Goal: Information Seeking & Learning: Learn about a topic

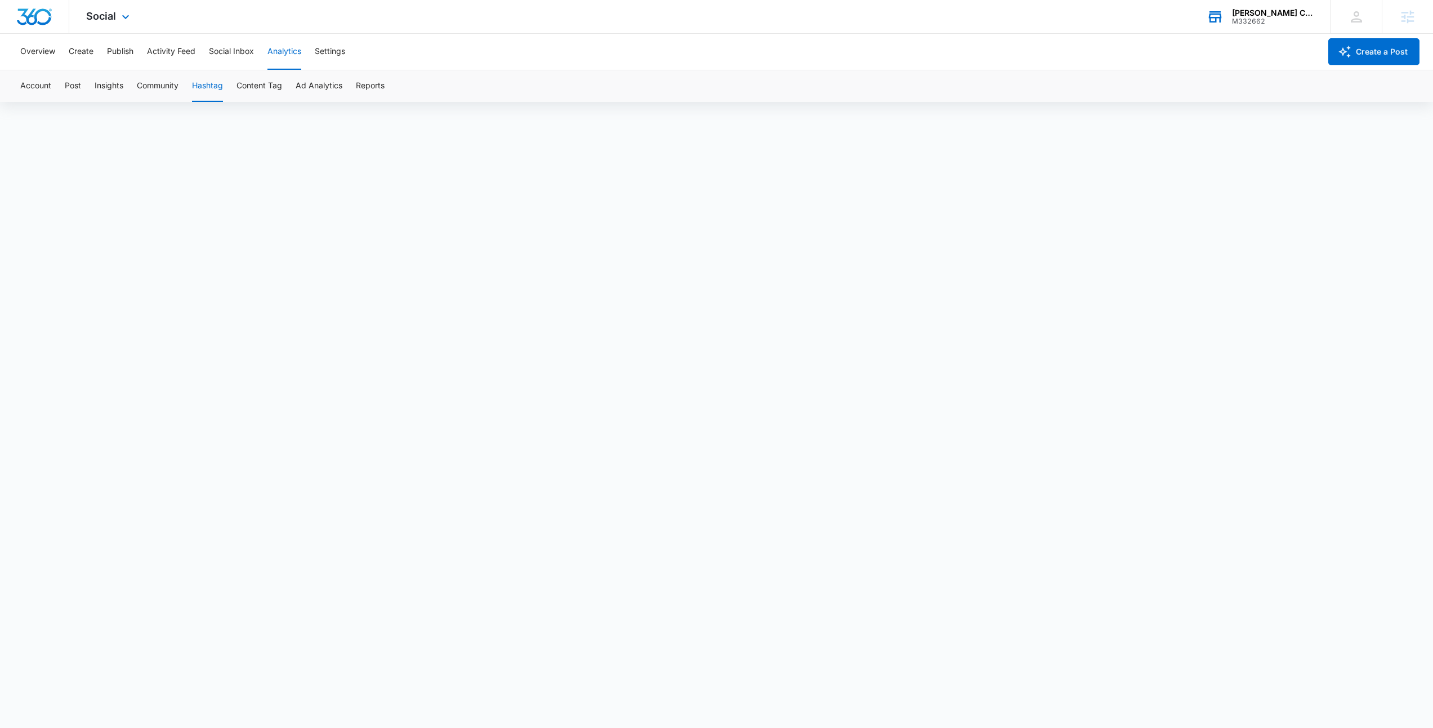
click at [1232, 21] on div "M332662" at bounding box center [1273, 21] width 82 height 8
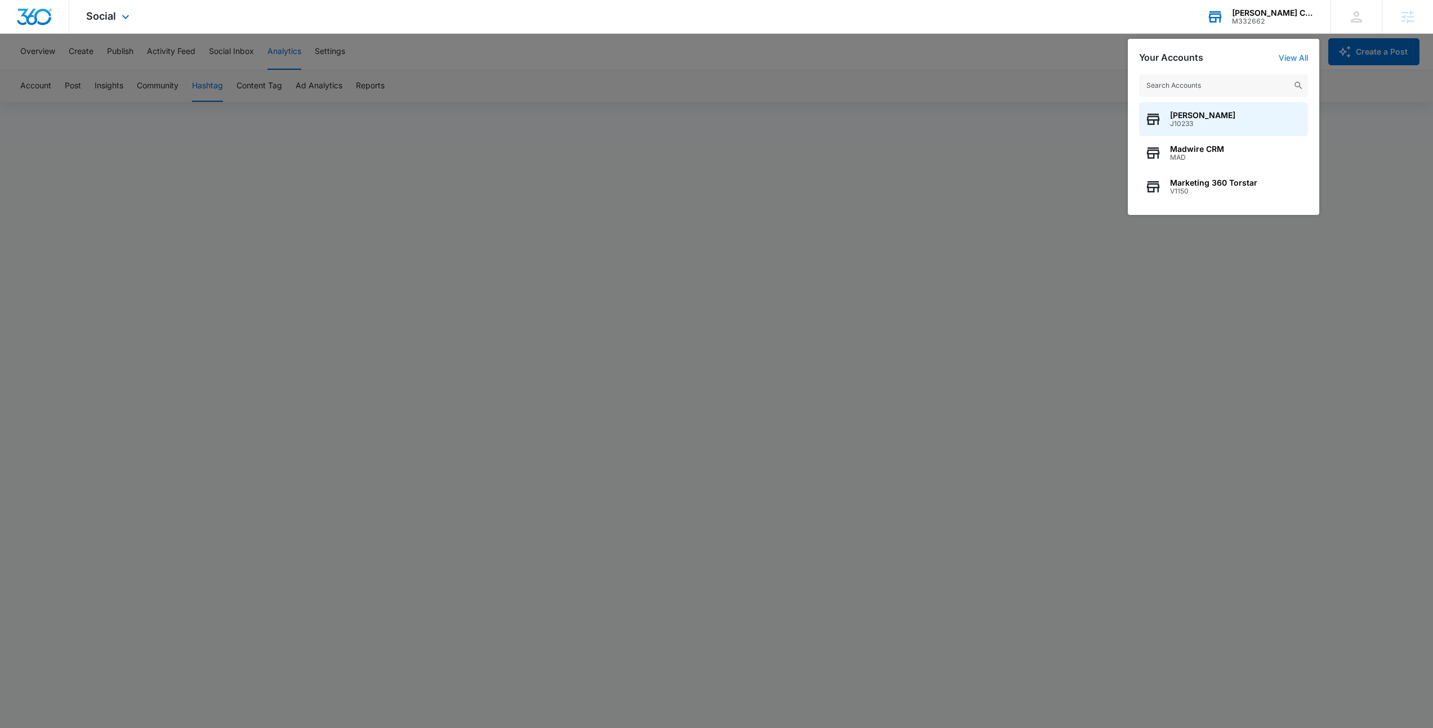
click at [1186, 80] on input "text" at bounding box center [1223, 85] width 169 height 23
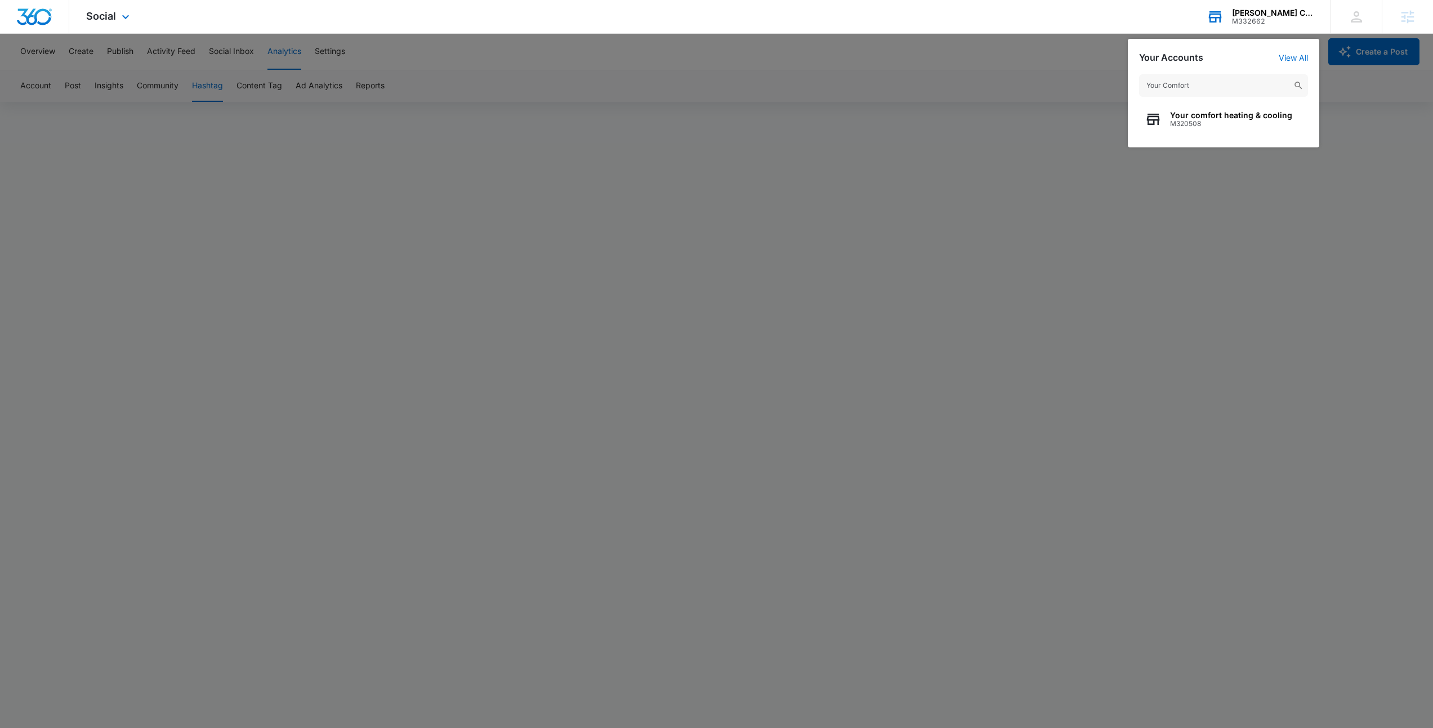
type input "Your Comfort"
click at [1191, 117] on span "Your comfort heating & cooling" at bounding box center [1231, 115] width 122 height 9
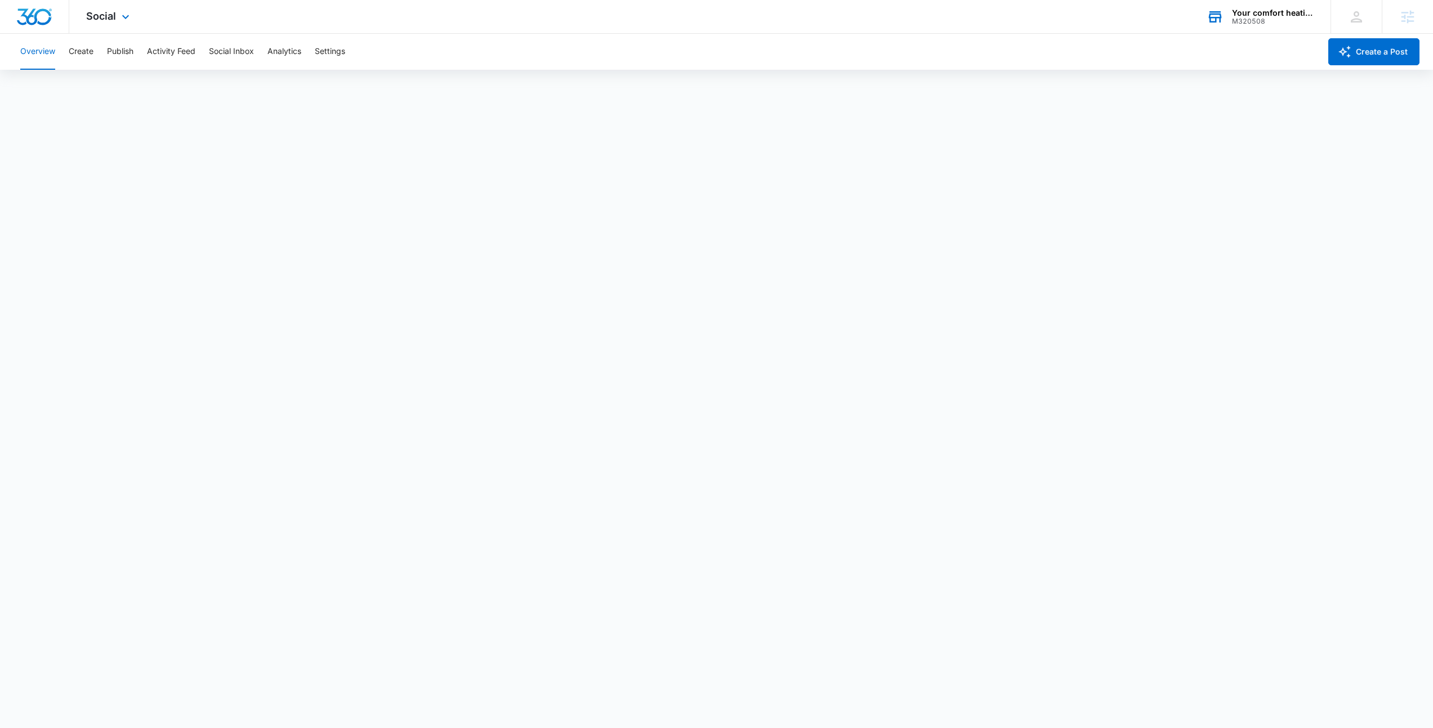
click at [139, 18] on div "Social Apps Reputation Websites Forms CRM Email Social Payments POS Content Ads…" at bounding box center [109, 16] width 80 height 33
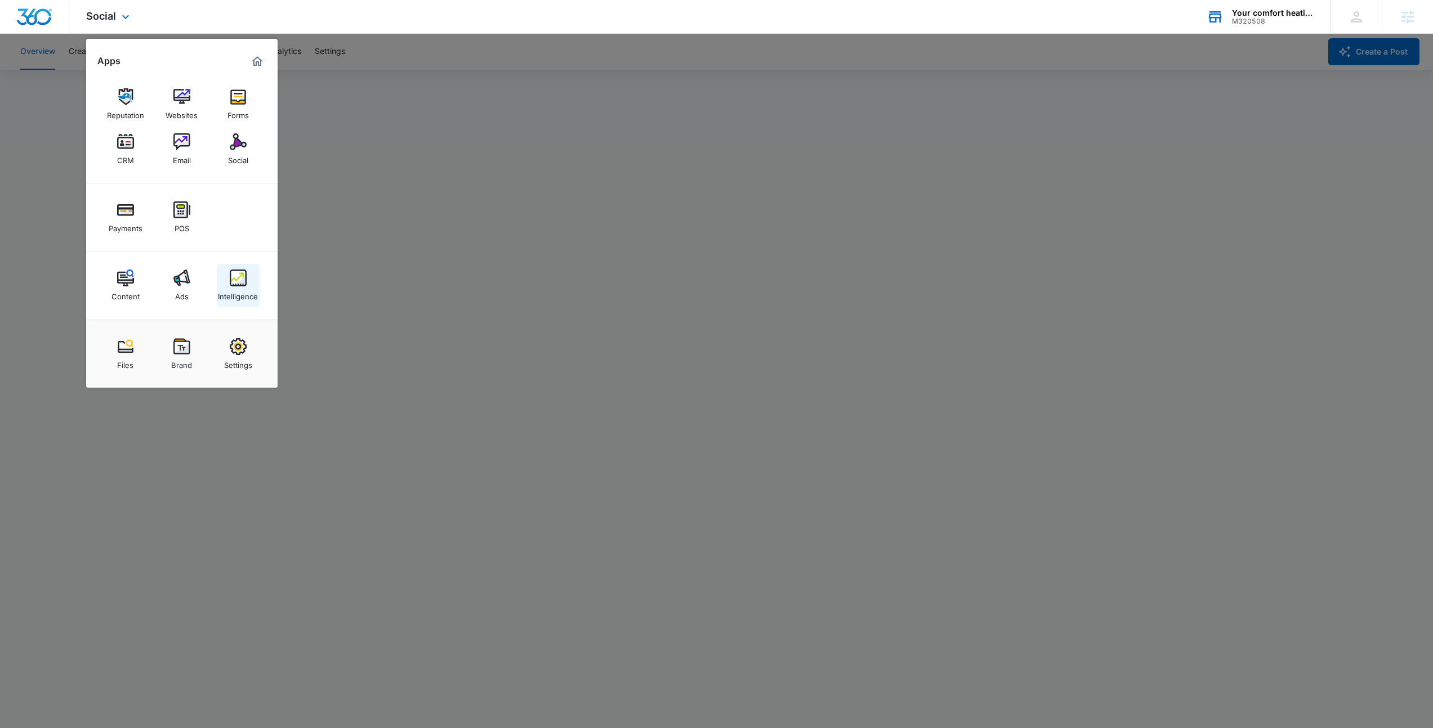
click at [236, 284] on img at bounding box center [238, 278] width 17 height 17
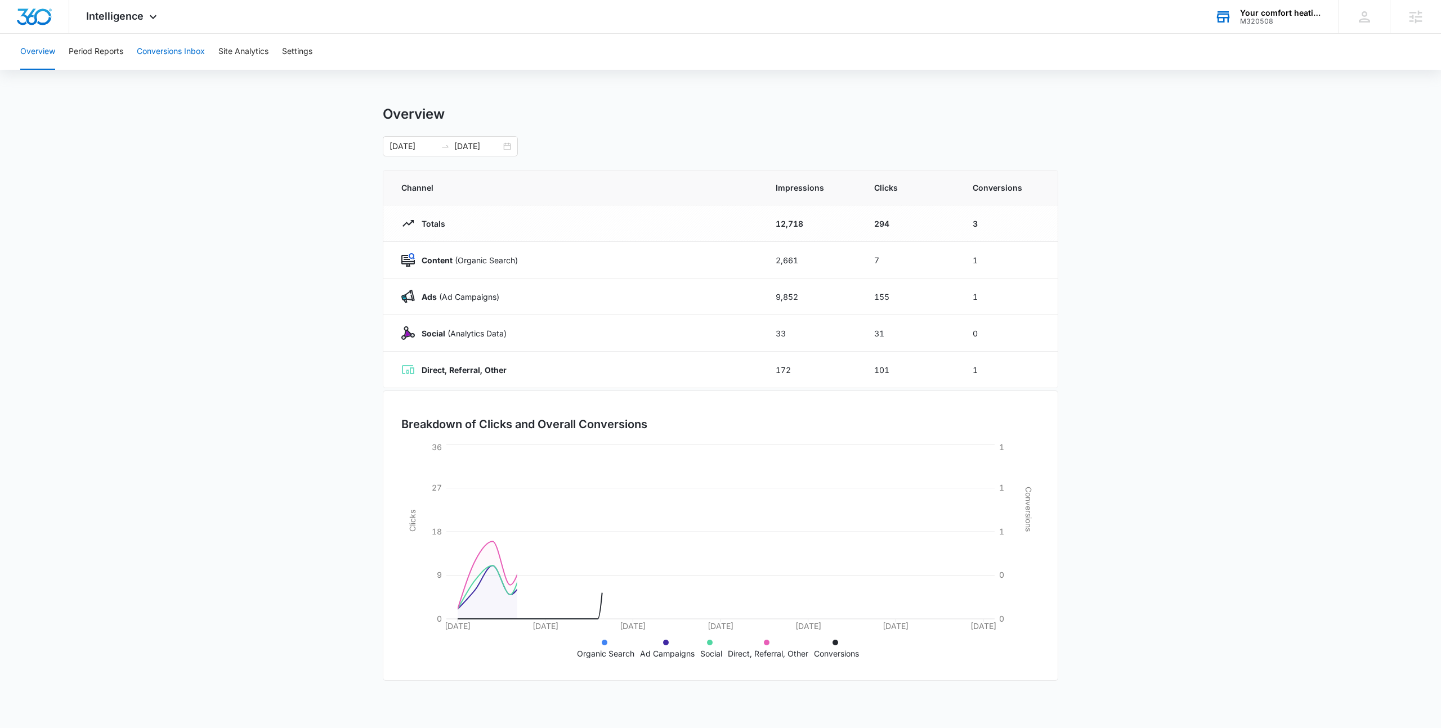
click at [198, 50] on button "Conversions Inbox" at bounding box center [171, 52] width 68 height 36
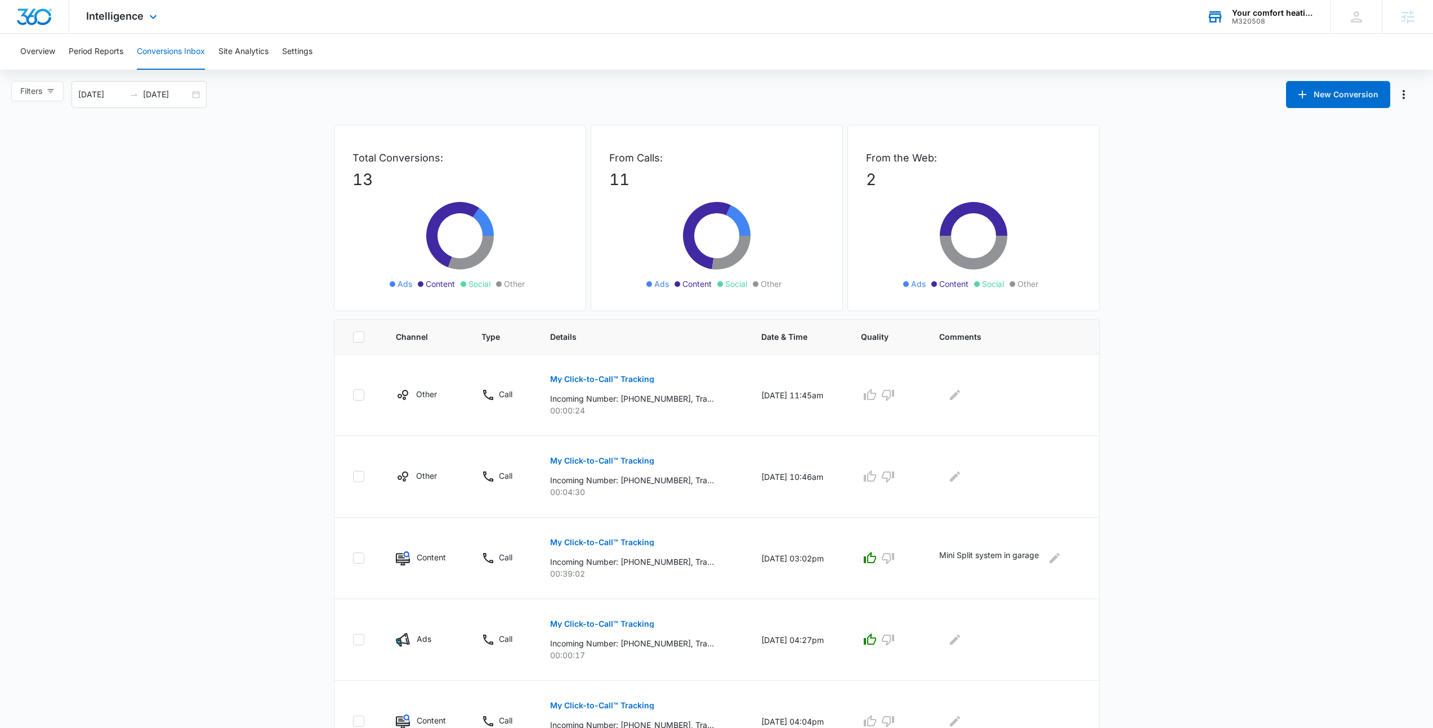
click at [1264, 33] on div "Intelligence Apps Reputation Websites Forms CRM Email Social Payments POS Conte…" at bounding box center [716, 17] width 1433 height 34
click at [1260, 26] on div "Your comfort heating & cooling M320508 Your Accounts View All" at bounding box center [1260, 16] width 141 height 33
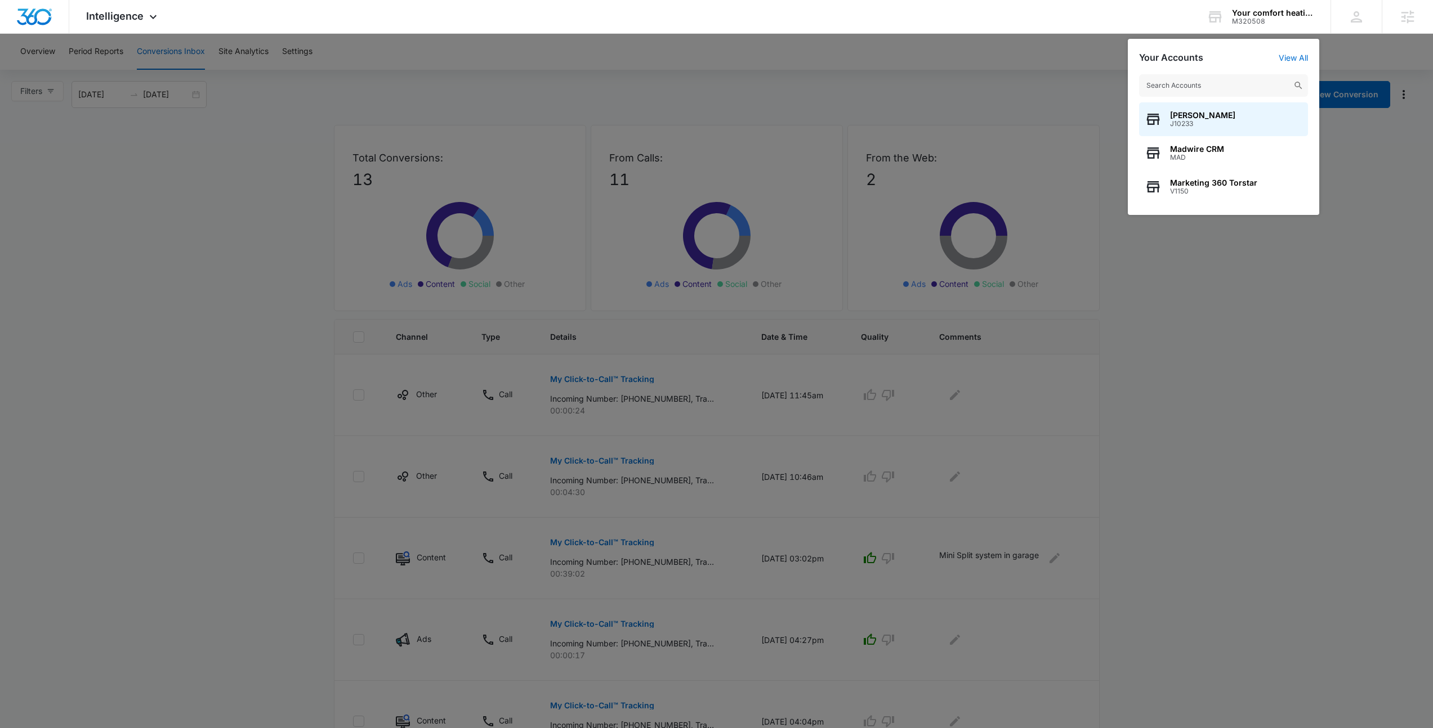
click at [1184, 81] on input "text" at bounding box center [1223, 85] width 169 height 23
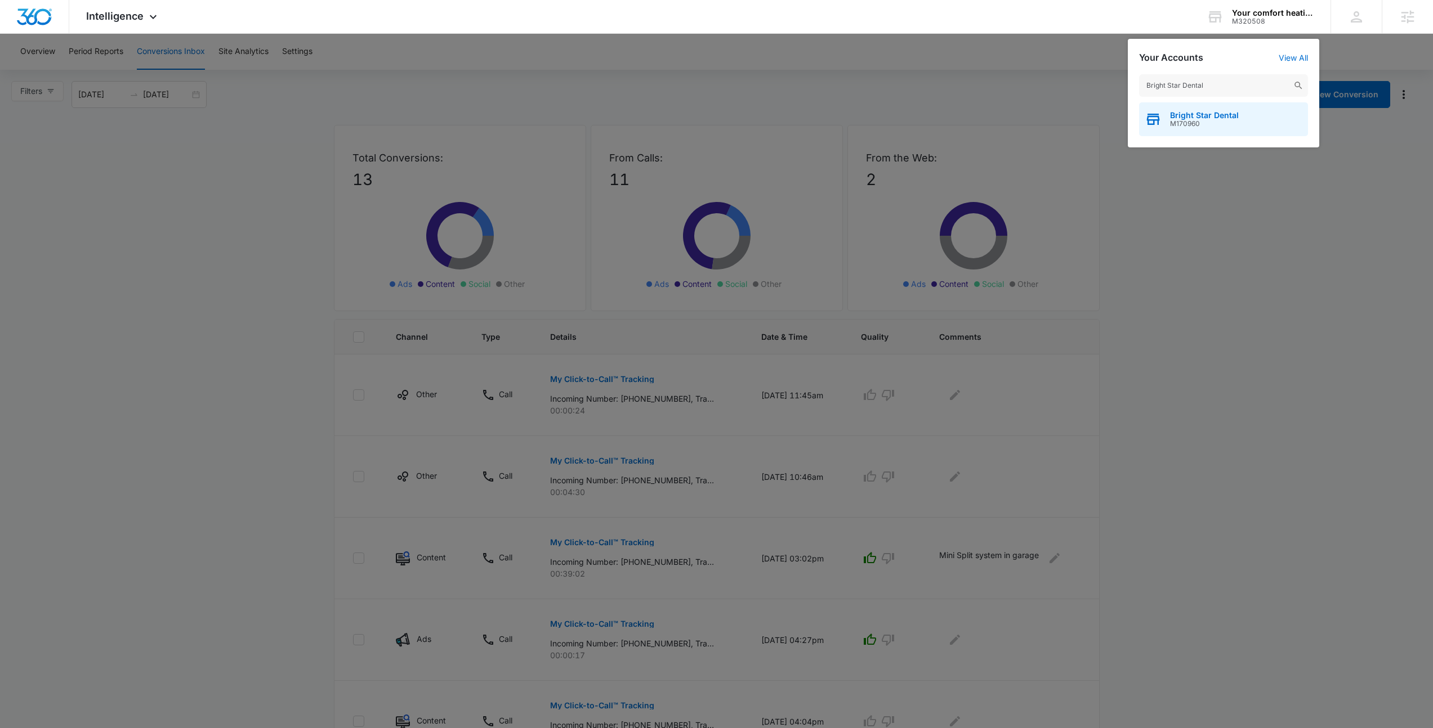
type input "Bright Star Dental"
click at [1212, 119] on span "Bright Star Dental" at bounding box center [1204, 115] width 69 height 9
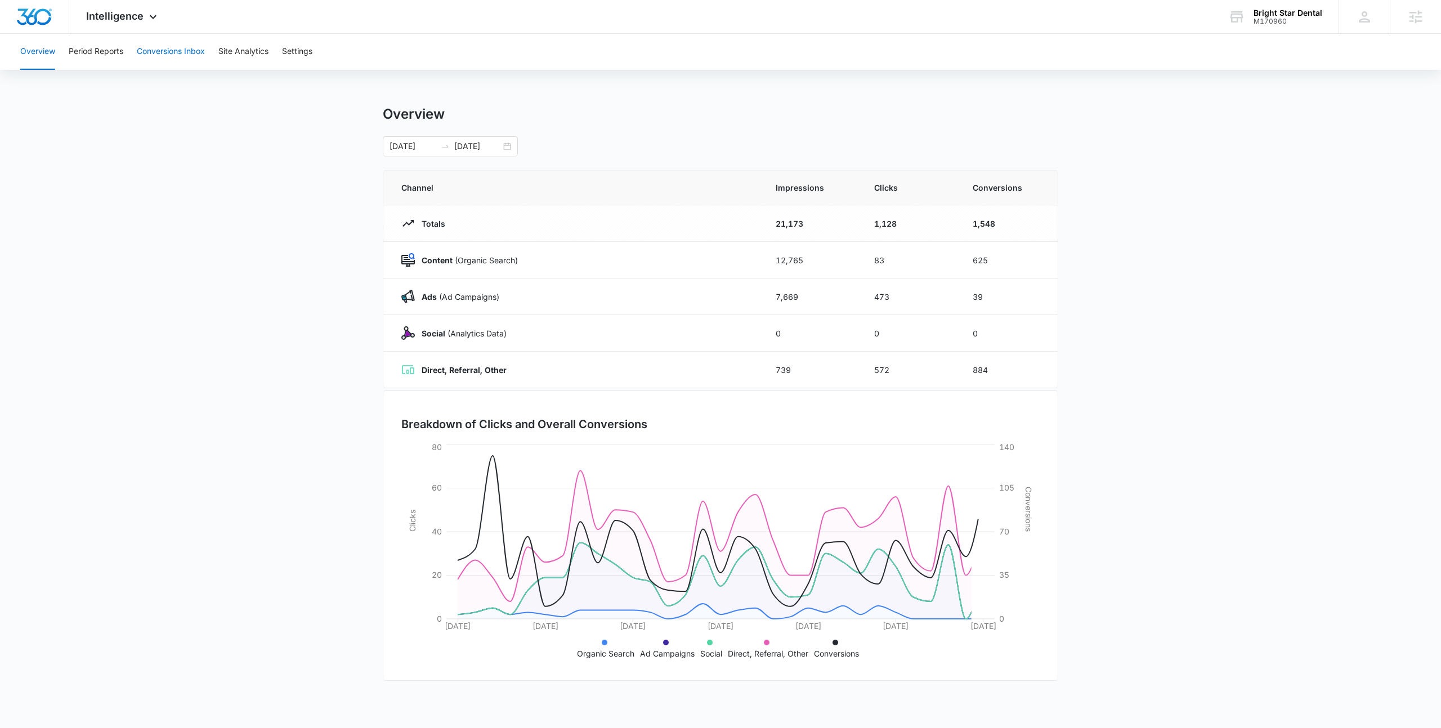
click at [175, 51] on button "Conversions Inbox" at bounding box center [171, 52] width 68 height 36
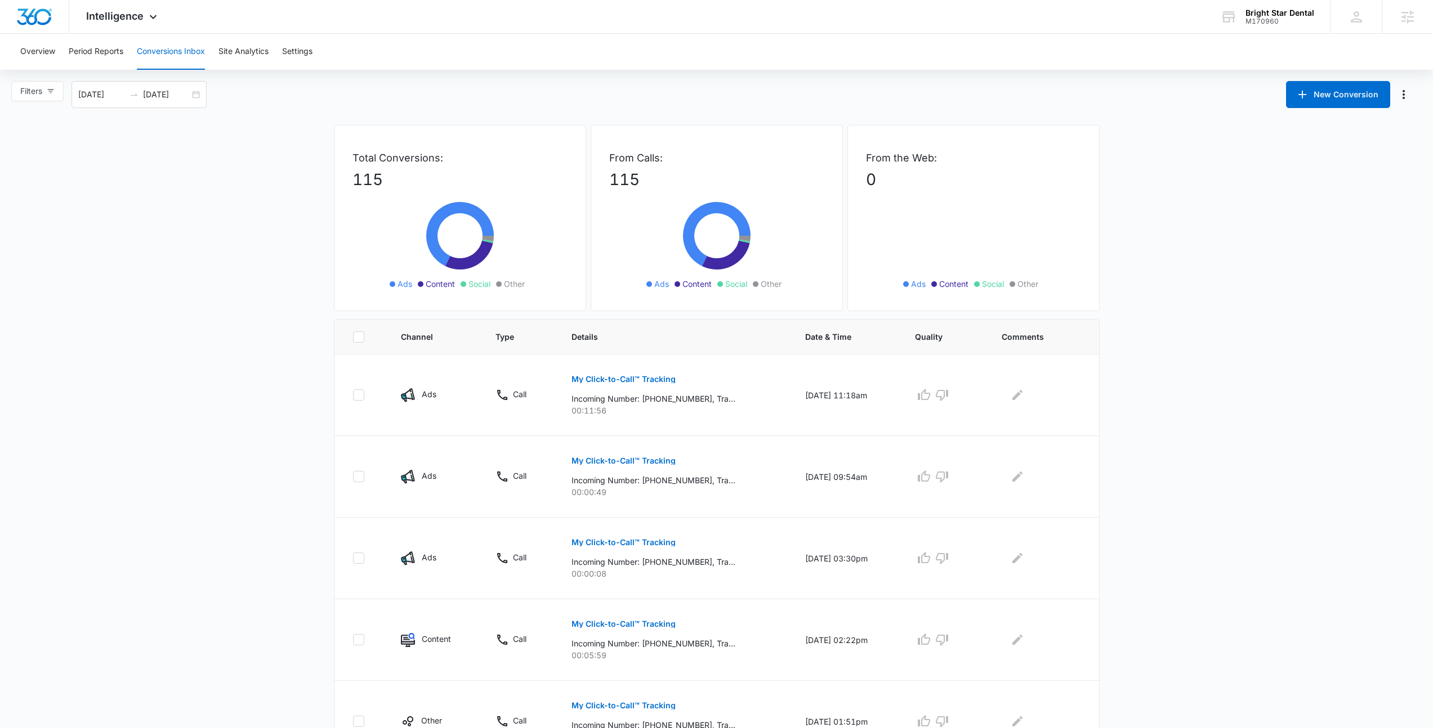
click at [148, 306] on main "Filters 09/09/2025 10/09/2025 New Conversion Total Conversions: 115 Ads Content…" at bounding box center [716, 643] width 1433 height 1125
click at [169, 301] on main "Filters 09/09/2025 10/09/2025 New Conversion Total Conversions: 115 Ads Content…" at bounding box center [716, 643] width 1433 height 1125
drag, startPoint x: 282, startPoint y: 165, endPoint x: 1068, endPoint y: 288, distance: 796.0
click at [1068, 288] on main "Filters 09/09/2025 10/09/2025 New Conversion Total Conversions: 115 Ads Content…" at bounding box center [716, 643] width 1433 height 1125
click at [1068, 288] on div "From the Web: 0 Ads Content Social Other" at bounding box center [973, 218] width 252 height 186
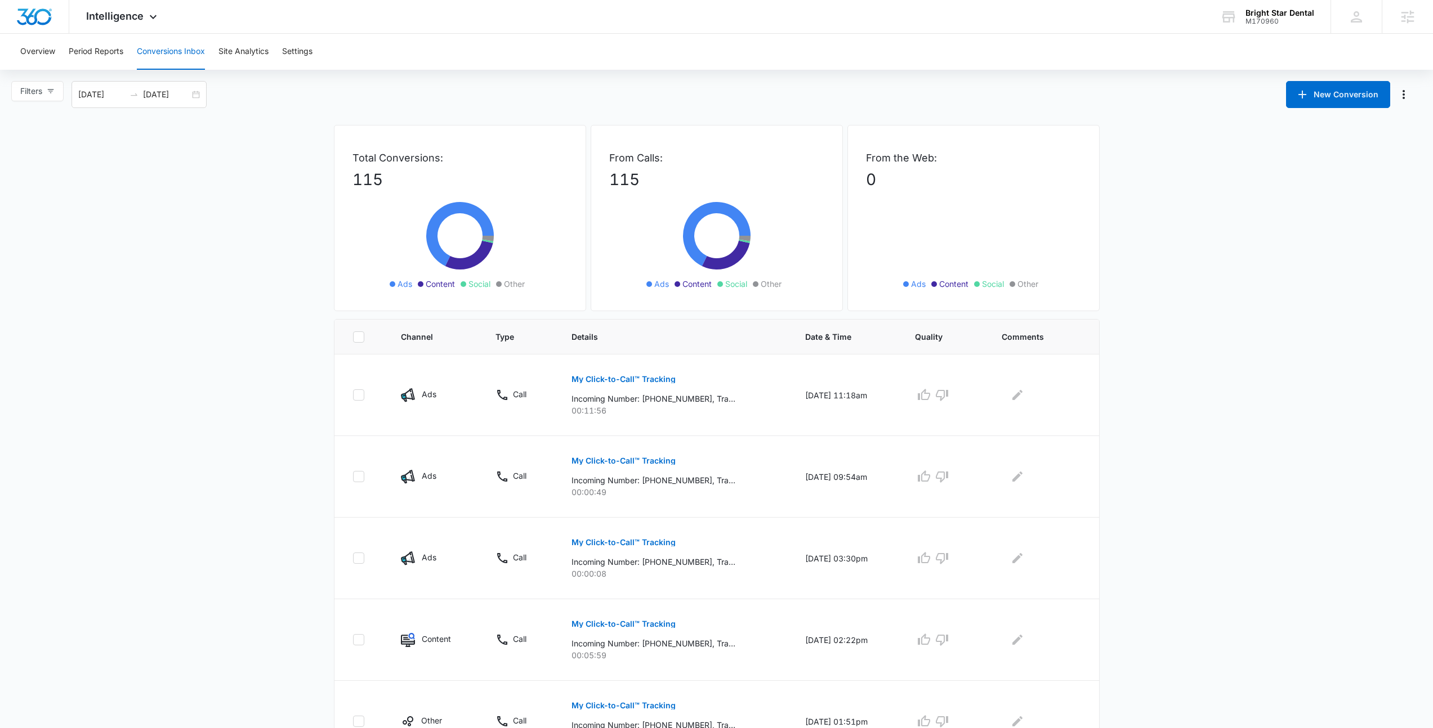
click at [880, 50] on div "Overview Period Reports Conversions Inbox Site Analytics Settings" at bounding box center [717, 52] width 1406 height 36
click at [829, 53] on div "Overview Period Reports Conversions Inbox Site Analytics Settings" at bounding box center [717, 52] width 1406 height 36
click at [574, 108] on main "Filters 09/09/2025 10/09/2025 New Conversion Total Conversions: 115 Ads Content…" at bounding box center [716, 643] width 1433 height 1125
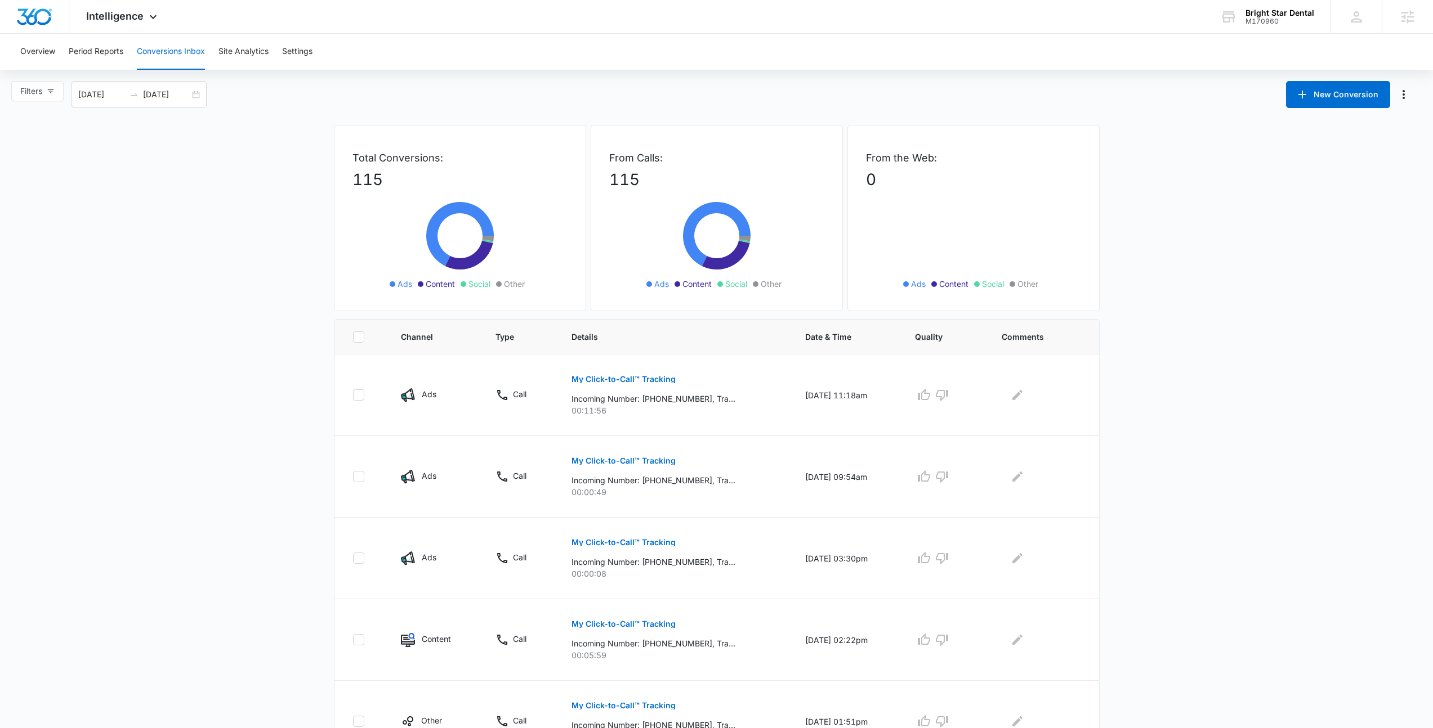
click at [421, 41] on div "Overview Period Reports Conversions Inbox Site Analytics Settings" at bounding box center [717, 52] width 1406 height 36
click at [53, 64] on button "Overview" at bounding box center [37, 52] width 35 height 36
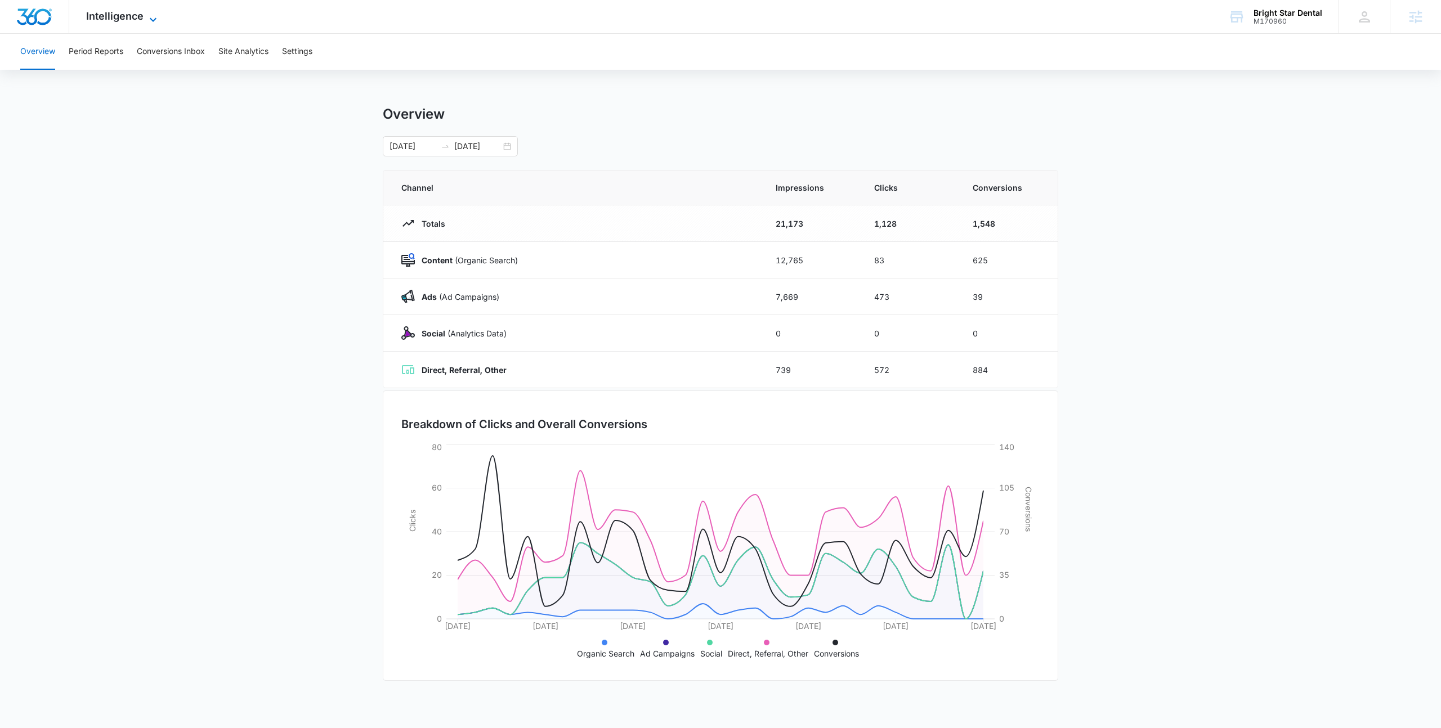
click at [129, 15] on span "Intelligence" at bounding box center [114, 16] width 57 height 12
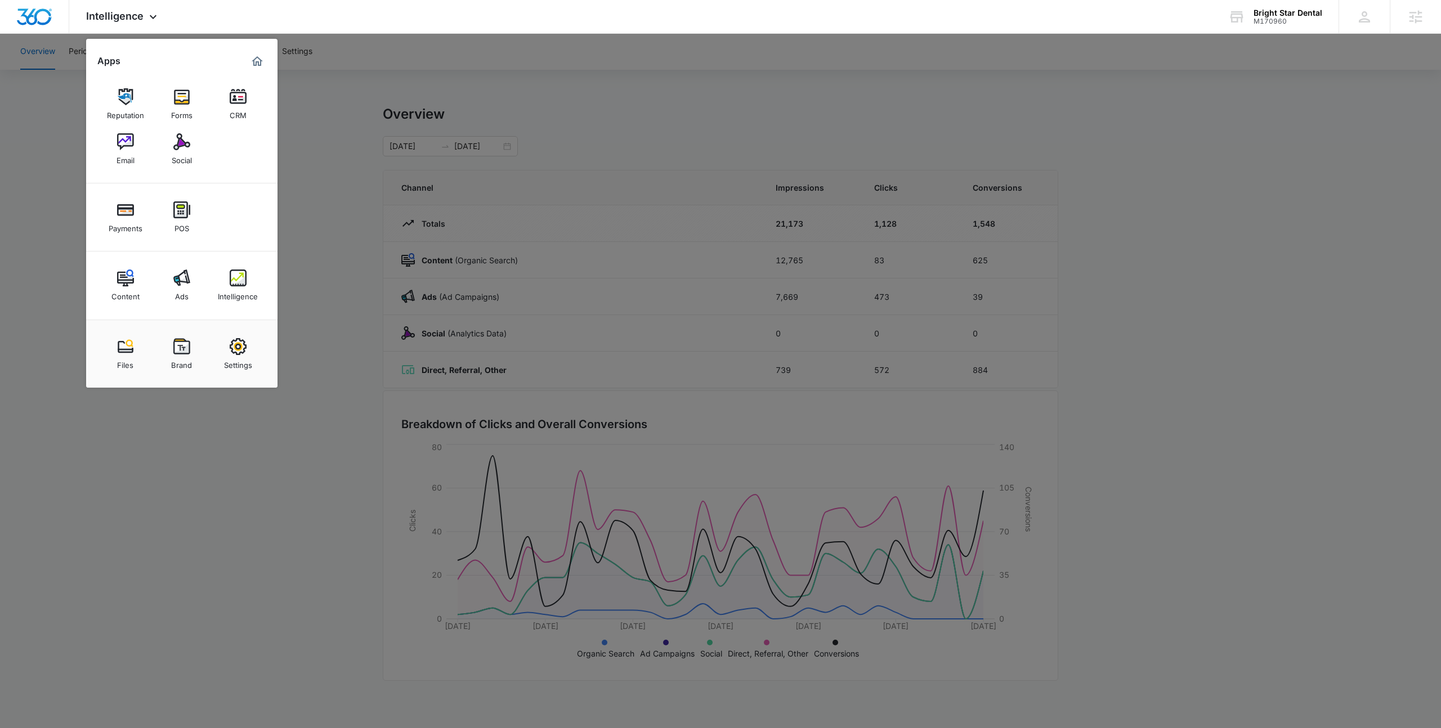
click at [417, 97] on div at bounding box center [720, 364] width 1441 height 728
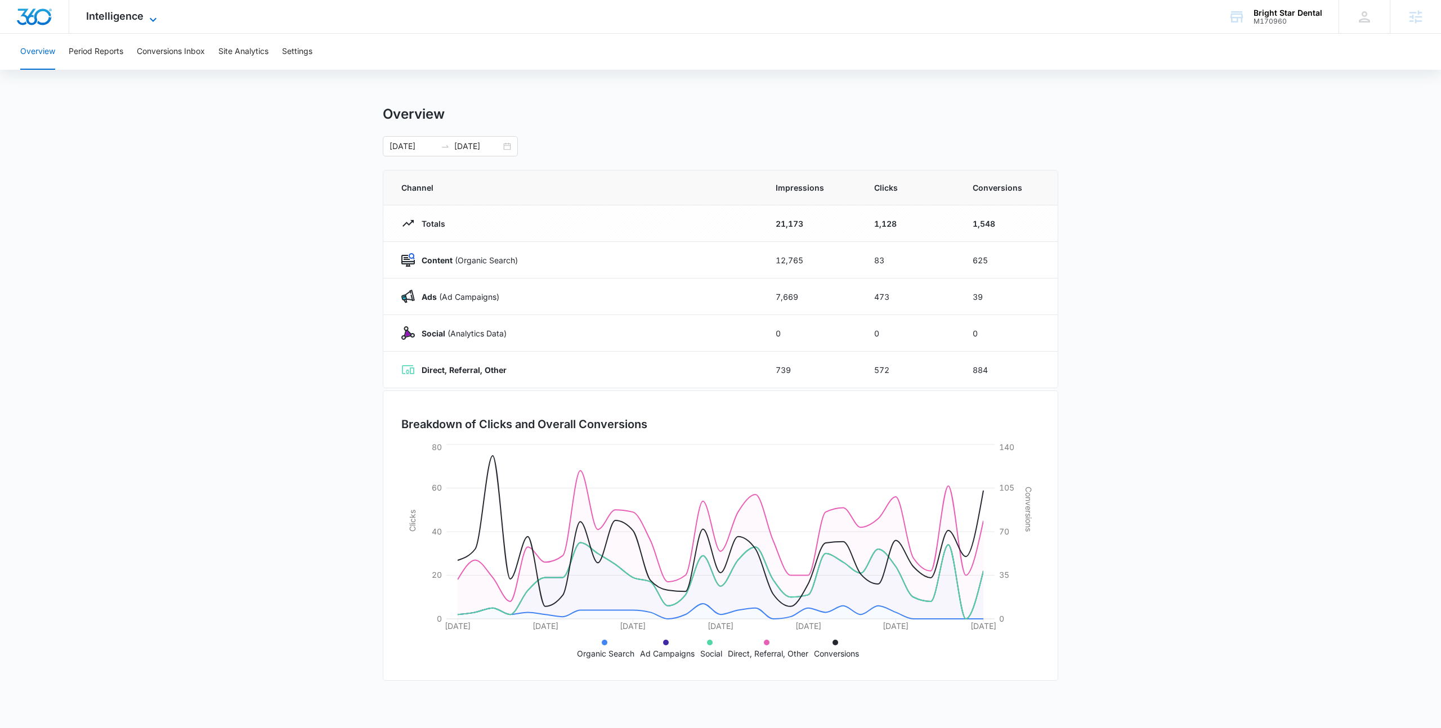
click at [127, 12] on span "Intelligence" at bounding box center [114, 16] width 57 height 12
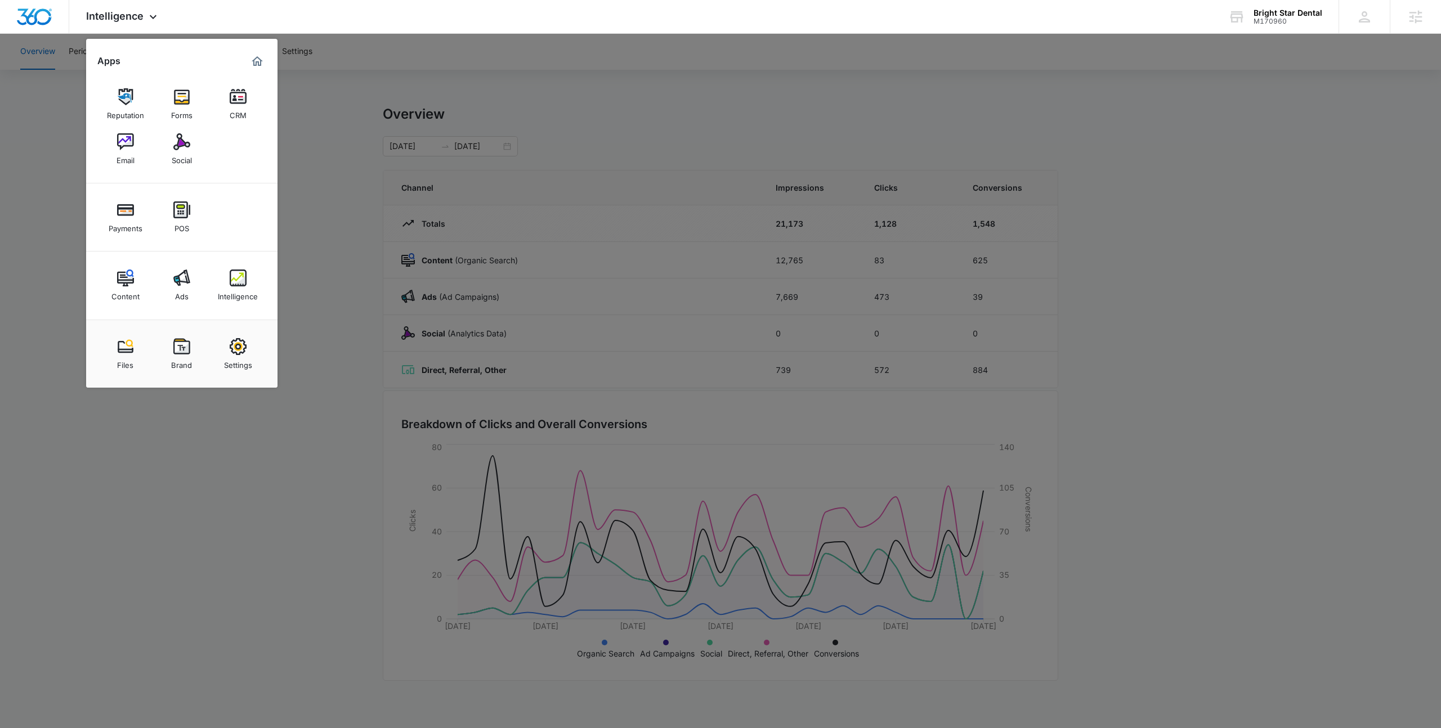
click at [448, 147] on div at bounding box center [720, 364] width 1441 height 728
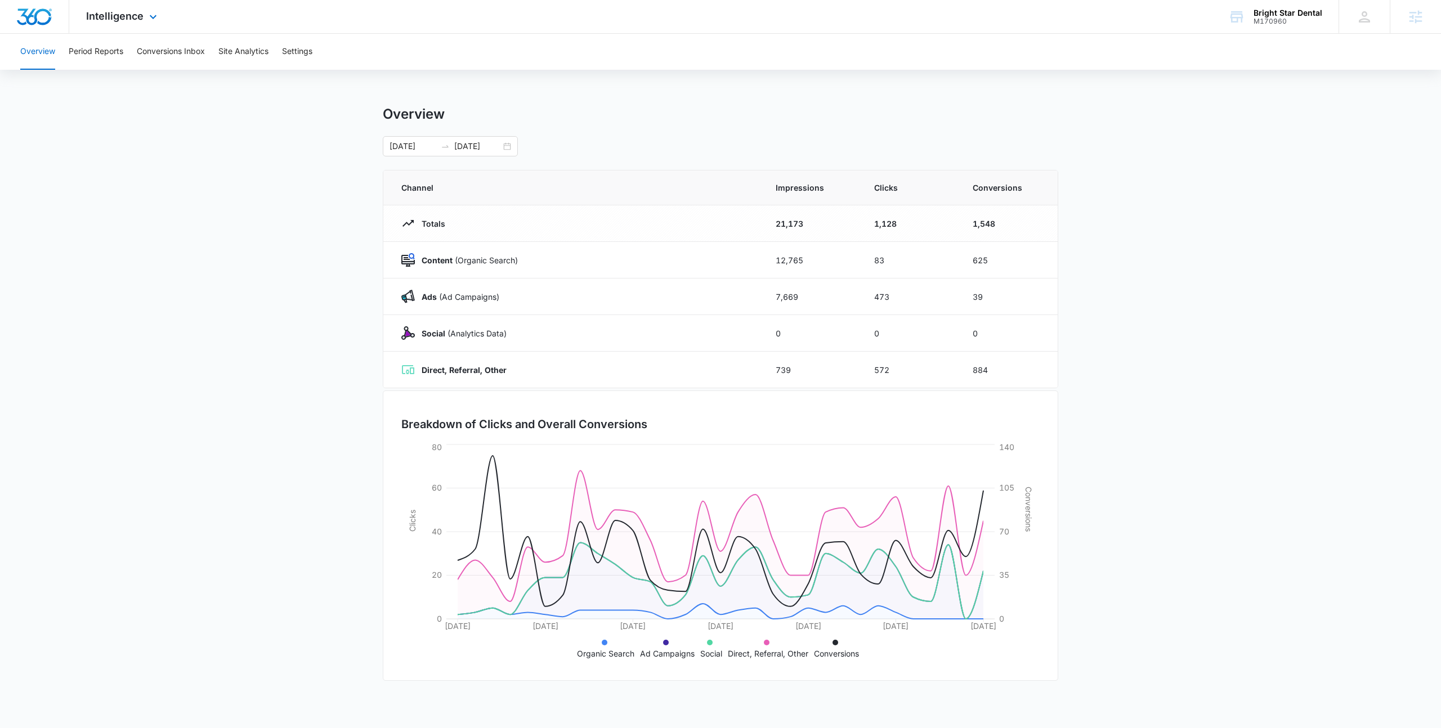
click at [131, 22] on div "Intelligence Apps Reputation Forms CRM Email Social Payments POS Content Ads In…" at bounding box center [123, 16] width 108 height 33
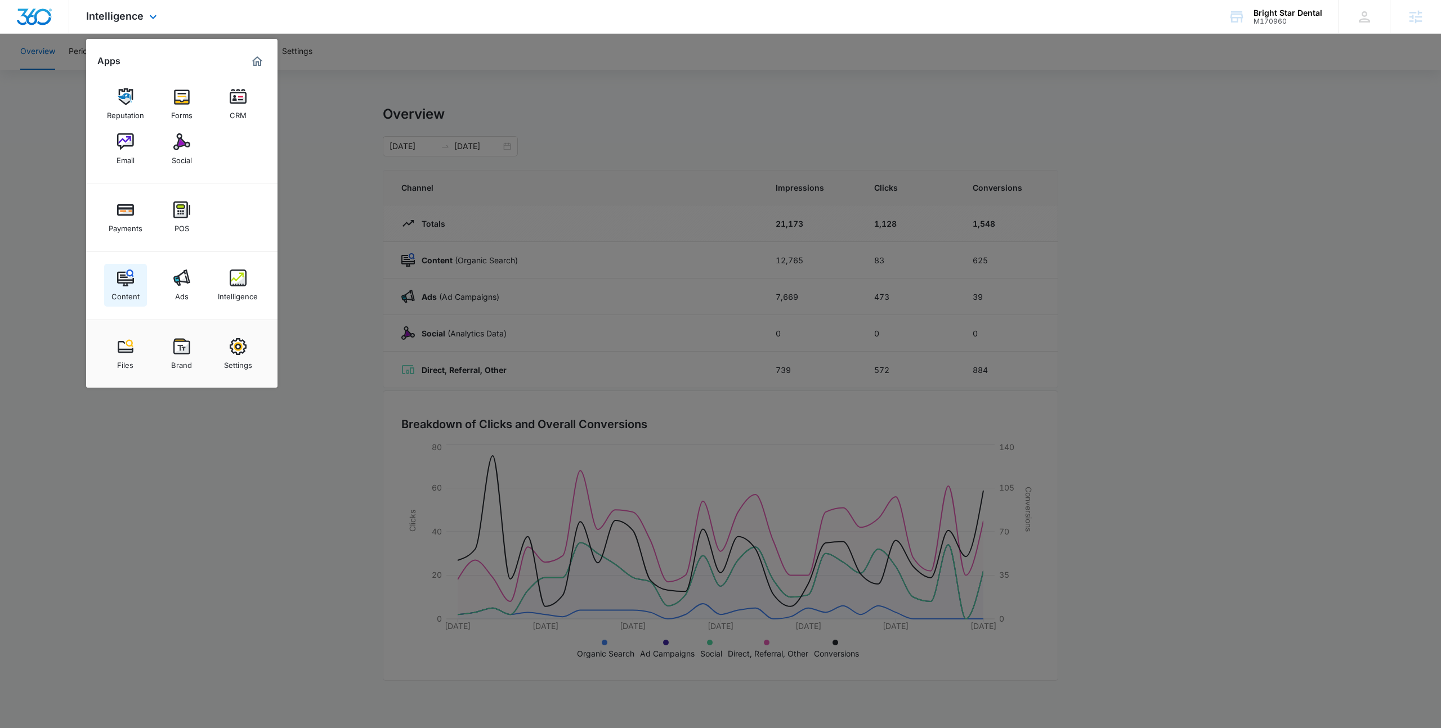
click at [131, 285] on img at bounding box center [125, 278] width 17 height 17
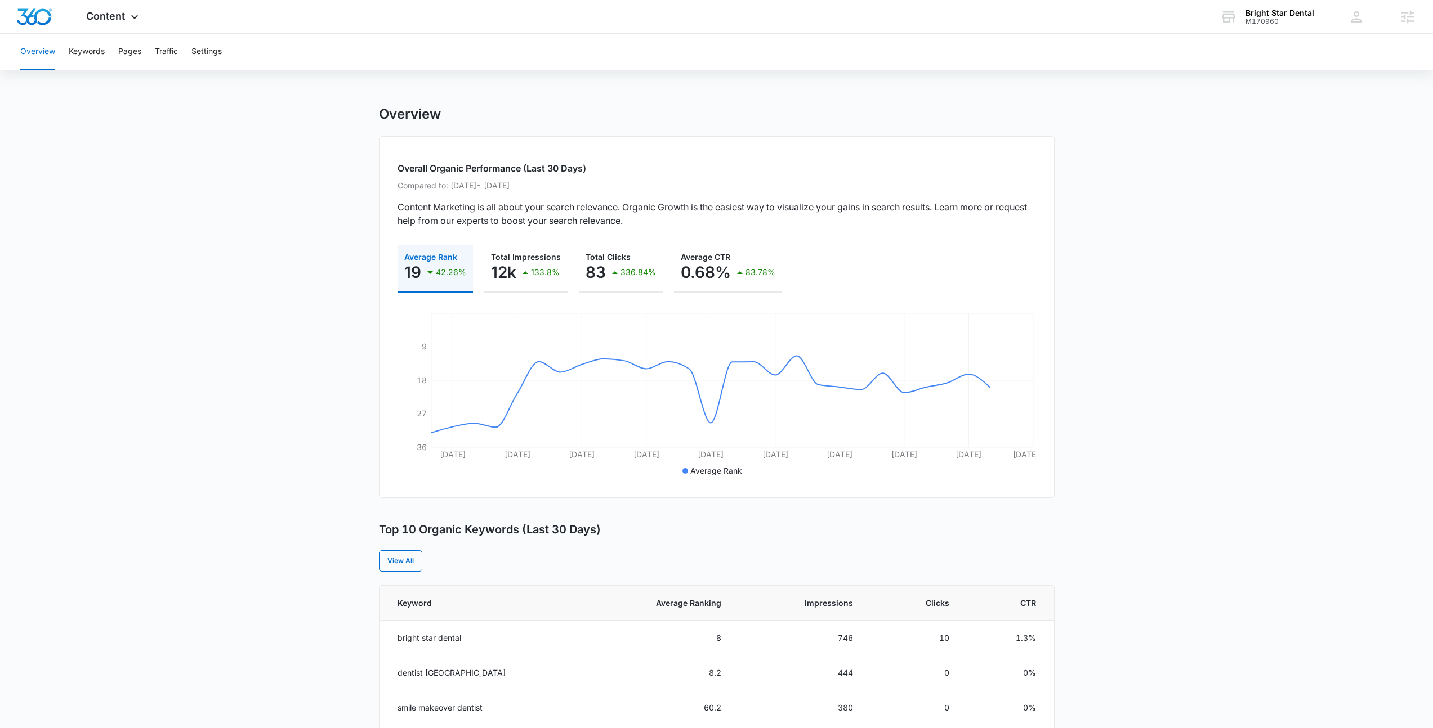
click at [359, 215] on main "Overview Overall Organic Performance (Last 30 Days) Compared to: Aug 10, 2025 -…" at bounding box center [716, 651] width 1433 height 1091
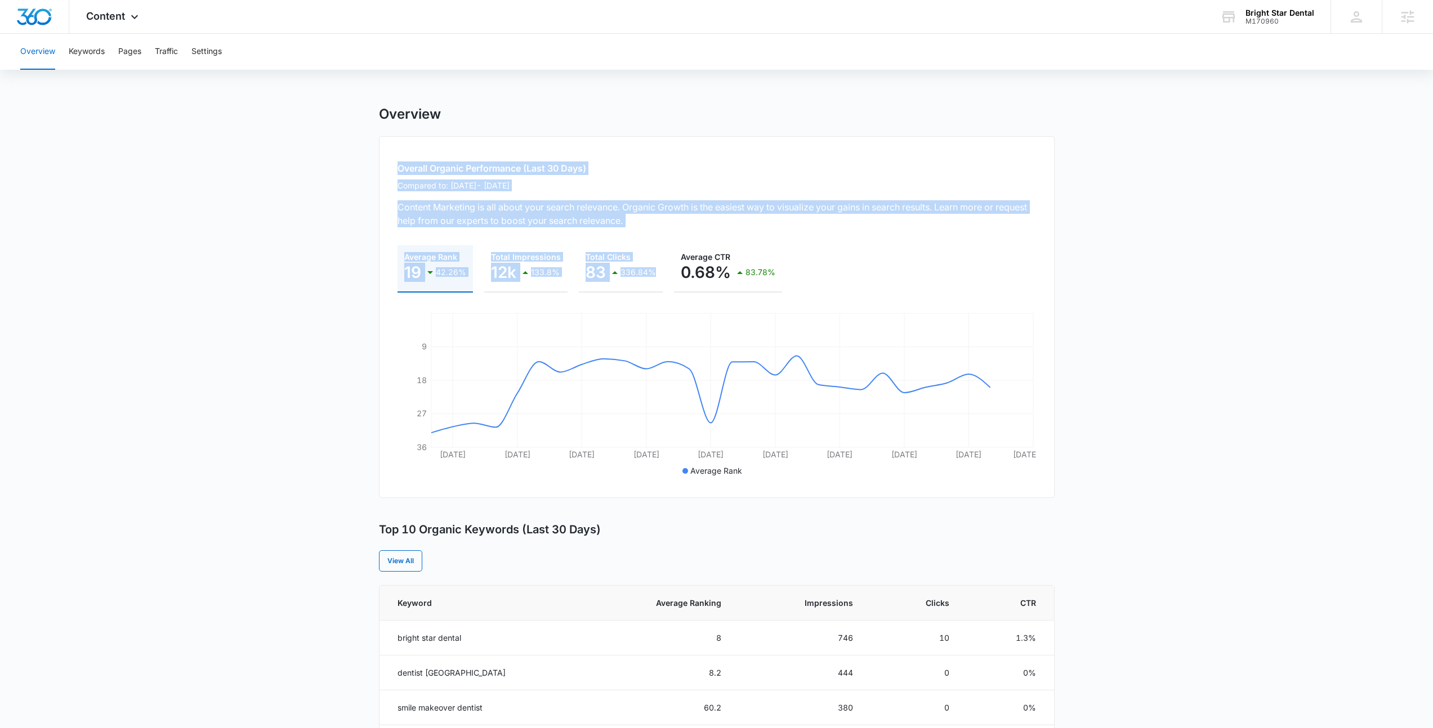
drag, startPoint x: 377, startPoint y: 164, endPoint x: 904, endPoint y: 250, distance: 533.8
click at [904, 250] on main "Overview Overall Organic Performance (Last 30 Days) Compared to: Aug 10, 2025 -…" at bounding box center [716, 651] width 1433 height 1091
click at [904, 250] on div "Average Rank 19 42.26% Total Impressions 12k 133.8% Total Clicks 83 336.84% Ave…" at bounding box center [716, 268] width 638 height 47
drag, startPoint x: 858, startPoint y: 282, endPoint x: 344, endPoint y: 140, distance: 533.3
click at [344, 140] on main "Overview Overall Organic Performance (Last 30 Days) Compared to: Aug 10, 2025 -…" at bounding box center [716, 651] width 1433 height 1091
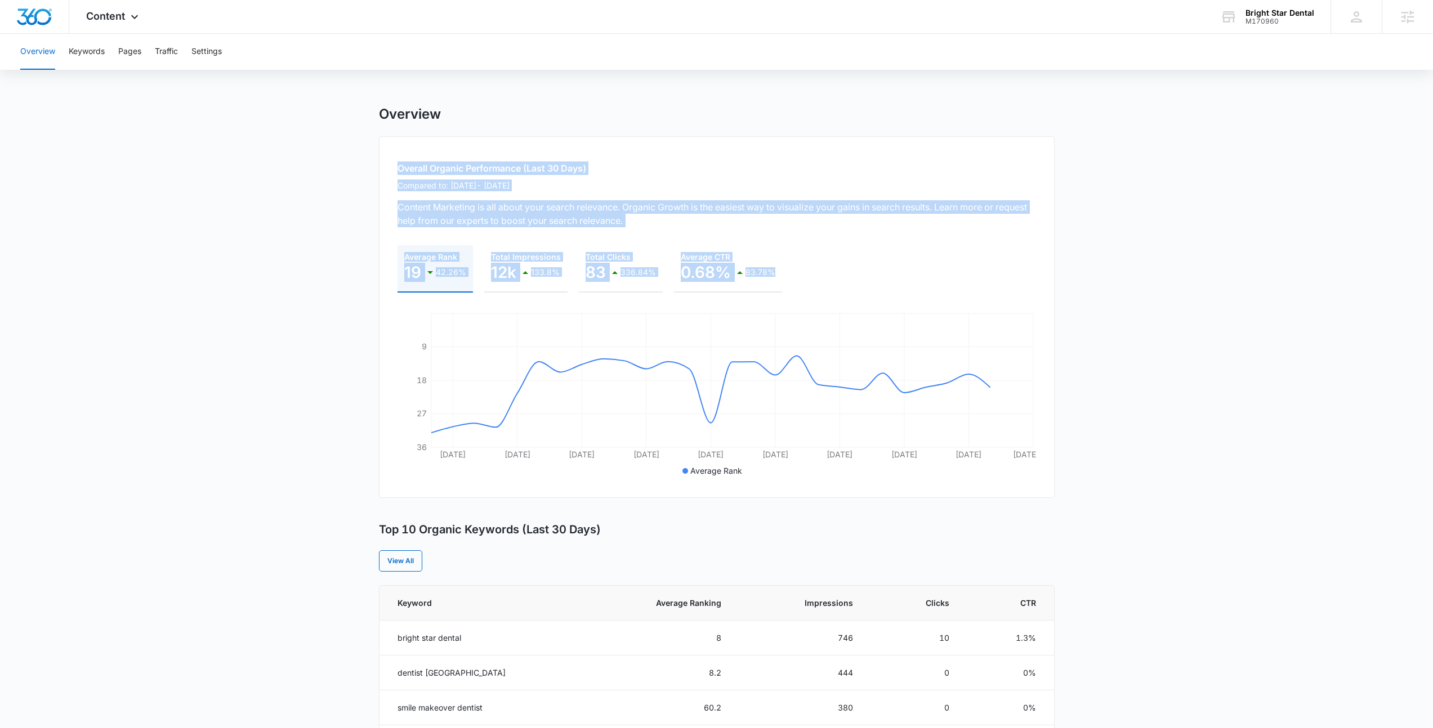
click at [344, 140] on main "Overview Overall Organic Performance (Last 30 Days) Compared to: Aug 10, 2025 -…" at bounding box center [716, 651] width 1433 height 1091
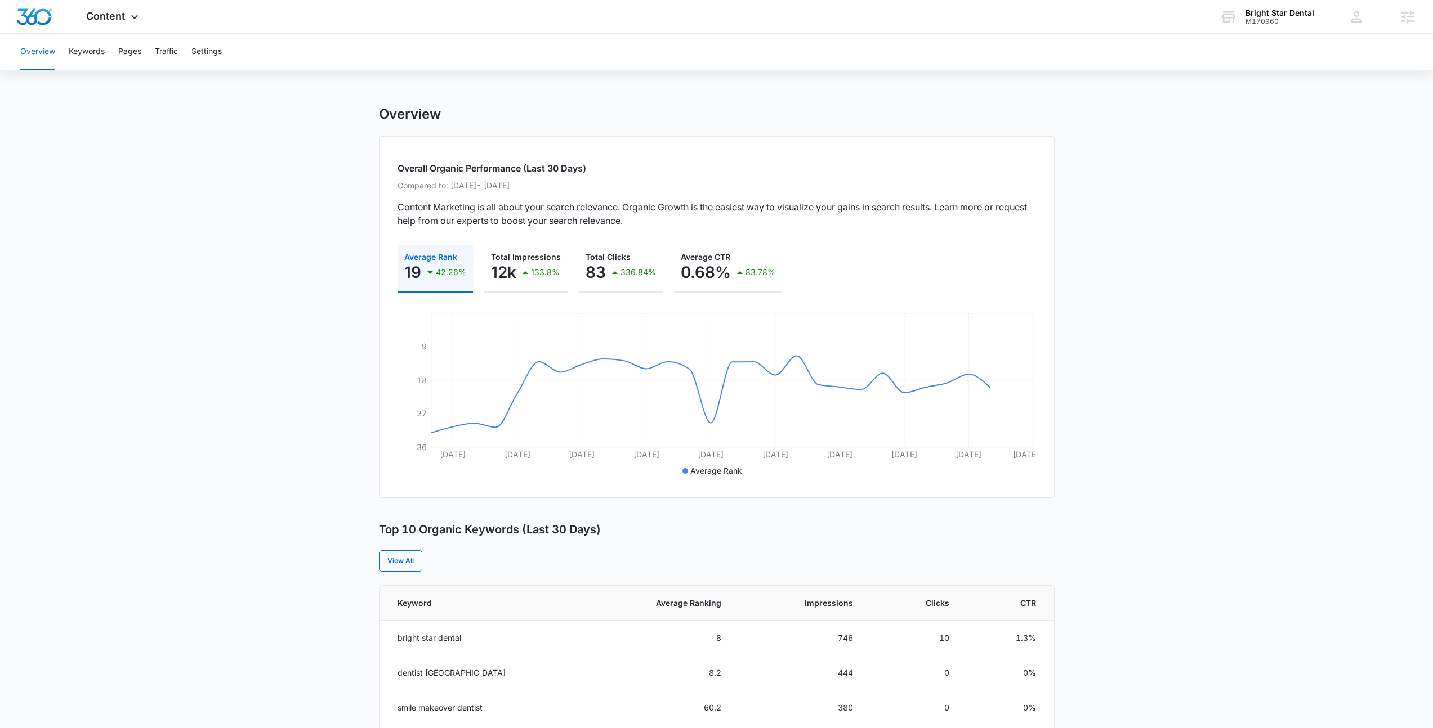
click at [347, 421] on main "Overview Overall Organic Performance (Last 30 Days) Compared to: Aug 10, 2025 -…" at bounding box center [716, 651] width 1433 height 1091
click at [217, 10] on div "Content Apps Reputation Forms CRM Email Social Payments POS Content Ads Intelli…" at bounding box center [716, 17] width 1433 height 34
click at [218, 174] on main "Overview Overall Organic Performance (Last 30 Days) Compared to: Aug 10, 2025 -…" at bounding box center [716, 651] width 1433 height 1091
click at [272, 189] on main "Overview Overall Organic Performance (Last 30 Days) Compared to: Aug 10, 2025 -…" at bounding box center [716, 651] width 1433 height 1091
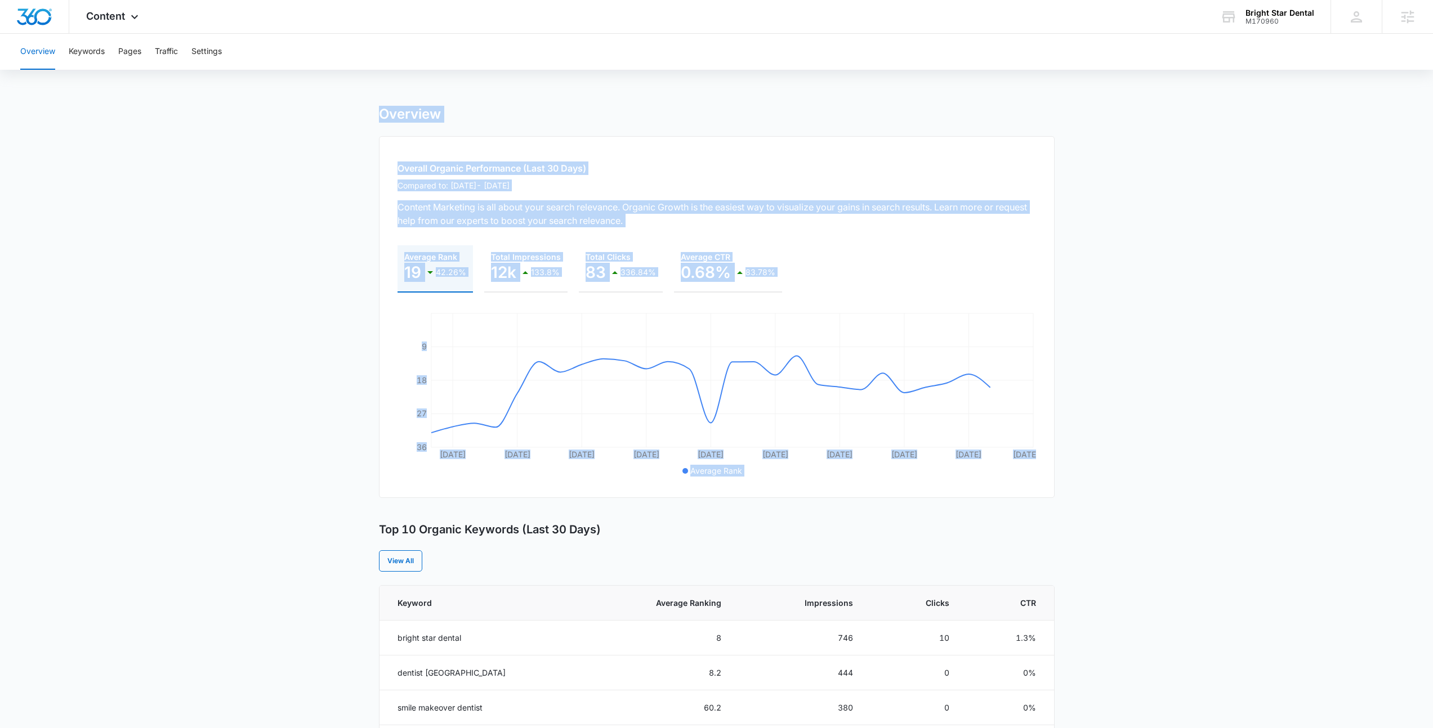
drag, startPoint x: 325, startPoint y: 109, endPoint x: 1094, endPoint y: 508, distance: 866.4
click at [1094, 508] on main "Overview Overall Organic Performance (Last 30 Days) Compared to: Aug 10, 2025 -…" at bounding box center [716, 651] width 1433 height 1091
drag, startPoint x: 1090, startPoint y: 508, endPoint x: 214, endPoint y: 119, distance: 957.9
click at [214, 119] on main "Overview Overall Organic Performance (Last 30 Days) Compared to: Aug 10, 2025 -…" at bounding box center [716, 651] width 1433 height 1091
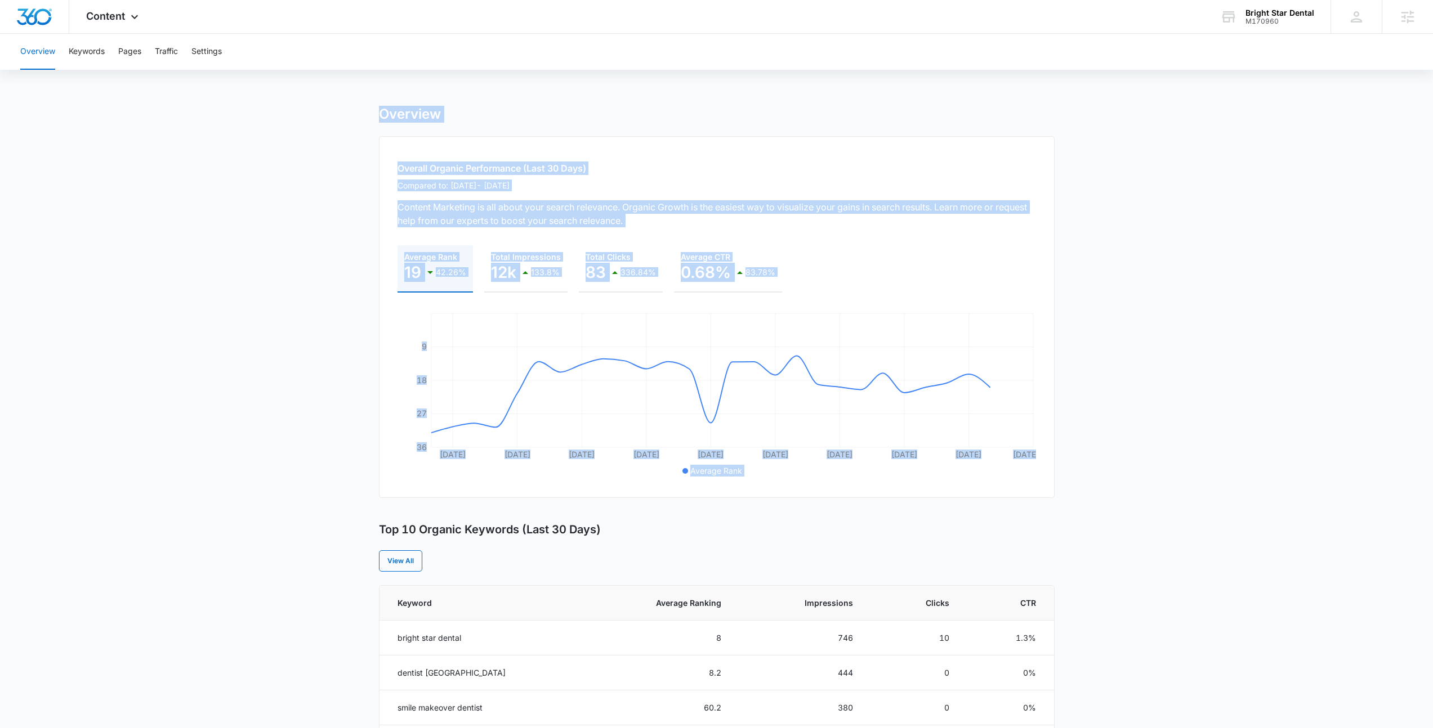
click at [214, 119] on main "Overview Overall Organic Performance (Last 30 Days) Compared to: Aug 10, 2025 -…" at bounding box center [716, 651] width 1433 height 1091
drag, startPoint x: 214, startPoint y: 119, endPoint x: 1102, endPoint y: 453, distance: 948.1
click at [1102, 453] on main "Overview Overall Organic Performance (Last 30 Days) Compared to: Aug 10, 2025 -…" at bounding box center [716, 651] width 1433 height 1091
click at [1090, 463] on main "Overview Overall Organic Performance (Last 30 Days) Compared to: Aug 10, 2025 -…" at bounding box center [716, 651] width 1433 height 1091
drag, startPoint x: 1079, startPoint y: 476, endPoint x: 327, endPoint y: 115, distance: 834.2
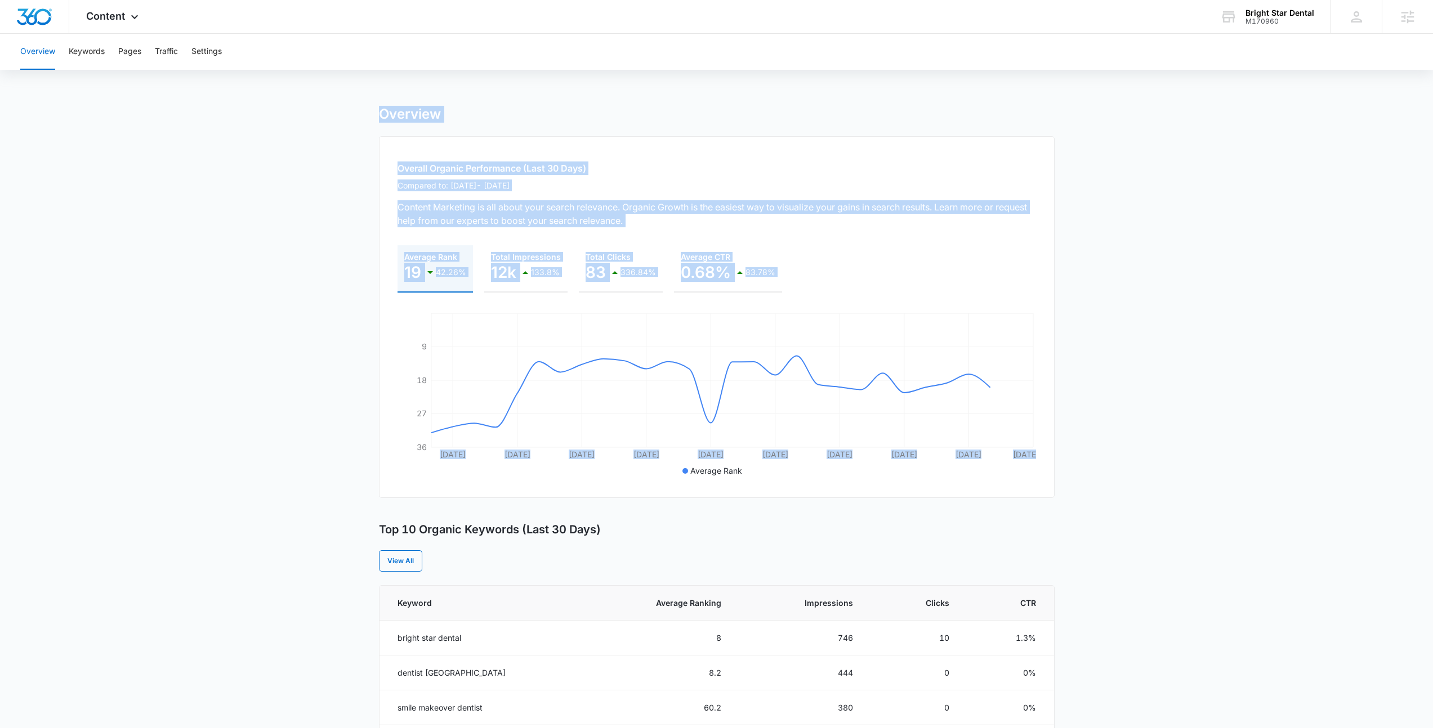
click at [327, 115] on main "Overview Overall Organic Performance (Last 30 Days) Compared to: Aug 10, 2025 -…" at bounding box center [716, 651] width 1433 height 1091
drag, startPoint x: 327, startPoint y: 115, endPoint x: 790, endPoint y: 513, distance: 611.2
click at [790, 513] on main "Overview Overall Organic Performance (Last 30 Days) Compared to: Aug 10, 2025 -…" at bounding box center [716, 651] width 1433 height 1091
click at [790, 513] on div "Overview Overall Organic Performance (Last 30 Days) Compared to: Aug 10, 2025 -…" at bounding box center [717, 651] width 676 height 1091
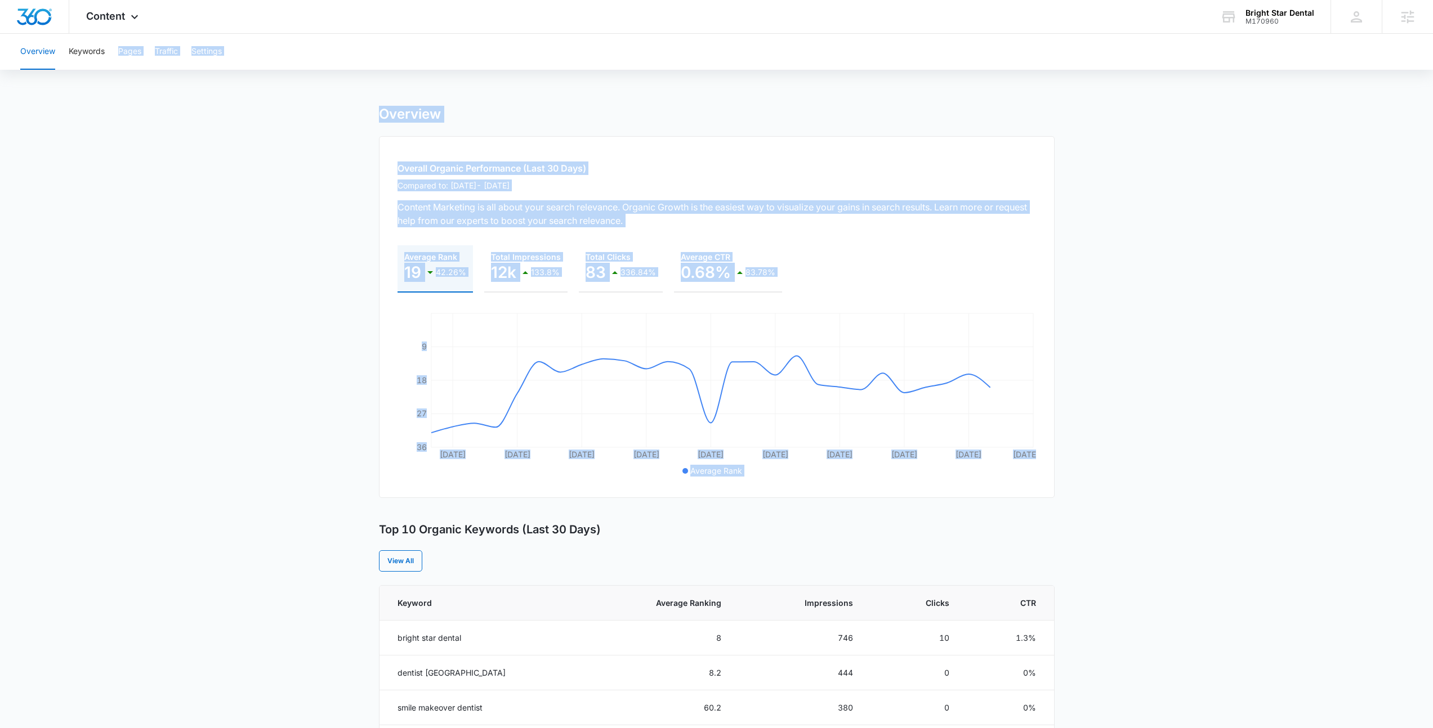
drag, startPoint x: 788, startPoint y: 513, endPoint x: 111, endPoint y: 66, distance: 811.1
click at [111, 66] on div "Overview Keywords Pages Traffic Settings Overview Overall Organic Performance (…" at bounding box center [716, 615] width 1433 height 1163
click at [100, 132] on main "Overview Overall Organic Performance (Last 30 Days) Compared to: Aug 10, 2025 -…" at bounding box center [716, 651] width 1433 height 1091
drag, startPoint x: 10, startPoint y: 36, endPoint x: 886, endPoint y: 502, distance: 992.3
click at [886, 502] on div "Overview Keywords Pages Traffic Settings Overview Overall Organic Performance (…" at bounding box center [716, 615] width 1433 height 1163
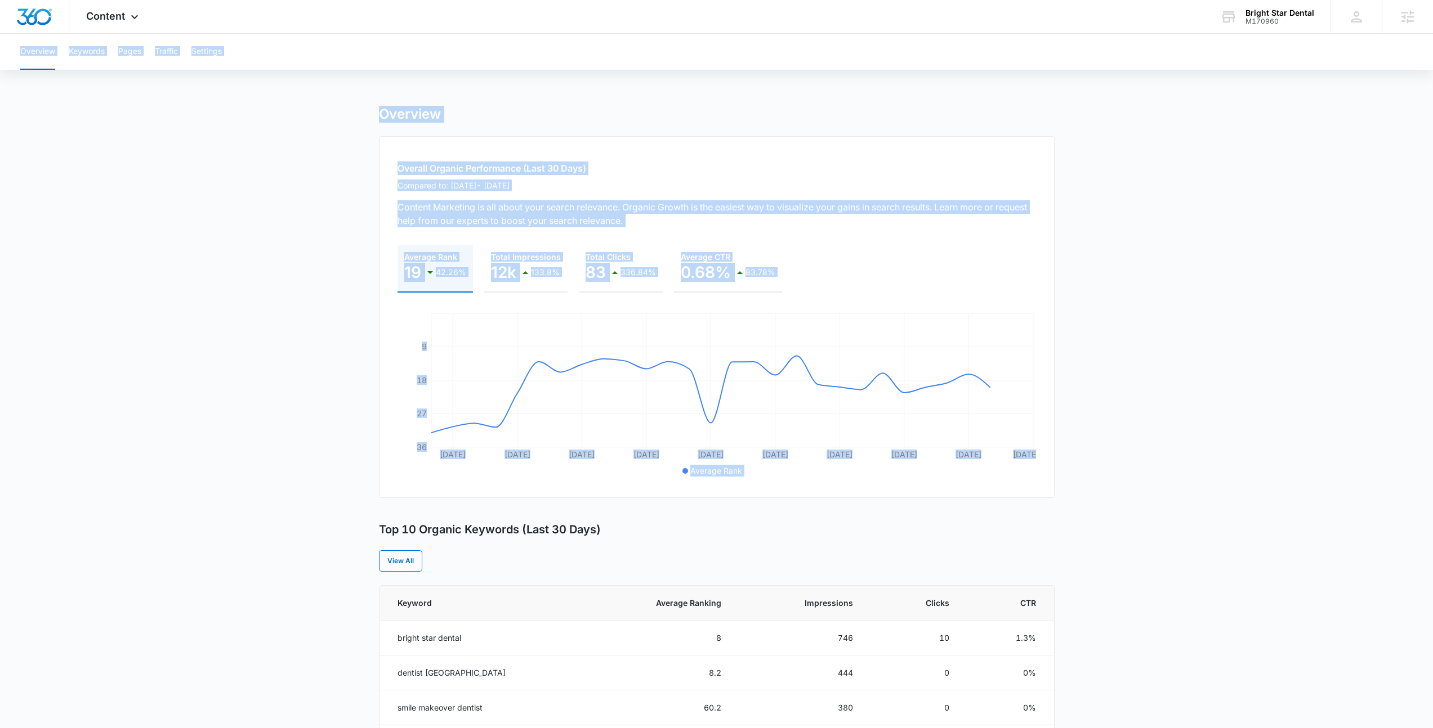
click at [886, 502] on div "Overview Overall Organic Performance (Last 30 Days) Compared to: Aug 10, 2025 -…" at bounding box center [717, 651] width 676 height 1091
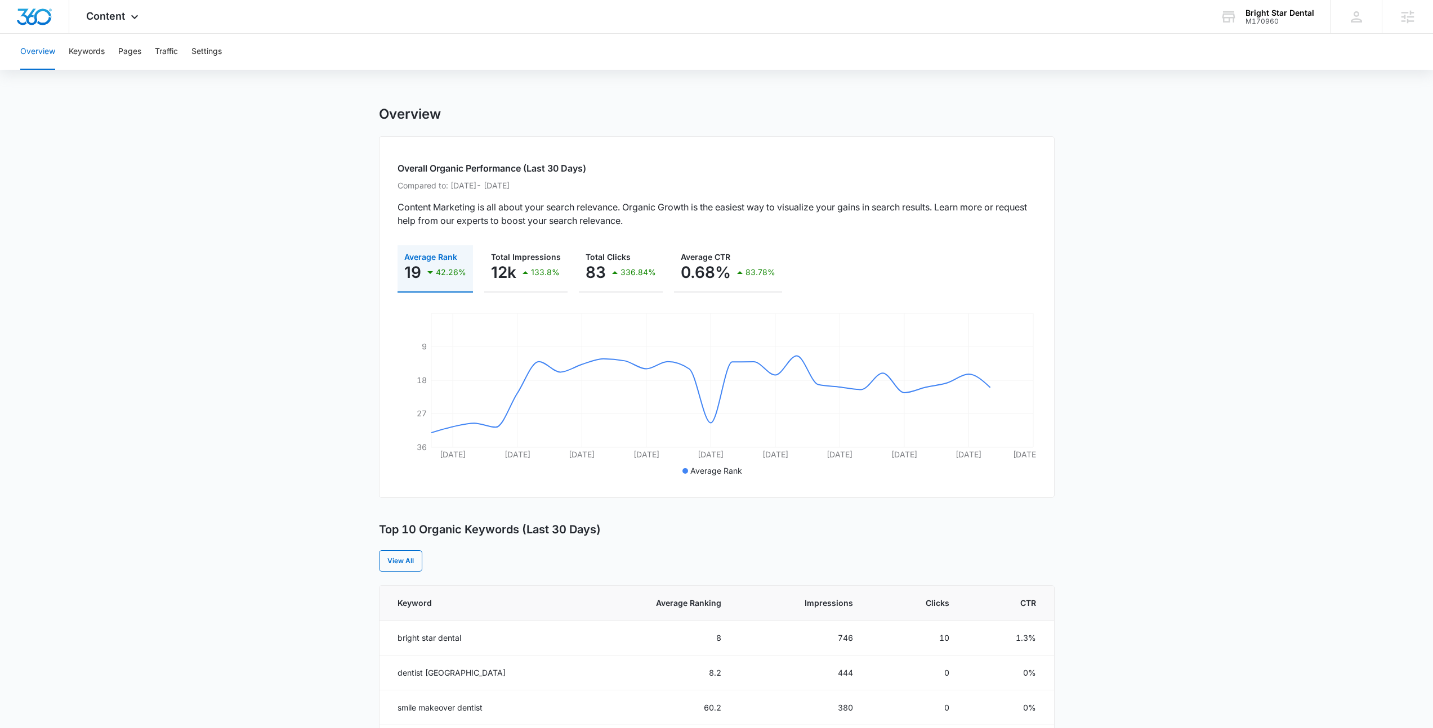
click at [783, 238] on div "Overall Organic Performance (Last 30 Days) Compared to: Aug 10, 2025 - Sep 7, 2…" at bounding box center [717, 317] width 676 height 362
click at [320, 167] on main "Overview Overall Organic Performance (Last 30 Days) Compared to: Aug 10, 2025 -…" at bounding box center [716, 651] width 1433 height 1091
click at [212, 204] on main "Overview Overall Organic Performance (Last 30 Days) Compared to: Aug 10, 2025 -…" at bounding box center [716, 651] width 1433 height 1091
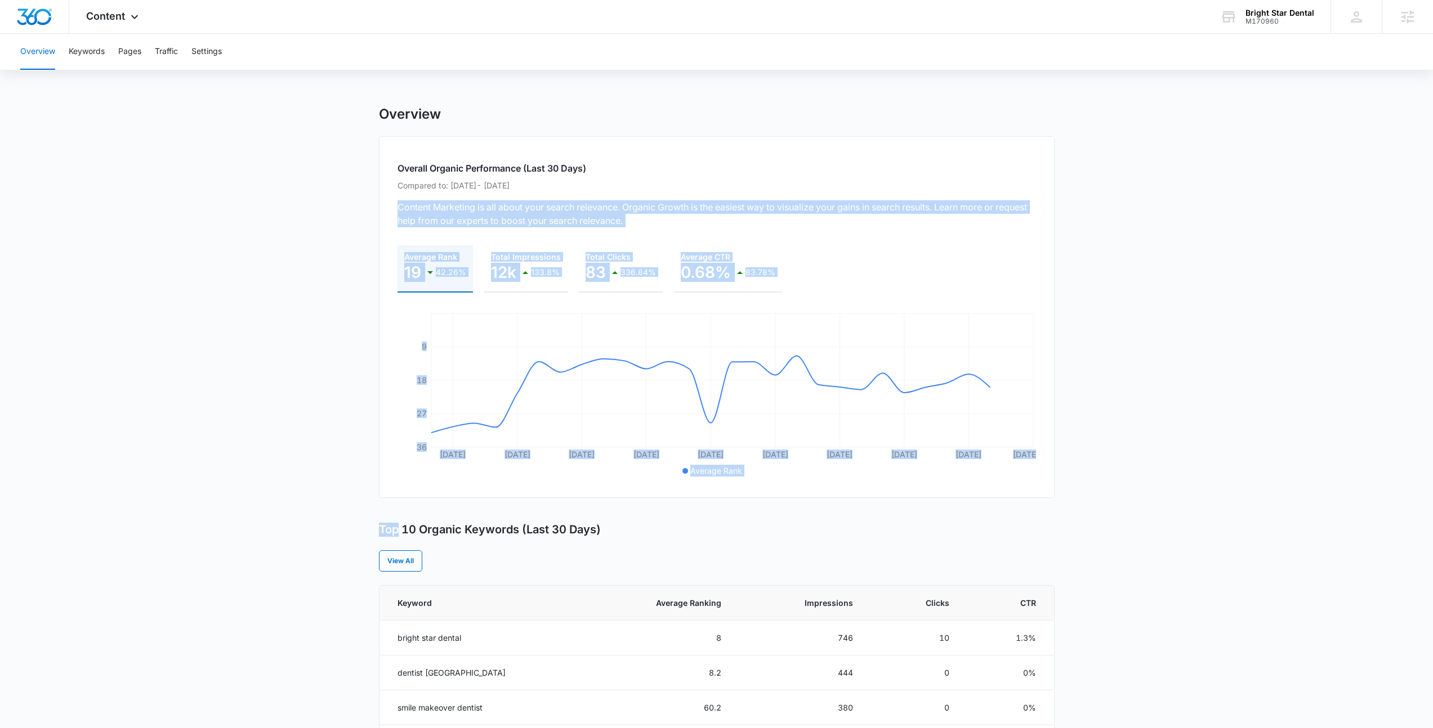
drag, startPoint x: 212, startPoint y: 204, endPoint x: 1220, endPoint y: 497, distance: 1050.4
click at [1307, 513] on main "Overview Overall Organic Performance (Last 30 Days) Compared to: Aug 10, 2025 -…" at bounding box center [716, 651] width 1433 height 1091
click at [1187, 490] on main "Overview Overall Organic Performance (Last 30 Days) Compared to: Aug 10, 2025 -…" at bounding box center [716, 651] width 1433 height 1091
drag, startPoint x: 1042, startPoint y: 433, endPoint x: 289, endPoint y: 70, distance: 835.7
click at [289, 70] on div "Overview Keywords Pages Traffic Settings Overview Overall Organic Performance (…" at bounding box center [716, 615] width 1433 height 1163
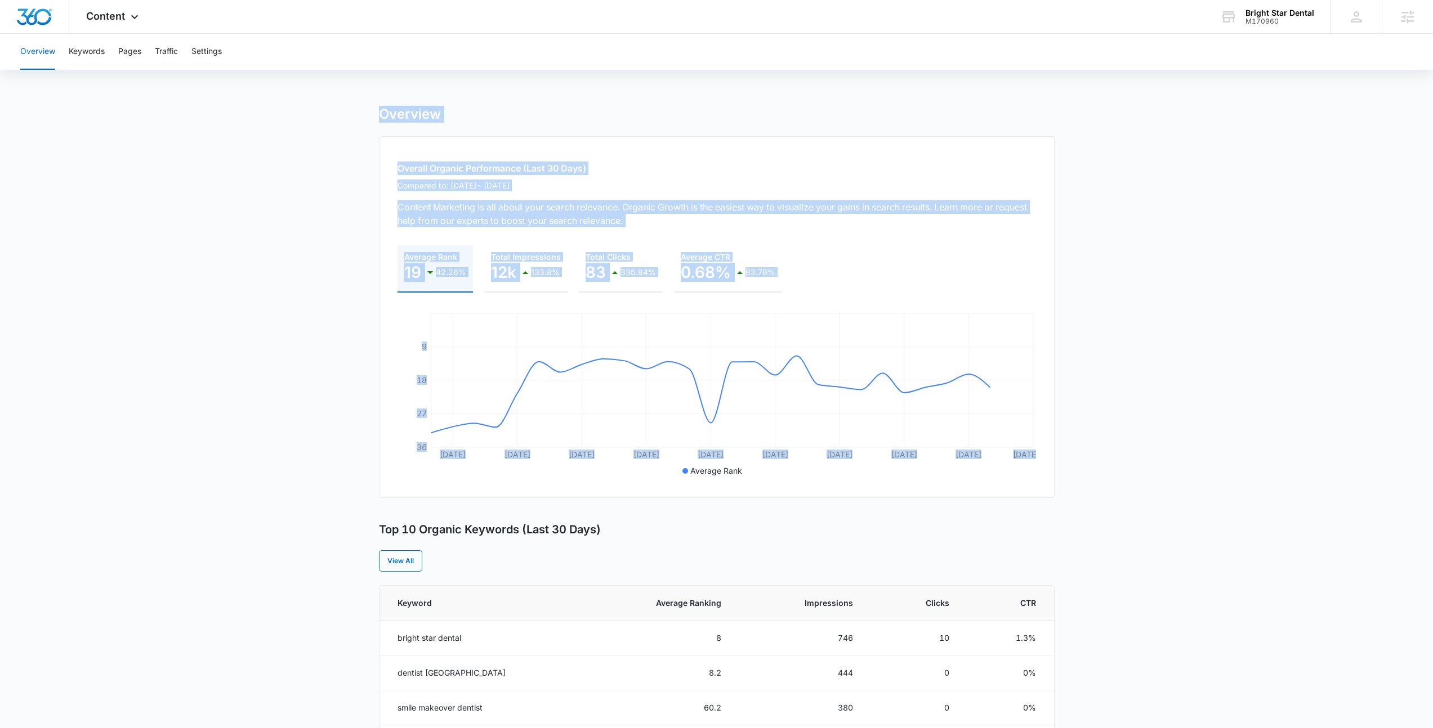
click at [289, 70] on div "Overview Keywords Pages Traffic Settings Overview Overall Organic Performance (…" at bounding box center [716, 615] width 1433 height 1163
drag, startPoint x: 301, startPoint y: 80, endPoint x: 781, endPoint y: 545, distance: 668.4
click at [781, 545] on div "Overview Keywords Pages Traffic Settings Overview Overall Organic Performance (…" at bounding box center [716, 615] width 1433 height 1163
click at [781, 545] on div "Top 10 Organic Keywords (Last 30 Days) View All" at bounding box center [717, 547] width 676 height 49
drag, startPoint x: 572, startPoint y: 575, endPoint x: 311, endPoint y: 106, distance: 536.0
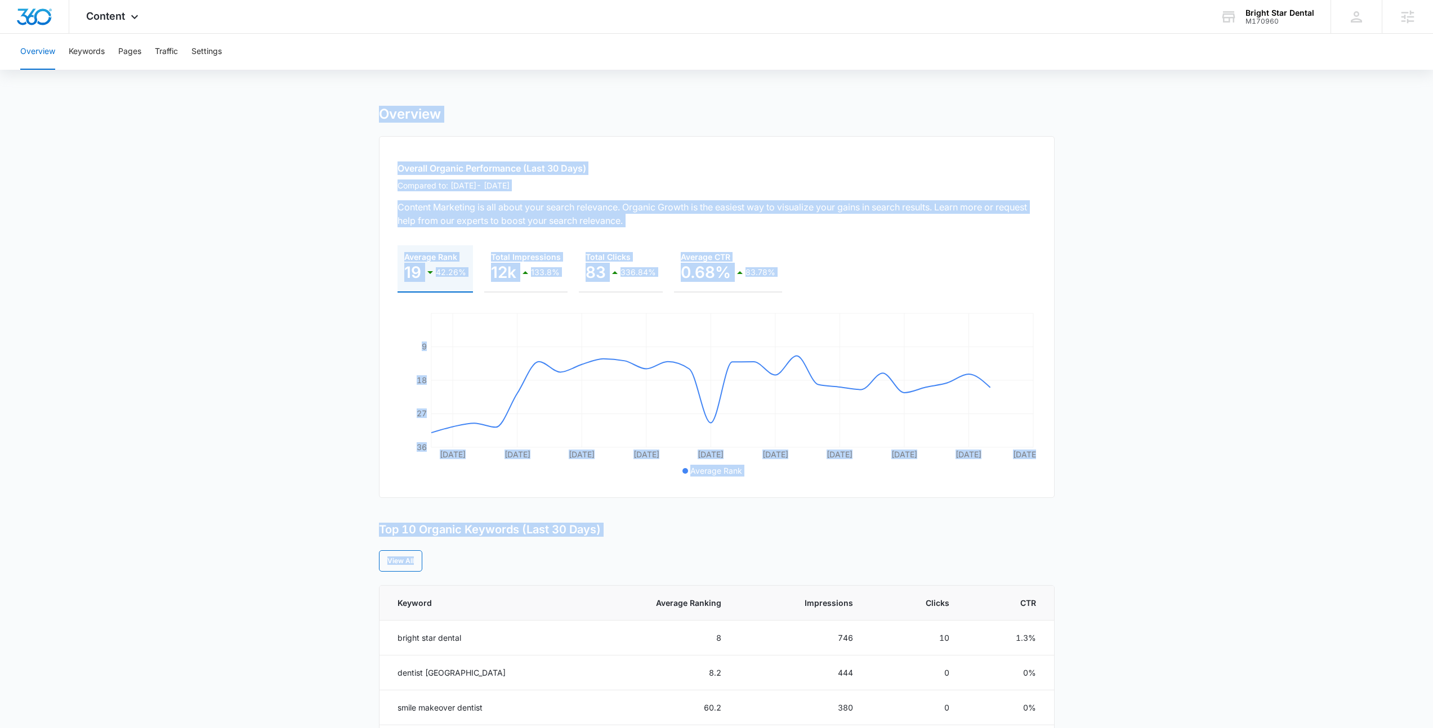
click at [311, 106] on main "Overview Overall Organic Performance (Last 30 Days) Compared to: Aug 10, 2025 -…" at bounding box center [716, 651] width 1433 height 1091
drag, startPoint x: 311, startPoint y: 106, endPoint x: 500, endPoint y: 563, distance: 494.0
click at [500, 563] on main "Overview Overall Organic Performance (Last 30 Days) Compared to: Aug 10, 2025 -…" at bounding box center [716, 651] width 1433 height 1091
click at [500, 563] on div "View All" at bounding box center [717, 561] width 676 height 21
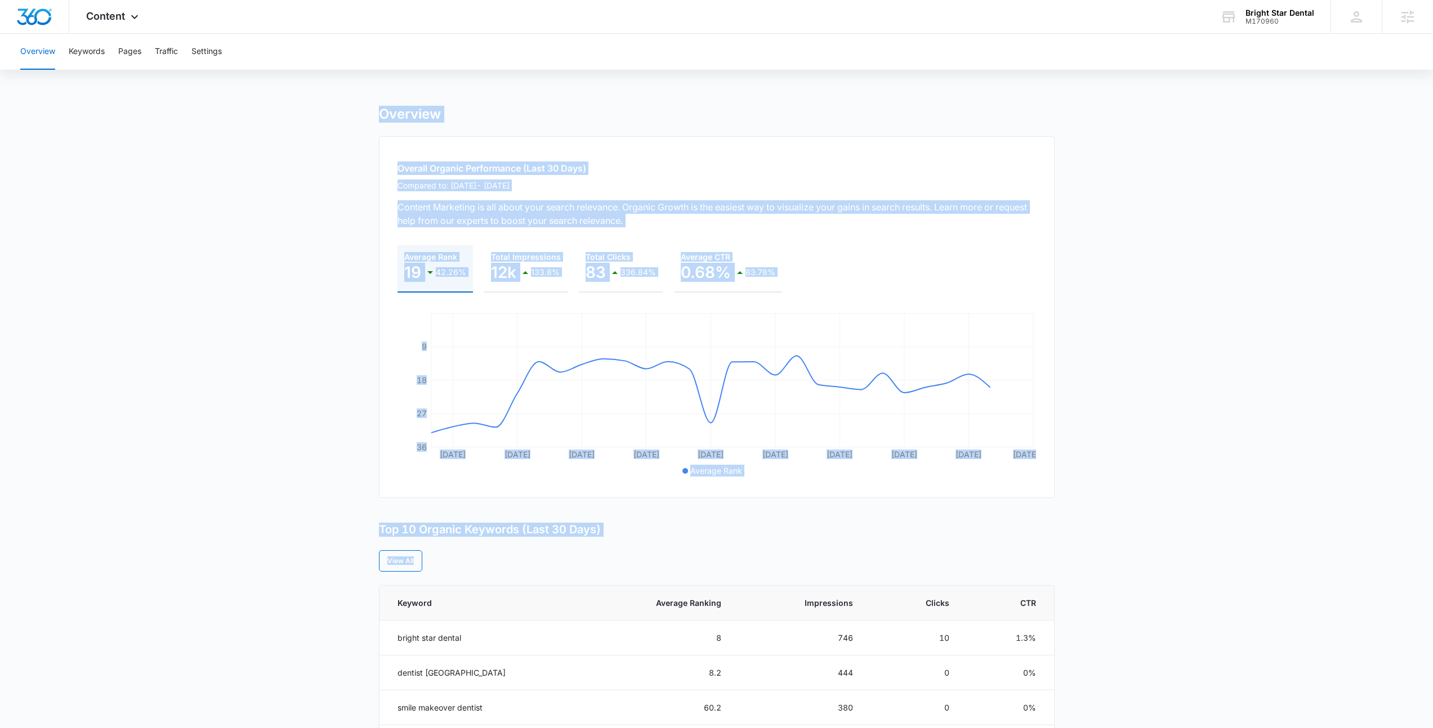
drag, startPoint x: 500, startPoint y: 563, endPoint x: 226, endPoint y: 104, distance: 534.7
click at [226, 104] on div "Overview Keywords Pages Traffic Settings Overview Overall Organic Performance (…" at bounding box center [716, 615] width 1433 height 1163
drag, startPoint x: 226, startPoint y: 104, endPoint x: 507, endPoint y: 564, distance: 539.4
click at [507, 564] on div "Overview Keywords Pages Traffic Settings Overview Overall Organic Performance (…" at bounding box center [716, 615] width 1433 height 1163
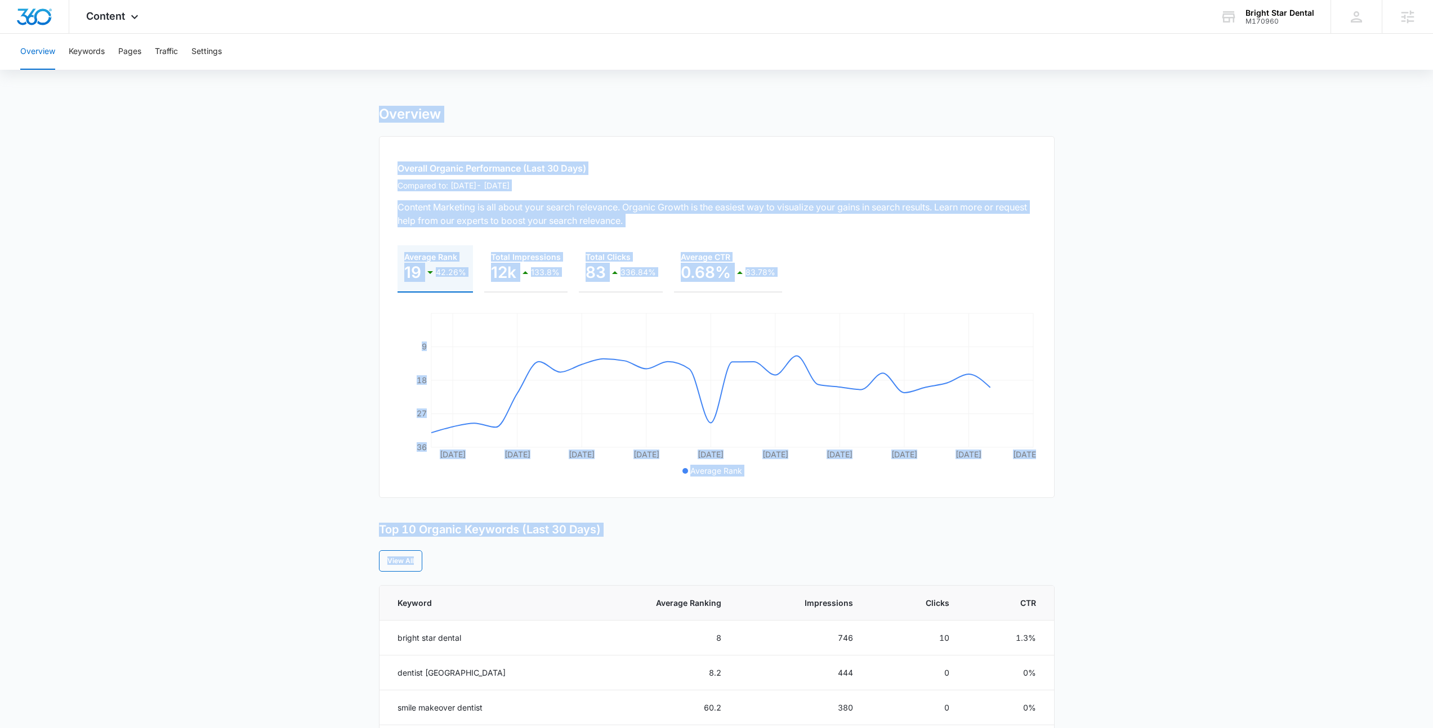
click at [507, 564] on div "View All" at bounding box center [717, 561] width 676 height 21
drag, startPoint x: 507, startPoint y: 564, endPoint x: 342, endPoint y: 110, distance: 483.3
click at [342, 110] on main "Overview Overall Organic Performance (Last 30 Days) Compared to: Aug 10, 2025 -…" at bounding box center [716, 651] width 1433 height 1091
drag, startPoint x: 342, startPoint y: 110, endPoint x: 454, endPoint y: 564, distance: 467.8
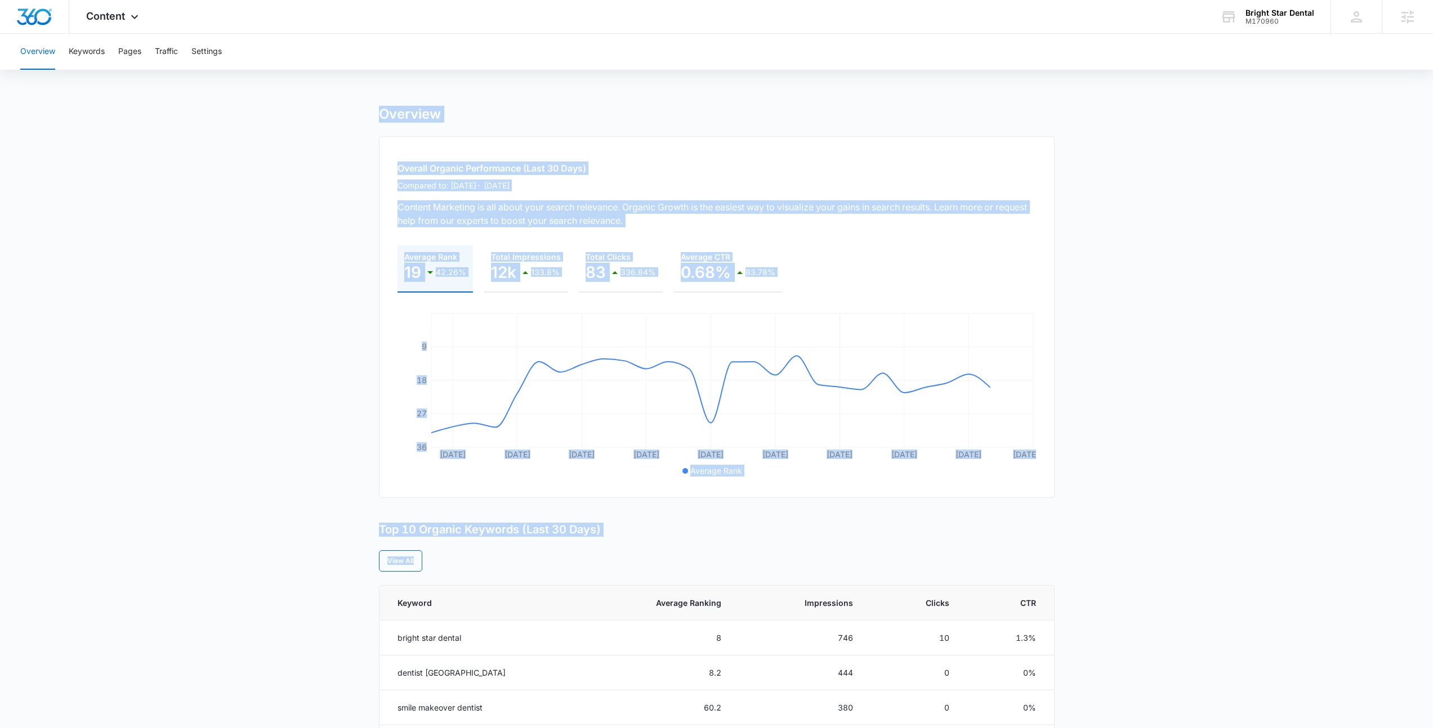
click at [454, 564] on main "Overview Overall Organic Performance (Last 30 Days) Compared to: Aug 10, 2025 -…" at bounding box center [716, 651] width 1433 height 1091
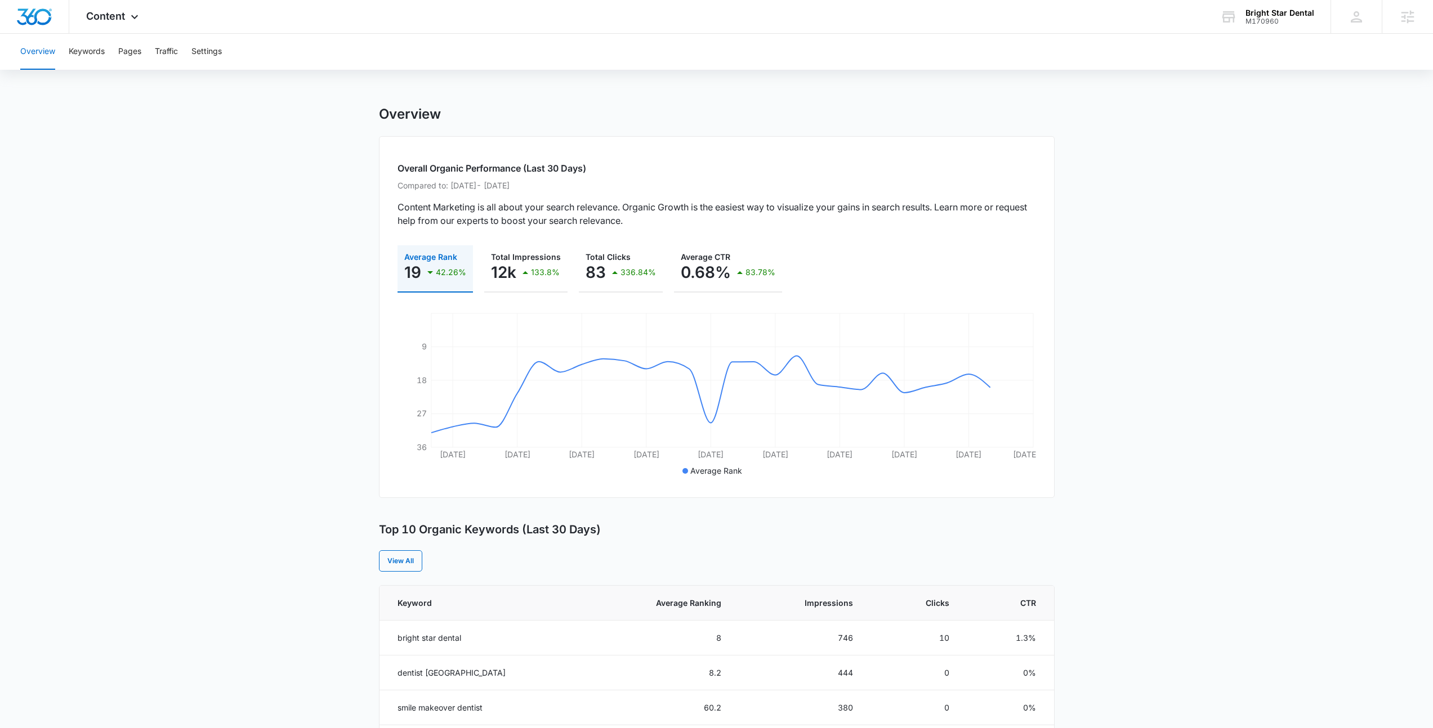
click at [454, 564] on div "View All" at bounding box center [717, 561] width 676 height 21
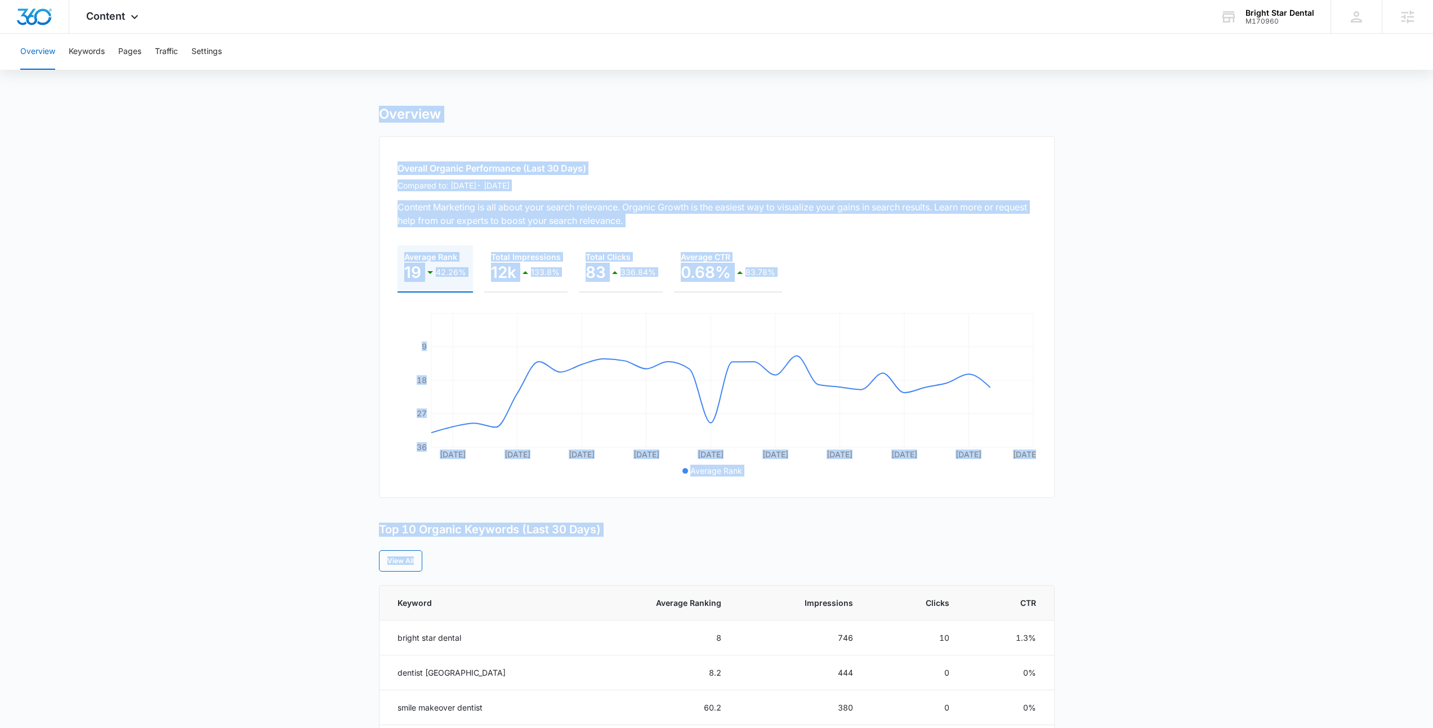
drag, startPoint x: 454, startPoint y: 564, endPoint x: 280, endPoint y: 95, distance: 500.0
click at [280, 95] on div "Overview Keywords Pages Traffic Settings Overview Overall Organic Performance (…" at bounding box center [716, 615] width 1433 height 1163
drag, startPoint x: 440, startPoint y: 576, endPoint x: 3, endPoint y: 13, distance: 712.9
click at [2, 14] on div "Content Apps Reputation Forms CRM Email Social Payments POS Content Ads Intelli…" at bounding box center [716, 598] width 1433 height 1197
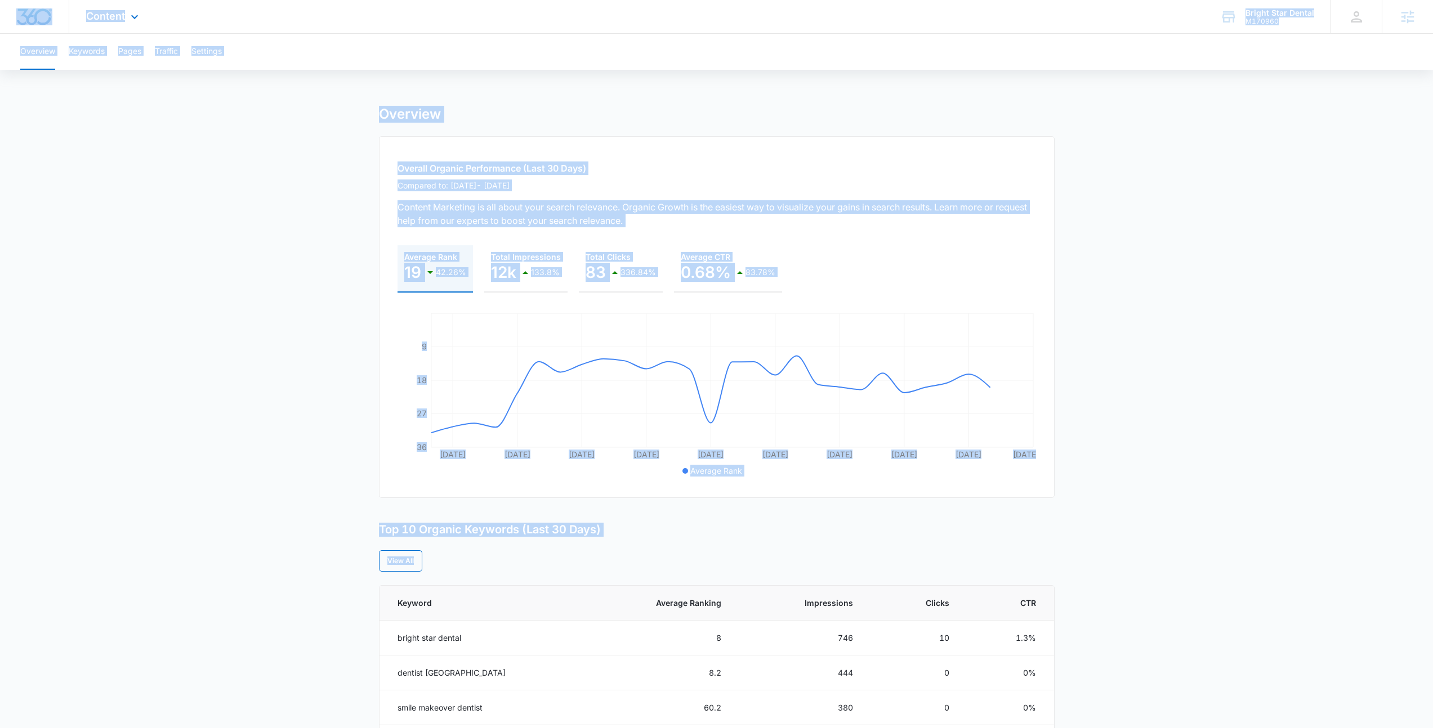
click at [236, 11] on div "Content Apps Reputation Forms CRM Email Social Payments POS Content Ads Intelli…" at bounding box center [716, 17] width 1433 height 34
drag, startPoint x: 189, startPoint y: 100, endPoint x: 634, endPoint y: 571, distance: 647.9
click at [634, 571] on div "Overview Keywords Pages Traffic Settings Overview Overall Organic Performance (…" at bounding box center [716, 615] width 1433 height 1163
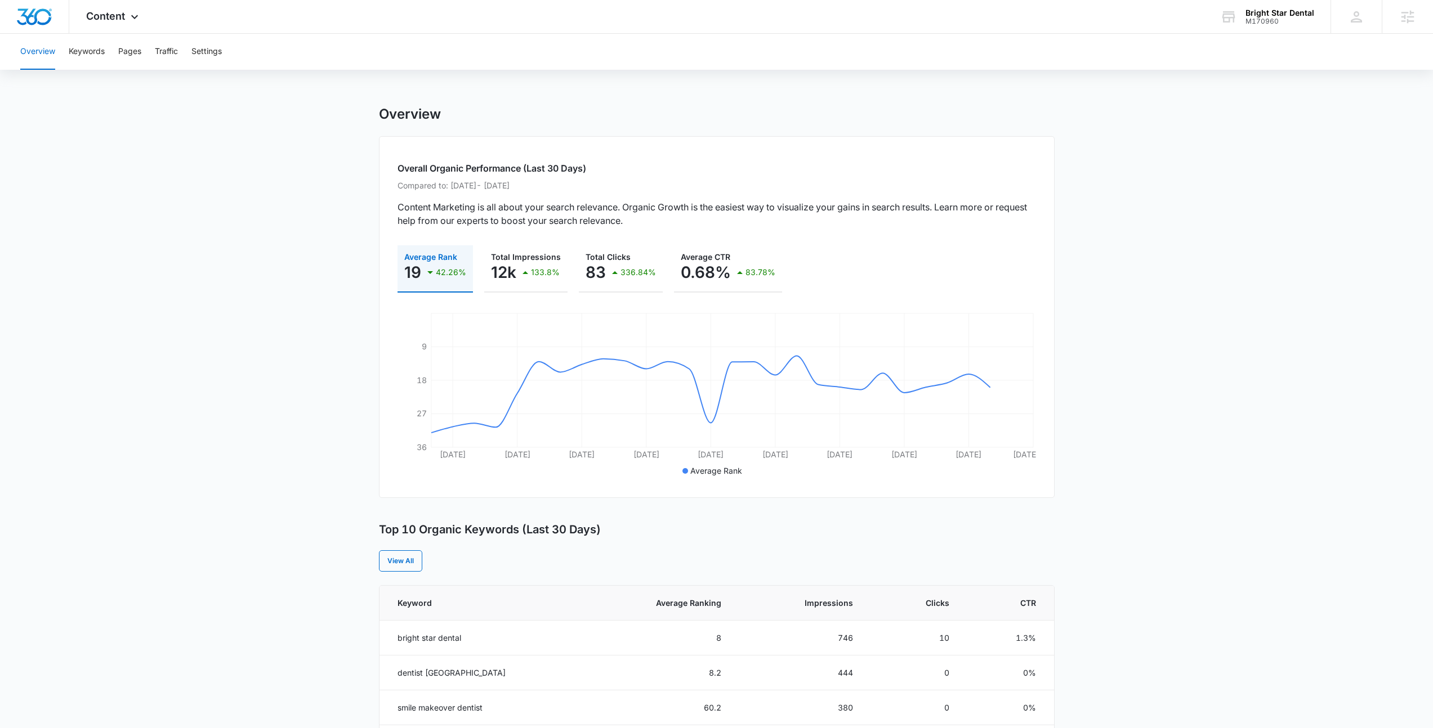
click at [634, 571] on div "View All" at bounding box center [717, 561] width 676 height 21
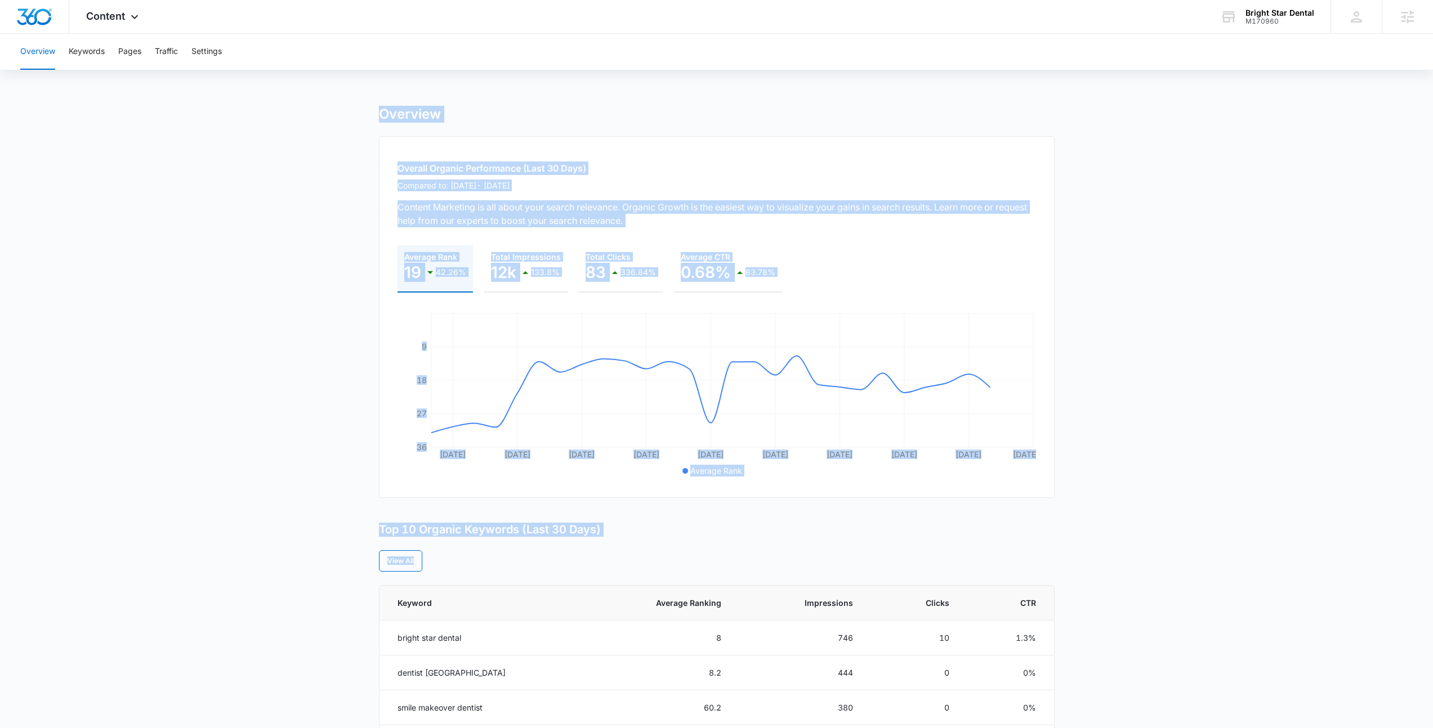
drag, startPoint x: 634, startPoint y: 571, endPoint x: 243, endPoint y: 101, distance: 611.6
click at [243, 101] on div "Overview Keywords Pages Traffic Settings Overview Overall Organic Performance (…" at bounding box center [716, 615] width 1433 height 1163
drag, startPoint x: 243, startPoint y: 101, endPoint x: 457, endPoint y: 571, distance: 516.2
click at [457, 571] on div "Overview Keywords Pages Traffic Settings Overview Overall Organic Performance (…" at bounding box center [716, 615] width 1433 height 1163
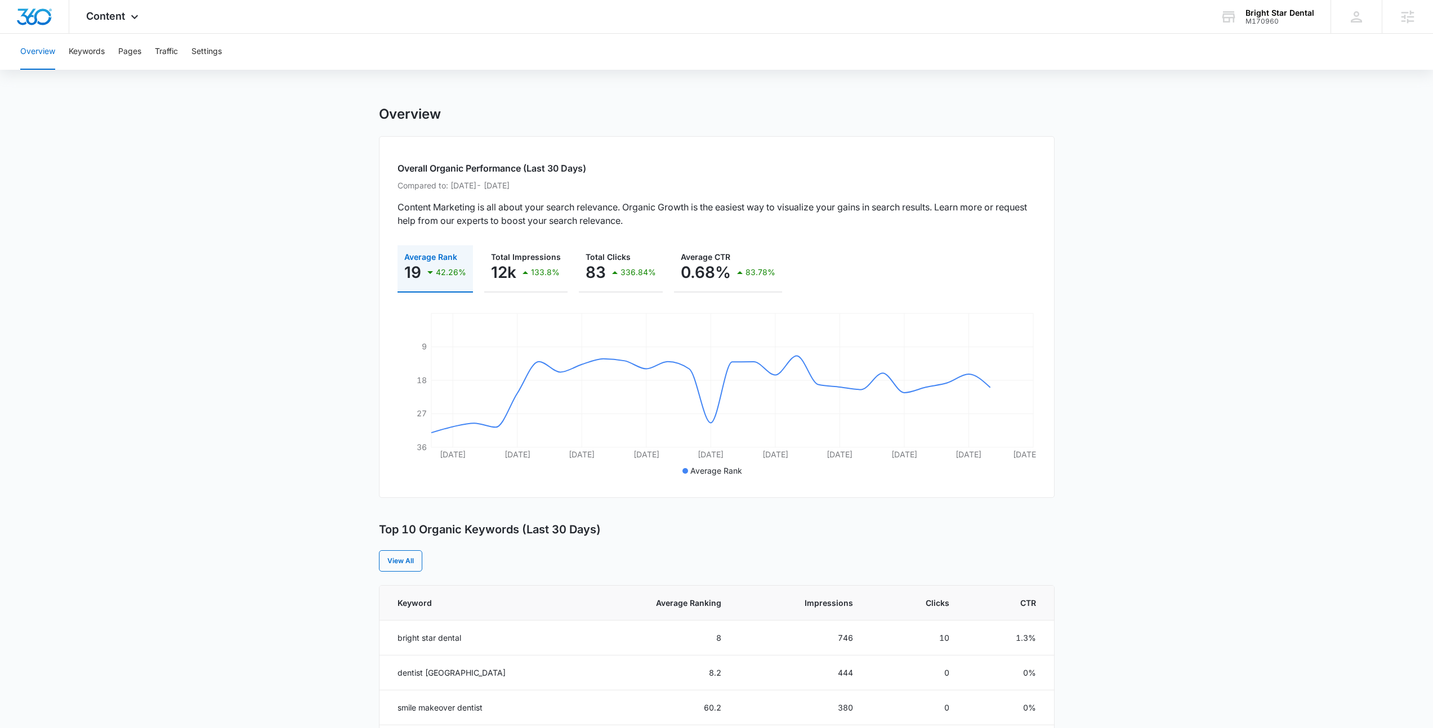
click at [457, 571] on div "View All" at bounding box center [717, 561] width 676 height 21
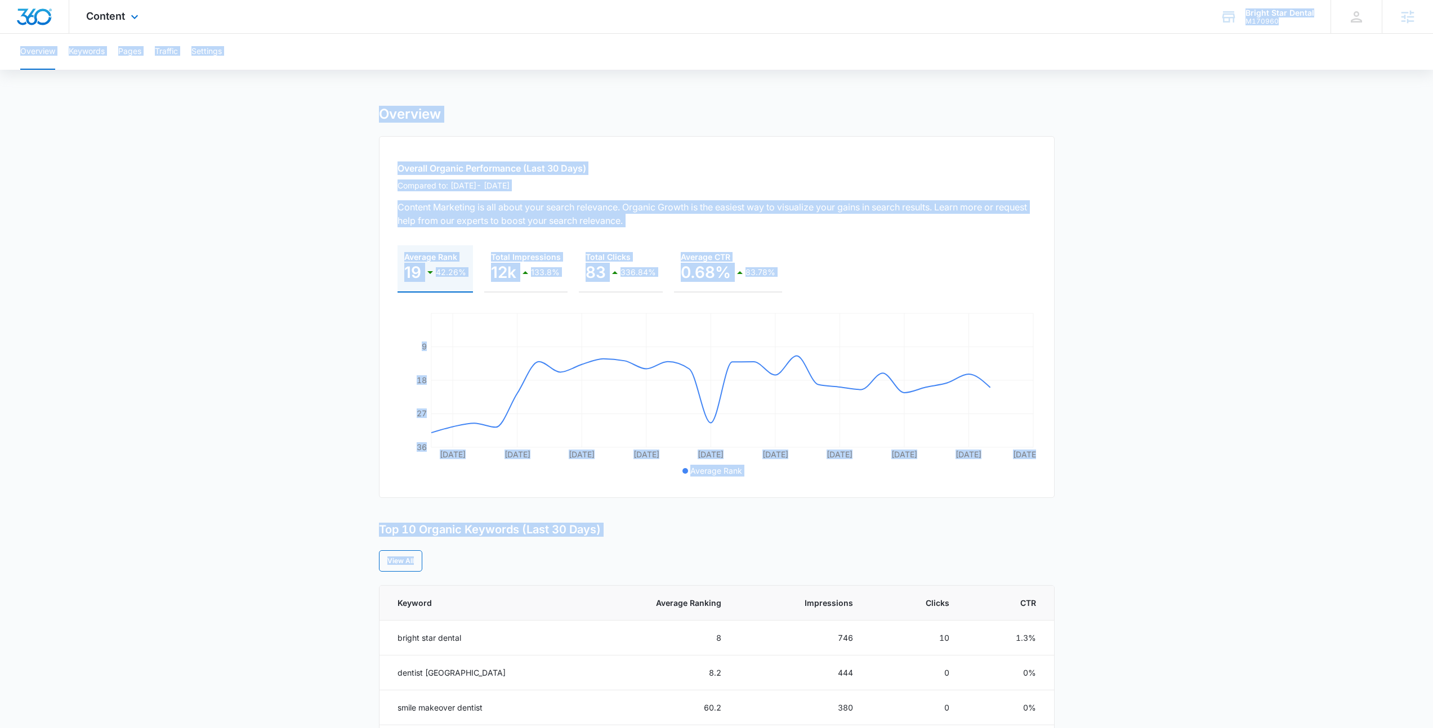
drag, startPoint x: 457, startPoint y: 571, endPoint x: 270, endPoint y: 4, distance: 596.9
click at [270, 4] on div "Content Apps Reputation Forms CRM Email Social Payments POS Content Ads Intelli…" at bounding box center [716, 598] width 1433 height 1197
click at [270, 4] on div "Content Apps Reputation Forms CRM Email Social Payments POS Content Ads Intelli…" at bounding box center [716, 17] width 1433 height 34
drag, startPoint x: 270, startPoint y: 4, endPoint x: 487, endPoint y: 563, distance: 599.8
click at [487, 563] on div "Content Apps Reputation Forms CRM Email Social Payments POS Content Ads Intelli…" at bounding box center [716, 598] width 1433 height 1197
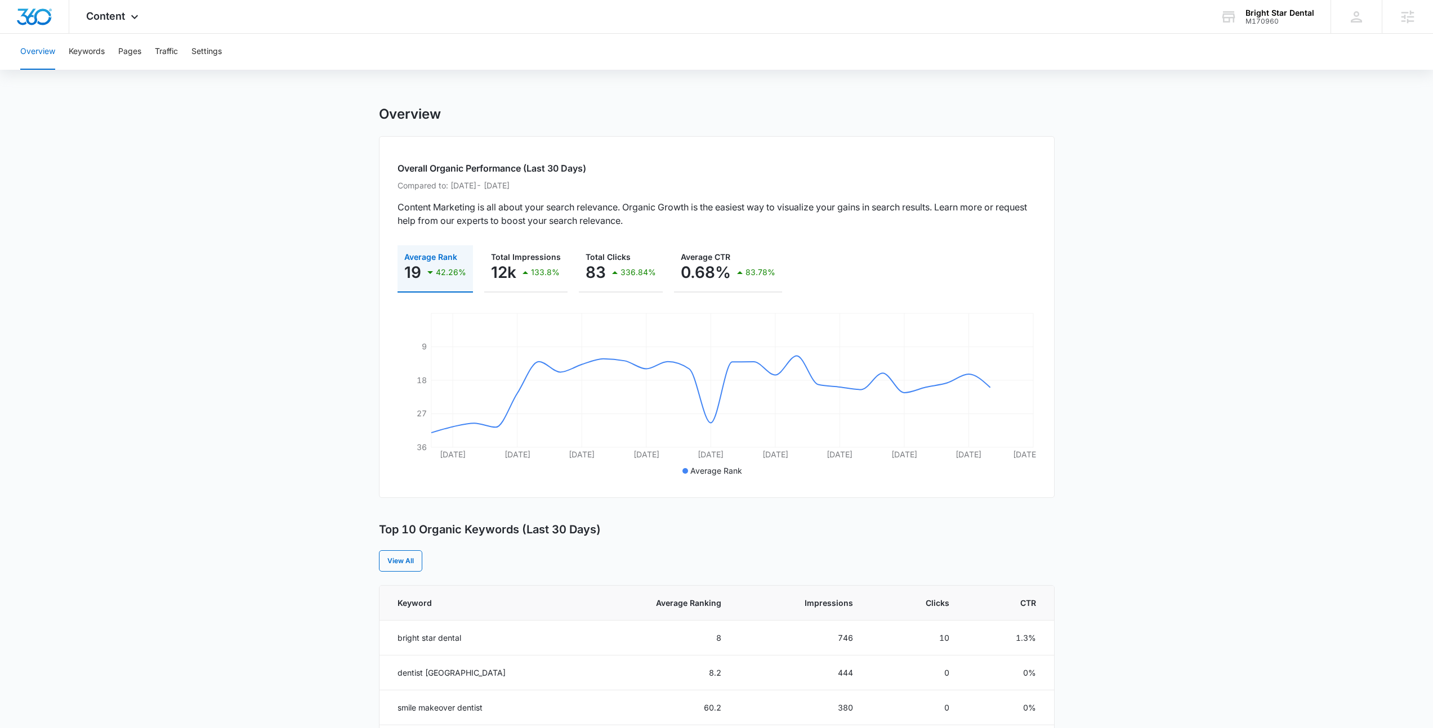
click at [487, 563] on div "View All" at bounding box center [717, 561] width 676 height 21
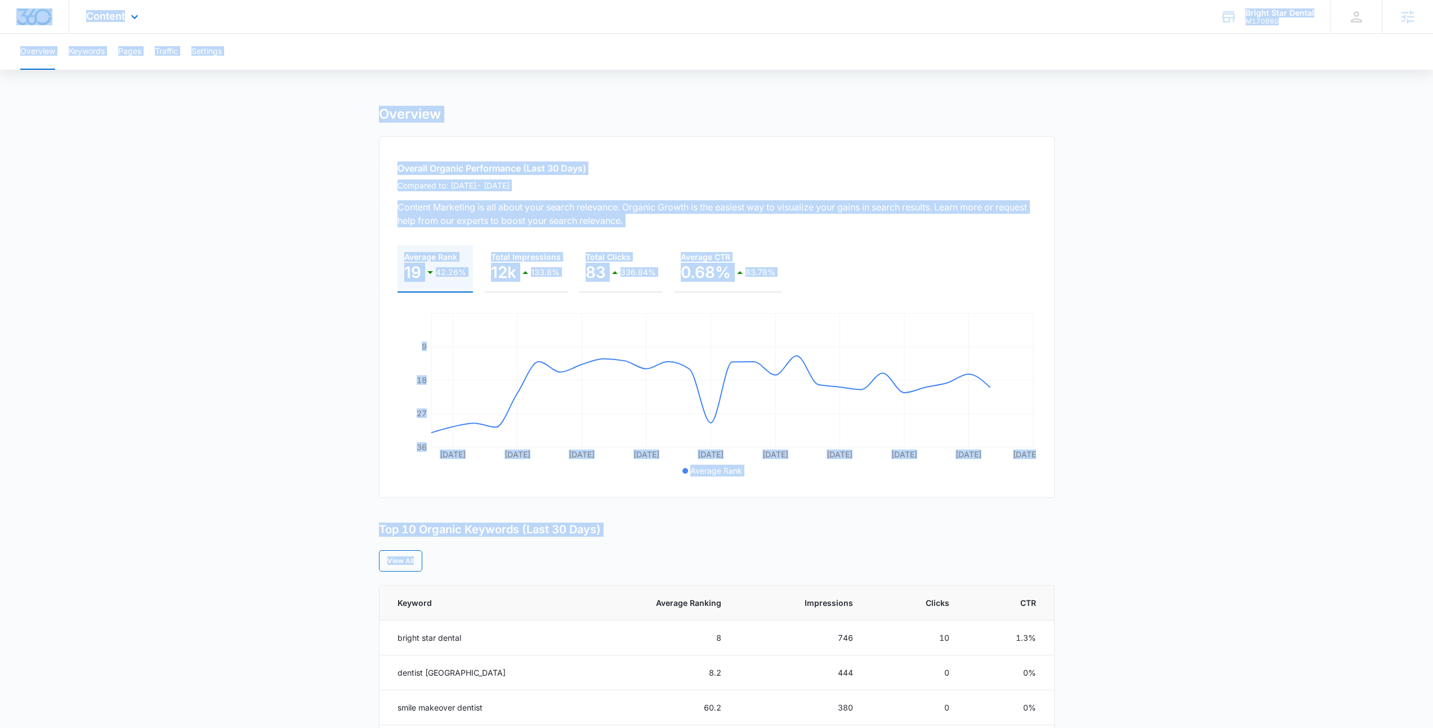
drag, startPoint x: 487, startPoint y: 563, endPoint x: 3, endPoint y: 3, distance: 740.0
click at [3, 3] on div "Content Apps Reputation Forms CRM Email Social Payments POS Content Ads Intelli…" at bounding box center [716, 598] width 1433 height 1197
click at [316, 6] on div "Content Apps Reputation Forms CRM Email Social Payments POS Content Ads Intelli…" at bounding box center [716, 17] width 1433 height 34
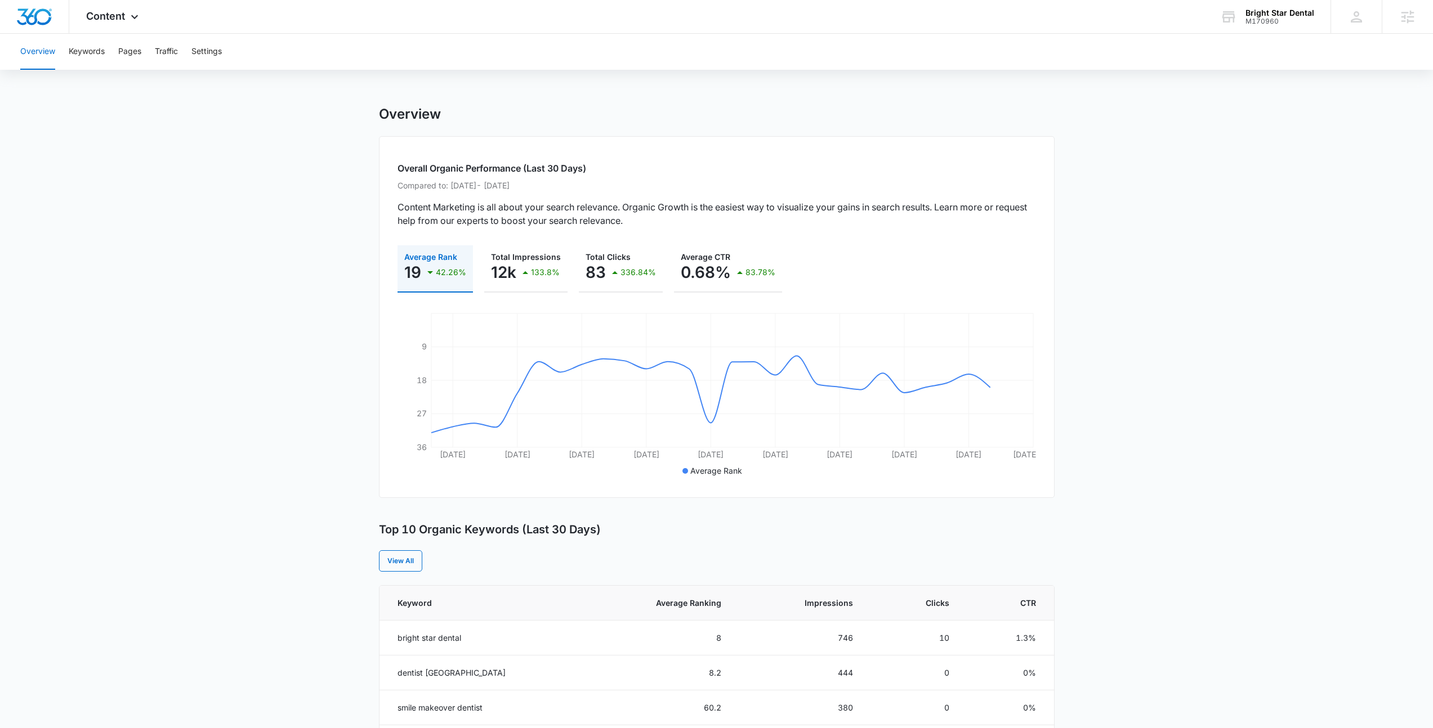
click at [320, 162] on main "Overview Overall Organic Performance (Last 30 Days) Compared to: Aug 10, 2025 -…" at bounding box center [716, 651] width 1433 height 1091
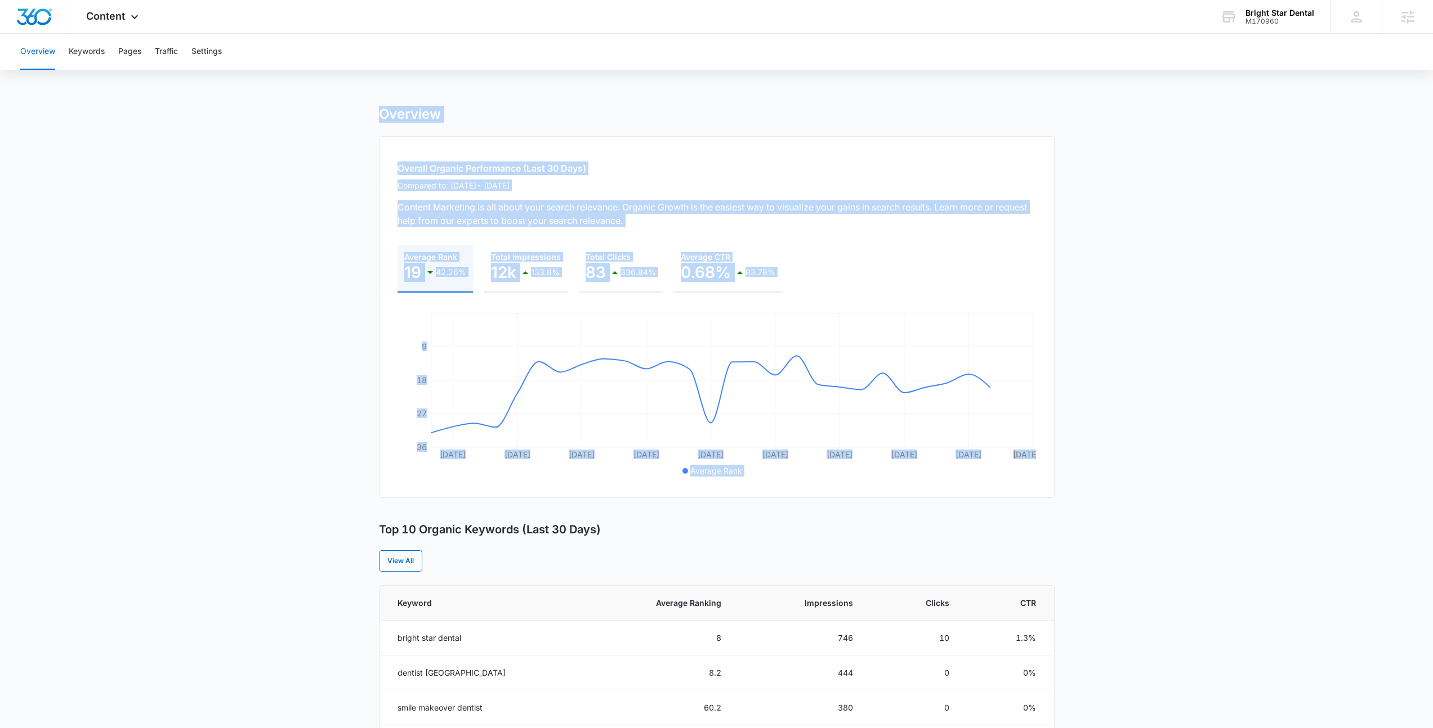
drag, startPoint x: 314, startPoint y: 114, endPoint x: 655, endPoint y: 524, distance: 533.2
click at [655, 523] on main "Overview Overall Organic Performance (Last 30 Days) Compared to: Aug 10, 2025 -…" at bounding box center [716, 651] width 1433 height 1091
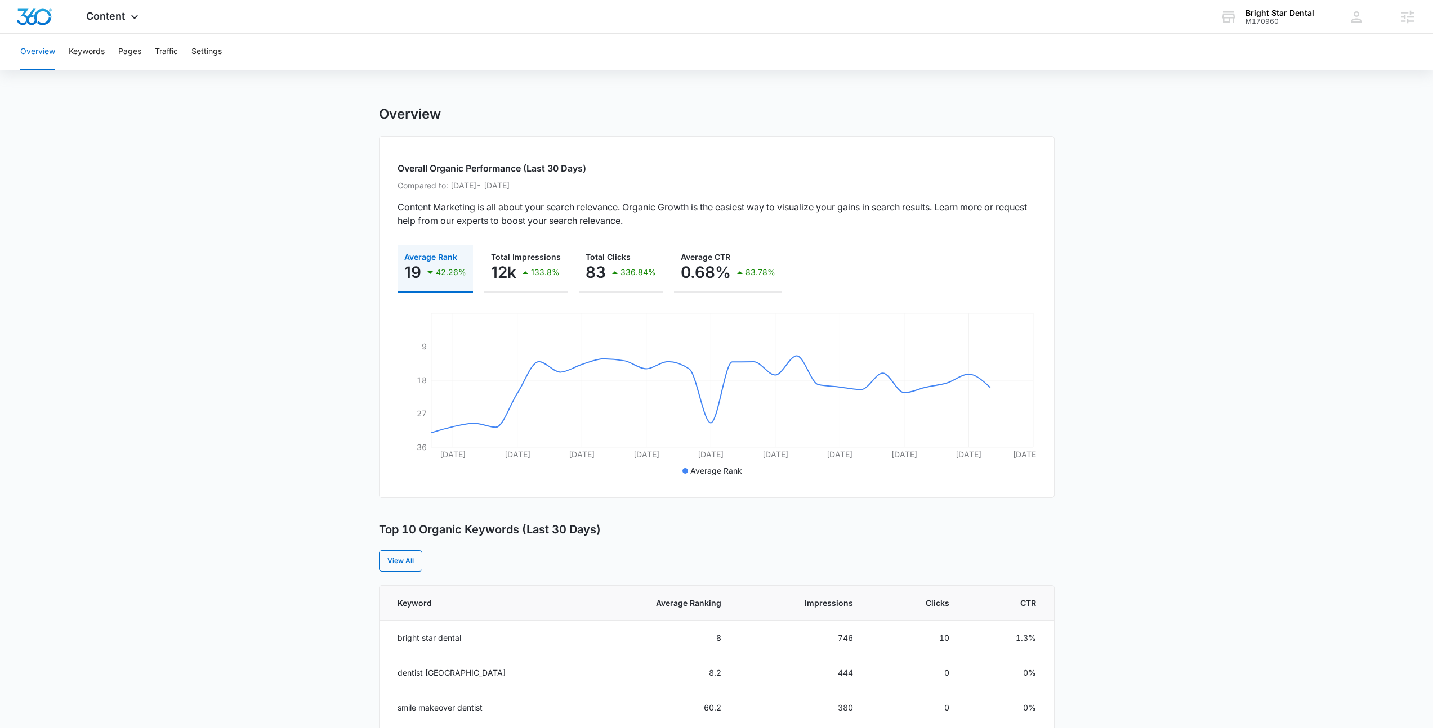
click at [645, 540] on div "Top 10 Organic Keywords (Last 30 Days) View All" at bounding box center [717, 547] width 676 height 49
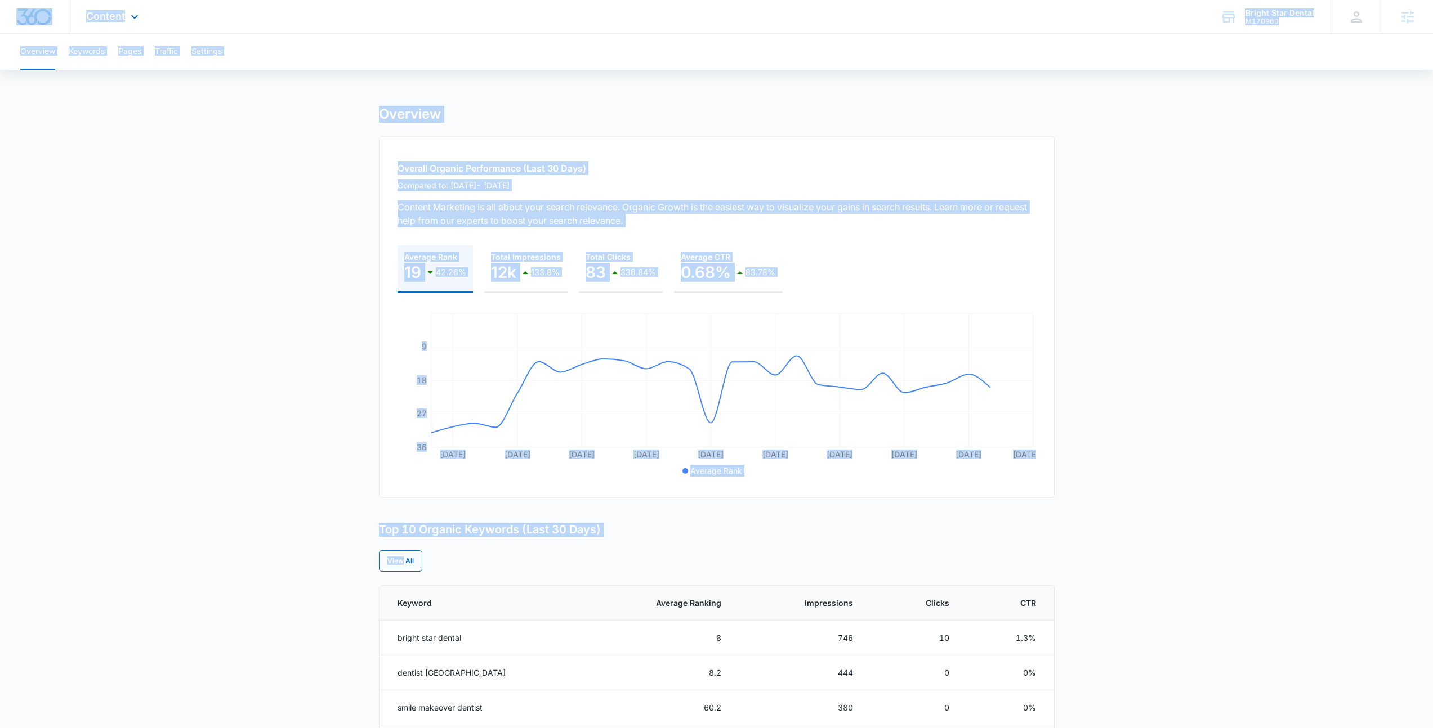
drag, startPoint x: 404, startPoint y: 148, endPoint x: 0, endPoint y: 1, distance: 430.1
click at [0, 1] on div "Content Apps Reputation Forms CRM Email Social Payments POS Content Ads Intelli…" at bounding box center [716, 598] width 1433 height 1197
click at [257, 28] on div "Content Apps Reputation Forms CRM Email Social Payments POS Content Ads Intelli…" at bounding box center [716, 17] width 1433 height 34
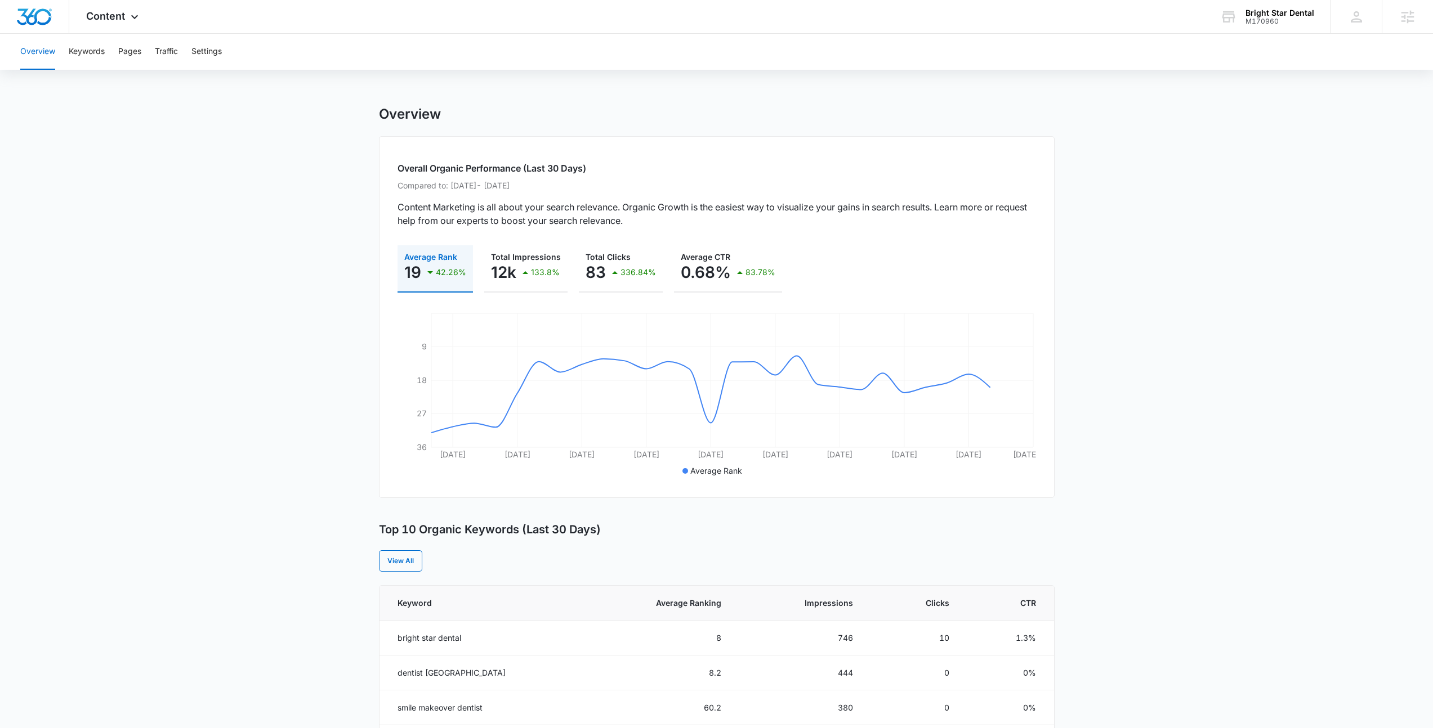
click at [113, 92] on div "Overview Keywords Pages Traffic Settings Overview Overall Organic Performance (…" at bounding box center [716, 615] width 1433 height 1163
click at [1123, 475] on main "Overview Overall Organic Performance (Last 30 Days) Compared to: Aug 10, 2025 -…" at bounding box center [716, 651] width 1433 height 1091
drag, startPoint x: 225, startPoint y: 140, endPoint x: 245, endPoint y: 93, distance: 51.2
click at [225, 140] on main "Overview Overall Organic Performance (Last 30 Days) Compared to: Aug 10, 2025 -…" at bounding box center [716, 651] width 1433 height 1091
click at [121, 8] on div "Content Apps Reputation Forms CRM Email Social Payments POS Content Ads Intelli…" at bounding box center [113, 16] width 89 height 33
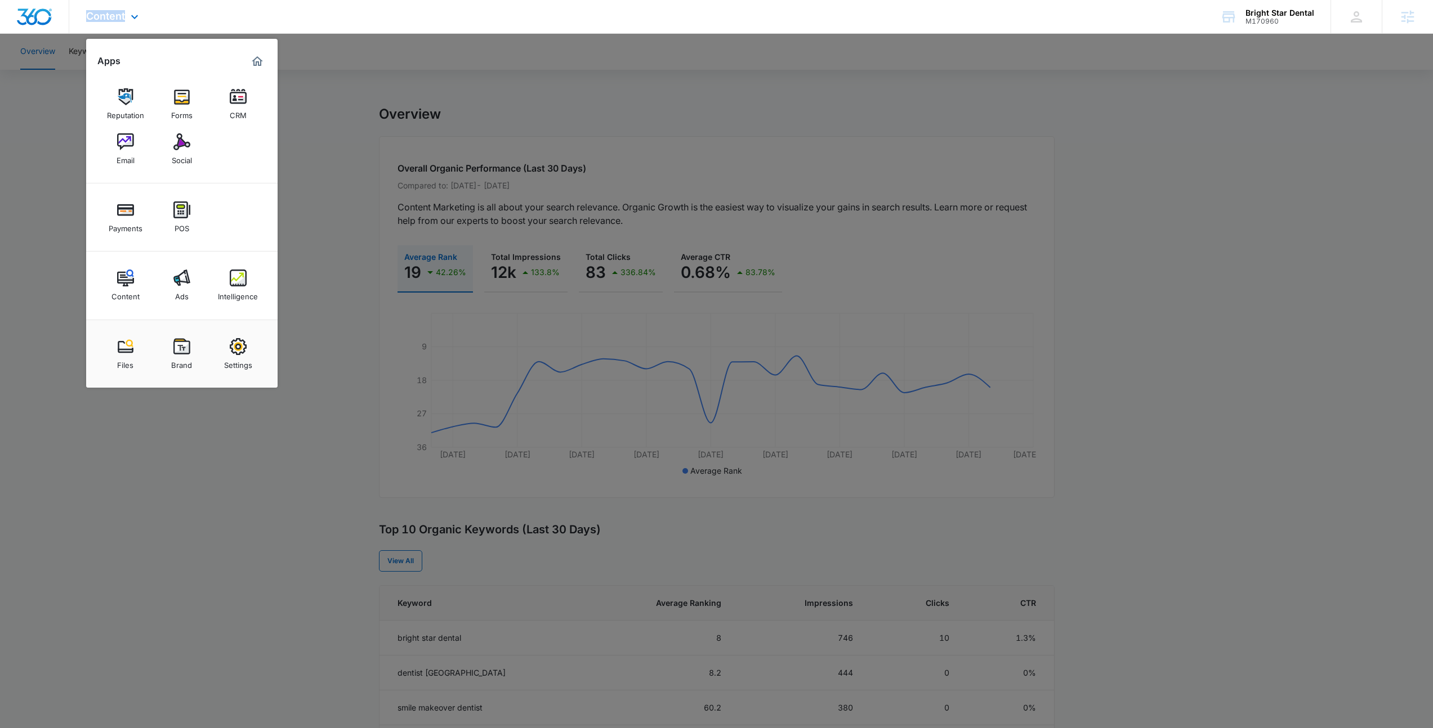
click at [121, 8] on div "Content Apps Reputation Forms CRM Email Social Payments POS Content Ads Intelli…" at bounding box center [113, 16] width 89 height 33
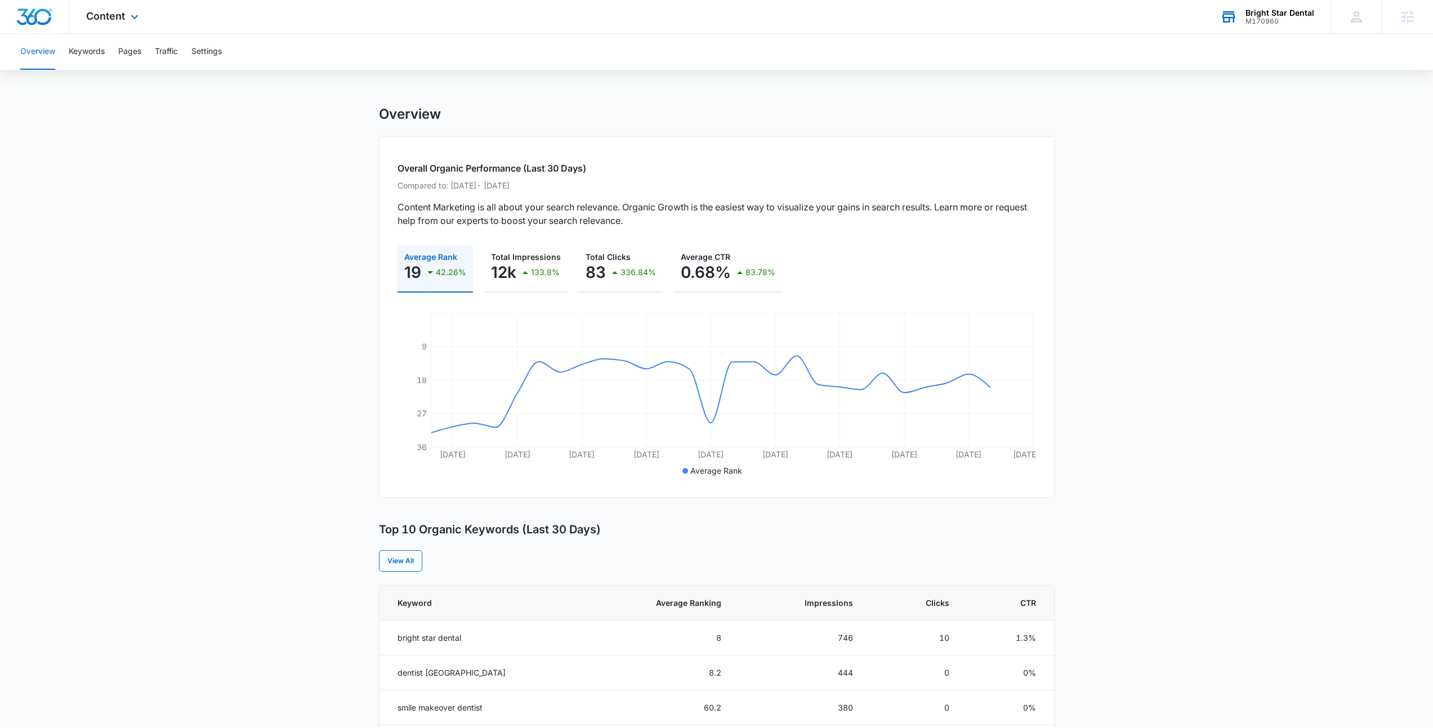
click at [1278, 16] on div "Bright Star Dental" at bounding box center [1279, 12] width 69 height 9
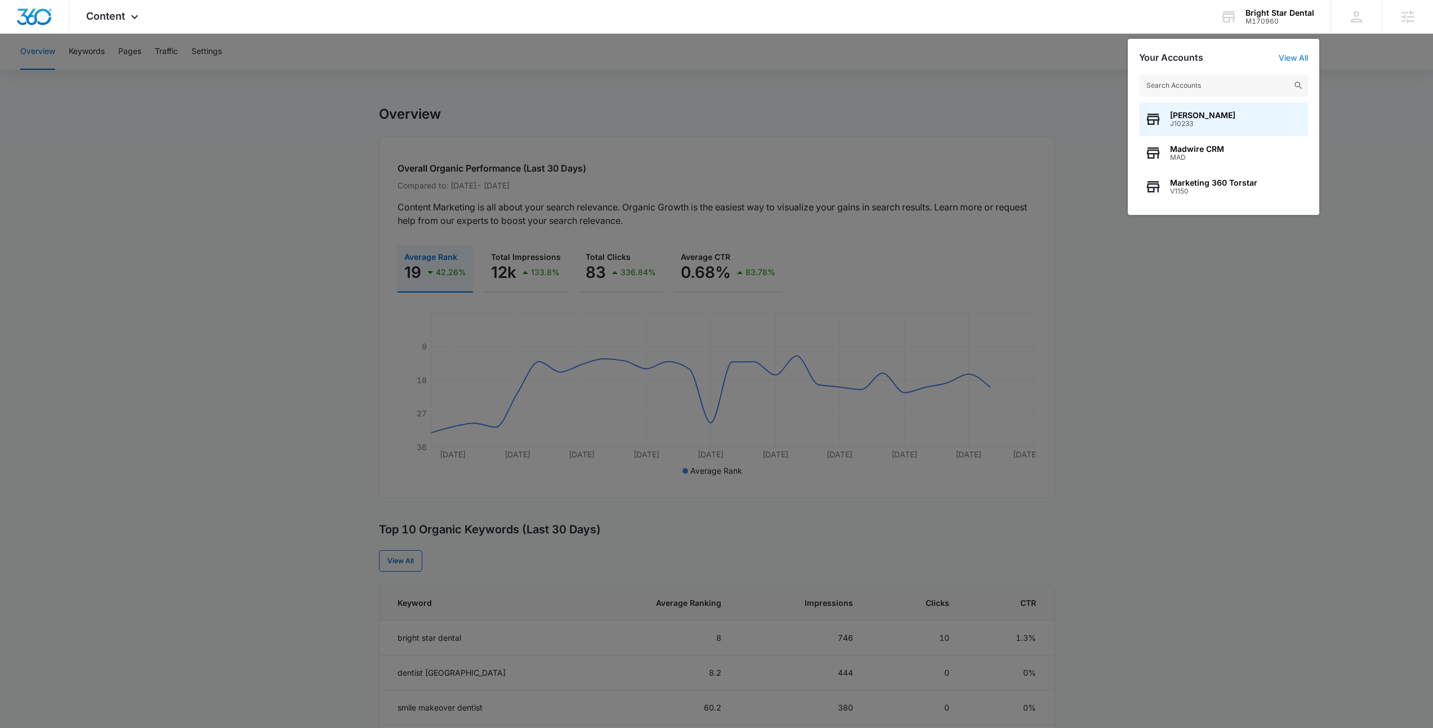
click at [1215, 75] on input "text" at bounding box center [1223, 85] width 169 height 23
click at [1207, 85] on input "text" at bounding box center [1223, 85] width 169 height 23
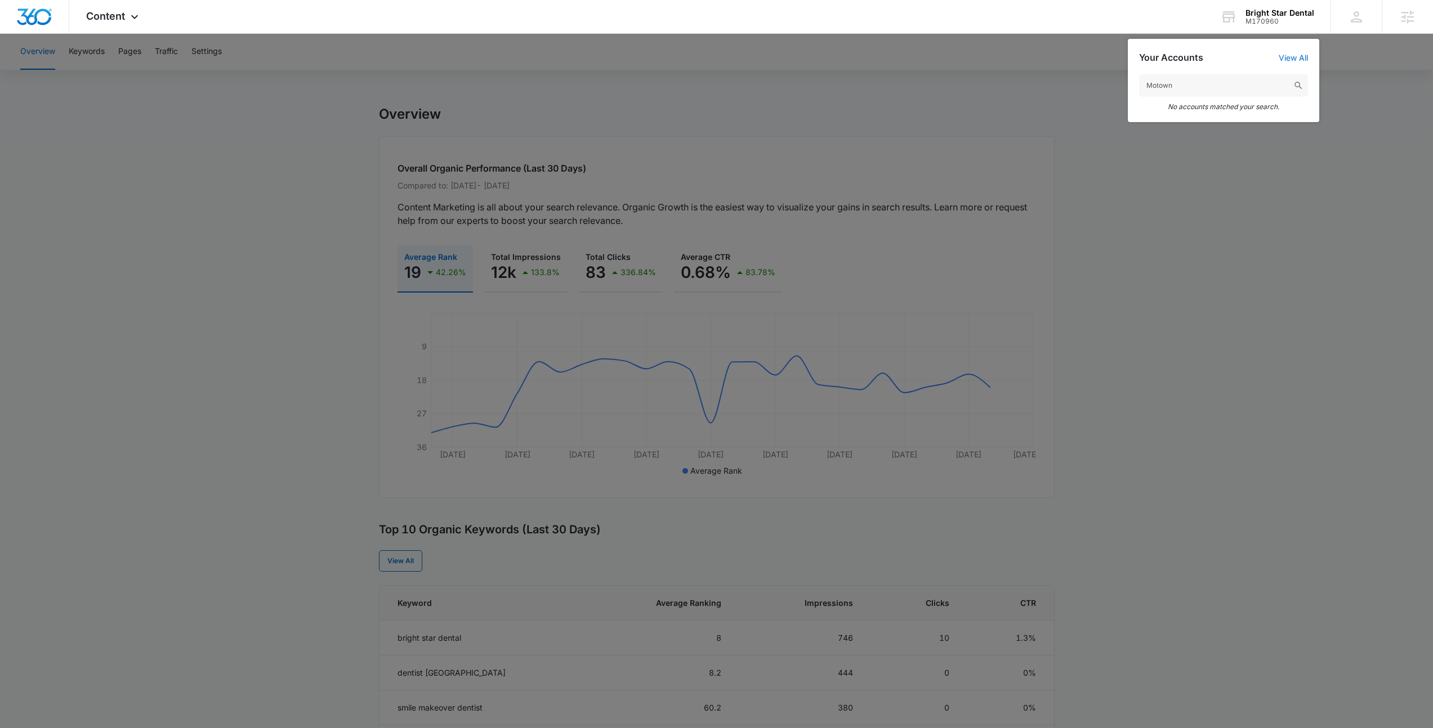
drag, startPoint x: 1191, startPoint y: 83, endPoint x: 1084, endPoint y: 89, distance: 107.7
click at [1084, 34] on nav "Content Apps Reputation Forms CRM Email Social Payments POS Content Ads Intelli…" at bounding box center [716, 17] width 1433 height 34
type input "LVS Ent"
click at [1251, 120] on div "LVS ENTERPRISE LLC M32395" at bounding box center [1223, 119] width 169 height 34
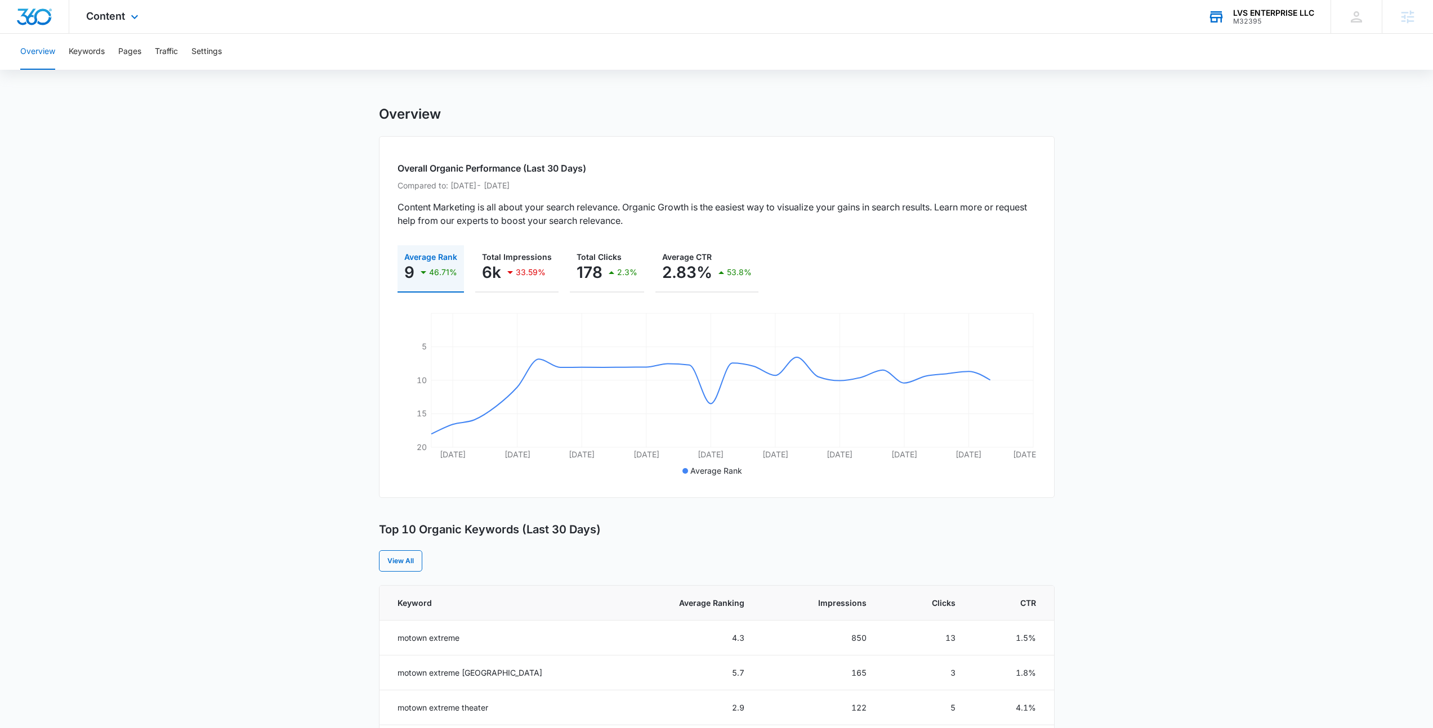
click at [114, 26] on div "Content Apps Reputation Websites Forms CRM Email Social Shop Payments POS Conte…" at bounding box center [113, 16] width 89 height 33
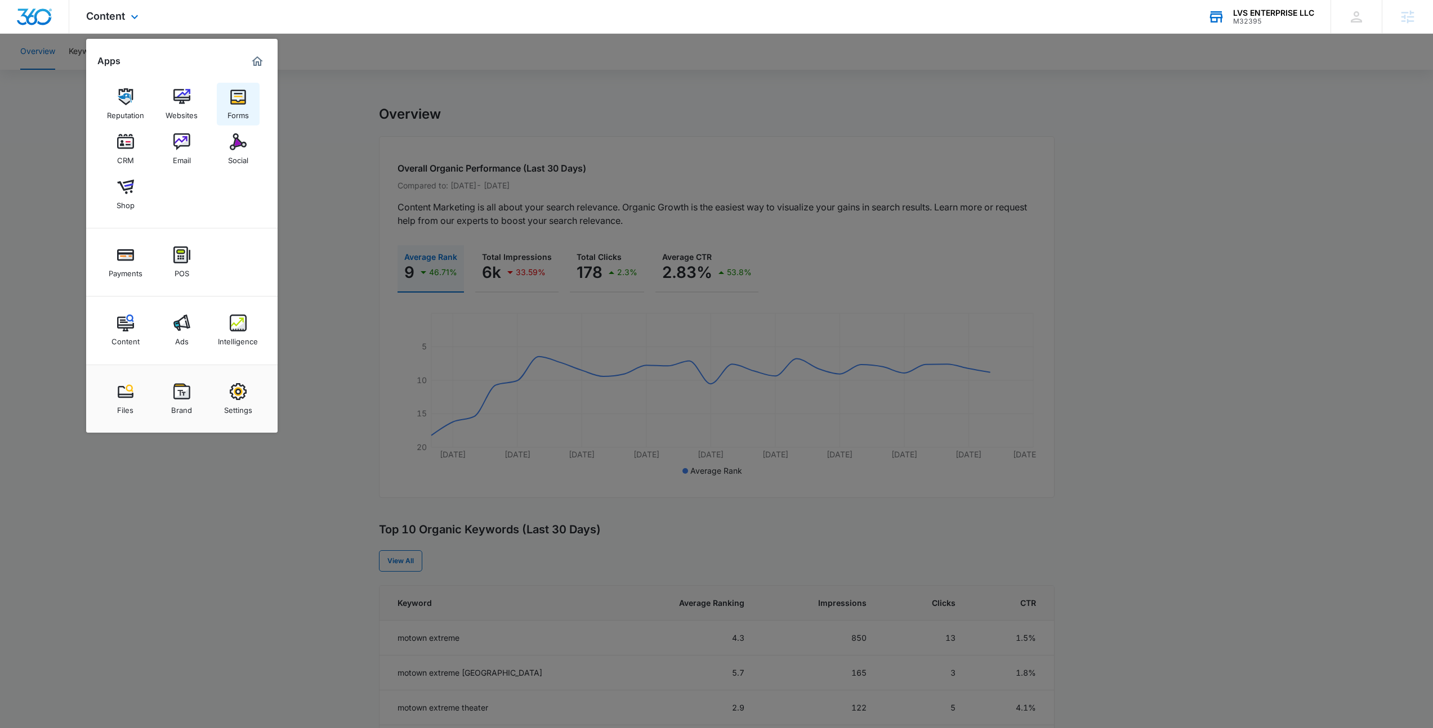
click at [259, 111] on link "Forms" at bounding box center [238, 104] width 43 height 43
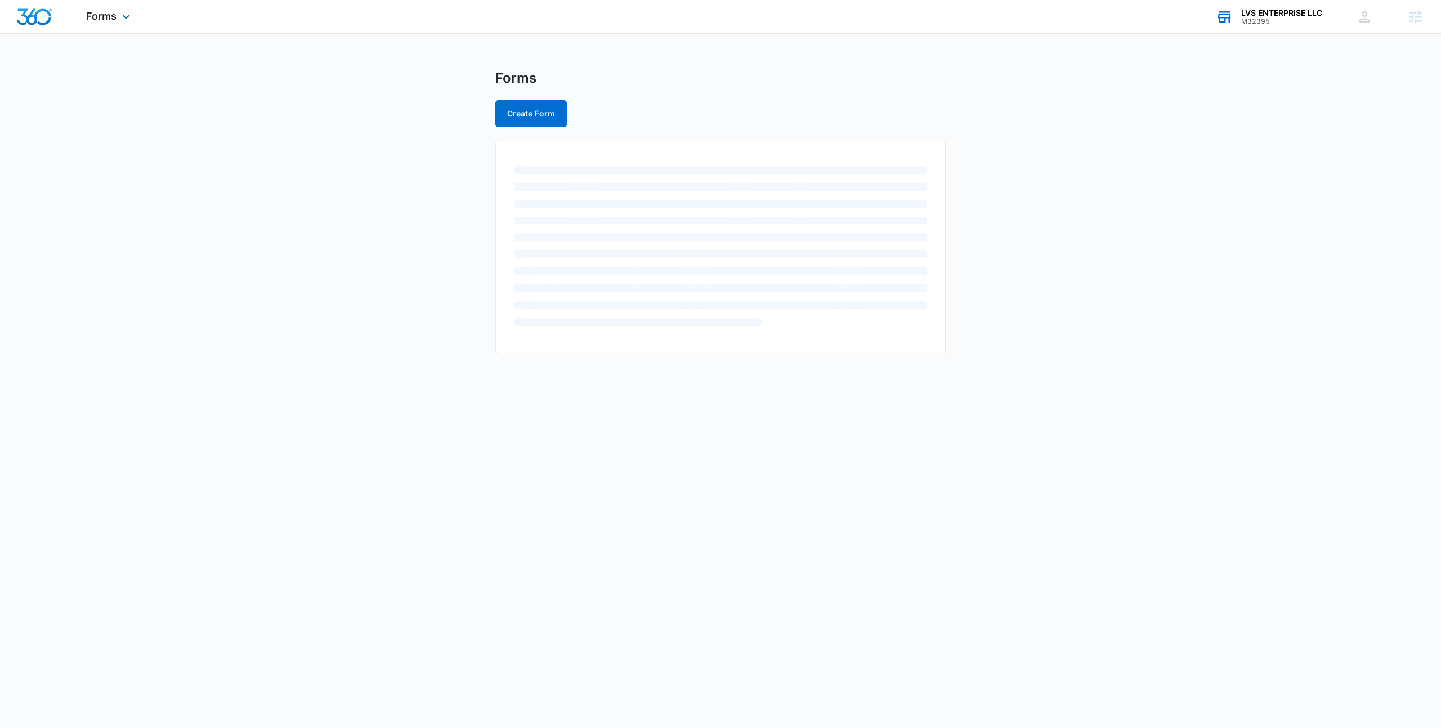
click at [115, 7] on div "Forms Apps Reputation Websites Forms CRM Email Social Shop Payments POS Content…" at bounding box center [109, 16] width 81 height 33
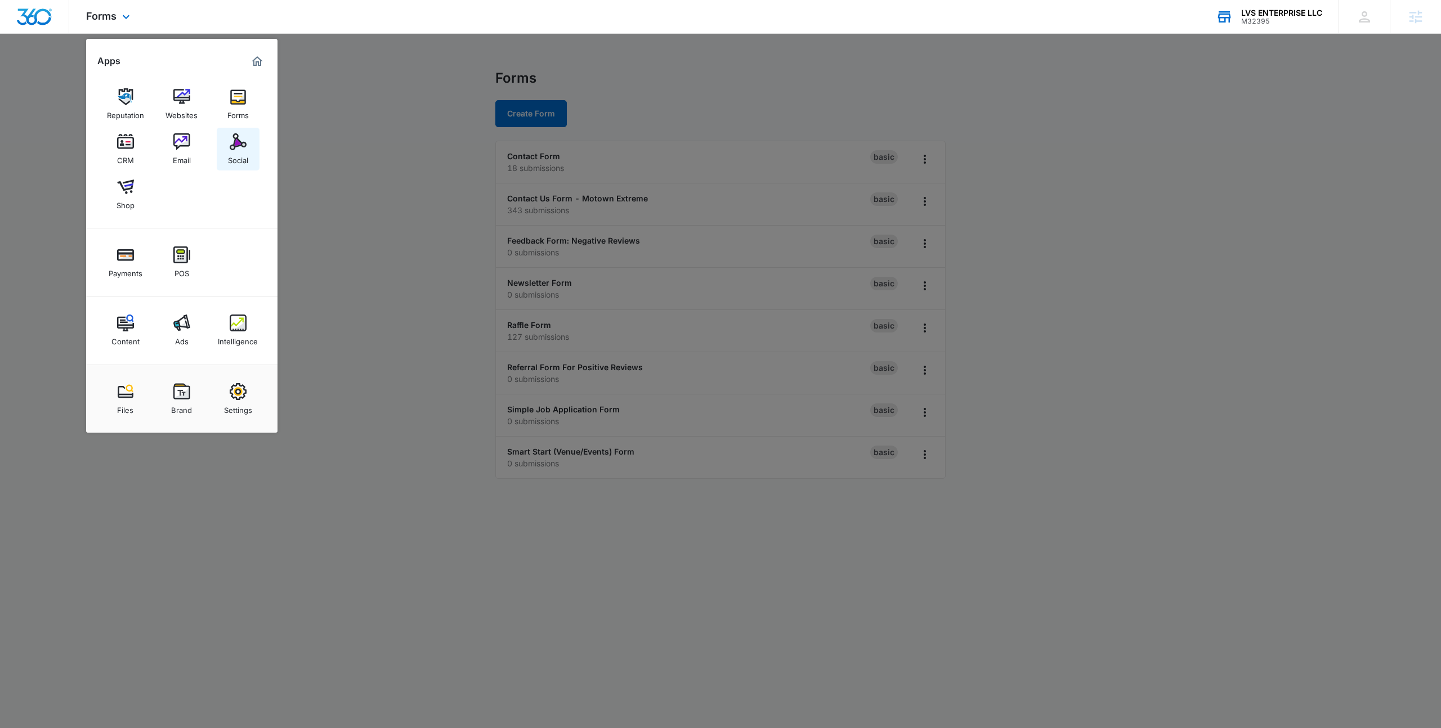
click at [241, 157] on div "Social" at bounding box center [238, 157] width 20 height 15
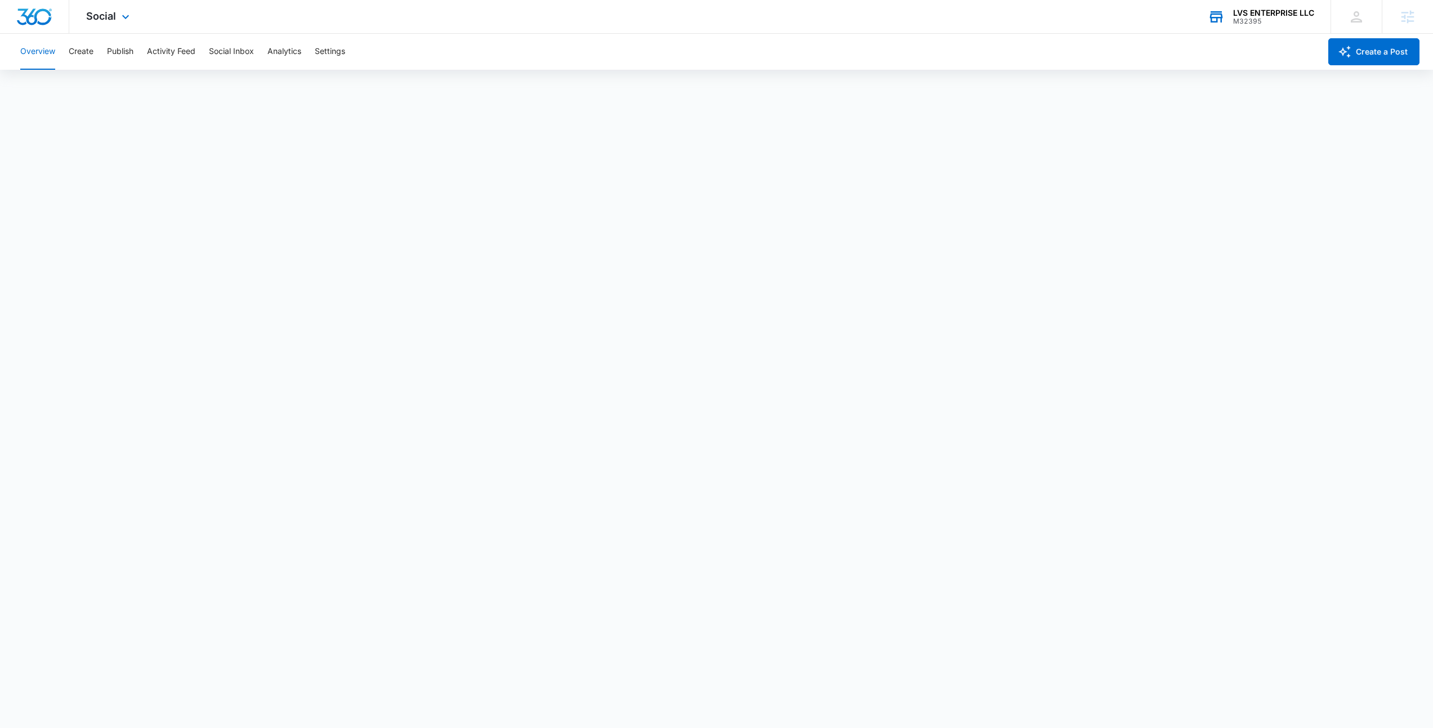
click at [53, 14] on div at bounding box center [34, 16] width 69 height 33
click at [121, 14] on icon at bounding box center [126, 20] width 14 height 14
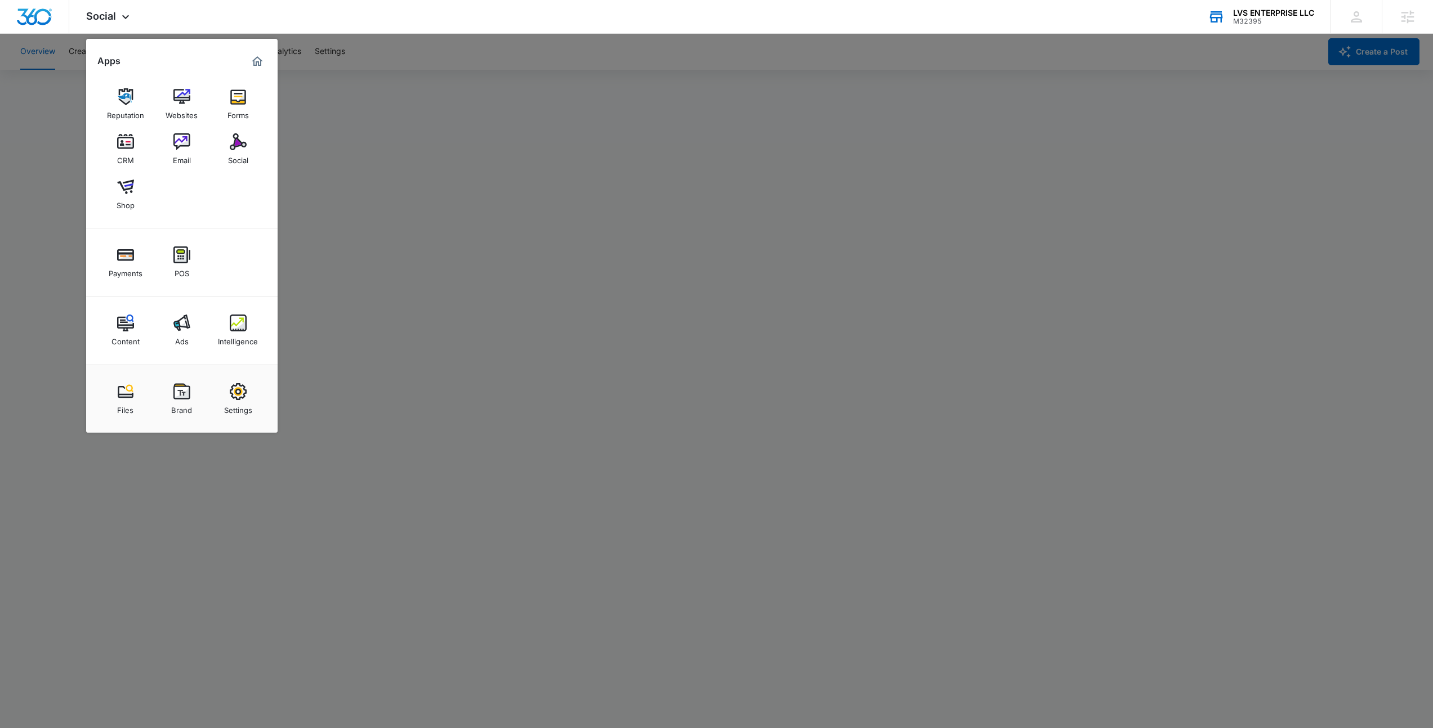
drag, startPoint x: 747, startPoint y: 41, endPoint x: 1211, endPoint y: 17, distance: 465.0
click at [747, 41] on div at bounding box center [716, 364] width 1433 height 728
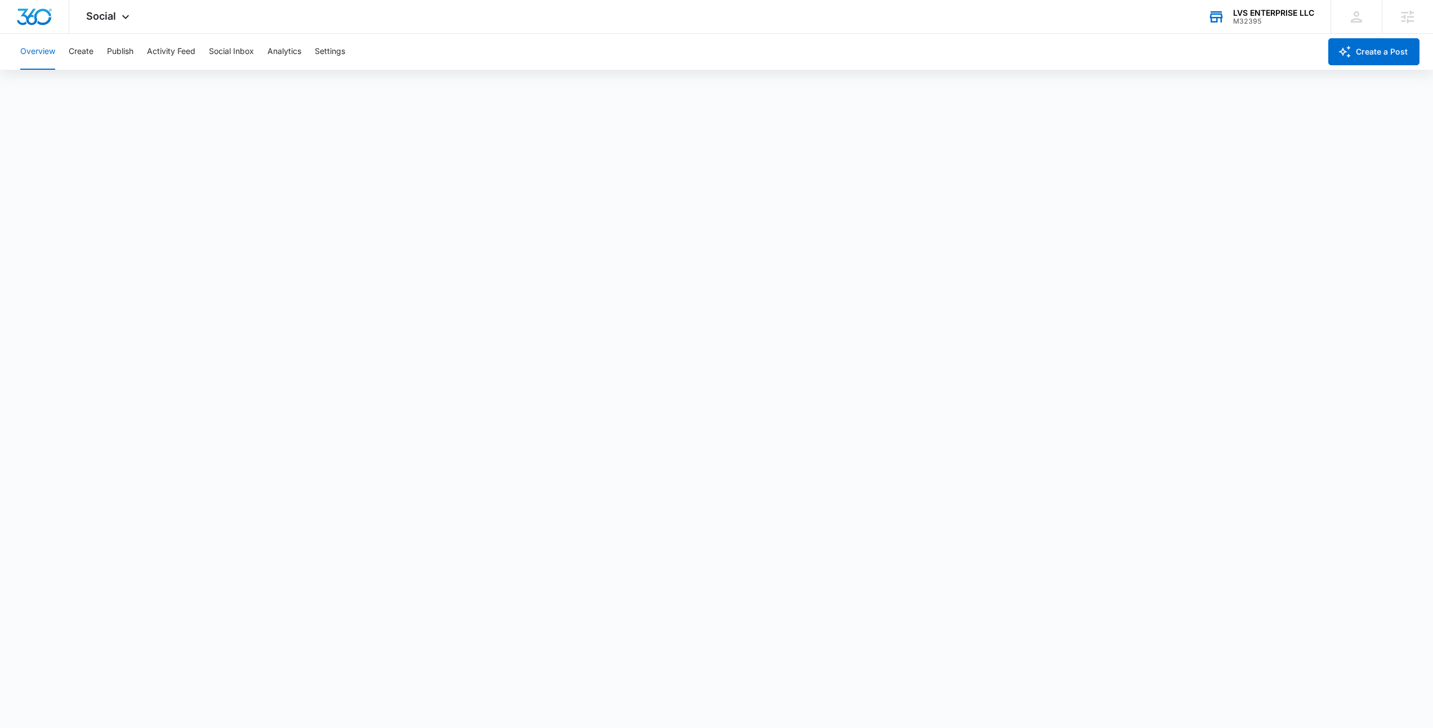
click at [1268, 23] on div "M32395" at bounding box center [1273, 21] width 81 height 8
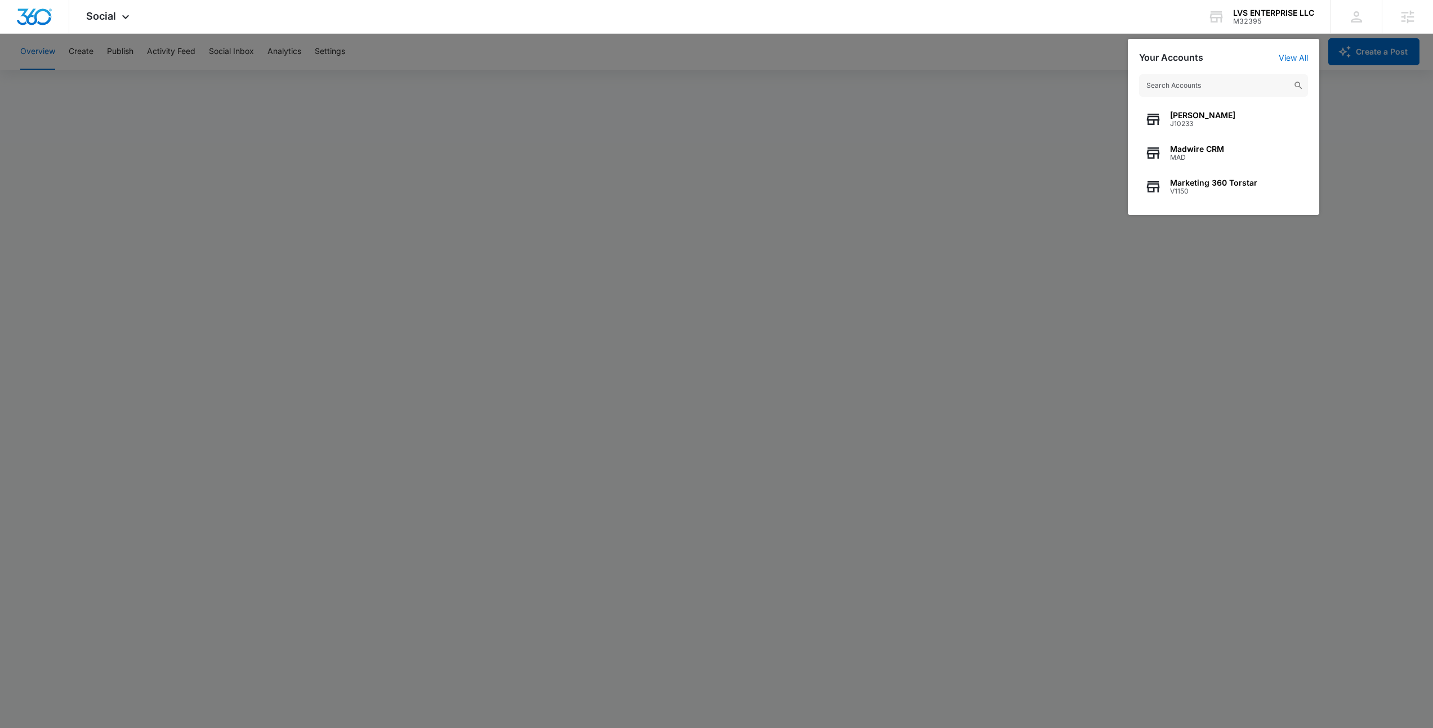
click at [1192, 83] on input "text" at bounding box center [1223, 85] width 169 height 23
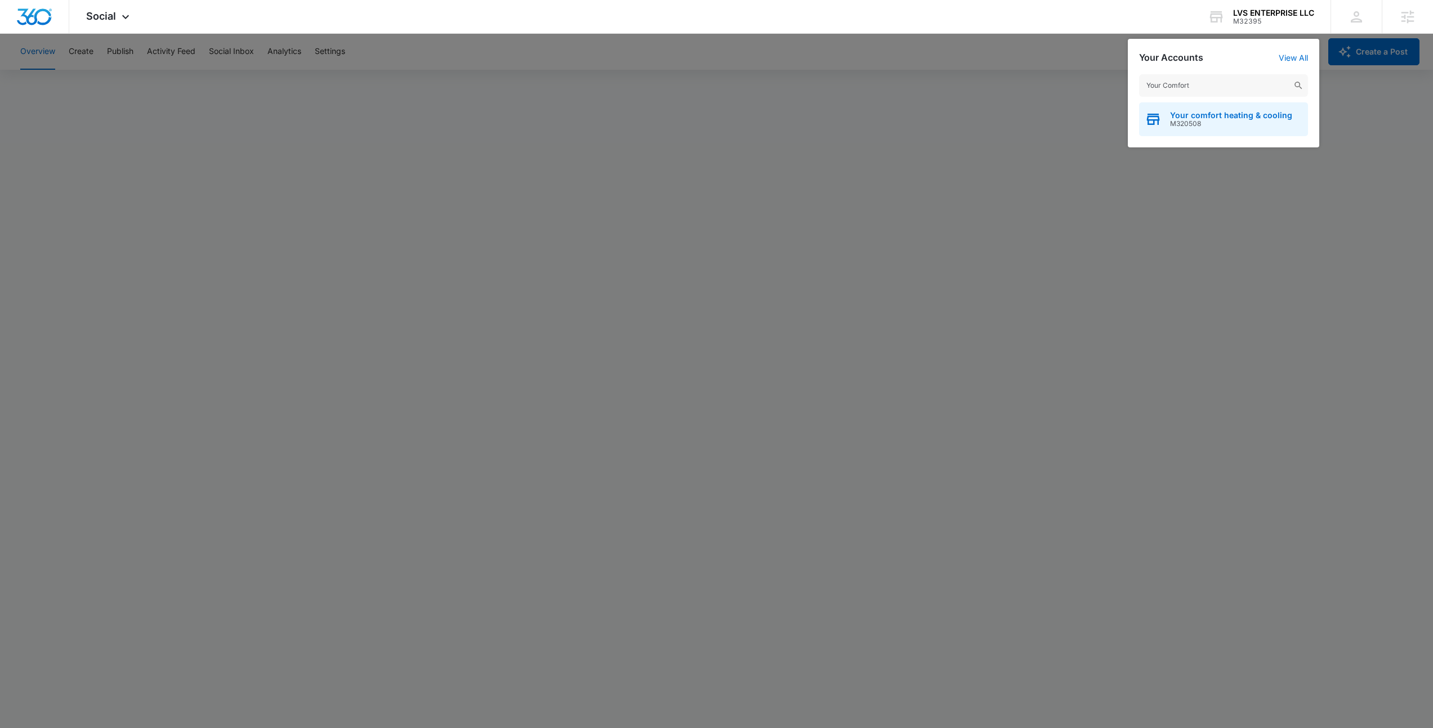
type input "Your Comfort"
click at [1227, 118] on span "Your comfort heating & cooling" at bounding box center [1231, 115] width 122 height 9
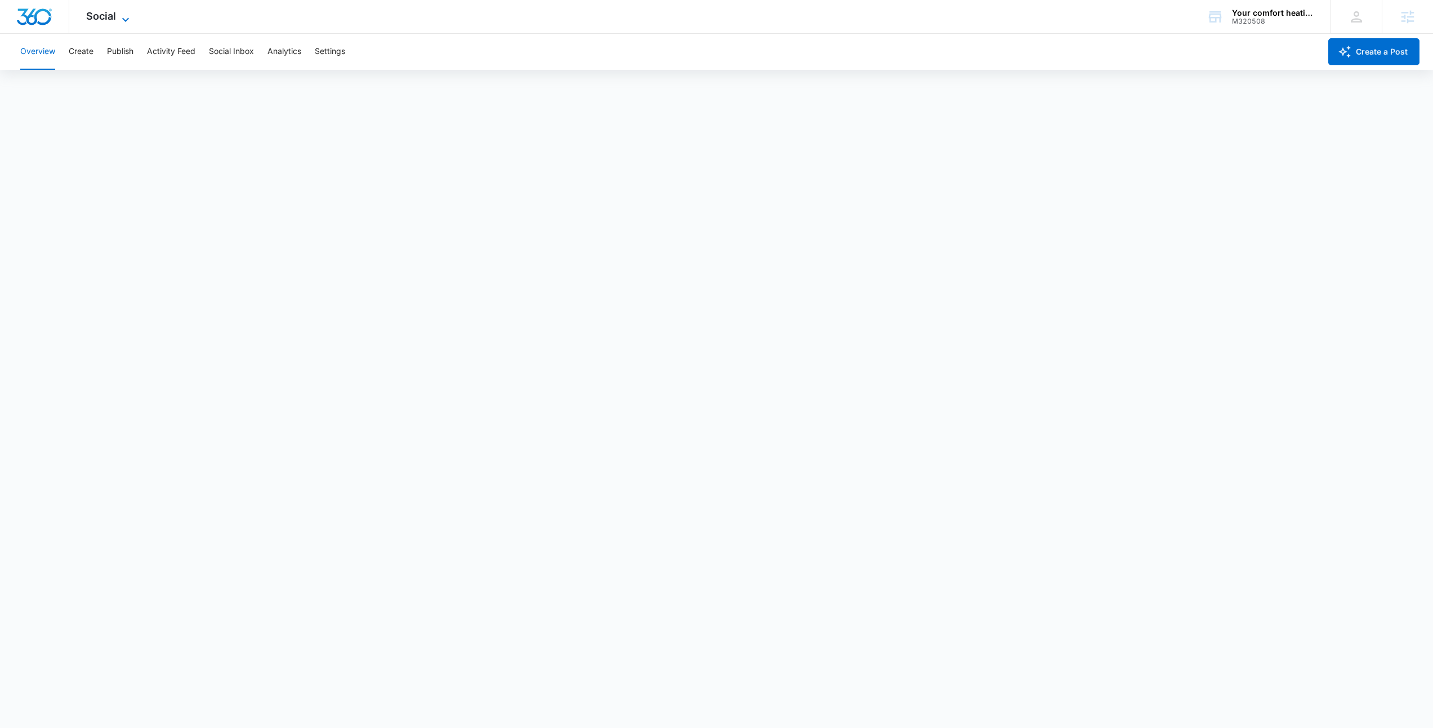
click at [106, 21] on span "Social" at bounding box center [101, 16] width 30 height 12
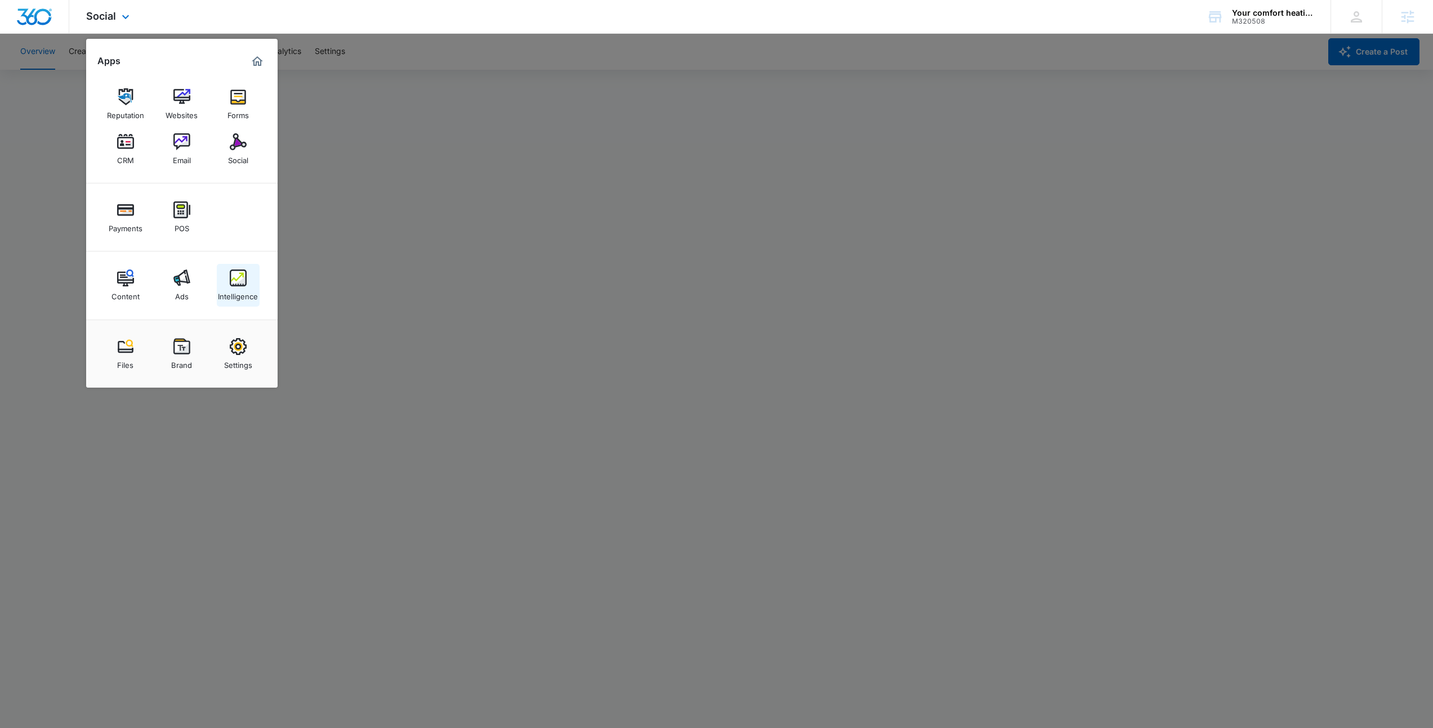
click at [237, 278] on img at bounding box center [238, 278] width 17 height 17
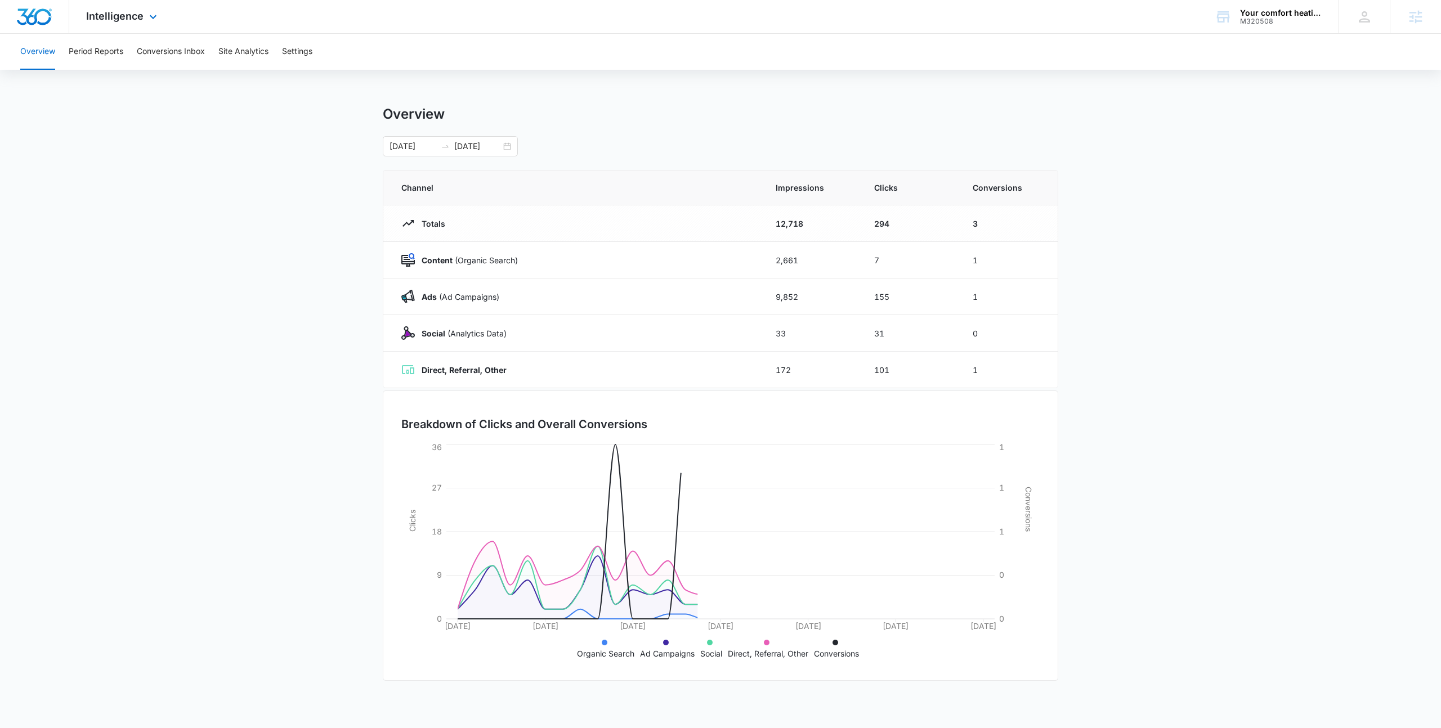
drag, startPoint x: 132, startPoint y: 17, endPoint x: 133, endPoint y: 42, distance: 24.2
click at [132, 17] on span "Intelligence" at bounding box center [114, 16] width 57 height 12
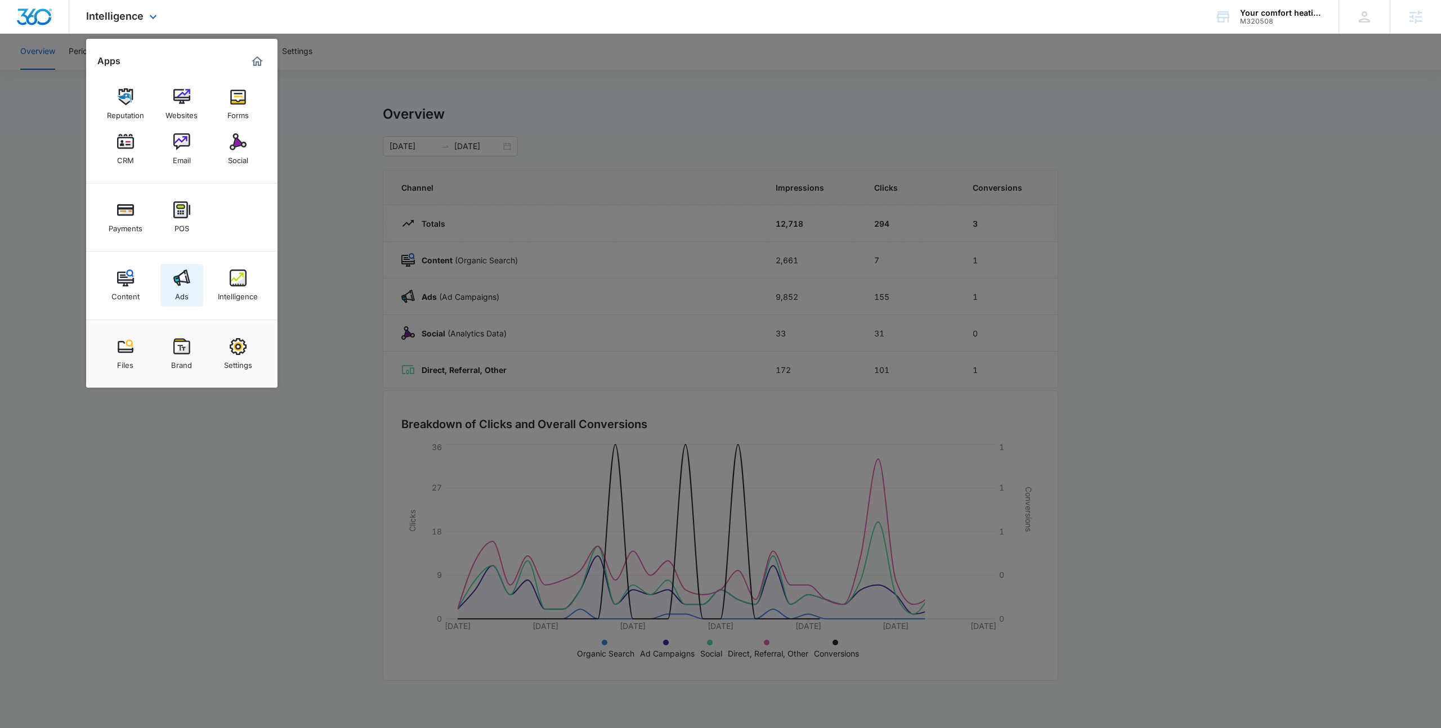
click at [184, 299] on div "Ads" at bounding box center [182, 294] width 14 height 15
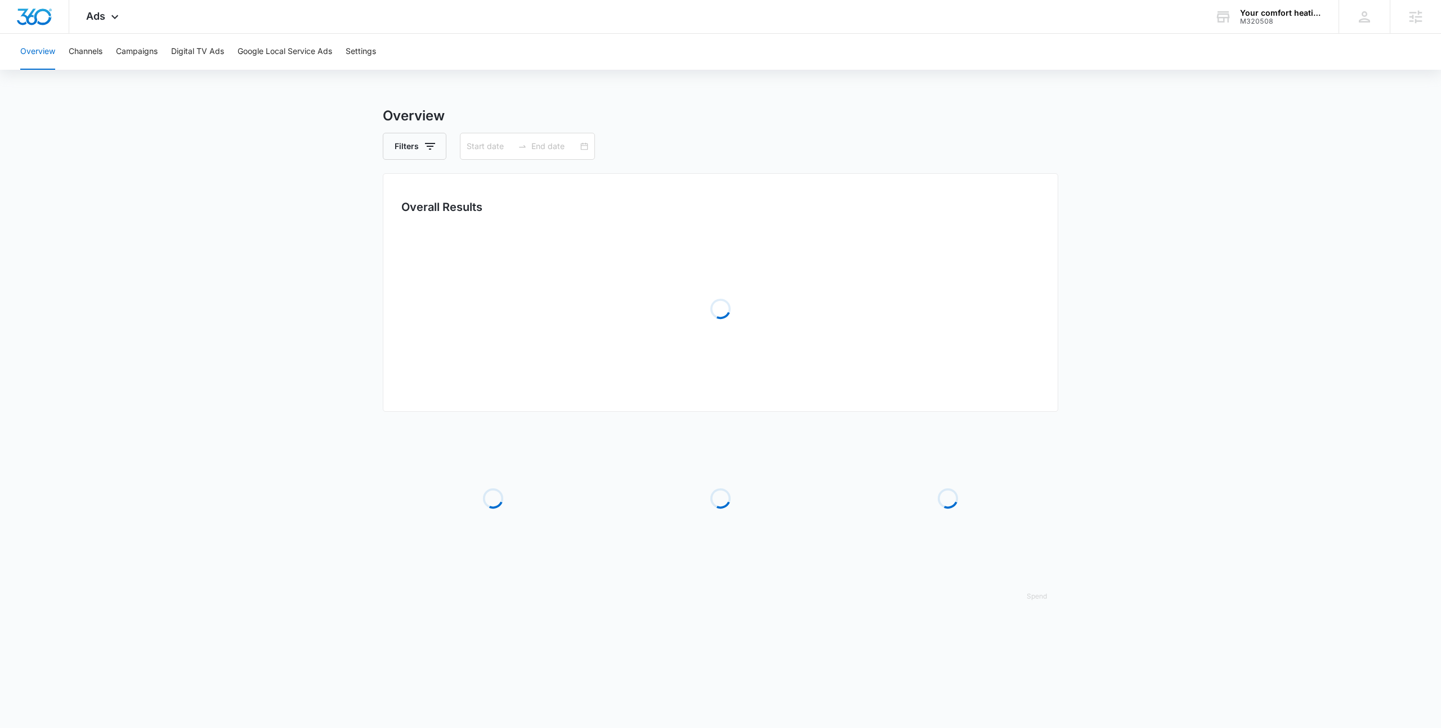
type input "[DATE]"
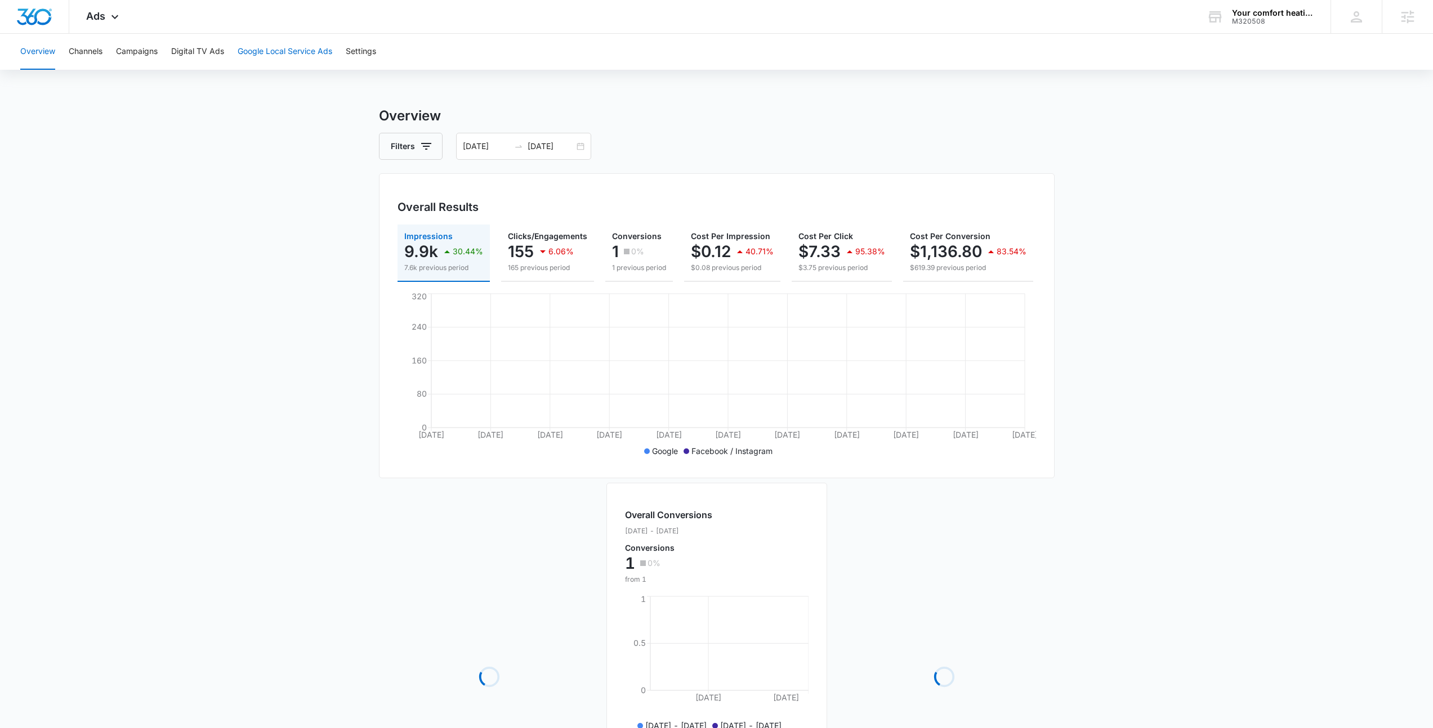
click at [257, 57] on button "Google Local Service Ads" at bounding box center [285, 52] width 95 height 36
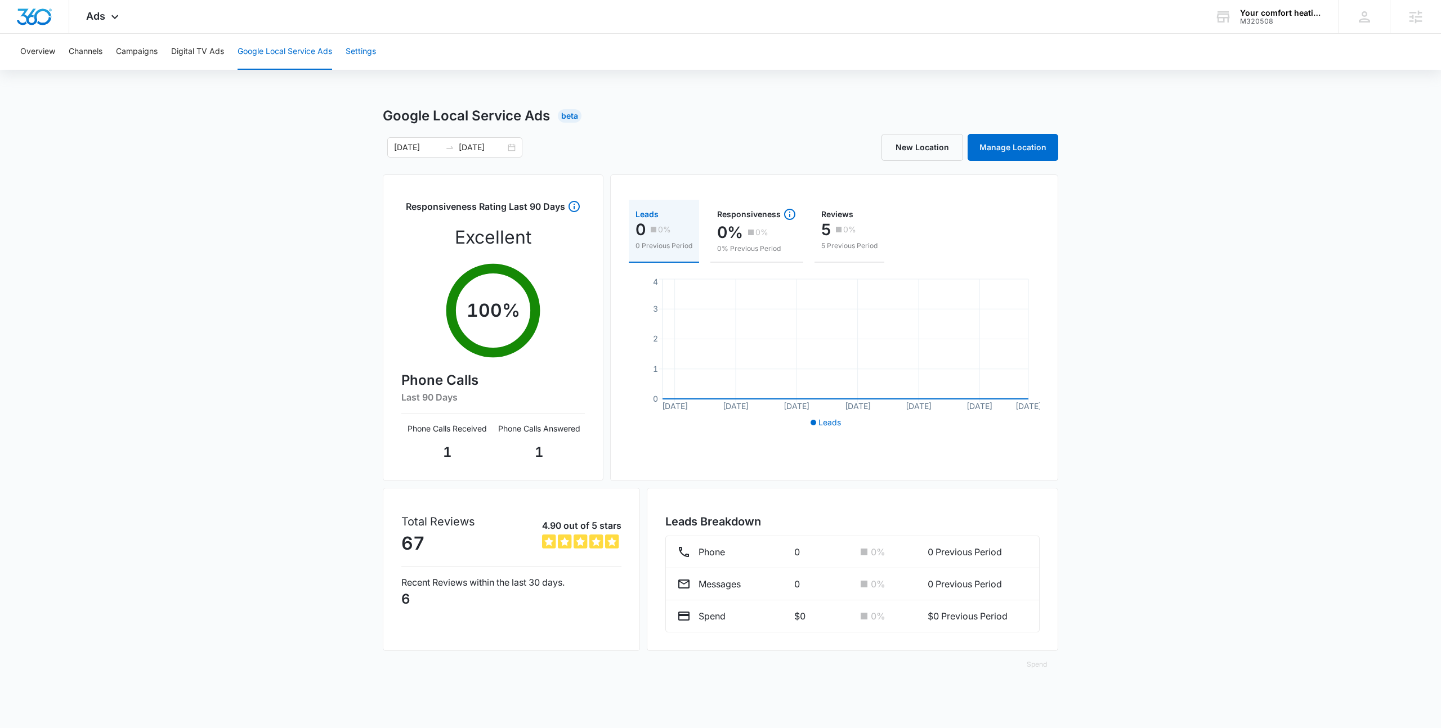
click at [364, 50] on button "Settings" at bounding box center [361, 52] width 30 height 36
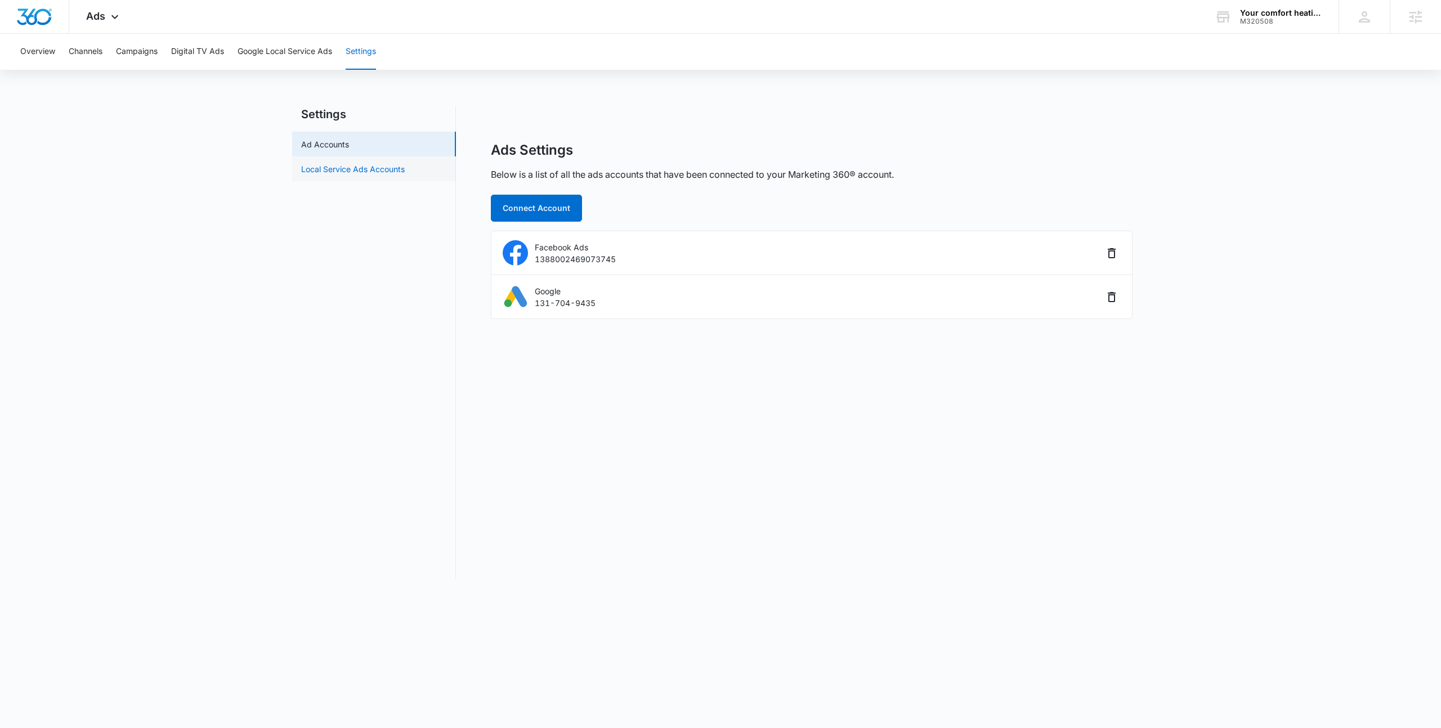
click at [346, 166] on link "Local Service Ads Accounts" at bounding box center [353, 169] width 104 height 12
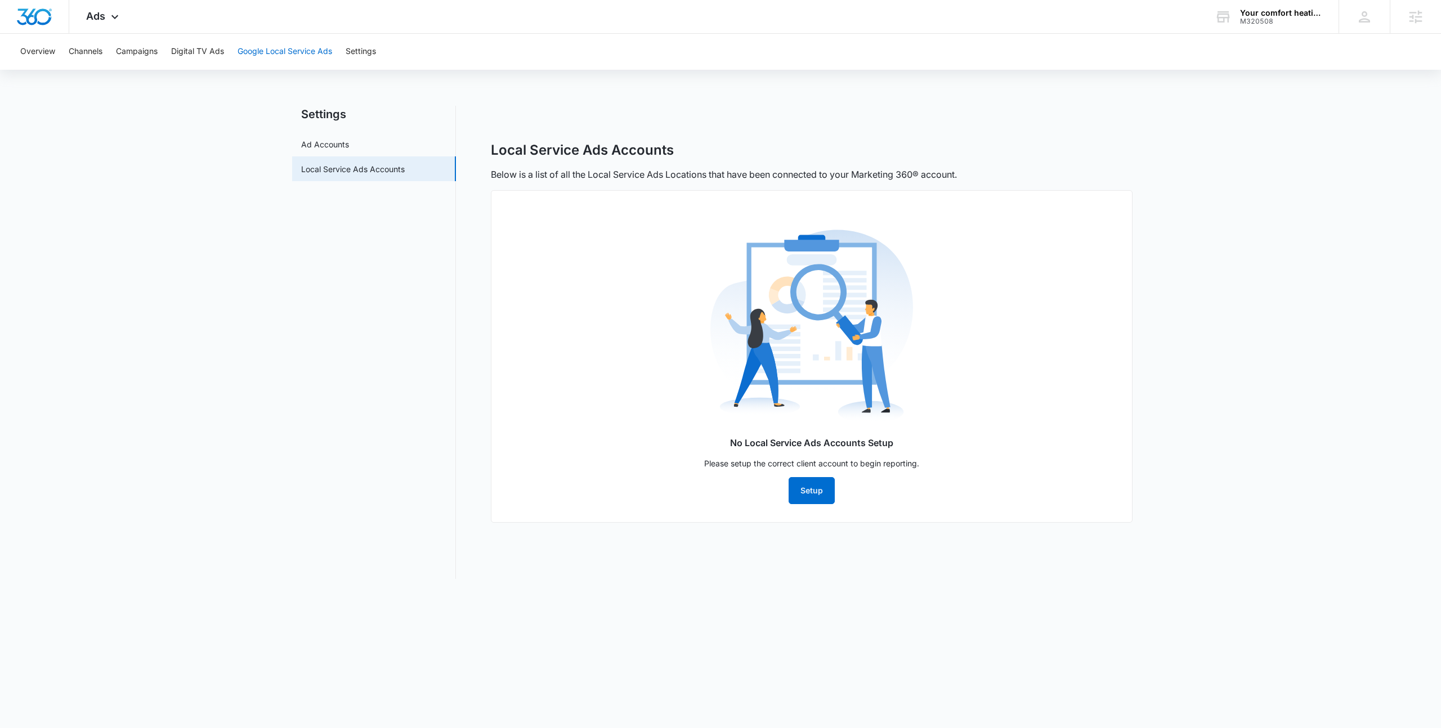
click at [251, 56] on button "Google Local Service Ads" at bounding box center [285, 52] width 95 height 36
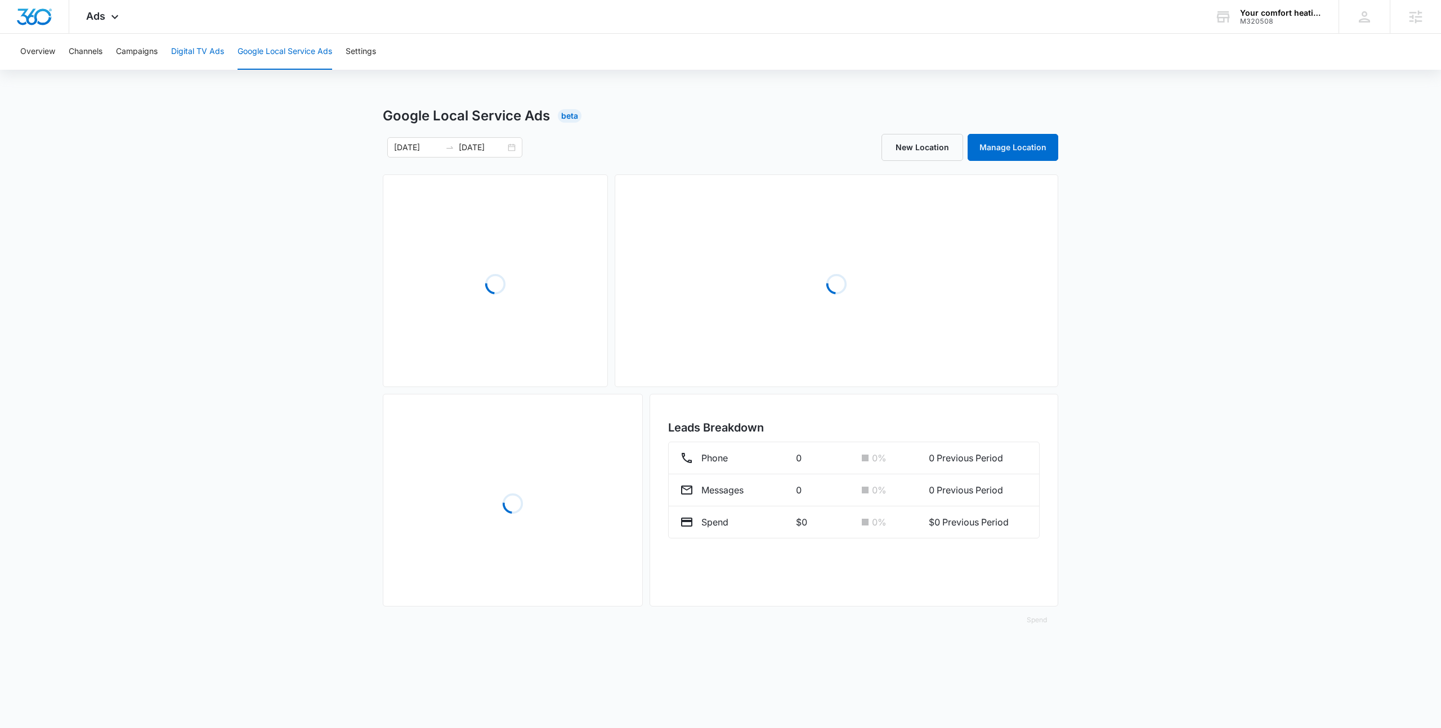
click at [219, 42] on button "Digital TV Ads" at bounding box center [197, 52] width 53 height 36
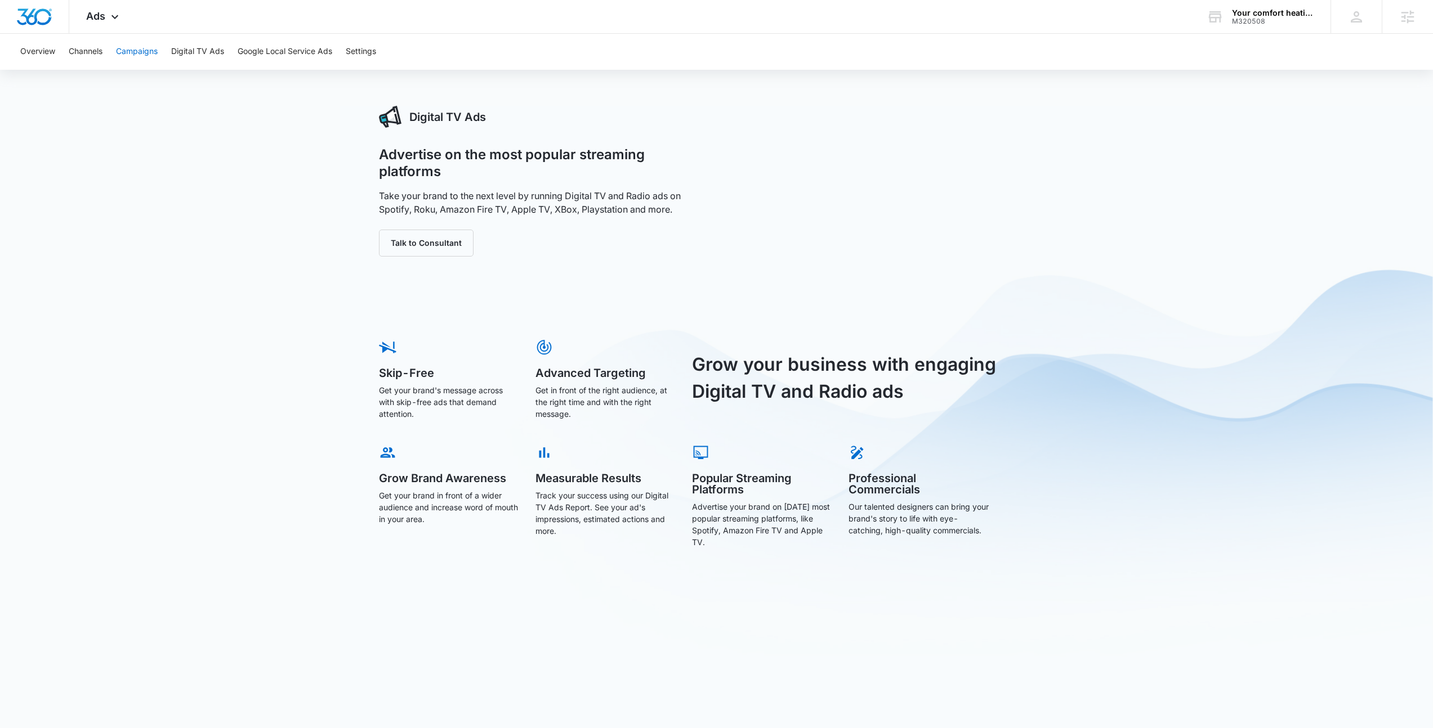
click at [146, 51] on button "Campaigns" at bounding box center [137, 52] width 42 height 36
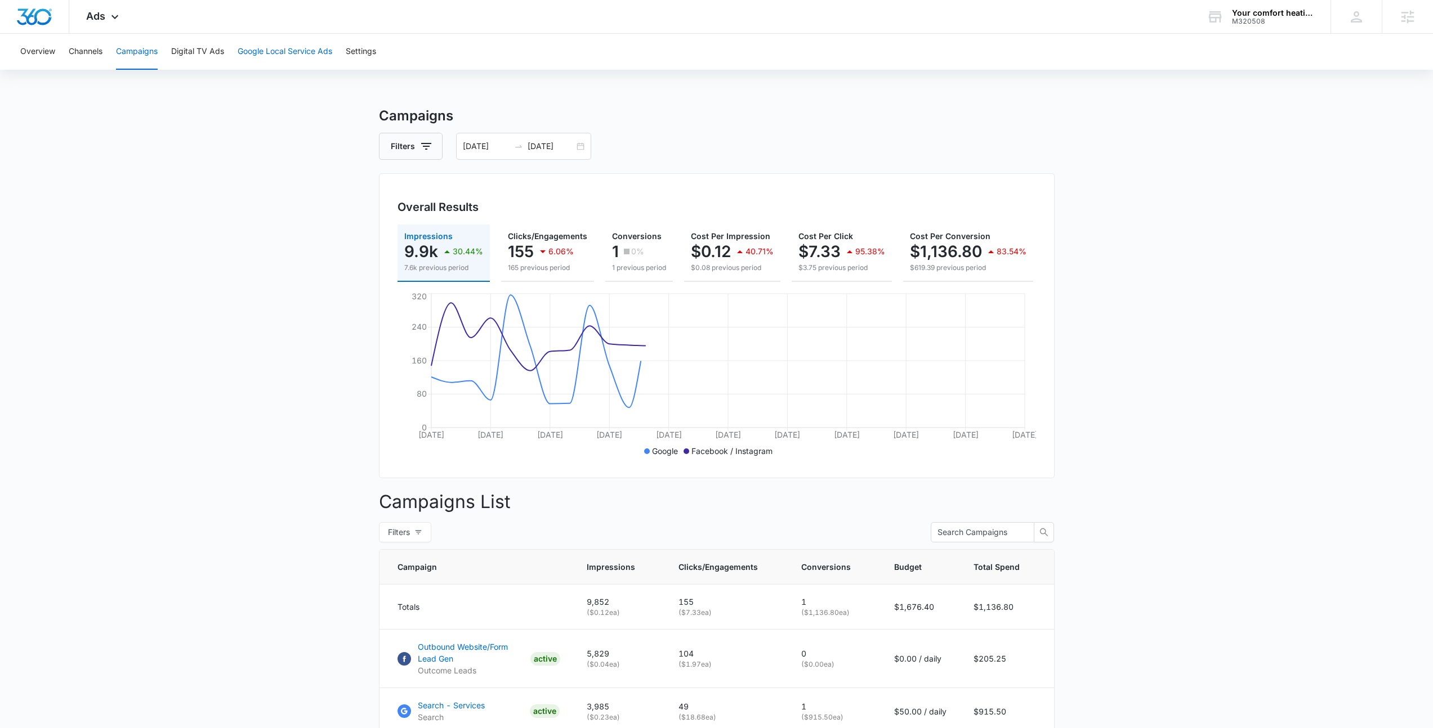
click at [275, 55] on button "Google Local Service Ads" at bounding box center [285, 52] width 95 height 36
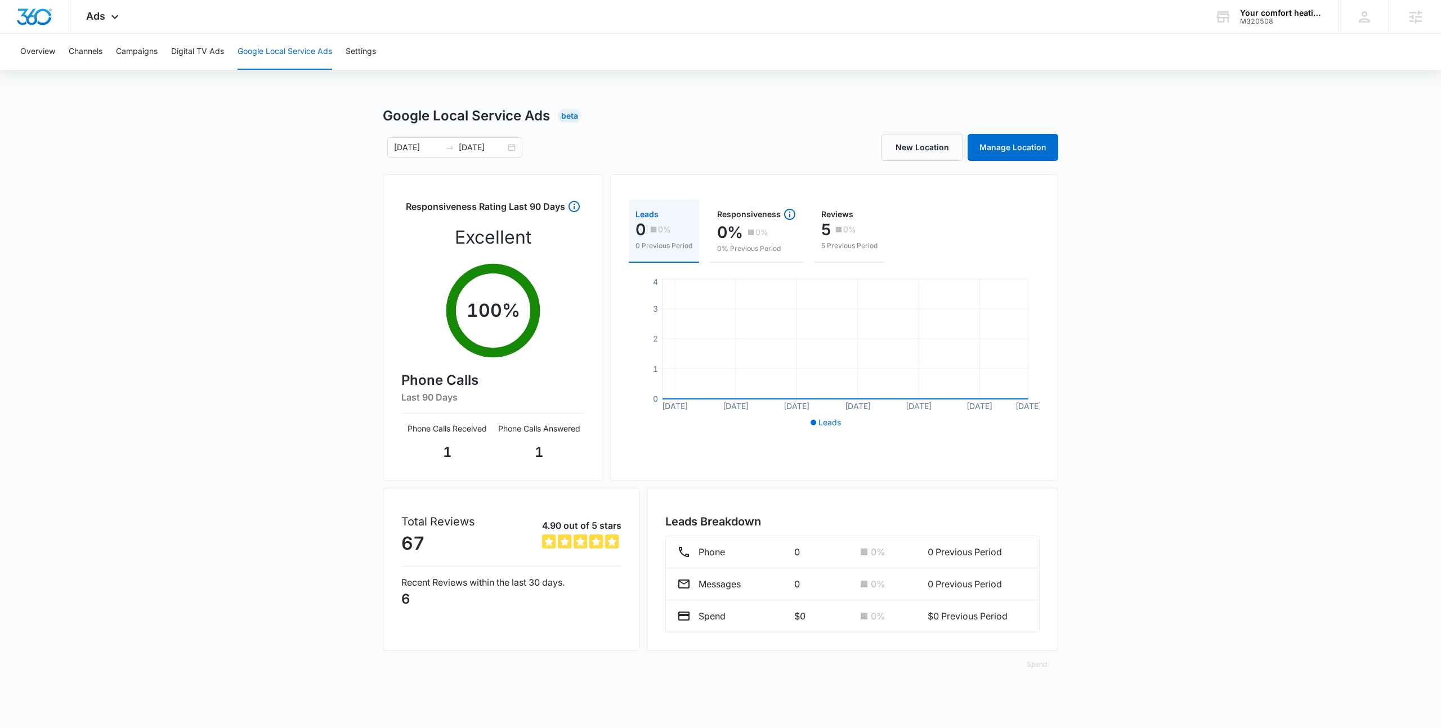
click at [344, 417] on div "Google Local Service Ads Beta 09/06/2025 10/06/2025 New Location Manage Locatio…" at bounding box center [720, 399] width 1441 height 586
click at [342, 195] on div "Google Local Service Ads Beta 09/06/2025 10/06/2025 New Location Manage Locatio…" at bounding box center [720, 399] width 1441 height 586
click at [1104, 132] on div "Google Local Service Ads Beta 09/06/2025 10/06/2025 New Location Manage Locatio…" at bounding box center [720, 399] width 1441 height 586
click at [294, 46] on button "Google Local Service Ads" at bounding box center [285, 52] width 95 height 36
click at [1005, 145] on link "Manage Location" at bounding box center [1013, 147] width 91 height 27
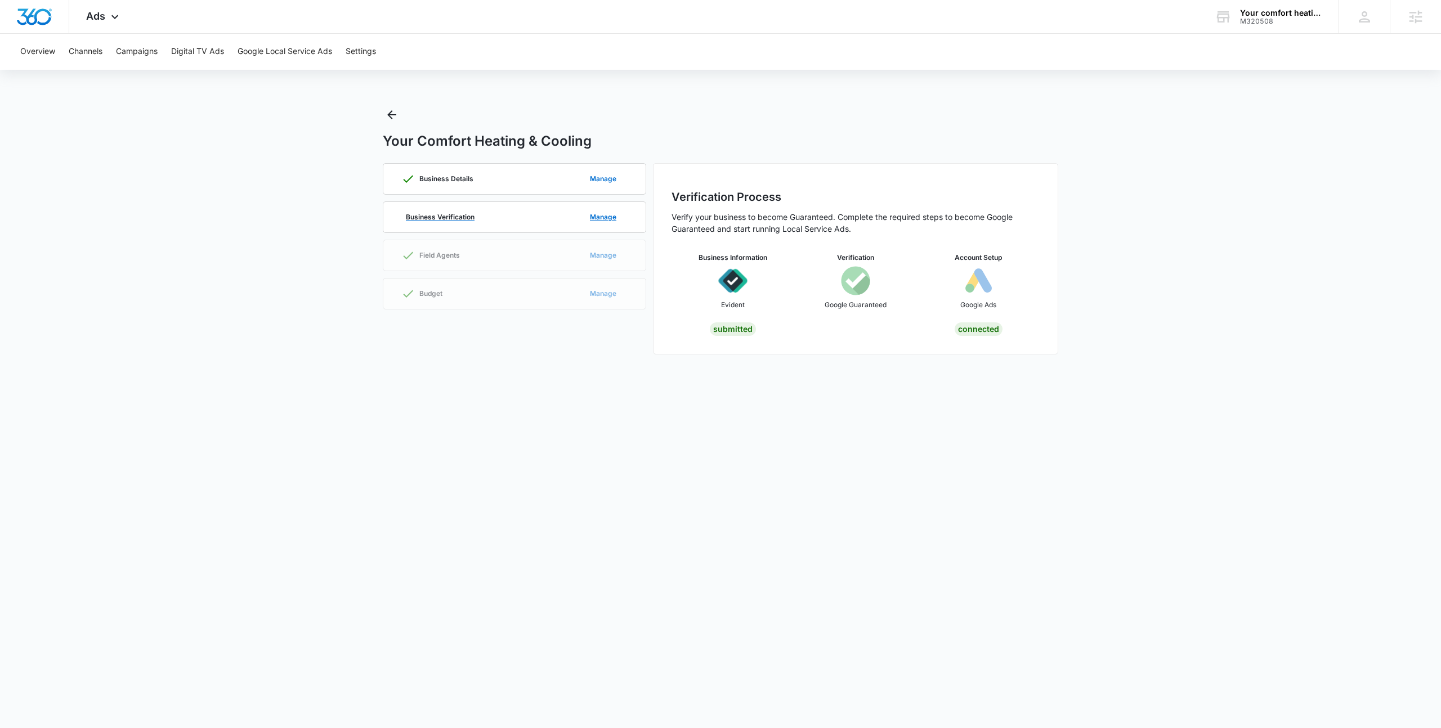
click at [548, 222] on div "Business Verification Manage" at bounding box center [514, 217] width 226 height 30
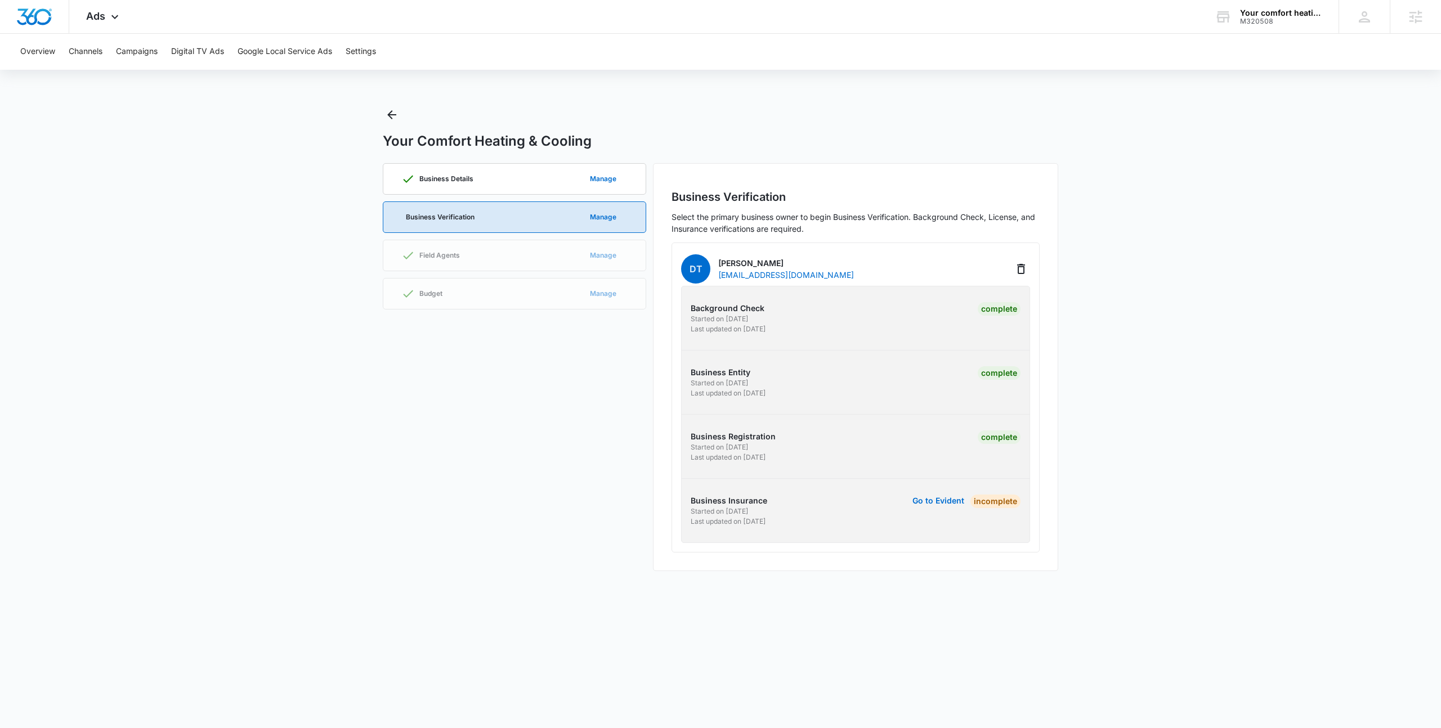
click at [908, 522] on div "Go to Evident Incomplete" at bounding box center [940, 511] width 162 height 32
drag, startPoint x: 695, startPoint y: 493, endPoint x: 766, endPoint y: 526, distance: 79.1
click at [766, 526] on div "Background Check Started on 4/23/2025 Last updated on 4/23/2025 Complete Busine…" at bounding box center [855, 414] width 349 height 257
click at [766, 526] on p "Last updated on 10/9/2025" at bounding box center [772, 522] width 162 height 10
drag, startPoint x: 789, startPoint y: 528, endPoint x: 659, endPoint y: 491, distance: 134.5
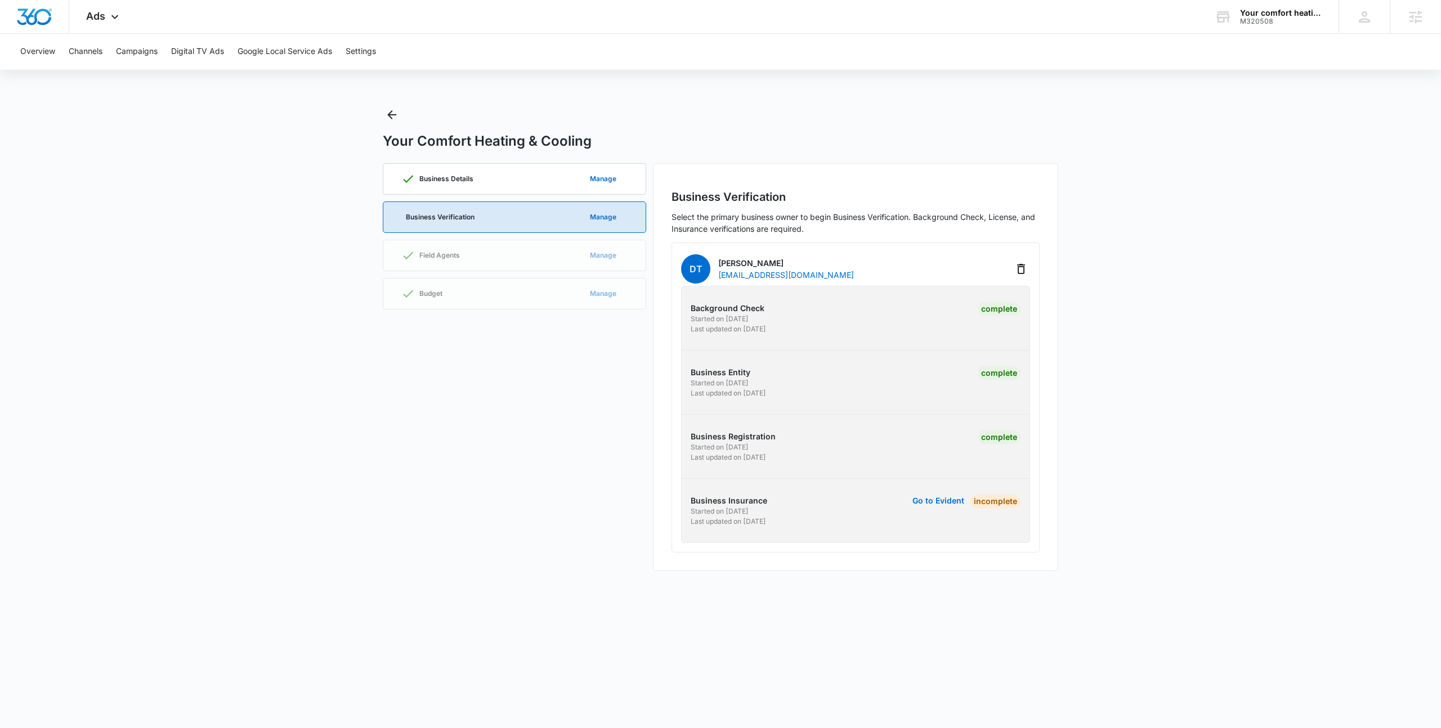
click at [659, 491] on div "Business Verification Select the primary business owner to begin Business Verif…" at bounding box center [855, 367] width 405 height 408
click at [826, 114] on div "Your Comfort Heating & Cooling" at bounding box center [721, 128] width 676 height 44
click at [1286, 21] on div "M320508" at bounding box center [1281, 21] width 82 height 8
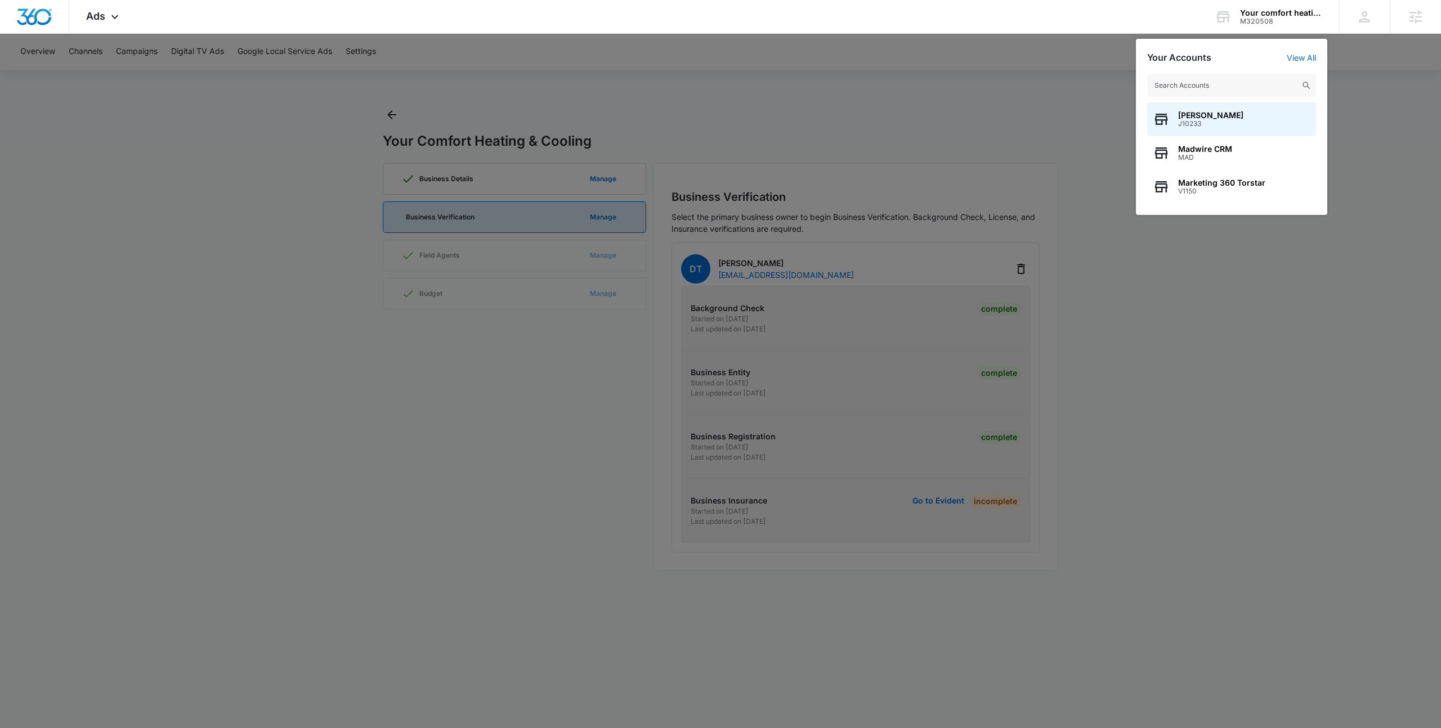
click at [1240, 78] on input "text" at bounding box center [1231, 85] width 169 height 23
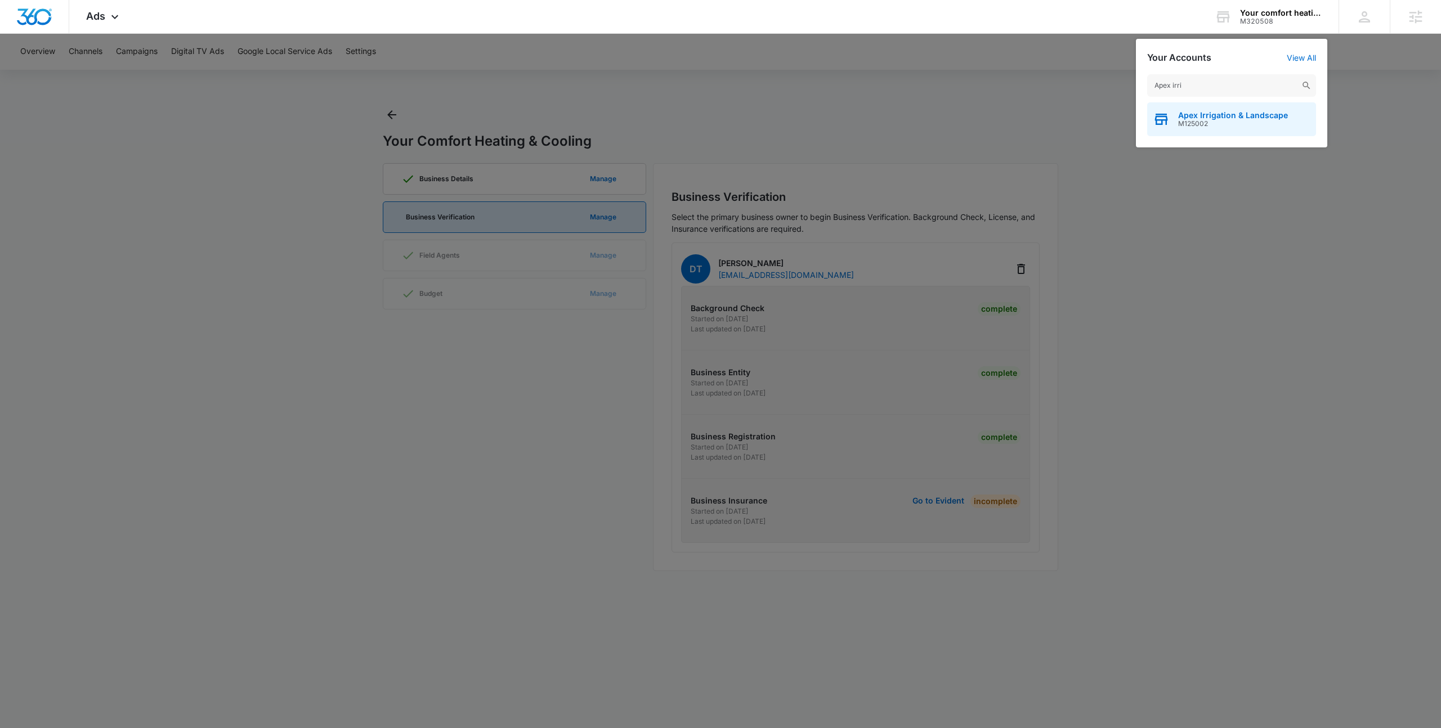
type input "Apex irri"
click at [1234, 126] on span "M125002" at bounding box center [1233, 124] width 110 height 8
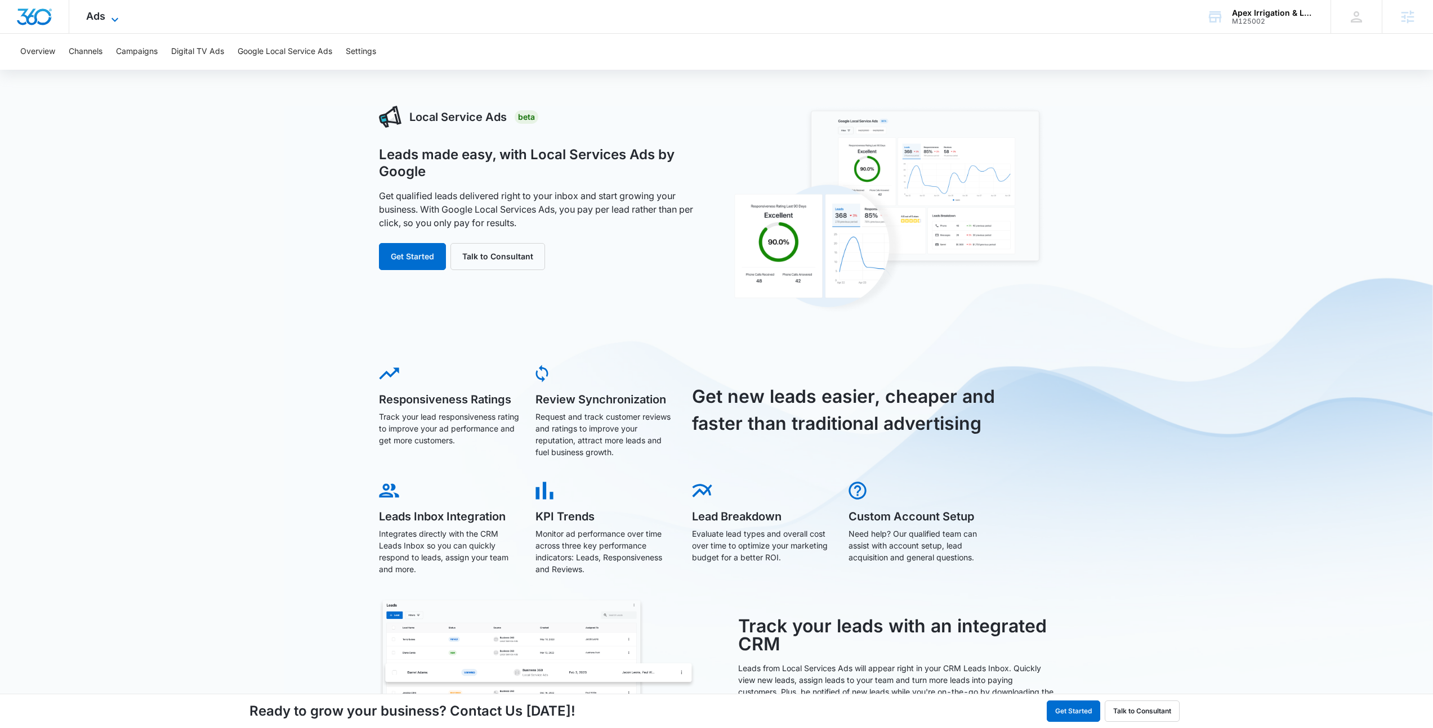
click at [113, 18] on icon at bounding box center [115, 20] width 14 height 14
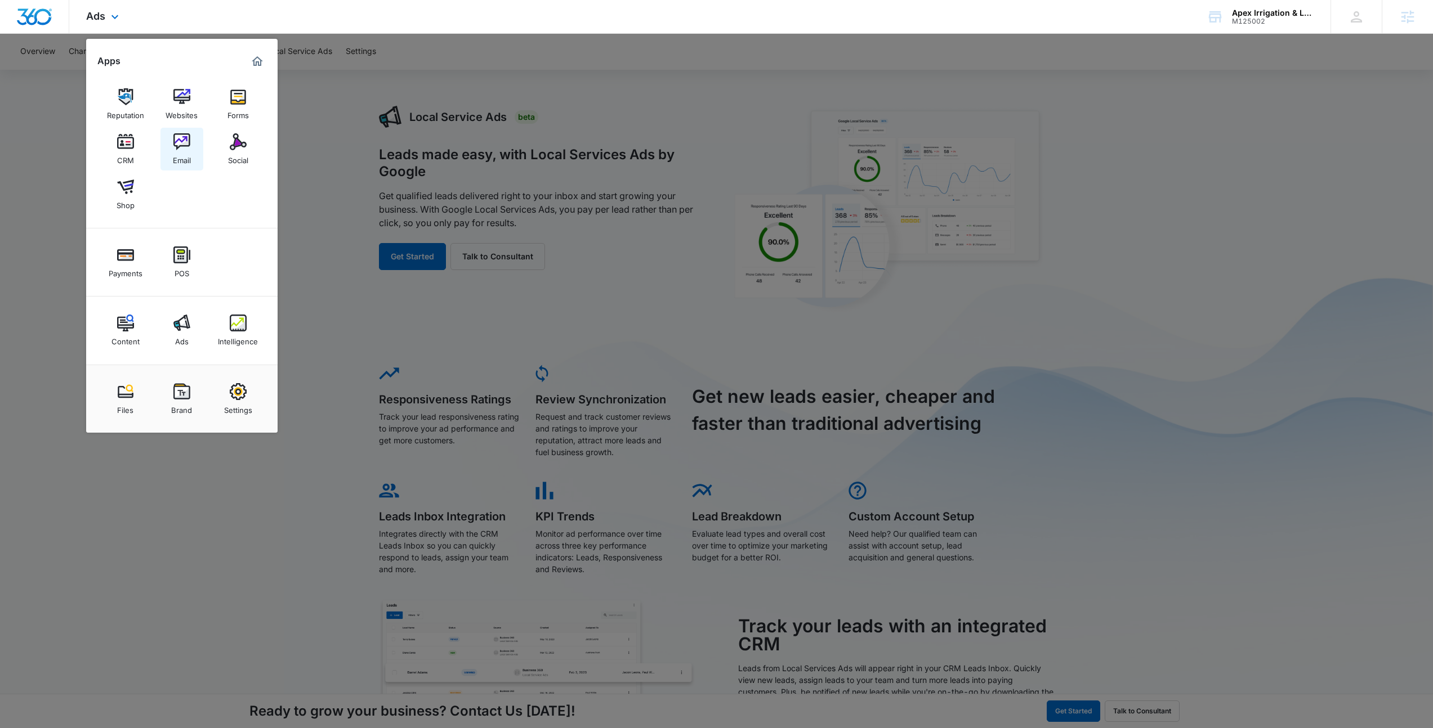
click at [182, 148] on img at bounding box center [181, 141] width 17 height 17
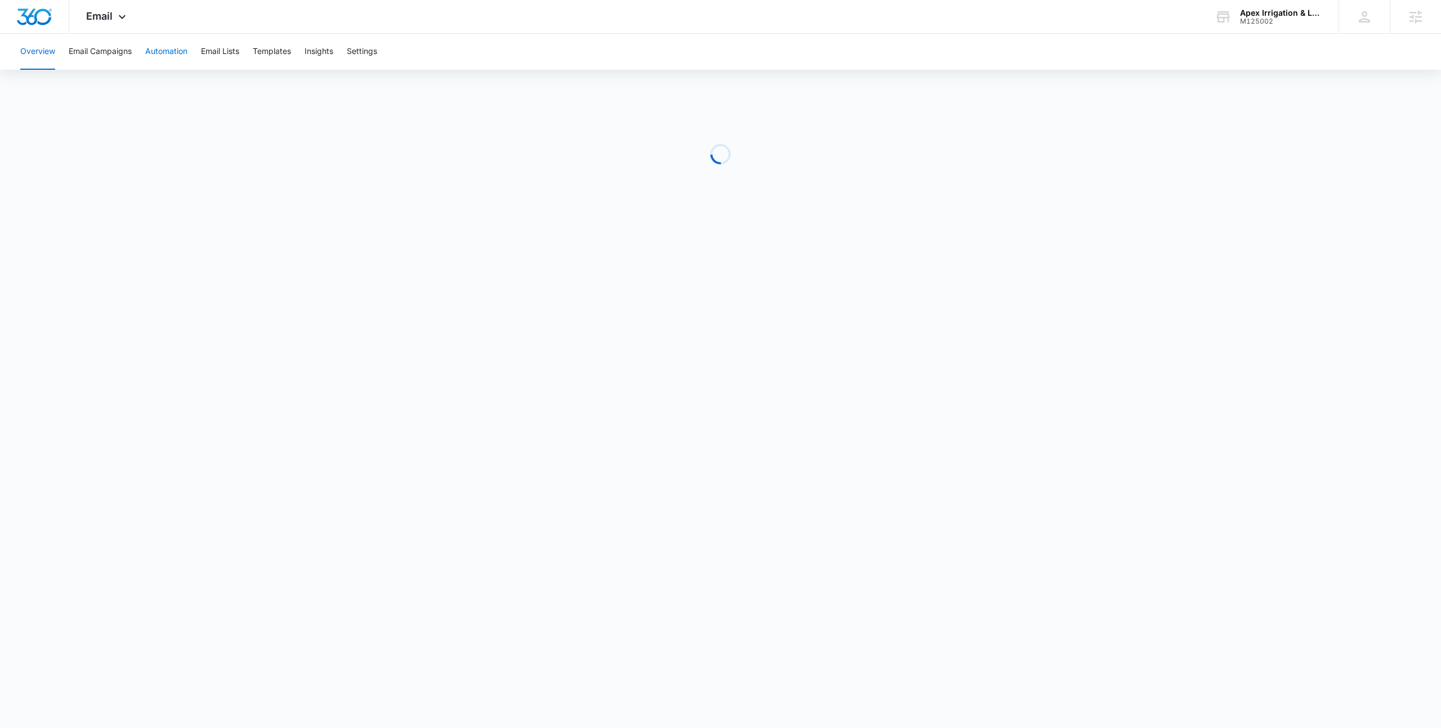
click at [184, 52] on button "Automation" at bounding box center [166, 52] width 42 height 36
click at [120, 26] on div "Email Apps Reputation Websites Forms CRM Email Social Shop Payments POS Content…" at bounding box center [107, 16] width 77 height 33
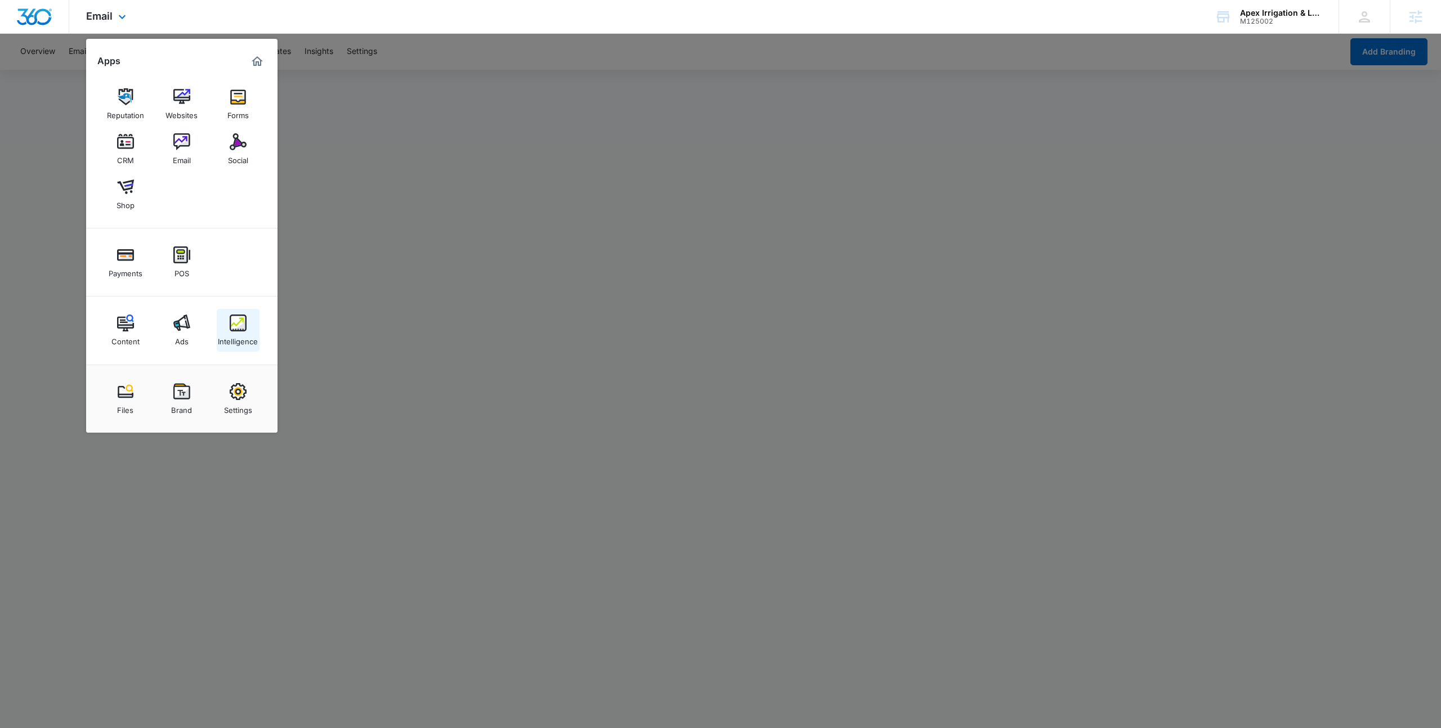
click at [225, 324] on link "Intelligence" at bounding box center [238, 330] width 43 height 43
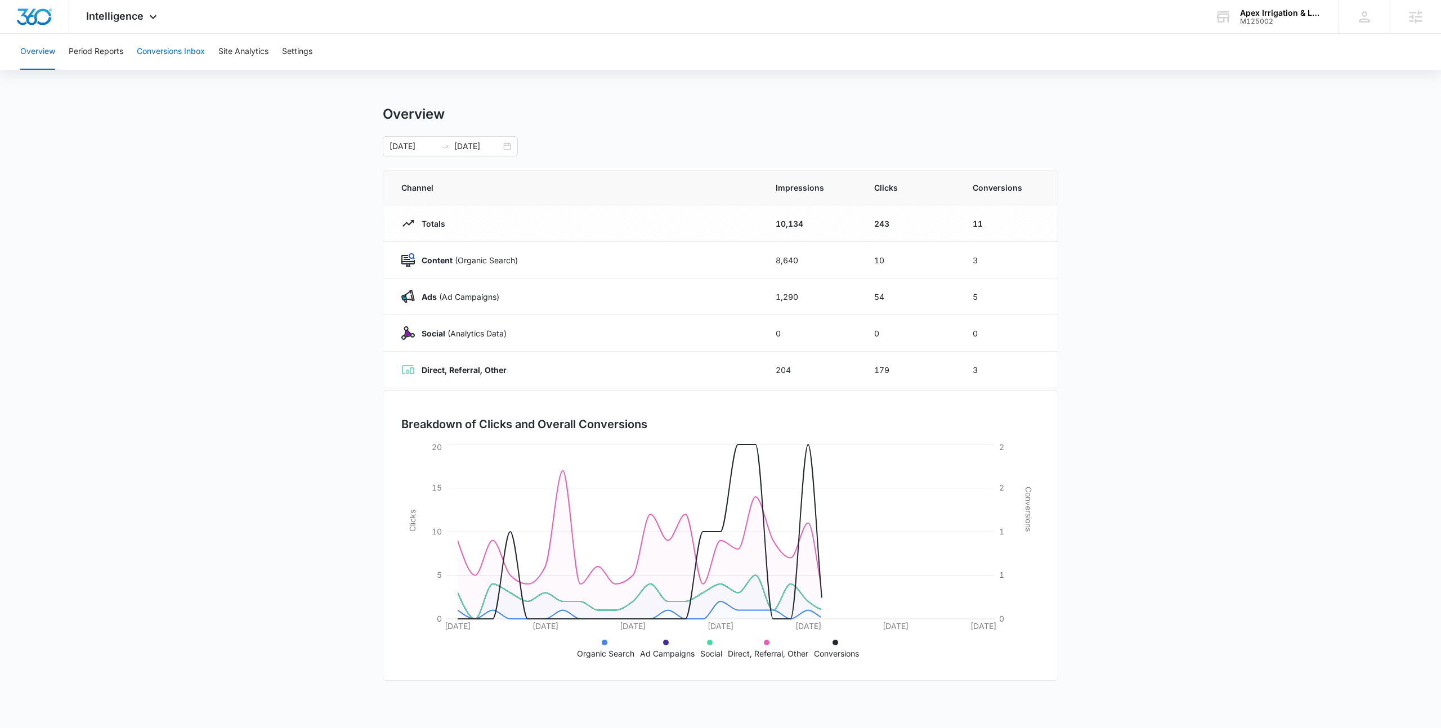
click at [187, 58] on button "Conversions Inbox" at bounding box center [171, 52] width 68 height 36
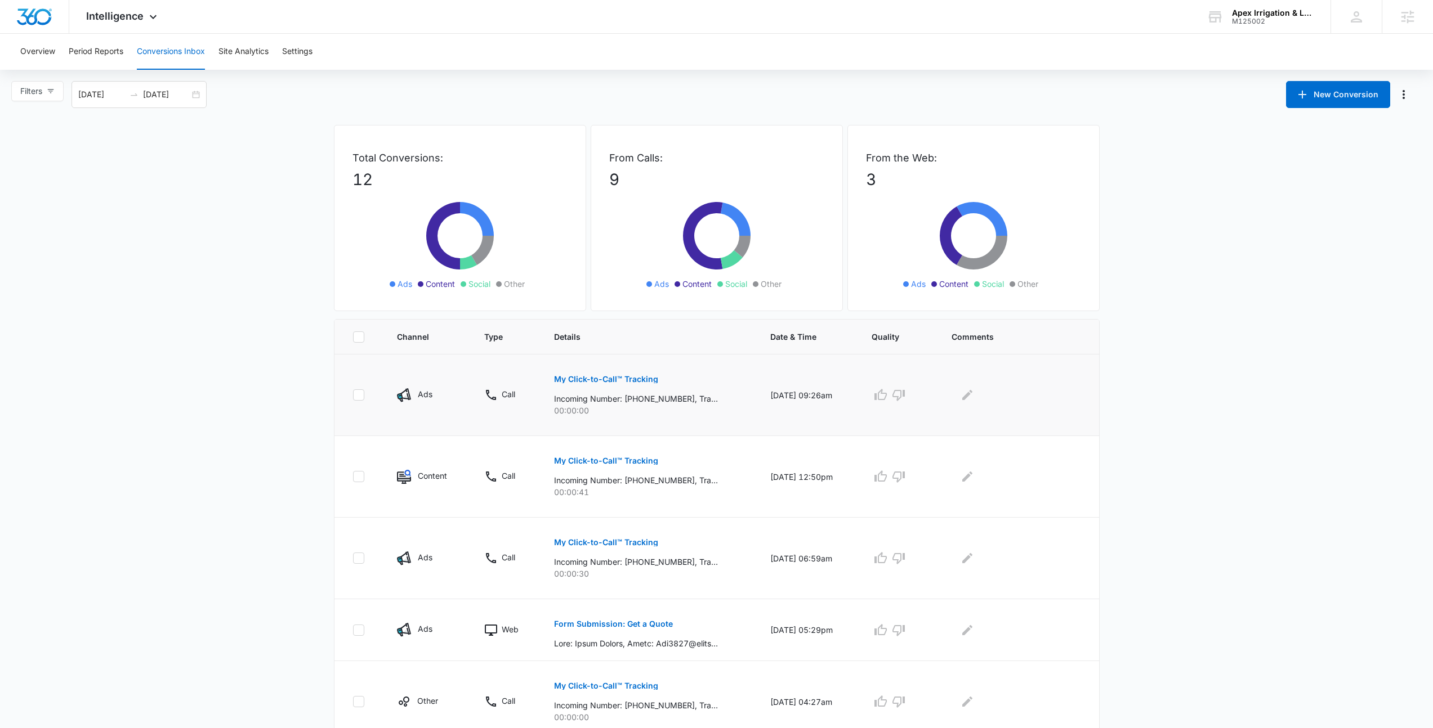
click at [605, 369] on button "My Click-to-Call™ Tracking" at bounding box center [606, 379] width 104 height 27
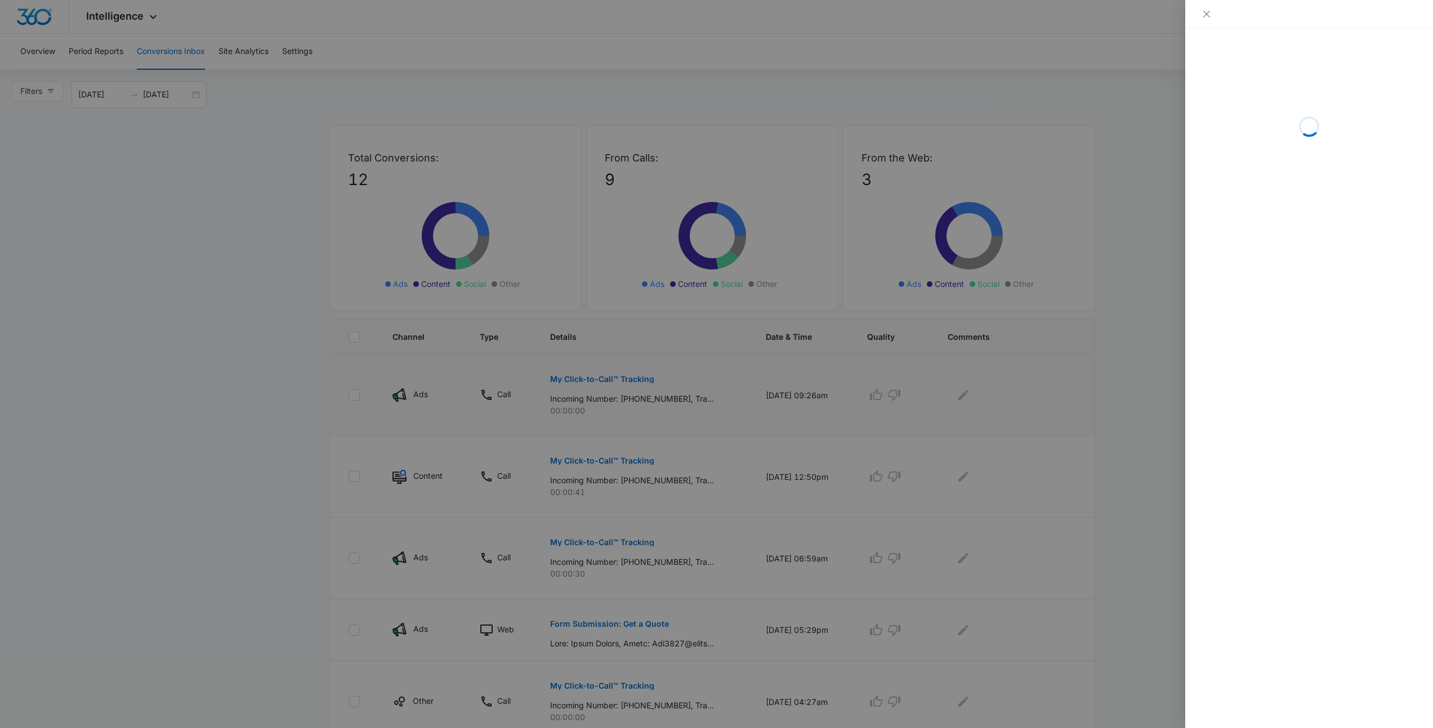
click at [605, 369] on div at bounding box center [716, 364] width 1433 height 728
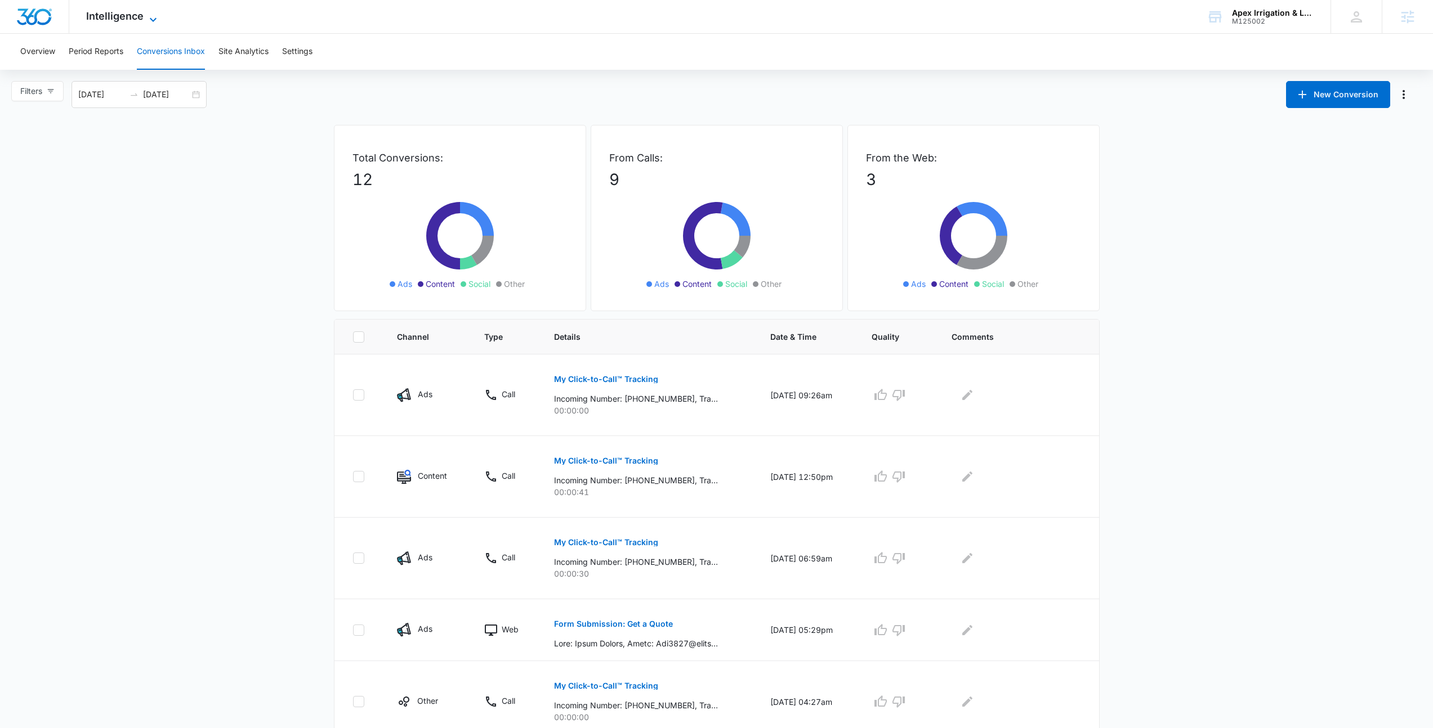
click at [151, 13] on icon at bounding box center [153, 20] width 14 height 14
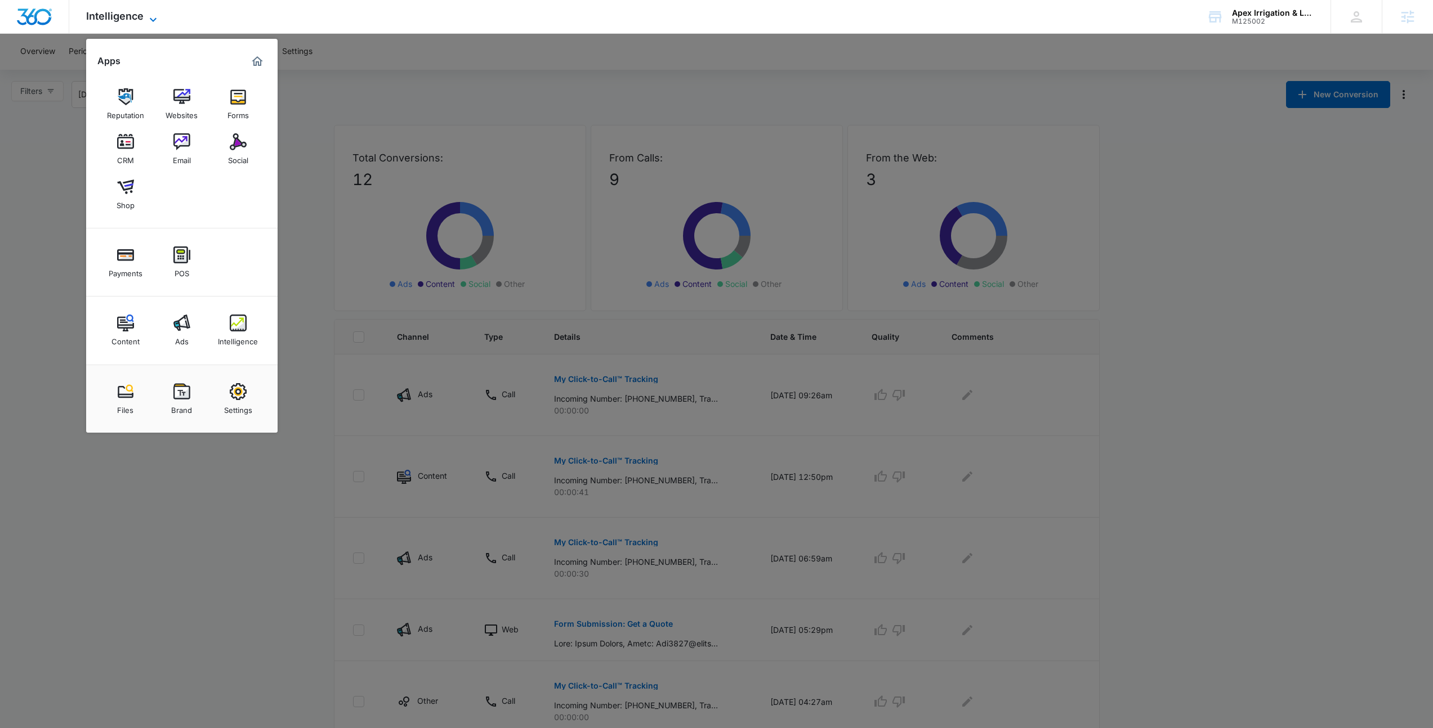
click at [155, 14] on icon at bounding box center [153, 20] width 14 height 14
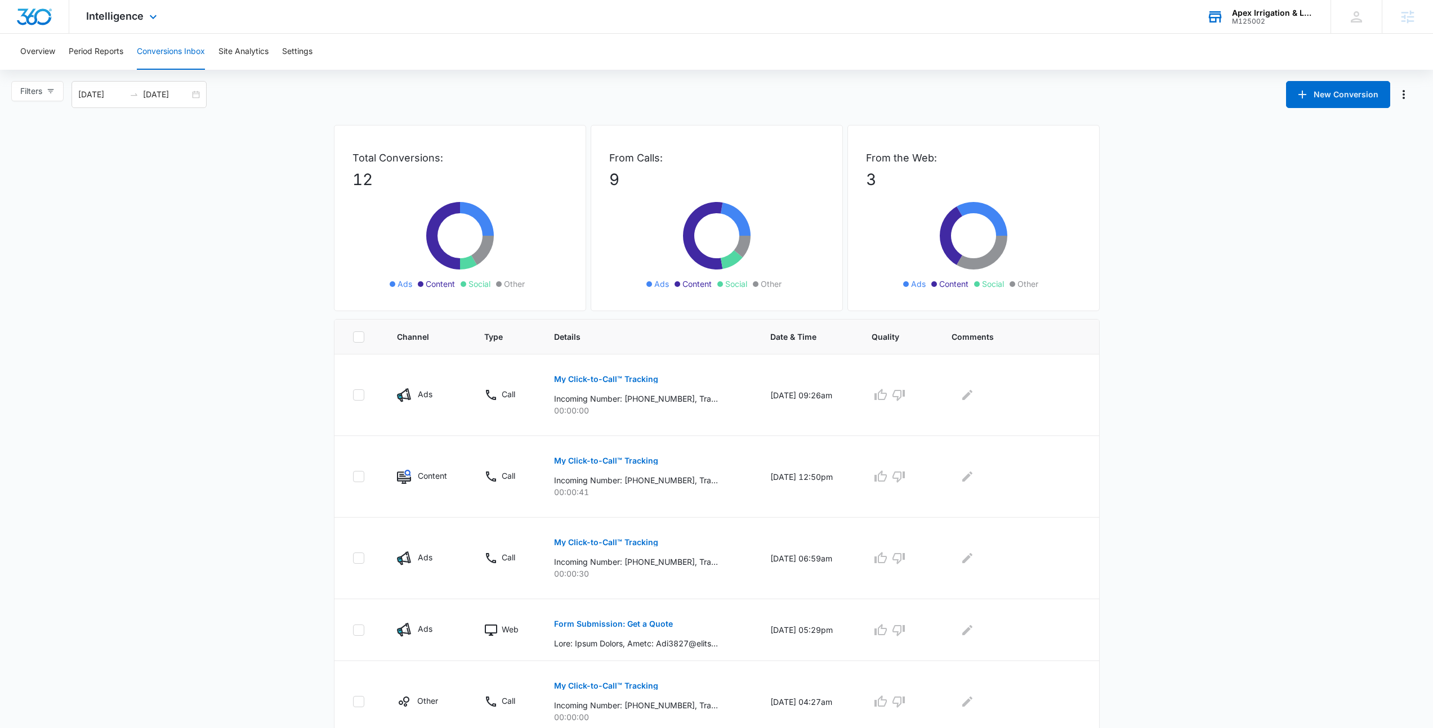
click at [1232, 8] on div "Apex Irrigation & Landscape" at bounding box center [1273, 12] width 82 height 9
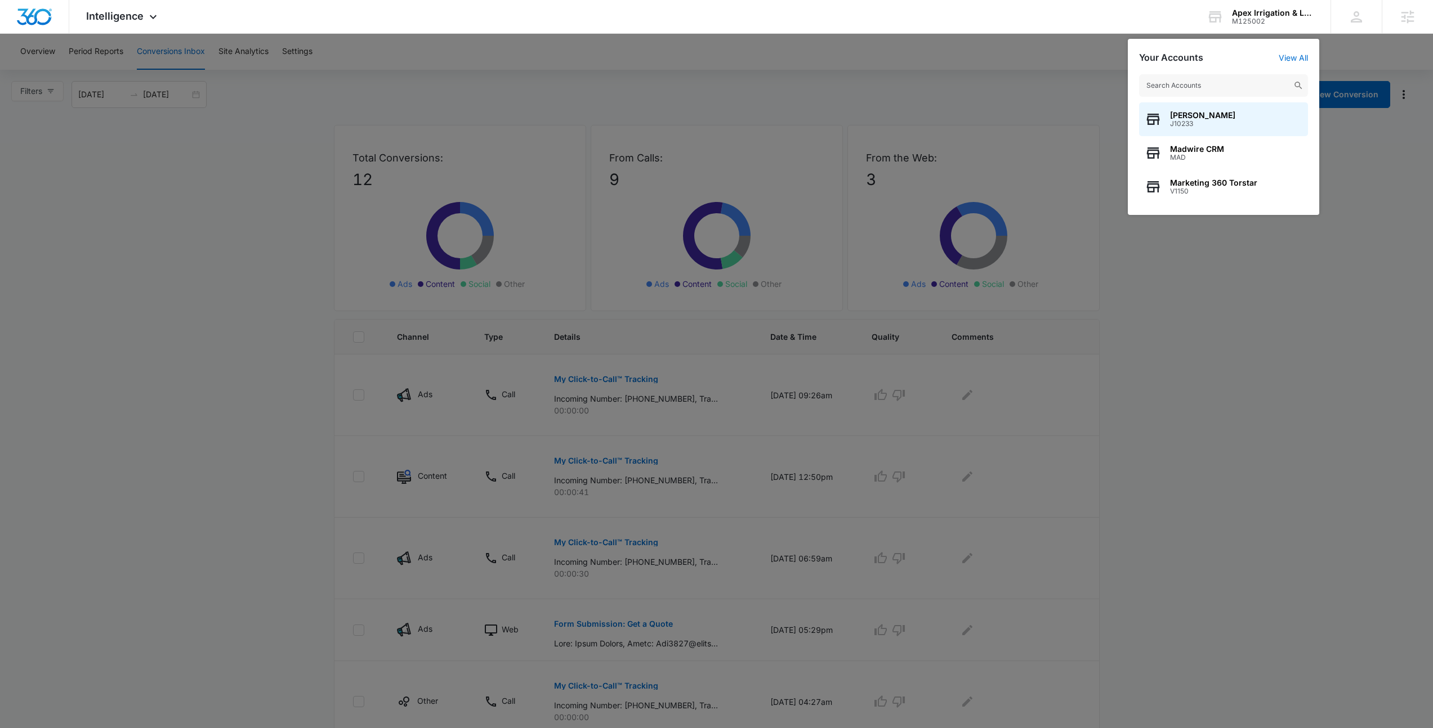
click at [1187, 87] on input "text" at bounding box center [1223, 85] width 169 height 23
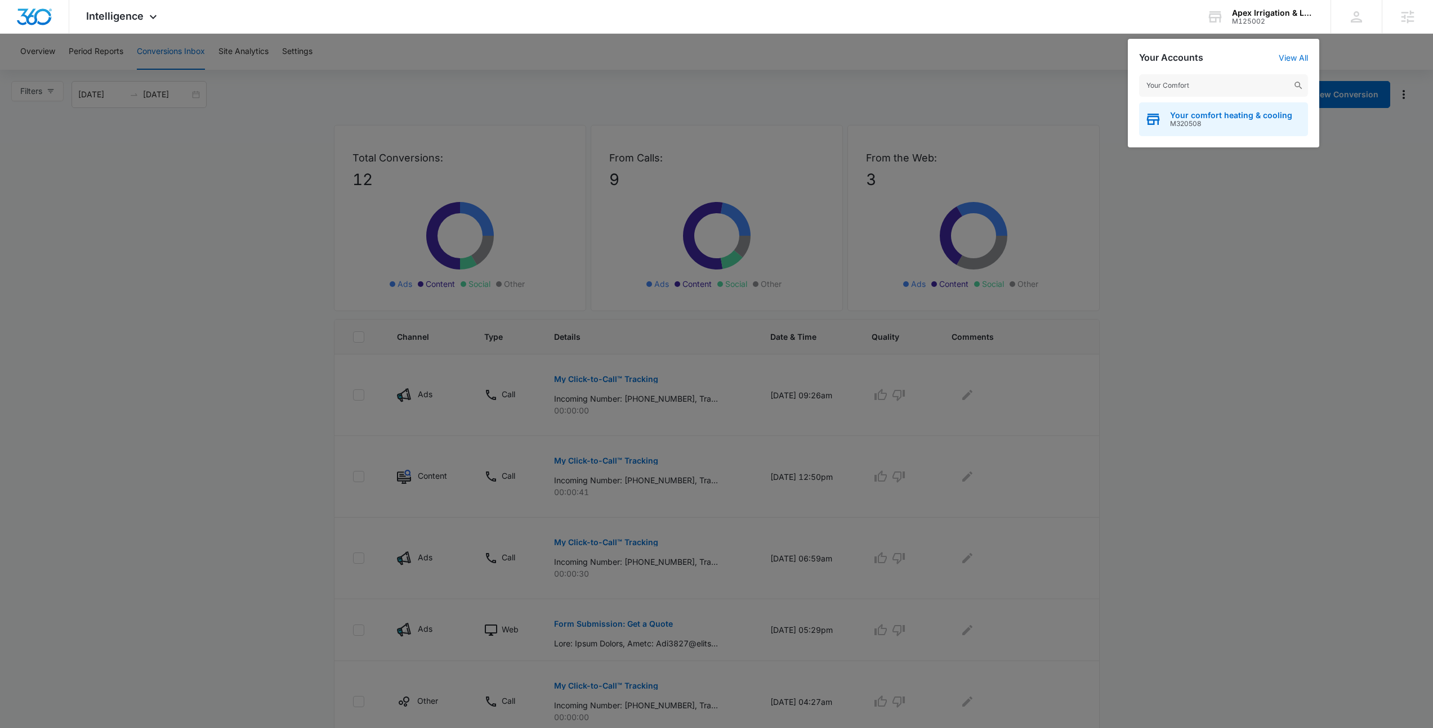
type input "Your Comfort"
click at [1254, 120] on span "M320508" at bounding box center [1231, 124] width 122 height 8
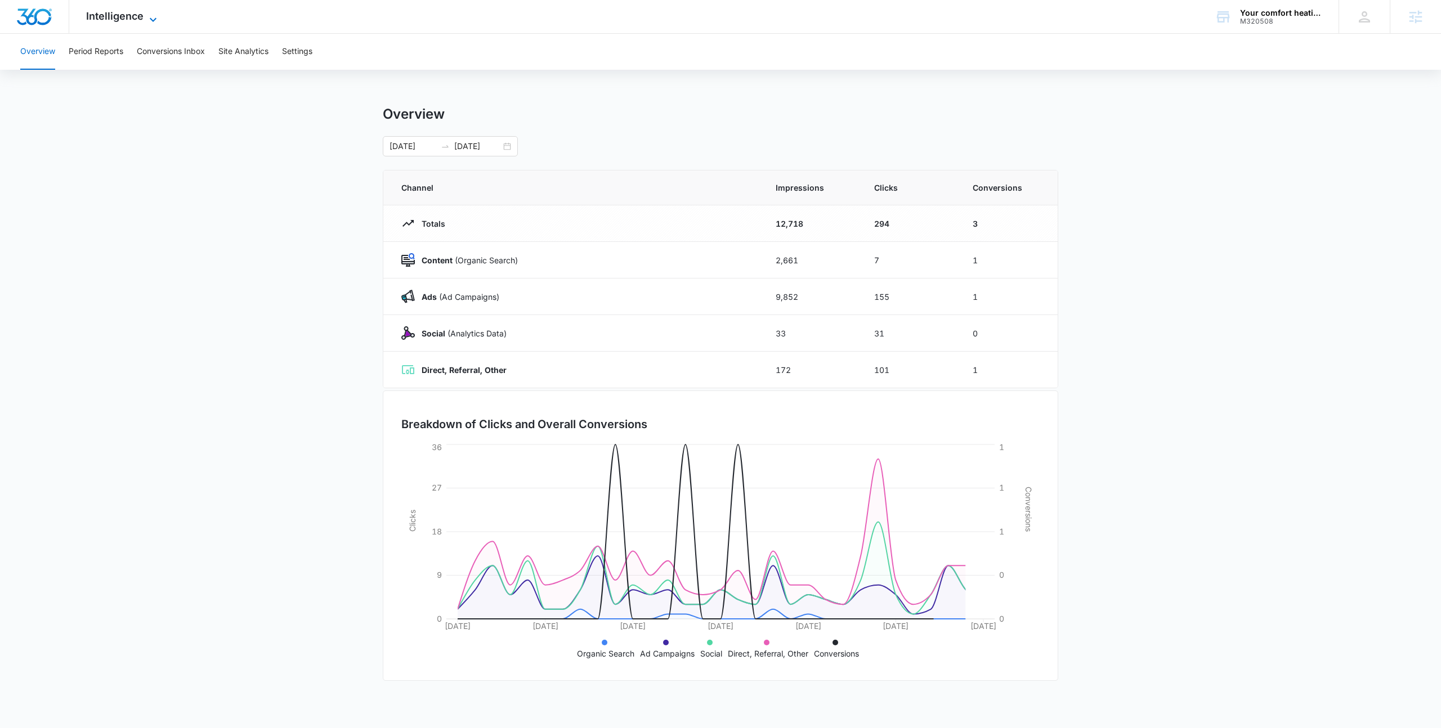
click at [118, 20] on span "Intelligence" at bounding box center [114, 16] width 57 height 12
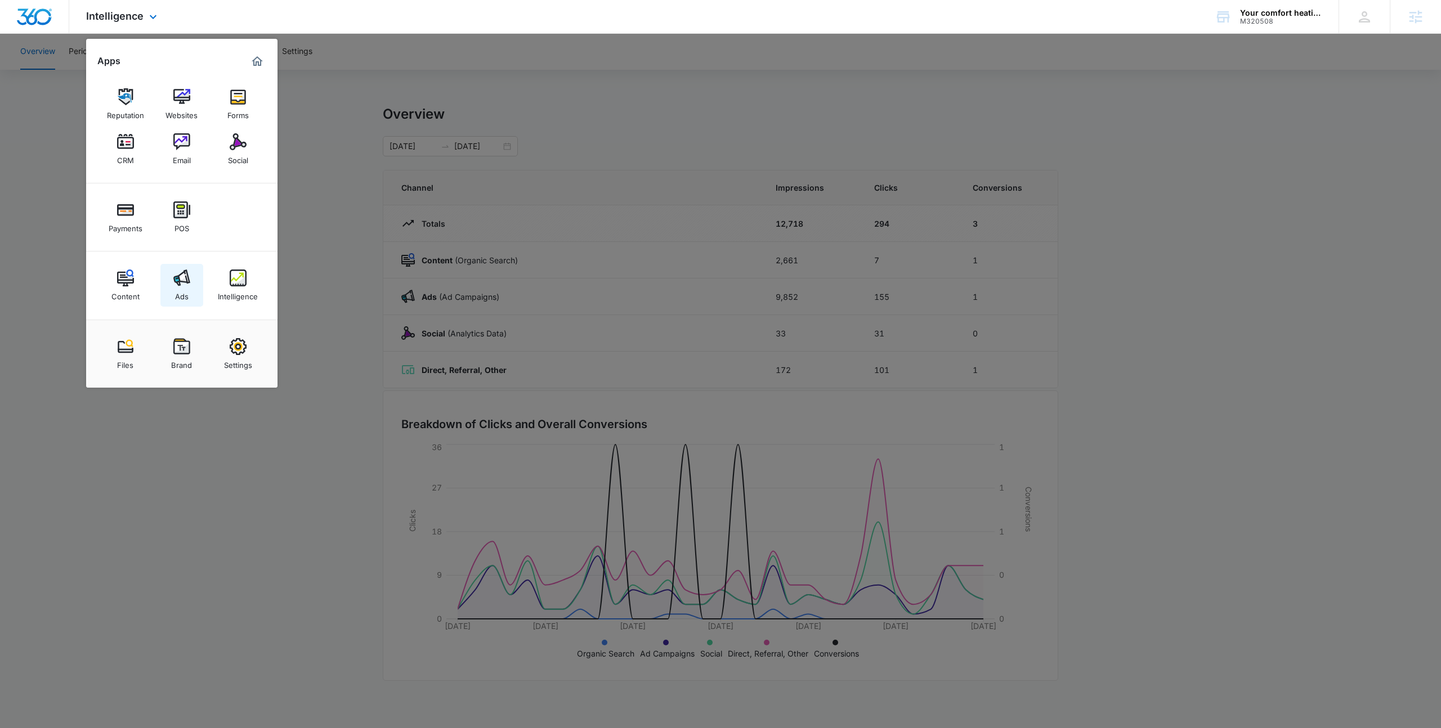
click at [175, 271] on img at bounding box center [181, 278] width 17 height 17
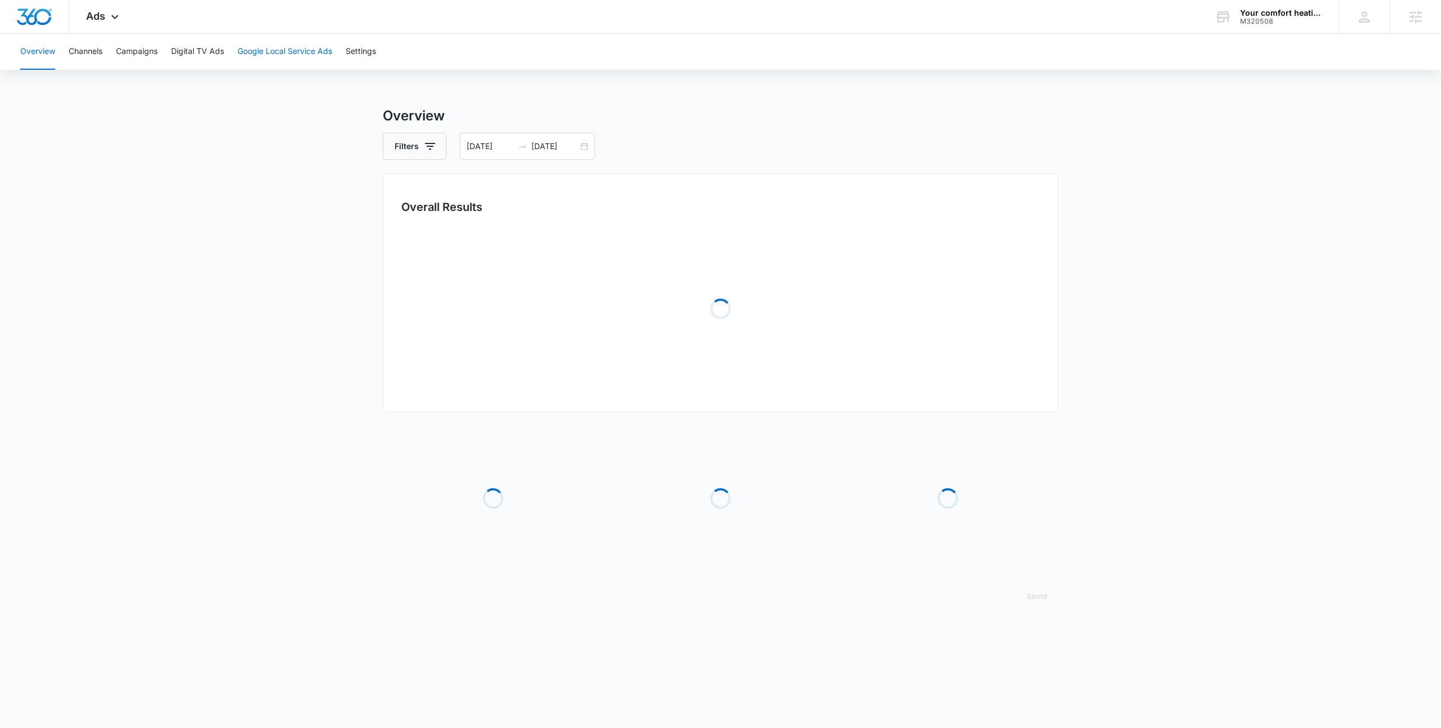
click at [272, 58] on button "Google Local Service Ads" at bounding box center [285, 52] width 95 height 36
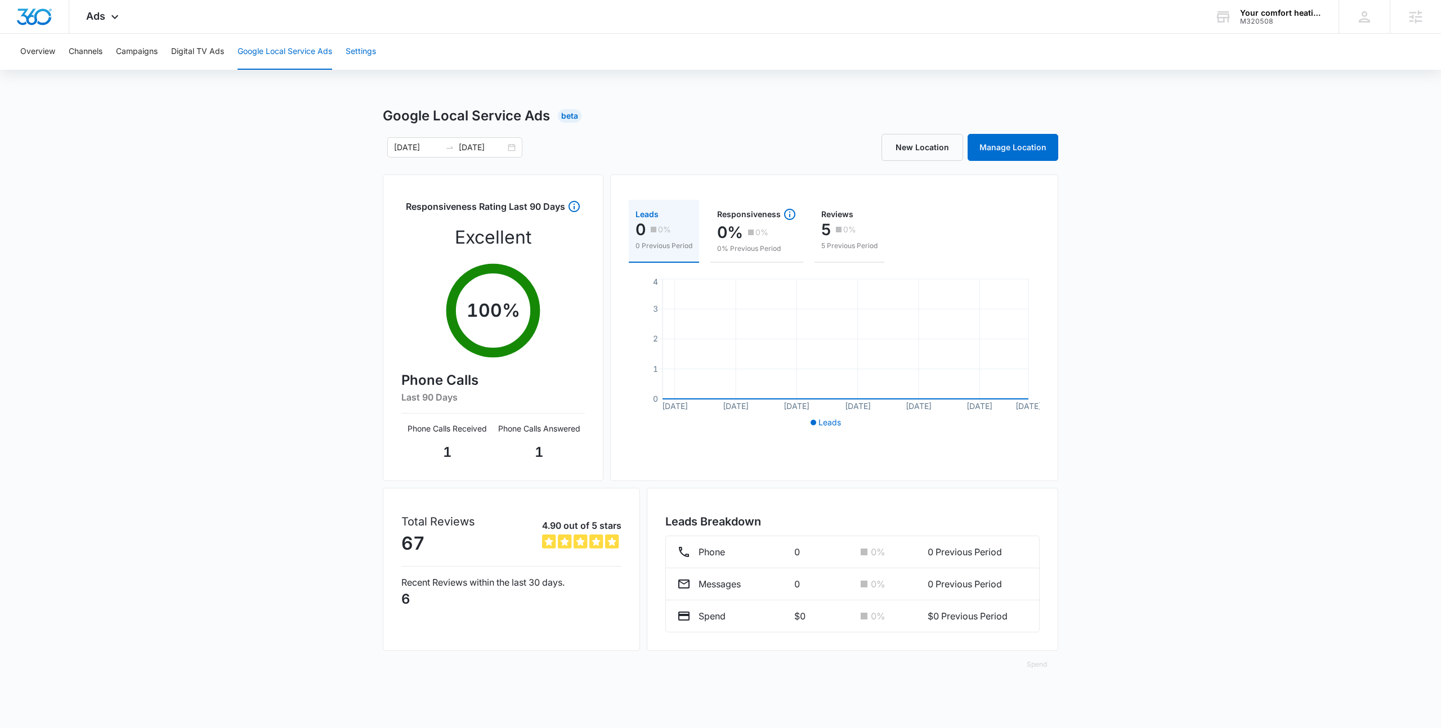
click at [356, 48] on button "Settings" at bounding box center [361, 52] width 30 height 36
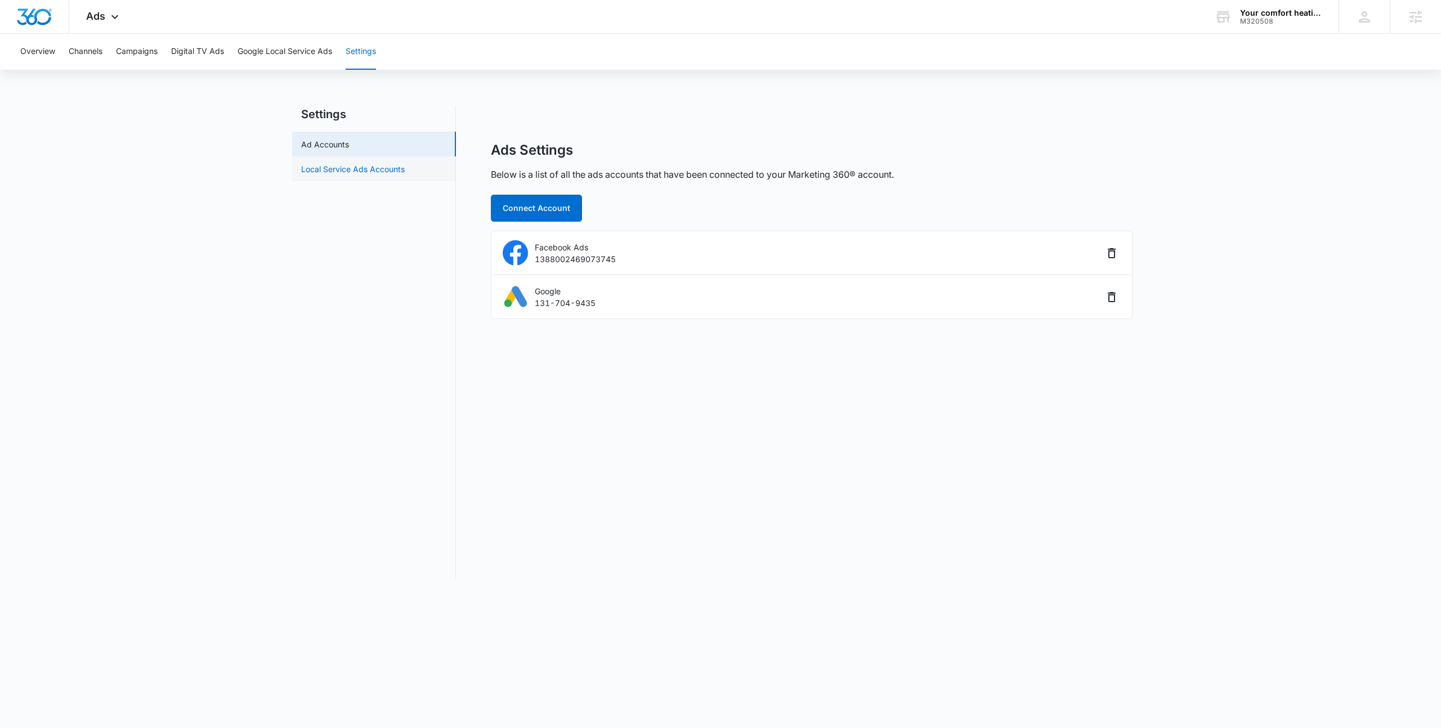
click at [401, 175] on link "Local Service Ads Accounts" at bounding box center [353, 169] width 104 height 12
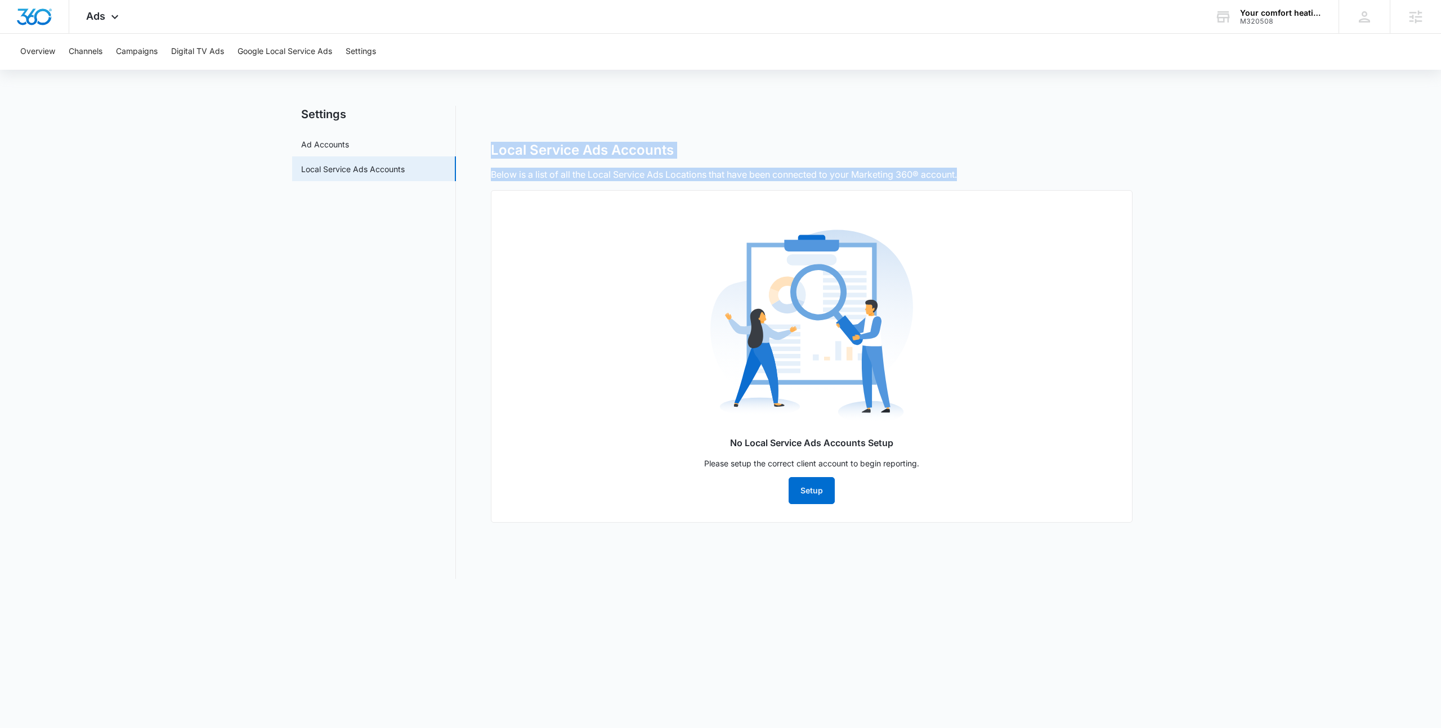
drag, startPoint x: 502, startPoint y: 155, endPoint x: 965, endPoint y: 176, distance: 463.2
click at [965, 176] on div "Local Service Ads Accounts Below is a list of all the Local Service Ads Locatio…" at bounding box center [812, 339] width 676 height 395
click at [965, 176] on div "Below is a list of all the Local Service Ads Locations that have been connected…" at bounding box center [812, 175] width 642 height 14
click at [820, 493] on button "Setup" at bounding box center [812, 490] width 46 height 27
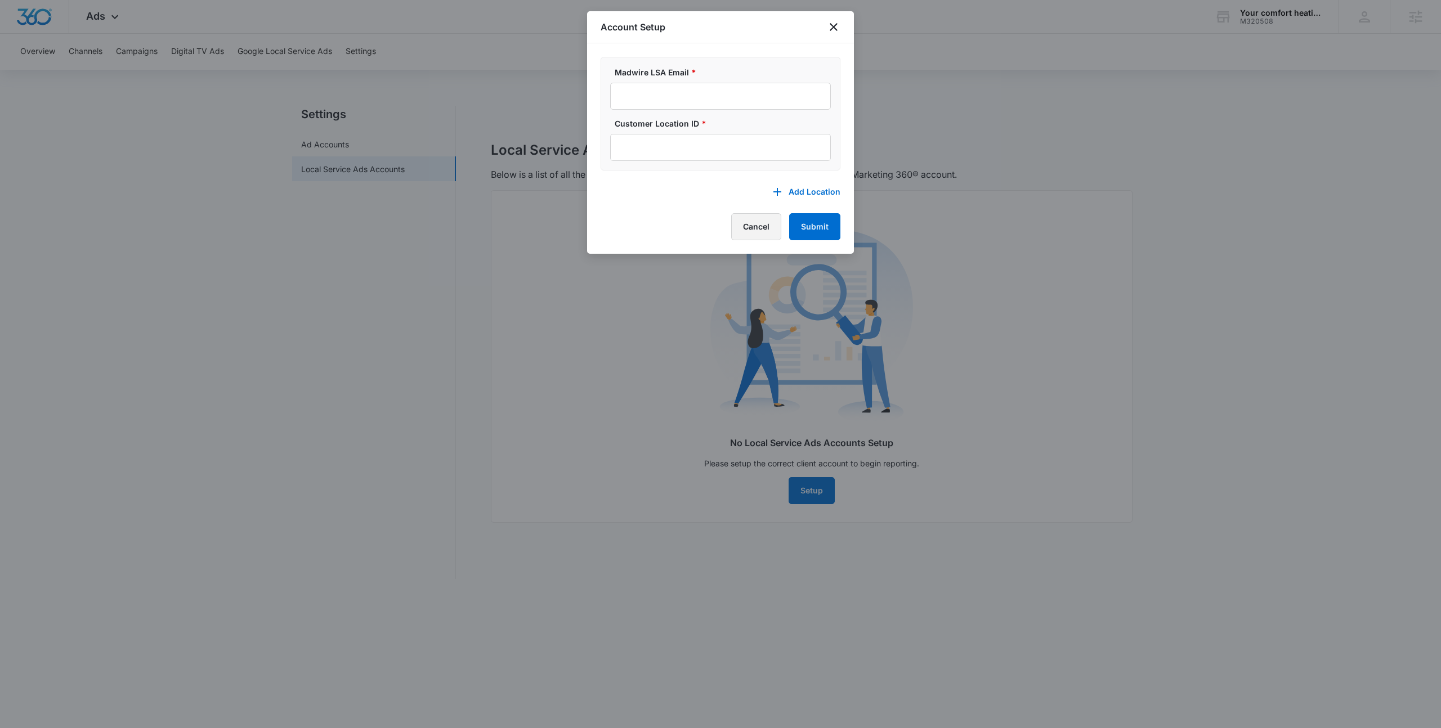
click at [742, 223] on button "Cancel" at bounding box center [756, 226] width 50 height 27
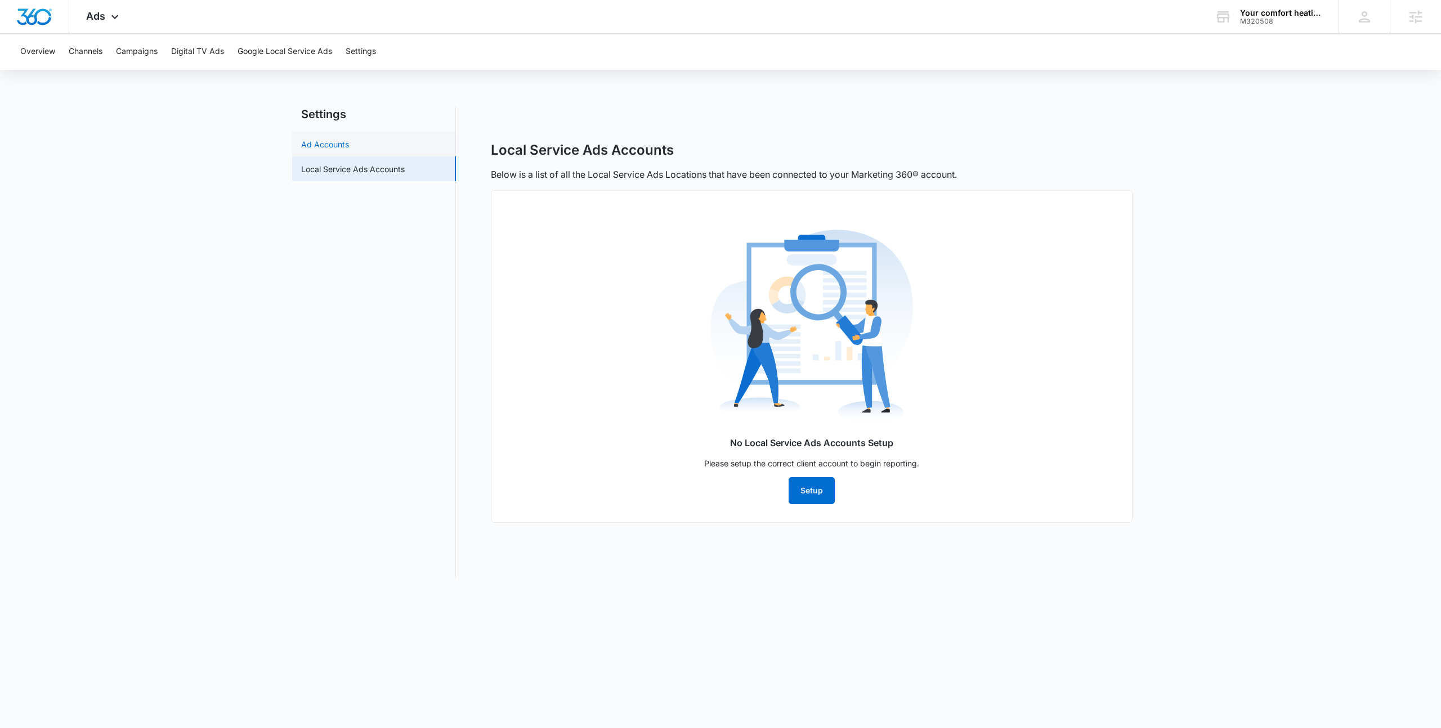
click at [349, 145] on link "Ad Accounts" at bounding box center [325, 144] width 48 height 12
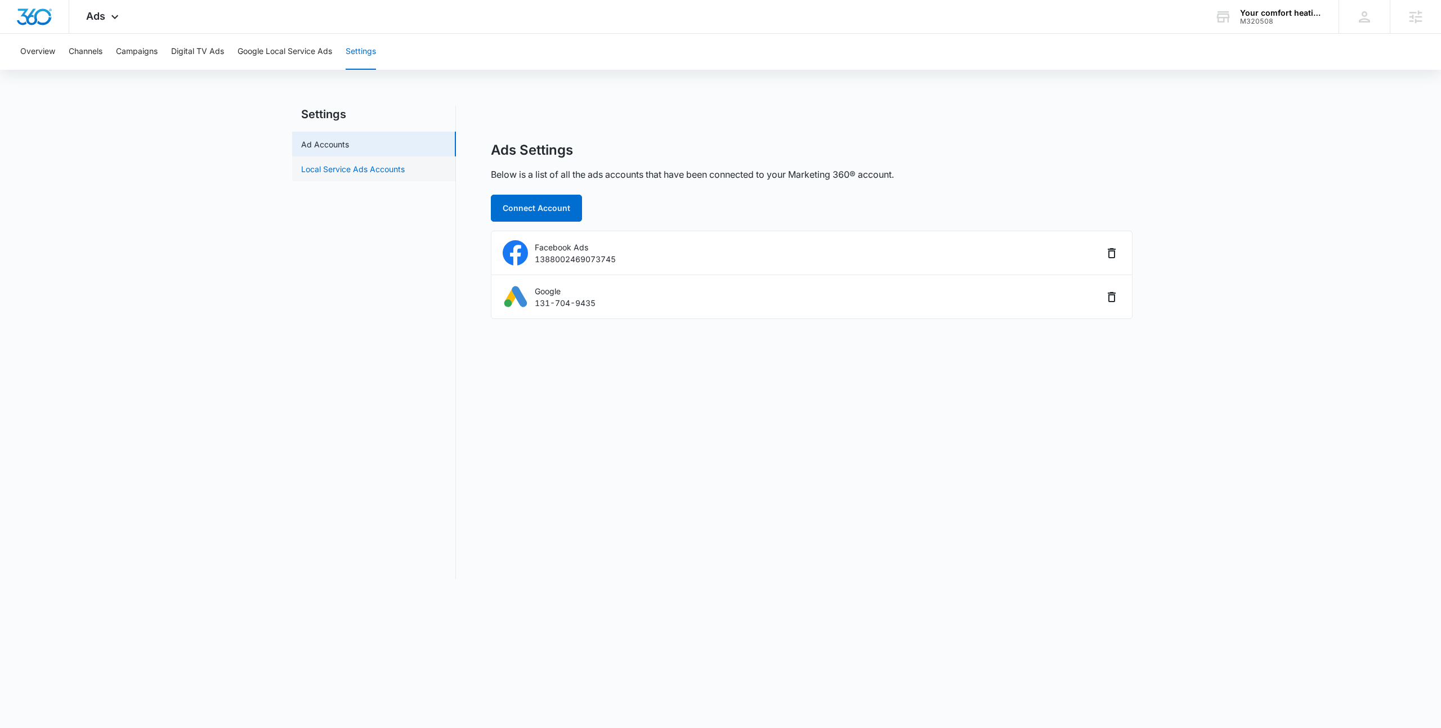
click at [374, 172] on link "Local Service Ads Accounts" at bounding box center [353, 169] width 104 height 12
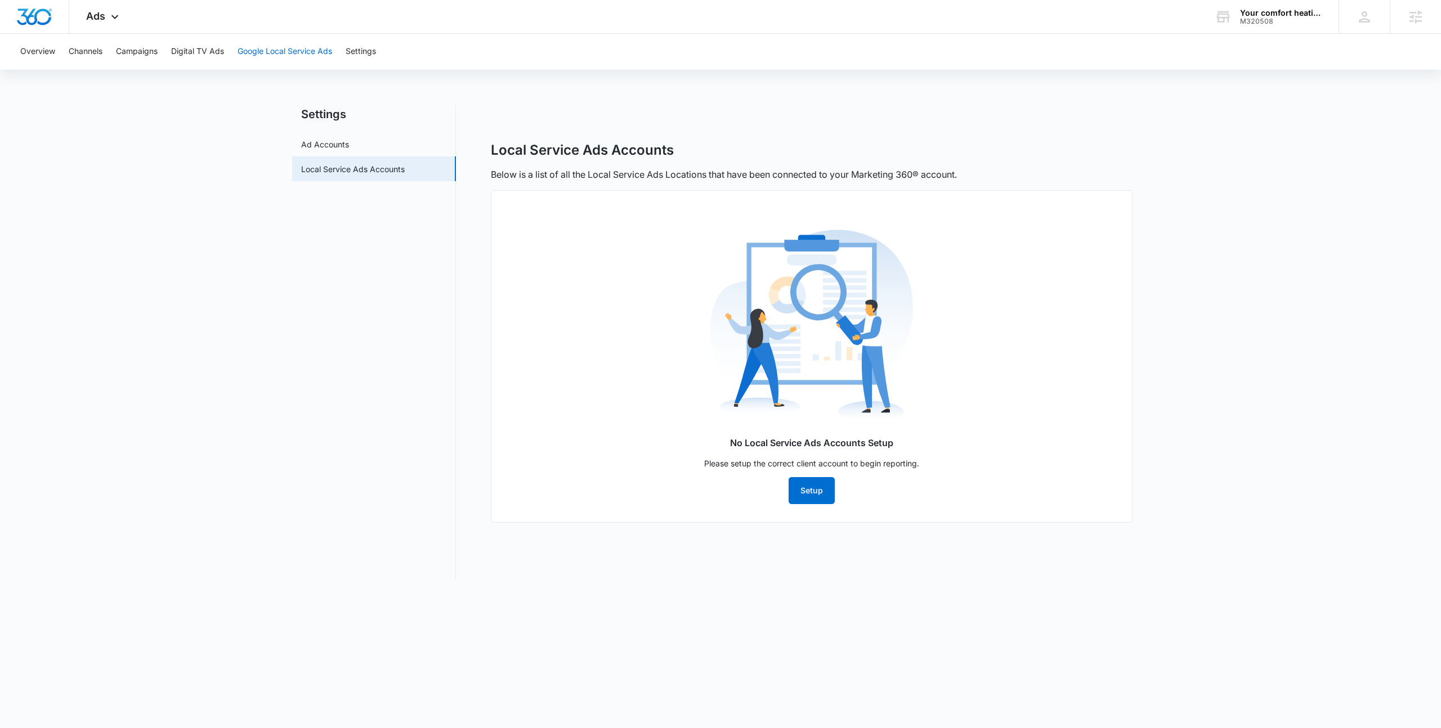
click at [279, 55] on button "Google Local Service Ads" at bounding box center [285, 52] width 95 height 36
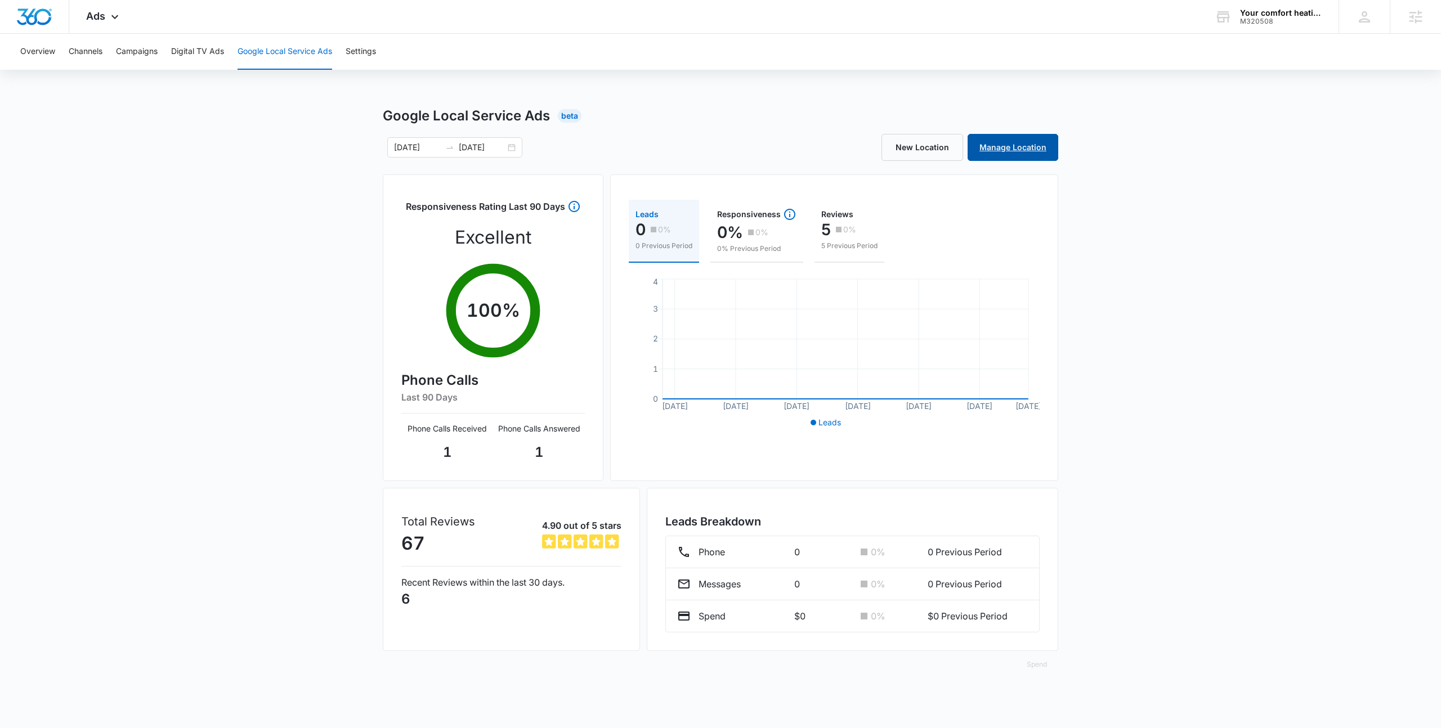
click at [1032, 154] on link "Manage Location" at bounding box center [1013, 147] width 91 height 27
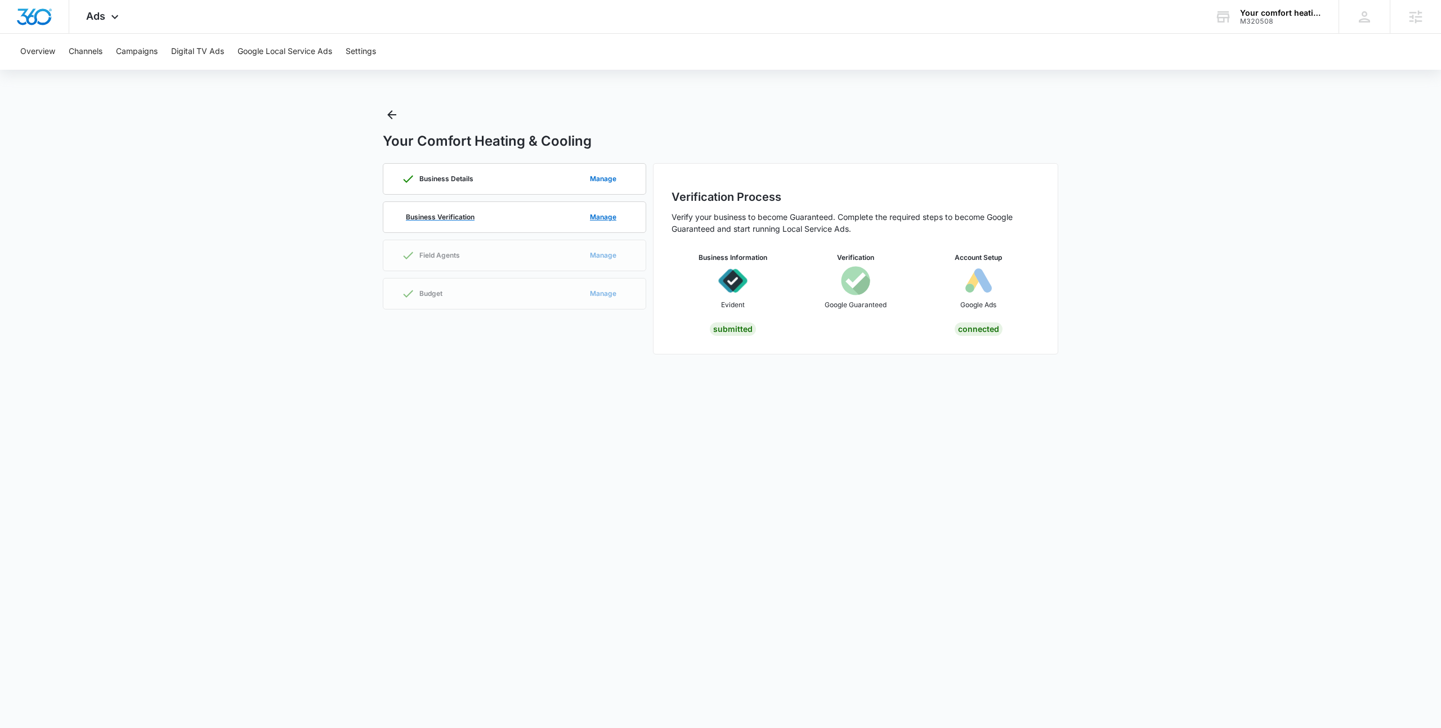
click at [442, 215] on p "Business Verification" at bounding box center [440, 217] width 69 height 7
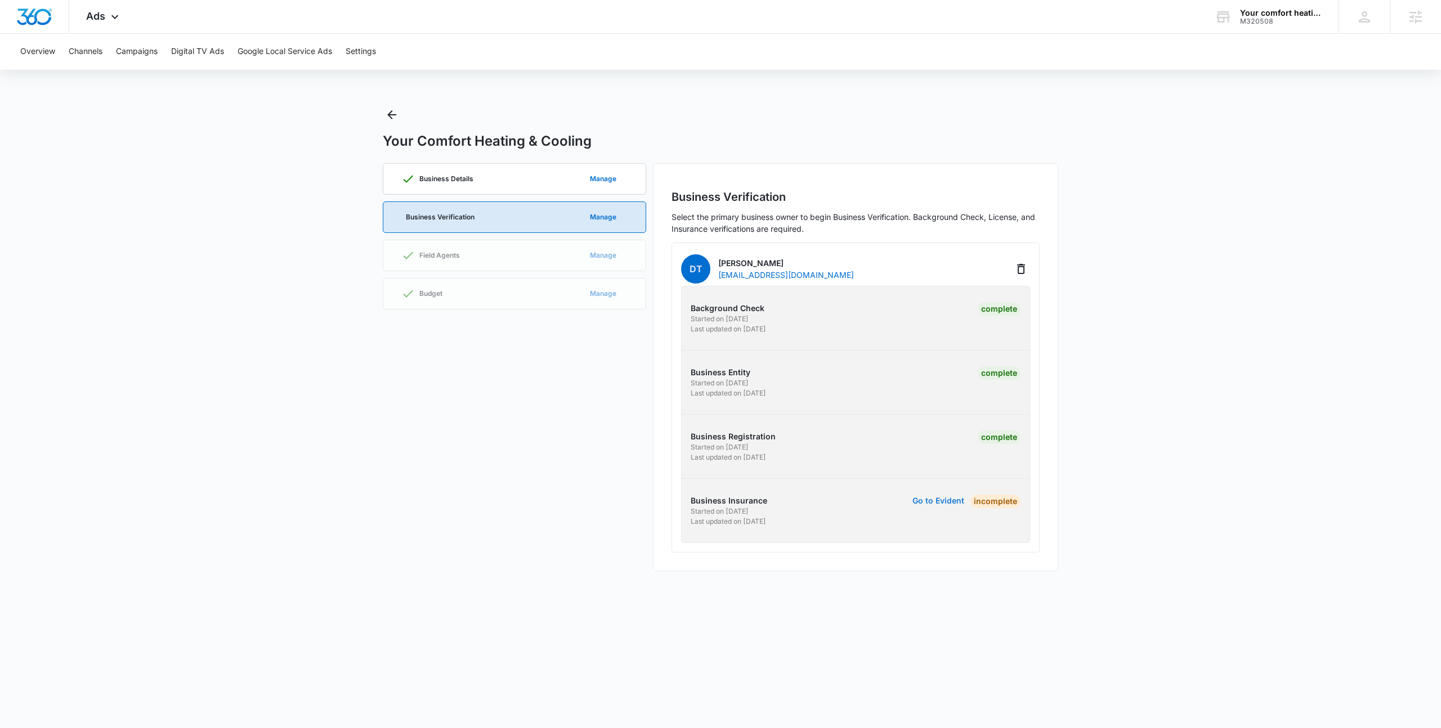
click at [936, 500] on button "Go to Evident" at bounding box center [939, 501] width 52 height 8
drag, startPoint x: 1284, startPoint y: 30, endPoint x: 1277, endPoint y: 32, distance: 7.0
click at [1284, 30] on div "Your comfort heating & cooling M320508 Your Accounts View All" at bounding box center [1268, 16] width 141 height 33
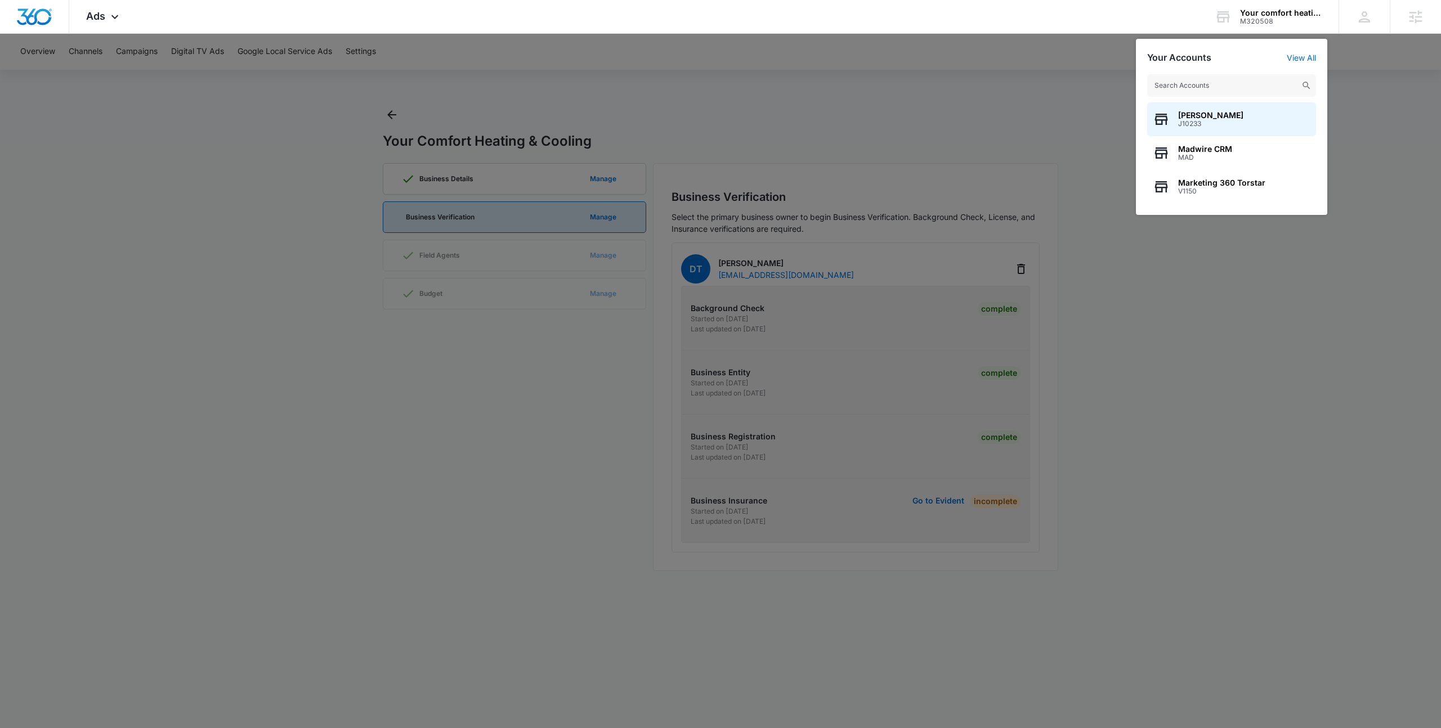
click at [1214, 92] on input "text" at bounding box center [1231, 85] width 169 height 23
type input "Total Comf"
click at [1239, 118] on span "Total Comfort Heating and Cooling" at bounding box center [1244, 115] width 132 height 9
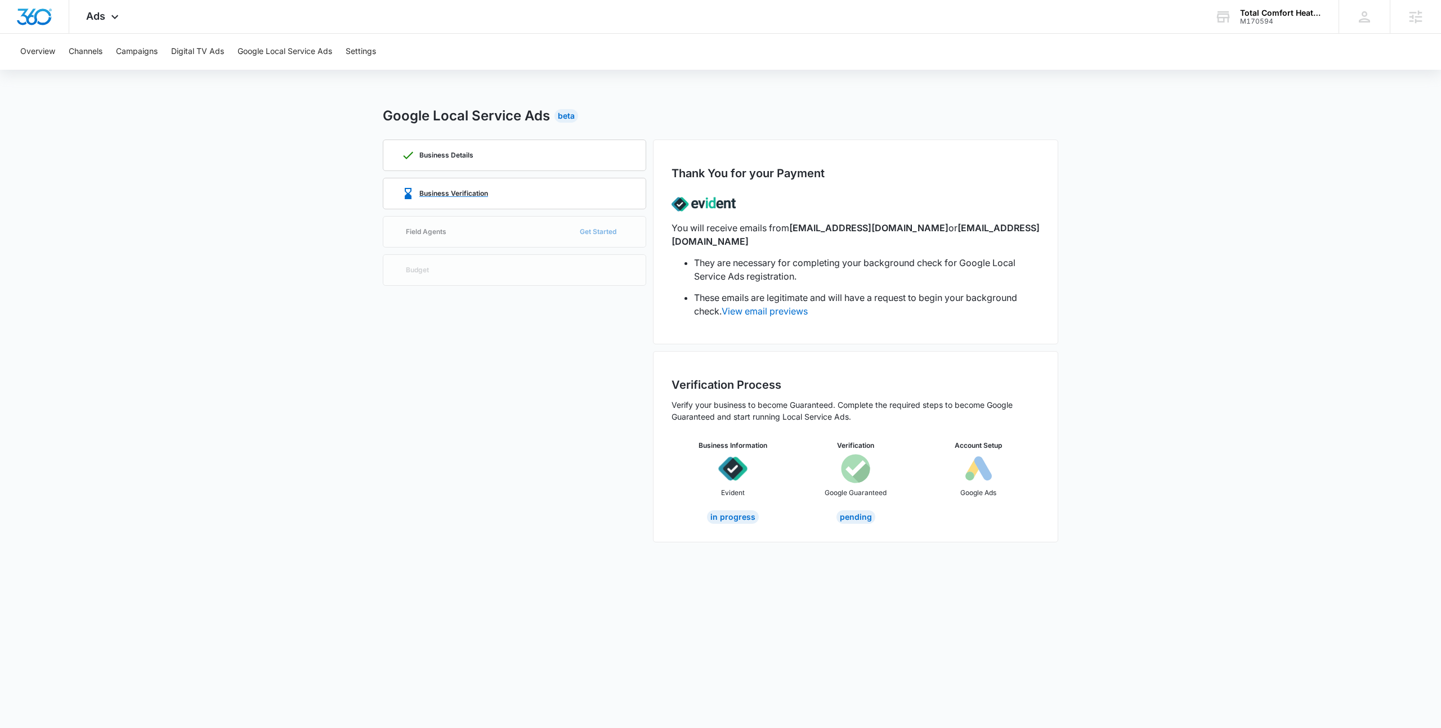
click at [492, 190] on div "Business Verification" at bounding box center [514, 193] width 226 height 30
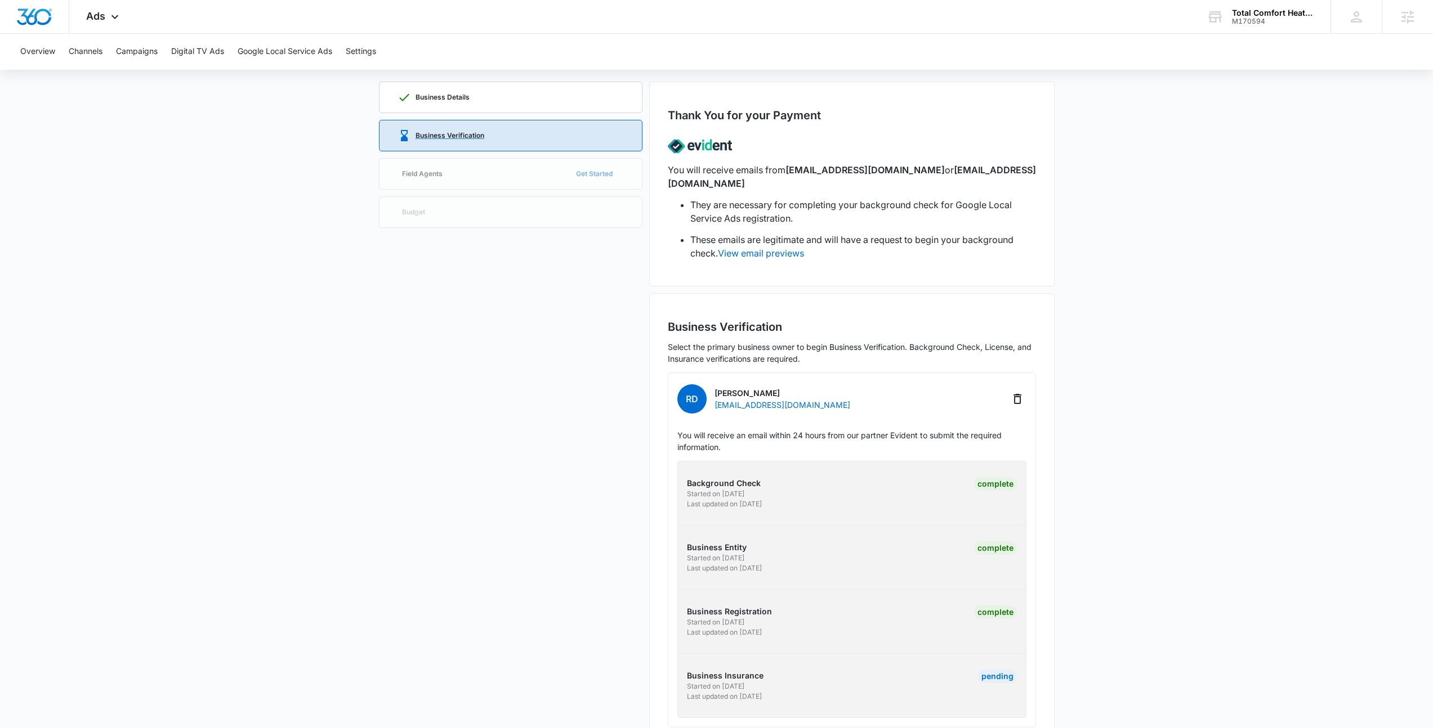
scroll to position [76, 0]
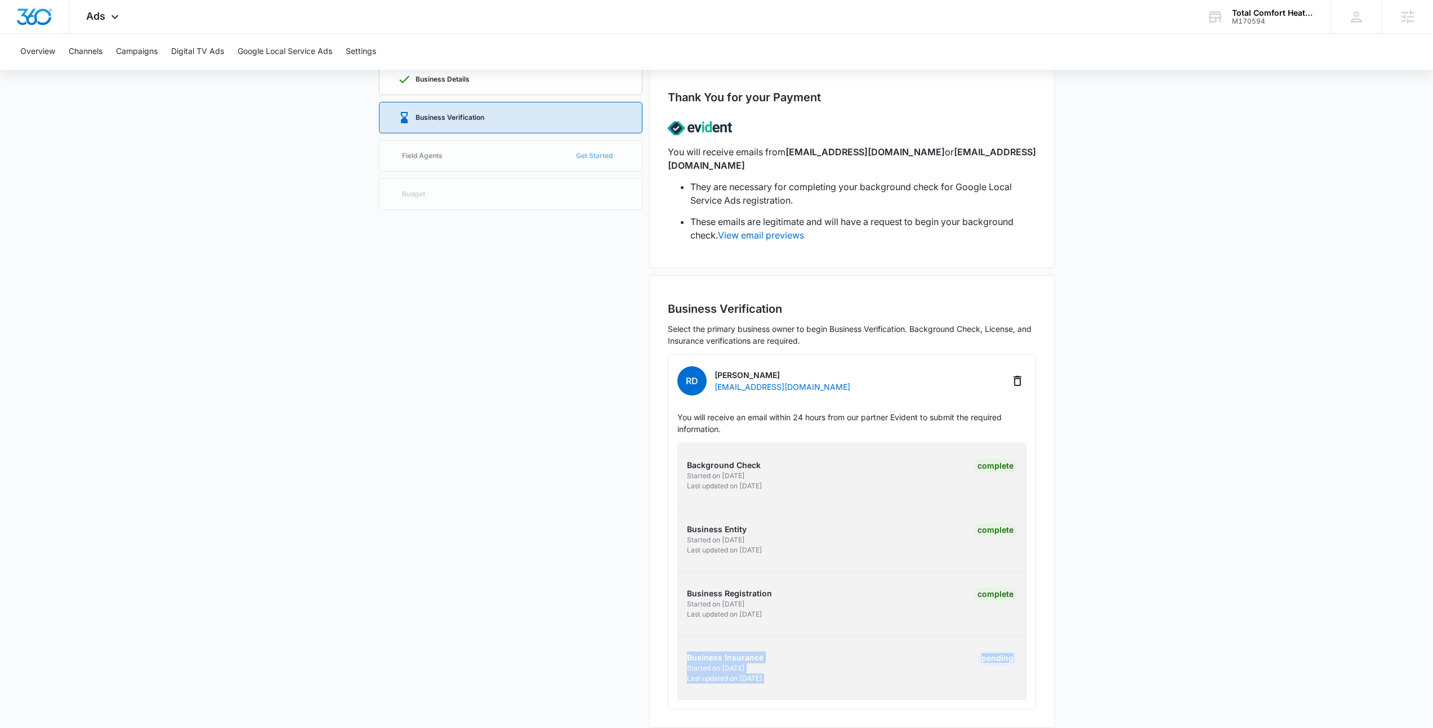
drag, startPoint x: 674, startPoint y: 645, endPoint x: 868, endPoint y: 681, distance: 196.4
click at [868, 681] on div "Background Check Started on 8/4/2025 Last updated on 8/8/2025 Complete Business…" at bounding box center [851, 571] width 349 height 257
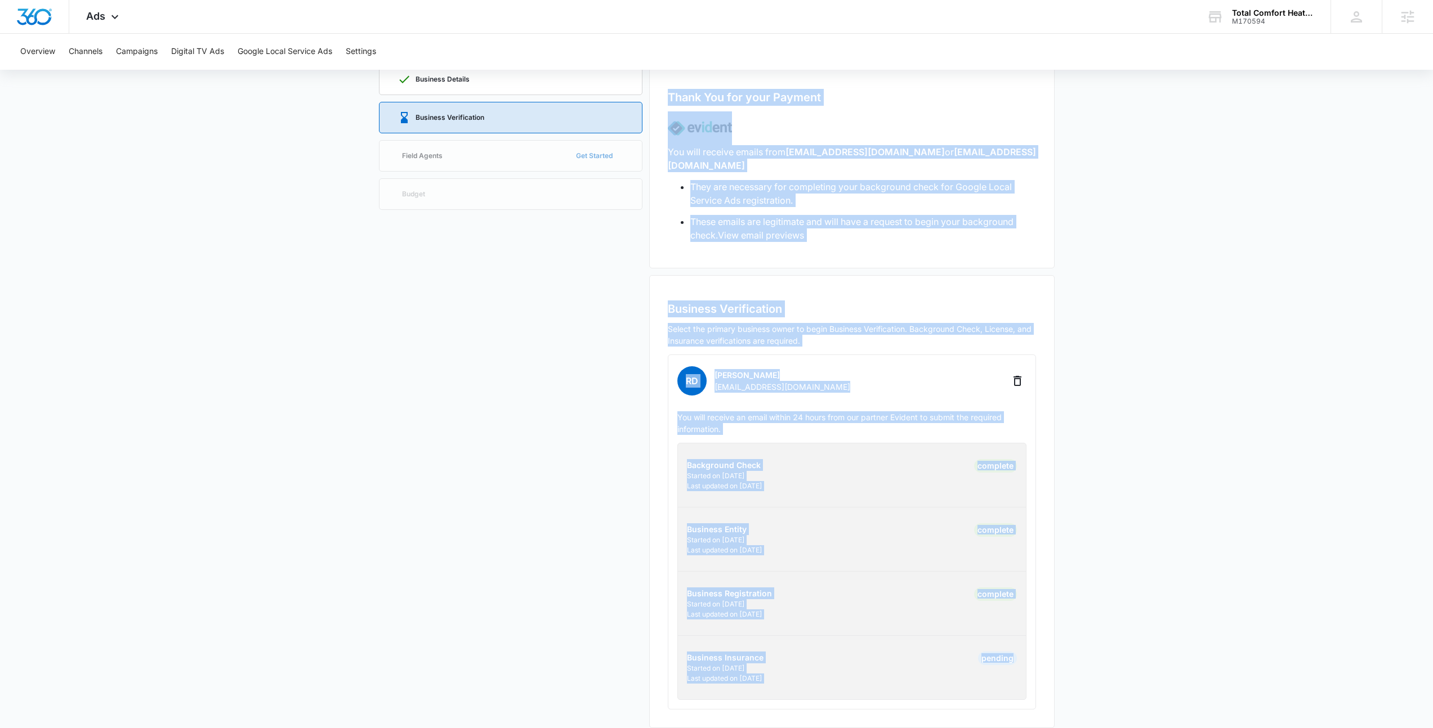
drag, startPoint x: 751, startPoint y: 651, endPoint x: 597, endPoint y: 329, distance: 357.3
click at [597, 329] on div "Business Details Business Verification Field Agents Get Started Budget Thank Yo…" at bounding box center [717, 396] width 676 height 665
click at [597, 329] on div "Business Details Business Verification Field Agents Get Started Budget" at bounding box center [510, 396] width 263 height 665
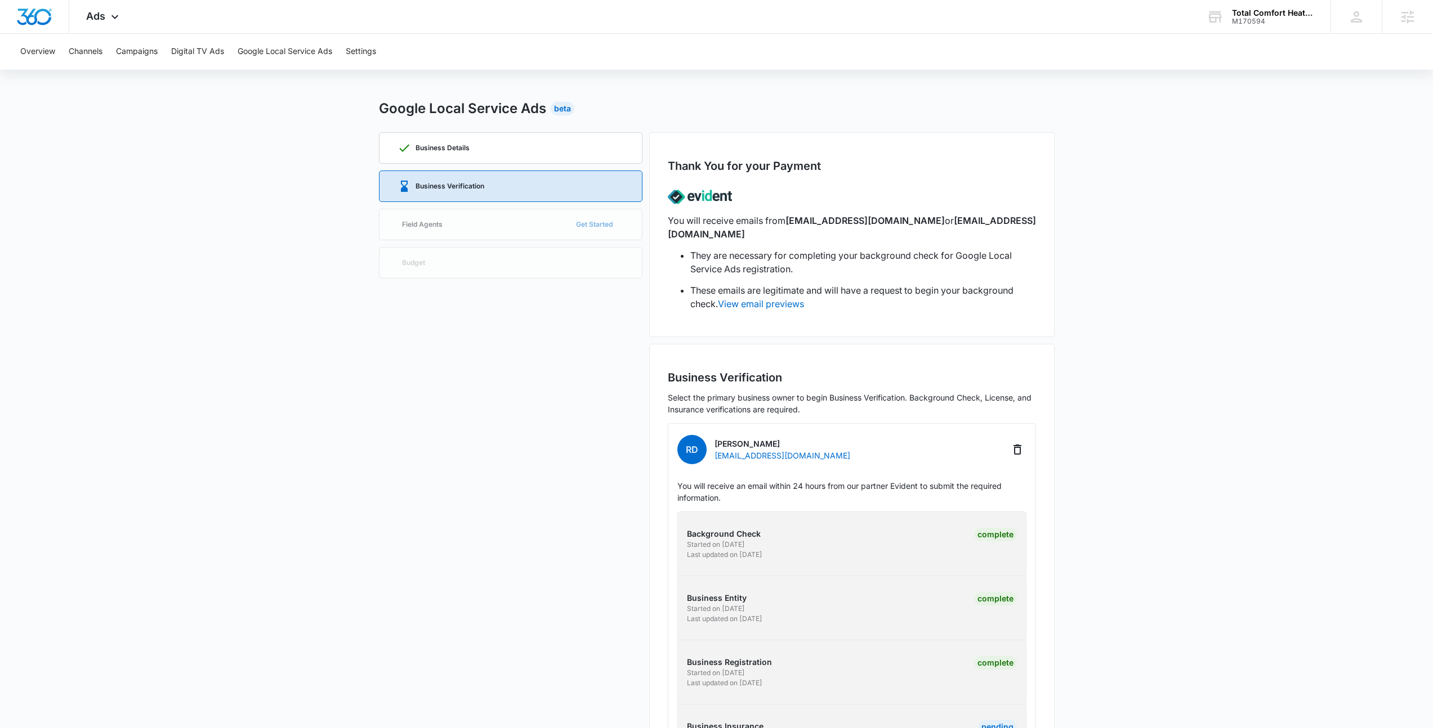
scroll to position [0, 0]
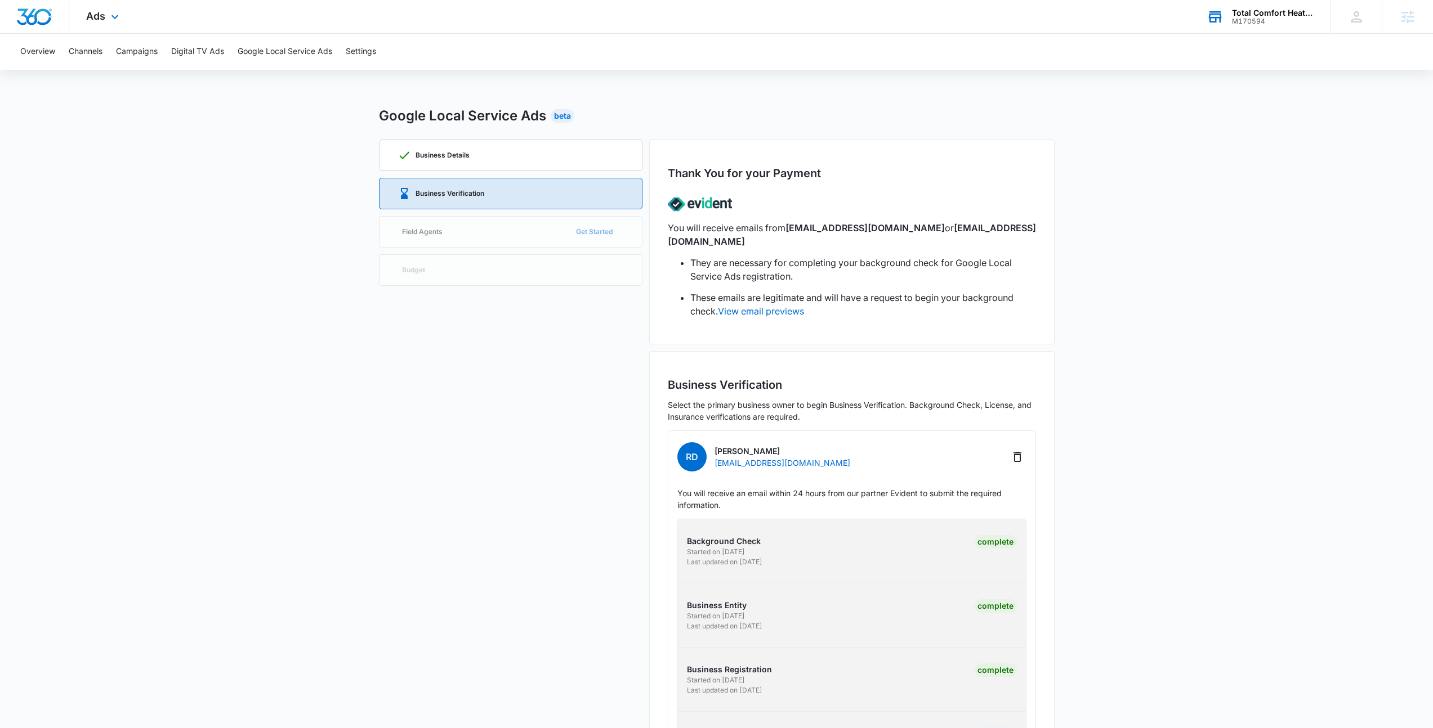
click at [1266, 12] on div "Total Comfort Heating and Cooling" at bounding box center [1273, 12] width 82 height 9
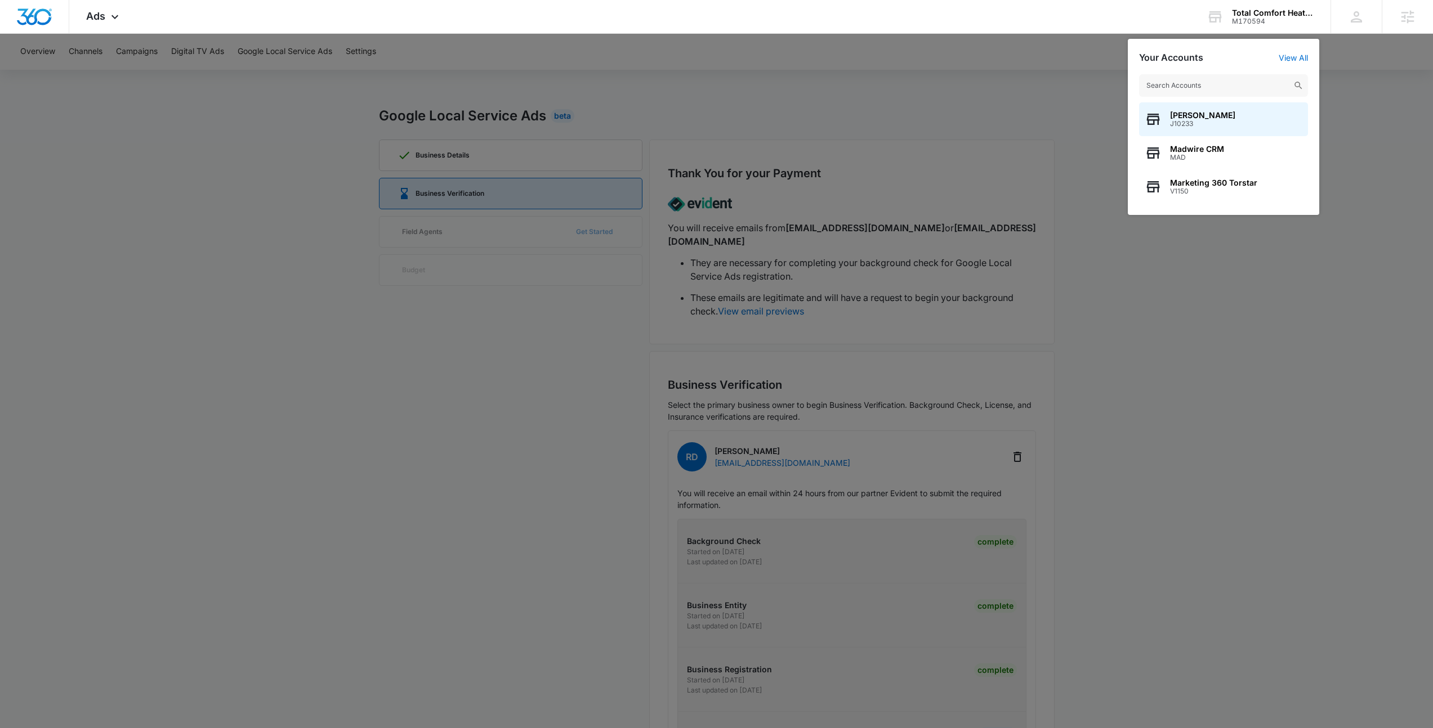
click at [1213, 89] on input "text" at bounding box center [1223, 85] width 169 height 23
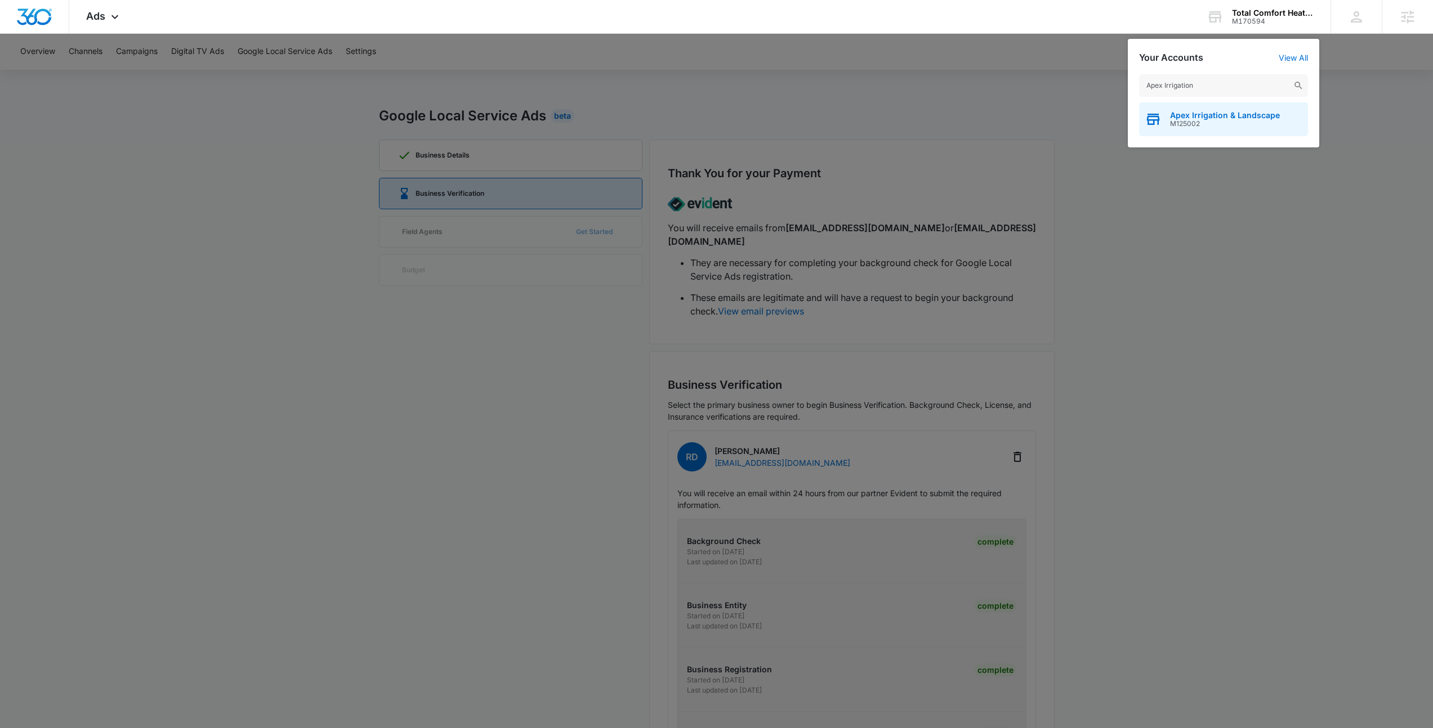
type input "Apex Irrigation"
click at [1214, 131] on div "Apex Irrigation & Landscape M125002" at bounding box center [1223, 119] width 169 height 34
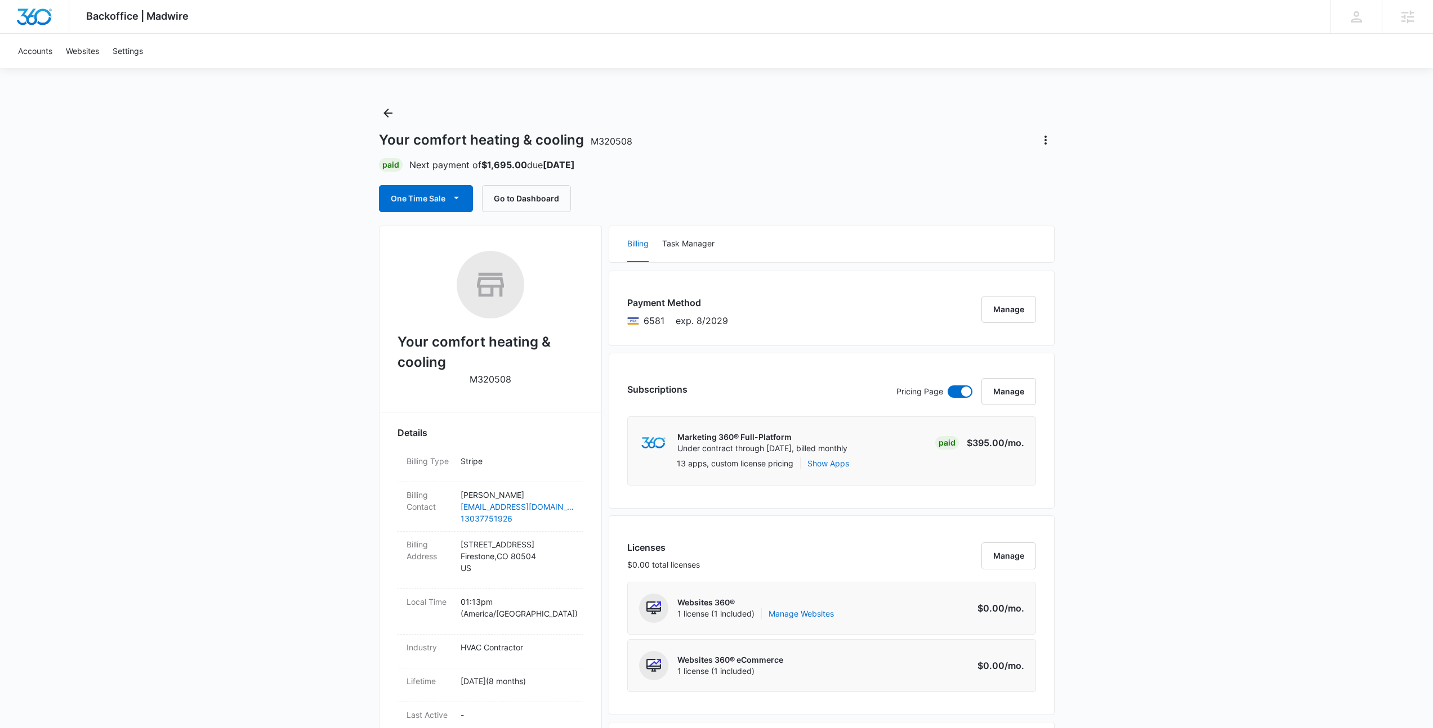
scroll to position [356, 0]
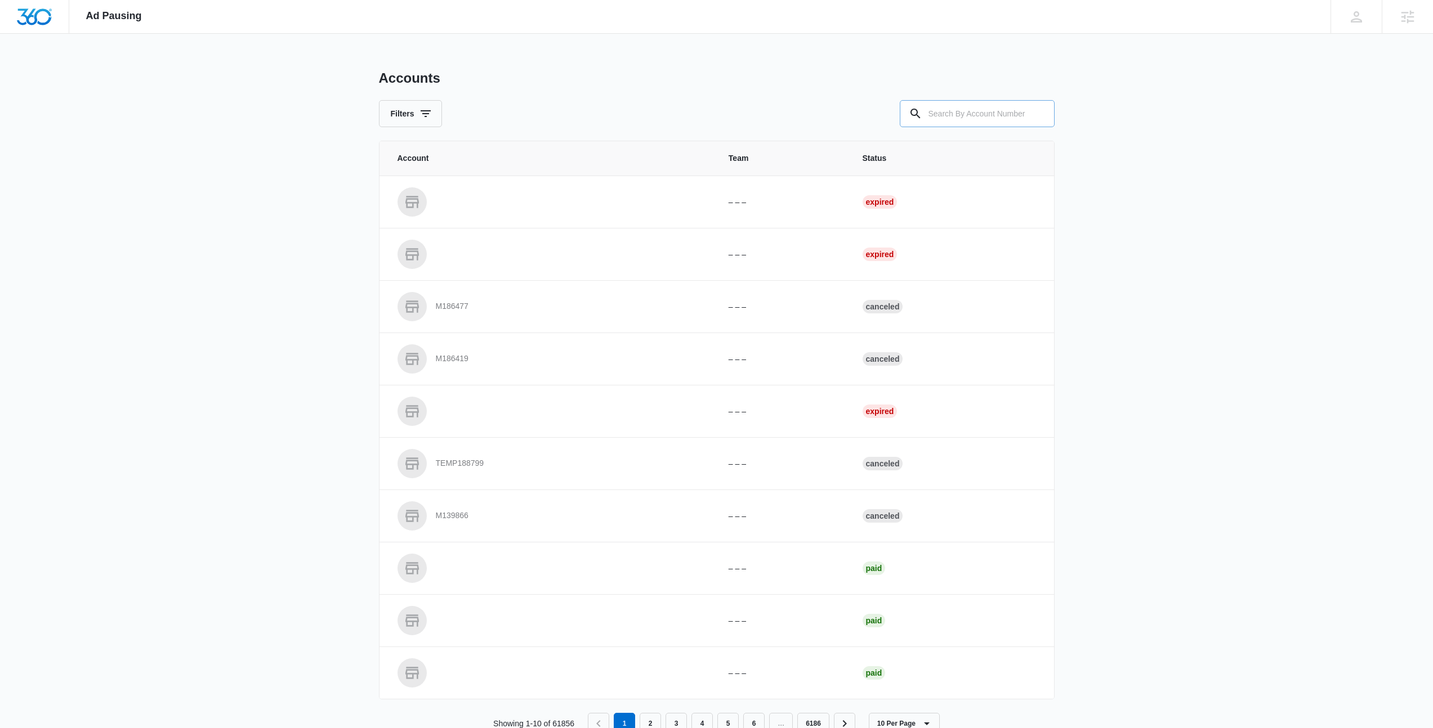
click at [1013, 119] on input "text" at bounding box center [977, 113] width 155 height 27
type input "M320508"
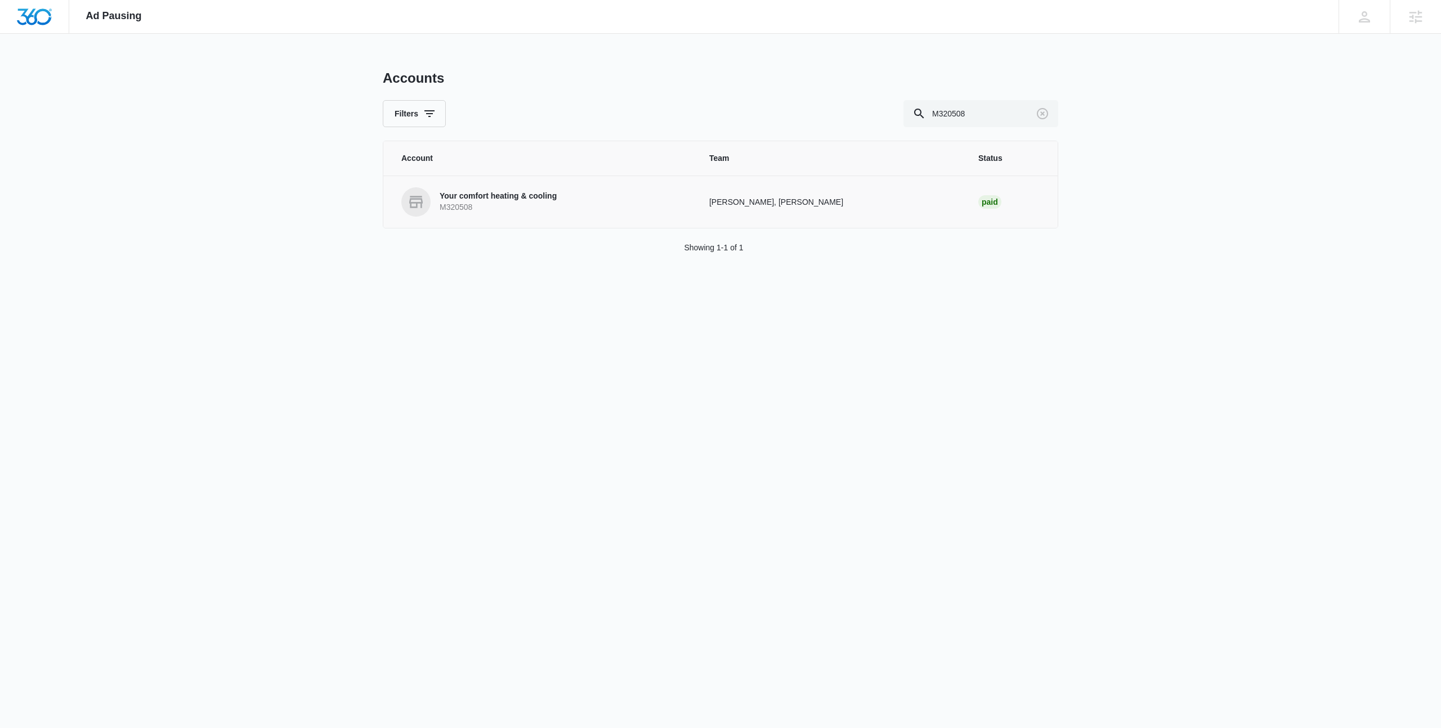
click at [495, 190] on link "Your comfort heating & cooling M320508" at bounding box center [541, 201] width 281 height 29
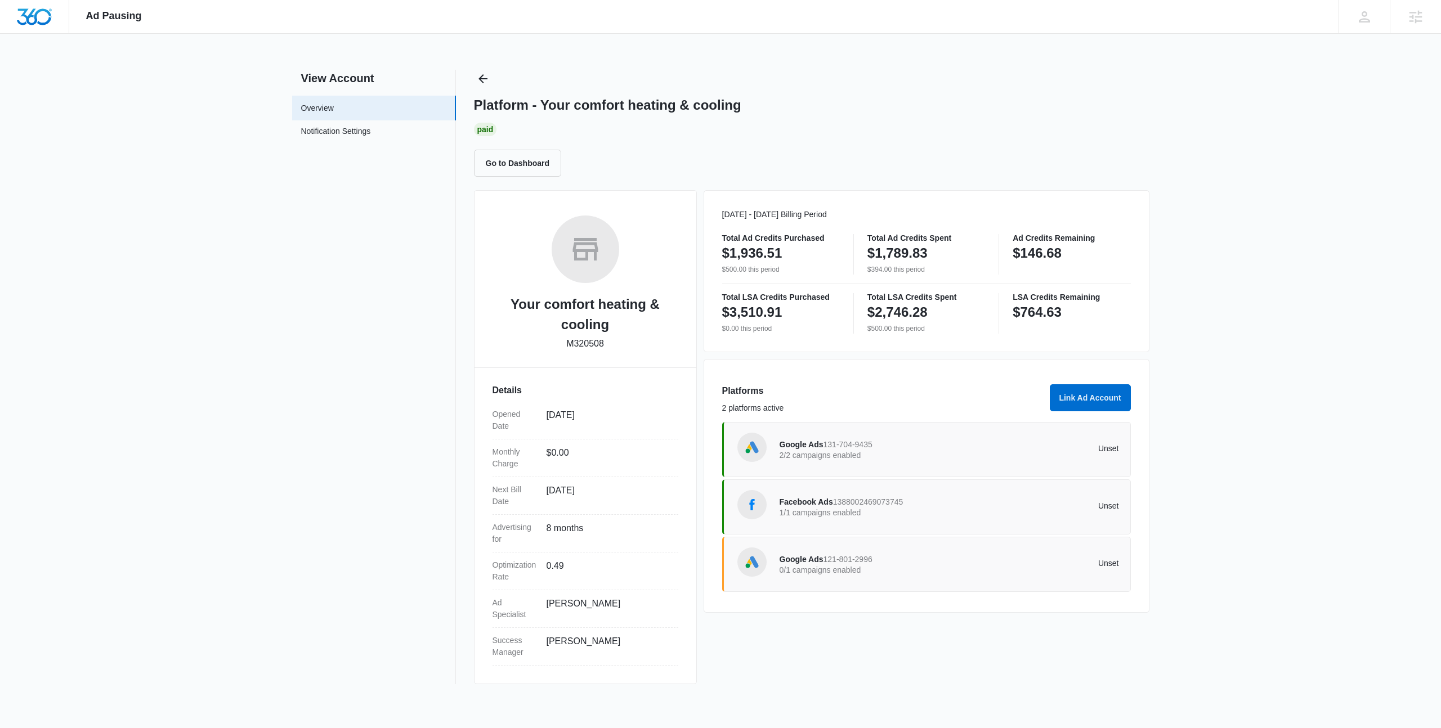
click at [848, 574] on p "0/1 campaigns enabled" at bounding box center [865, 570] width 170 height 8
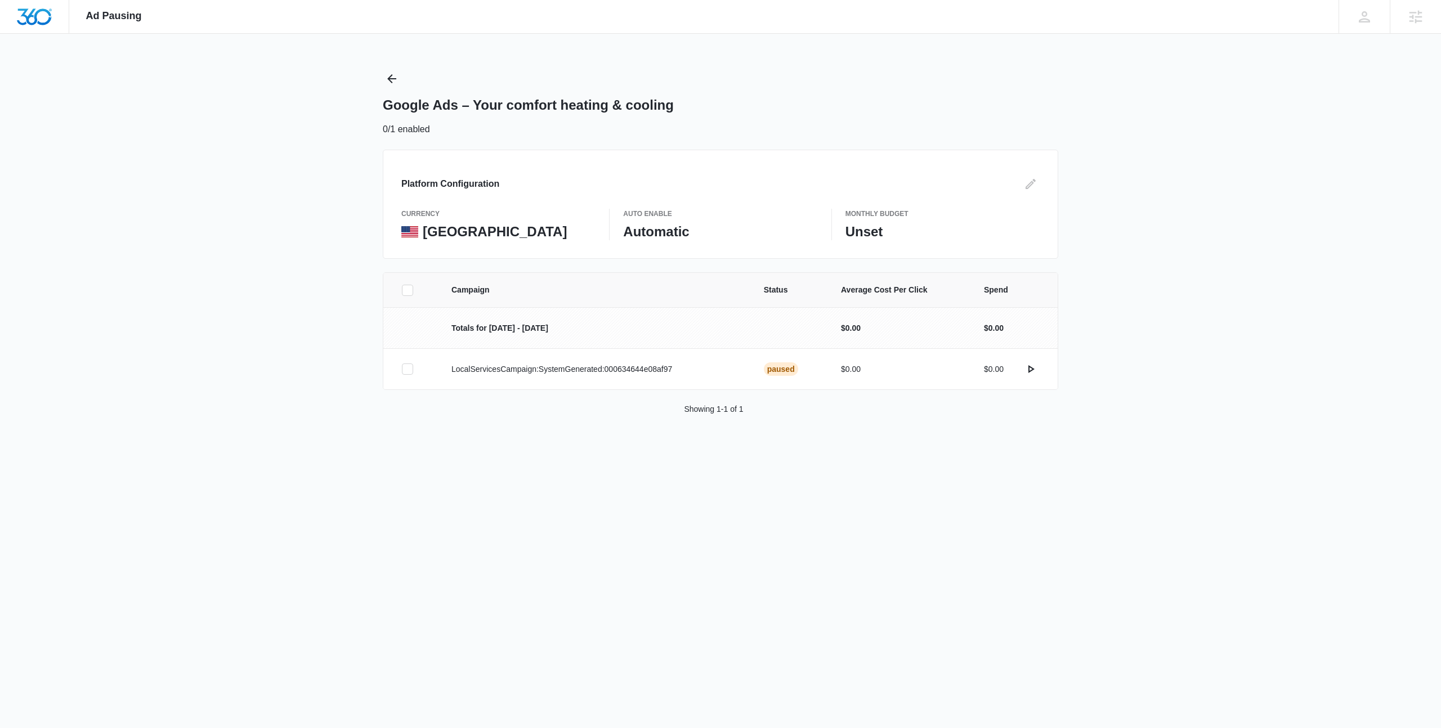
click at [405, 291] on icon at bounding box center [407, 290] width 7 height 5
click at [402, 290] on input "checkbox" at bounding box center [401, 290] width 1 height 1
click at [1422, 454] on button "Activate Campaign" at bounding box center [1380, 459] width 95 height 27
click at [402, 288] on div at bounding box center [407, 290] width 11 height 11
click at [402, 290] on input "checkbox" at bounding box center [401, 290] width 1 height 1
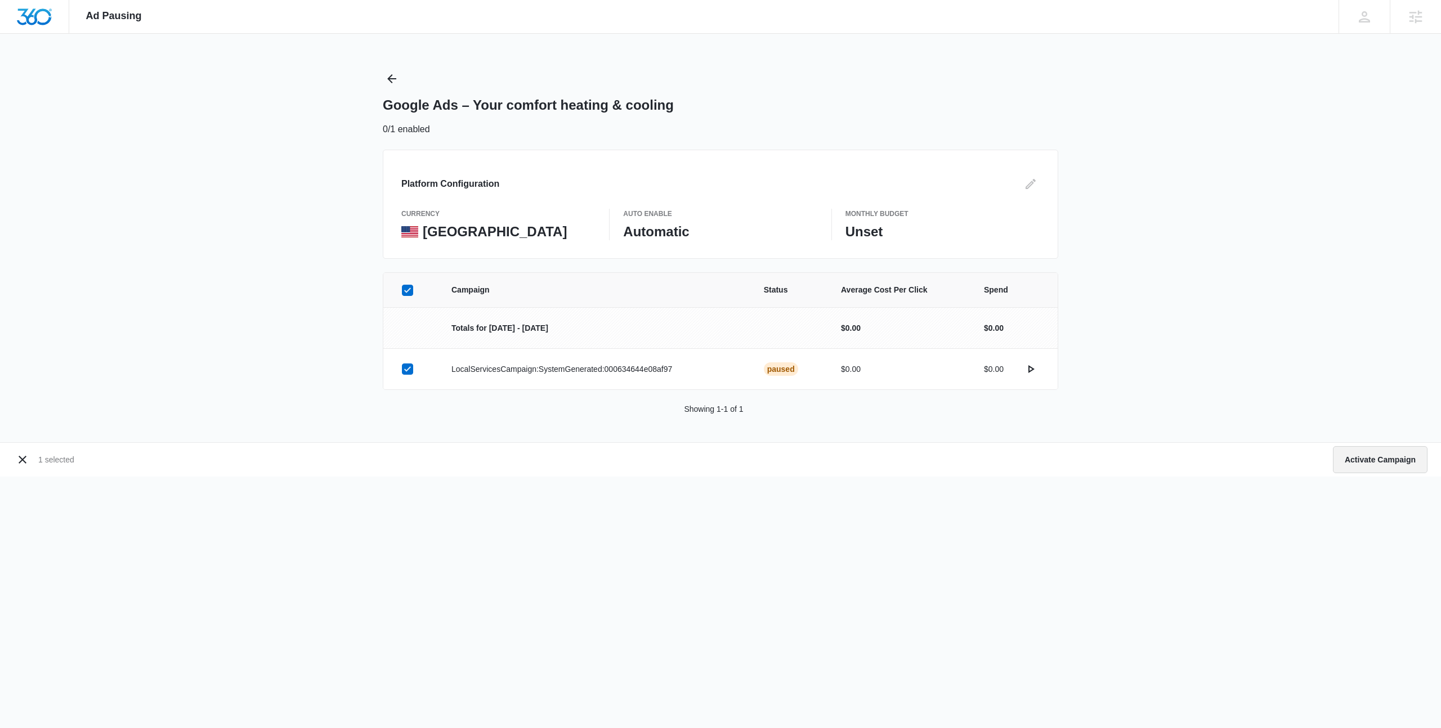
click at [1367, 463] on button "Activate Campaign" at bounding box center [1380, 459] width 95 height 27
click at [410, 288] on icon at bounding box center [407, 290] width 7 height 5
click at [402, 290] on input "checkbox" at bounding box center [401, 290] width 1 height 1
click at [1407, 466] on button "Activate Campaign" at bounding box center [1380, 459] width 95 height 27
click at [405, 291] on icon at bounding box center [407, 290] width 7 height 5
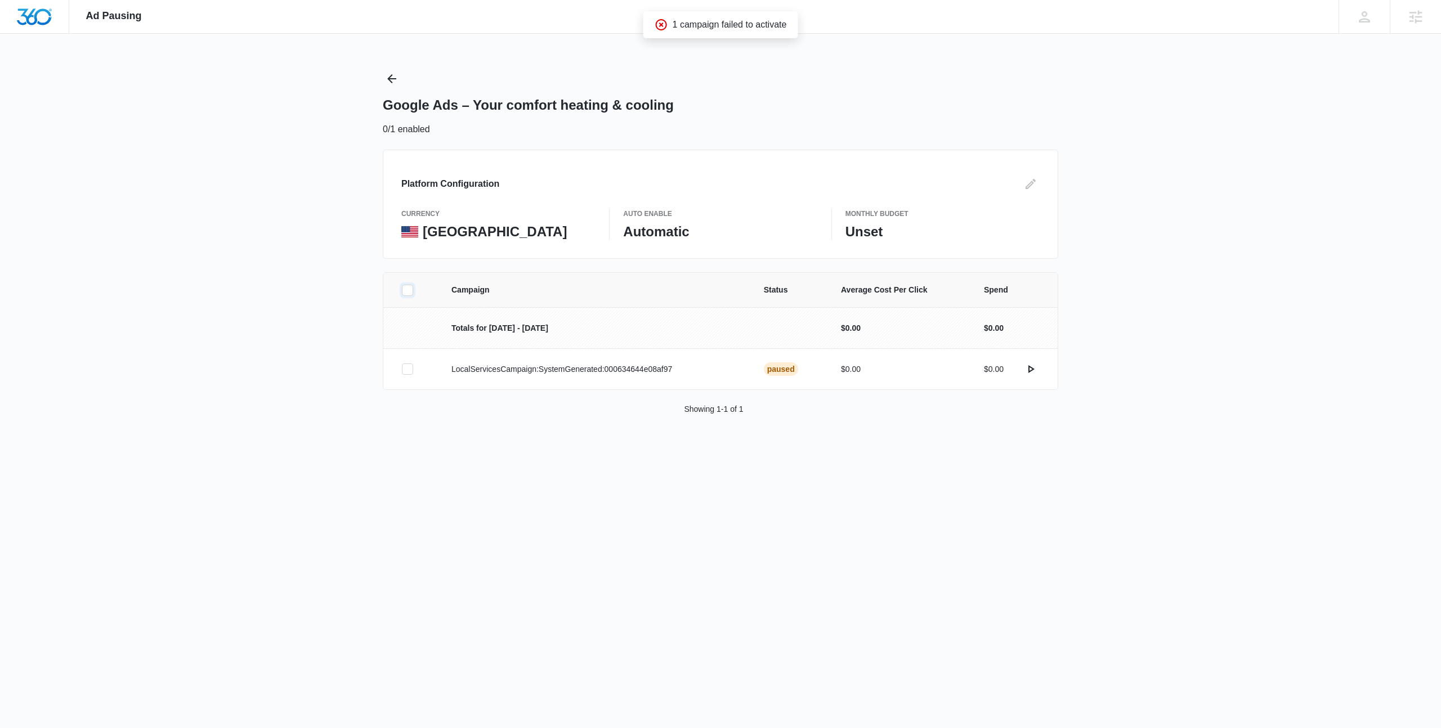
click at [402, 290] on input "checkbox" at bounding box center [401, 290] width 1 height 1
click at [1372, 463] on button "Activate Campaign" at bounding box center [1380, 459] width 95 height 27
click at [395, 78] on icon "Back" at bounding box center [391, 78] width 9 height 9
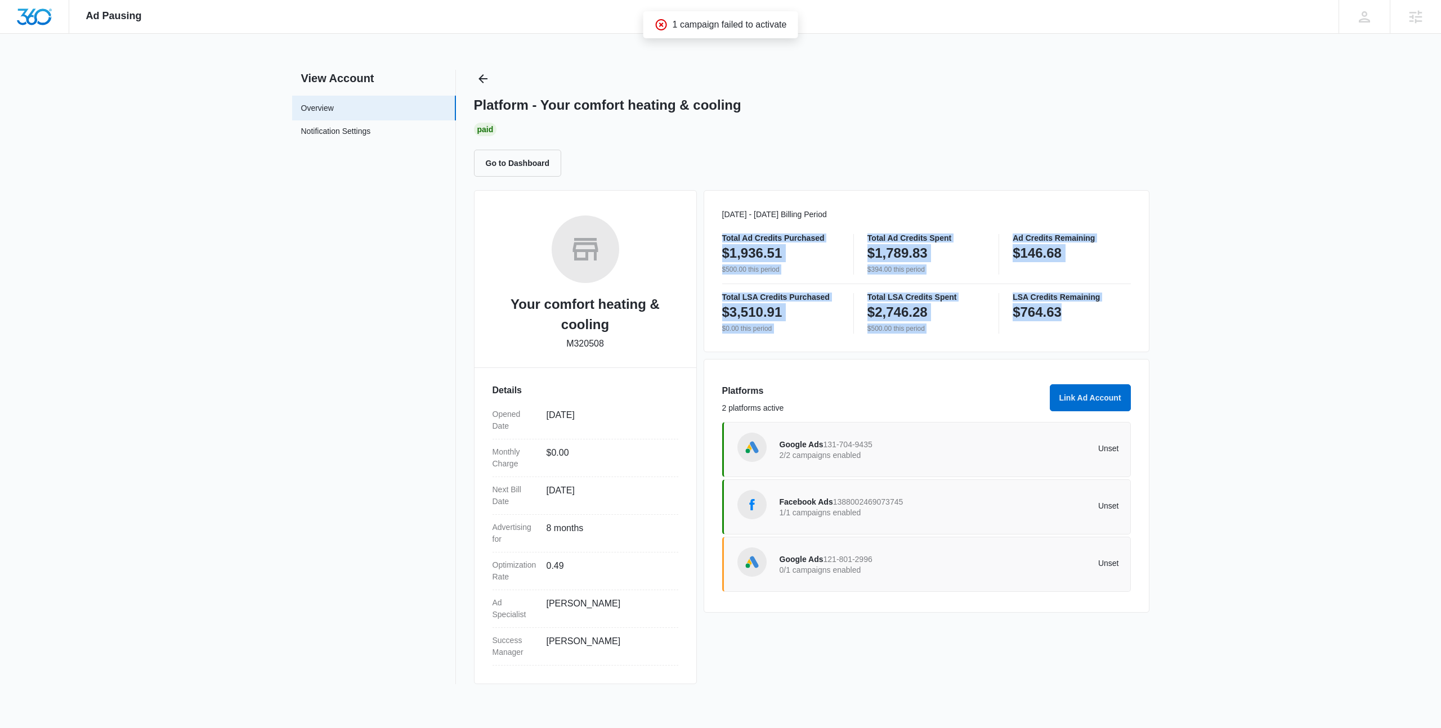
drag, startPoint x: 710, startPoint y: 227, endPoint x: 1127, endPoint y: 333, distance: 430.0
click at [1132, 337] on div "Oct 01 - Oct 31 Billing Period Total Ad Credits Purchased $1,936.51 $500.00 thi…" at bounding box center [927, 271] width 446 height 162
click at [1127, 333] on div "LSA Credits Remaining $764.63" at bounding box center [1072, 313] width 118 height 41
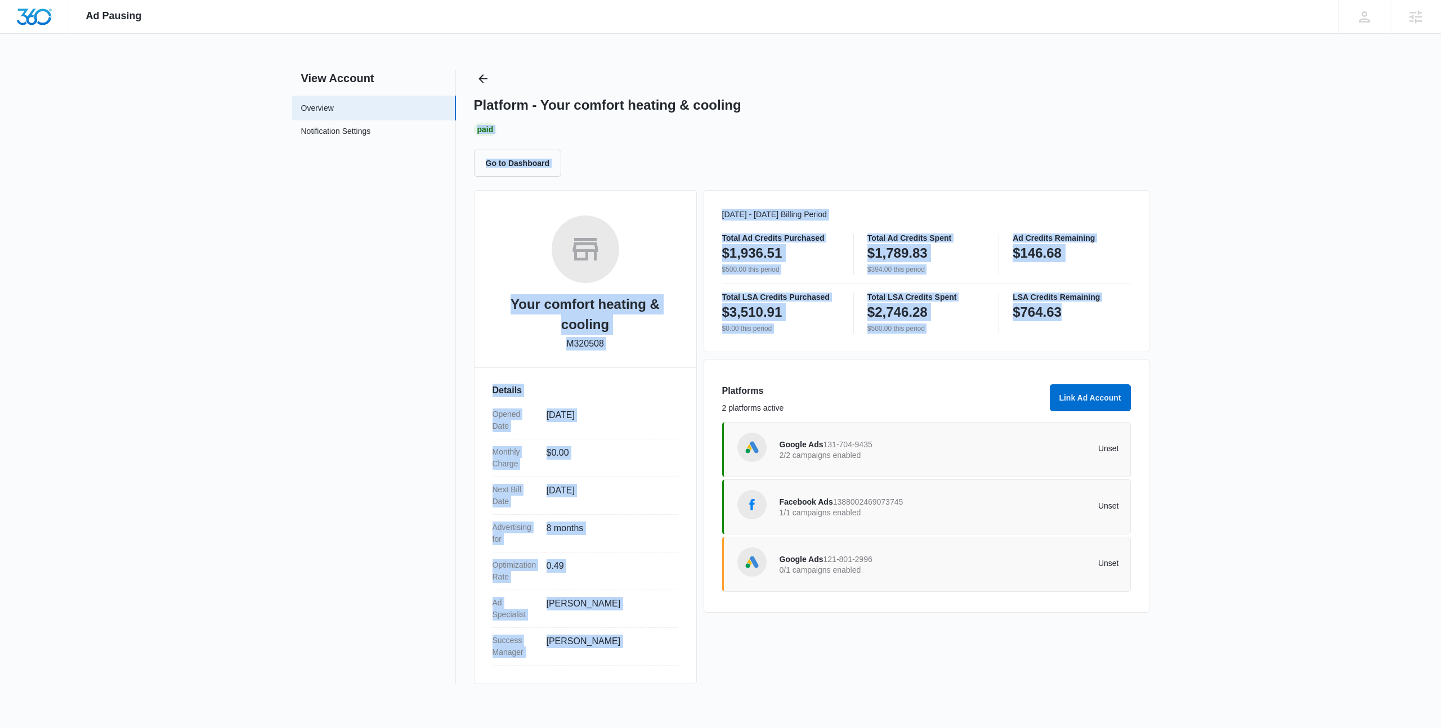
drag, startPoint x: 1093, startPoint y: 329, endPoint x: 620, endPoint y: 118, distance: 518.1
click at [620, 118] on div "Platform - Your comfort heating & cooling Paid Go to Dashboard Your comfort hea…" at bounding box center [812, 377] width 676 height 615
click at [620, 118] on div "Platform - Your comfort heating & cooling Paid Go to Dashboard" at bounding box center [812, 123] width 676 height 107
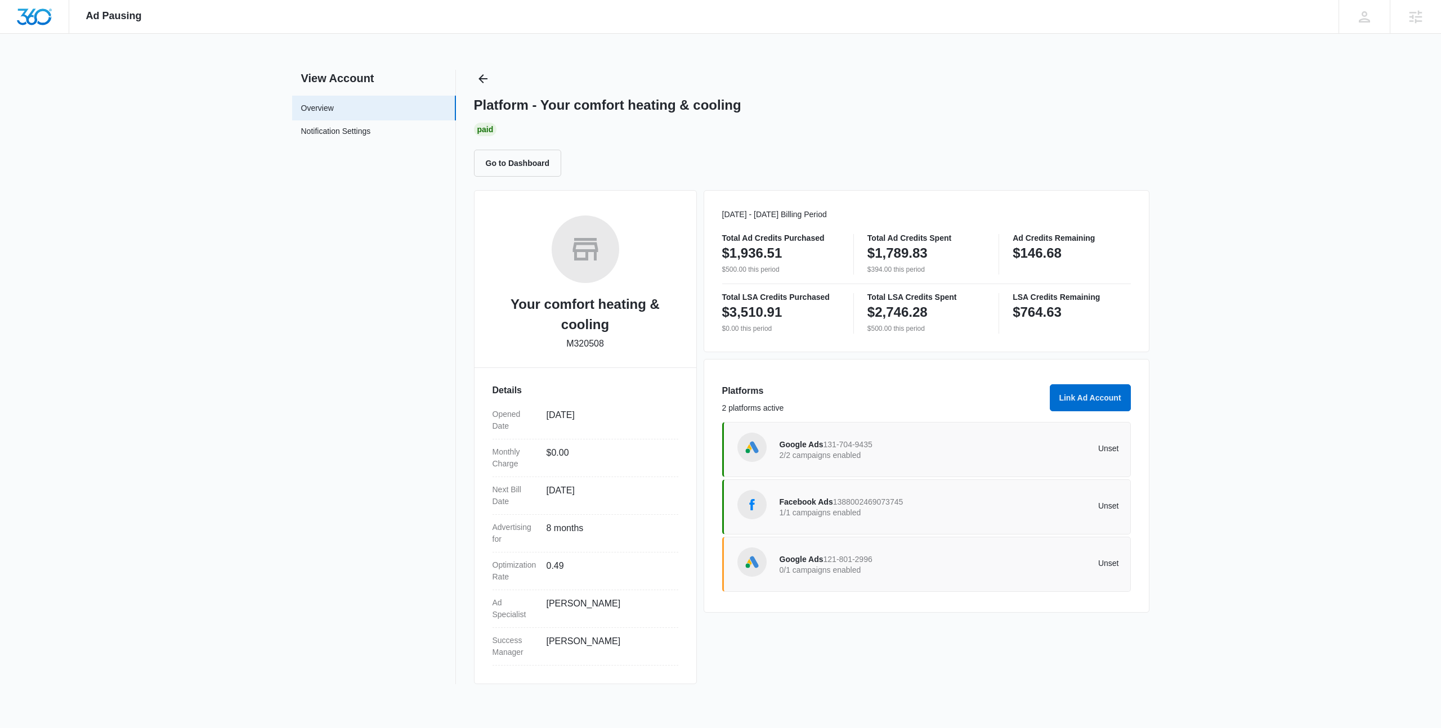
click at [900, 582] on div "Google Ads 121-801-2996 0/1 campaigns enabled Unset" at bounding box center [926, 564] width 409 height 55
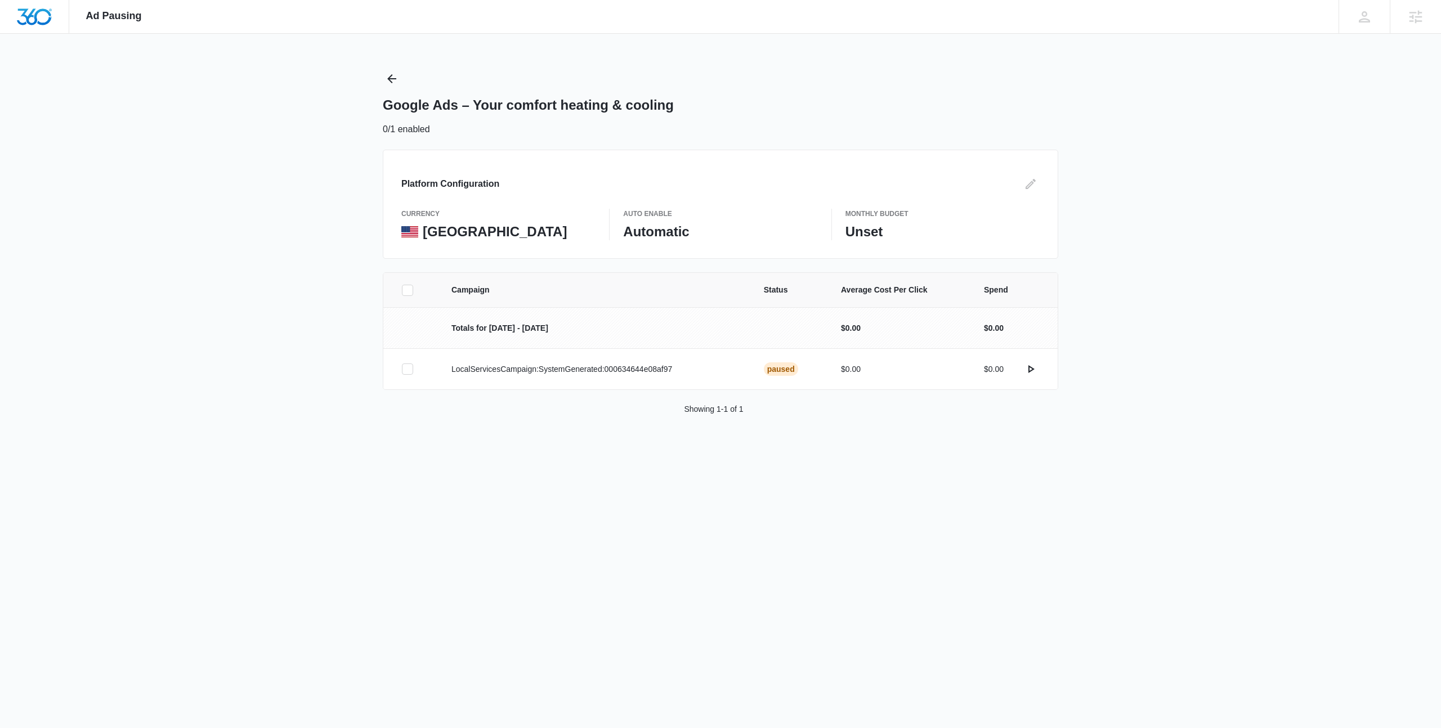
click at [404, 292] on icon at bounding box center [408, 290] width 10 height 10
click at [402, 290] on input "checkbox" at bounding box center [401, 290] width 1 height 1
click at [1354, 463] on button "Activate Campaign" at bounding box center [1380, 459] width 95 height 27
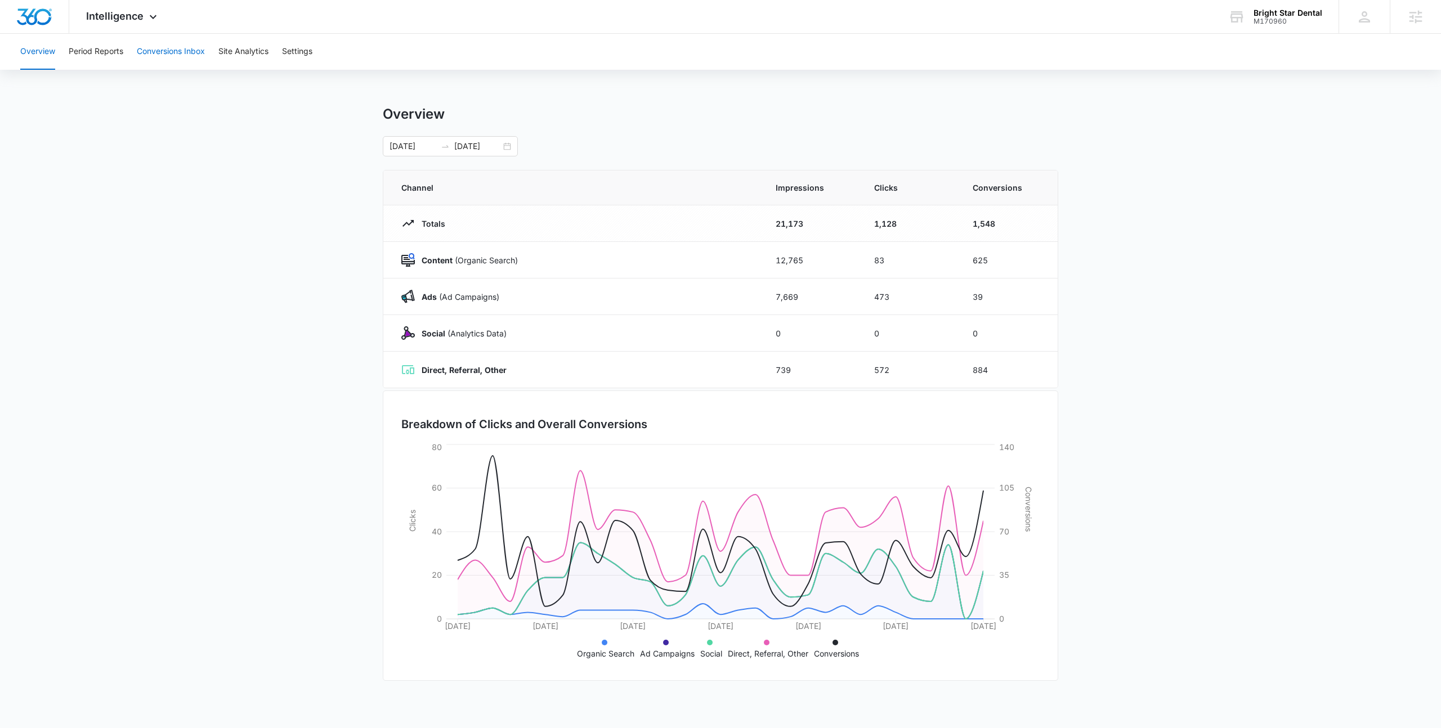
click at [174, 53] on button "Conversions Inbox" at bounding box center [171, 52] width 68 height 36
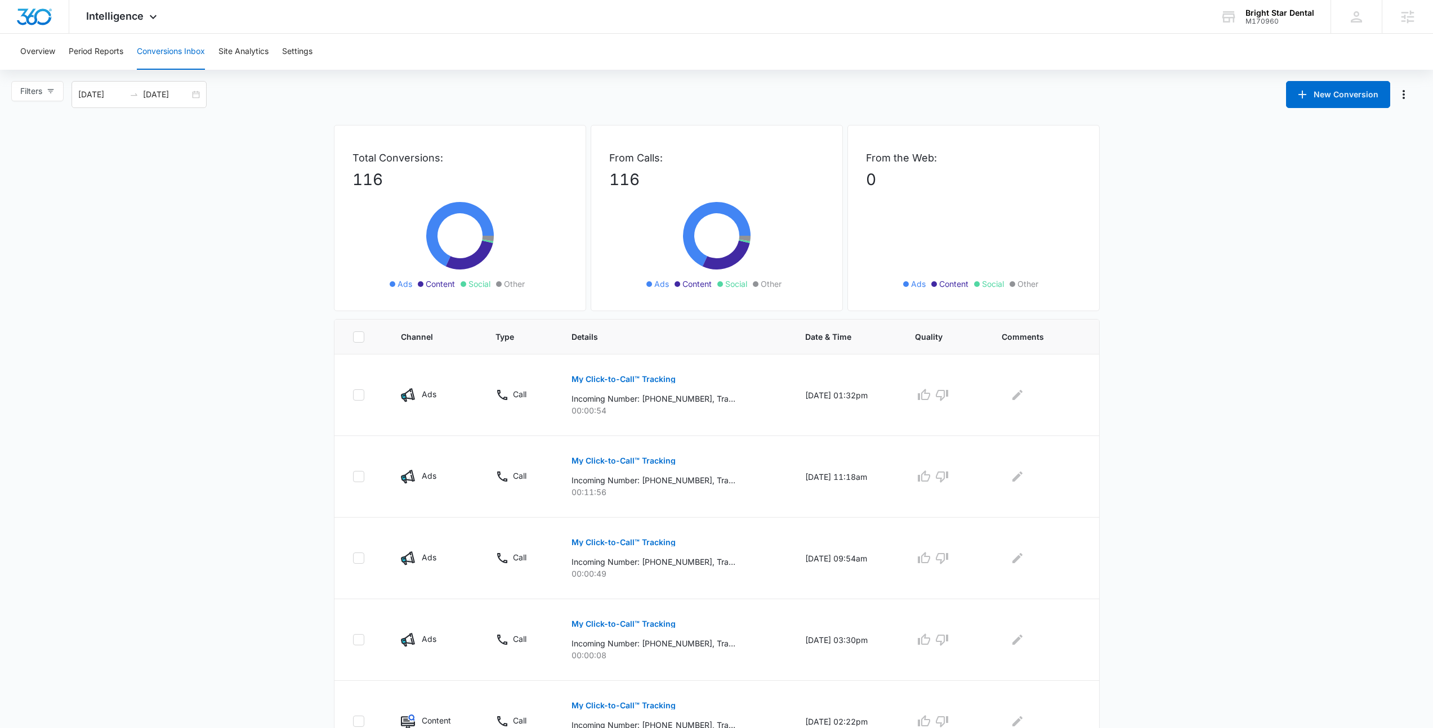
click at [329, 321] on div "Total Conversions: 116 Ads Content Social Other From Calls: 116 Ads Content Soc…" at bounding box center [717, 665] width 788 height 1081
click at [216, 261] on main "Filters [DATE] [DATE] New Conversion Total Conversions: 116 Ads Content Social …" at bounding box center [716, 643] width 1433 height 1125
click at [822, 221] on div "From Calls: 116 Ads Content Social Other" at bounding box center [717, 218] width 252 height 186
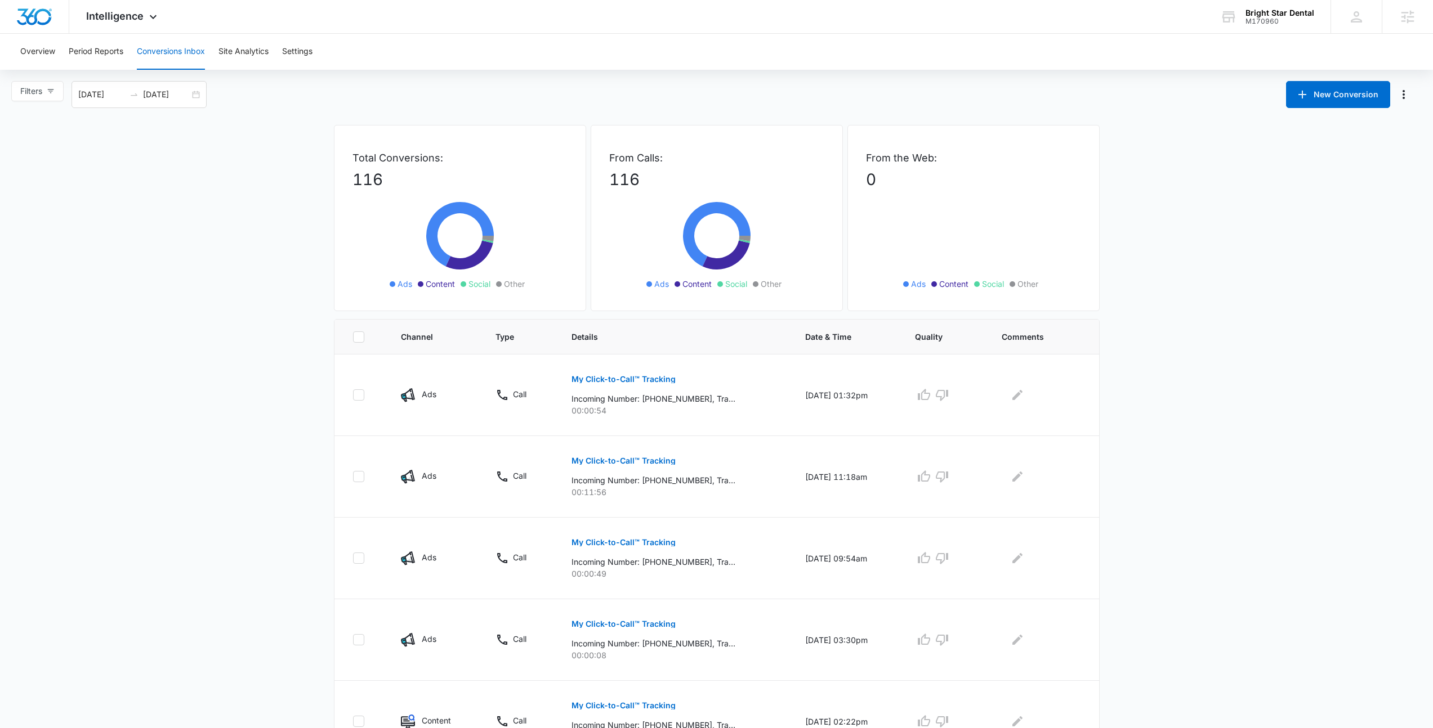
click at [815, 222] on div "From Calls: 116 Ads Content Social Other" at bounding box center [717, 218] width 252 height 186
click at [216, 239] on main "Filters [DATE] [DATE] New Conversion Total Conversions: 116 Ads Content Social …" at bounding box center [716, 643] width 1433 height 1125
click at [127, 10] on span "Intelligence" at bounding box center [114, 16] width 57 height 12
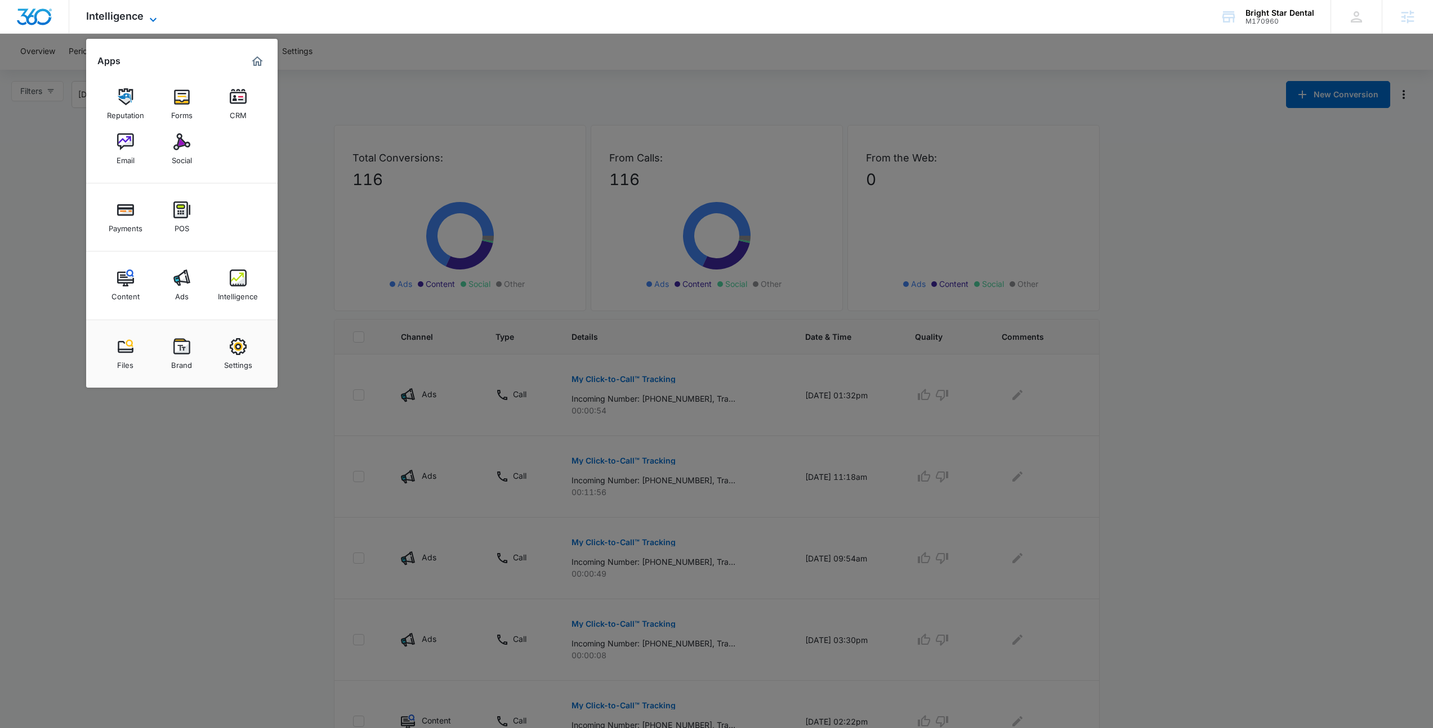
click at [127, 10] on span "Intelligence" at bounding box center [114, 16] width 57 height 12
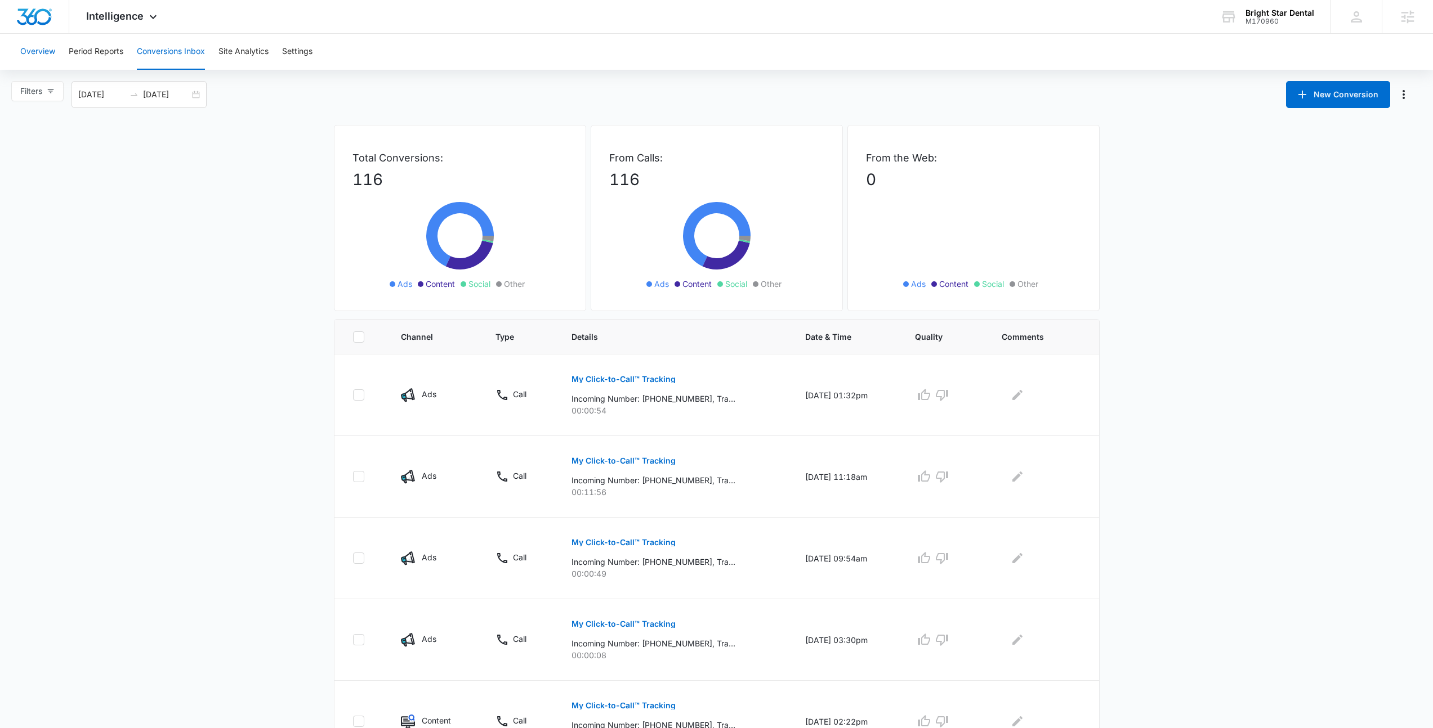
click at [48, 46] on button "Overview" at bounding box center [37, 52] width 35 height 36
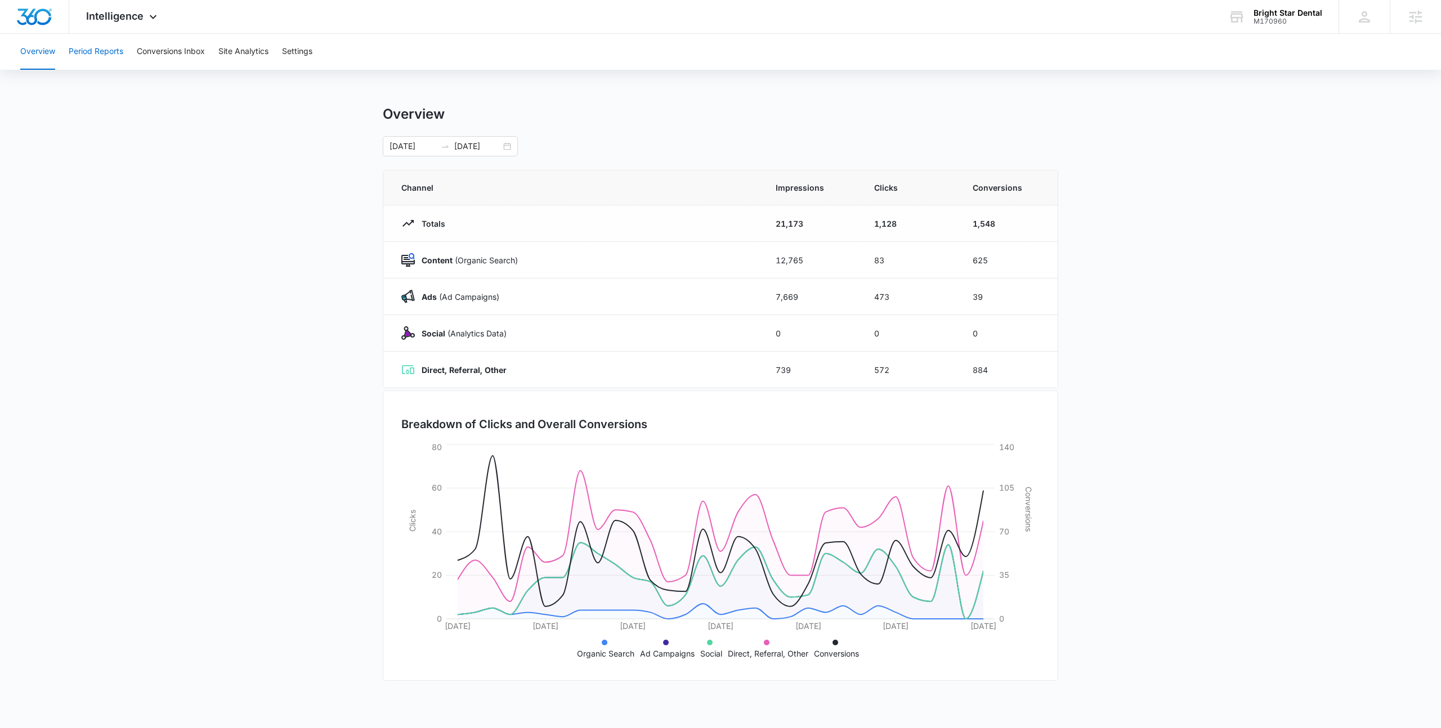
click at [97, 48] on button "Period Reports" at bounding box center [96, 52] width 55 height 36
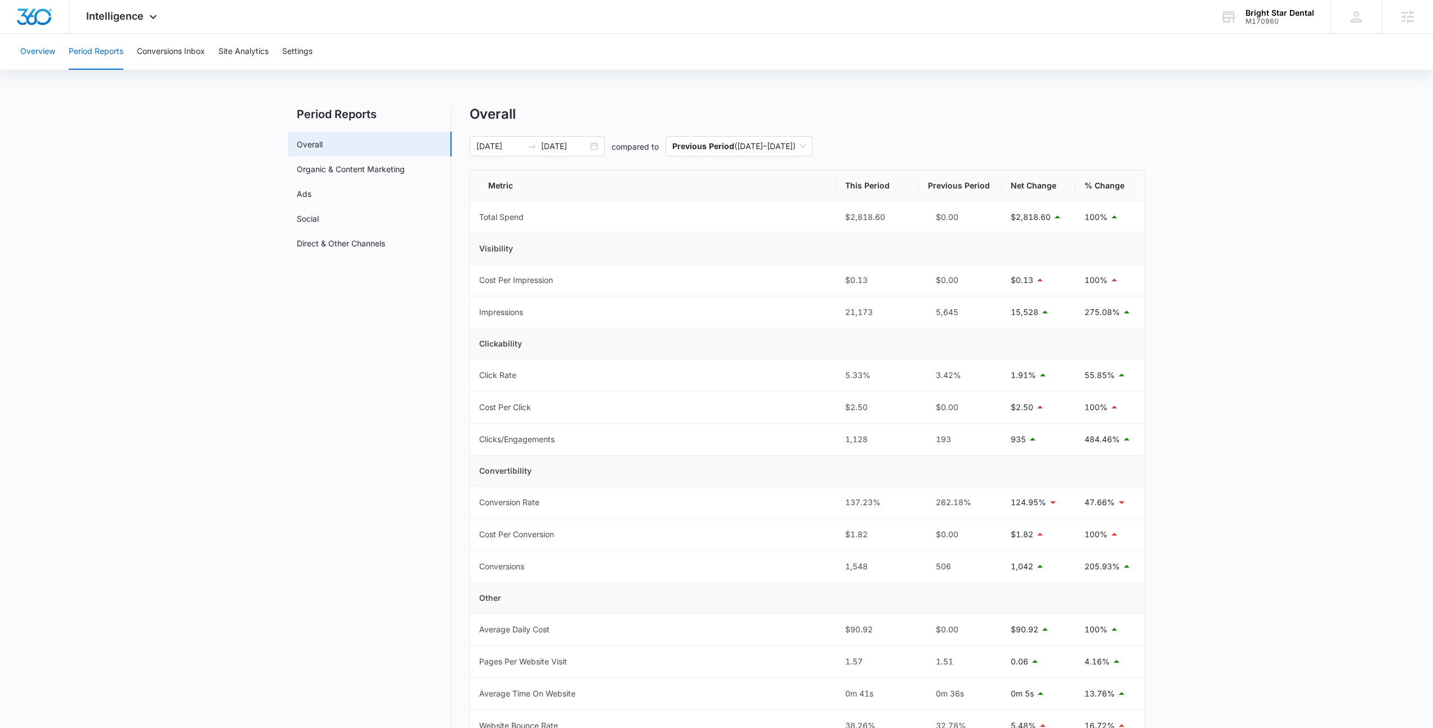
click at [20, 51] on button "Overview" at bounding box center [37, 52] width 35 height 36
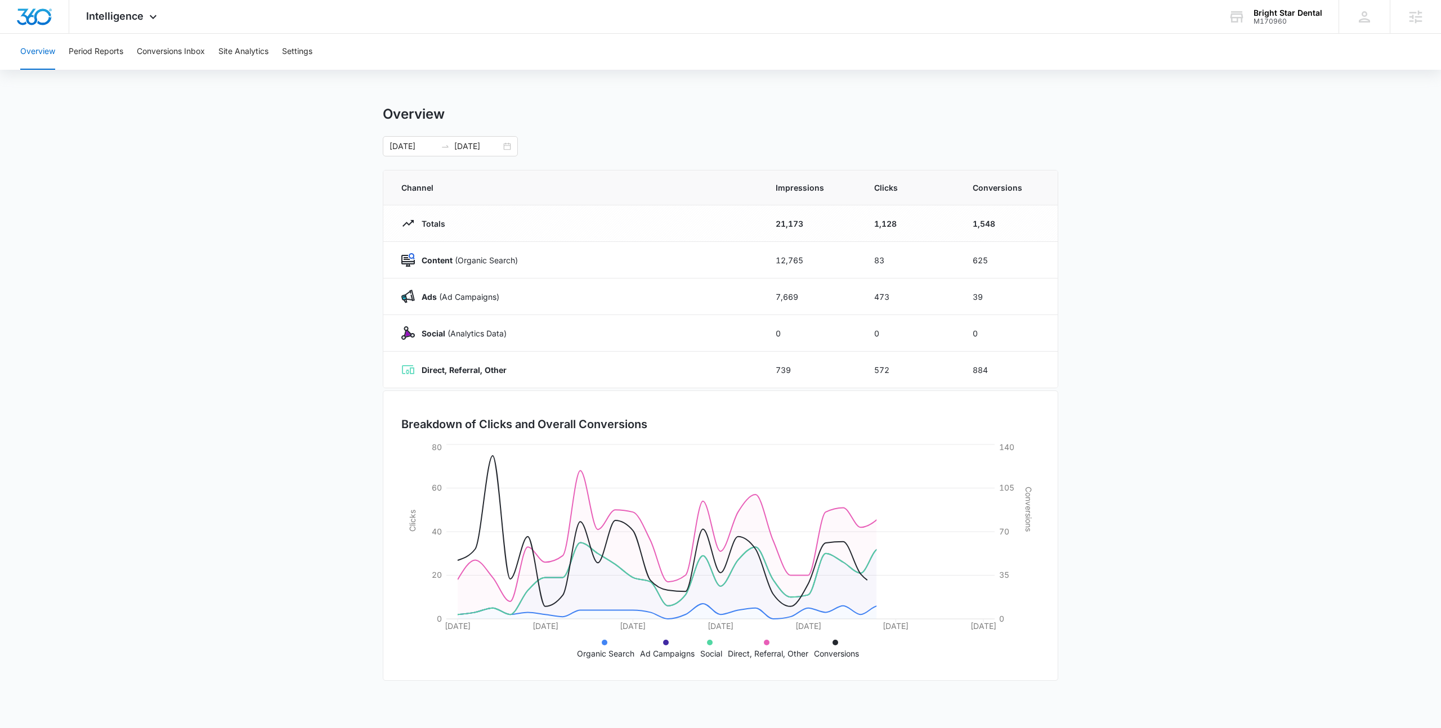
click at [1018, 82] on div "Overview Period Reports Conversions Inbox Site Analytics Settings Overview [DAT…" at bounding box center [720, 365] width 1441 height 663
drag, startPoint x: 988, startPoint y: 263, endPoint x: 723, endPoint y: 268, distance: 265.2
click at [723, 268] on tr "Content (Organic Search) 12,765 83 625" at bounding box center [720, 260] width 674 height 37
click at [723, 268] on td "Content (Organic Search)" at bounding box center [572, 260] width 379 height 37
drag, startPoint x: 986, startPoint y: 364, endPoint x: 972, endPoint y: 364, distance: 14.1
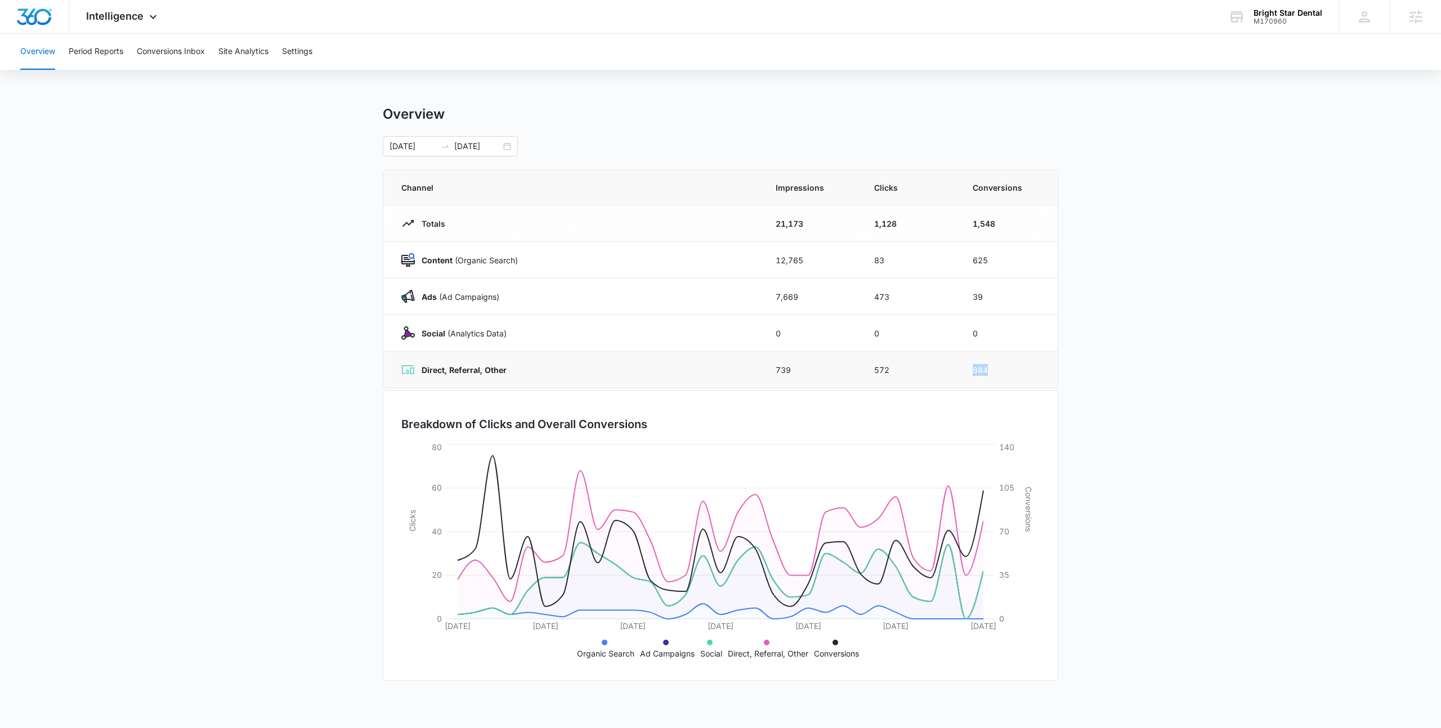
click at [972, 364] on td "884" at bounding box center [1008, 370] width 99 height 37
click at [1169, 291] on main "Overview 09/08/2025 10/08/2025 Channel Impressions Clicks Conversions Totals 21…" at bounding box center [720, 401] width 1441 height 591
drag, startPoint x: 986, startPoint y: 297, endPoint x: 957, endPoint y: 299, distance: 28.8
click at [957, 299] on tr "Ads (Ad Campaigns) 7,669 473 39" at bounding box center [720, 297] width 674 height 37
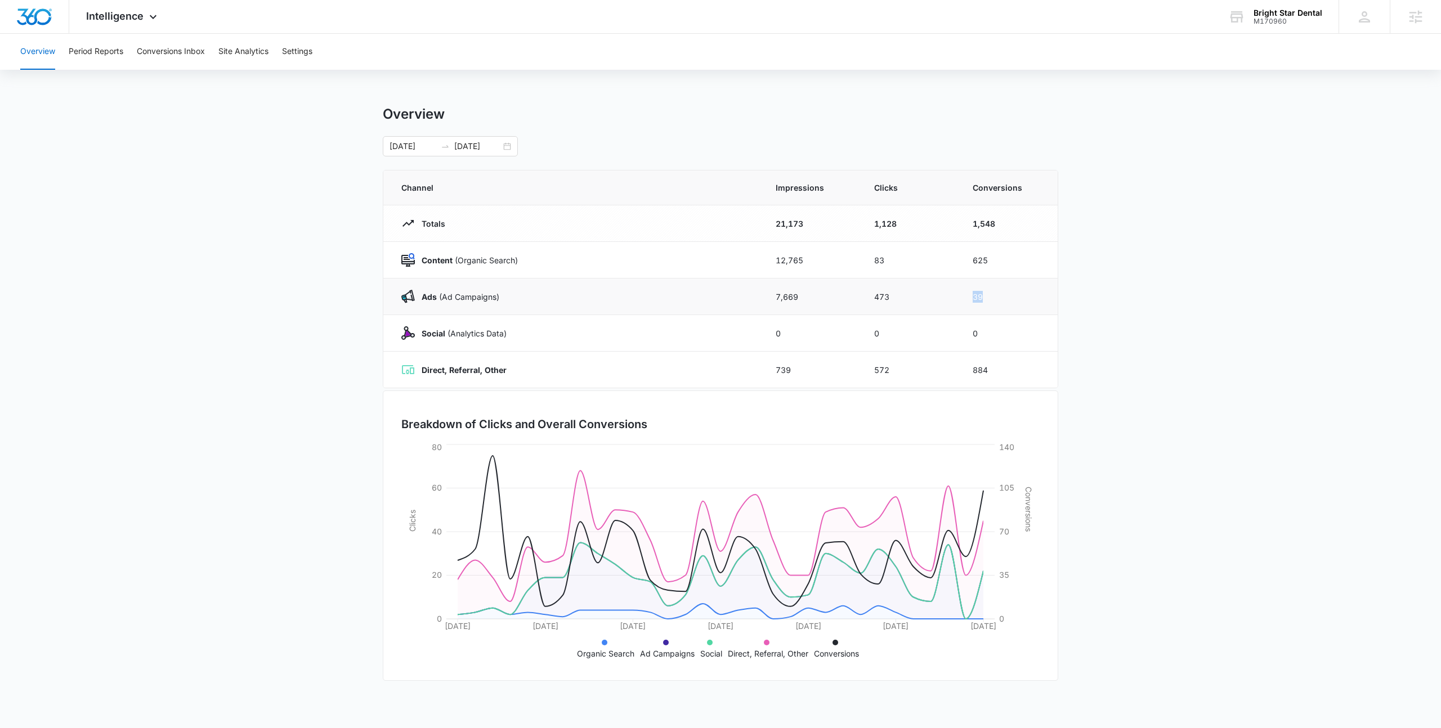
click at [957, 299] on td "473" at bounding box center [910, 297] width 99 height 37
drag, startPoint x: 957, startPoint y: 299, endPoint x: 1036, endPoint y: 302, distance: 79.4
click at [1036, 302] on tr "Ads (Ad Campaigns) 7,669 473 39" at bounding box center [720, 297] width 674 height 37
click at [1036, 302] on td "39" at bounding box center [1008, 297] width 99 height 37
click at [1201, 261] on main "Overview 09/08/2025 10/08/2025 Channel Impressions Clicks Conversions Totals 21…" at bounding box center [720, 401] width 1441 height 591
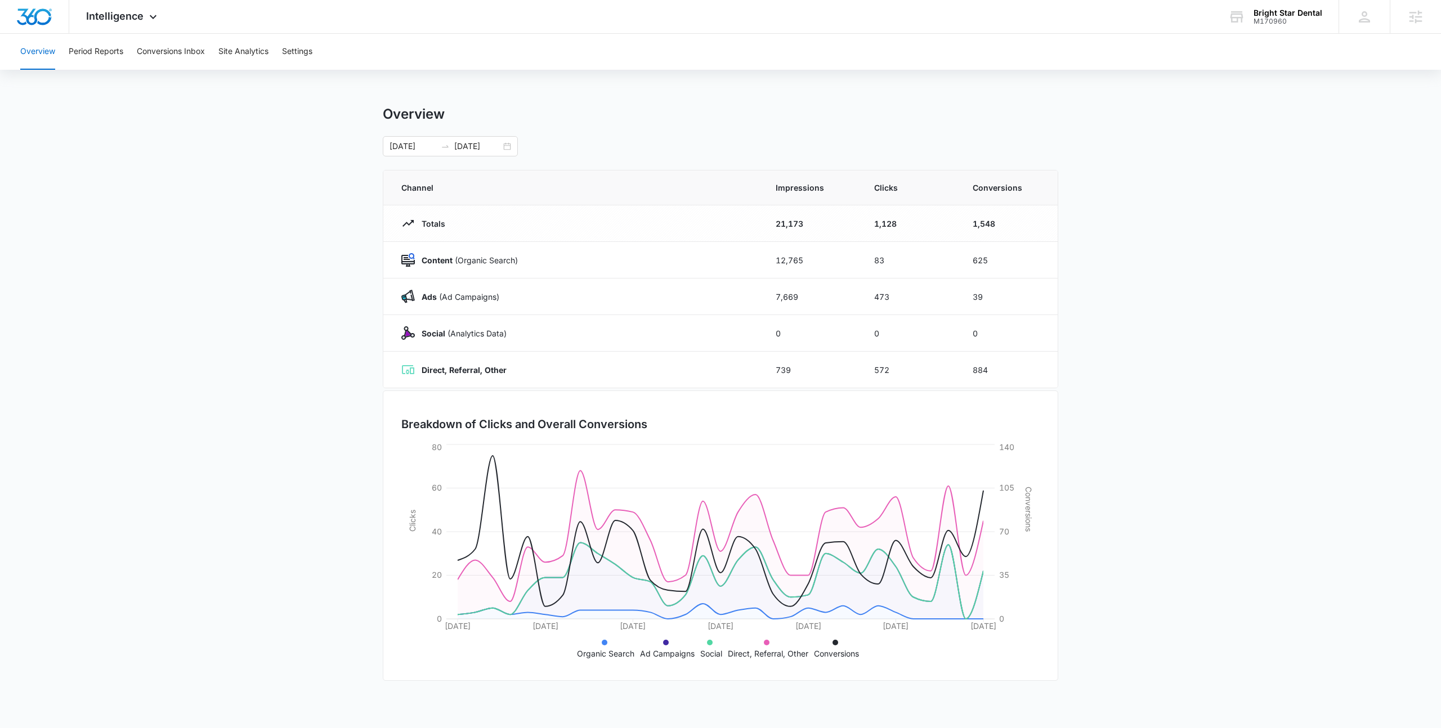
click at [1201, 261] on main "Overview 09/08/2025 10/08/2025 Channel Impressions Clicks Conversions Totals 21…" at bounding box center [720, 401] width 1441 height 591
drag, startPoint x: 1114, startPoint y: 294, endPoint x: 291, endPoint y: 146, distance: 835.7
click at [291, 146] on main "Overview 09/08/2025 10/08/2025 Channel Impressions Clicks Conversions Totals 21…" at bounding box center [720, 401] width 1441 height 591
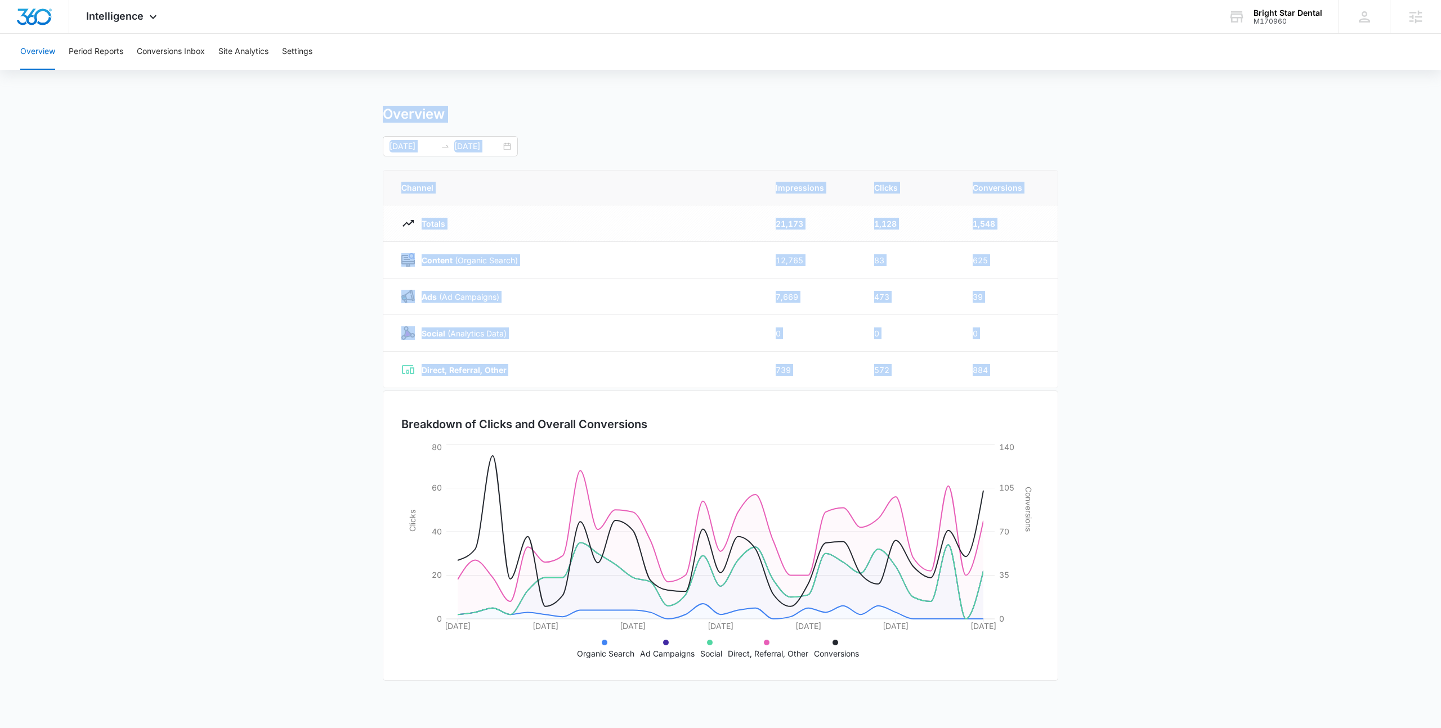
drag, startPoint x: 291, startPoint y: 146, endPoint x: 1098, endPoint y: 375, distance: 838.8
click at [1098, 375] on main "Overview 09/08/2025 10/08/2025 Channel Impressions Clicks Conversions Totals 21…" at bounding box center [720, 401] width 1441 height 591
drag, startPoint x: 1094, startPoint y: 375, endPoint x: 281, endPoint y: 106, distance: 856.1
click at [281, 106] on main "Overview 09/08/2025 10/08/2025 Channel Impressions Clicks Conversions Totals 21…" at bounding box center [720, 401] width 1441 height 591
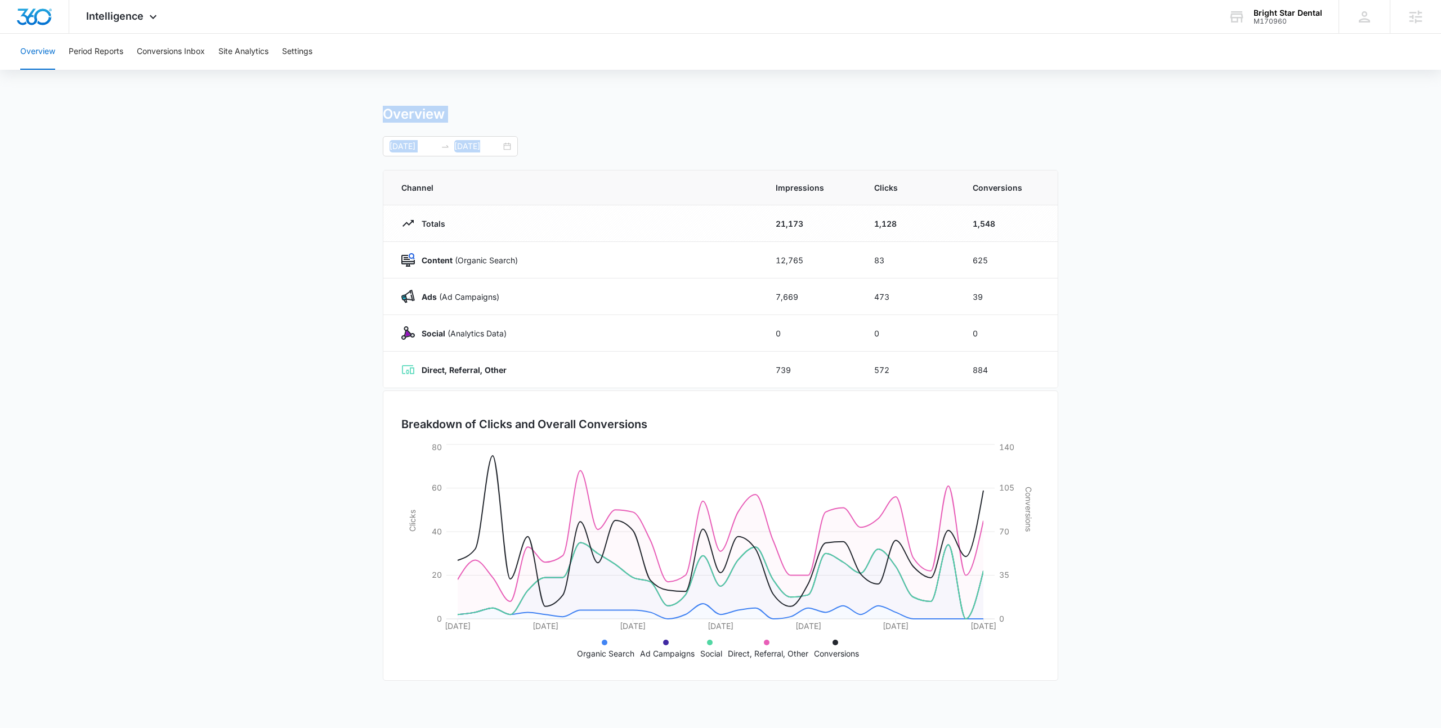
click at [281, 106] on main "Overview 09/08/2025 10/08/2025 Channel Impressions Clicks Conversions Totals 21…" at bounding box center [720, 401] width 1441 height 591
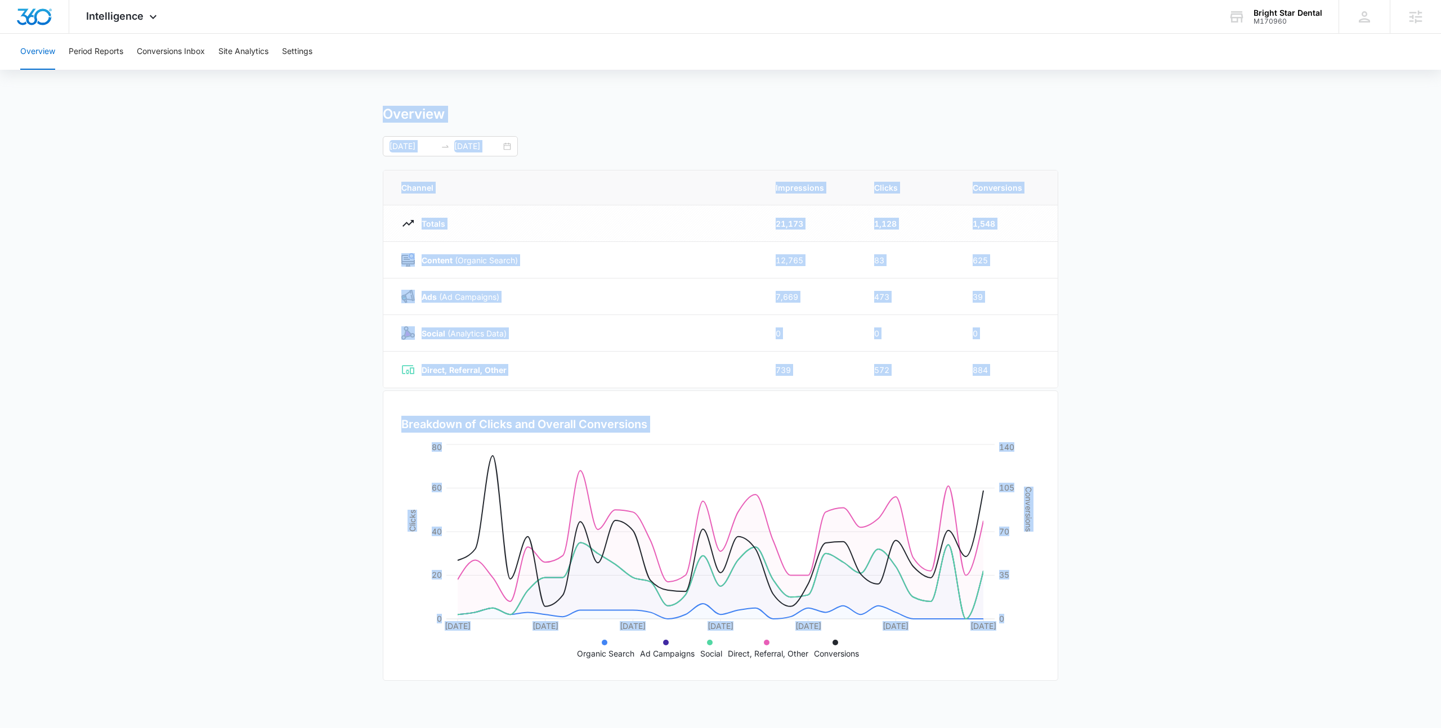
drag, startPoint x: 359, startPoint y: 114, endPoint x: 1241, endPoint y: 537, distance: 977.7
click at [1241, 537] on main "Overview 09/08/2025 10/08/2025 Channel Impressions Clicks Conversions Totals 21…" at bounding box center [720, 401] width 1441 height 591
drag, startPoint x: 1241, startPoint y: 537, endPoint x: 44, endPoint y: 48, distance: 1292.7
click at [0, 26] on html "Intelligence Apps Reputation Forms CRM Email Social Payments POS Content Ads In…" at bounding box center [720, 364] width 1441 height 728
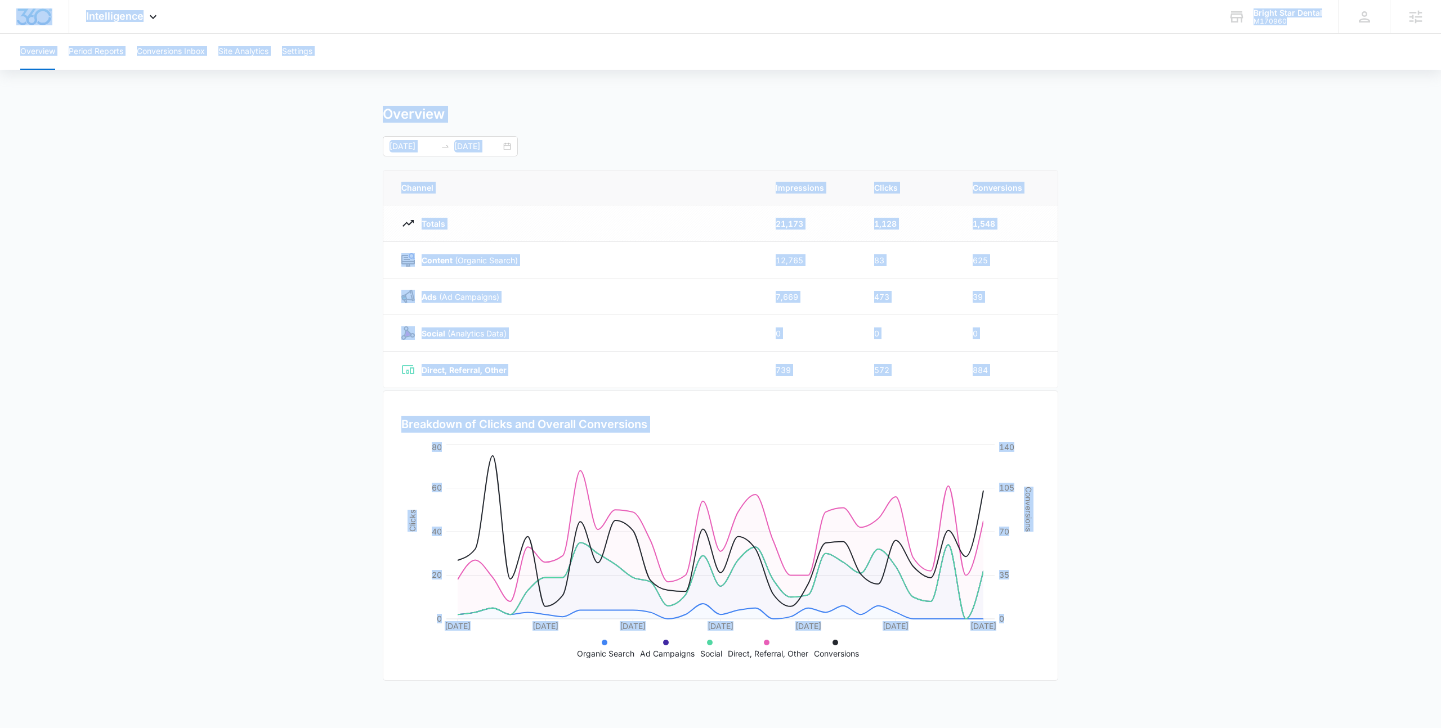
click at [163, 90] on div "Overview Period Reports Conversions Inbox Site Analytics Settings Overview 09/0…" at bounding box center [720, 365] width 1441 height 663
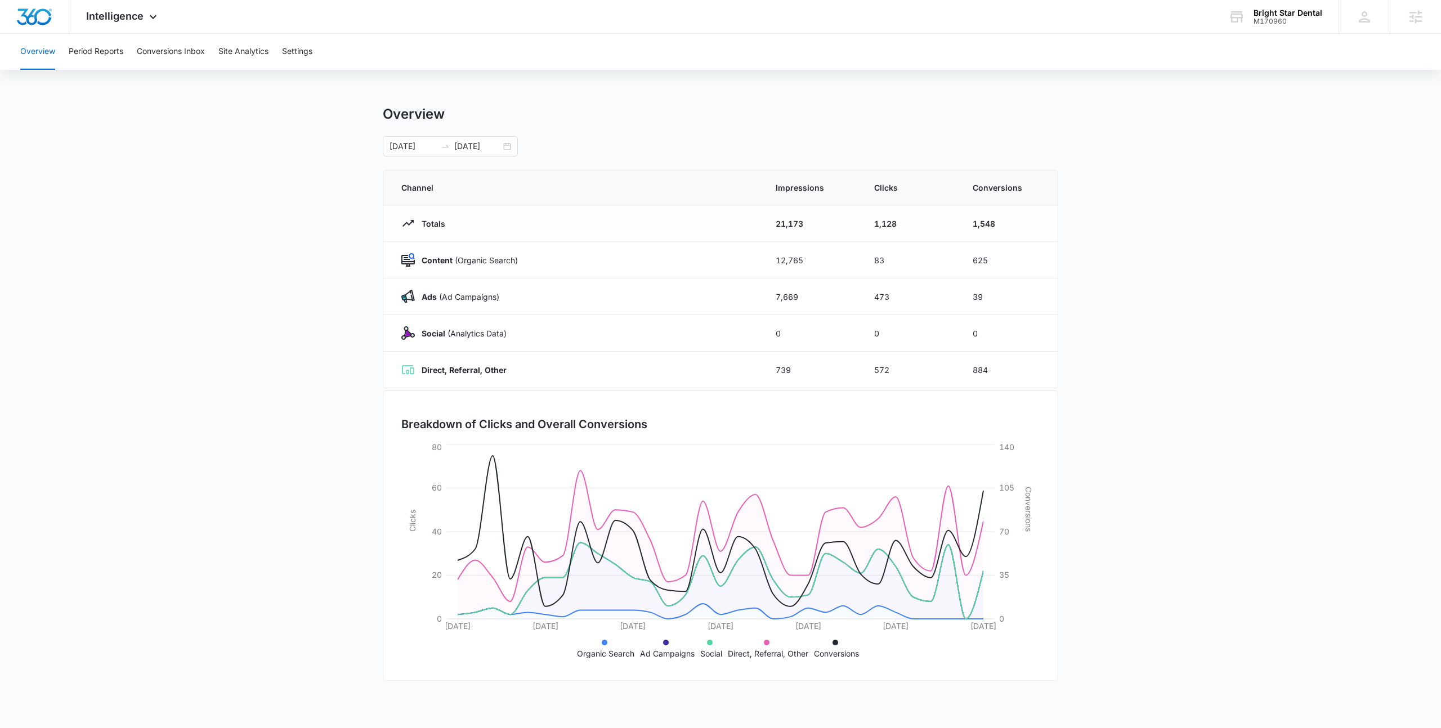
drag, startPoint x: 160, startPoint y: 83, endPoint x: 1085, endPoint y: 659, distance: 1089.1
click at [1085, 659] on div "Overview Period Reports Conversions Inbox Site Analytics Settings Overview 09/0…" at bounding box center [720, 365] width 1441 height 663
click at [1085, 659] on main "Overview 09/08/2025 10/08/2025 Channel Impressions Clicks Conversions Totals 21…" at bounding box center [720, 401] width 1441 height 591
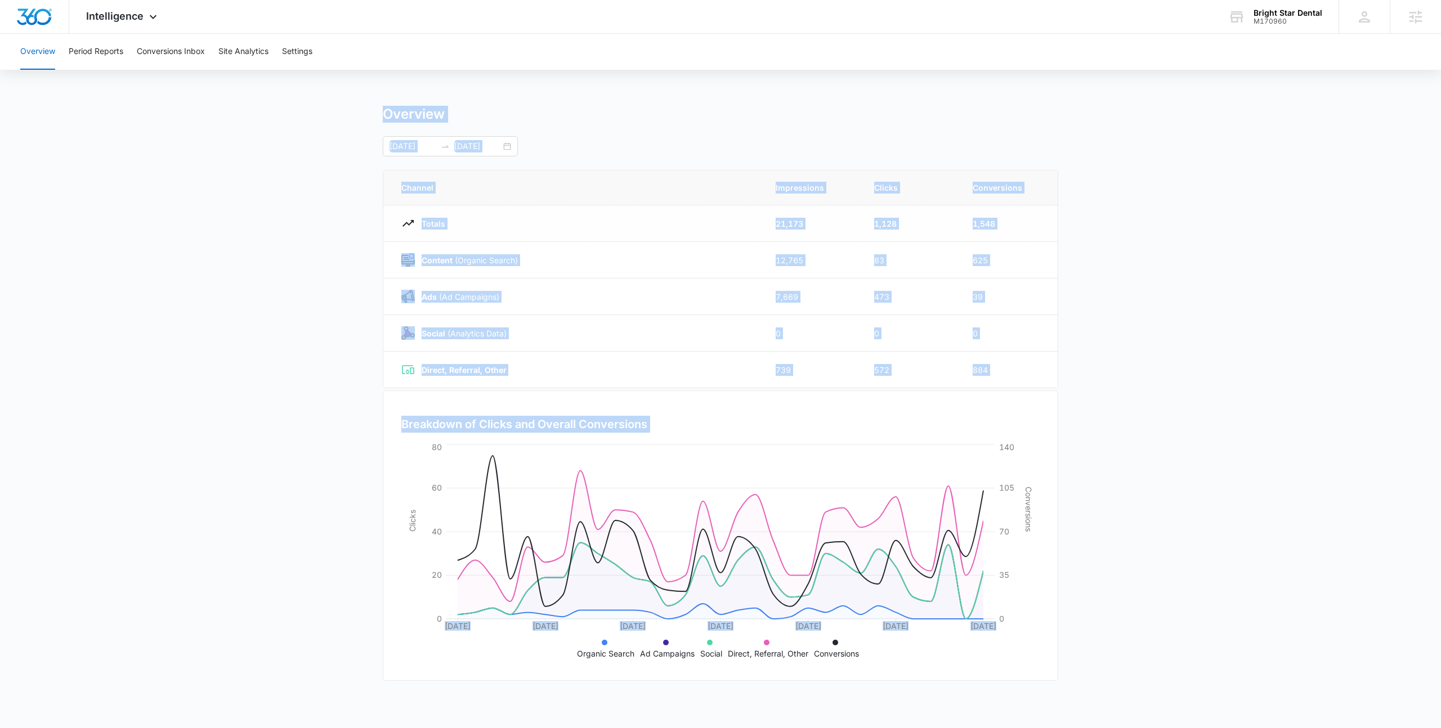
drag, startPoint x: 1085, startPoint y: 659, endPoint x: 236, endPoint y: 105, distance: 1014.0
click at [236, 105] on div "Overview Period Reports Conversions Inbox Site Analytics Settings Overview 09/0…" at bounding box center [720, 365] width 1441 height 663
drag, startPoint x: 236, startPoint y: 105, endPoint x: 1106, endPoint y: 673, distance: 1039.6
click at [1106, 673] on div "Overview Period Reports Conversions Inbox Site Analytics Settings Overview 09/0…" at bounding box center [720, 365] width 1441 height 663
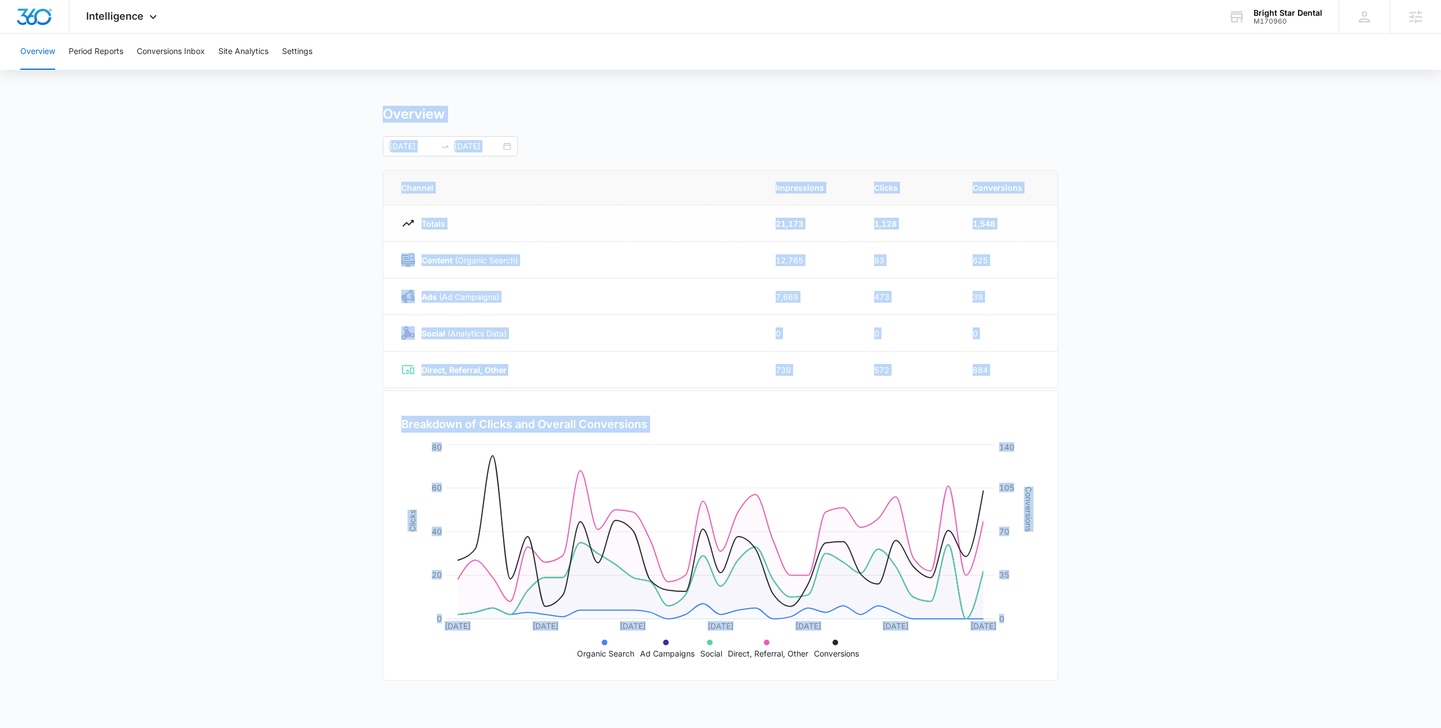
click at [1106, 673] on main "Overview 09/08/2025 10/08/2025 Channel Impressions Clicks Conversions Totals 21…" at bounding box center [720, 401] width 1441 height 591
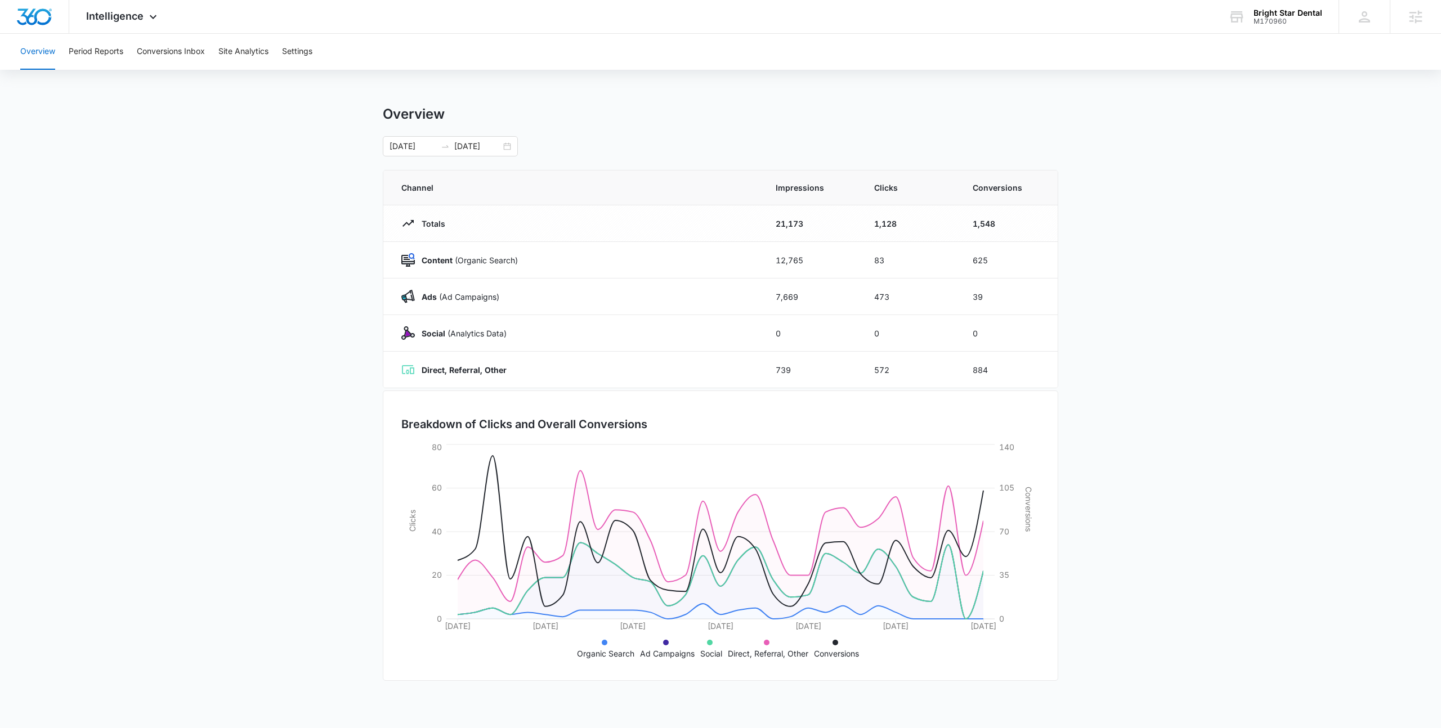
click at [1191, 209] on main "Overview 09/08/2025 10/08/2025 Channel Impressions Clicks Conversions Totals 21…" at bounding box center [720, 401] width 1441 height 591
click at [1193, 110] on main "Overview 09/08/2025 10/08/2025 Channel Impressions Clicks Conversions Totals 21…" at bounding box center [720, 401] width 1441 height 591
click at [1190, 110] on main "Overview 09/08/2025 10/08/2025 Channel Impressions Clicks Conversions Totals 21…" at bounding box center [720, 401] width 1441 height 591
click at [1188, 111] on main "Overview 09/08/2025 10/08/2025 Channel Impressions Clicks Conversions Totals 21…" at bounding box center [720, 401] width 1441 height 591
click at [1182, 112] on main "Overview 09/08/2025 10/08/2025 Channel Impressions Clicks Conversions Totals 21…" at bounding box center [720, 401] width 1441 height 591
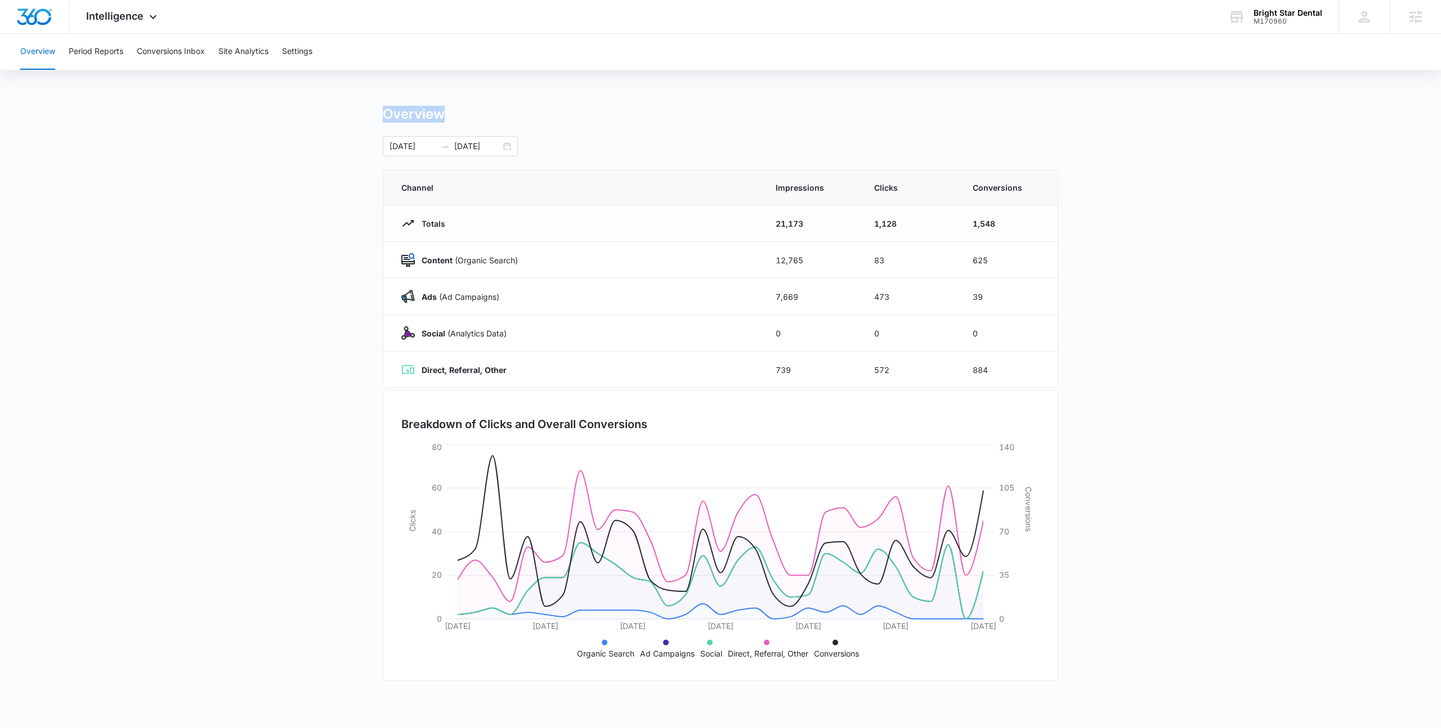
drag, startPoint x: 1089, startPoint y: 131, endPoint x: 59, endPoint y: 107, distance: 1030.5
click at [59, 107] on main "Overview 09/08/2025 10/08/2025 Channel Impressions Clicks Conversions Totals 21…" at bounding box center [720, 401] width 1441 height 591
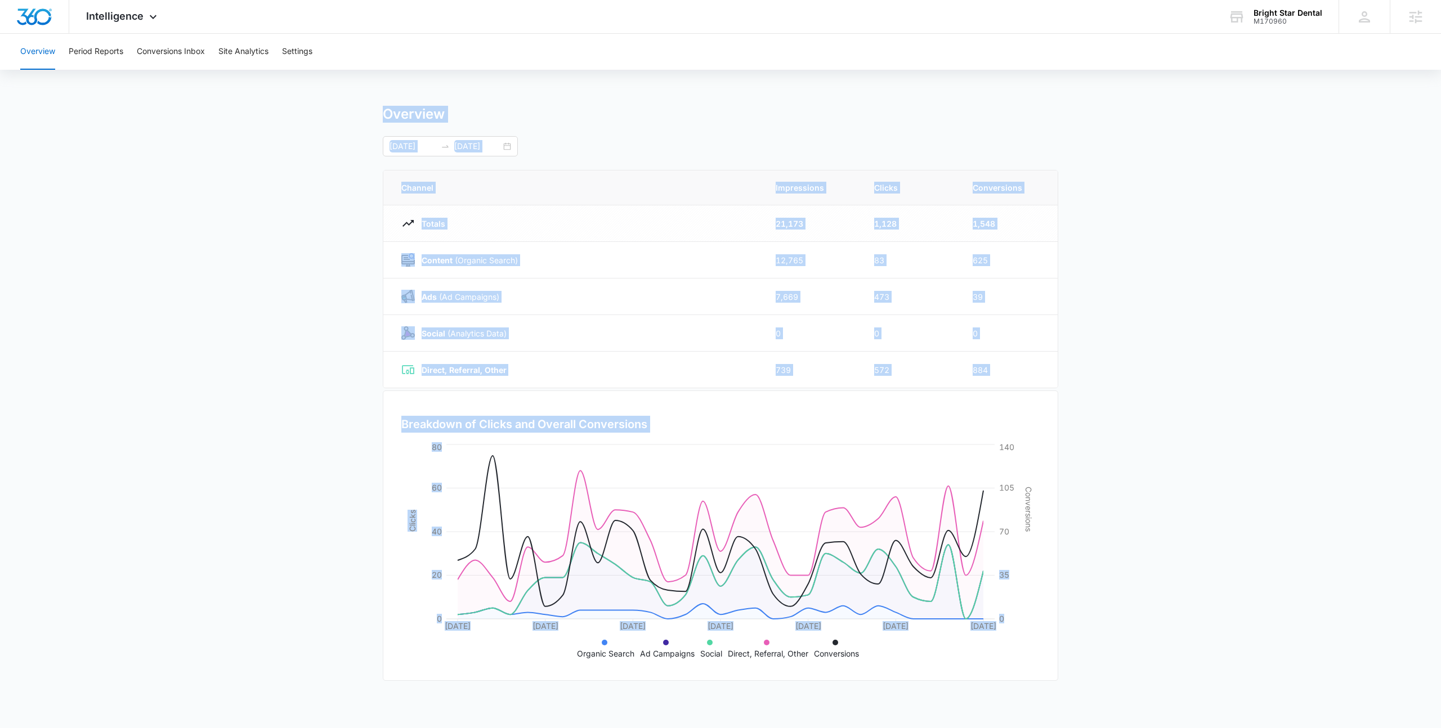
drag, startPoint x: 64, startPoint y: 106, endPoint x: 1098, endPoint y: 595, distance: 1143.8
click at [1098, 595] on main "Overview 09/08/2025 10/08/2025 Channel Impressions Clicks Conversions Totals 21…" at bounding box center [720, 401] width 1441 height 591
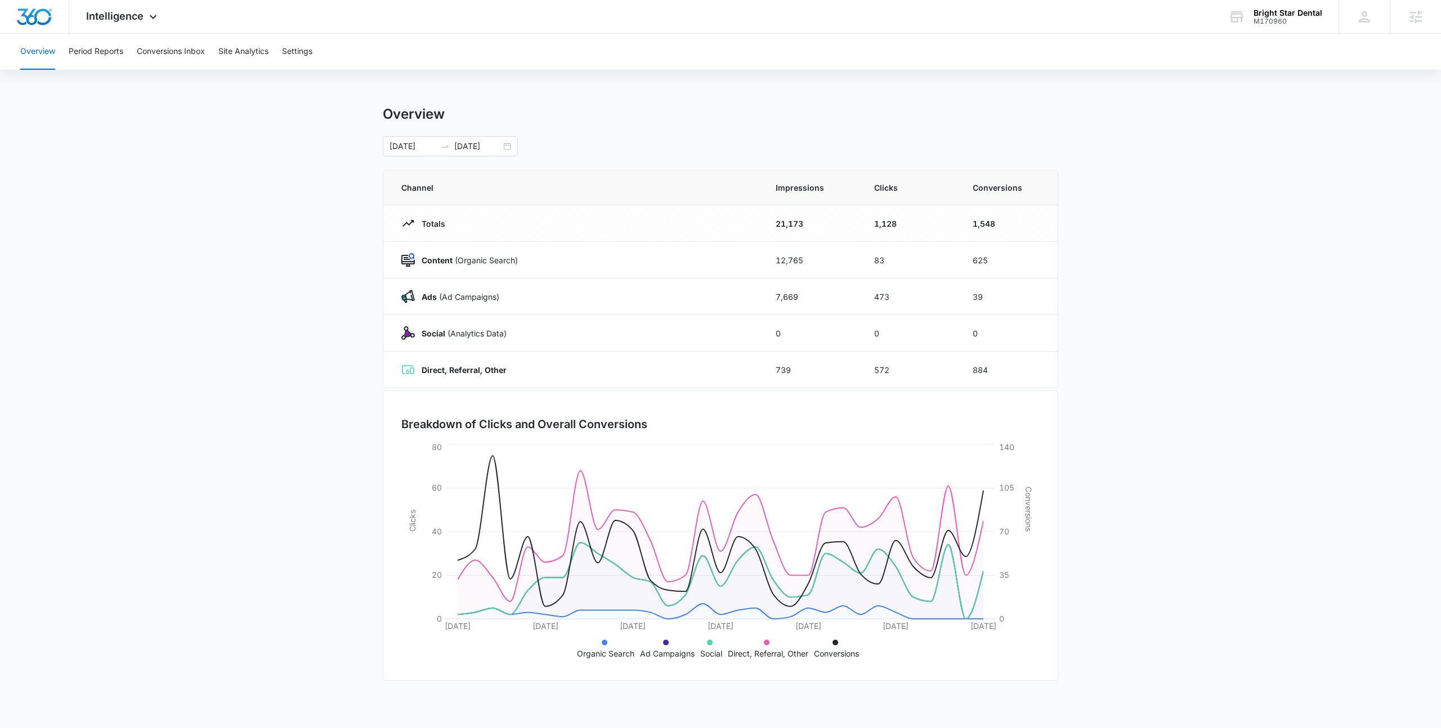
click at [272, 79] on div "Overview Period Reports Conversions Inbox Site Analytics Settings Overview 09/0…" at bounding box center [720, 365] width 1441 height 663
drag, startPoint x: 353, startPoint y: 118, endPoint x: 816, endPoint y: 165, distance: 465.1
click at [816, 165] on main "Overview 09/08/2025 10/08/2025 Channel Impressions Clicks Conversions Totals 21…" at bounding box center [720, 401] width 1441 height 591
click at [680, 145] on div "09/08/2025 10/08/2025" at bounding box center [721, 146] width 676 height 20
drag, startPoint x: 680, startPoint y: 145, endPoint x: 298, endPoint y: 104, distance: 384.4
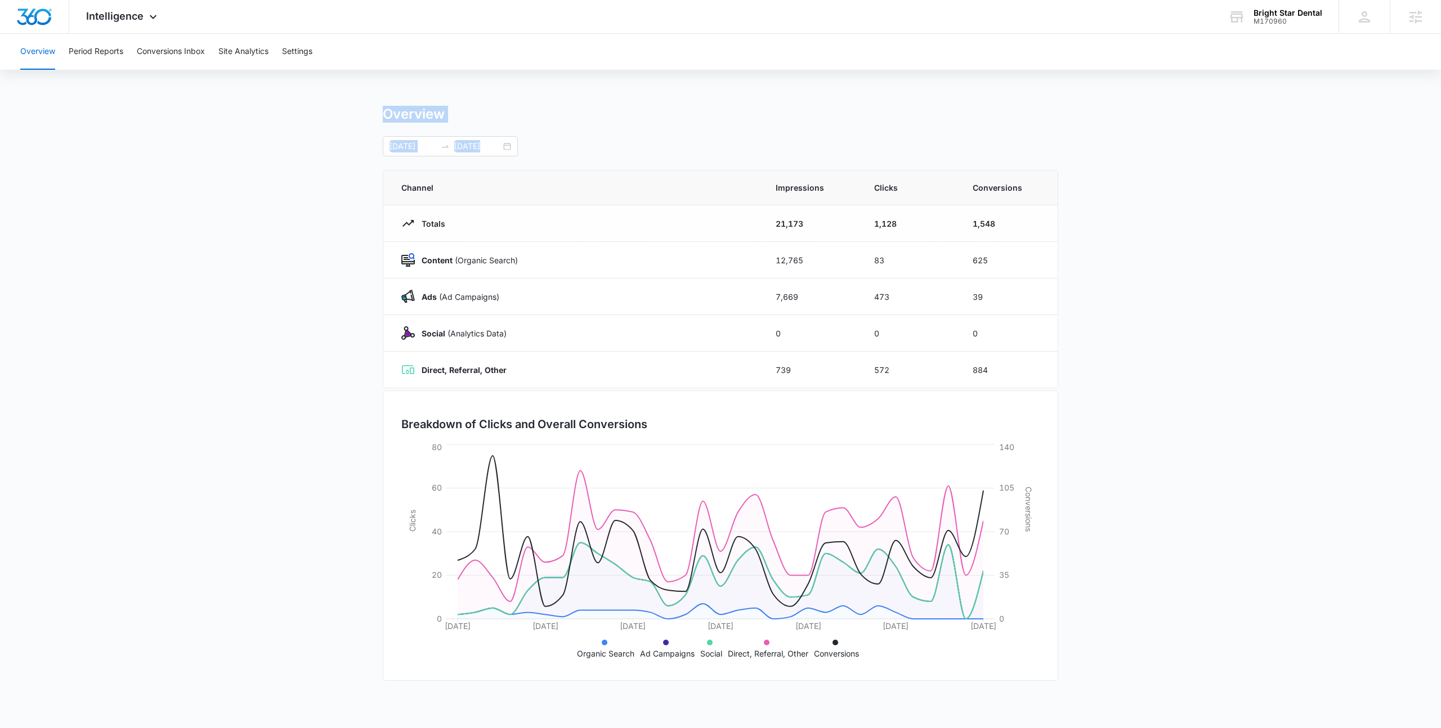
click at [298, 104] on div "Overview Period Reports Conversions Inbox Site Analytics Settings Overview 09/0…" at bounding box center [720, 365] width 1441 height 663
drag, startPoint x: 523, startPoint y: 130, endPoint x: 675, endPoint y: 150, distance: 153.3
click at [675, 150] on div "Overview Period Reports Conversions Inbox Site Analytics Settings Overview 09/0…" at bounding box center [720, 365] width 1441 height 663
click at [675, 150] on div "09/08/2025 10/08/2025" at bounding box center [721, 146] width 676 height 20
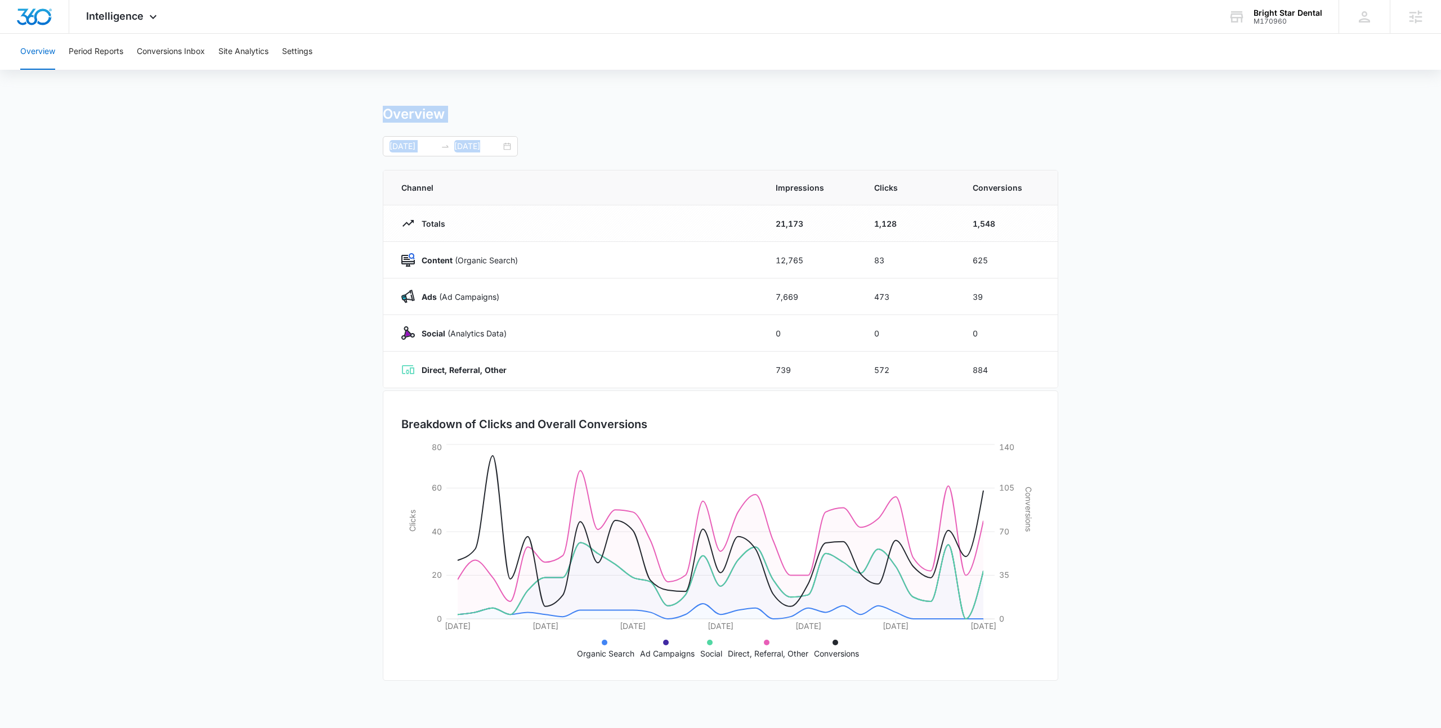
drag, startPoint x: 663, startPoint y: 151, endPoint x: 323, endPoint y: 92, distance: 345.6
click at [323, 92] on div "Overview Period Reports Conversions Inbox Site Analytics Settings Overview 09/0…" at bounding box center [720, 365] width 1441 height 663
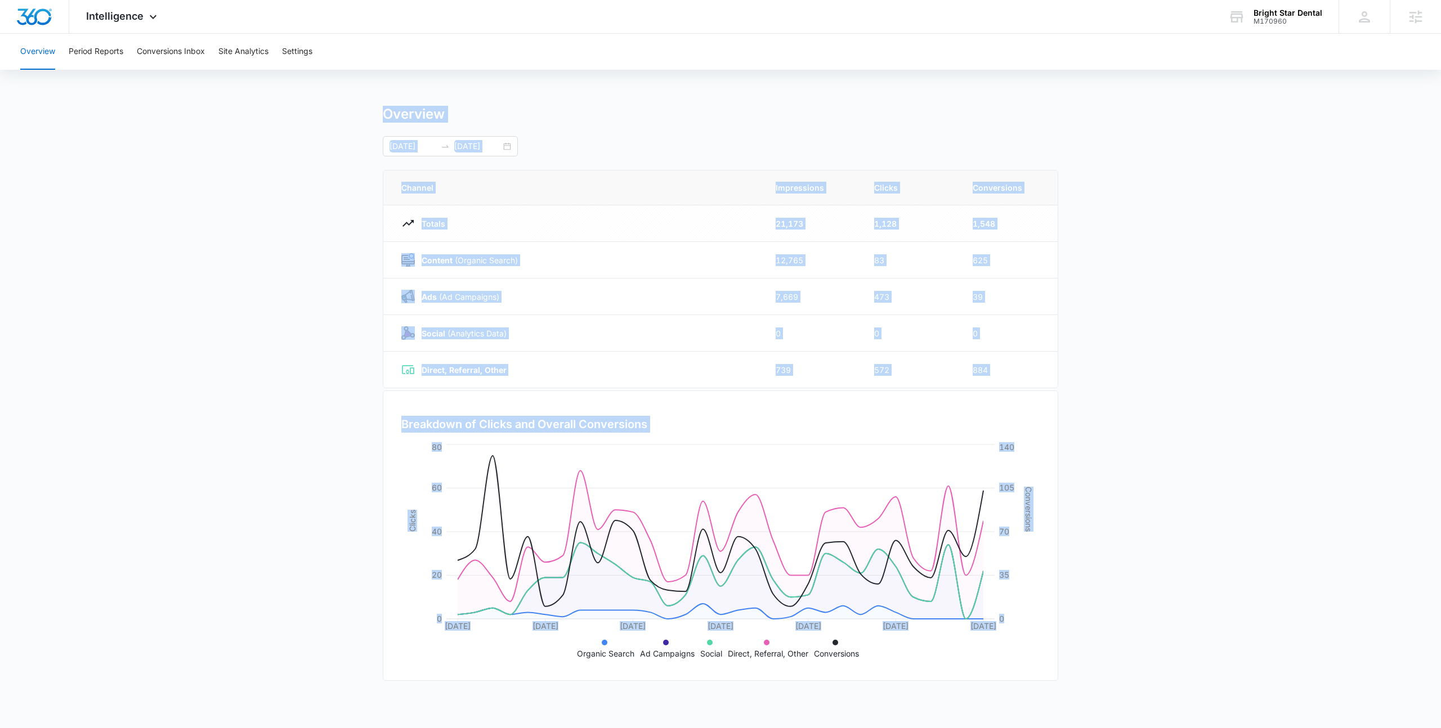
drag, startPoint x: 321, startPoint y: 101, endPoint x: 1152, endPoint y: 685, distance: 1015.5
click at [1152, 685] on div "Overview Period Reports Conversions Inbox Site Analytics Settings Overview 09/0…" at bounding box center [720, 365] width 1441 height 663
click at [1152, 685] on main "Overview 09/08/2025 10/08/2025 Channel Impressions Clicks Conversions Totals 21…" at bounding box center [720, 401] width 1441 height 591
drag, startPoint x: 1152, startPoint y: 685, endPoint x: 357, endPoint y: 92, distance: 991.6
click at [357, 92] on div "Overview Period Reports Conversions Inbox Site Analytics Settings Overview 09/0…" at bounding box center [720, 365] width 1441 height 663
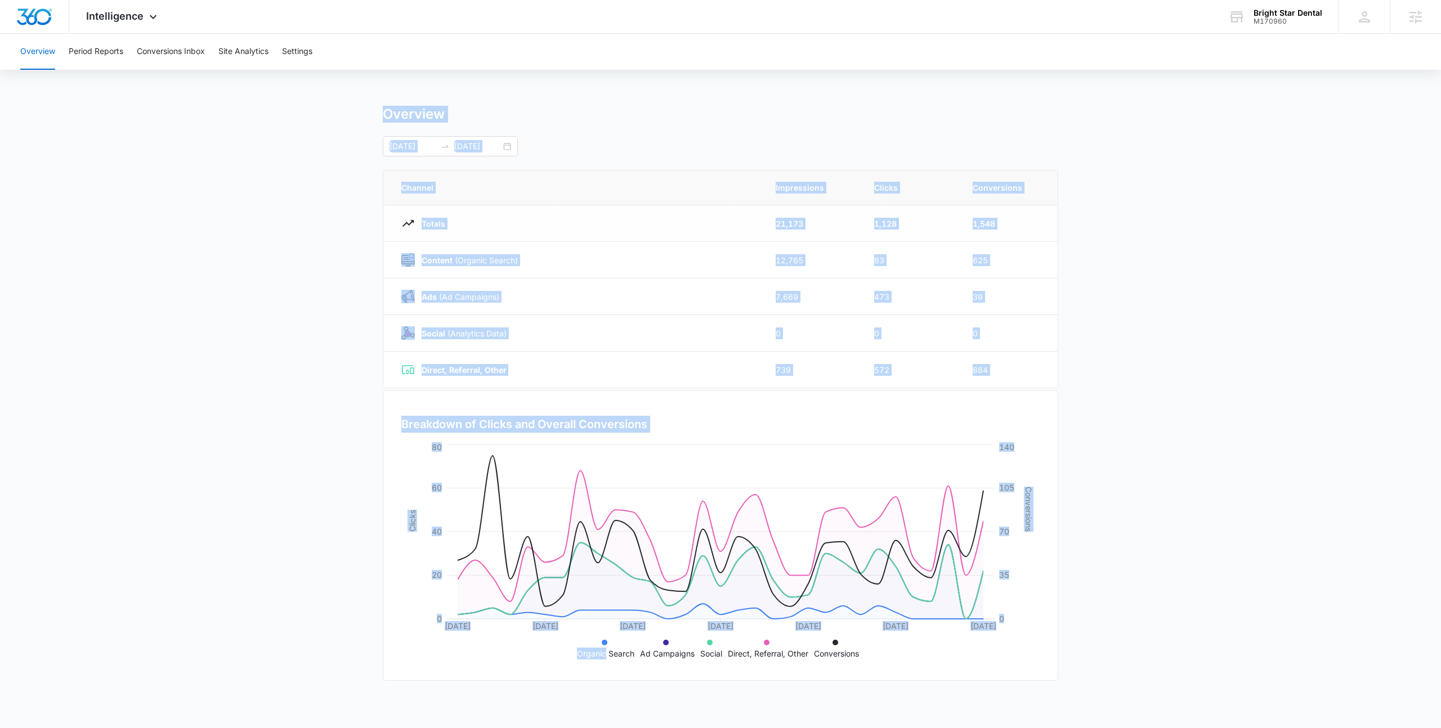
click at [357, 92] on div "Overview Period Reports Conversions Inbox Site Analytics Settings Overview 09/0…" at bounding box center [720, 365] width 1441 height 663
drag, startPoint x: 357, startPoint y: 92, endPoint x: 1155, endPoint y: 675, distance: 987.8
click at [1155, 675] on div "Overview Period Reports Conversions Inbox Site Analytics Settings Overview 09/0…" at bounding box center [720, 365] width 1441 height 663
click at [1155, 675] on main "Overview 09/08/2025 10/08/2025 Channel Impressions Clicks Conversions Totals 21…" at bounding box center [720, 401] width 1441 height 591
drag, startPoint x: 1143, startPoint y: 669, endPoint x: 225, endPoint y: 102, distance: 1079.1
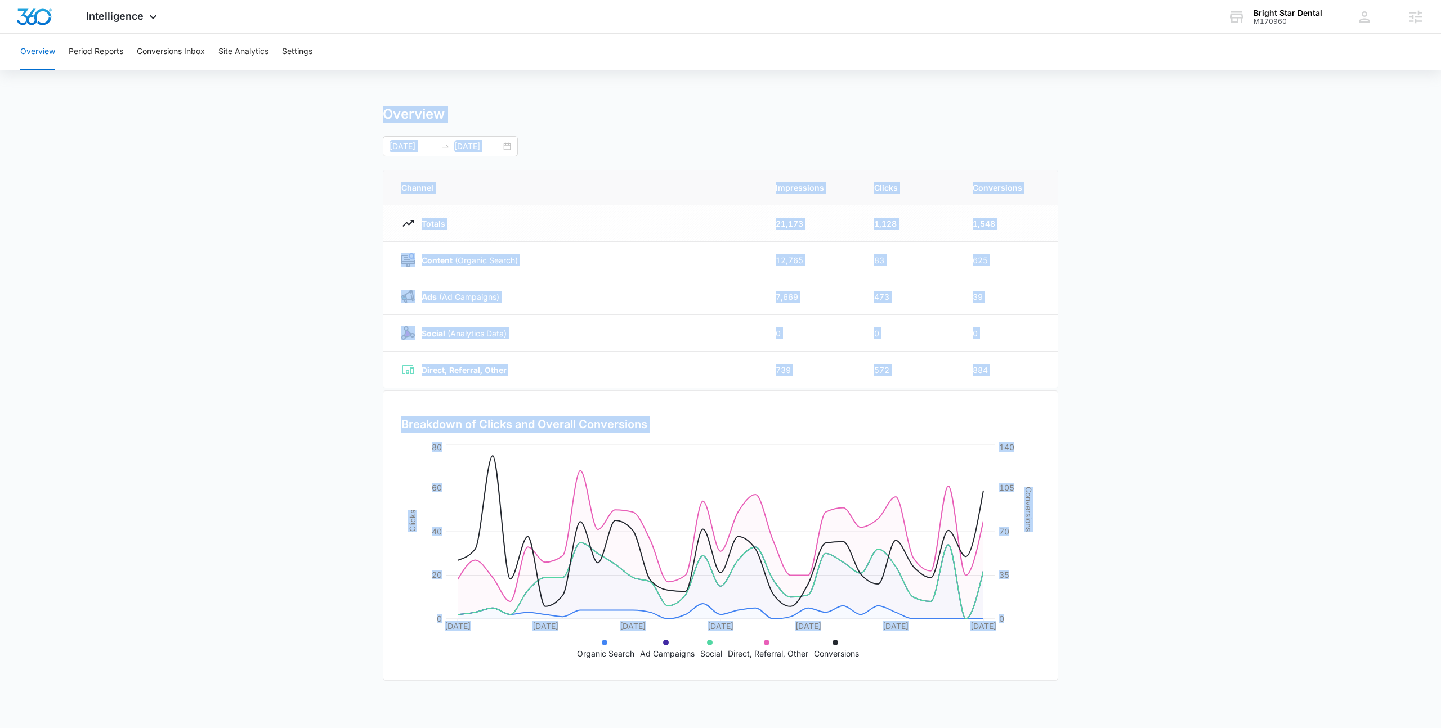
click at [225, 102] on div "Overview Period Reports Conversions Inbox Site Analytics Settings Overview 09/0…" at bounding box center [720, 365] width 1441 height 663
drag, startPoint x: 225, startPoint y: 102, endPoint x: 839, endPoint y: 686, distance: 847.8
click at [839, 686] on div "Overview Period Reports Conversions Inbox Site Analytics Settings Overview 09/0…" at bounding box center [720, 365] width 1441 height 663
click at [839, 686] on div "Overview 09/08/2025 10/08/2025 Channel Impressions Clicks Conversions Totals 21…" at bounding box center [721, 401] width 676 height 591
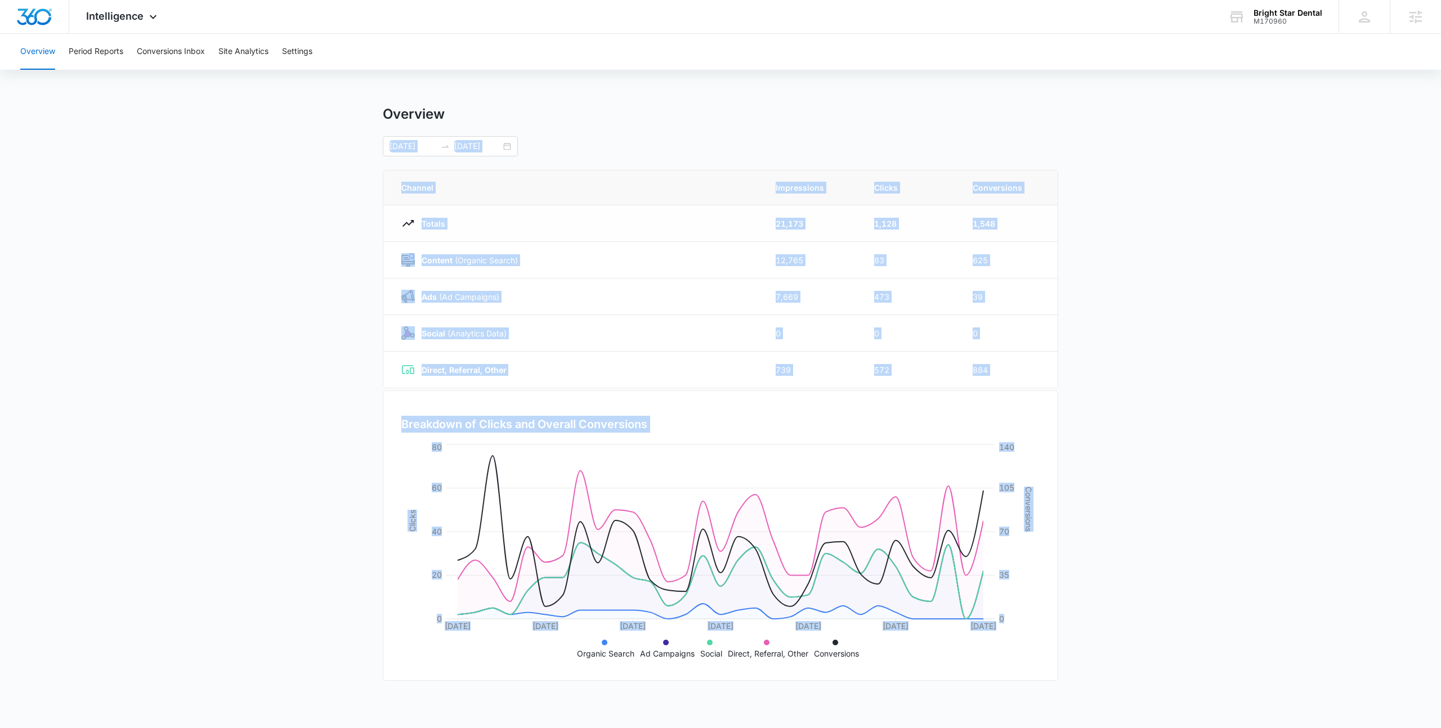
drag, startPoint x: 882, startPoint y: 666, endPoint x: 266, endPoint y: 132, distance: 814.5
click at [270, 138] on main "Overview 09/08/2025 10/08/2025 Channel Impressions Clicks Conversions Totals 21…" at bounding box center [720, 401] width 1441 height 591
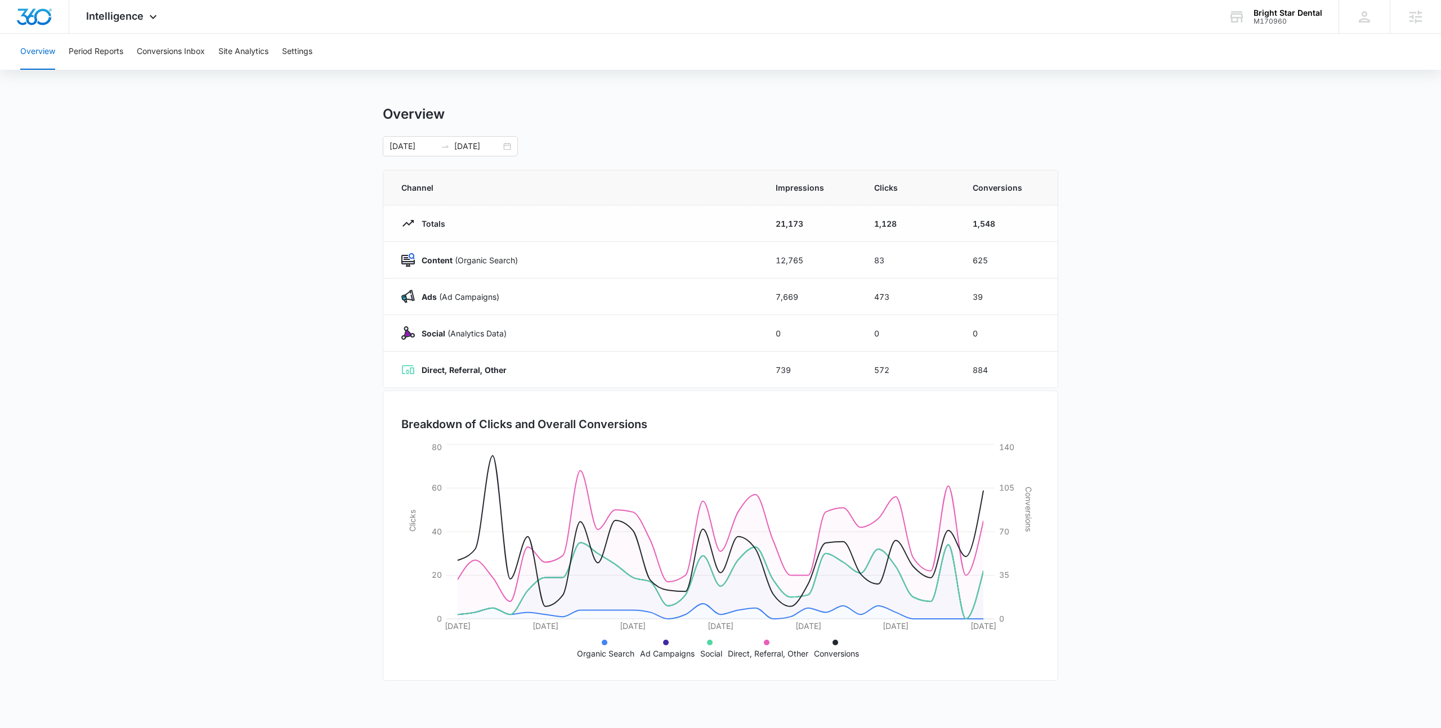
click at [266, 132] on main "Overview 09/08/2025 10/08/2025 Channel Impressions Clicks Conversions Totals 21…" at bounding box center [720, 401] width 1441 height 591
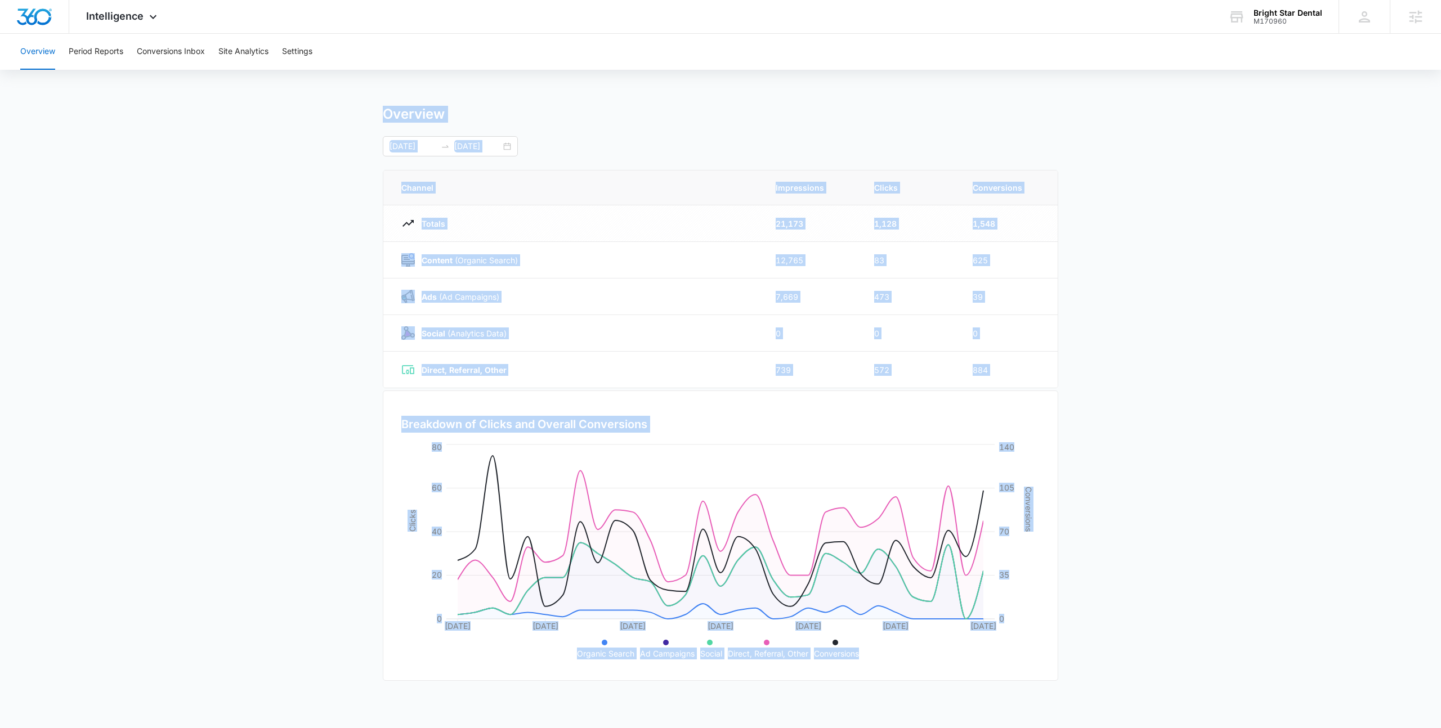
drag, startPoint x: 303, startPoint y: 92, endPoint x: 863, endPoint y: 653, distance: 792.6
click at [863, 653] on div "Overview Period Reports Conversions Inbox Site Analytics Settings Overview 09/0…" at bounding box center [720, 365] width 1441 height 663
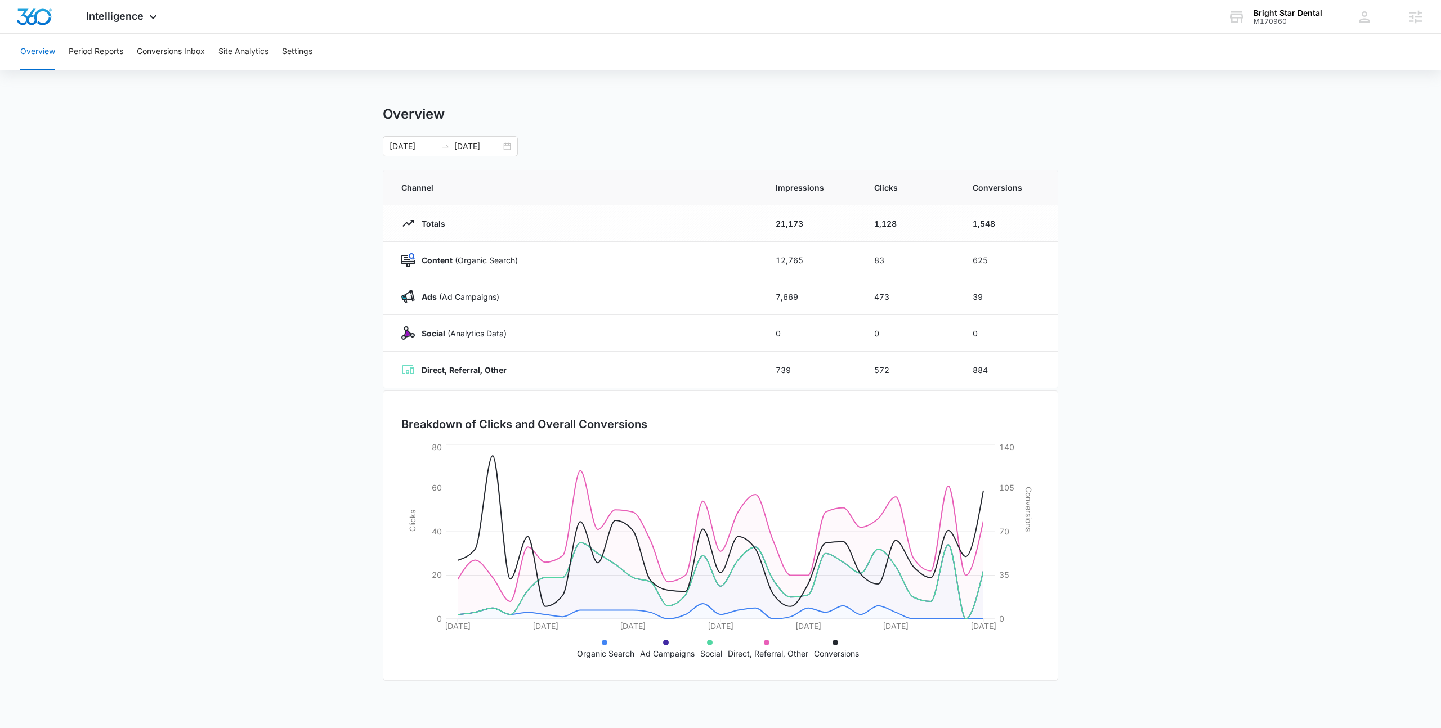
click at [863, 653] on ul "Organic Search Ad Campaigns Social Direct, Referral, Other Conversions" at bounding box center [721, 648] width 616 height 24
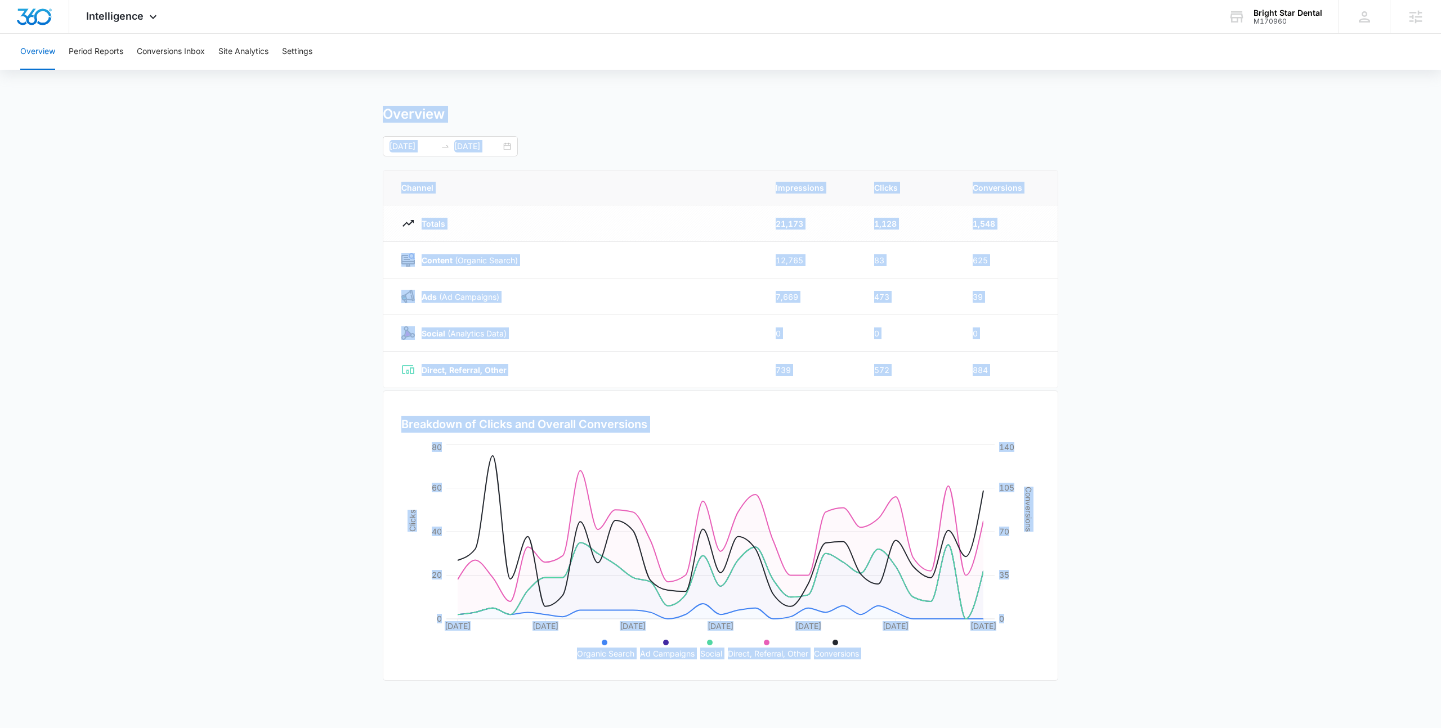
drag, startPoint x: 863, startPoint y: 653, endPoint x: 324, endPoint y: 105, distance: 768.7
click at [324, 106] on main "Overview 09/08/2025 10/08/2025 Channel Impressions Clicks Conversions Totals 21…" at bounding box center [720, 401] width 1441 height 591
drag, startPoint x: 324, startPoint y: 105, endPoint x: 865, endPoint y: 651, distance: 768.7
click at [865, 651] on div "Overview Period Reports Conversions Inbox Site Analytics Settings Overview 09/0…" at bounding box center [720, 365] width 1441 height 663
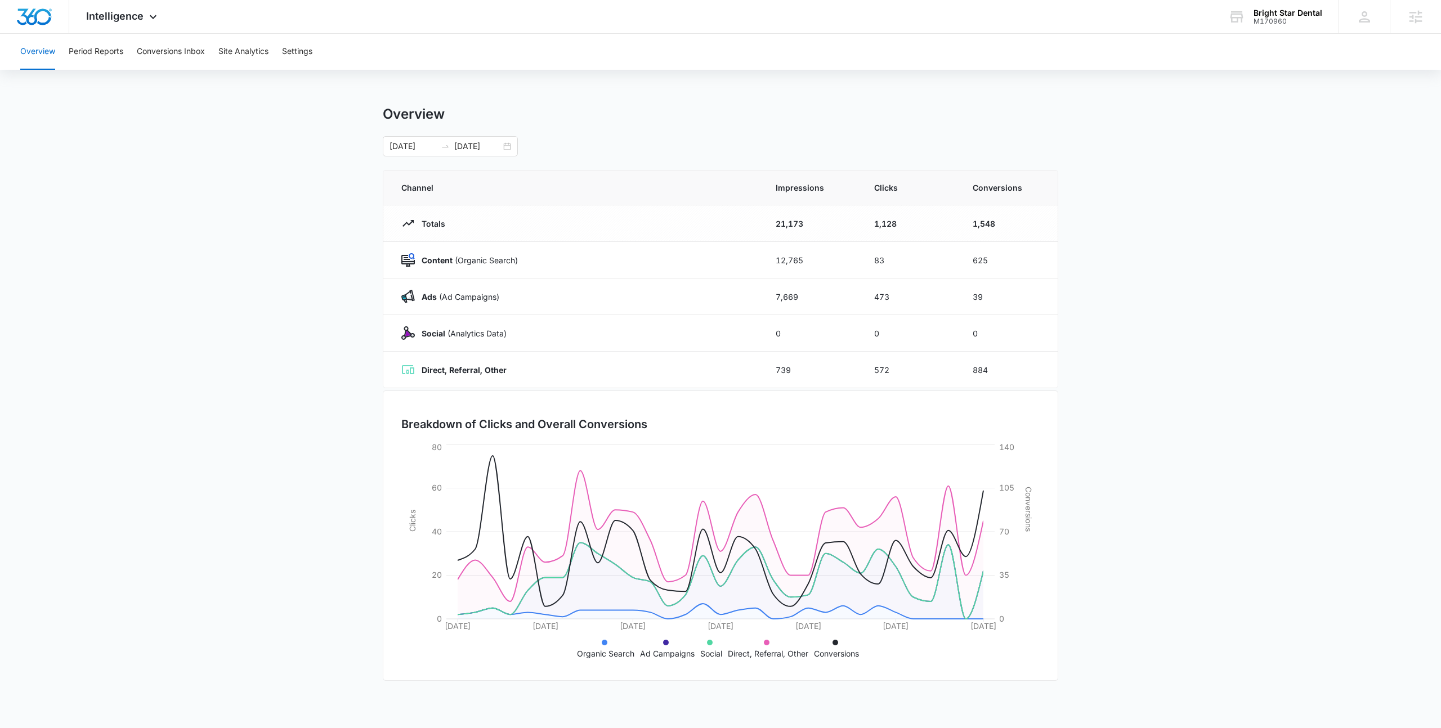
click at [865, 651] on ul "Organic Search Ad Campaigns Social Direct, Referral, Other Conversions" at bounding box center [721, 648] width 616 height 24
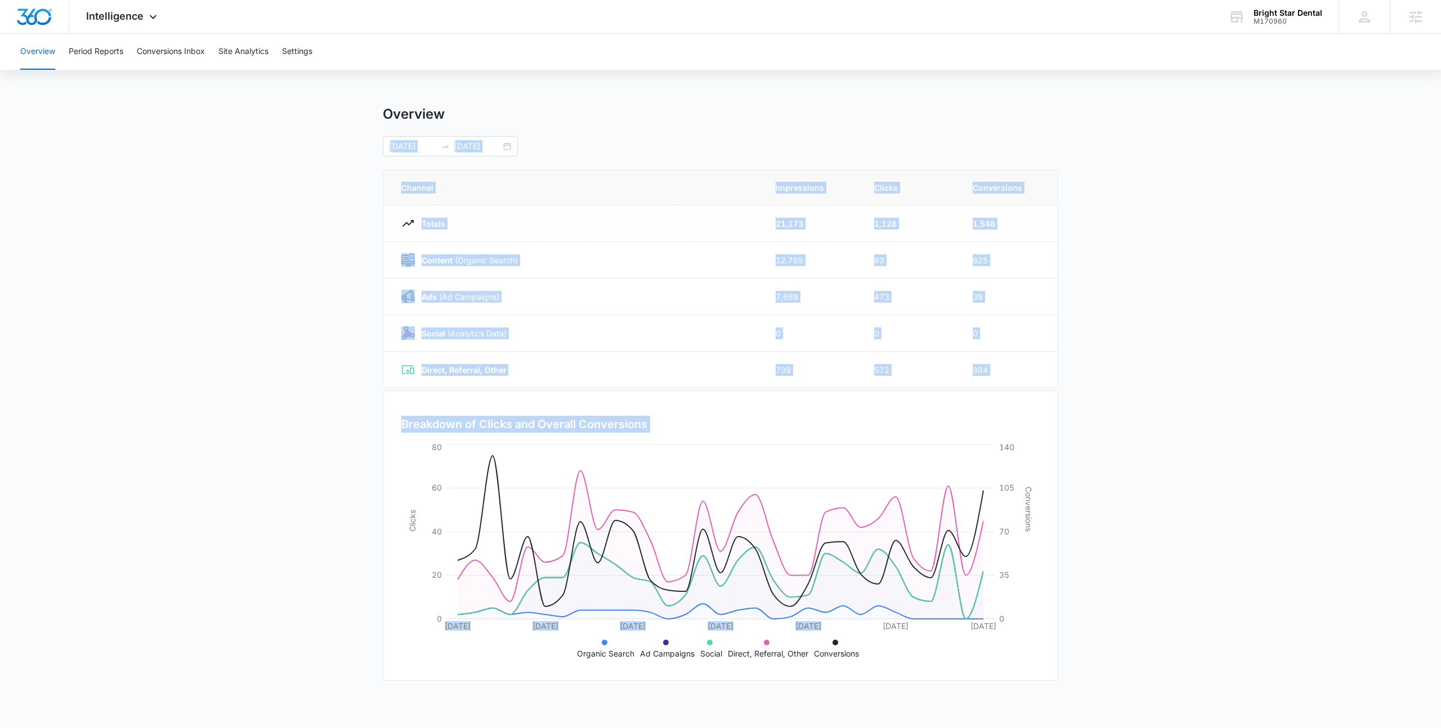
drag, startPoint x: 862, startPoint y: 660, endPoint x: 272, endPoint y: 132, distance: 791.4
click at [272, 132] on main "Overview 09/08/2025 10/08/2025 Channel Impressions Clicks Conversions Totals 21…" at bounding box center [720, 401] width 1441 height 591
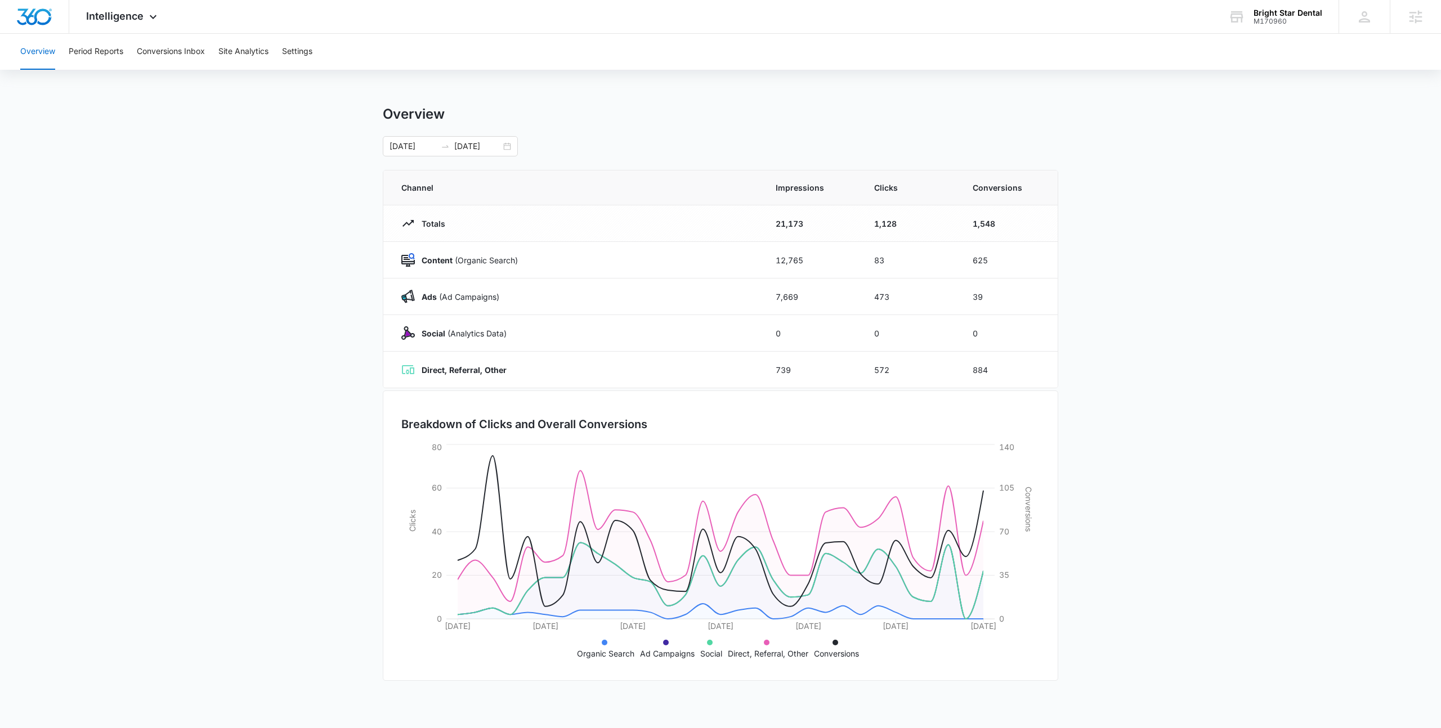
click at [272, 132] on main "Overview 09/08/2025 10/08/2025 Channel Impressions Clicks Conversions Totals 21…" at bounding box center [720, 401] width 1441 height 591
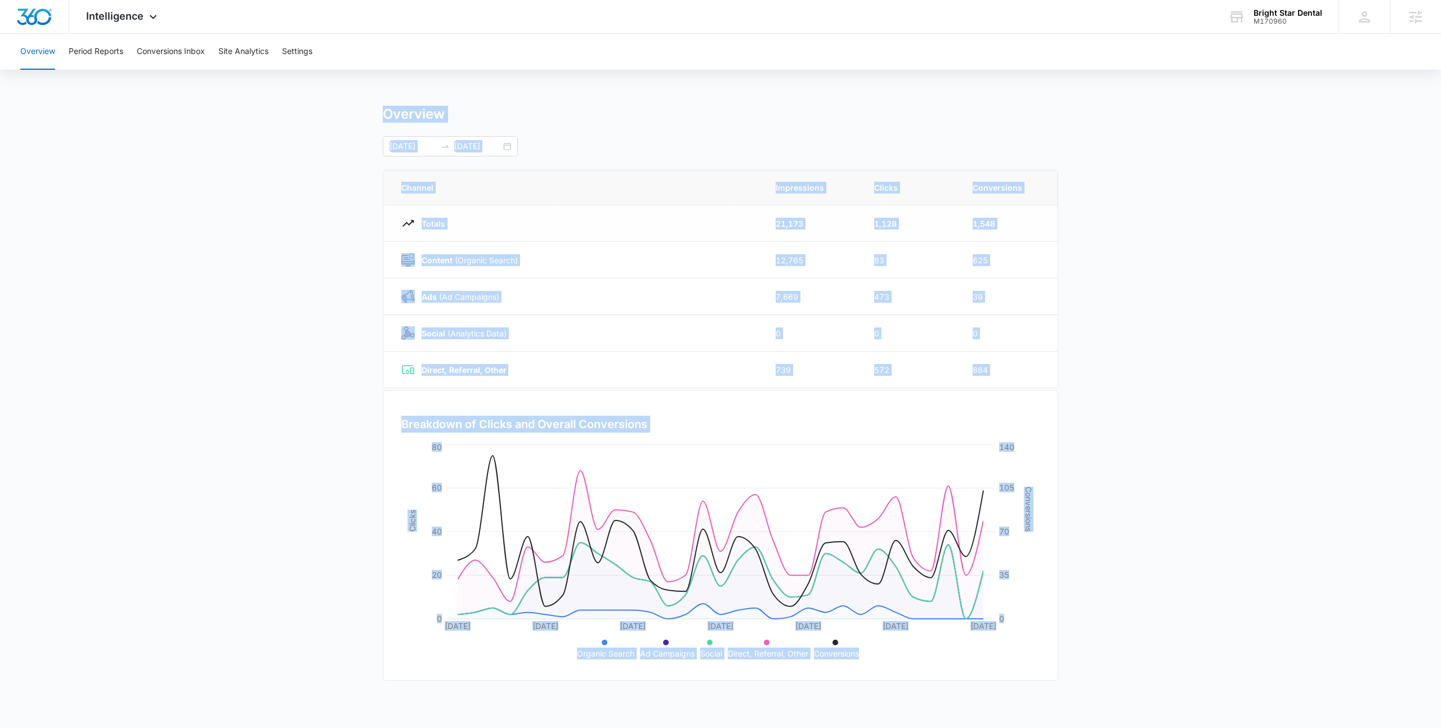
drag, startPoint x: 376, startPoint y: 156, endPoint x: 863, endPoint y: 659, distance: 700.3
click at [863, 659] on div "Overview Period Reports Conversions Inbox Site Analytics Settings Overview 09/0…" at bounding box center [720, 365] width 1441 height 663
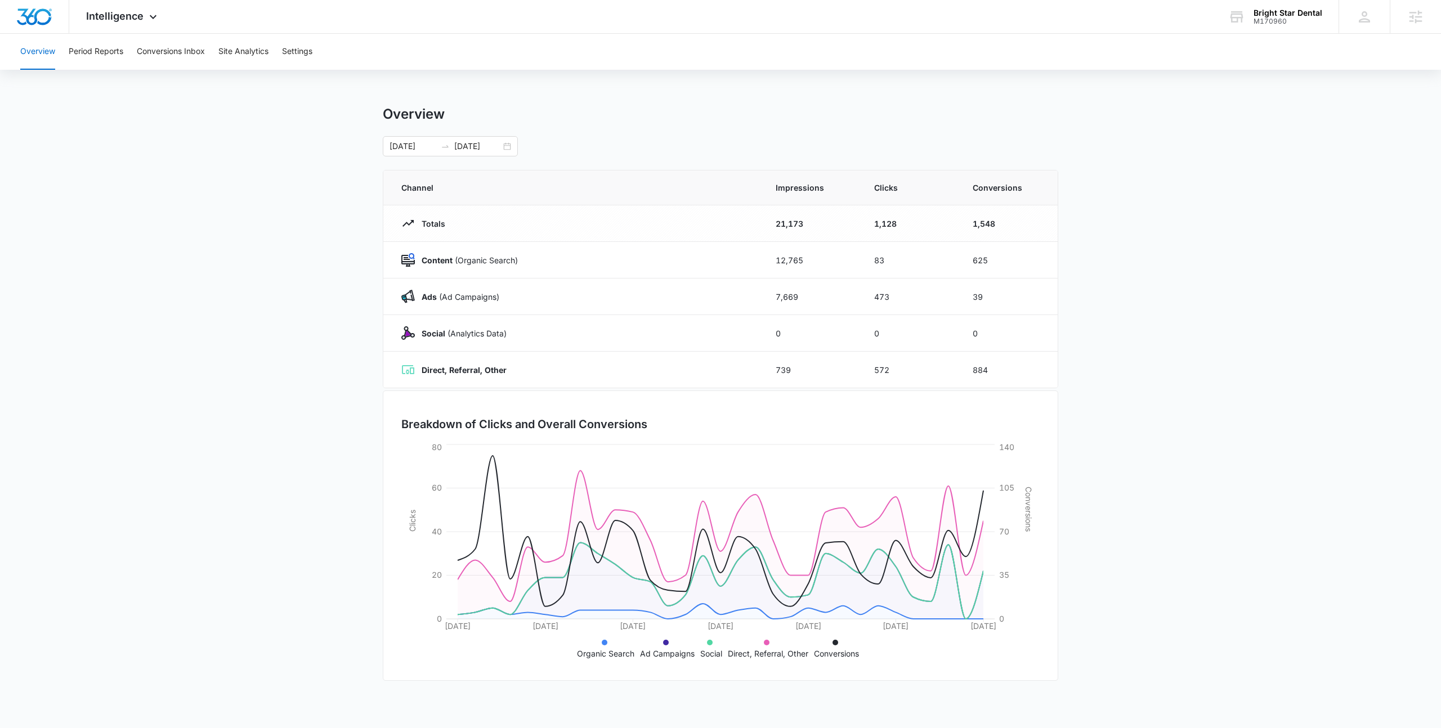
click at [863, 659] on ul "Organic Search Ad Campaigns Social Direct, Referral, Other Conversions" at bounding box center [721, 648] width 616 height 24
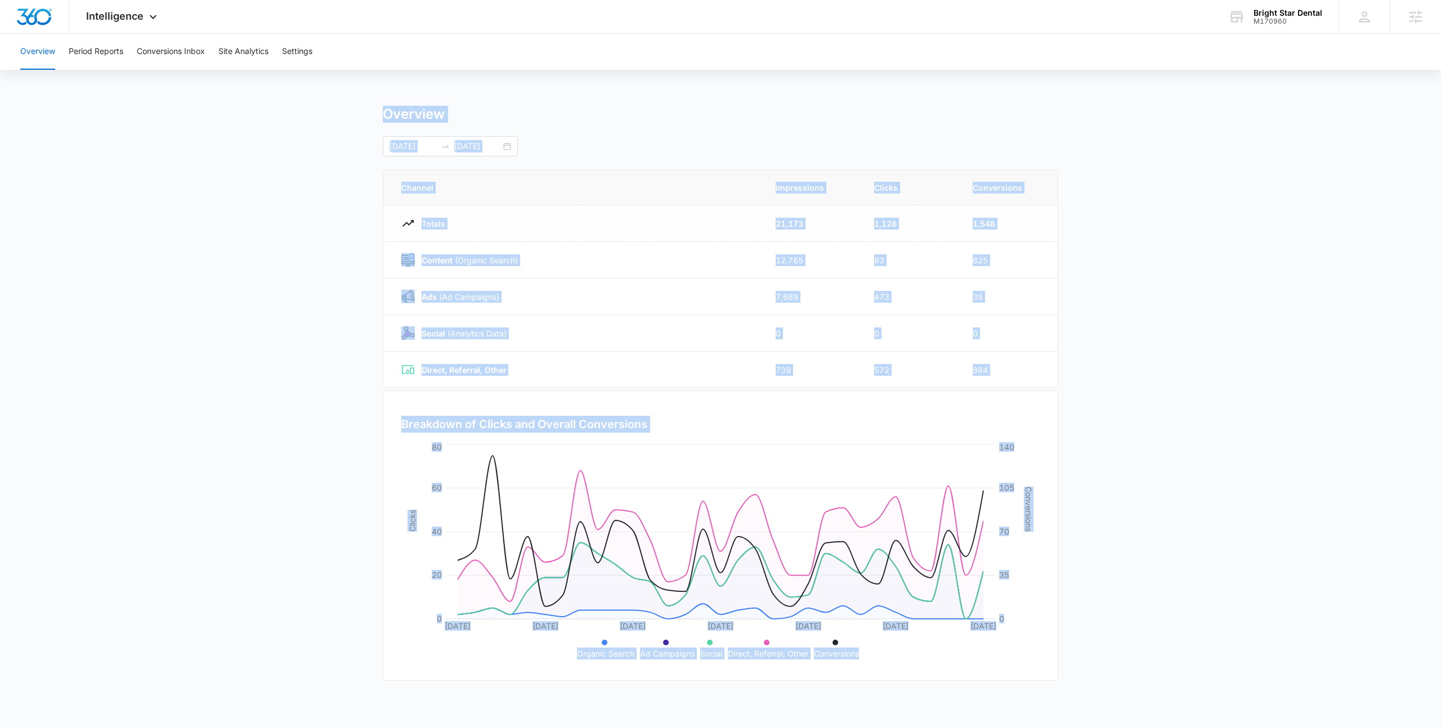
drag, startPoint x: 863, startPoint y: 659, endPoint x: 351, endPoint y: 99, distance: 758.7
click at [351, 99] on div "Overview Period Reports Conversions Inbox Site Analytics Settings Overview 09/0…" at bounding box center [720, 365] width 1441 height 663
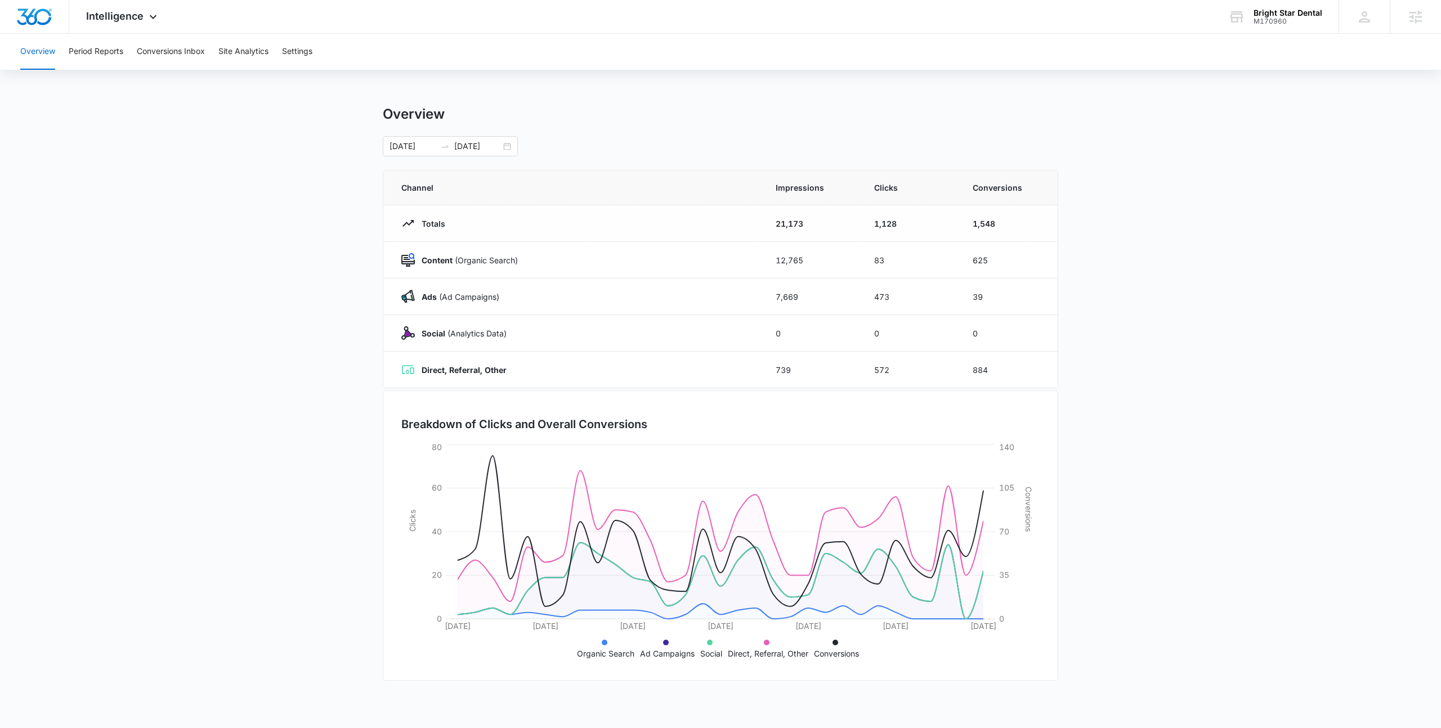
click at [351, 99] on div "Overview Period Reports Conversions Inbox Site Analytics Settings Overview 09/0…" at bounding box center [720, 365] width 1441 height 663
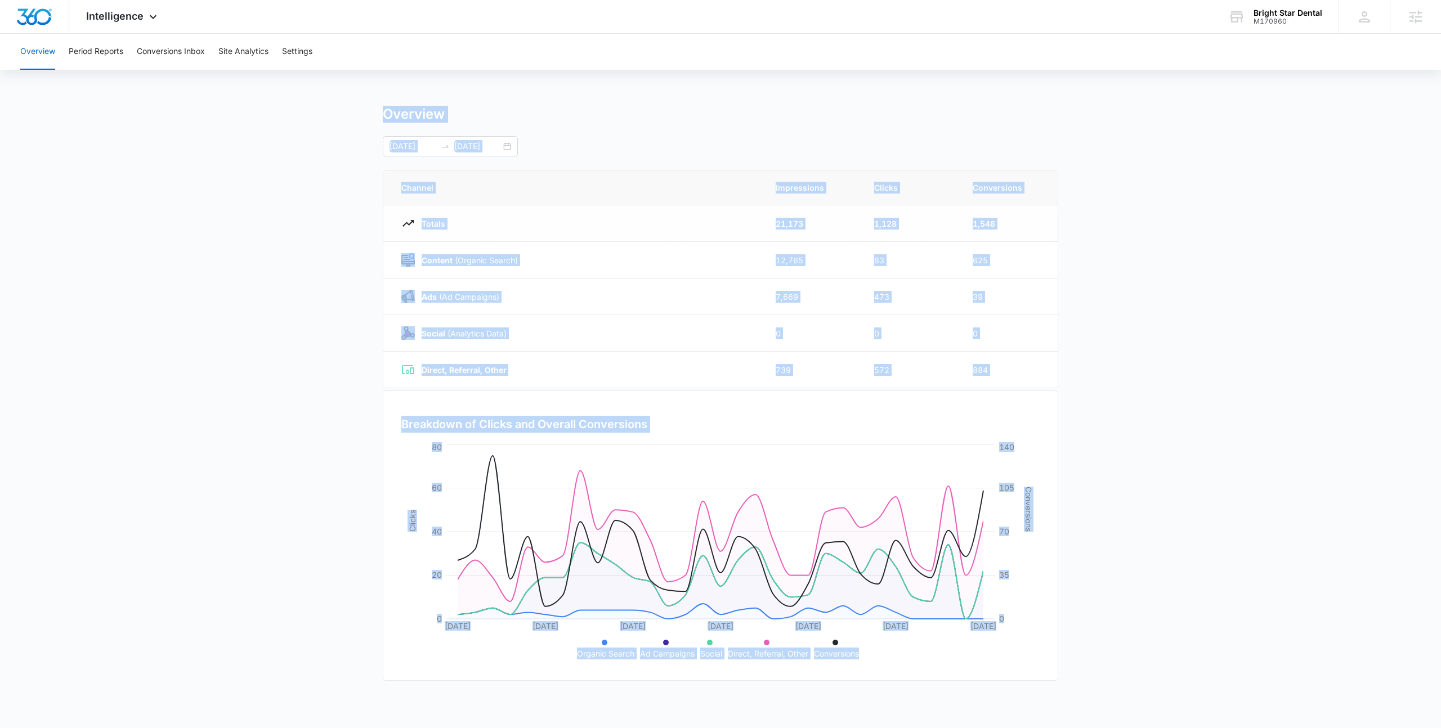
drag, startPoint x: 386, startPoint y: 117, endPoint x: 861, endPoint y: 656, distance: 719.2
click at [861, 656] on div "Overview 09/08/2025 10/08/2025 Channel Impressions Clicks Conversions Totals 21…" at bounding box center [721, 401] width 676 height 591
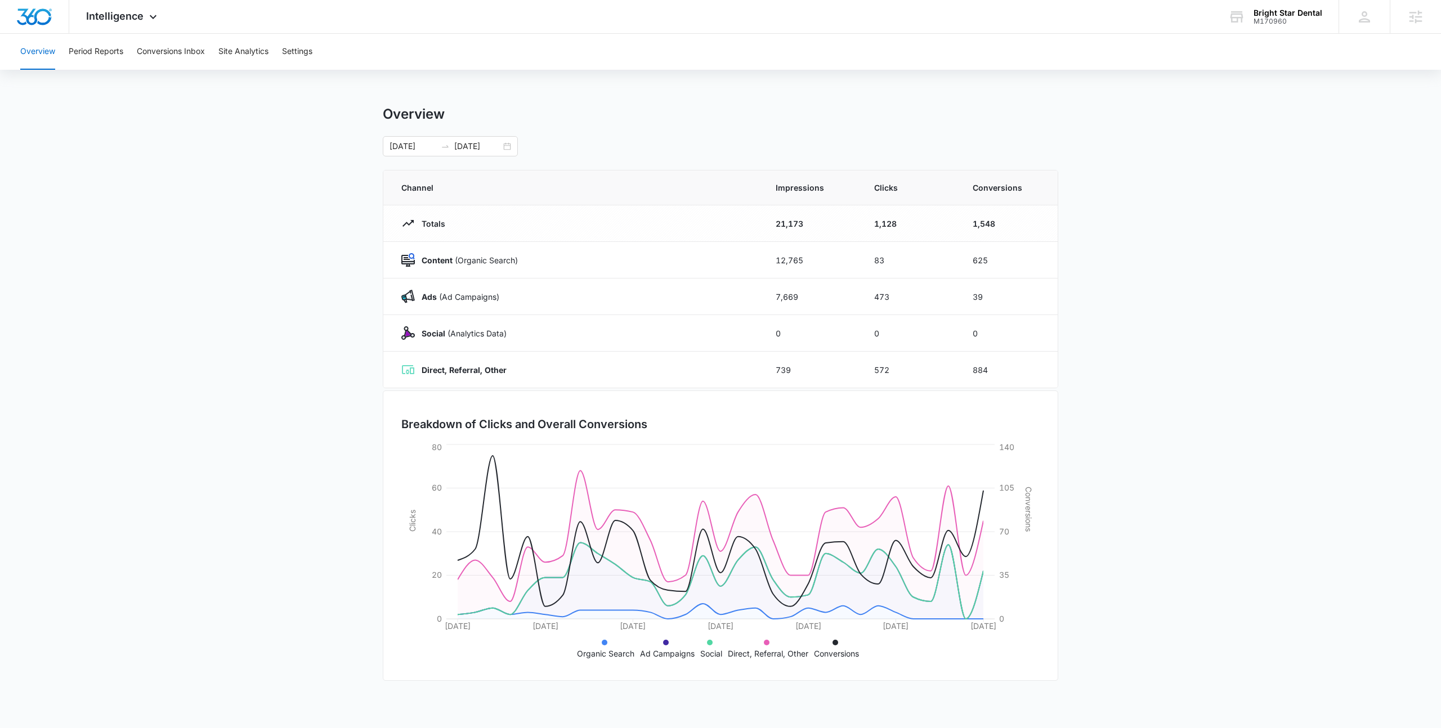
click at [861, 656] on ul "Organic Search Ad Campaigns Social Direct, Referral, Other Conversions" at bounding box center [721, 648] width 616 height 24
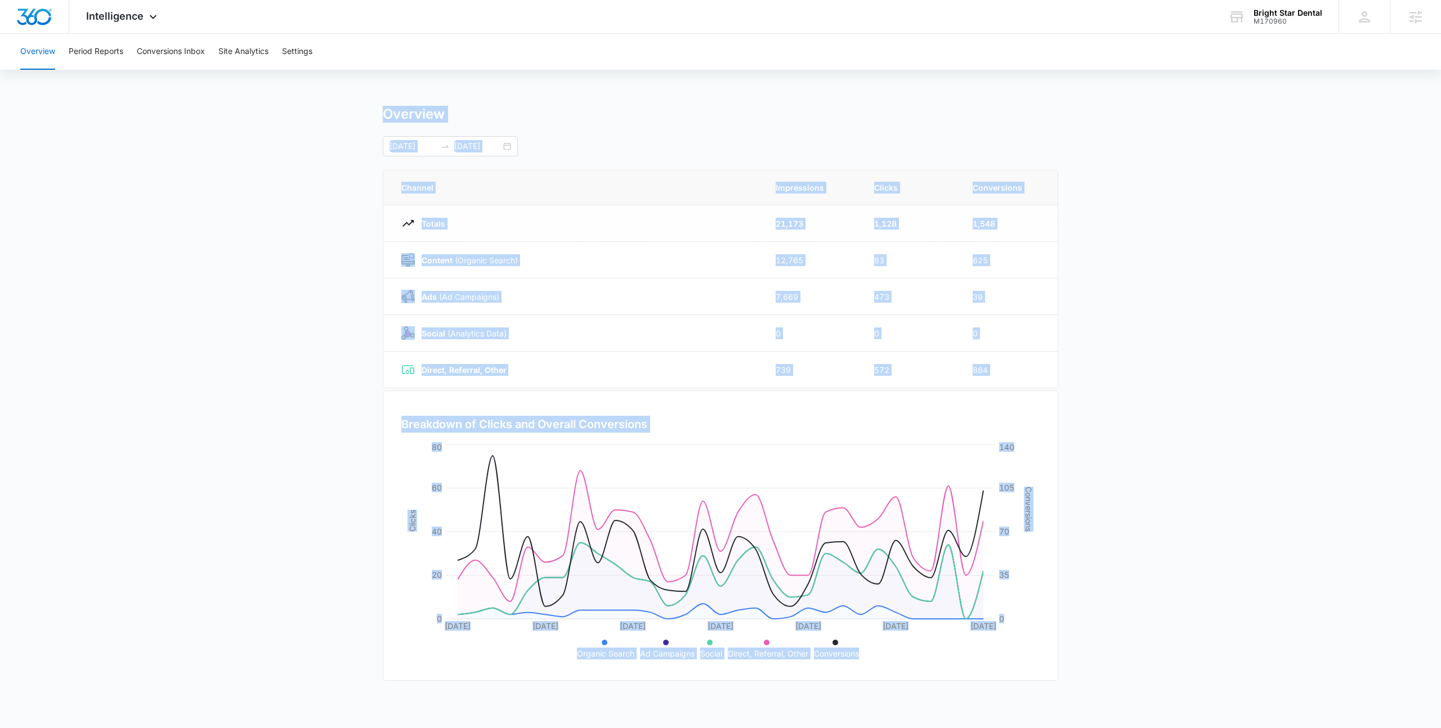
drag, startPoint x: 860, startPoint y: 655, endPoint x: 309, endPoint y: 120, distance: 768.0
click at [309, 120] on main "Overview 09/08/2025 10/08/2025 Channel Impressions Clicks Conversions Totals 21…" at bounding box center [720, 401] width 1441 height 591
drag, startPoint x: 309, startPoint y: 120, endPoint x: 860, endPoint y: 659, distance: 770.3
click at [860, 659] on main "Overview 09/08/2025 10/08/2025 Channel Impressions Clicks Conversions Totals 21…" at bounding box center [720, 401] width 1441 height 591
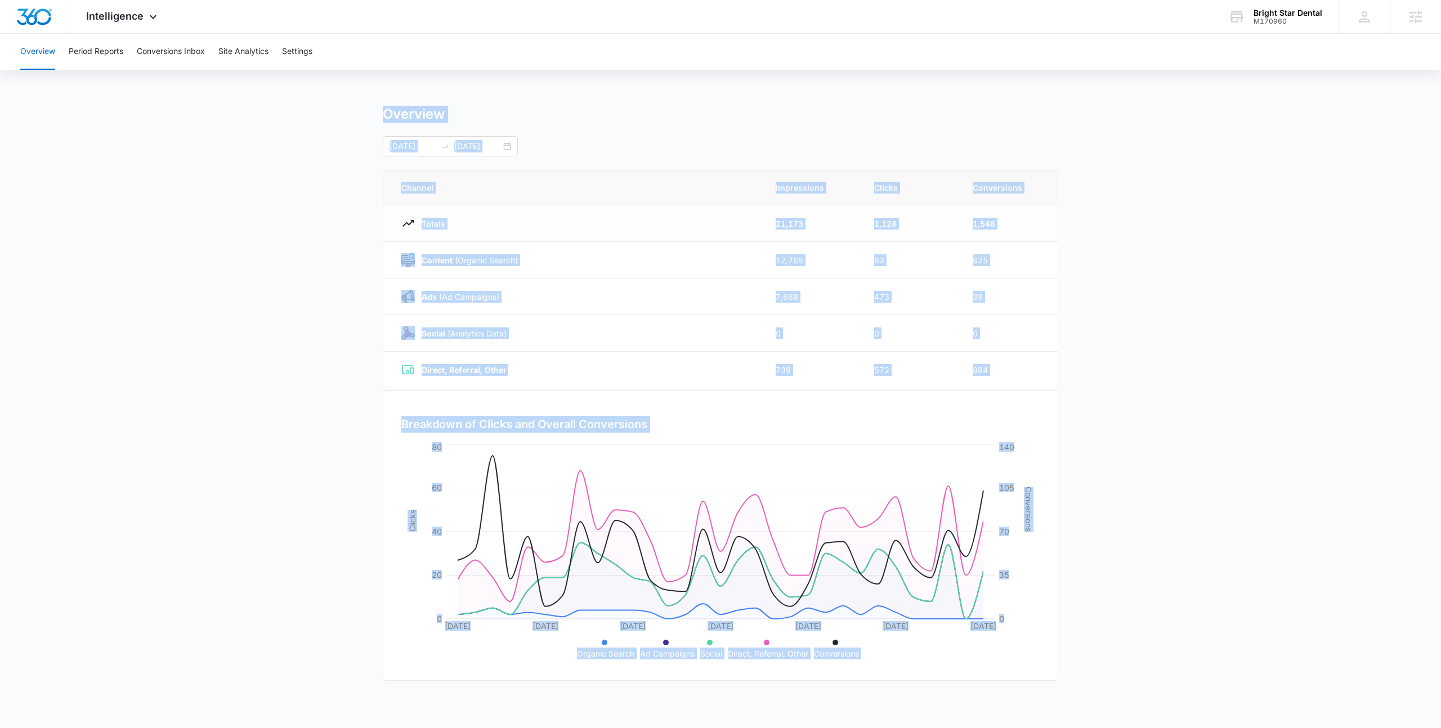
click at [861, 659] on ul "Organic Search Ad Campaigns Social Direct, Referral, Other Conversions" at bounding box center [721, 648] width 616 height 24
drag, startPoint x: 861, startPoint y: 659, endPoint x: 224, endPoint y: 133, distance: 825.4
click at [224, 133] on main "Overview 09/08/2025 10/08/2025 Channel Impressions Clicks Conversions Totals 21…" at bounding box center [720, 401] width 1441 height 591
drag, startPoint x: 224, startPoint y: 133, endPoint x: 865, endPoint y: 658, distance: 828.1
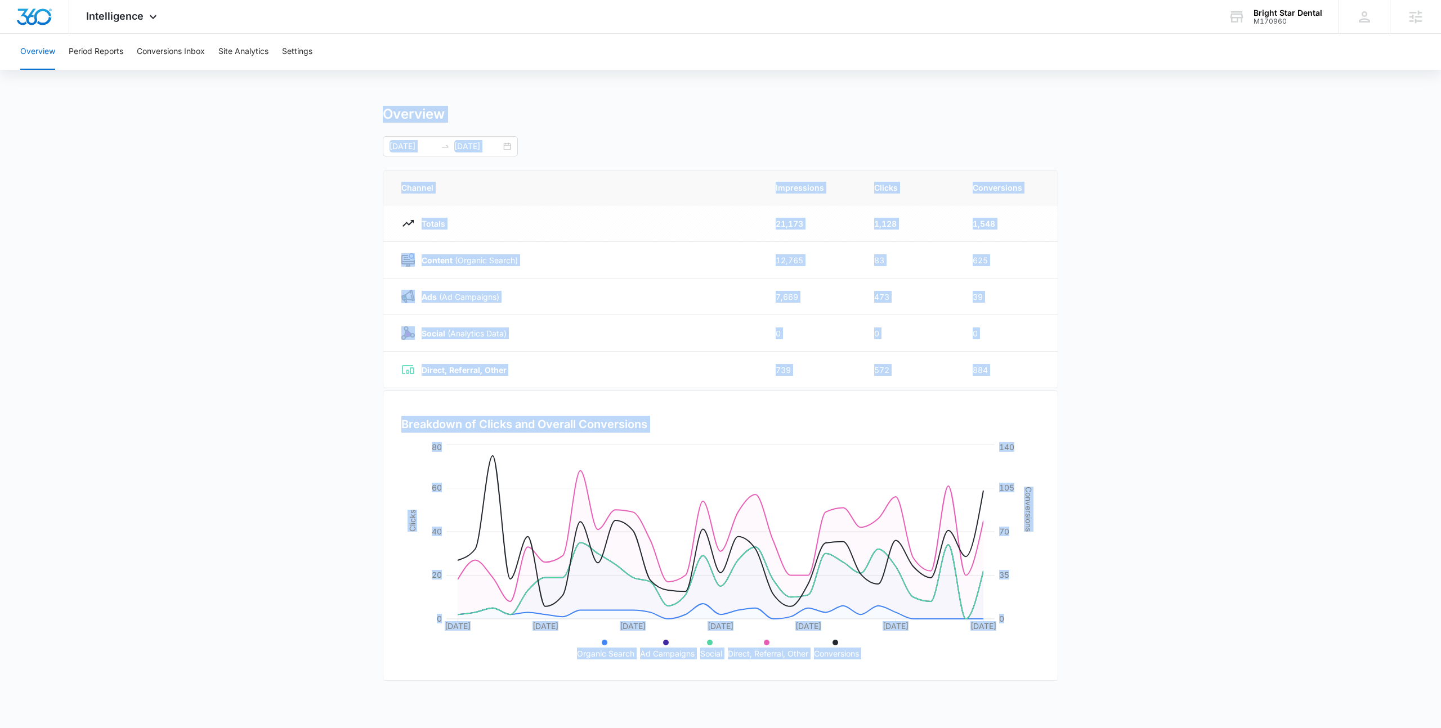
click at [865, 658] on main "Overview 09/08/2025 10/08/2025 Channel Impressions Clicks Conversions Totals 21…" at bounding box center [720, 401] width 1441 height 591
click at [865, 658] on ul "Organic Search Ad Campaigns Social Direct, Referral, Other Conversions" at bounding box center [721, 648] width 616 height 24
drag, startPoint x: 865, startPoint y: 658, endPoint x: 298, endPoint y: 133, distance: 772.8
click at [298, 133] on main "Overview 09/08/2025 10/08/2025 Channel Impressions Clicks Conversions Totals 21…" at bounding box center [720, 401] width 1441 height 591
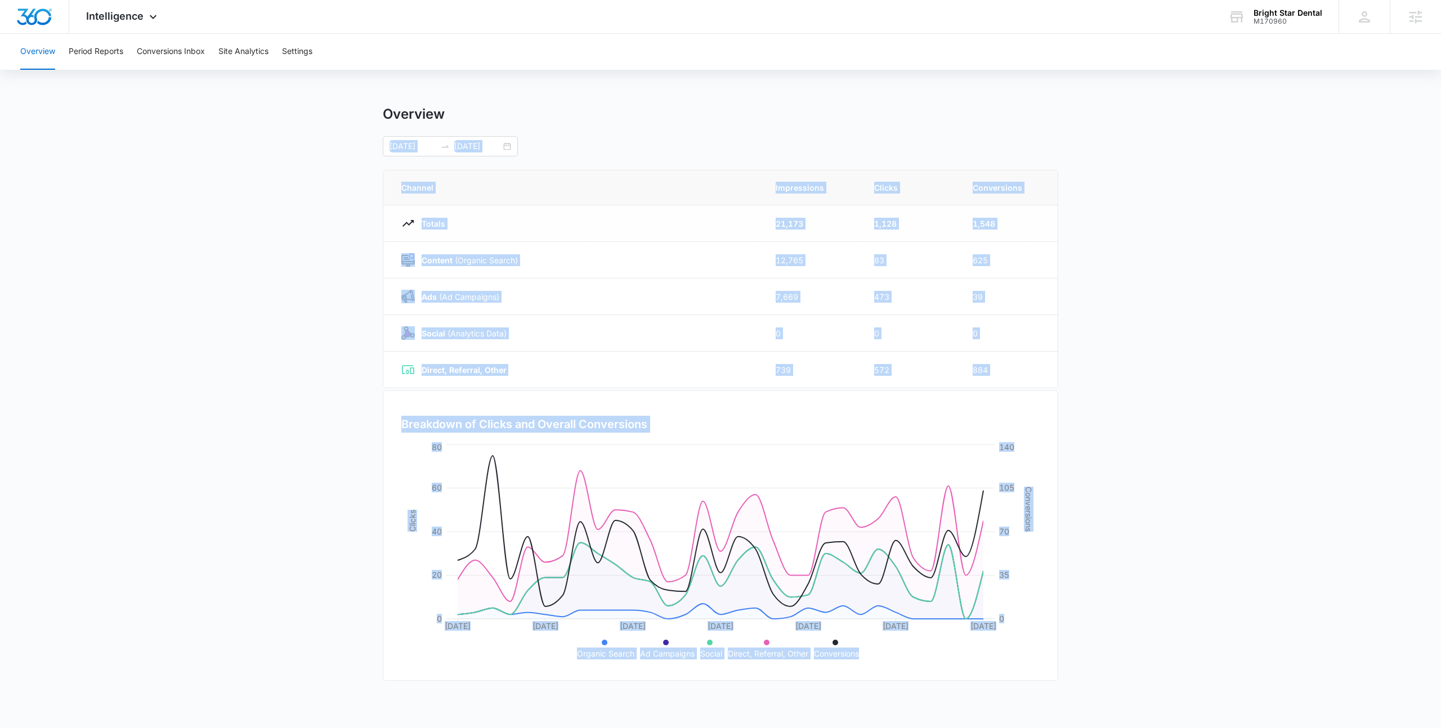
drag, startPoint x: 298, startPoint y: 133, endPoint x: 875, endPoint y: 654, distance: 777.6
click at [875, 654] on main "Overview 09/08/2025 10/08/2025 Channel Impressions Clicks Conversions Totals 21…" at bounding box center [720, 401] width 1441 height 591
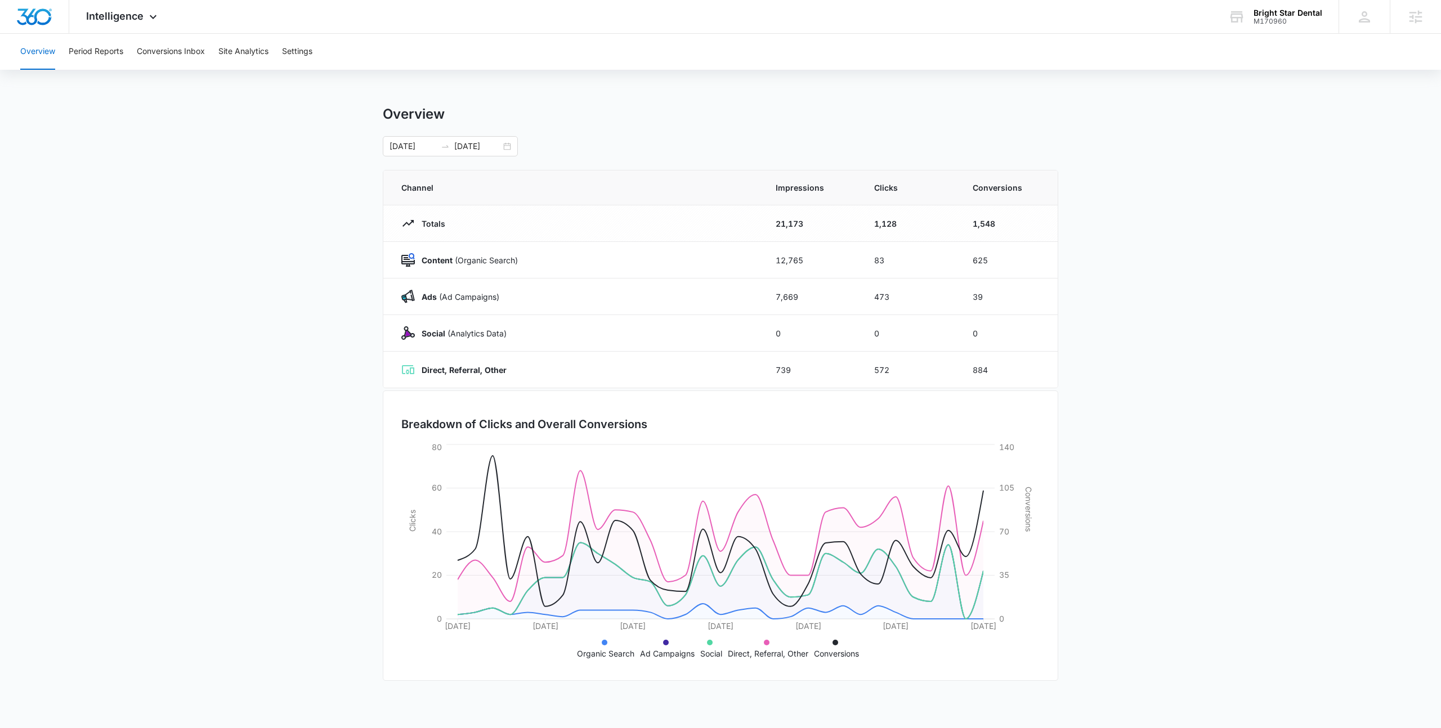
click at [875, 654] on ul "Organic Search Ad Campaigns Social Direct, Referral, Other Conversions" at bounding box center [721, 648] width 616 height 24
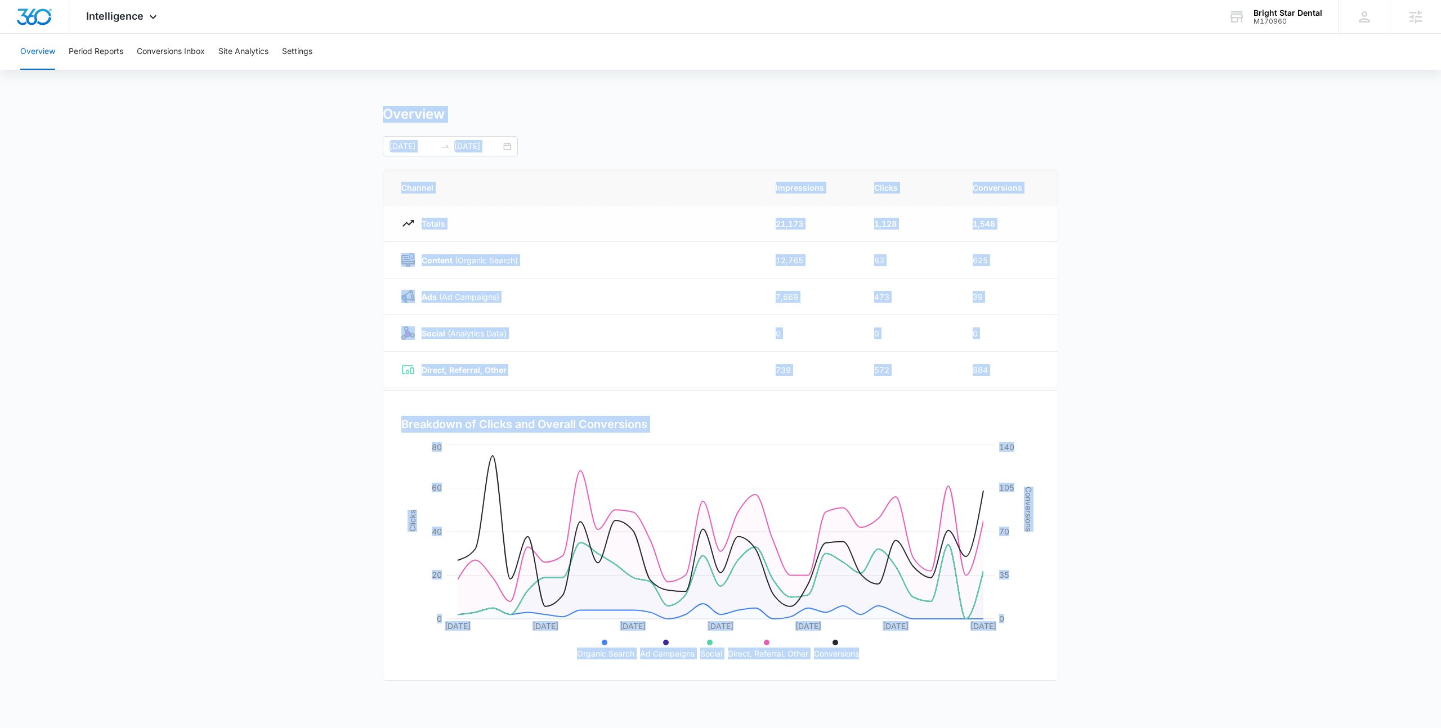
drag, startPoint x: 867, startPoint y: 656, endPoint x: 306, endPoint y: 79, distance: 805.4
click at [306, 79] on div "Overview Period Reports Conversions Inbox Site Analytics Settings Overview 09/0…" at bounding box center [720, 365] width 1441 height 663
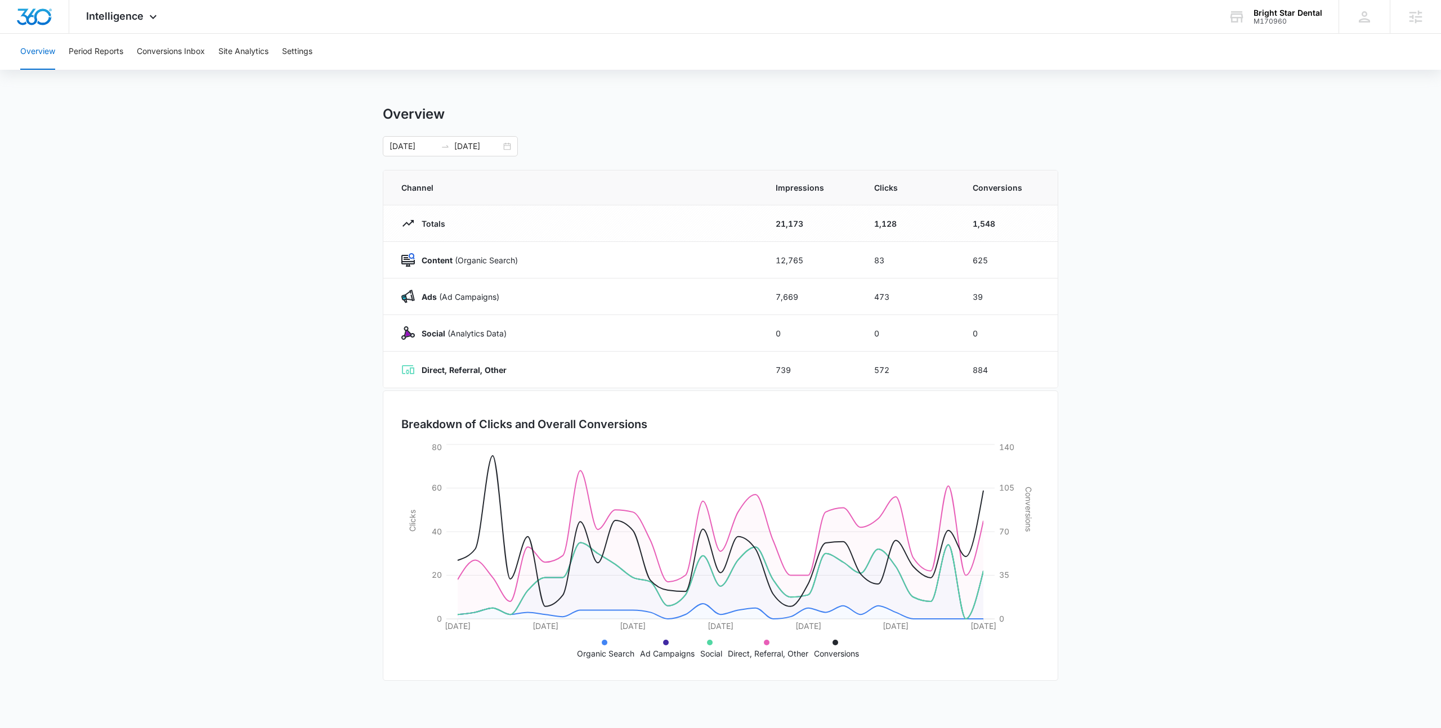
click at [451, 169] on div "Overview 09/08/2025 10/08/2025 Channel Impressions Clicks Conversions Totals 21…" at bounding box center [721, 401] width 676 height 591
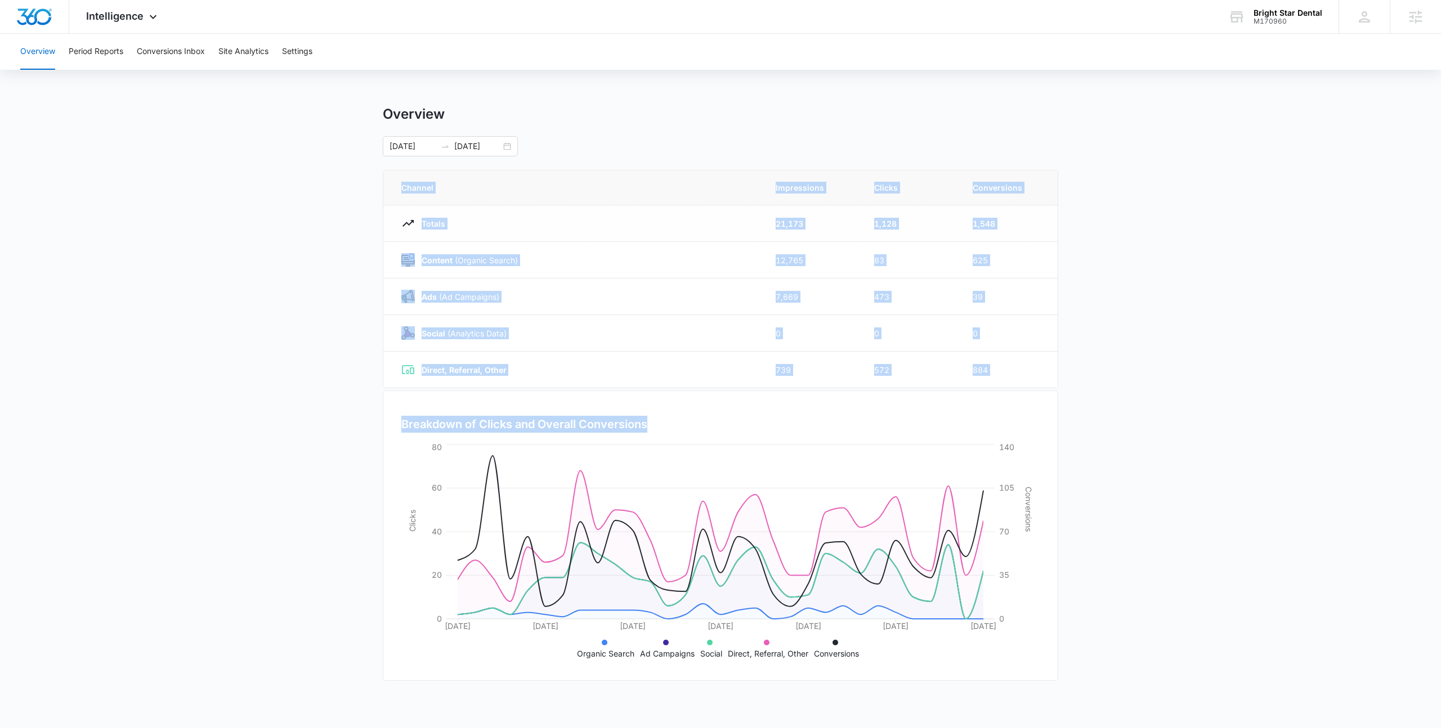
drag, startPoint x: 384, startPoint y: 181, endPoint x: 1132, endPoint y: 425, distance: 786.3
click at [1132, 425] on main "Overview 09/08/2025 10/08/2025 Channel Impressions Clicks Conversions Totals 21…" at bounding box center [720, 401] width 1441 height 591
drag, startPoint x: 1102, startPoint y: 706, endPoint x: 252, endPoint y: 120, distance: 1032.0
click at [252, 120] on body "Intelligence Apps Reputation Forms CRM Email Social Payments POS Content Ads In…" at bounding box center [720, 364] width 1441 height 728
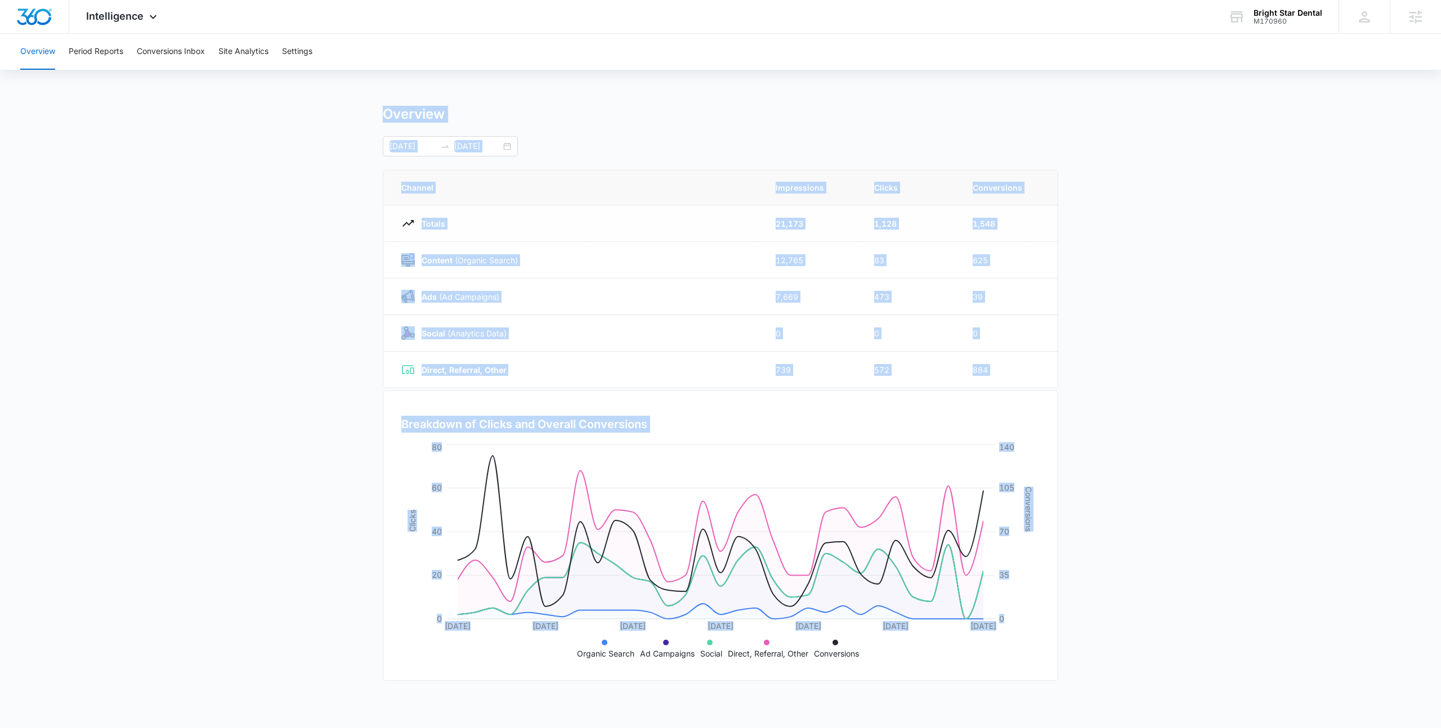
click at [252, 120] on main "Overview 09/08/2025 10/08/2025 Channel Impressions Clicks Conversions Totals 21…" at bounding box center [720, 401] width 1441 height 591
drag, startPoint x: 252, startPoint y: 120, endPoint x: 874, endPoint y: 658, distance: 822.1
click at [874, 658] on main "Overview 09/08/2025 10/08/2025 Channel Impressions Clicks Conversions Totals 21…" at bounding box center [720, 401] width 1441 height 591
click at [874, 658] on ul "Organic Search Ad Campaigns Social Direct, Referral, Other Conversions" at bounding box center [721, 648] width 616 height 24
drag, startPoint x: 874, startPoint y: 658, endPoint x: -2, endPoint y: 7, distance: 1090.8
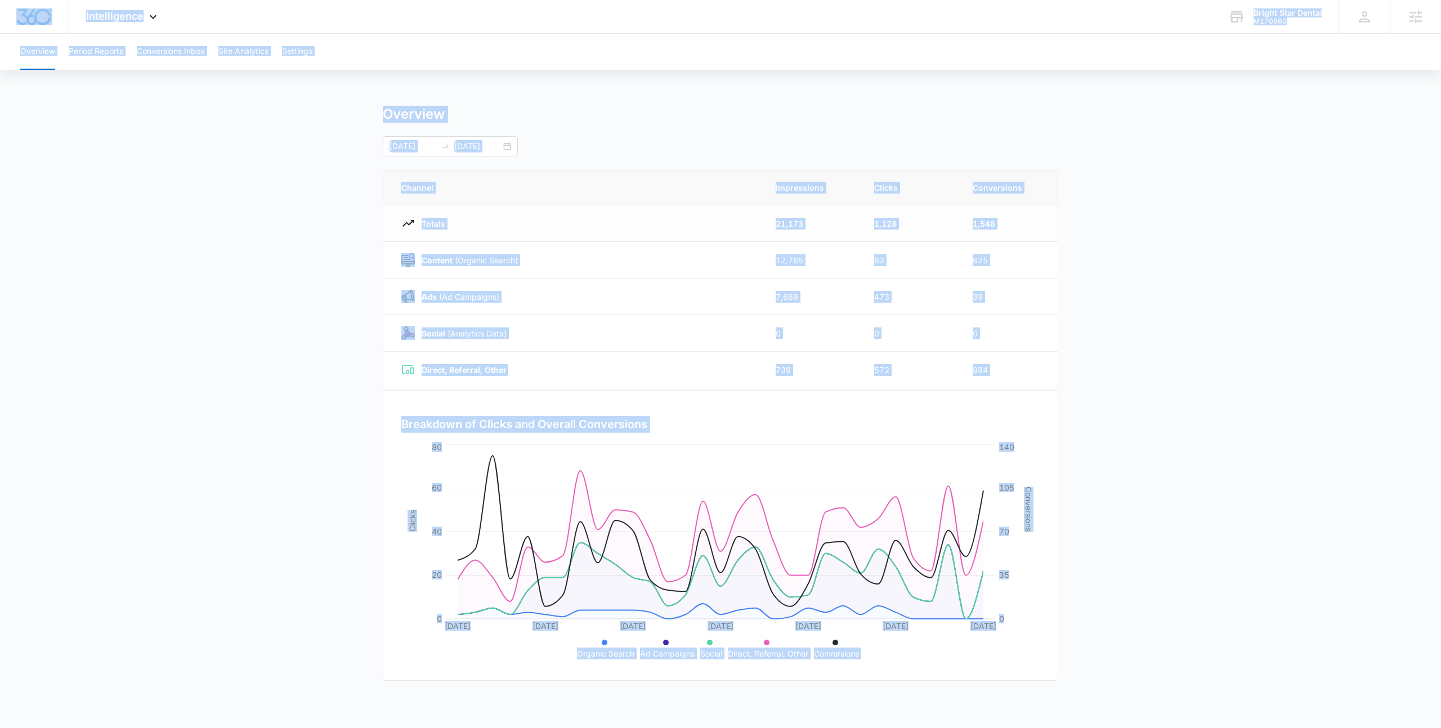
click at [0, 7] on html "Intelligence Apps Reputation Forms CRM Email Social Payments POS Content Ads In…" at bounding box center [720, 364] width 1441 height 728
click at [315, 17] on div "Intelligence Apps Reputation Forms CRM Email Social Payments POS Content Ads In…" at bounding box center [720, 17] width 1441 height 34
drag, startPoint x: 339, startPoint y: 56, endPoint x: 1213, endPoint y: 707, distance: 1090.2
click at [1213, 707] on body "Intelligence Apps Reputation Forms CRM Email Social Payments POS Content Ads In…" at bounding box center [720, 364] width 1441 height 728
click at [991, 703] on body "Intelligence Apps Reputation Forms CRM Email Social Payments POS Content Ads In…" at bounding box center [720, 364] width 1441 height 728
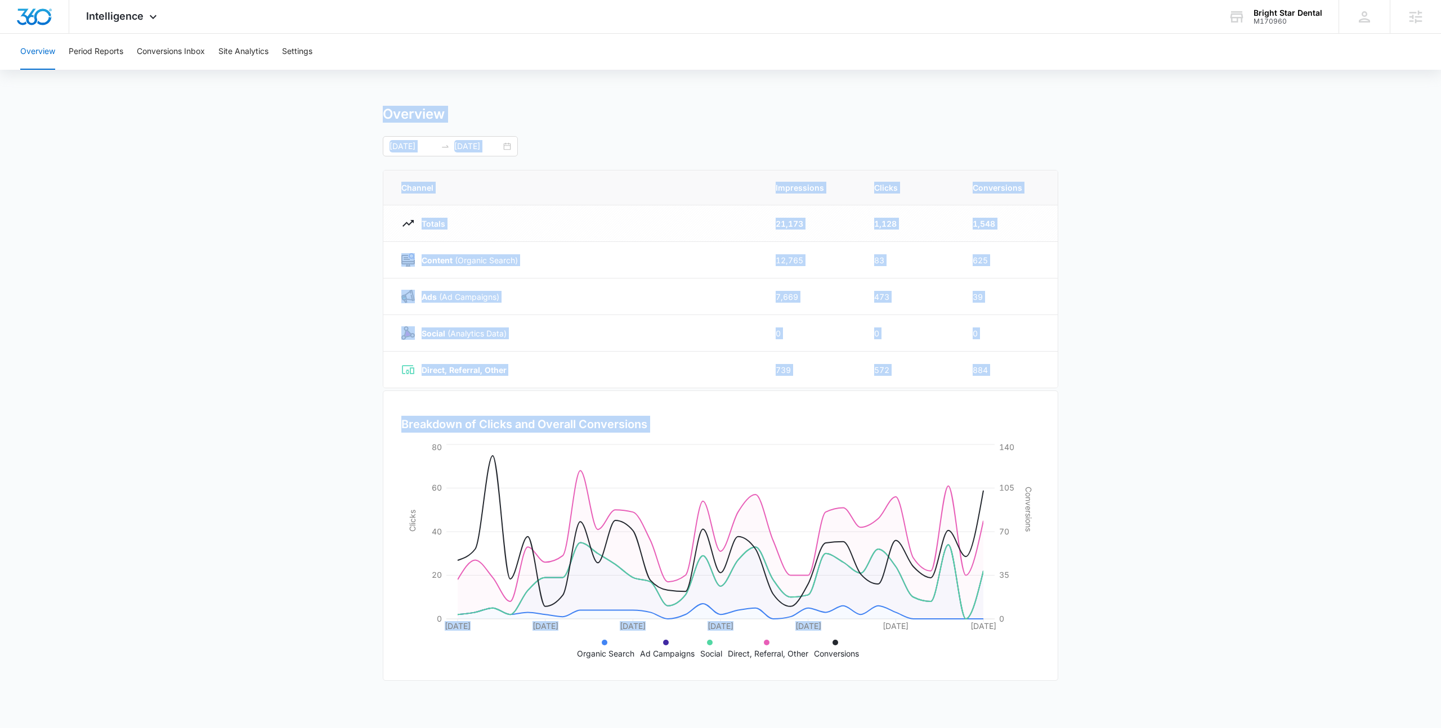
drag, startPoint x: 870, startPoint y: 665, endPoint x: 327, endPoint y: 113, distance: 774.3
click at [327, 113] on main "Overview 09/08/2025 10/08/2025 Channel Impressions Clicks Conversions Totals 21…" at bounding box center [720, 401] width 1441 height 591
drag, startPoint x: 327, startPoint y: 113, endPoint x: 870, endPoint y: 654, distance: 767.1
click at [870, 654] on main "Overview 09/08/2025 10/08/2025 Channel Impressions Clicks Conversions Totals 21…" at bounding box center [720, 401] width 1441 height 591
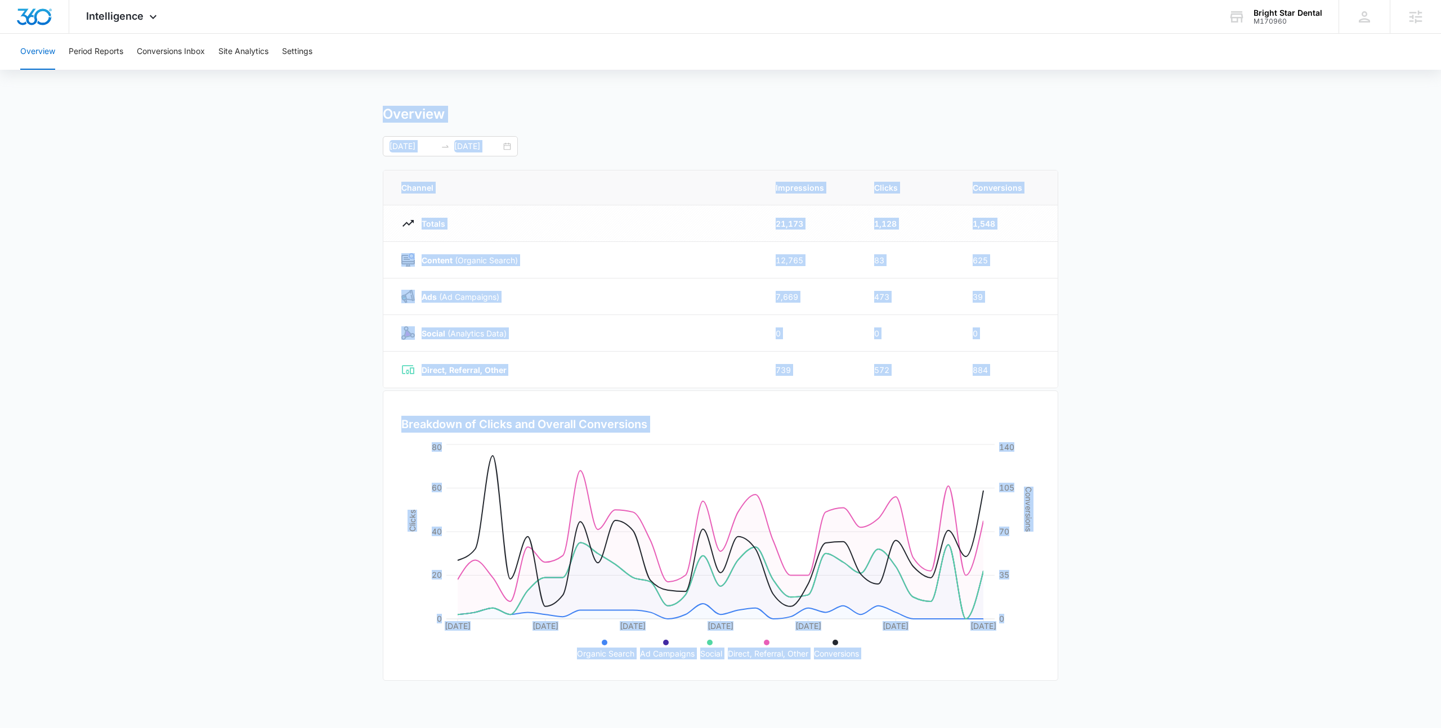
click at [870, 654] on ul "Organic Search Ad Campaigns Social Direct, Referral, Other Conversions" at bounding box center [721, 648] width 616 height 24
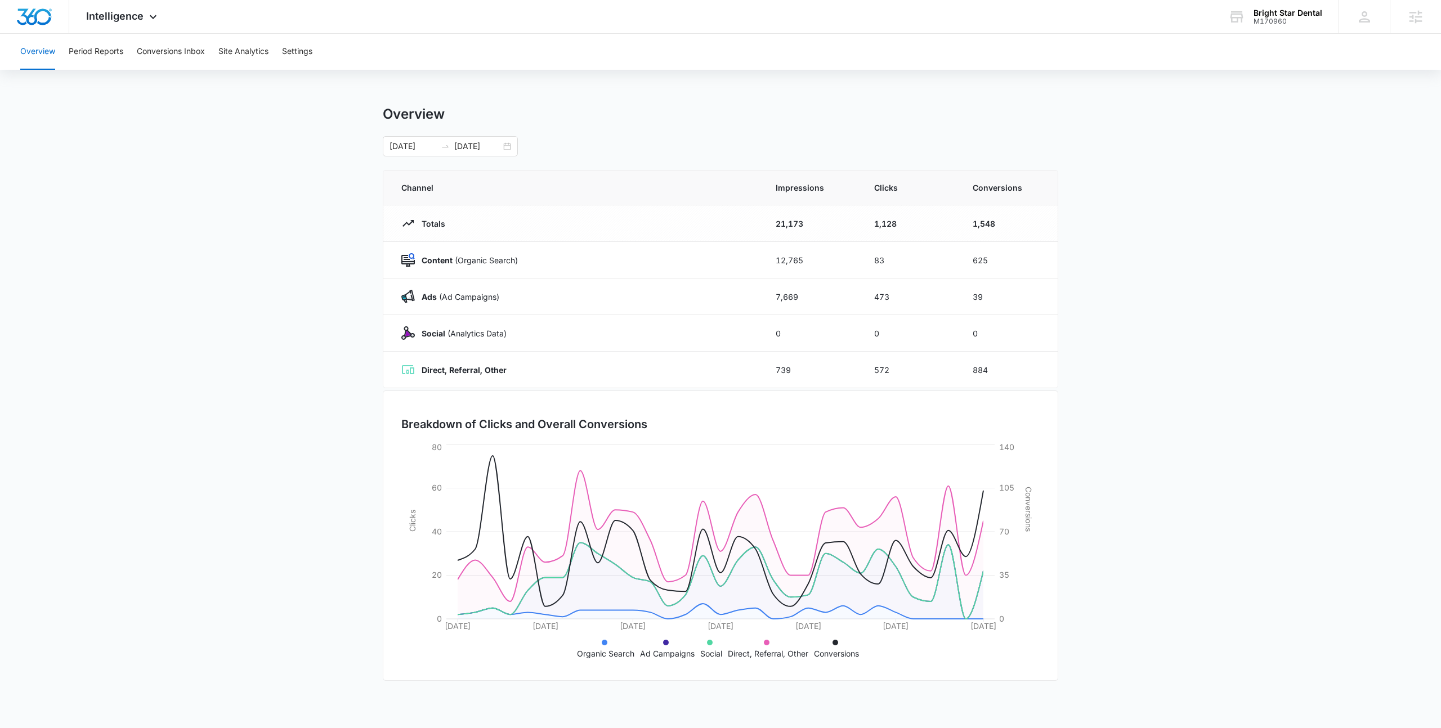
click at [154, 274] on main "Overview 09/08/2025 10/08/2025 Channel Impressions Clicks Conversions Totals 21…" at bounding box center [720, 401] width 1441 height 591
click at [92, 153] on main "Overview 09/08/2025 10/08/2025 Channel Impressions Clicks Conversions Totals 21…" at bounding box center [720, 401] width 1441 height 591
click at [91, 157] on main "Overview 09/08/2025 10/08/2025 Channel Impressions Clicks Conversions Totals 21…" at bounding box center [720, 401] width 1441 height 591
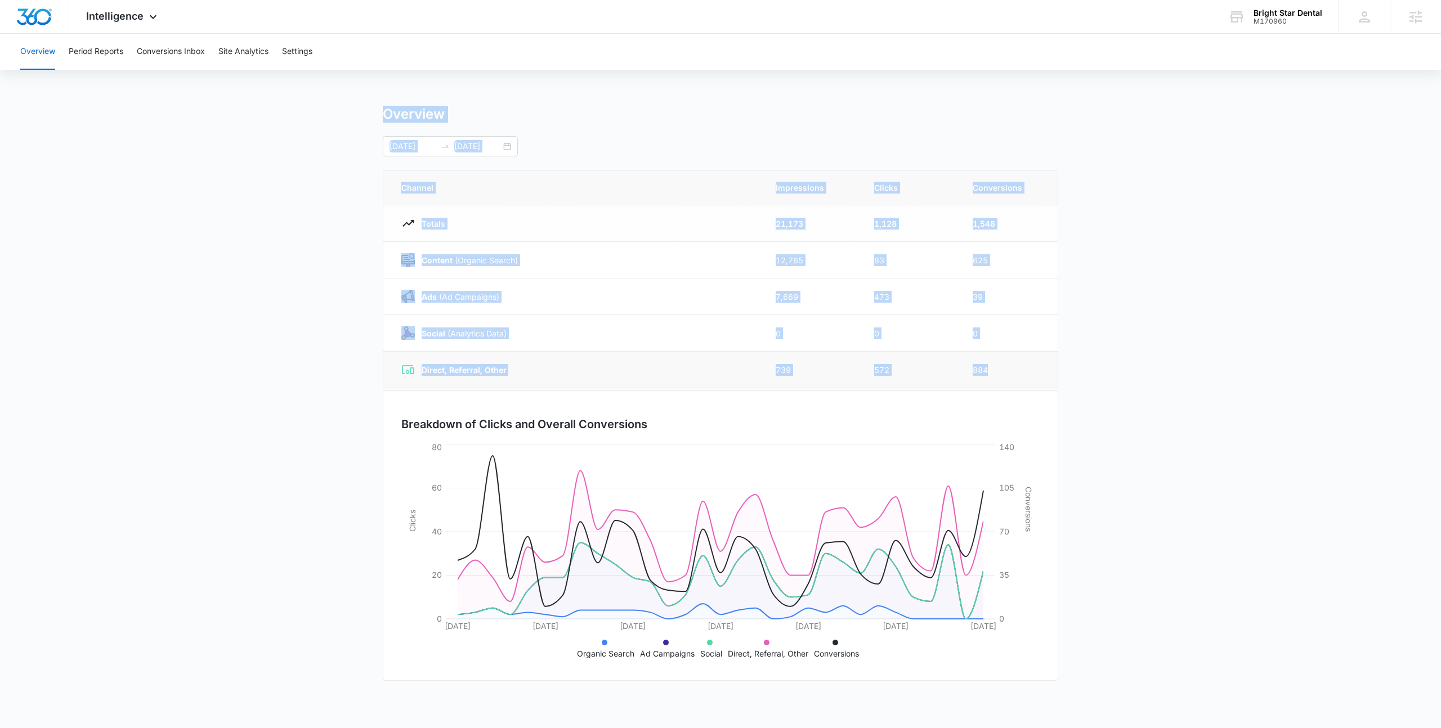
drag, startPoint x: 216, startPoint y: 78, endPoint x: 1021, endPoint y: 375, distance: 858.3
click at [1021, 375] on div "Overview Period Reports Conversions Inbox Site Analytics Settings Overview 09/0…" at bounding box center [720, 365] width 1441 height 663
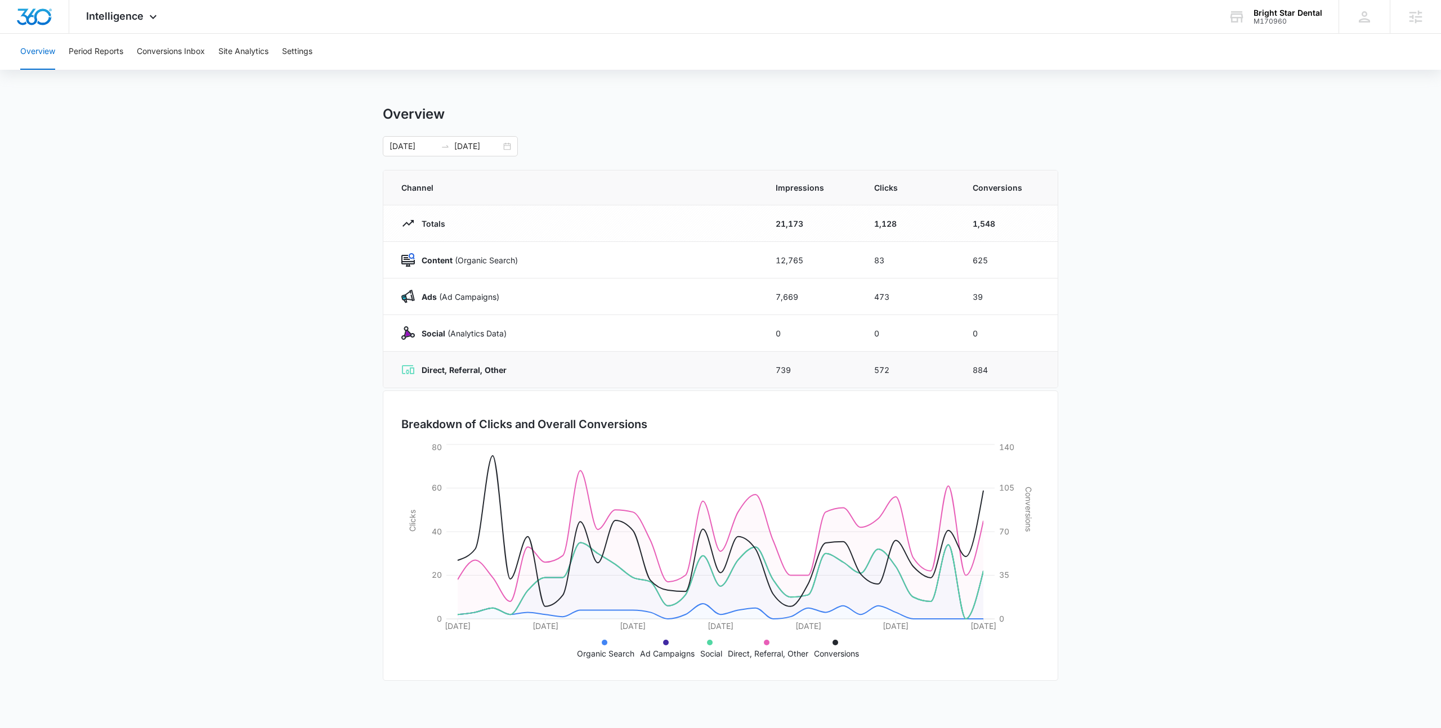
click at [1021, 375] on td "884" at bounding box center [1008, 370] width 99 height 37
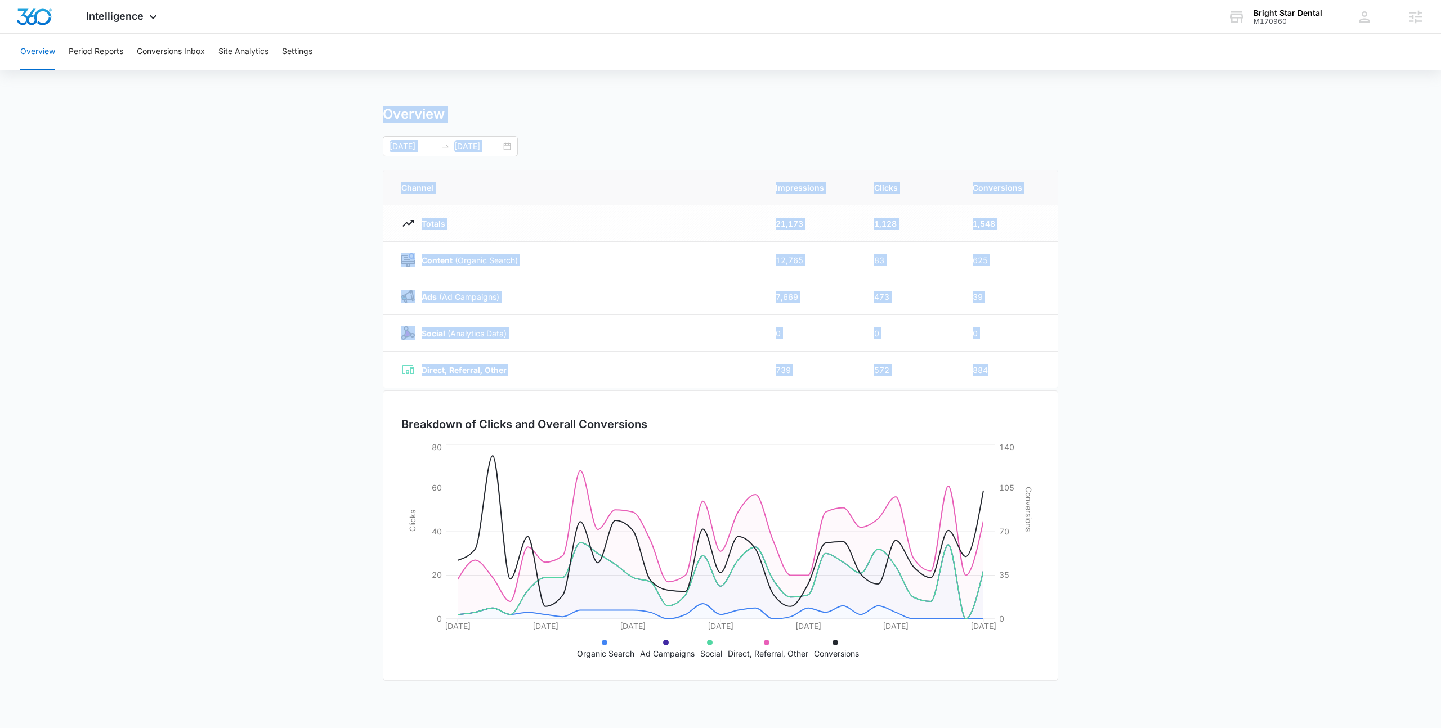
drag, startPoint x: 1020, startPoint y: 375, endPoint x: 321, endPoint y: 112, distance: 746.5
click at [321, 112] on main "Overview 09/08/2025 10/08/2025 Channel Impressions Clicks Conversions Totals 21…" at bounding box center [720, 401] width 1441 height 591
drag, startPoint x: 321, startPoint y: 112, endPoint x: 1027, endPoint y: 373, distance: 752.5
click at [1027, 373] on main "Overview 09/08/2025 10/08/2025 Channel Impressions Clicks Conversions Totals 21…" at bounding box center [720, 401] width 1441 height 591
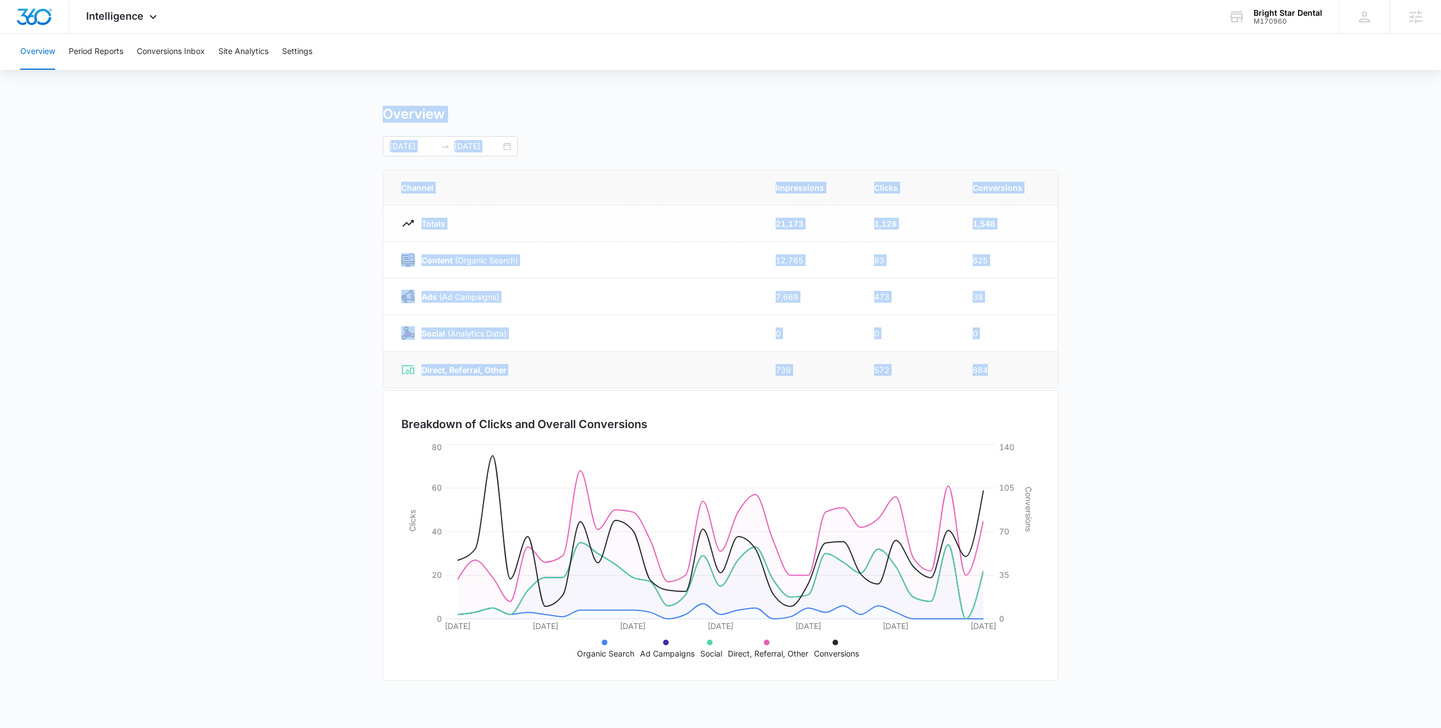
click at [1027, 373] on td "884" at bounding box center [1008, 370] width 99 height 37
drag, startPoint x: 1027, startPoint y: 373, endPoint x: 337, endPoint y: 122, distance: 733.7
click at [337, 122] on main "Overview 09/08/2025 10/08/2025 Channel Impressions Clicks Conversions Totals 21…" at bounding box center [720, 401] width 1441 height 591
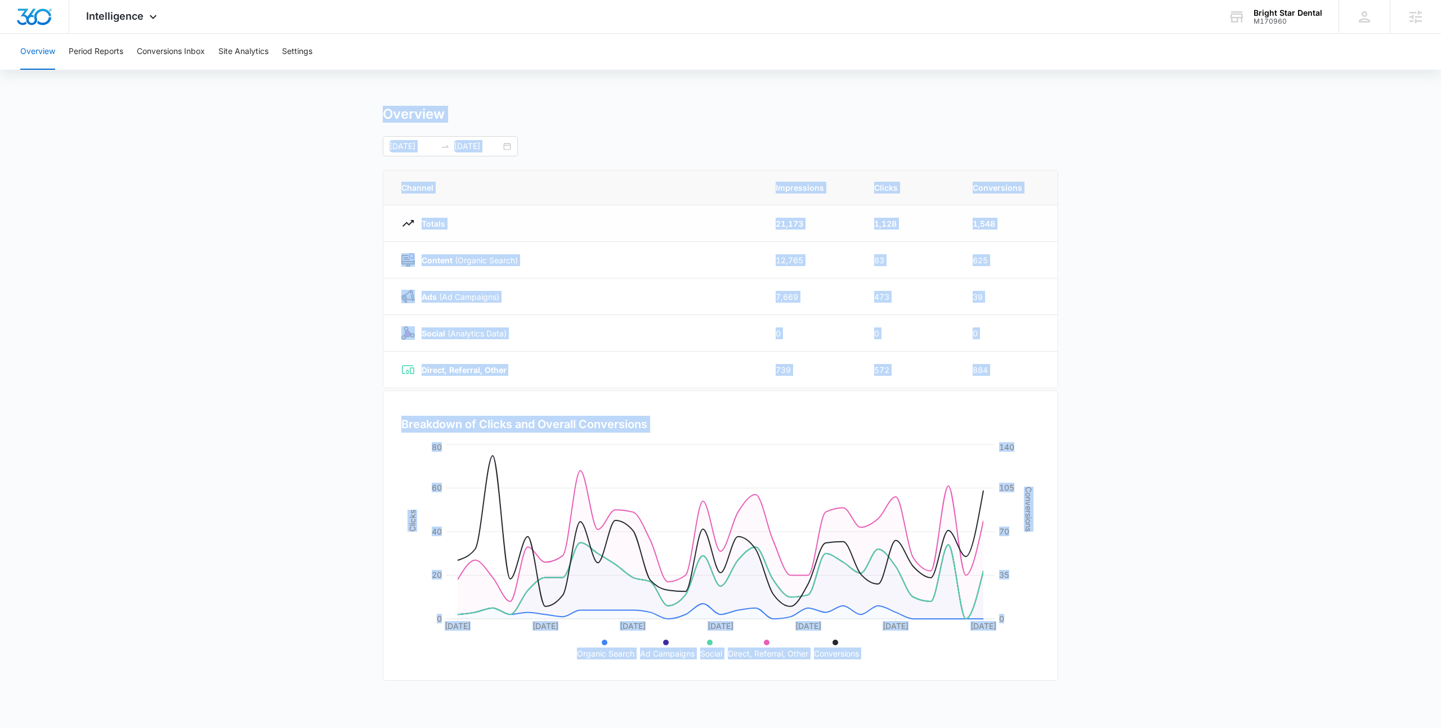
drag, startPoint x: 337, startPoint y: 122, endPoint x: 860, endPoint y: 651, distance: 744.0
click at [860, 651] on main "Overview 09/08/2025 10/08/2025 Channel Impressions Clicks Conversions Totals 21…" at bounding box center [720, 401] width 1441 height 591
click at [860, 651] on ul "Organic Search Ad Campaigns Social Direct, Referral, Other Conversions" at bounding box center [721, 648] width 616 height 24
drag, startPoint x: 862, startPoint y: 655, endPoint x: 337, endPoint y: 120, distance: 750.4
click at [337, 120] on main "Overview 09/08/2025 10/08/2025 Channel Impressions Clicks Conversions Totals 21…" at bounding box center [720, 401] width 1441 height 591
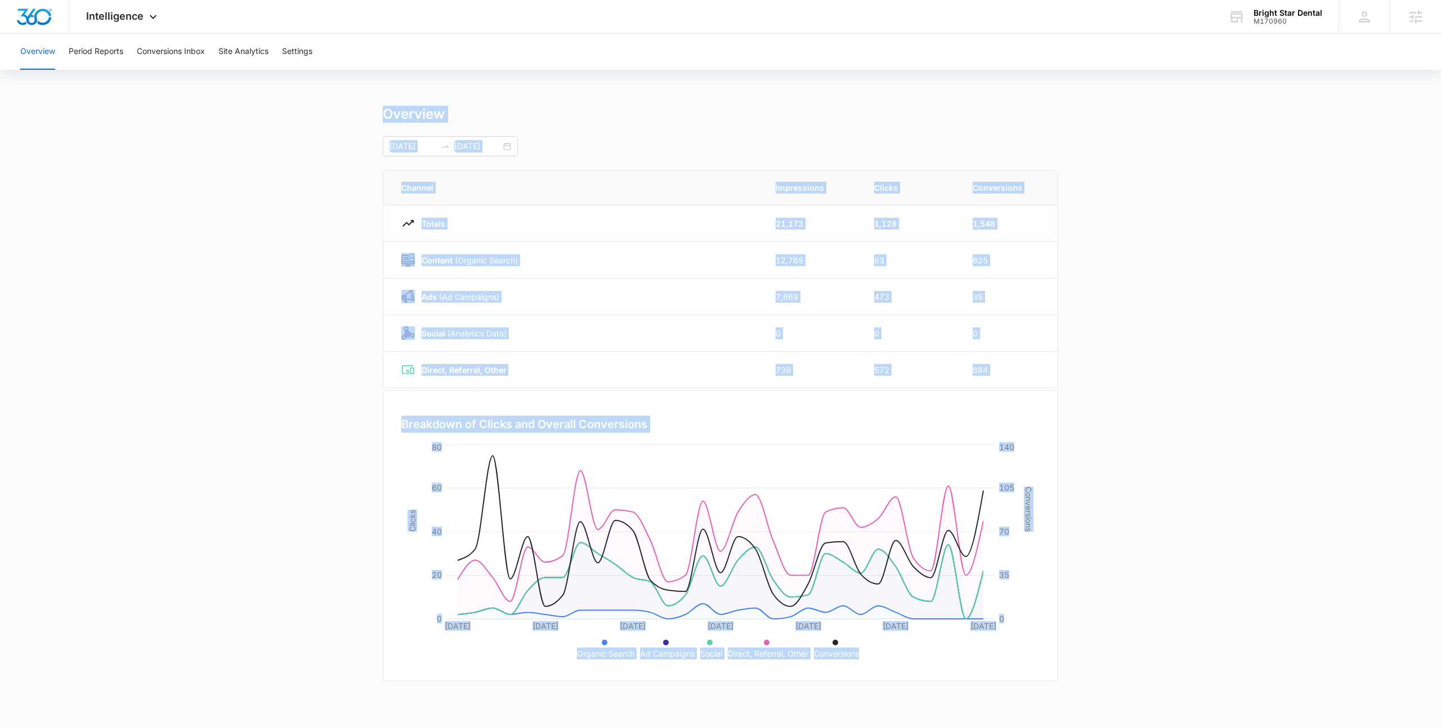
click at [337, 120] on main "Overview 09/08/2025 10/08/2025 Channel Impressions Clicks Conversions Totals 21…" at bounding box center [720, 401] width 1441 height 591
drag, startPoint x: 337, startPoint y: 120, endPoint x: 864, endPoint y: 652, distance: 749.6
click at [864, 652] on main "Overview 09/08/2025 10/08/2025 Channel Impressions Clicks Conversions Totals 21…" at bounding box center [720, 401] width 1441 height 591
click at [864, 652] on ul "Organic Search Ad Campaigns Social Direct, Referral, Other Conversions" at bounding box center [721, 648] width 616 height 24
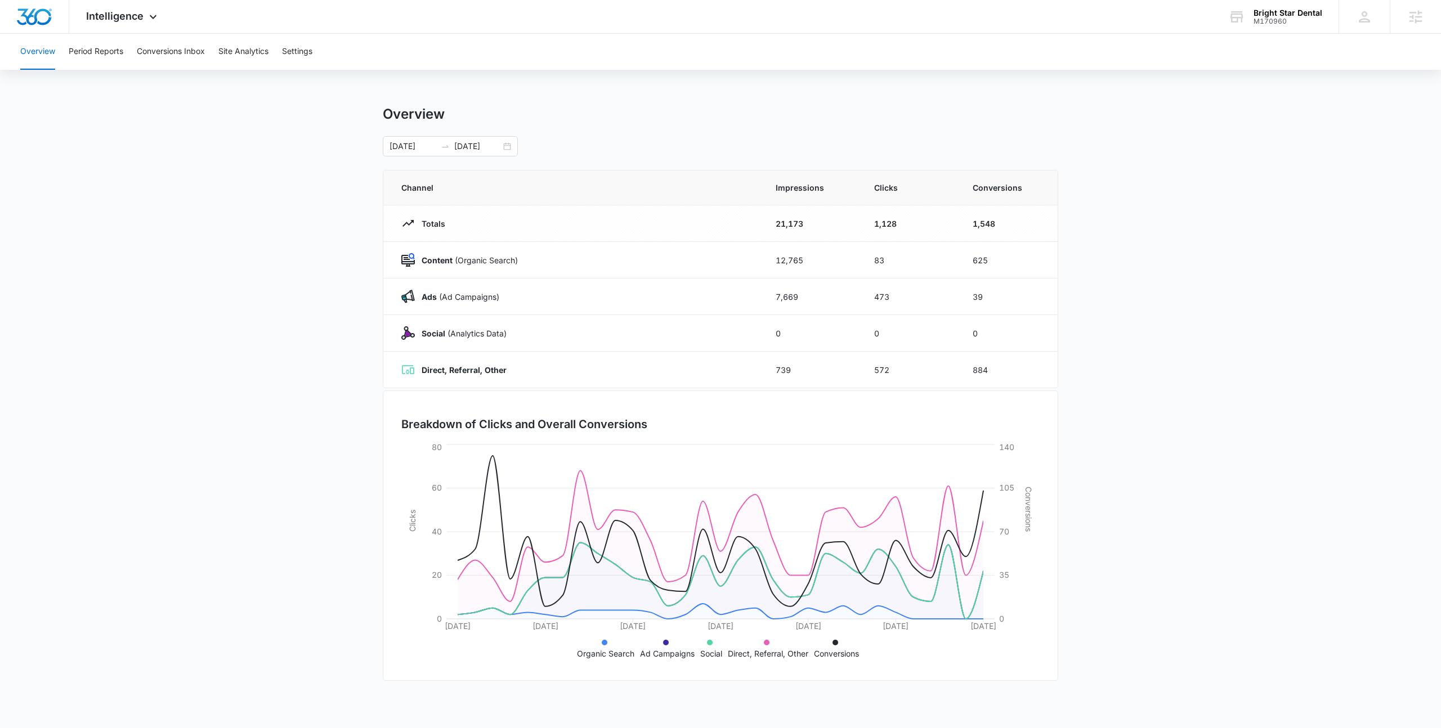
click at [185, 287] on main "Overview 09/08/2025 10/08/2025 Channel Impressions Clicks Conversions Totals 21…" at bounding box center [720, 401] width 1441 height 591
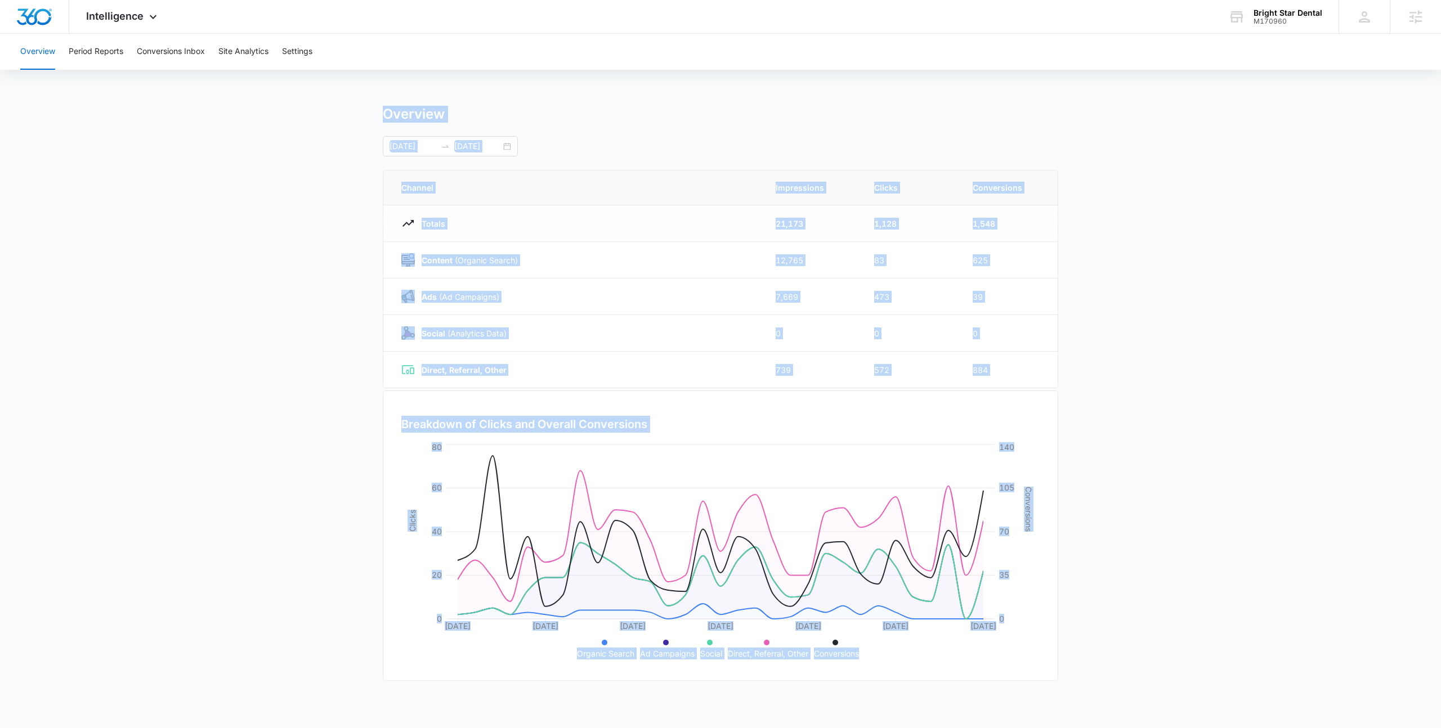
drag, startPoint x: 370, startPoint y: 109, endPoint x: 879, endPoint y: 655, distance: 747.2
click at [879, 655] on main "Overview 09/08/2025 10/08/2025 Channel Impressions Clicks Conversions Totals 21…" at bounding box center [720, 401] width 1441 height 591
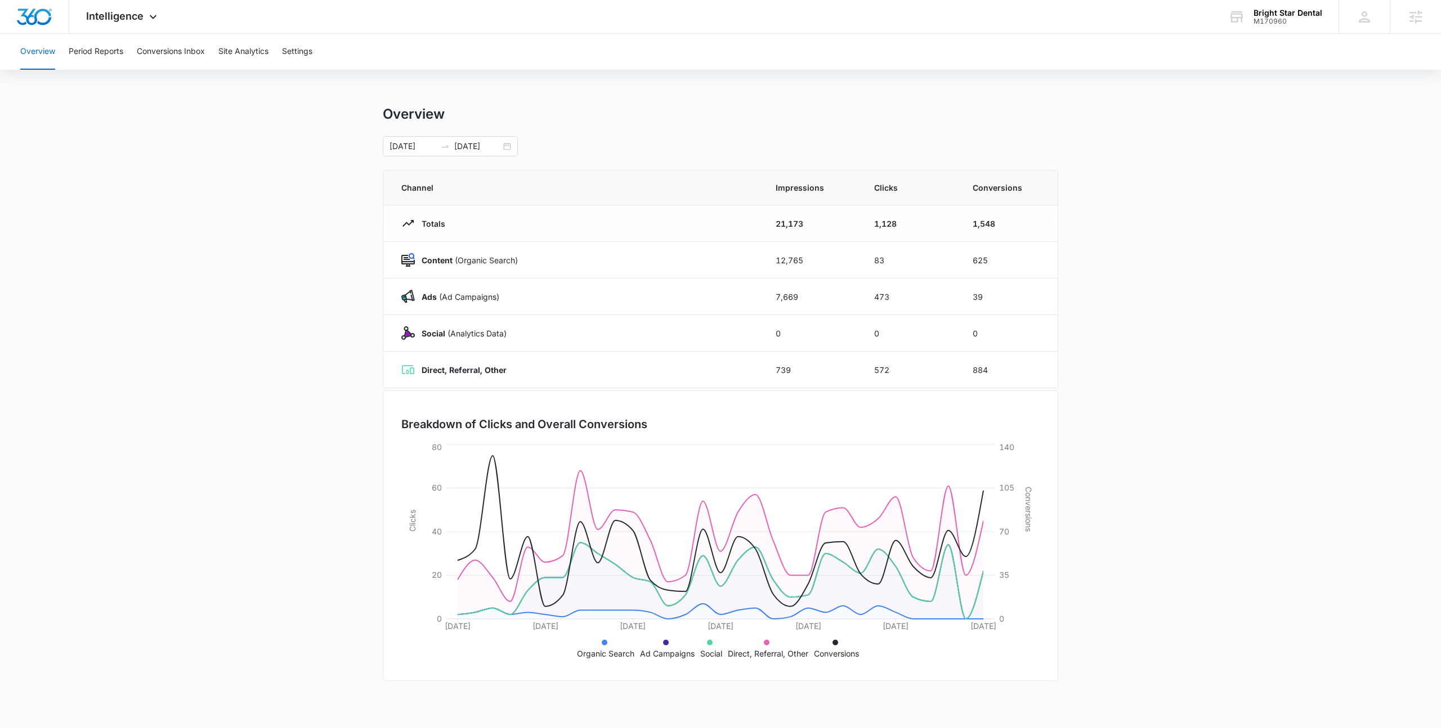
click at [879, 655] on ul "Organic Search Ad Campaigns Social Direct, Referral, Other Conversions" at bounding box center [721, 648] width 616 height 24
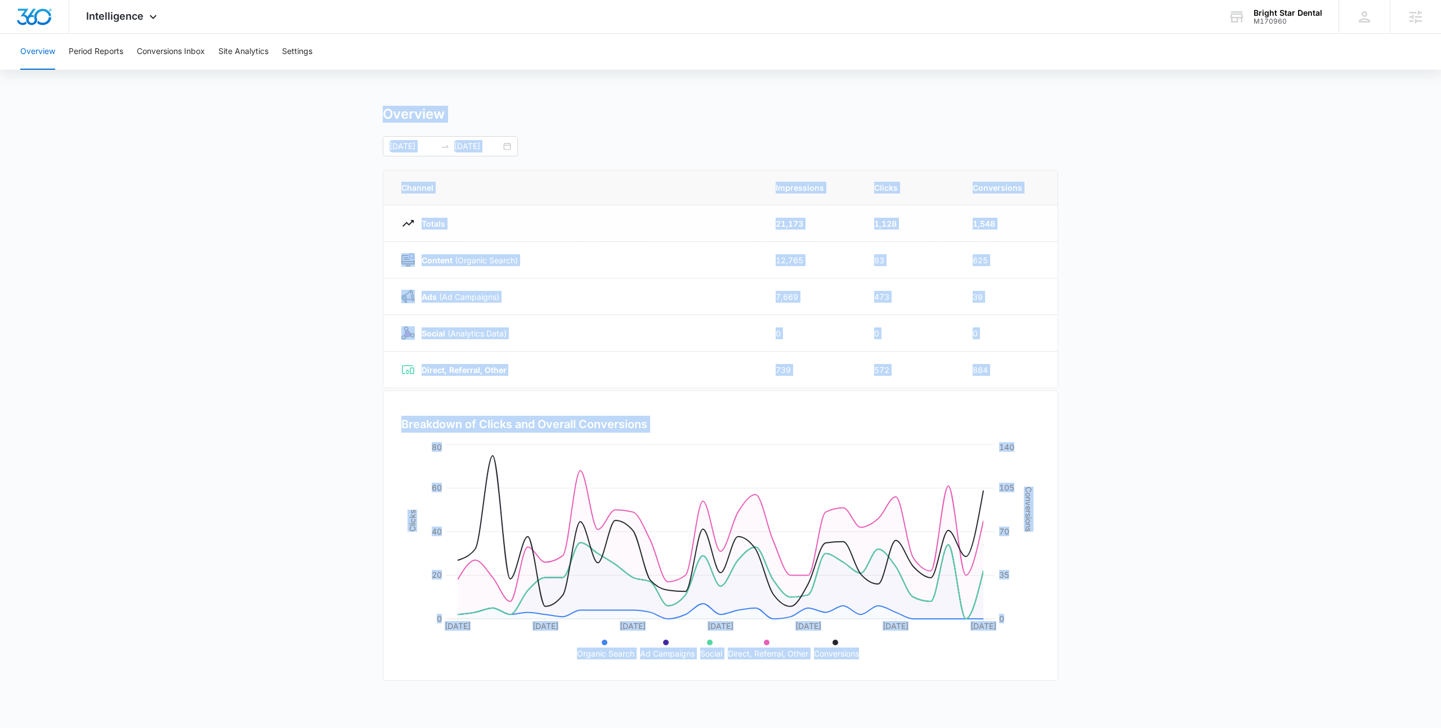
drag, startPoint x: 879, startPoint y: 655, endPoint x: 351, endPoint y: 115, distance: 755.6
click at [351, 115] on main "Overview 09/08/2025 10/08/2025 Channel Impressions Clicks Conversions Totals 21…" at bounding box center [720, 401] width 1441 height 591
drag, startPoint x: 351, startPoint y: 115, endPoint x: 861, endPoint y: 654, distance: 742.3
click at [861, 654] on main "Overview 09/08/2025 10/08/2025 Channel Impressions Clicks Conversions Totals 21…" at bounding box center [720, 401] width 1441 height 591
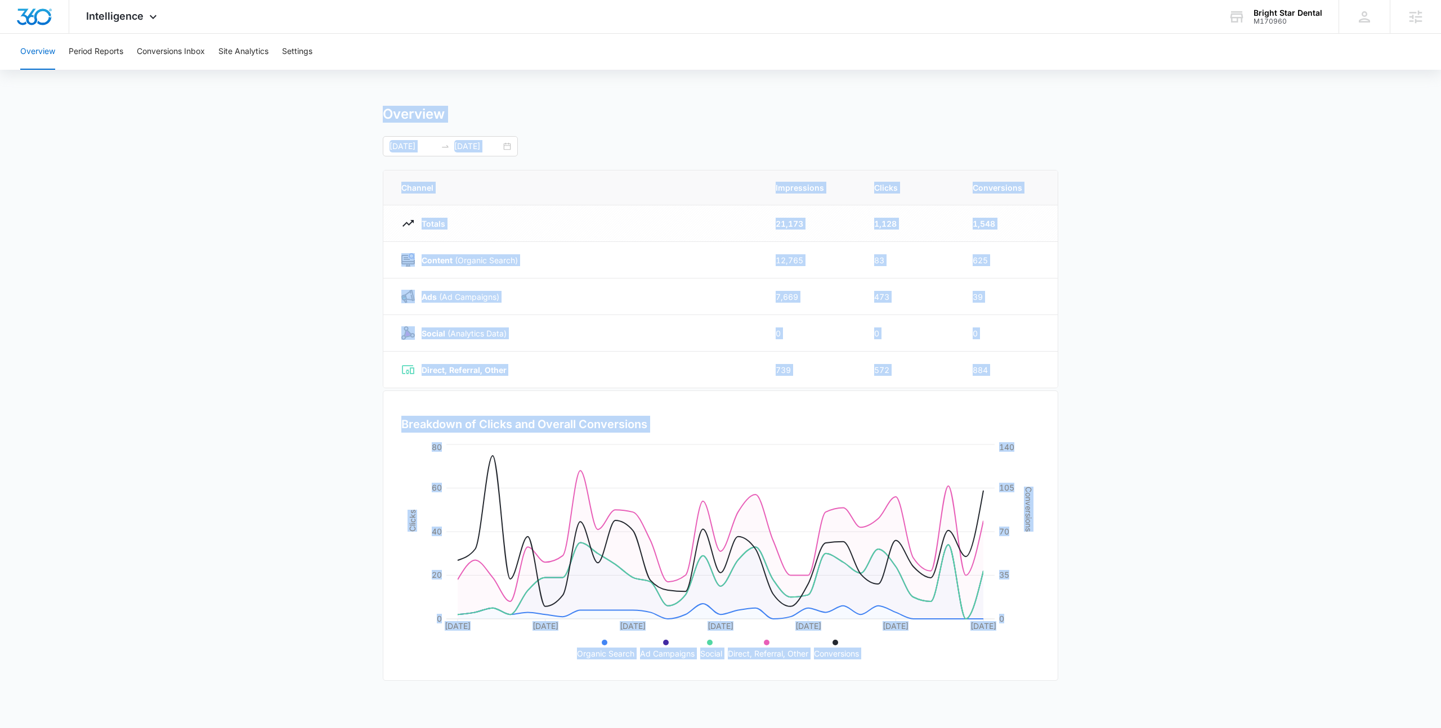
click at [861, 654] on ul "Organic Search Ad Campaigns Social Direct, Referral, Other Conversions" at bounding box center [721, 648] width 616 height 24
drag, startPoint x: 861, startPoint y: 654, endPoint x: 368, endPoint y: 111, distance: 733.7
click at [368, 111] on main "Overview 09/08/2025 10/08/2025 Channel Impressions Clicks Conversions Totals 21…" at bounding box center [720, 401] width 1441 height 591
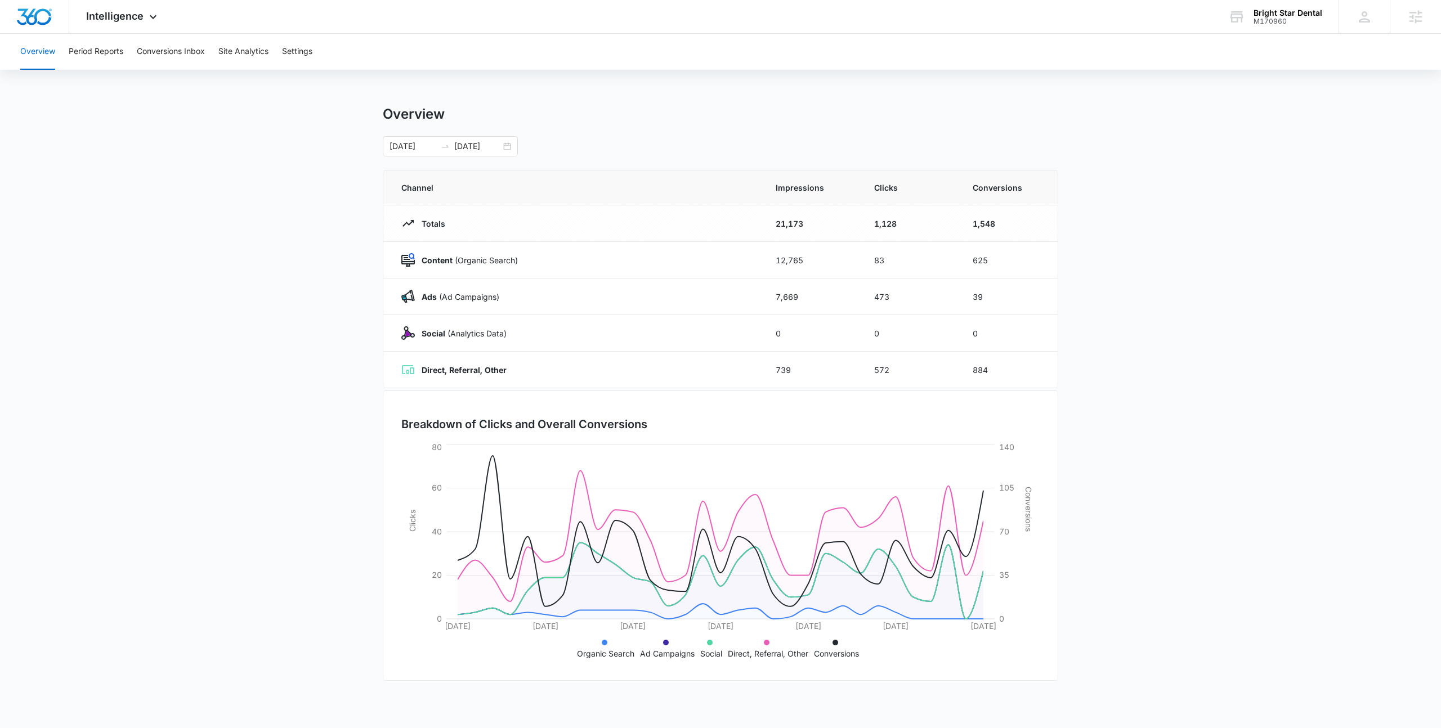
click at [368, 111] on main "Overview 09/08/2025 10/08/2025 Channel Impressions Clicks Conversions Totals 21…" at bounding box center [720, 401] width 1441 height 591
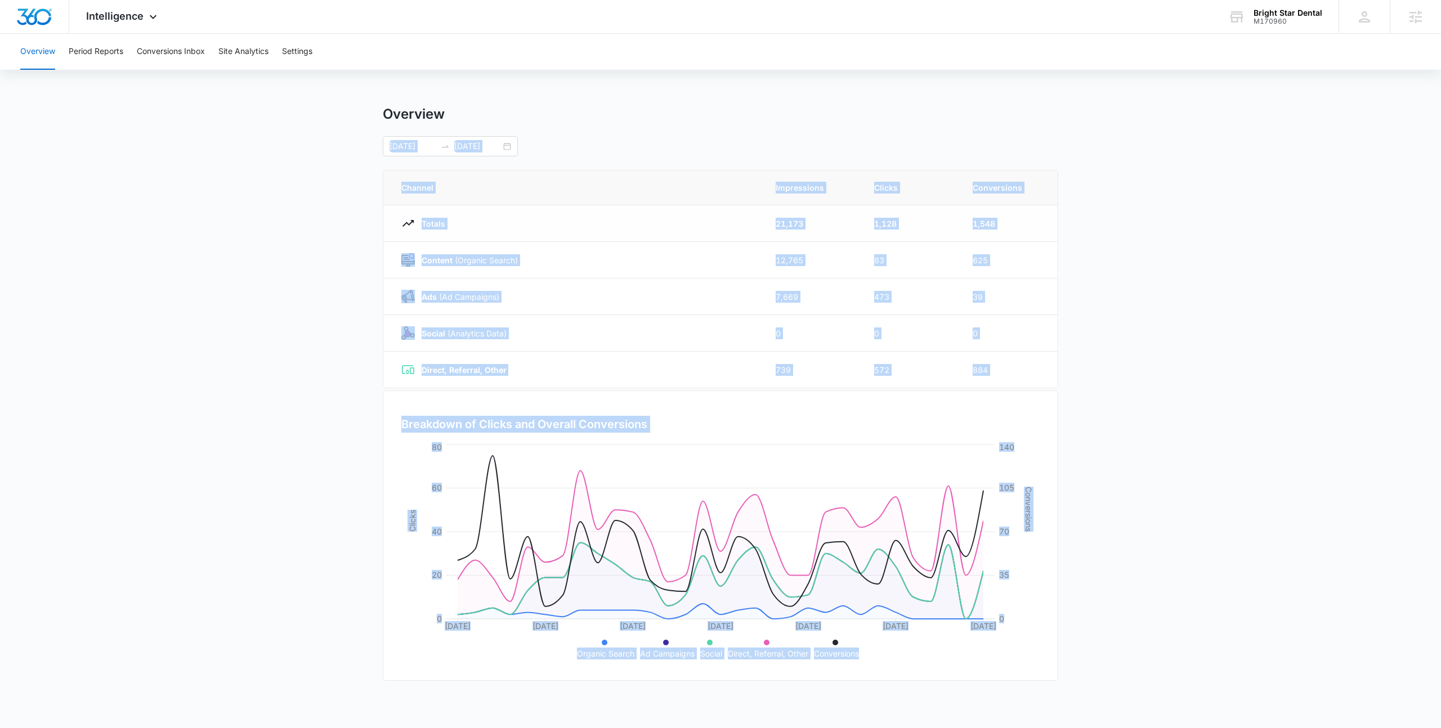
drag, startPoint x: 374, startPoint y: 152, endPoint x: 863, endPoint y: 655, distance: 701.5
click at [863, 655] on main "Overview 09/08/2025 10/08/2025 Channel Impressions Clicks Conversions Totals 21…" at bounding box center [720, 401] width 1441 height 591
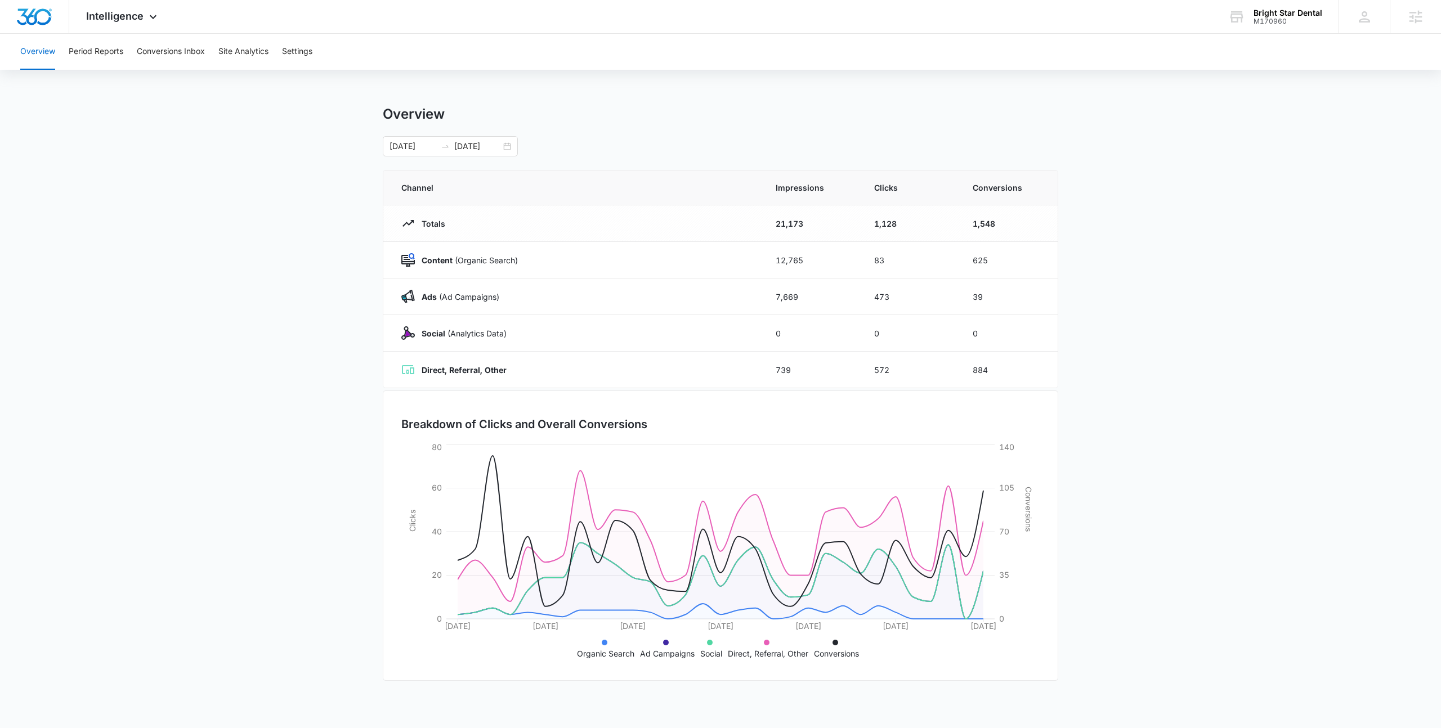
click at [863, 655] on ul "Organic Search Ad Campaigns Social Direct, Referral, Other Conversions" at bounding box center [721, 648] width 616 height 24
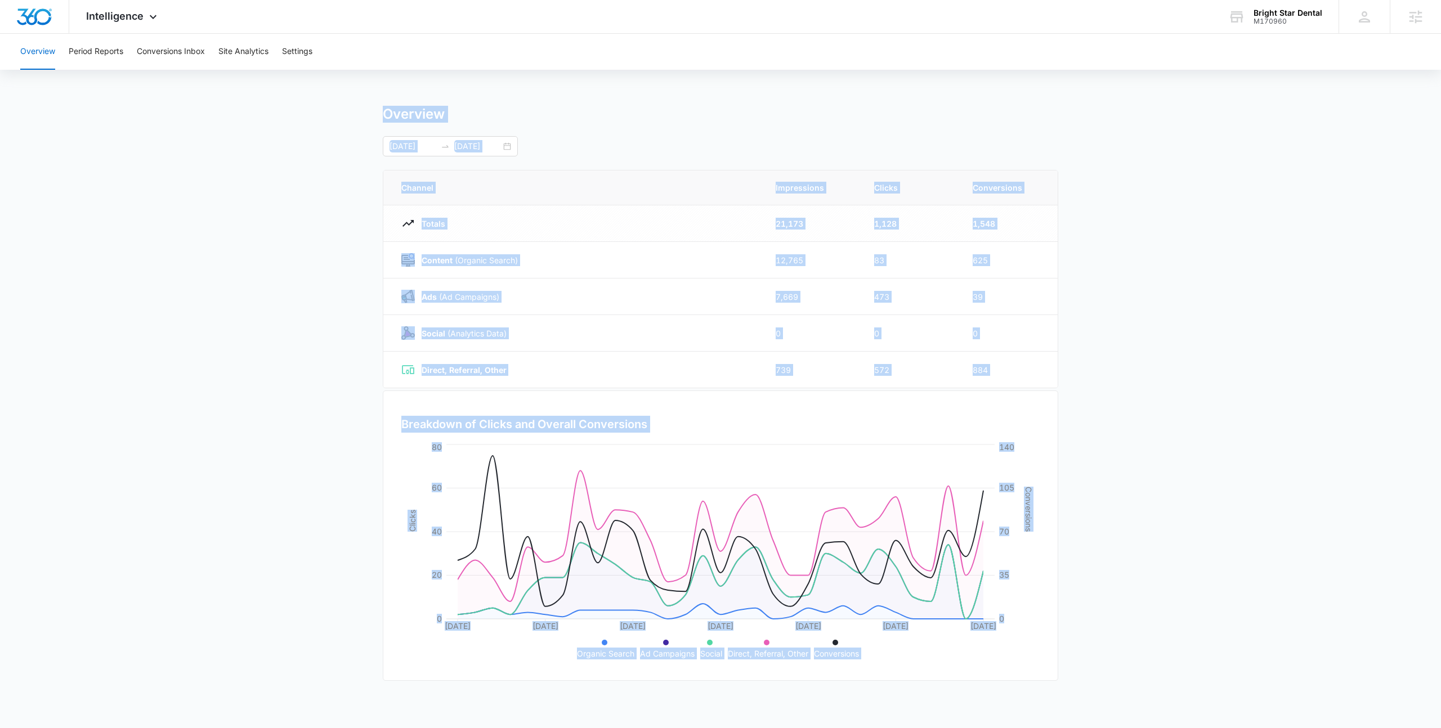
drag, startPoint x: 863, startPoint y: 655, endPoint x: 275, endPoint y: 99, distance: 809.2
click at [275, 99] on div "Overview Period Reports Conversions Inbox Site Analytics Settings Overview 09/0…" at bounding box center [720, 365] width 1441 height 663
drag, startPoint x: 385, startPoint y: 115, endPoint x: 860, endPoint y: 659, distance: 722.1
click at [860, 659] on div "Overview 09/08/2025 10/08/2025 Channel Impressions Clicks Conversions Totals 21…" at bounding box center [721, 401] width 676 height 591
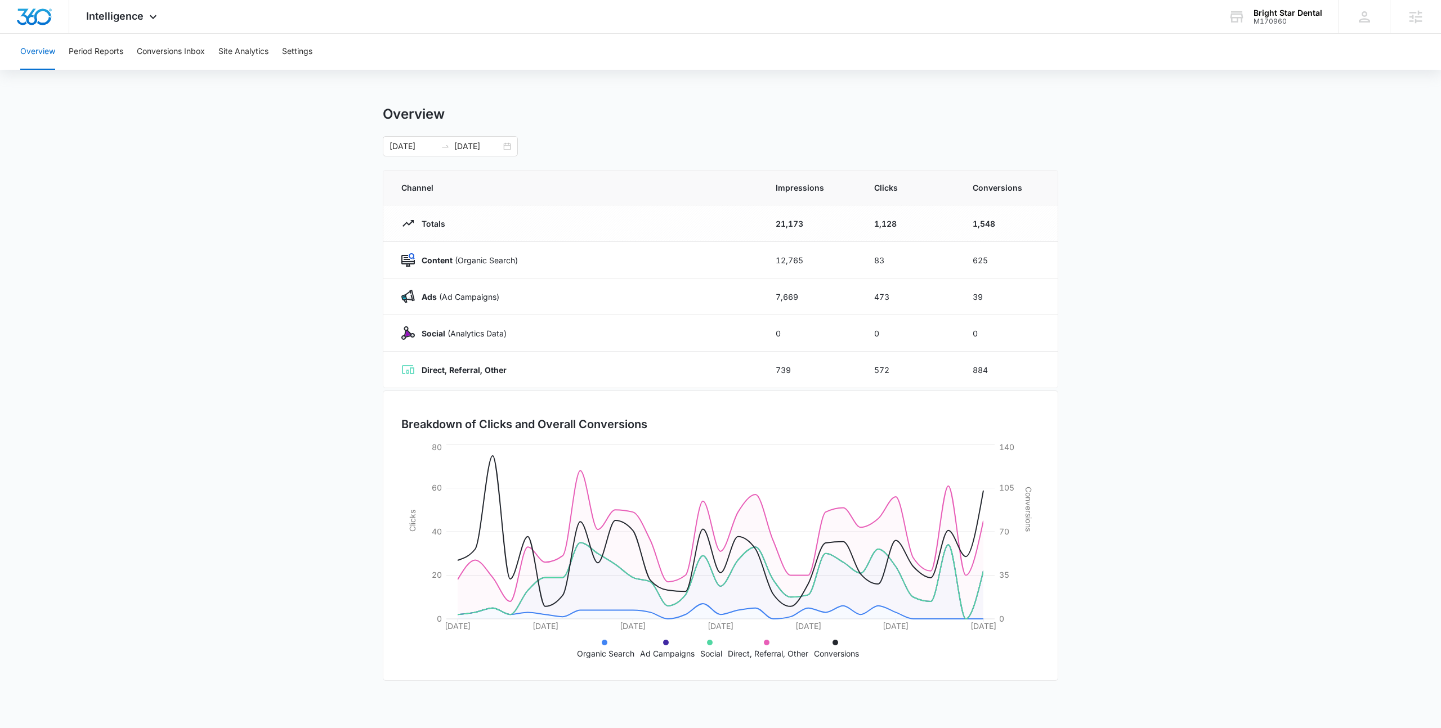
click at [860, 659] on ul "Organic Search Ad Campaigns Social Direct, Referral, Other Conversions" at bounding box center [721, 648] width 616 height 24
click at [245, 324] on main "Overview 09/08/2025 10/08/2025 Channel Impressions Clicks Conversions Totals 21…" at bounding box center [720, 401] width 1441 height 591
click at [256, 242] on main "Overview 09/08/2025 10/08/2025 Channel Impressions Clicks Conversions Totals 21…" at bounding box center [720, 401] width 1441 height 591
click at [336, 153] on main "Overview 09/08/2025 10/08/2025 Channel Impressions Clicks Conversions Totals 21…" at bounding box center [720, 401] width 1441 height 591
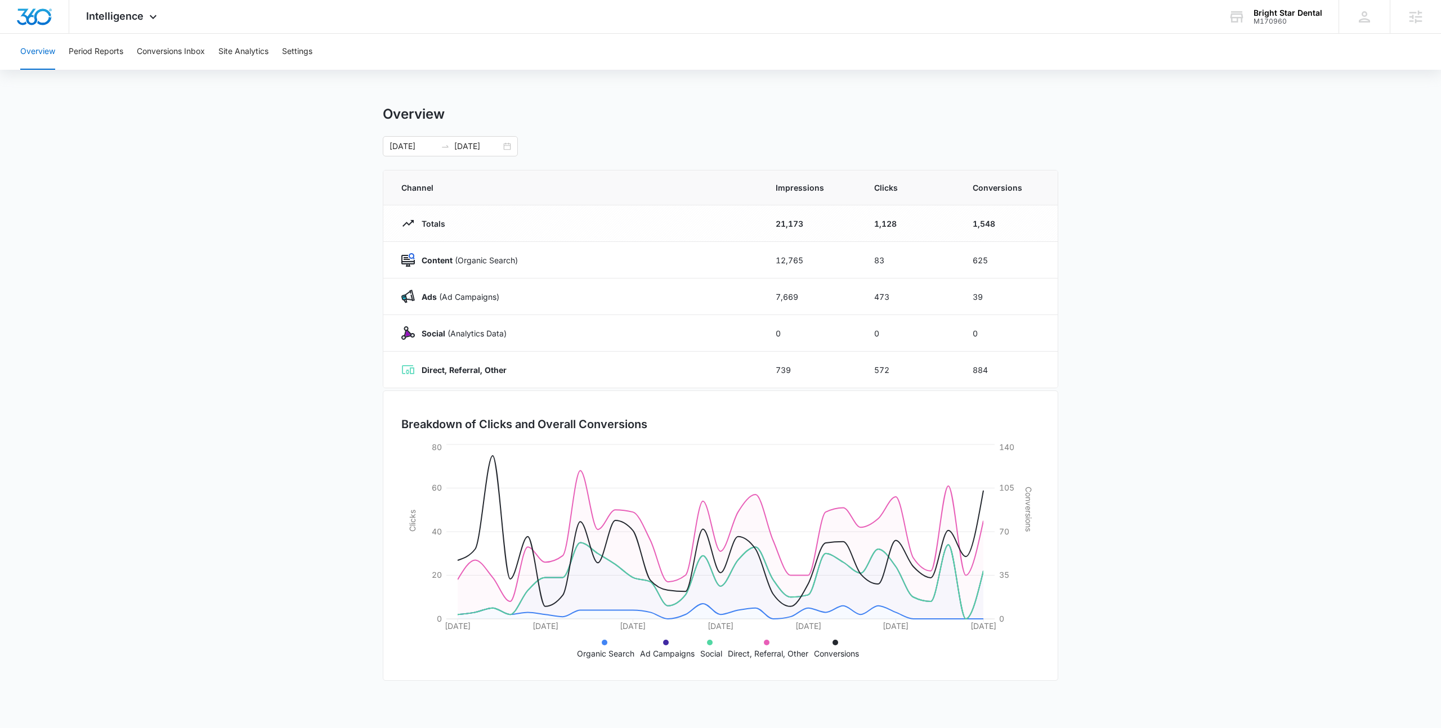
click at [336, 153] on main "Overview 09/08/2025 10/08/2025 Channel Impressions Clicks Conversions Totals 21…" at bounding box center [720, 401] width 1441 height 591
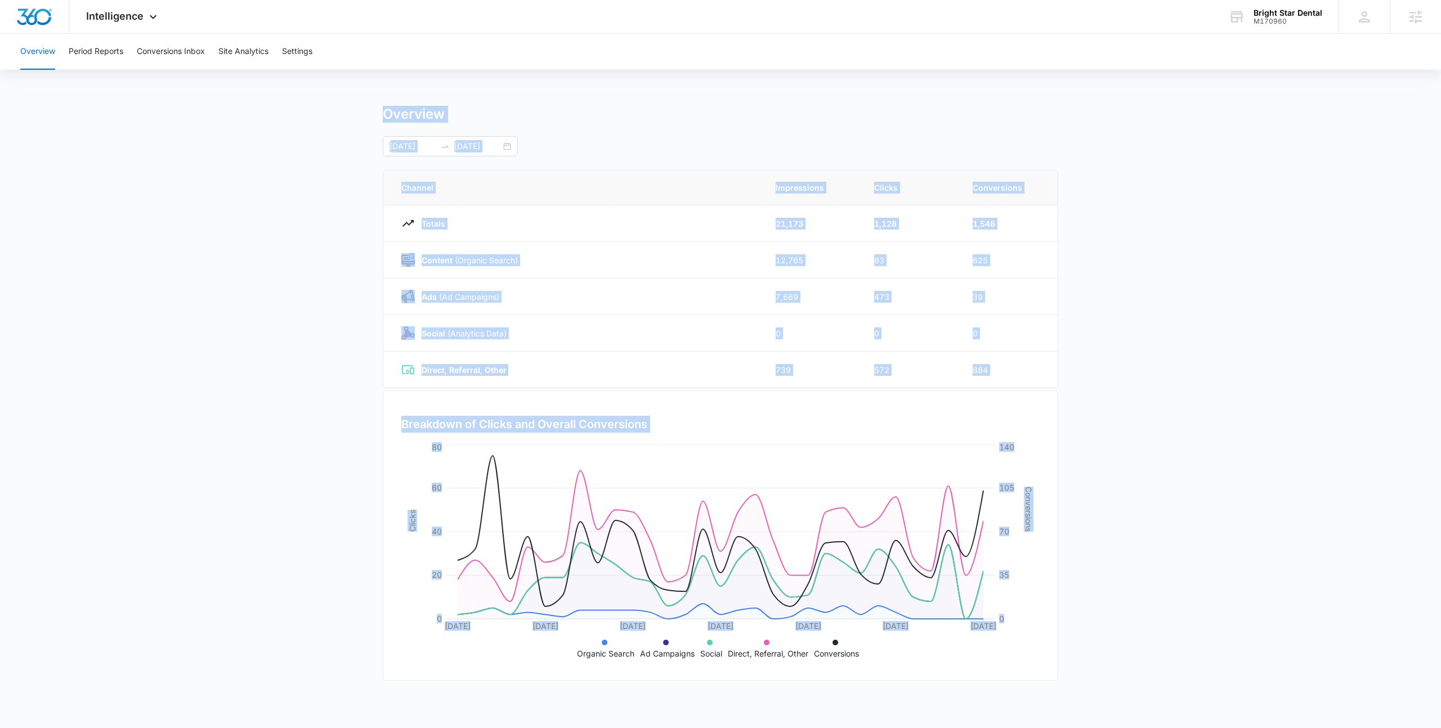
drag, startPoint x: 341, startPoint y: 104, endPoint x: 1112, endPoint y: 667, distance: 955.0
click at [1112, 667] on div "Overview Period Reports Conversions Inbox Site Analytics Settings Overview 09/0…" at bounding box center [720, 365] width 1441 height 663
click at [1112, 667] on main "Overview 09/08/2025 10/08/2025 Channel Impressions Clicks Conversions Totals 21…" at bounding box center [720, 401] width 1441 height 591
drag, startPoint x: 1112, startPoint y: 667, endPoint x: 340, endPoint y: 103, distance: 955.6
click at [340, 103] on div "Overview Period Reports Conversions Inbox Site Analytics Settings Overview 09/0…" at bounding box center [720, 365] width 1441 height 663
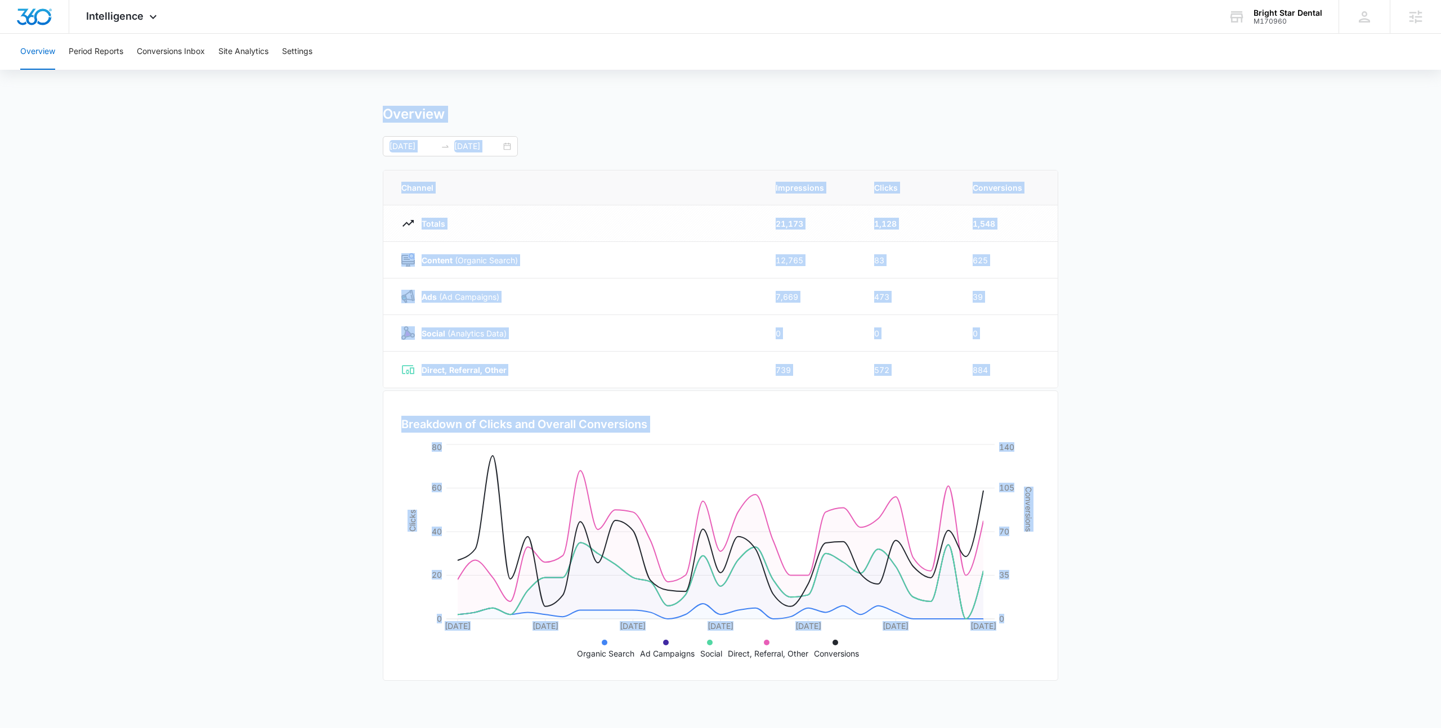
click at [340, 103] on div "Overview Period Reports Conversions Inbox Site Analytics Settings Overview 09/0…" at bounding box center [720, 365] width 1441 height 663
drag, startPoint x: 341, startPoint y: 105, endPoint x: 858, endPoint y: 659, distance: 758.0
click at [858, 661] on div "Overview Period Reports Conversions Inbox Site Analytics Settings Overview 09/0…" at bounding box center [720, 365] width 1441 height 663
drag, startPoint x: 858, startPoint y: 655, endPoint x: 328, endPoint y: 117, distance: 755.6
click at [328, 117] on main "Overview 09/08/2025 10/08/2025 Channel Impressions Clicks Conversions Totals 21…" at bounding box center [720, 401] width 1441 height 591
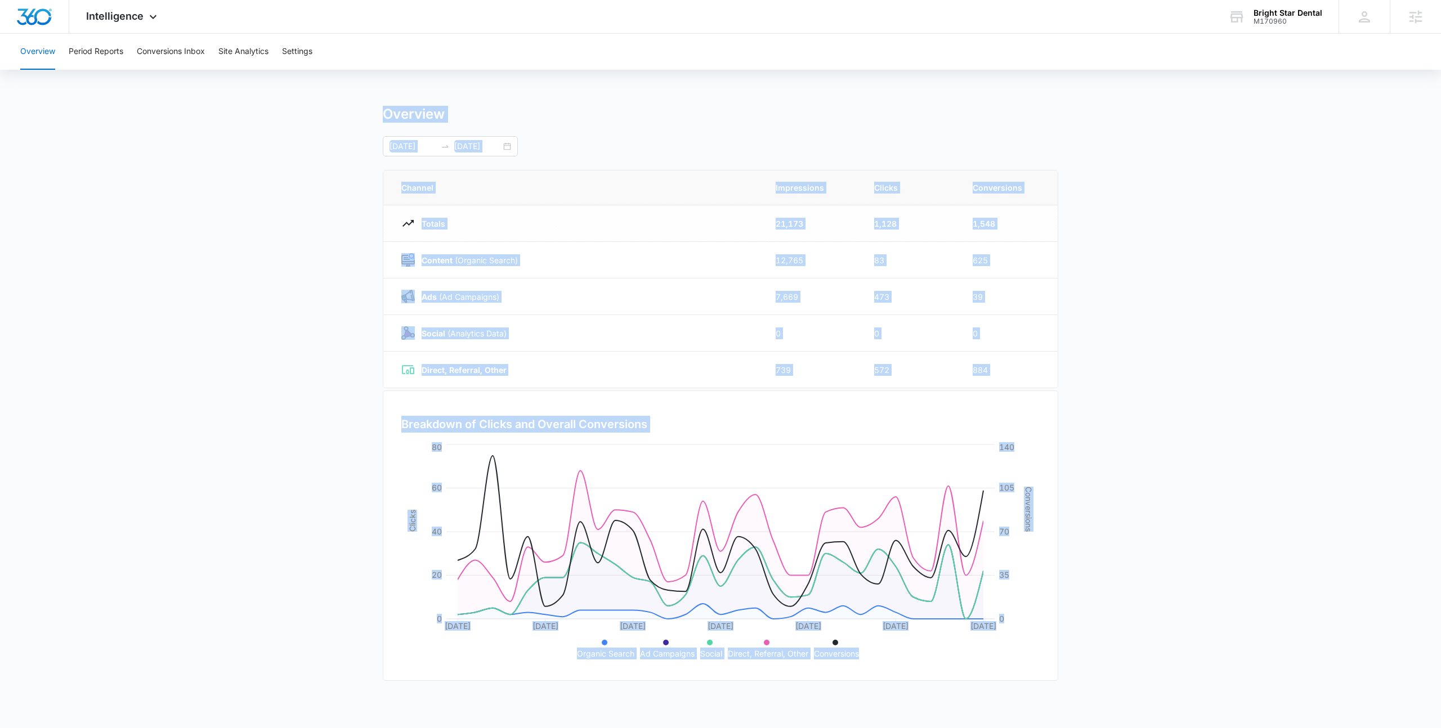
click at [328, 117] on main "Overview 09/08/2025 10/08/2025 Channel Impressions Clicks Conversions Totals 21…" at bounding box center [720, 401] width 1441 height 591
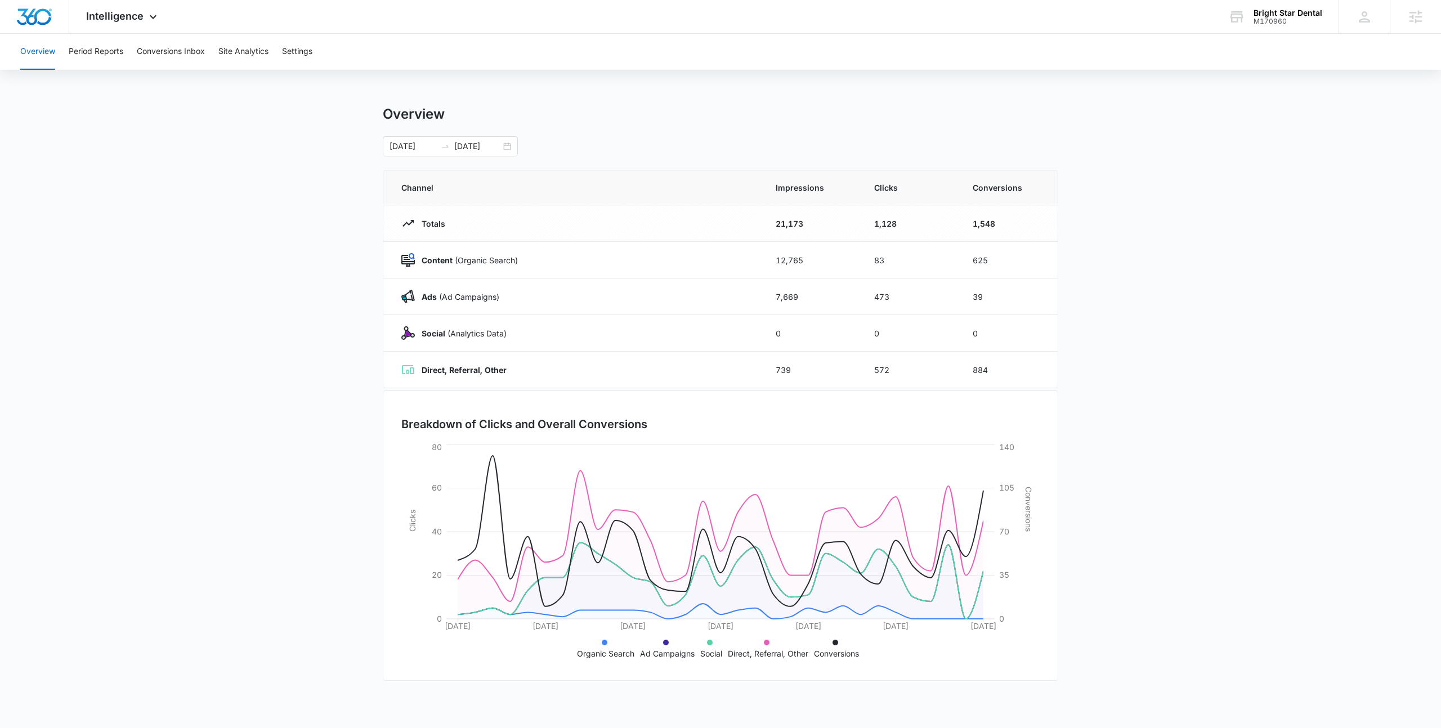
click at [328, 117] on main "Overview 09/08/2025 10/08/2025 Channel Impressions Clicks Conversions Totals 21…" at bounding box center [720, 401] width 1441 height 591
click at [1112, 6] on div "Intelligence Apps Reputation Forms CRM Email Social Payments POS Content Ads In…" at bounding box center [720, 17] width 1441 height 34
click at [220, 196] on main "Overview 09/08/2025 10/08/2025 Channel Impressions Clicks Conversions Totals 21…" at bounding box center [720, 401] width 1441 height 591
click at [529, 112] on div "Overview" at bounding box center [721, 114] width 676 height 17
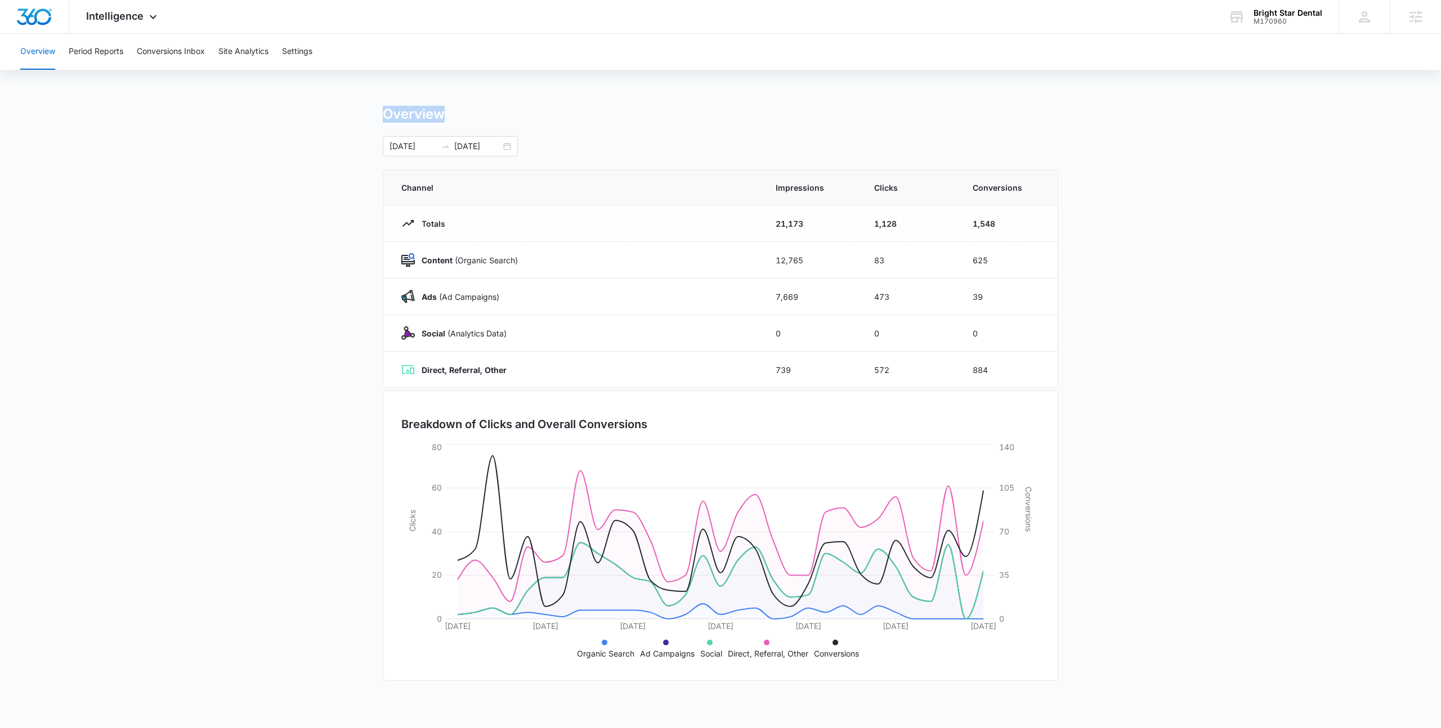
drag, startPoint x: 477, startPoint y: 122, endPoint x: 281, endPoint y: 86, distance: 199.1
click at [281, 86] on div "Overview Period Reports Conversions Inbox Site Analytics Settings Overview 09/0…" at bounding box center [720, 365] width 1441 height 663
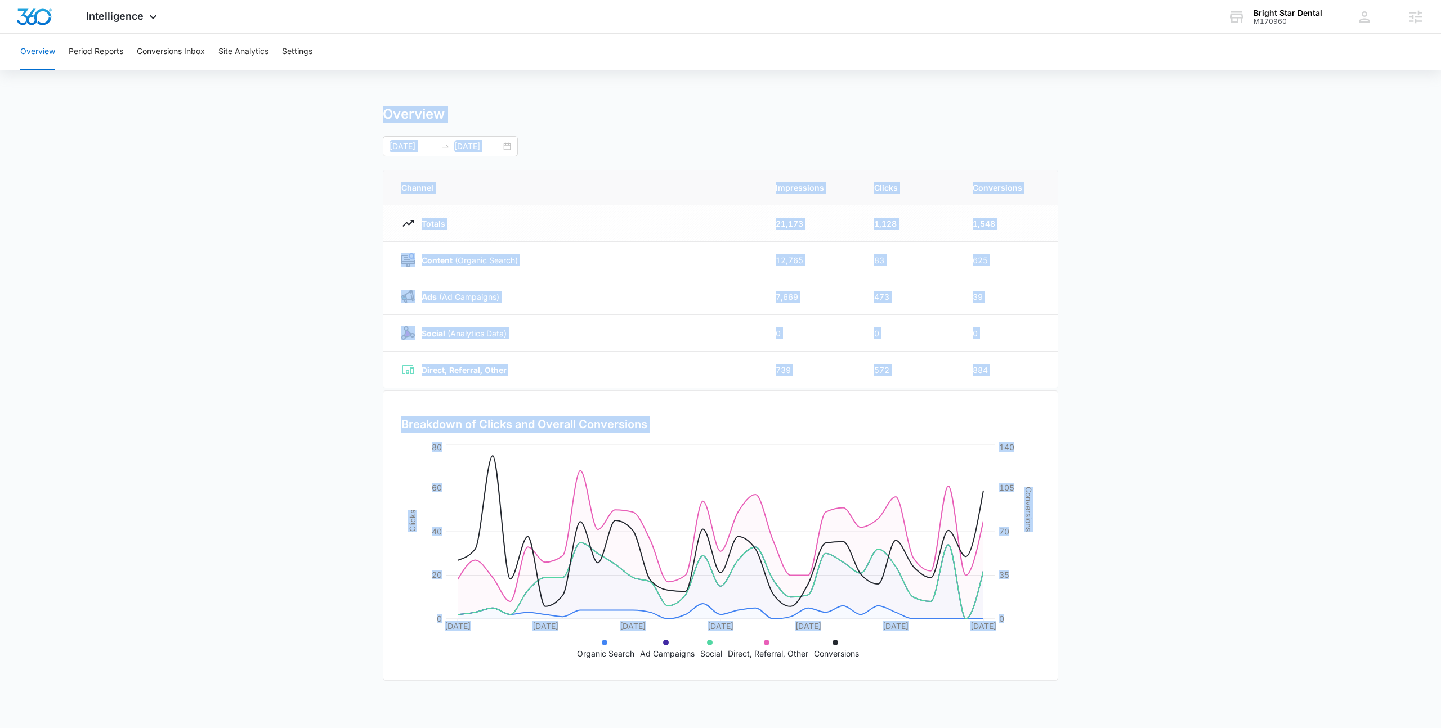
drag, startPoint x: 281, startPoint y: 86, endPoint x: 1169, endPoint y: 459, distance: 963.0
click at [1169, 459] on div "Overview Period Reports Conversions Inbox Site Analytics Settings Overview 09/0…" at bounding box center [720, 365] width 1441 height 663
click at [1169, 459] on main "Overview 09/08/2025 10/08/2025 Channel Impressions Clicks Conversions Totals 21…" at bounding box center [720, 401] width 1441 height 591
drag, startPoint x: 868, startPoint y: 651, endPoint x: 306, endPoint y: 115, distance: 776.8
click at [306, 115] on main "Overview 09/08/2025 10/08/2025 Channel Impressions Clicks Conversions Totals 21…" at bounding box center [720, 401] width 1441 height 591
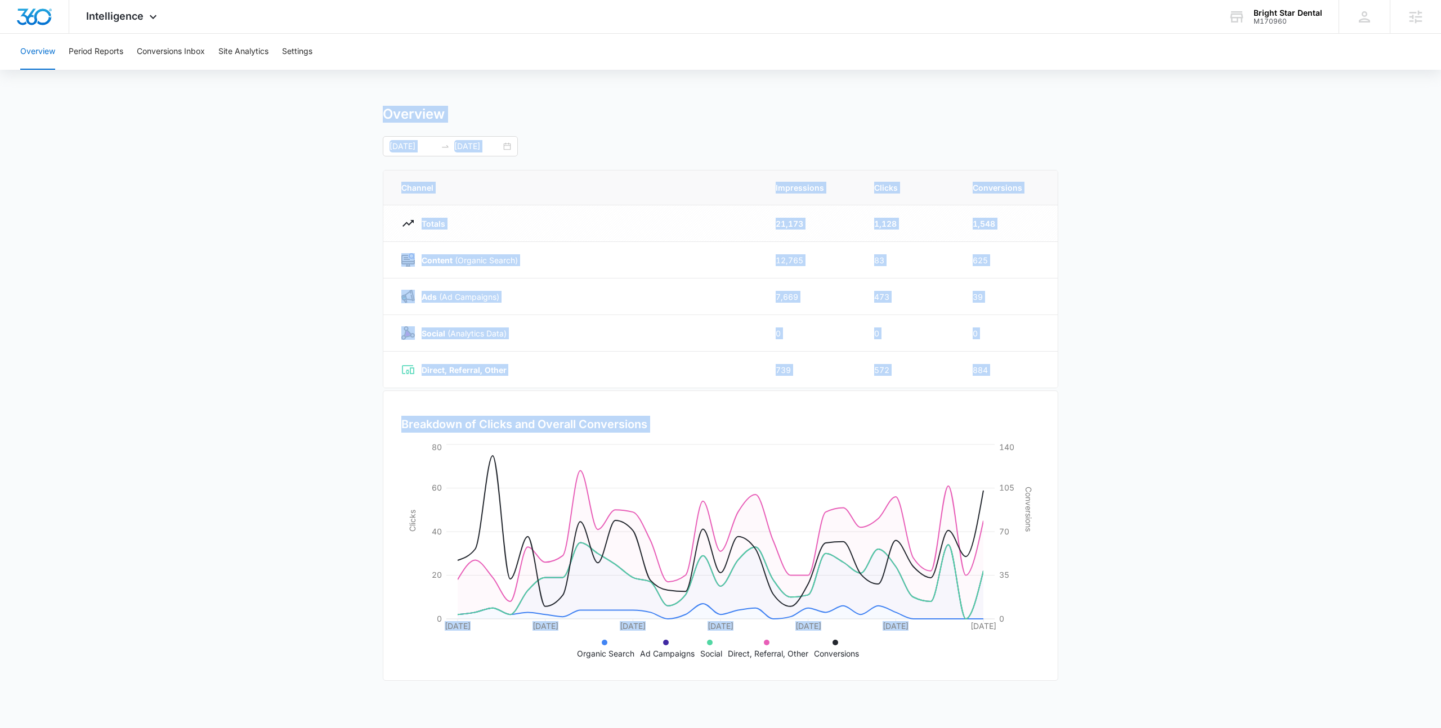
click at [306, 115] on main "Overview 09/08/2025 10/08/2025 Channel Impressions Clicks Conversions Totals 21…" at bounding box center [720, 401] width 1441 height 591
drag, startPoint x: 306, startPoint y: 115, endPoint x: 868, endPoint y: 658, distance: 781.5
click at [868, 658] on main "Overview 09/08/2025 10/08/2025 Channel Impressions Clicks Conversions Totals 21…" at bounding box center [720, 401] width 1441 height 591
click at [868, 658] on ul "Organic Search Ad Campaigns Social Direct, Referral, Other Conversions" at bounding box center [721, 648] width 616 height 24
drag, startPoint x: 868, startPoint y: 658, endPoint x: 186, endPoint y: 100, distance: 880.9
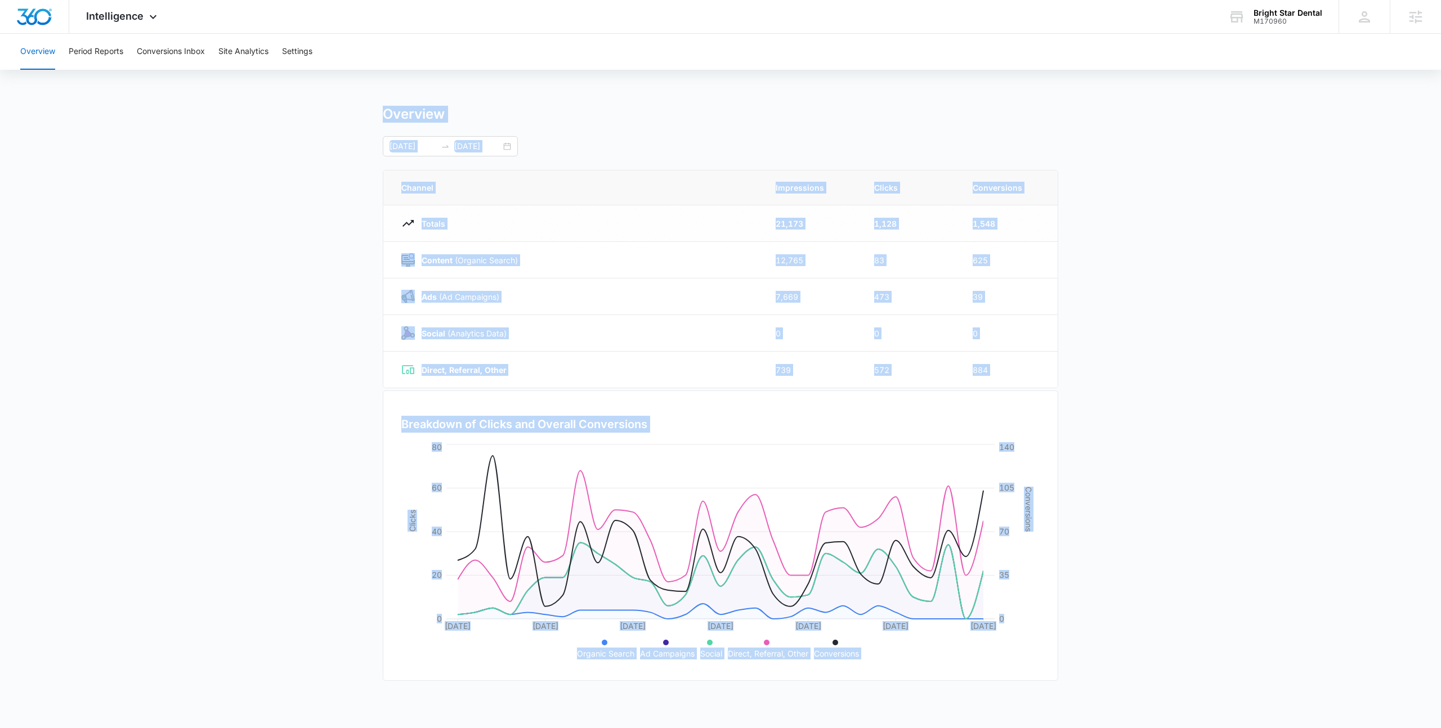
click at [186, 100] on div "Overview Period Reports Conversions Inbox Site Analytics Settings Overview 09/0…" at bounding box center [720, 365] width 1441 height 663
drag, startPoint x: 186, startPoint y: 100, endPoint x: 874, endPoint y: 658, distance: 885.7
click at [874, 658] on div "Overview Period Reports Conversions Inbox Site Analytics Settings Overview 09/0…" at bounding box center [720, 365] width 1441 height 663
click at [874, 658] on ul "Organic Search Ad Campaigns Social Direct, Referral, Other Conversions" at bounding box center [721, 648] width 616 height 24
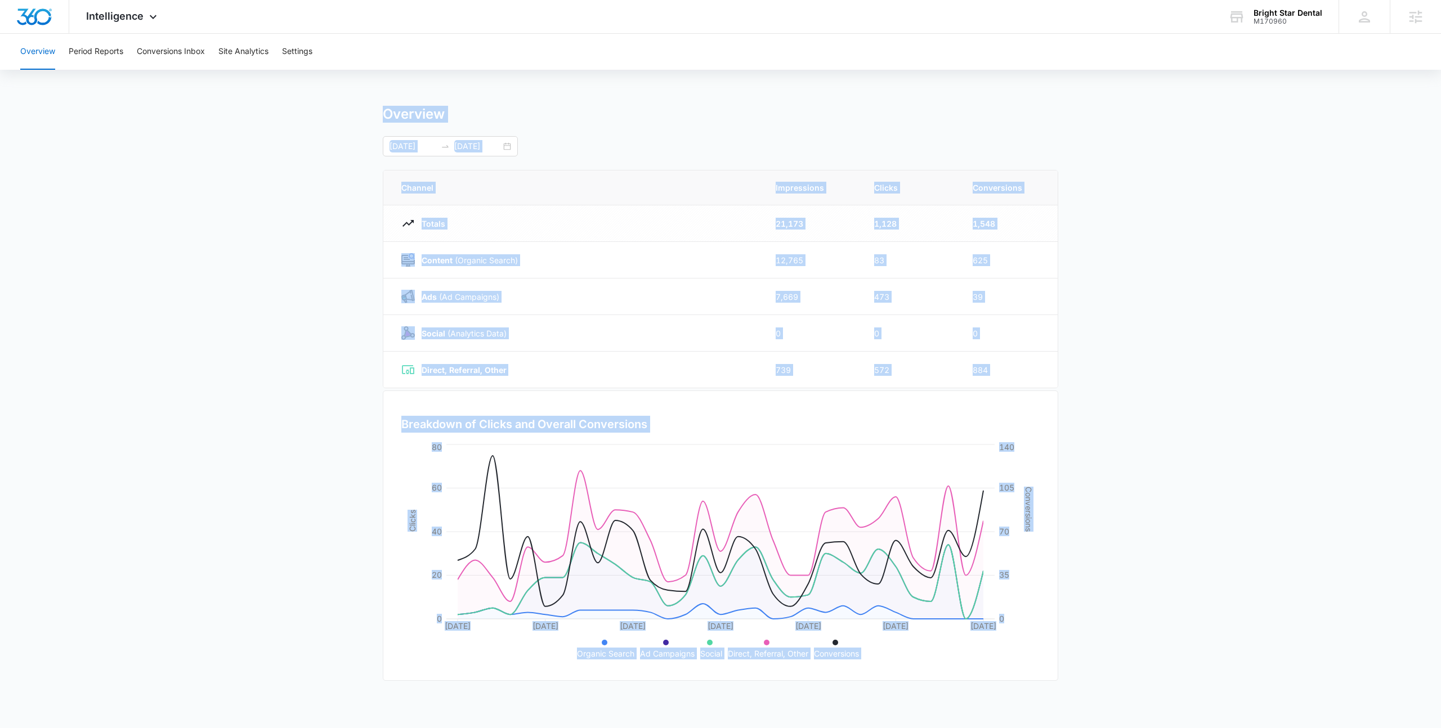
drag, startPoint x: 874, startPoint y: 658, endPoint x: 333, endPoint y: 120, distance: 762.3
click at [333, 120] on main "Overview 09/08/2025 10/08/2025 Channel Impressions Clicks Conversions Totals 21…" at bounding box center [720, 401] width 1441 height 591
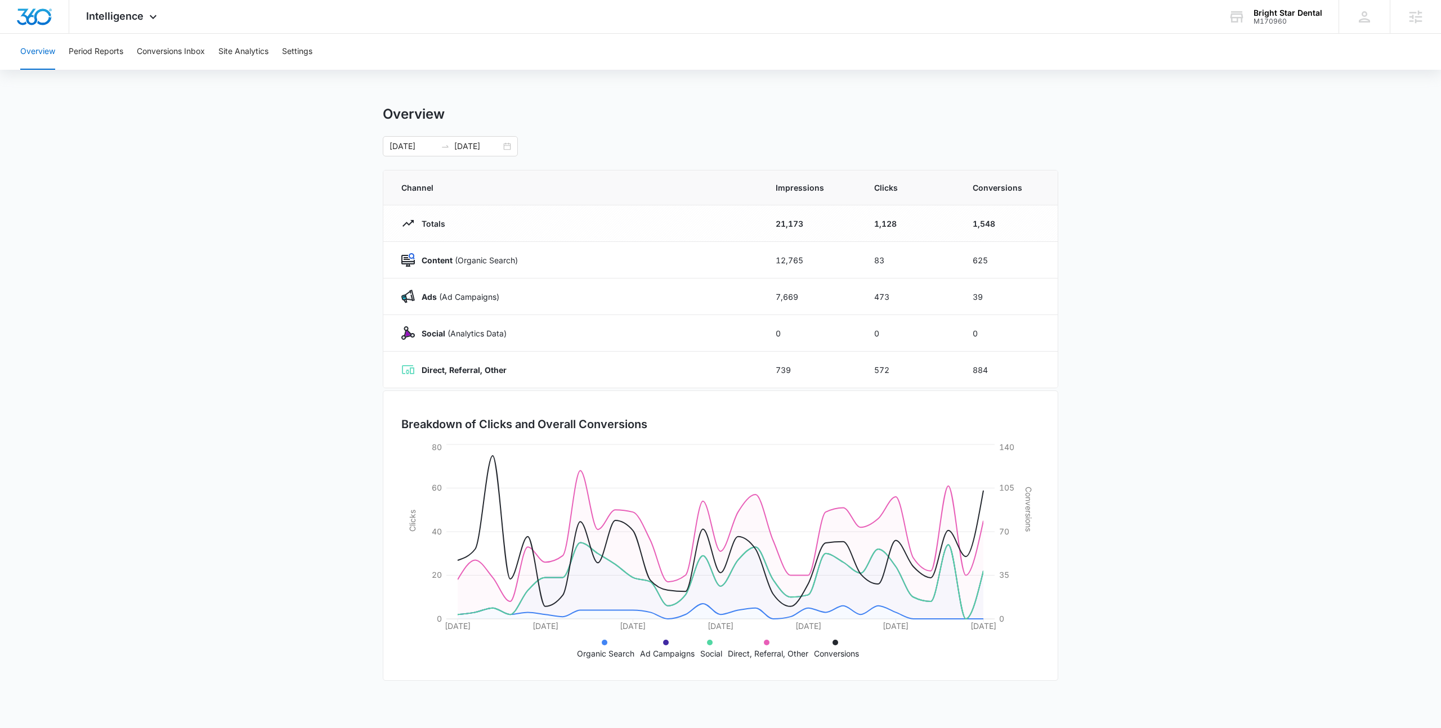
click at [486, 84] on div "Overview Period Reports Conversions Inbox Site Analytics Settings Overview 09/0…" at bounding box center [720, 365] width 1441 height 663
drag, startPoint x: 456, startPoint y: 115, endPoint x: 379, endPoint y: 110, distance: 76.8
click at [379, 110] on main "Overview 09/08/2025 10/08/2025 Channel Impressions Clicks Conversions Totals 21…" at bounding box center [720, 401] width 1441 height 591
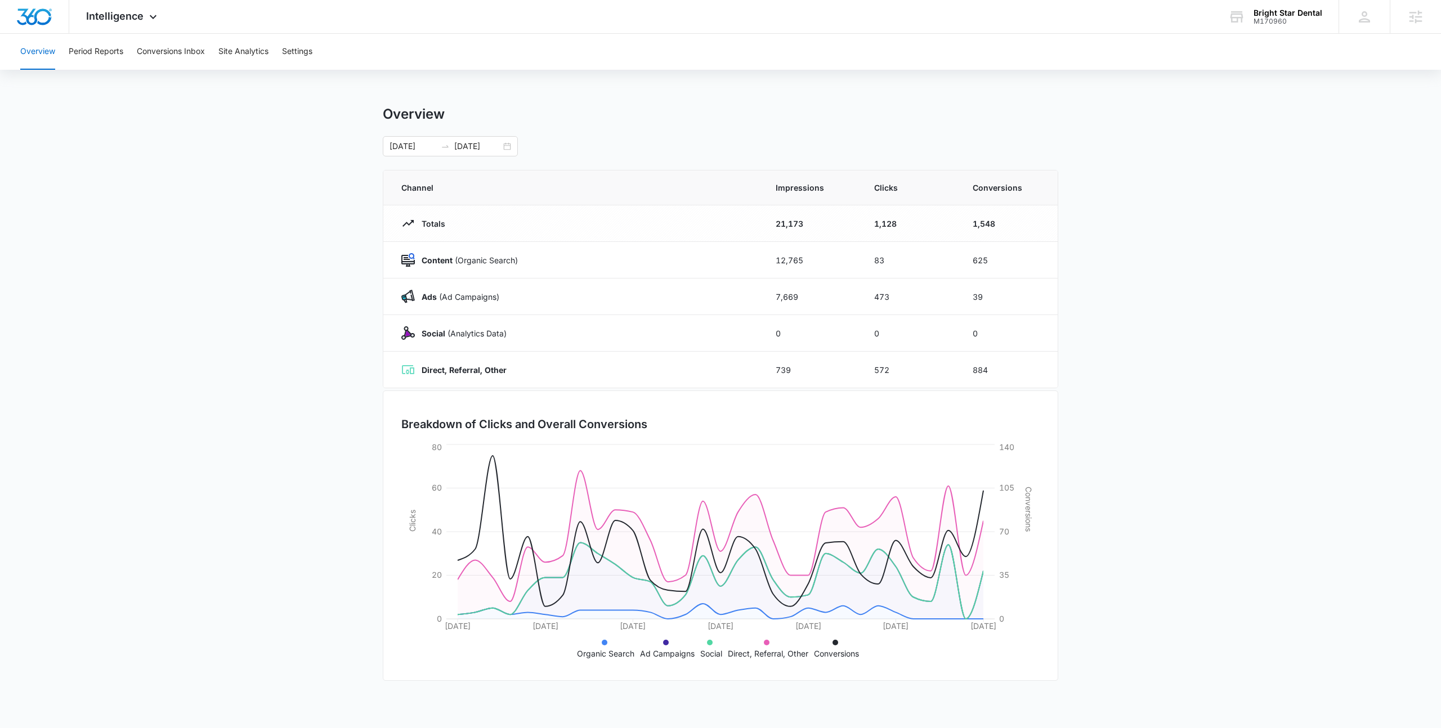
click at [378, 106] on main "Overview 09/08/2025 10/08/2025 Channel Impressions Clicks Conversions Totals 21…" at bounding box center [720, 401] width 1441 height 591
click at [337, 99] on div "Overview Period Reports Conversions Inbox Site Analytics Settings Overview 09/0…" at bounding box center [720, 365] width 1441 height 663
drag, startPoint x: 340, startPoint y: 102, endPoint x: 725, endPoint y: 170, distance: 391.0
click at [725, 170] on div "Overview Period Reports Conversions Inbox Site Analytics Settings Overview 09/0…" at bounding box center [720, 365] width 1441 height 663
click at [725, 167] on div "Overview 09/08/2025 10/08/2025 Channel Impressions Clicks Conversions Totals 21…" at bounding box center [721, 401] width 676 height 591
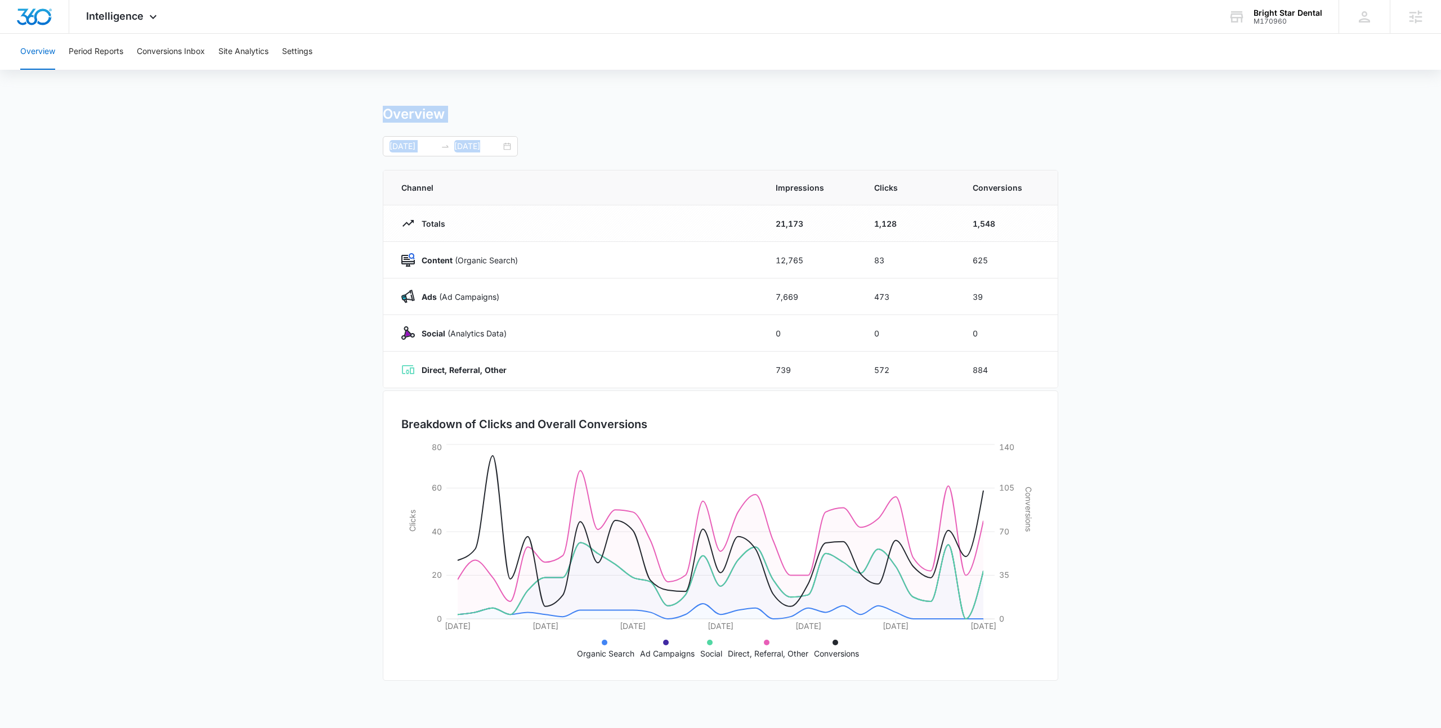
drag, startPoint x: 649, startPoint y: 160, endPoint x: 257, endPoint y: 82, distance: 399.6
click at [257, 82] on div "Overview Period Reports Conversions Inbox Site Analytics Settings Overview 09/0…" at bounding box center [720, 365] width 1441 height 663
click at [263, 90] on div "Overview Period Reports Conversions Inbox Site Analytics Settings Overview 09/0…" at bounding box center [720, 365] width 1441 height 663
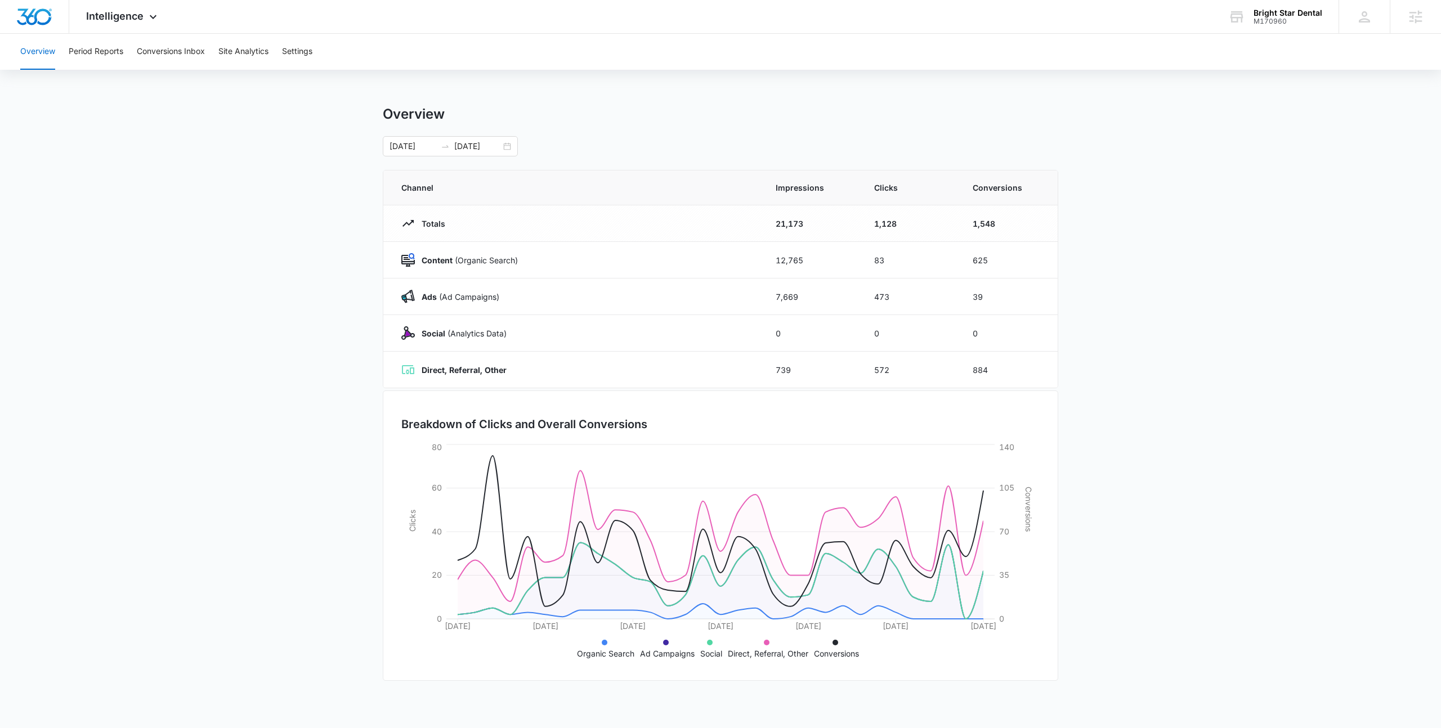
click at [275, 338] on main "Overview 09/08/2025 10/08/2025 Channel Impressions Clicks Conversions Totals 21…" at bounding box center [720, 401] width 1441 height 591
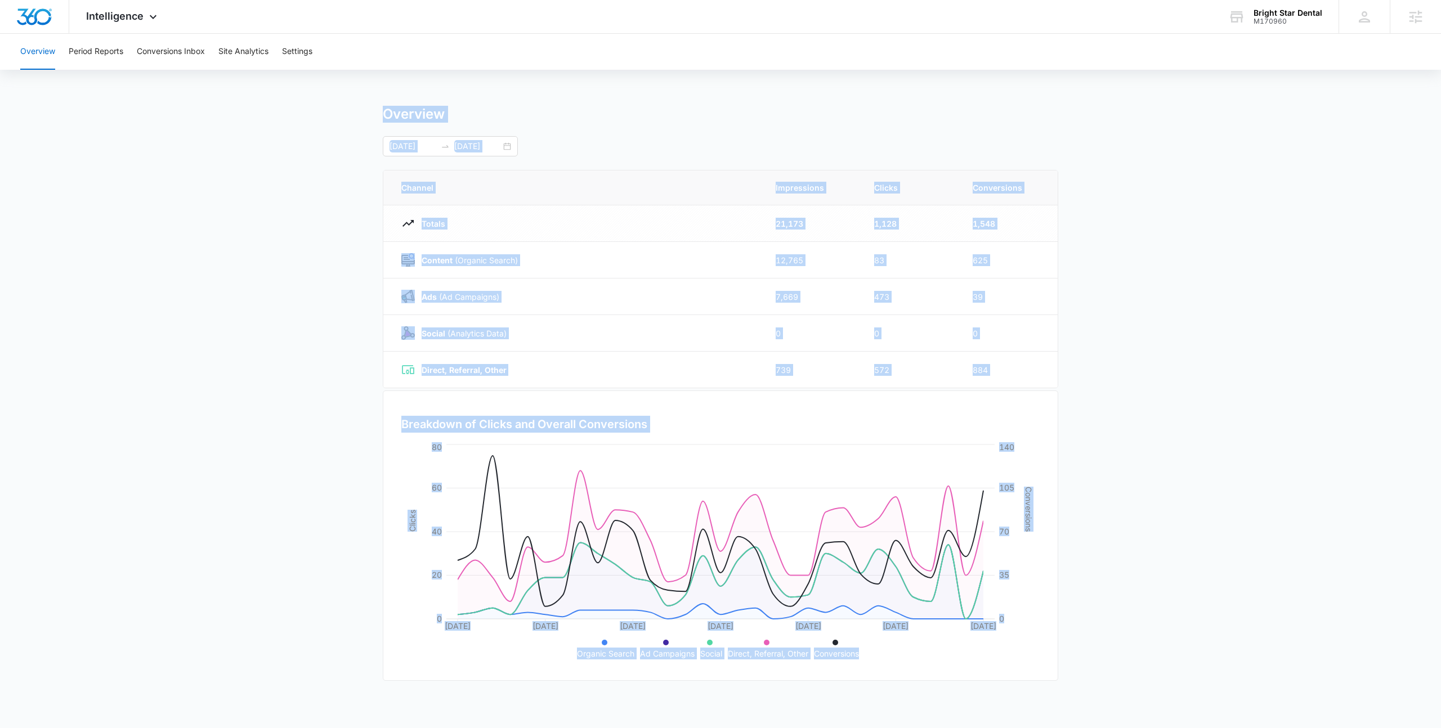
drag, startPoint x: 328, startPoint y: 120, endPoint x: 863, endPoint y: 658, distance: 758.7
click at [863, 658] on main "Overview 09/08/2025 10/08/2025 Channel Impressions Clicks Conversions Totals 21…" at bounding box center [720, 401] width 1441 height 591
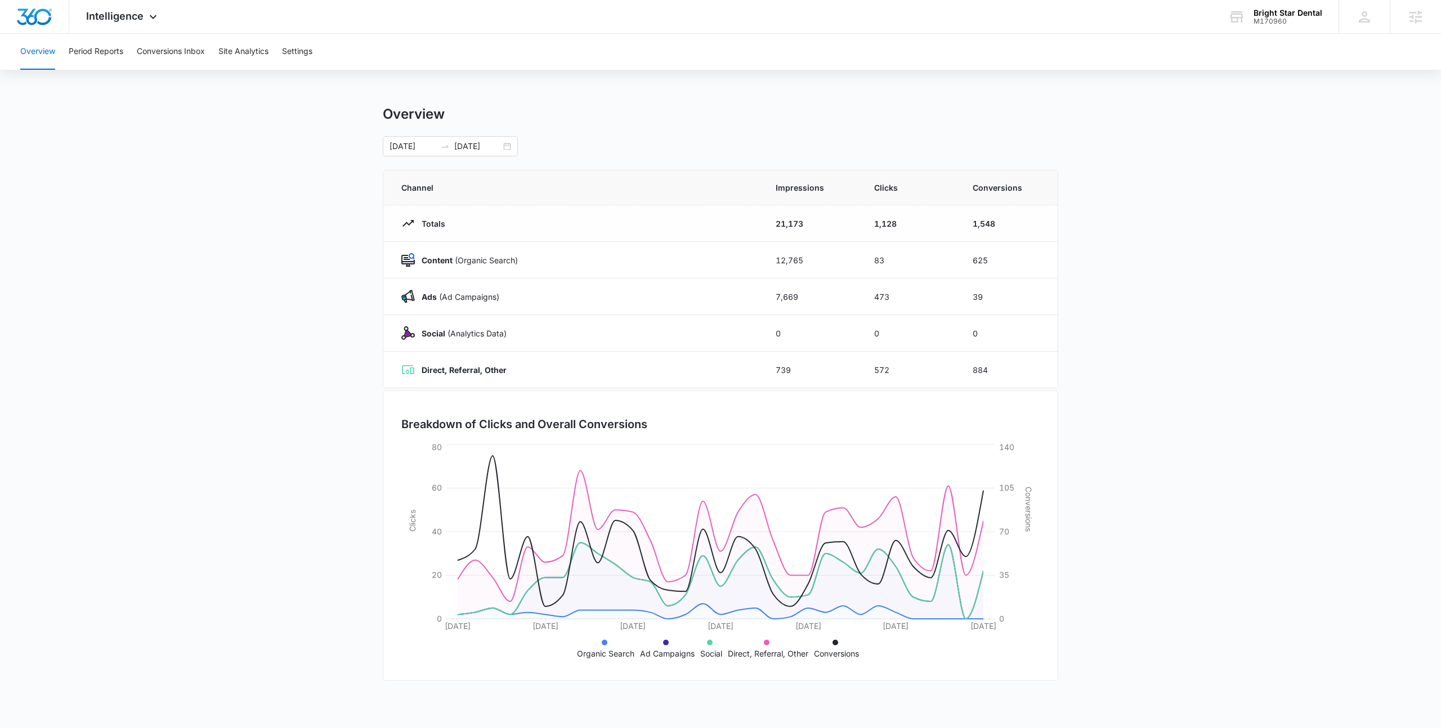
click at [863, 658] on ul "Organic Search Ad Campaigns Social Direct, Referral, Other Conversions" at bounding box center [721, 648] width 616 height 24
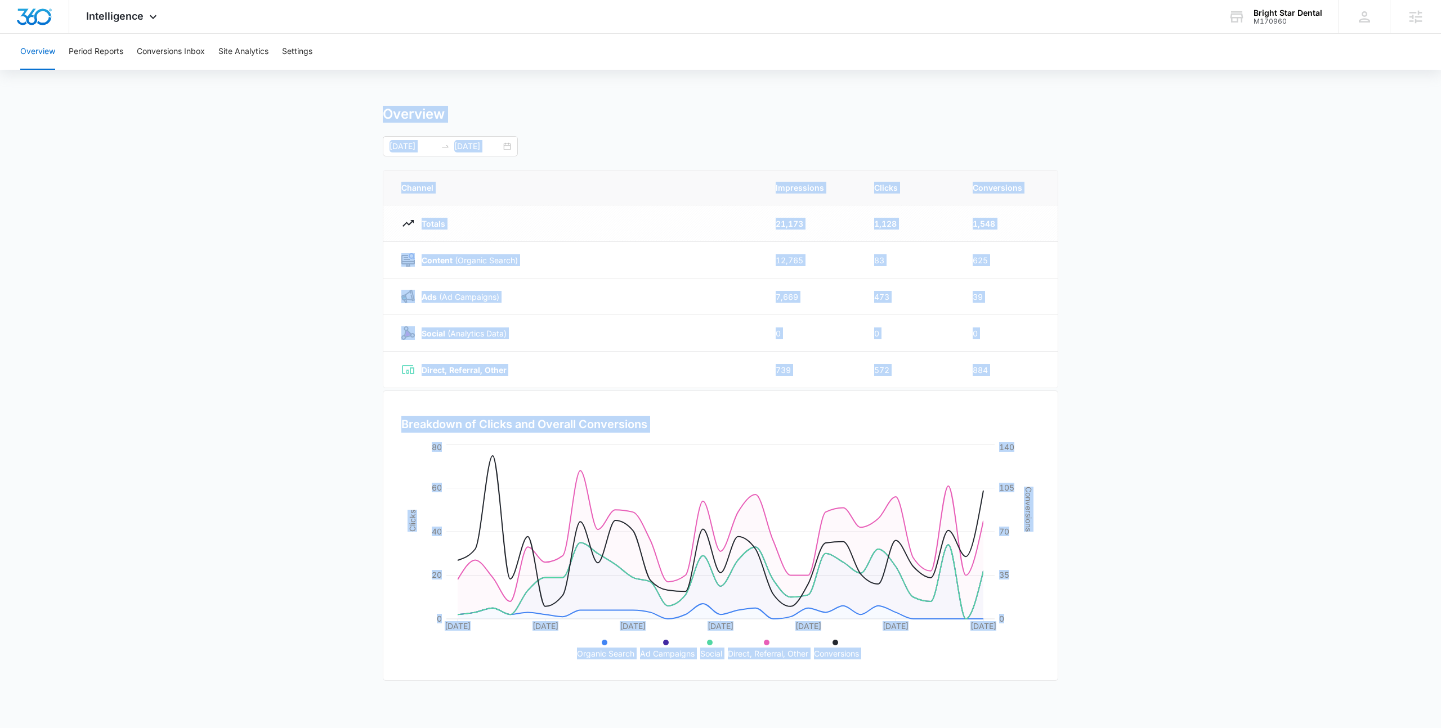
drag, startPoint x: 863, startPoint y: 658, endPoint x: 374, endPoint y: 102, distance: 740.3
click at [374, 102] on div "Overview Period Reports Conversions Inbox Site Analytics Settings Overview 09/0…" at bounding box center [720, 365] width 1441 height 663
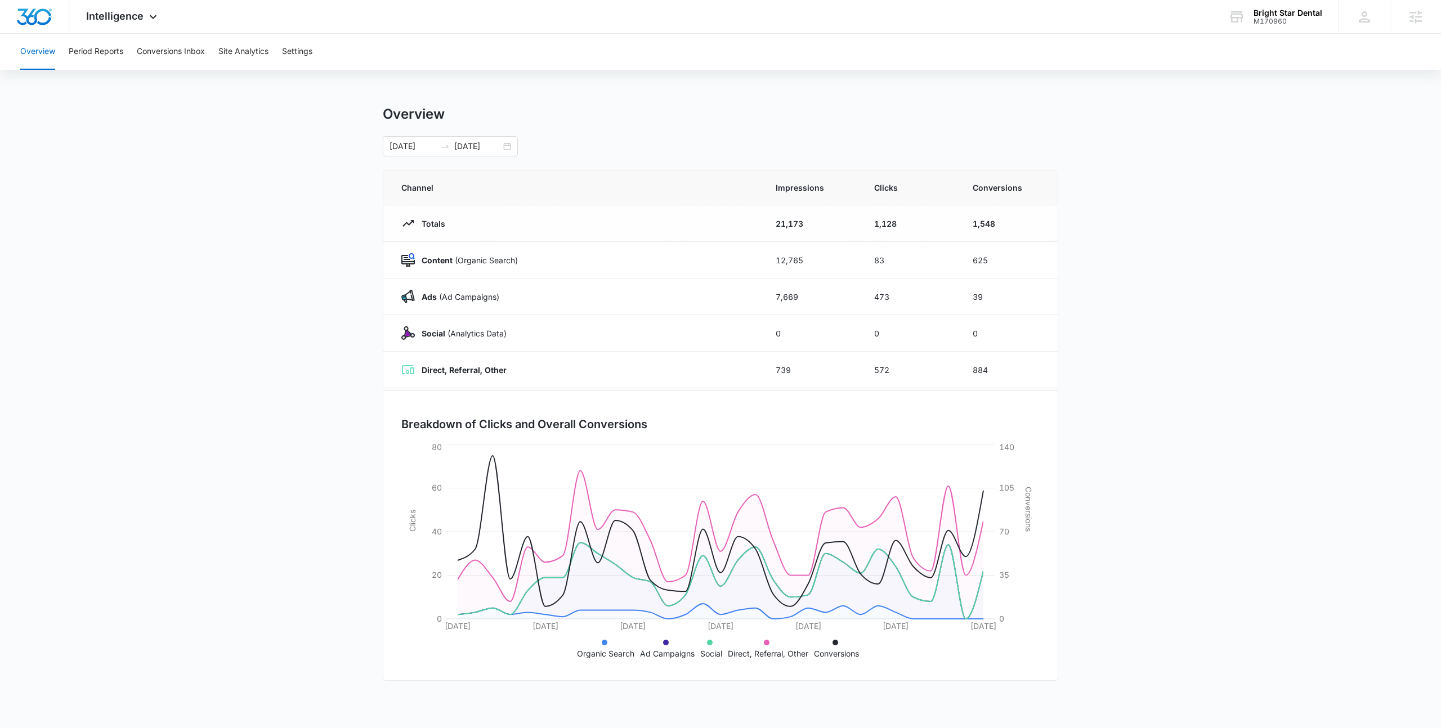
click at [316, 116] on main "Overview 09/08/2025 10/08/2025 Channel Impressions Clicks Conversions Totals 21…" at bounding box center [720, 401] width 1441 height 591
click at [323, 101] on div "Overview Period Reports Conversions Inbox Site Analytics Settings Overview 09/0…" at bounding box center [720, 365] width 1441 height 663
click at [323, 104] on div "Overview Period Reports Conversions Inbox Site Analytics Settings Overview 09/0…" at bounding box center [720, 365] width 1441 height 663
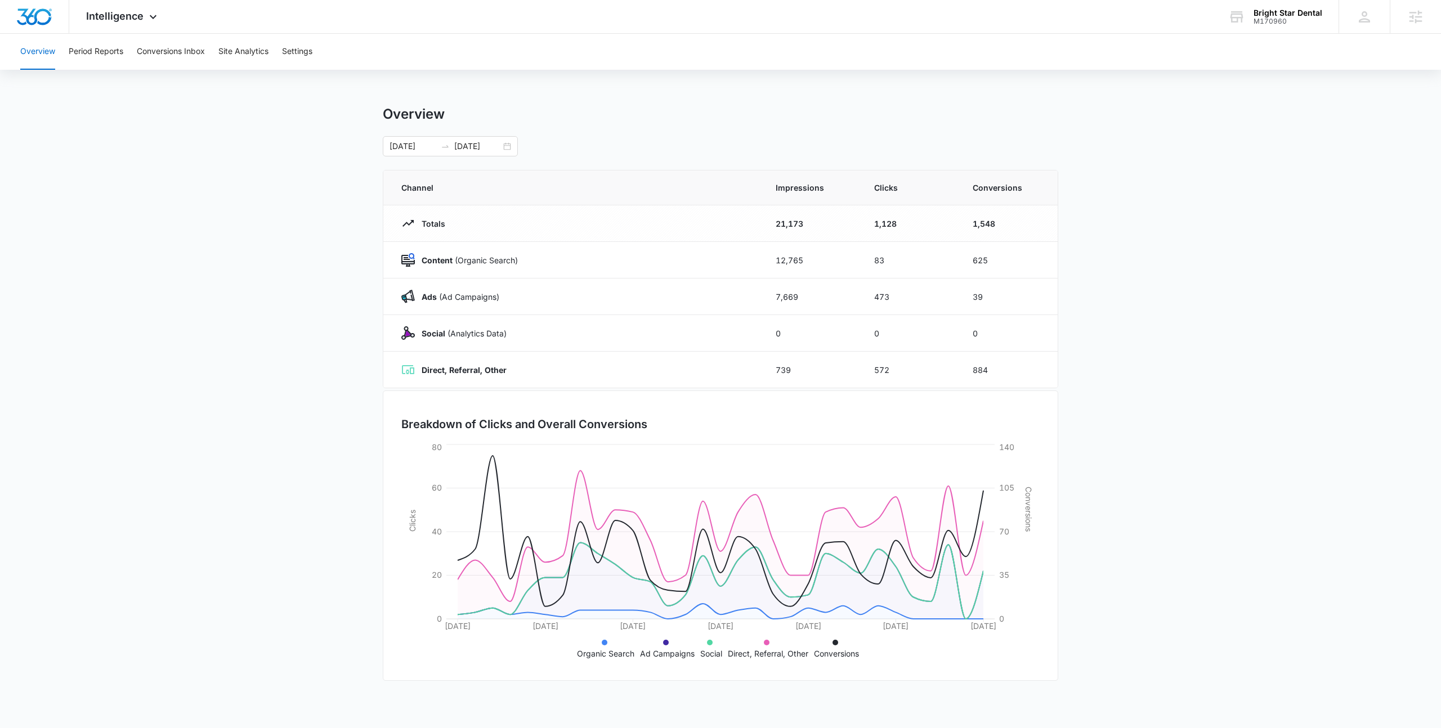
drag, startPoint x: 323, startPoint y: 104, endPoint x: 1074, endPoint y: 621, distance: 911.9
click at [1074, 621] on div "Overview Period Reports Conversions Inbox Site Analytics Settings Overview 09/0…" at bounding box center [720, 365] width 1441 height 663
click at [1074, 621] on main "Overview 09/08/2025 10/08/2025 Channel Impressions Clicks Conversions Totals 21…" at bounding box center [720, 401] width 1441 height 591
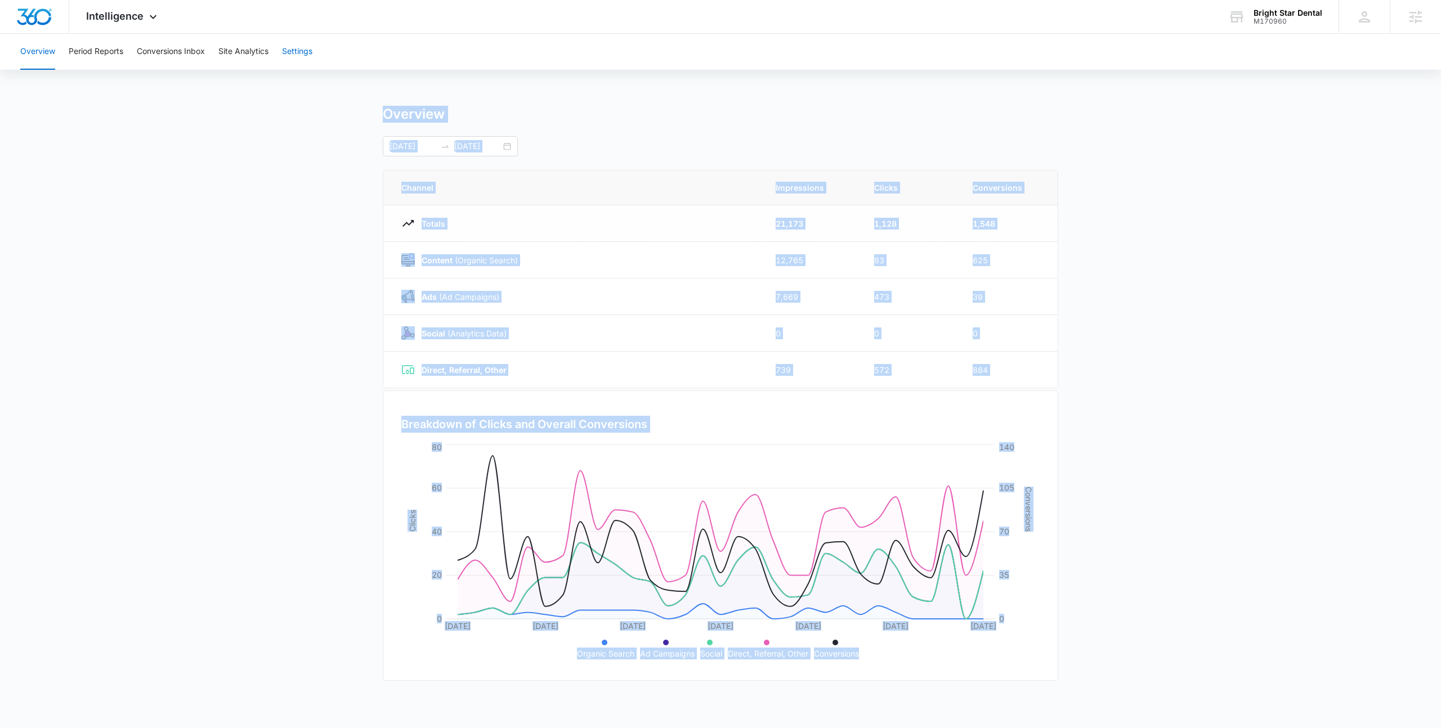
drag, startPoint x: 879, startPoint y: 654, endPoint x: 288, endPoint y: 65, distance: 834.3
click at [288, 65] on div "Overview Period Reports Conversions Inbox Site Analytics Settings Overview 09/0…" at bounding box center [720, 365] width 1441 height 663
click at [288, 65] on button "Settings" at bounding box center [297, 52] width 30 height 36
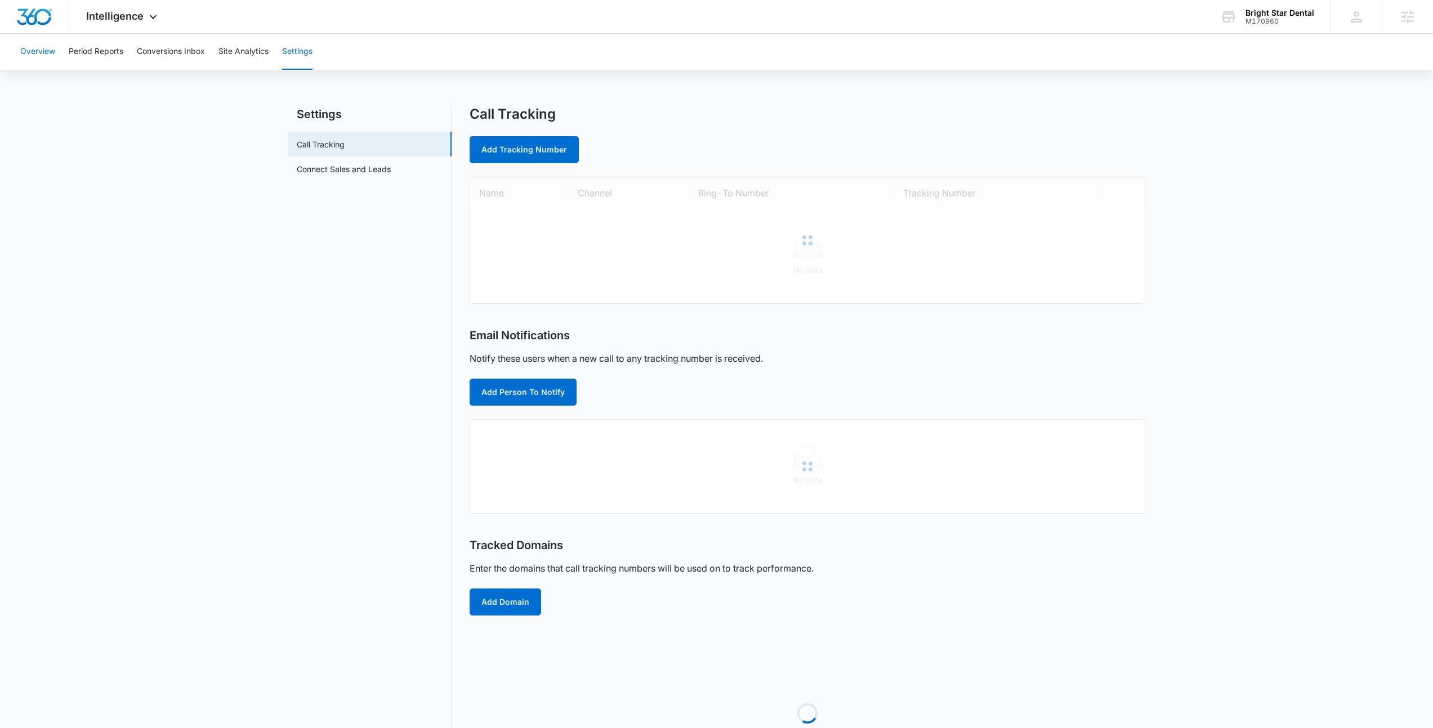
click at [43, 65] on button "Overview" at bounding box center [37, 52] width 35 height 36
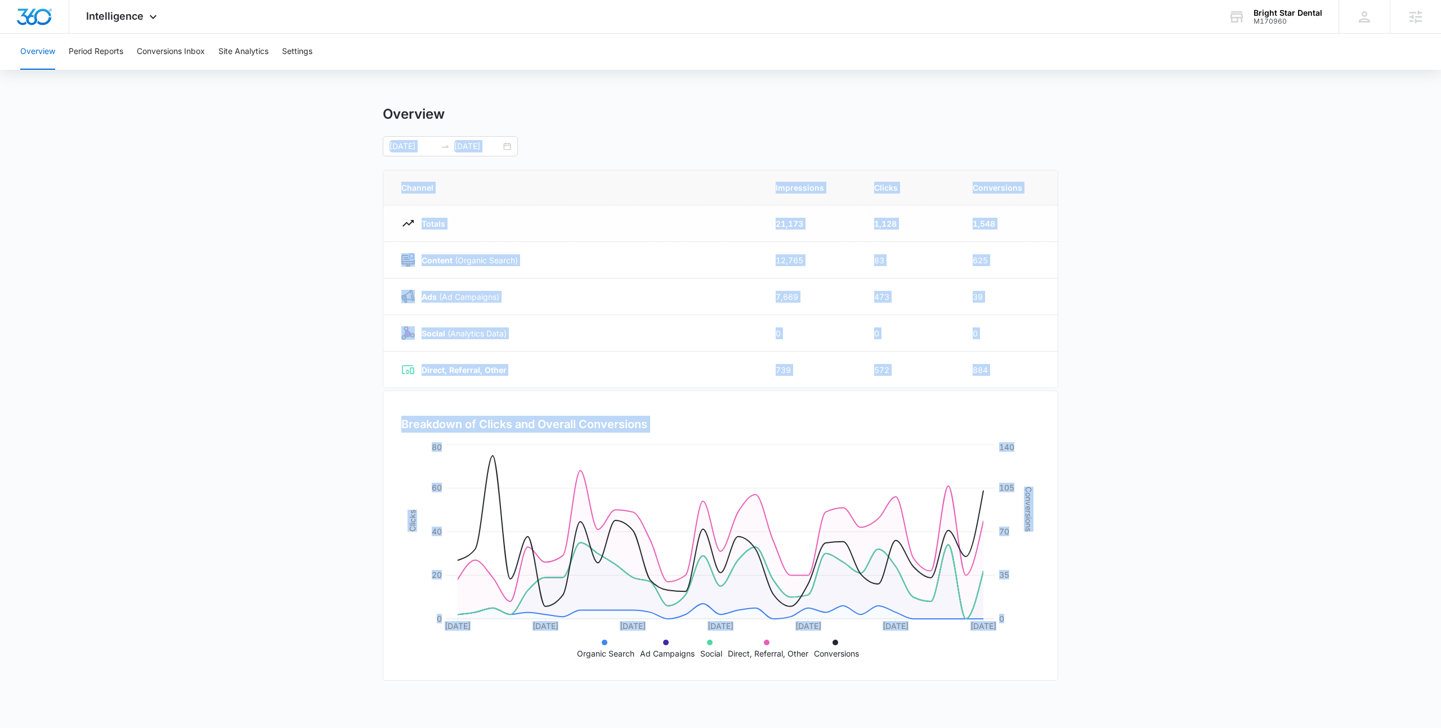
drag, startPoint x: 280, startPoint y: 146, endPoint x: 923, endPoint y: 669, distance: 829.1
click at [923, 669] on main "Overview 09/08/2025 10/08/2025 Channel Impressions Clicks Conversions Totals 21…" at bounding box center [720, 401] width 1441 height 591
click at [891, 663] on div "Breakdown of Clicks and Overall Conversions 09/08/2025 09/13/2025 09/18/2025 09…" at bounding box center [721, 536] width 676 height 290
drag, startPoint x: 888, startPoint y: 663, endPoint x: 318, endPoint y: 69, distance: 823.0
click at [318, 69] on div "Overview Period Reports Conversions Inbox Site Analytics Settings Overview 09/0…" at bounding box center [720, 365] width 1441 height 663
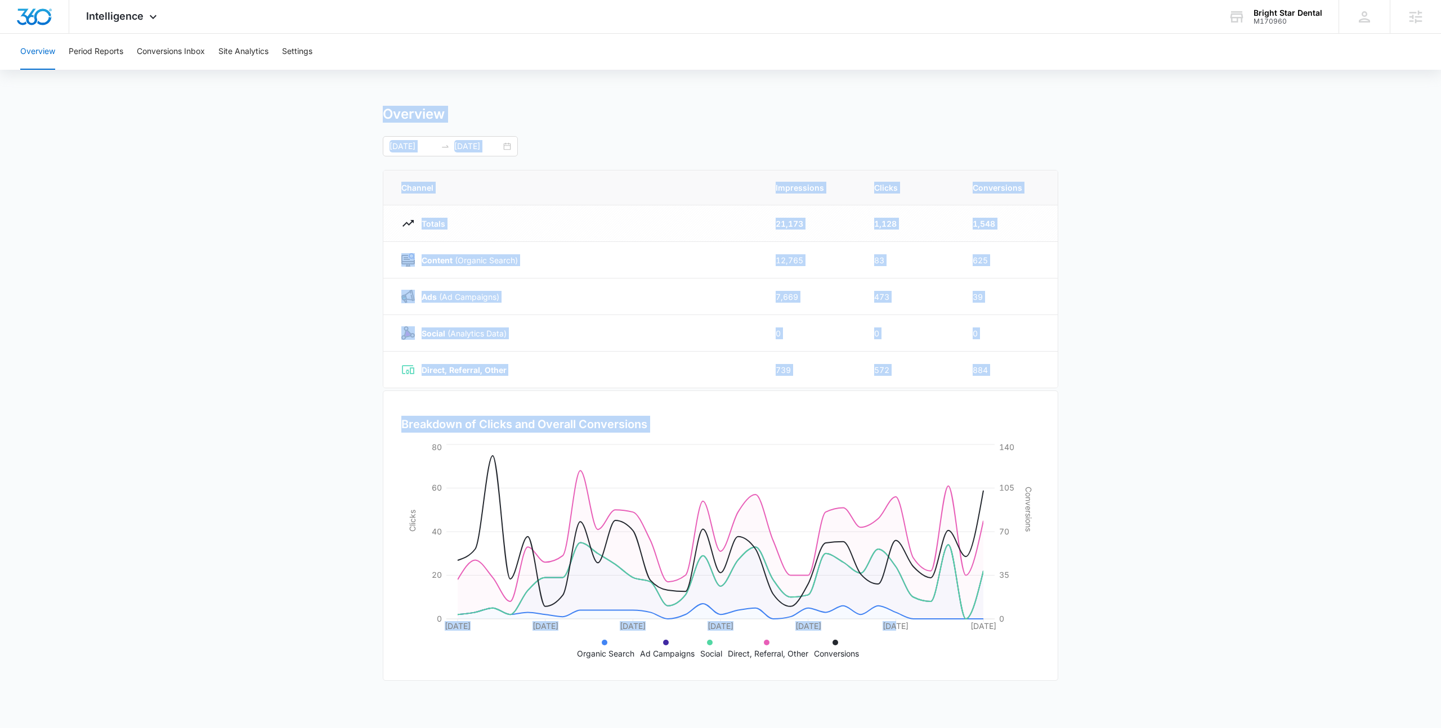
click at [318, 69] on div "Overview Period Reports Conversions Inbox Site Analytics Settings" at bounding box center [721, 52] width 1414 height 36
drag, startPoint x: 305, startPoint y: 105, endPoint x: 864, endPoint y: 655, distance: 783.4
click at [864, 655] on main "Overview 09/08/2025 10/08/2025 Channel Impressions Clicks Conversions Totals 21…" at bounding box center [720, 401] width 1441 height 591
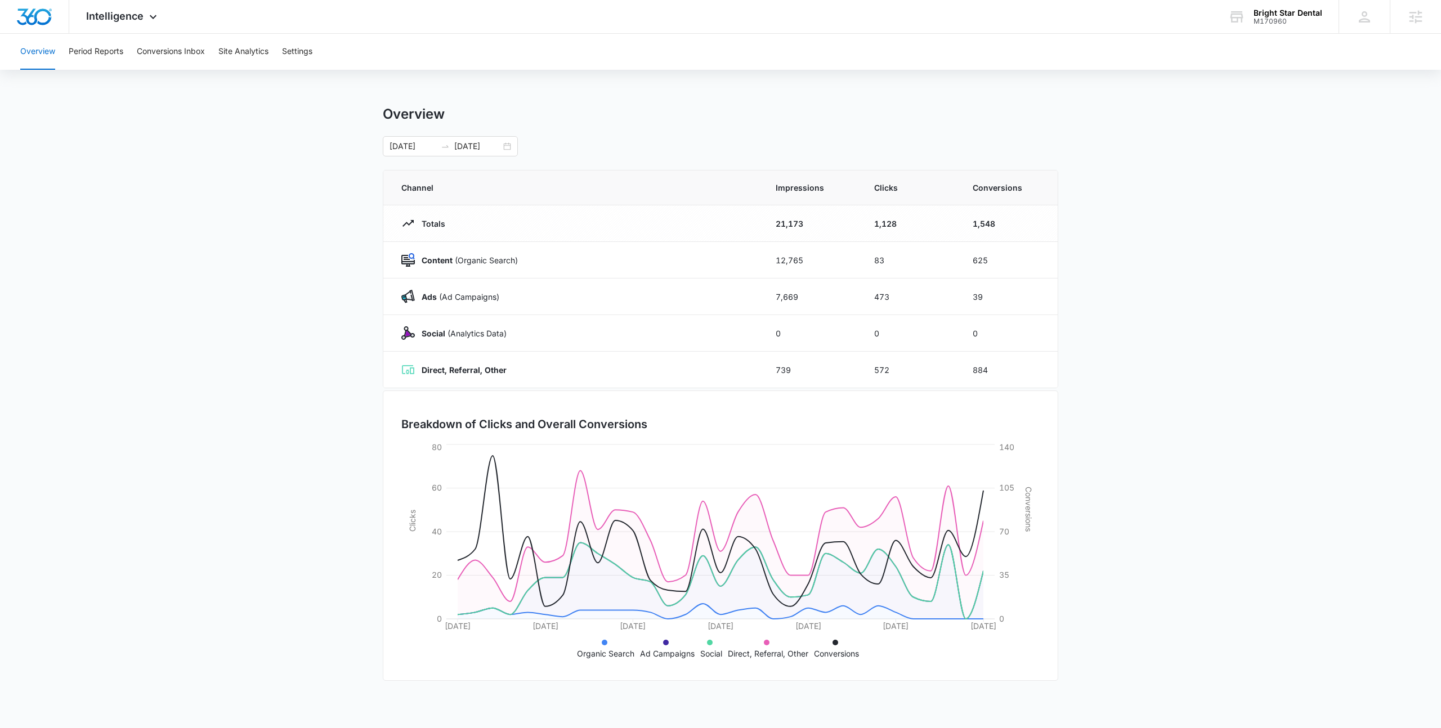
click at [864, 655] on ul "Organic Search Ad Campaigns Social Direct, Referral, Other Conversions" at bounding box center [721, 648] width 616 height 24
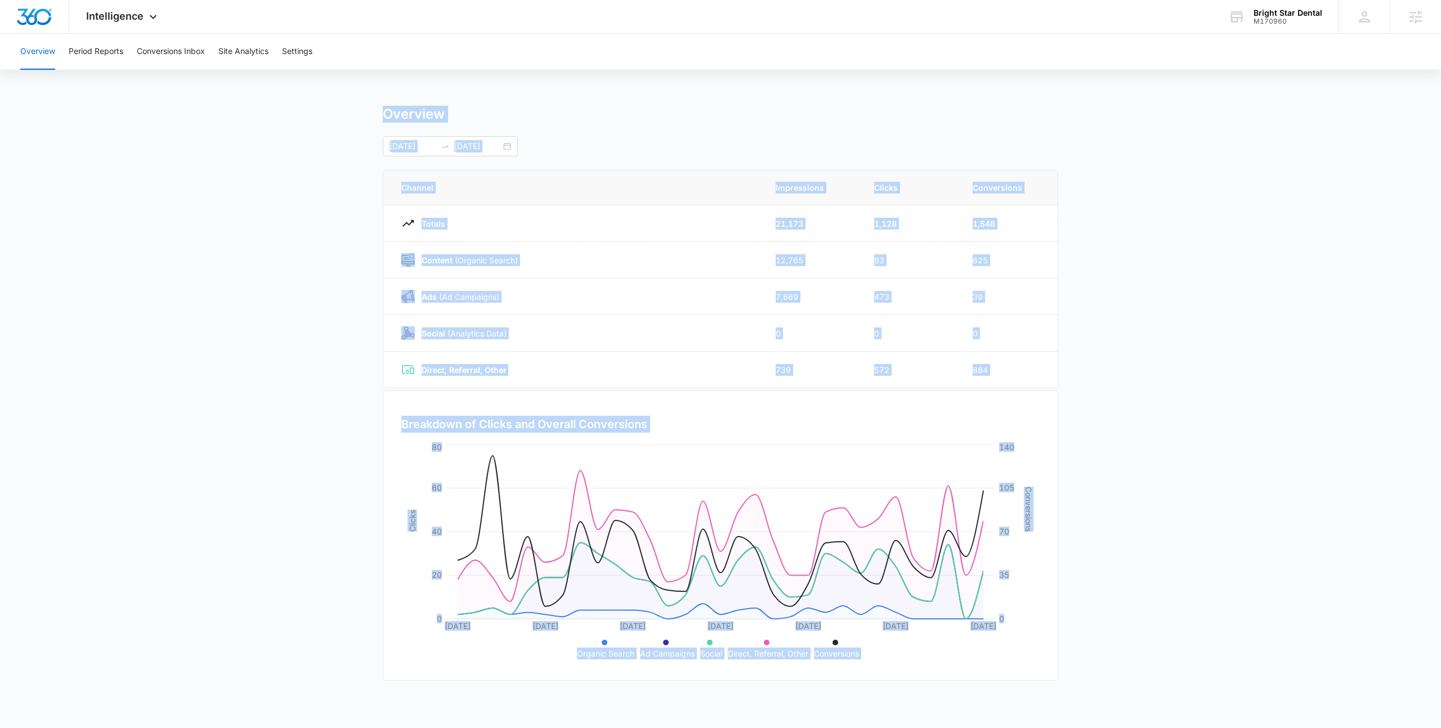
drag, startPoint x: 864, startPoint y: 655, endPoint x: 341, endPoint y: 96, distance: 765.5
click at [341, 96] on div "Overview Period Reports Conversions Inbox Site Analytics Settings Overview 09/0…" at bounding box center [720, 365] width 1441 height 663
drag, startPoint x: 334, startPoint y: 95, endPoint x: 871, endPoint y: 656, distance: 776.8
click at [871, 656] on div "Overview Period Reports Conversions Inbox Site Analytics Settings Overview 09/0…" at bounding box center [720, 365] width 1441 height 663
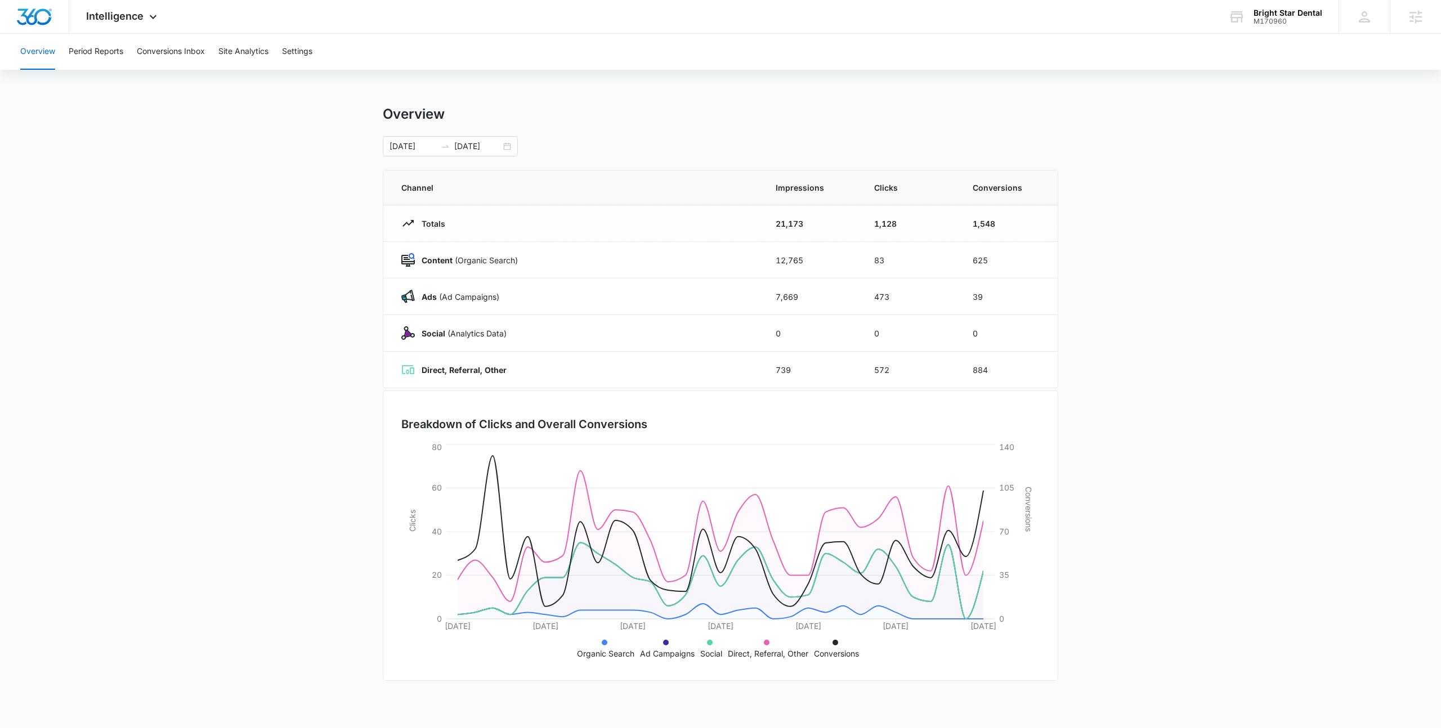
click at [871, 656] on ul "Organic Search Ad Campaigns Social Direct, Referral, Other Conversions" at bounding box center [721, 648] width 616 height 24
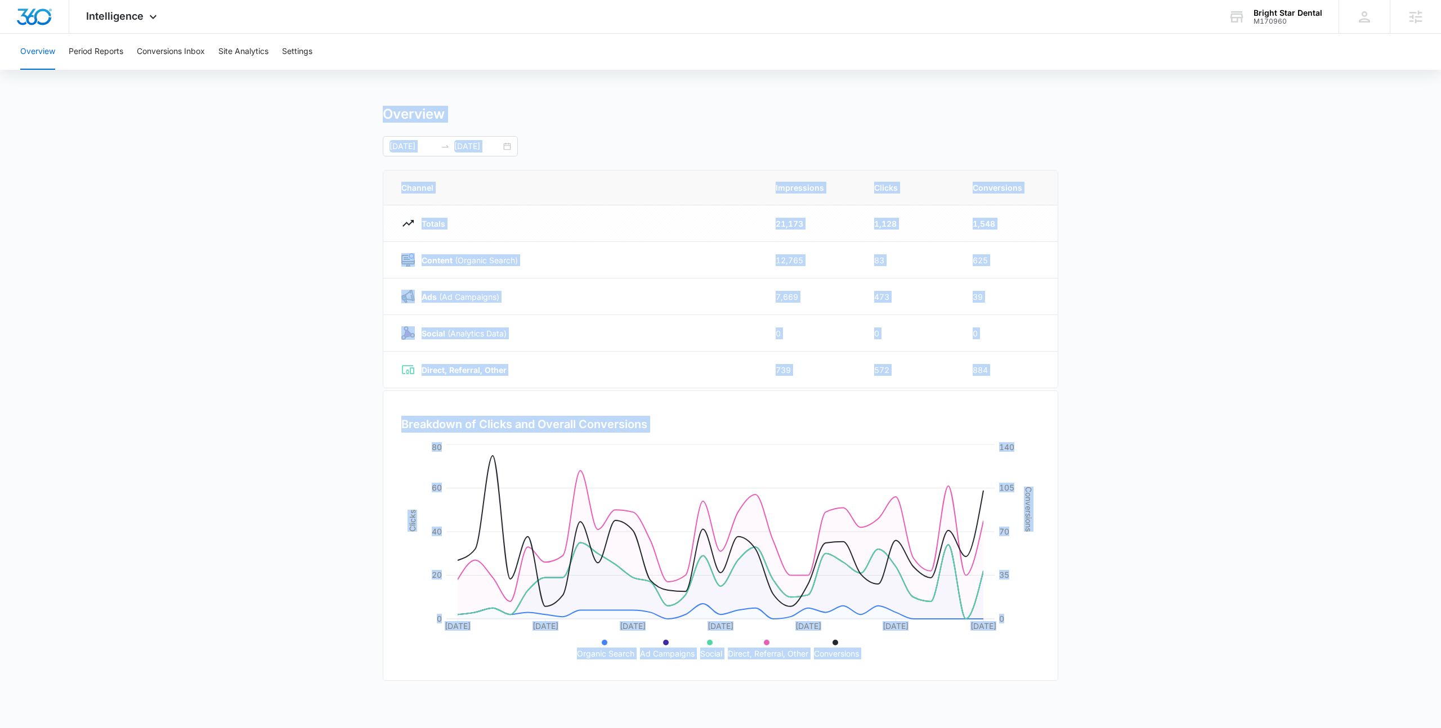
drag, startPoint x: 871, startPoint y: 656, endPoint x: 379, endPoint y: 111, distance: 733.8
click at [379, 111] on main "Overview 09/08/2025 10/08/2025 Channel Impressions Clicks Conversions Totals 21…" at bounding box center [720, 401] width 1441 height 591
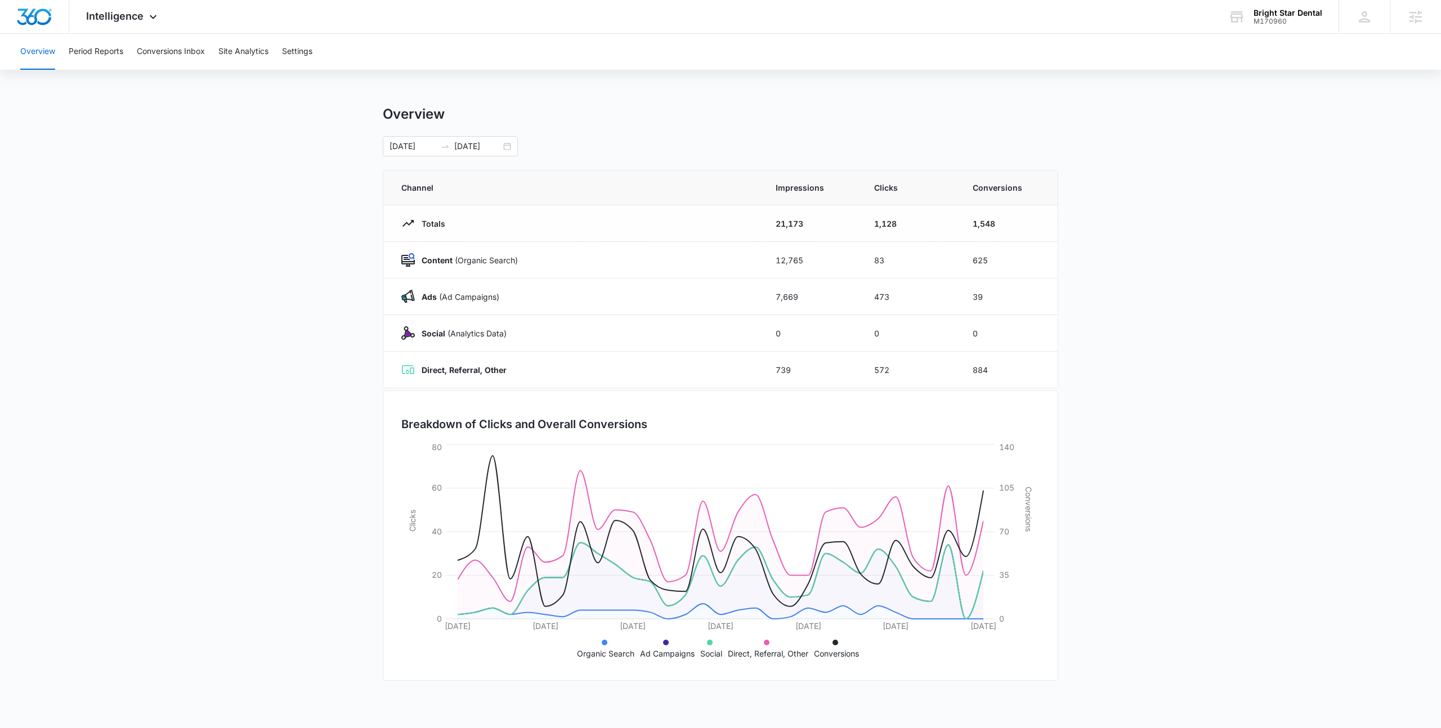
drag, startPoint x: 275, startPoint y: 119, endPoint x: 1187, endPoint y: 643, distance: 1051.4
click at [1189, 647] on main "Overview 09/08/2025 10/08/2025 Channel Impressions Clicks Conversions Totals 21…" at bounding box center [720, 401] width 1441 height 591
click at [1187, 643] on main "Overview 09/08/2025 10/08/2025 Channel Impressions Clicks Conversions Totals 21…" at bounding box center [720, 401] width 1441 height 591
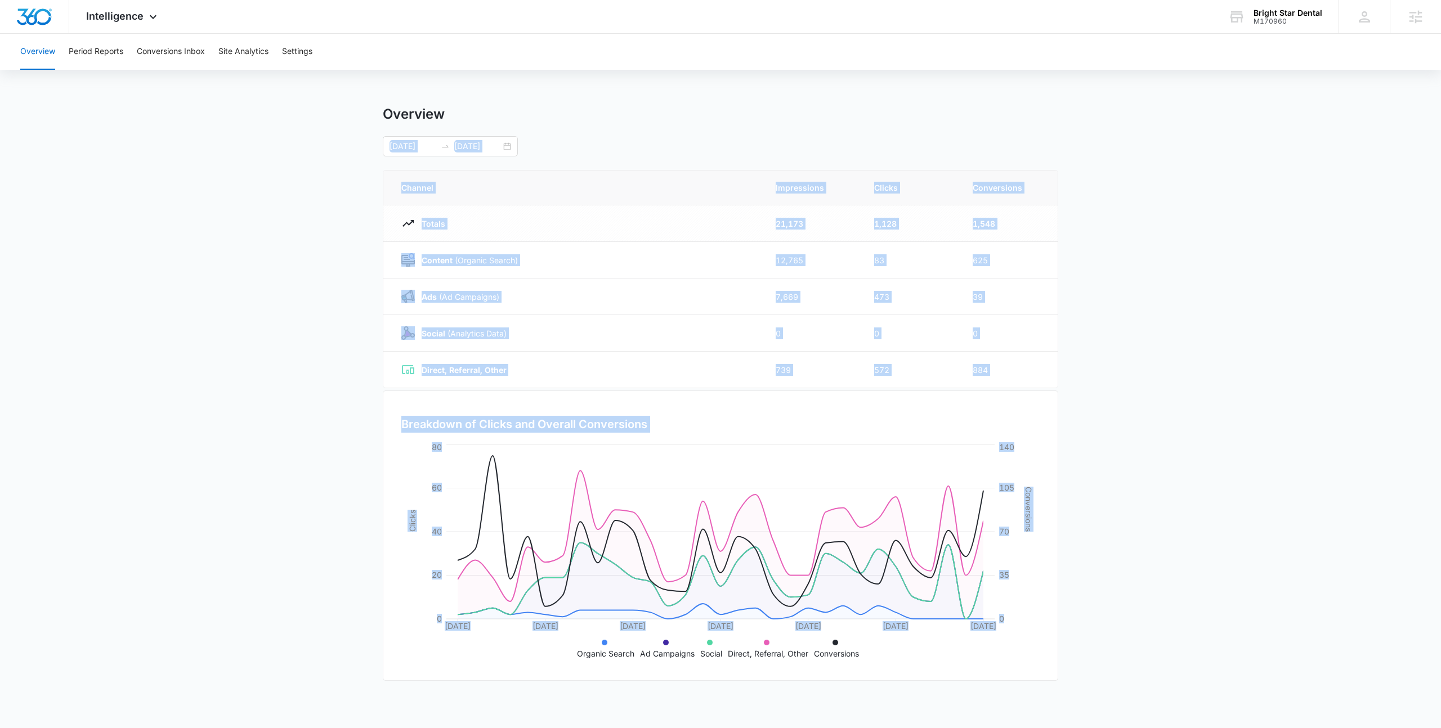
drag, startPoint x: 877, startPoint y: 671, endPoint x: 97, endPoint y: 129, distance: 949.3
click at [97, 129] on main "Overview 09/08/2025 10/08/2025 Channel Impressions Clicks Conversions Totals 21…" at bounding box center [720, 401] width 1441 height 591
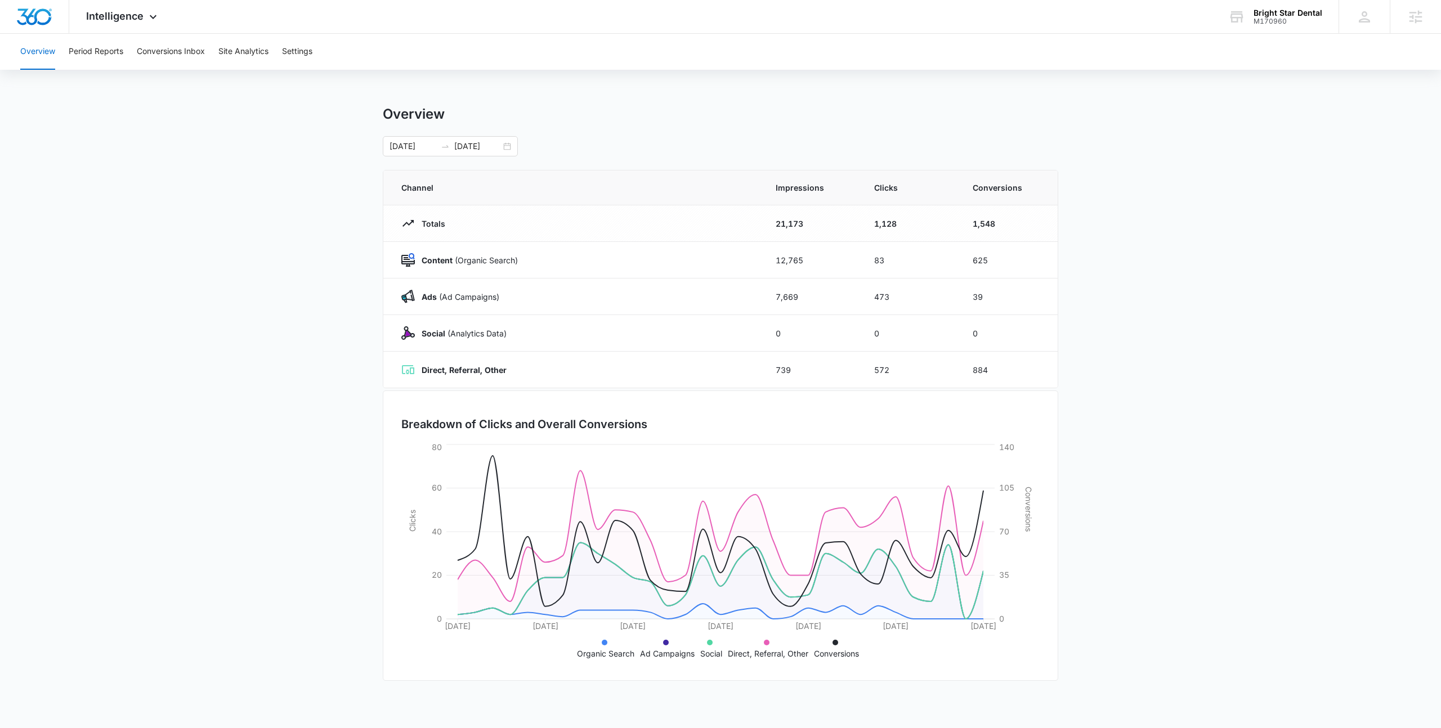
click at [97, 129] on main "Overview 09/08/2025 10/08/2025 Channel Impressions Clicks Conversions Totals 21…" at bounding box center [720, 401] width 1441 height 591
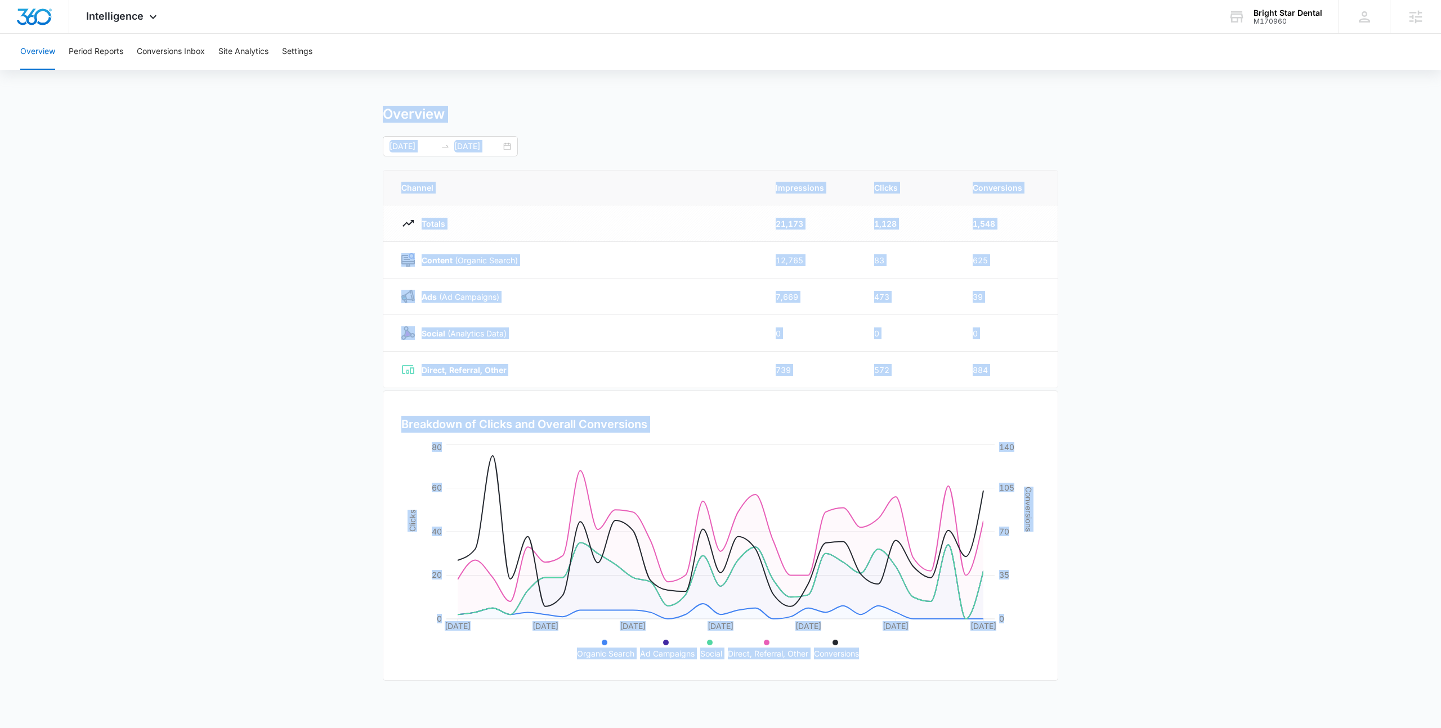
drag, startPoint x: 184, startPoint y: 78, endPoint x: 862, endPoint y: 653, distance: 889.1
click at [862, 653] on div "Overview Period Reports Conversions Inbox Site Analytics Settings Overview 09/0…" at bounding box center [720, 365] width 1441 height 663
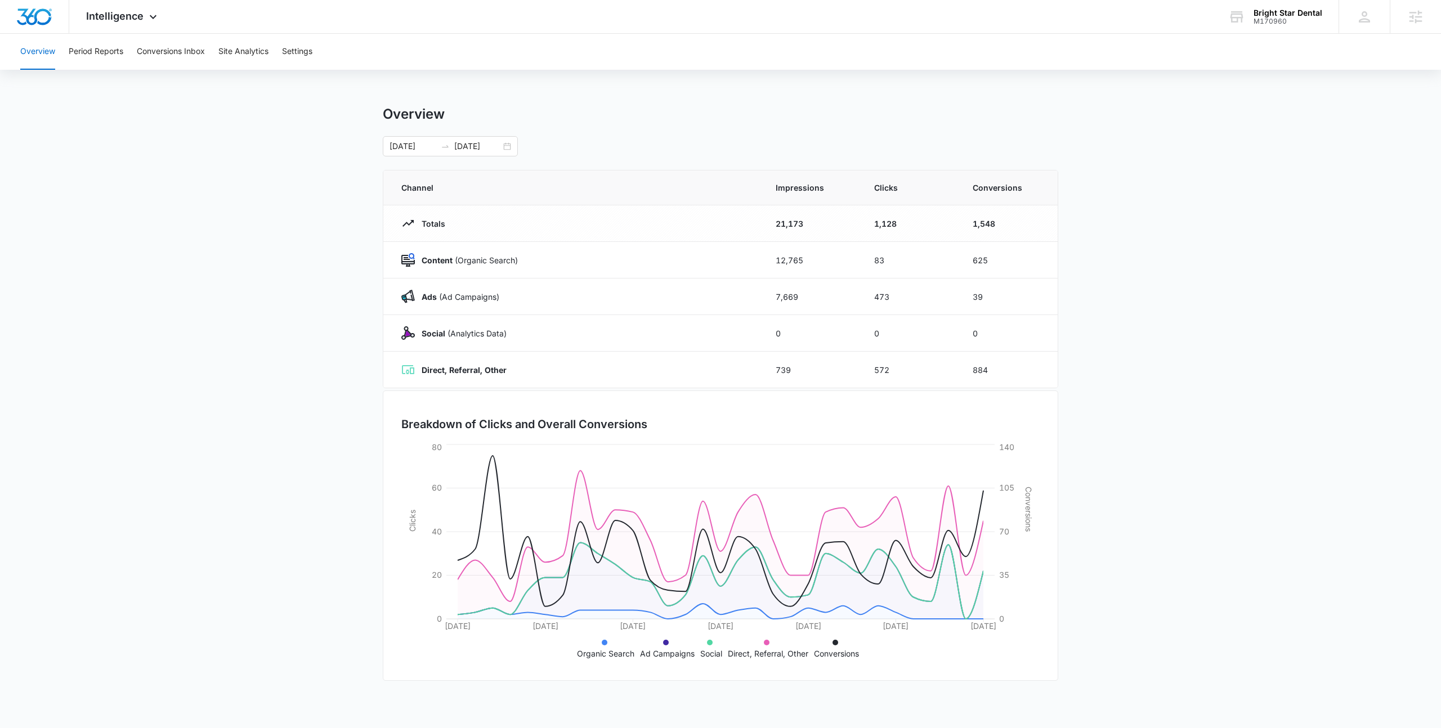
click at [862, 653] on ul "Organic Search Ad Campaigns Social Direct, Referral, Other Conversions" at bounding box center [721, 648] width 616 height 24
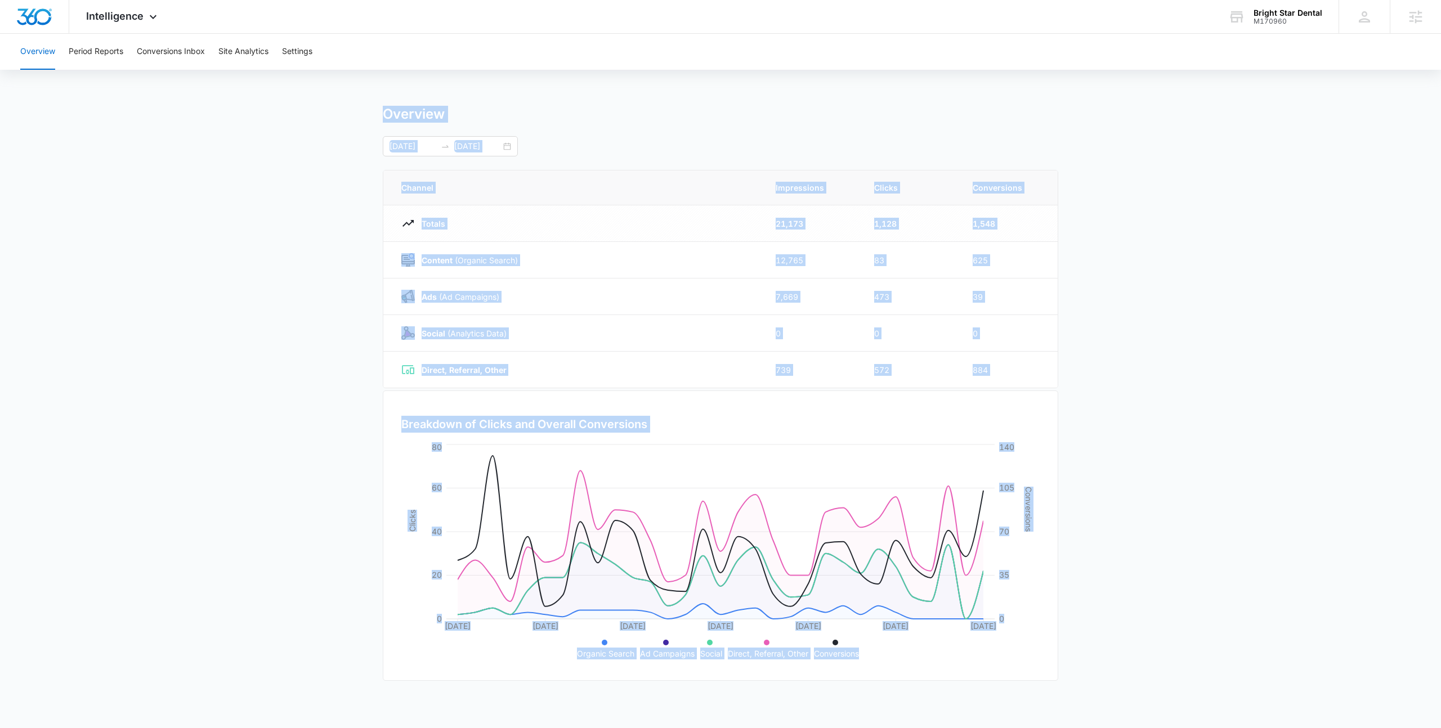
drag, startPoint x: 862, startPoint y: 653, endPoint x: 258, endPoint y: 95, distance: 822.6
click at [258, 95] on div "Overview Period Reports Conversions Inbox Site Analytics Settings Overview 09/0…" at bounding box center [720, 365] width 1441 height 663
drag, startPoint x: 258, startPoint y: 95, endPoint x: 859, endPoint y: 652, distance: 819.8
click at [859, 652] on div "Overview Period Reports Conversions Inbox Site Analytics Settings Overview 09/0…" at bounding box center [720, 365] width 1441 height 663
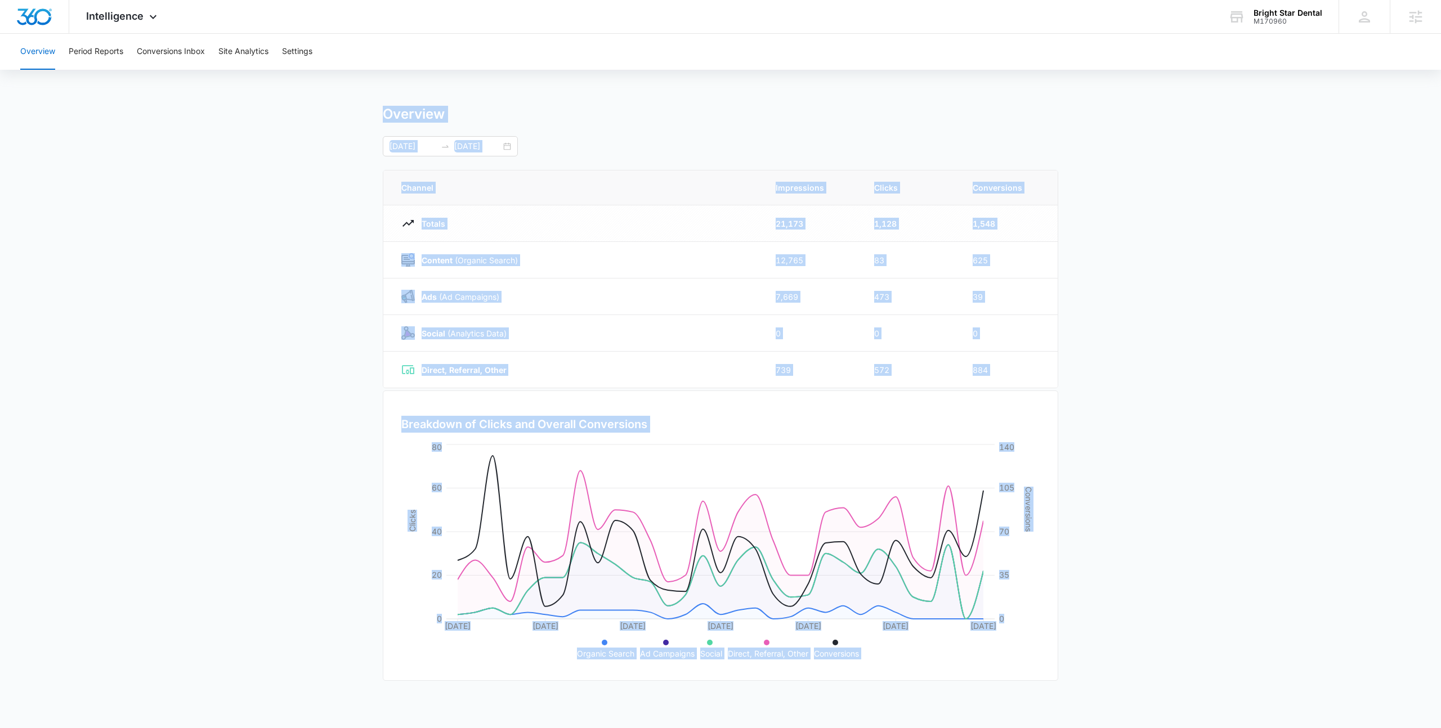
click at [867, 655] on ul "Organic Search Ad Campaigns Social Direct, Referral, Other Conversions" at bounding box center [721, 648] width 616 height 24
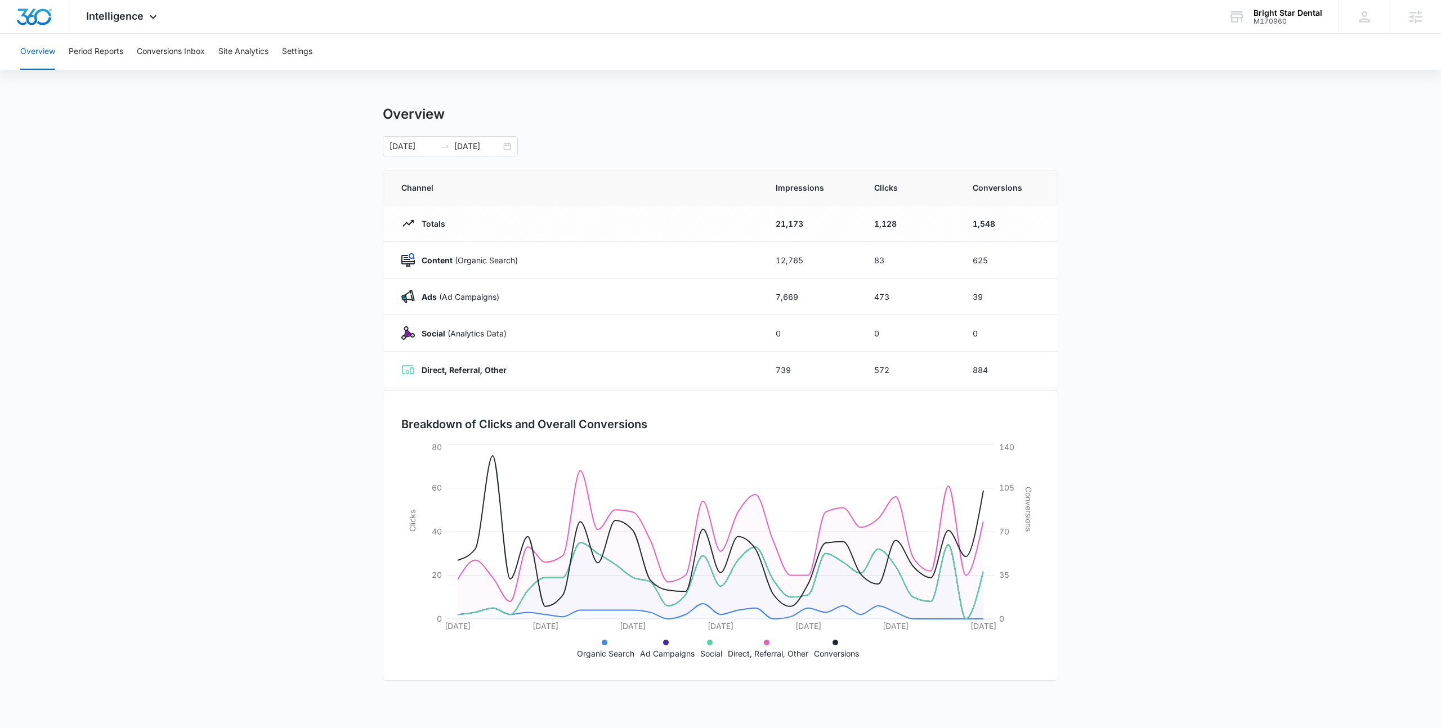
click at [187, 198] on main "Overview 09/08/2025 10/08/2025 Channel Impressions Clicks Conversions Totals 21…" at bounding box center [720, 401] width 1441 height 591
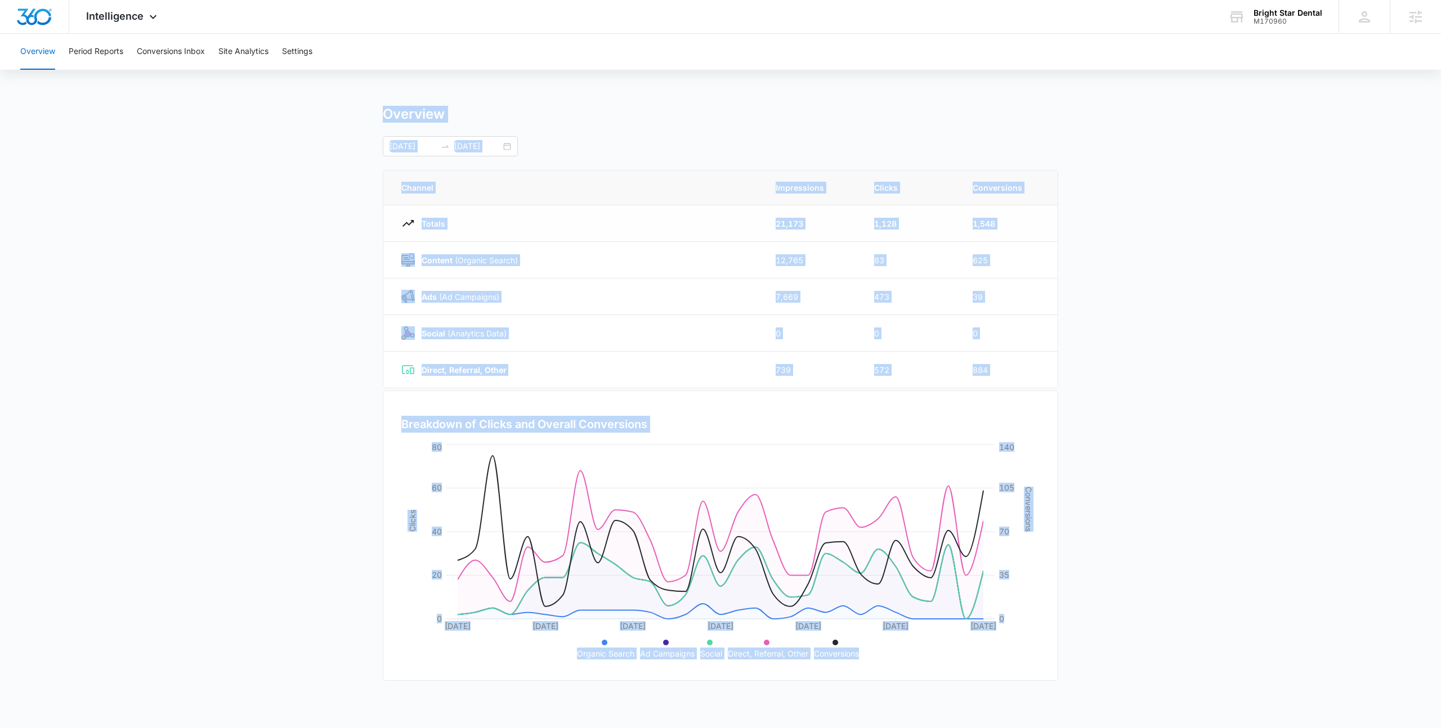
drag, startPoint x: 311, startPoint y: 94, endPoint x: 861, endPoint y: 654, distance: 785.0
click at [861, 654] on div "Overview Period Reports Conversions Inbox Site Analytics Settings Overview 09/0…" at bounding box center [720, 365] width 1441 height 663
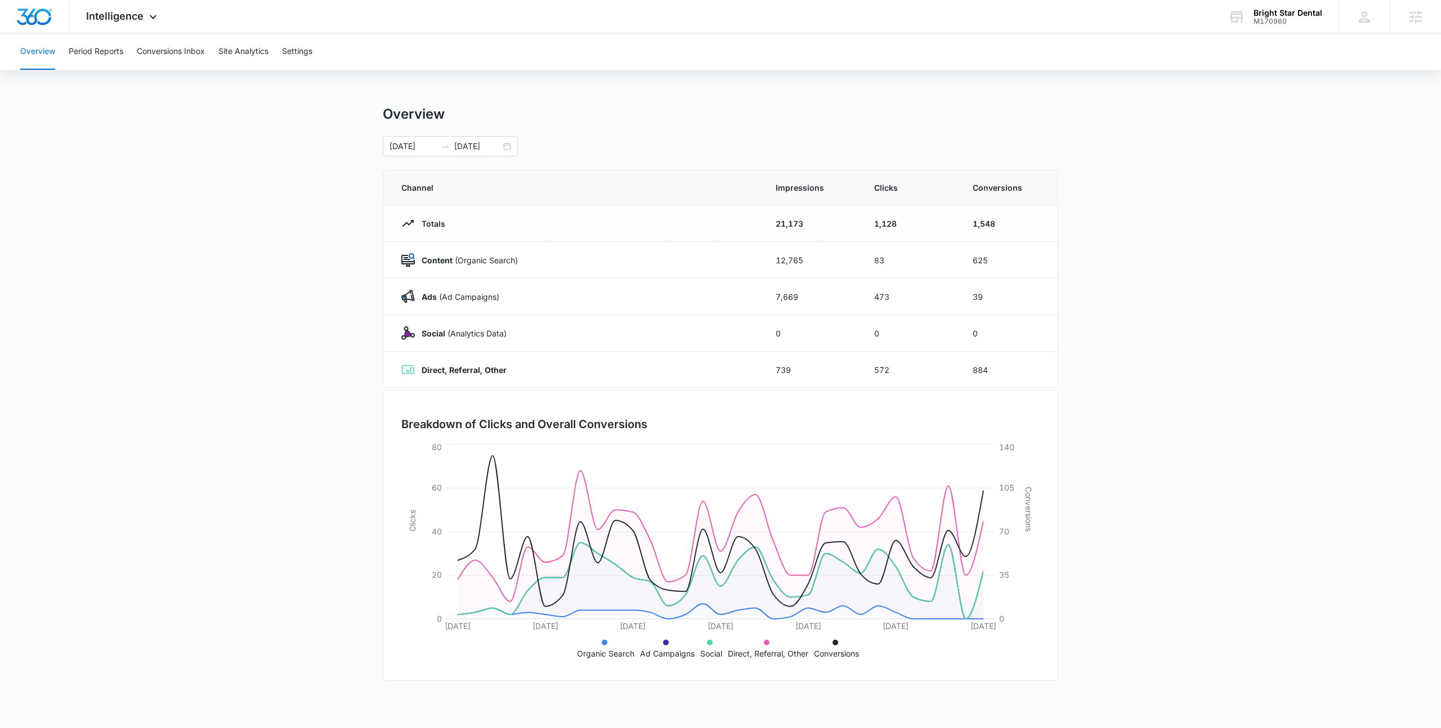
click at [861, 654] on ul "Organic Search Ad Campaigns Social Direct, Referral, Other Conversions" at bounding box center [721, 648] width 616 height 24
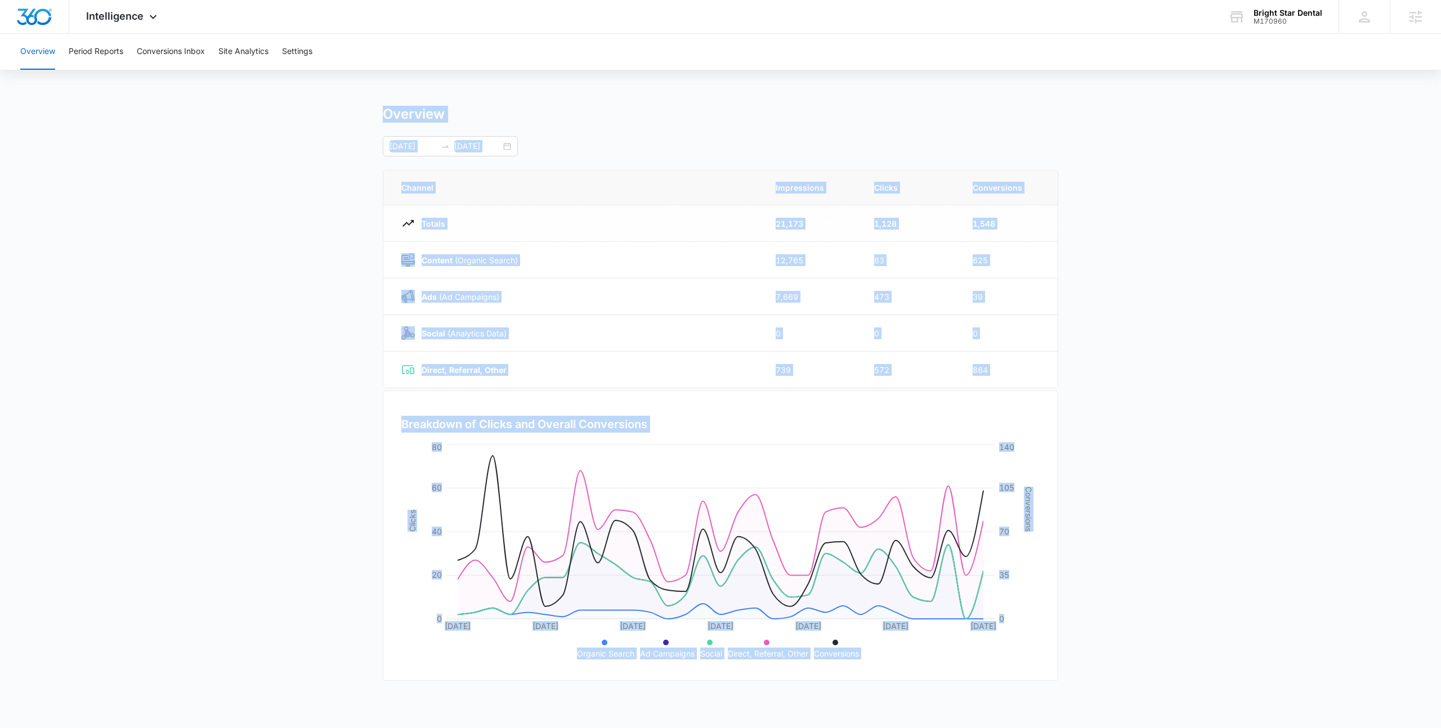
drag, startPoint x: 861, startPoint y: 654, endPoint x: 243, endPoint y: 108, distance: 825.1
click at [243, 108] on main "Overview 09/08/2025 10/08/2025 Channel Impressions Clicks Conversions Totals 21…" at bounding box center [720, 401] width 1441 height 591
drag, startPoint x: 243, startPoint y: 108, endPoint x: 870, endPoint y: 658, distance: 834.5
click at [870, 658] on main "Overview 09/08/2025 10/08/2025 Channel Impressions Clicks Conversions Totals 21…" at bounding box center [720, 401] width 1441 height 591
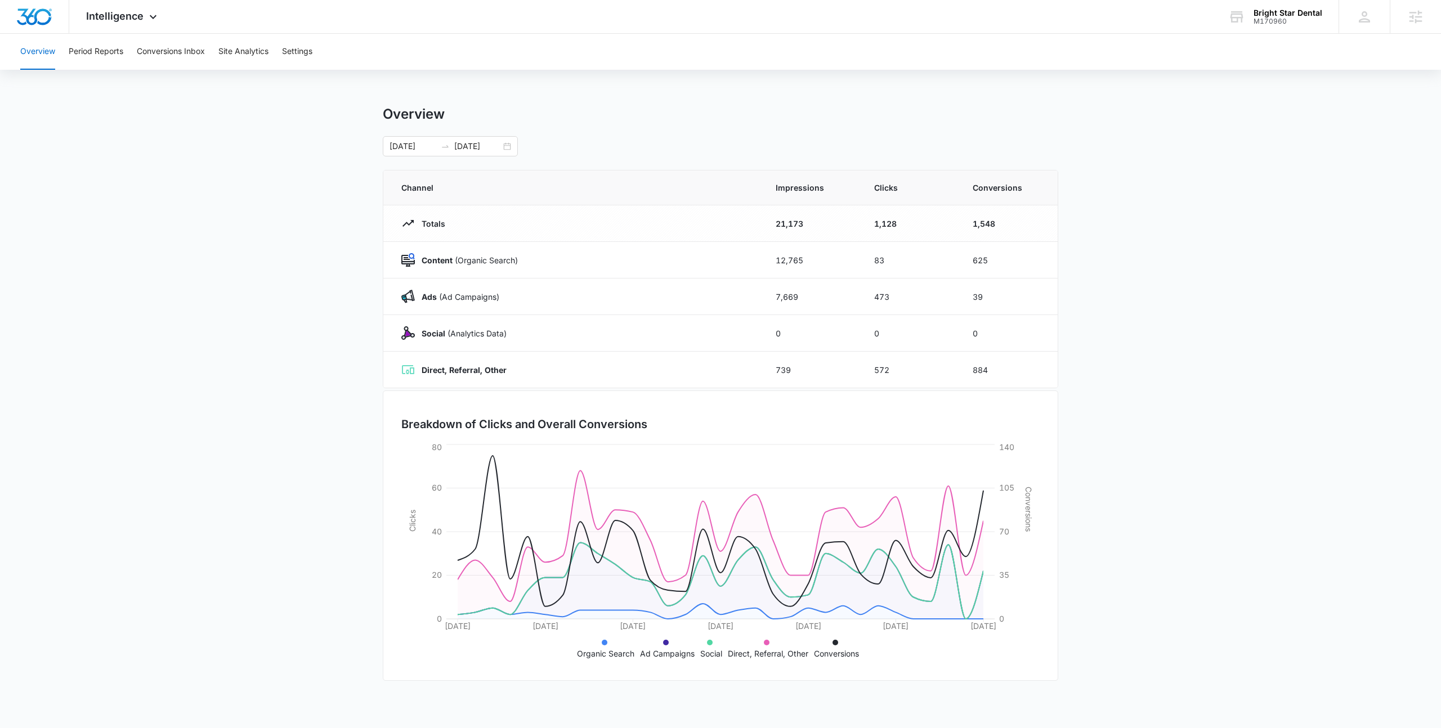
click at [870, 658] on ul "Organic Search Ad Campaigns Social Direct, Referral, Other Conversions" at bounding box center [721, 648] width 616 height 24
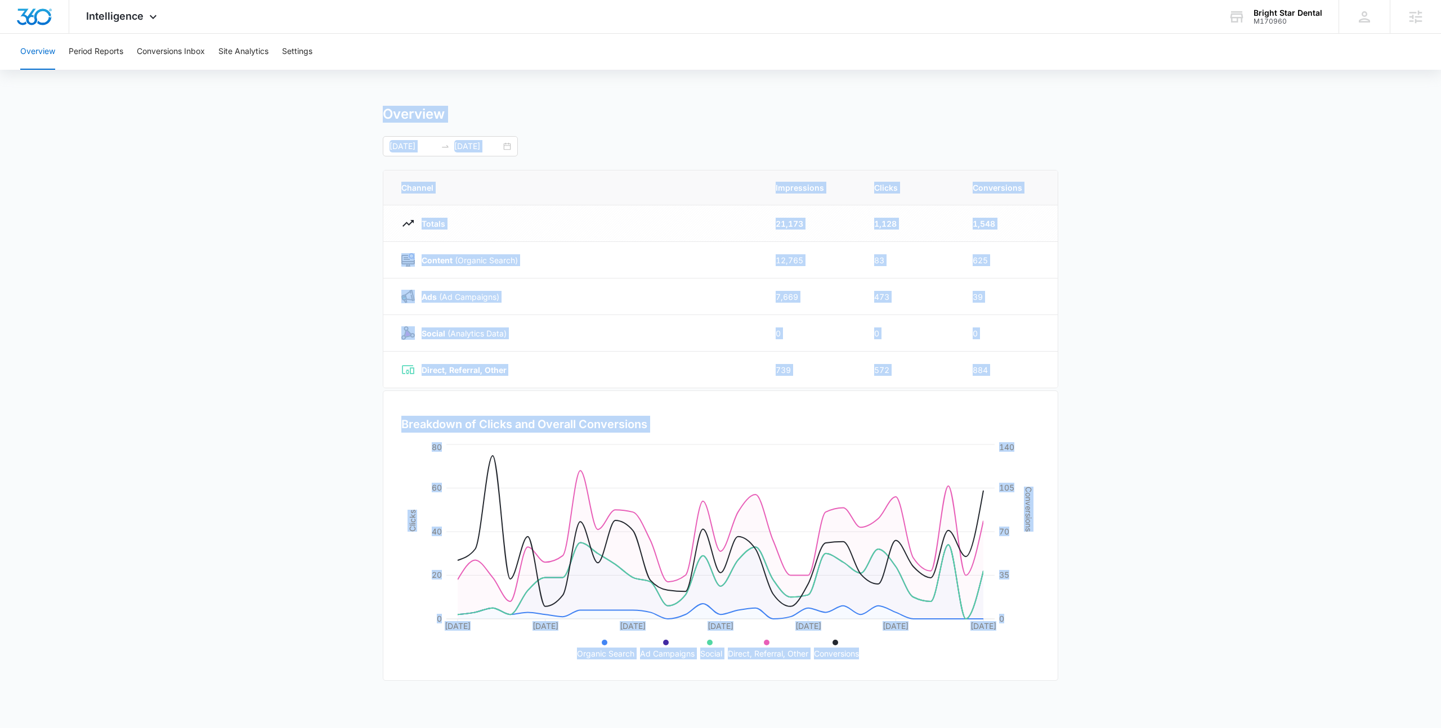
drag, startPoint x: 870, startPoint y: 658, endPoint x: 322, endPoint y: 105, distance: 779.0
click at [322, 105] on div "Overview Period Reports Conversions Inbox Site Analytics Settings Overview 09/0…" at bounding box center [720, 365] width 1441 height 663
drag, startPoint x: 322, startPoint y: 105, endPoint x: 857, endPoint y: 654, distance: 767.1
click at [857, 654] on div "Overview Period Reports Conversions Inbox Site Analytics Settings Overview 09/0…" at bounding box center [720, 365] width 1441 height 663
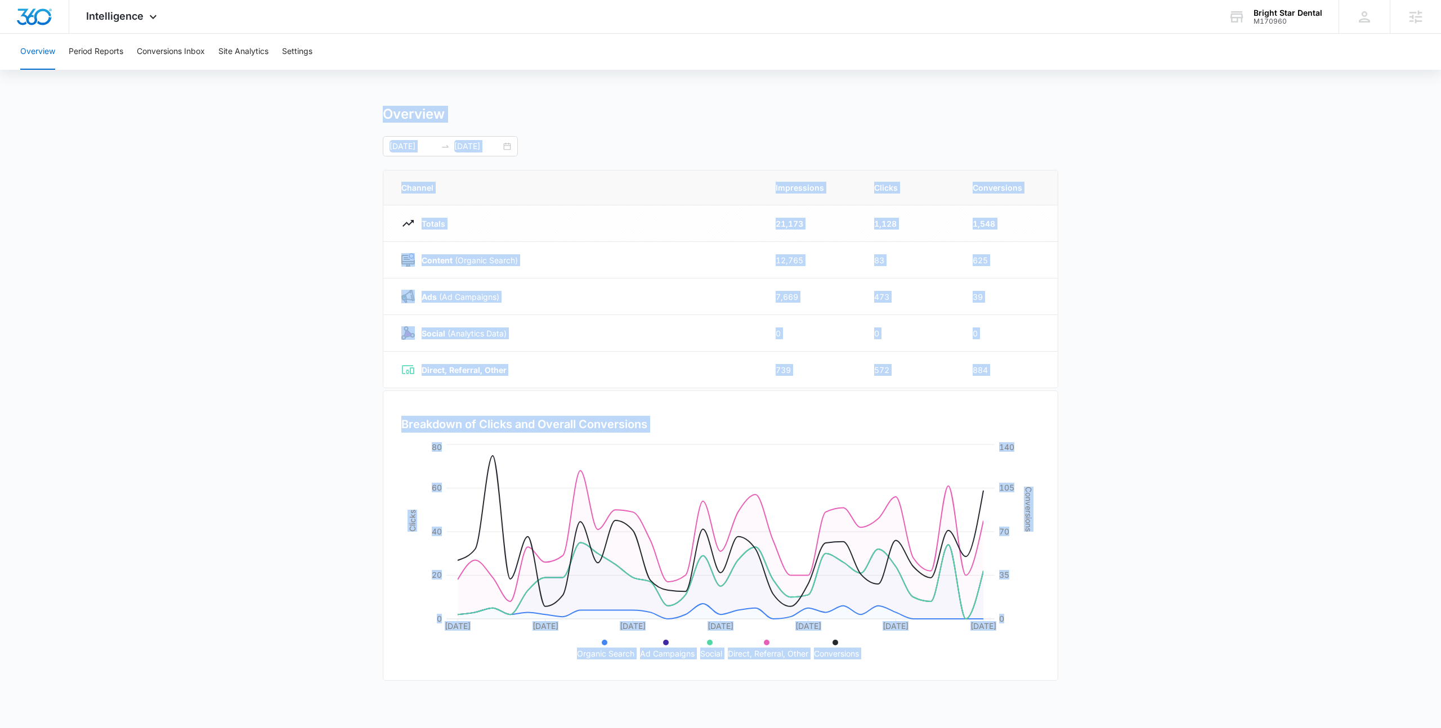
click at [857, 654] on p "Conversions" at bounding box center [836, 654] width 45 height 12
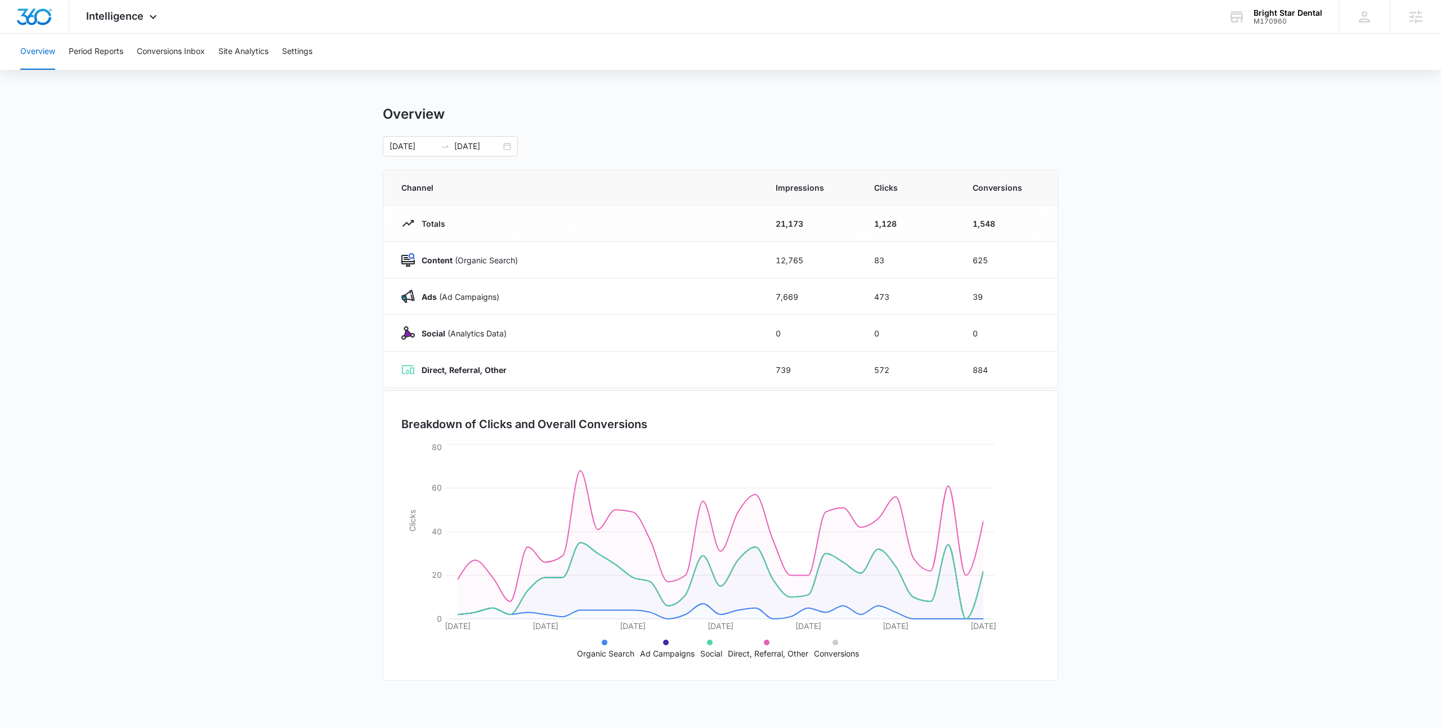
click at [284, 222] on main "Overview 09/08/2025 10/08/2025 Channel Impressions Clicks Conversions Totals 21…" at bounding box center [720, 401] width 1441 height 591
click at [1192, 92] on div "Overview Period Reports Conversions Inbox Site Analytics Settings Overview 09/0…" at bounding box center [720, 365] width 1441 height 663
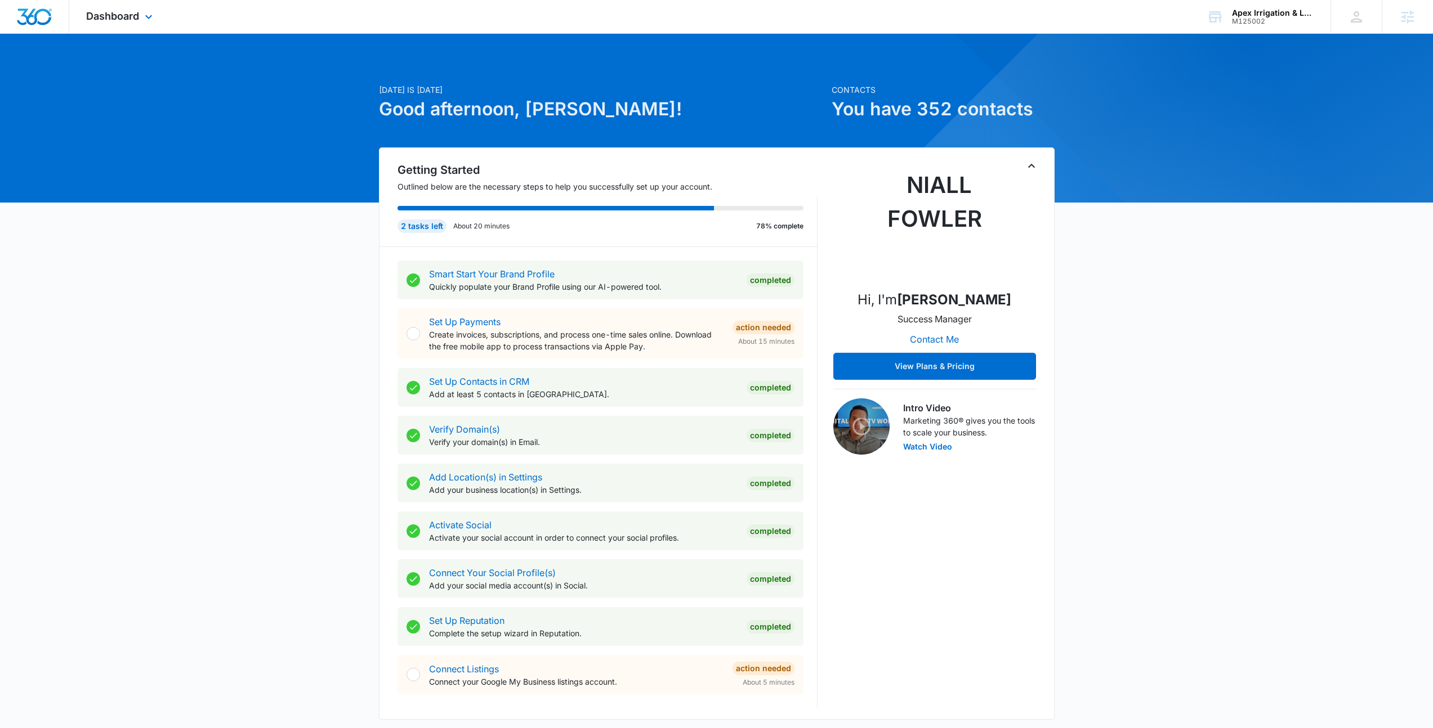
click at [114, 4] on div "Dashboard Apps Reputation Websites Forms CRM Email Social Shop Payments POS Con…" at bounding box center [120, 16] width 103 height 33
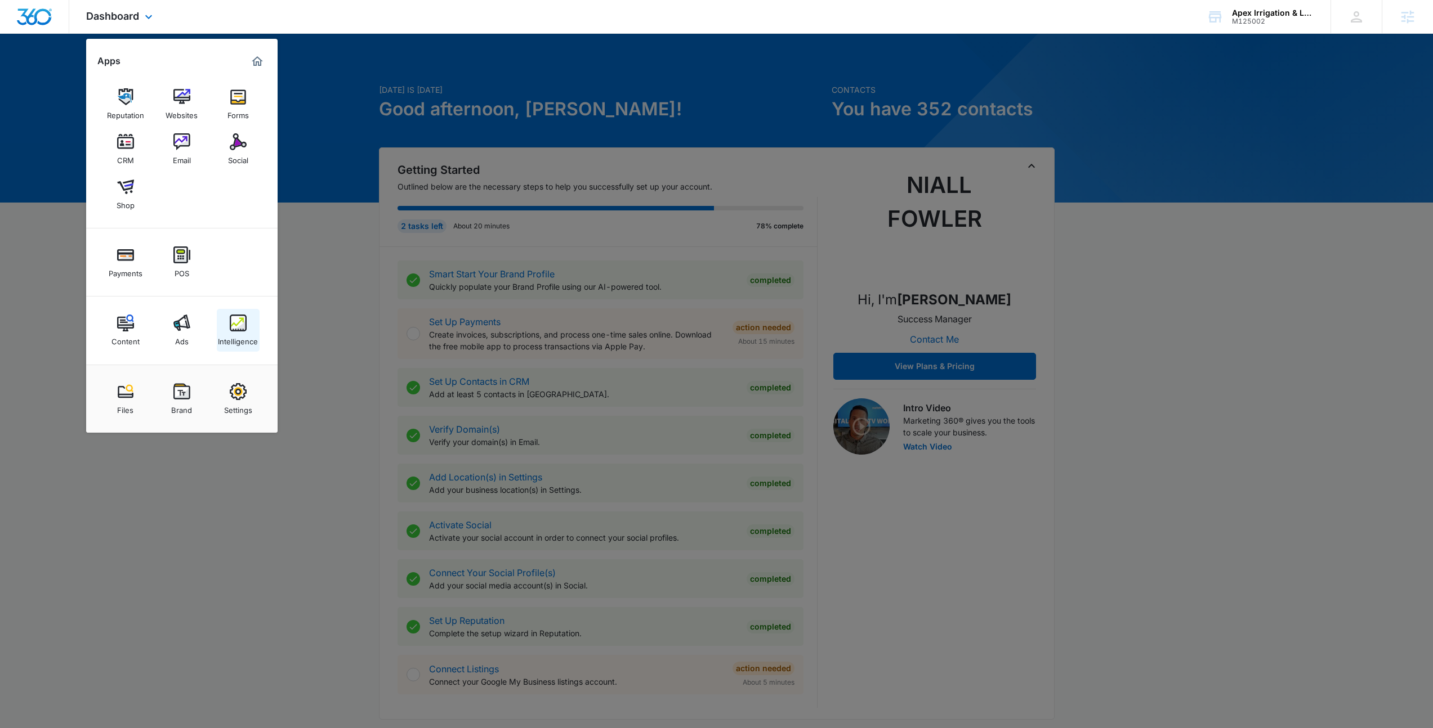
click at [216, 321] on div "Content Ads Intelligence" at bounding box center [181, 331] width 191 height 68
click at [229, 319] on link "Intelligence" at bounding box center [238, 330] width 43 height 43
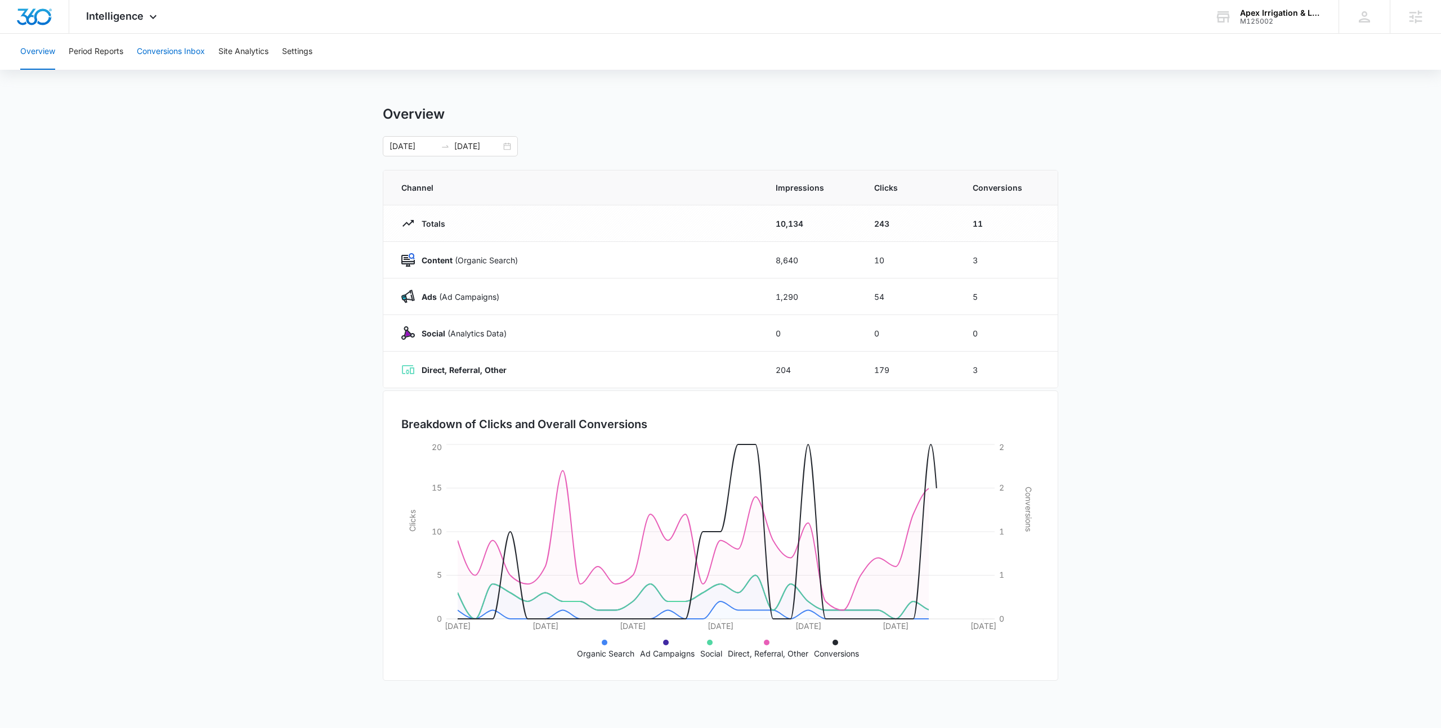
click at [193, 58] on button "Conversions Inbox" at bounding box center [171, 52] width 68 height 36
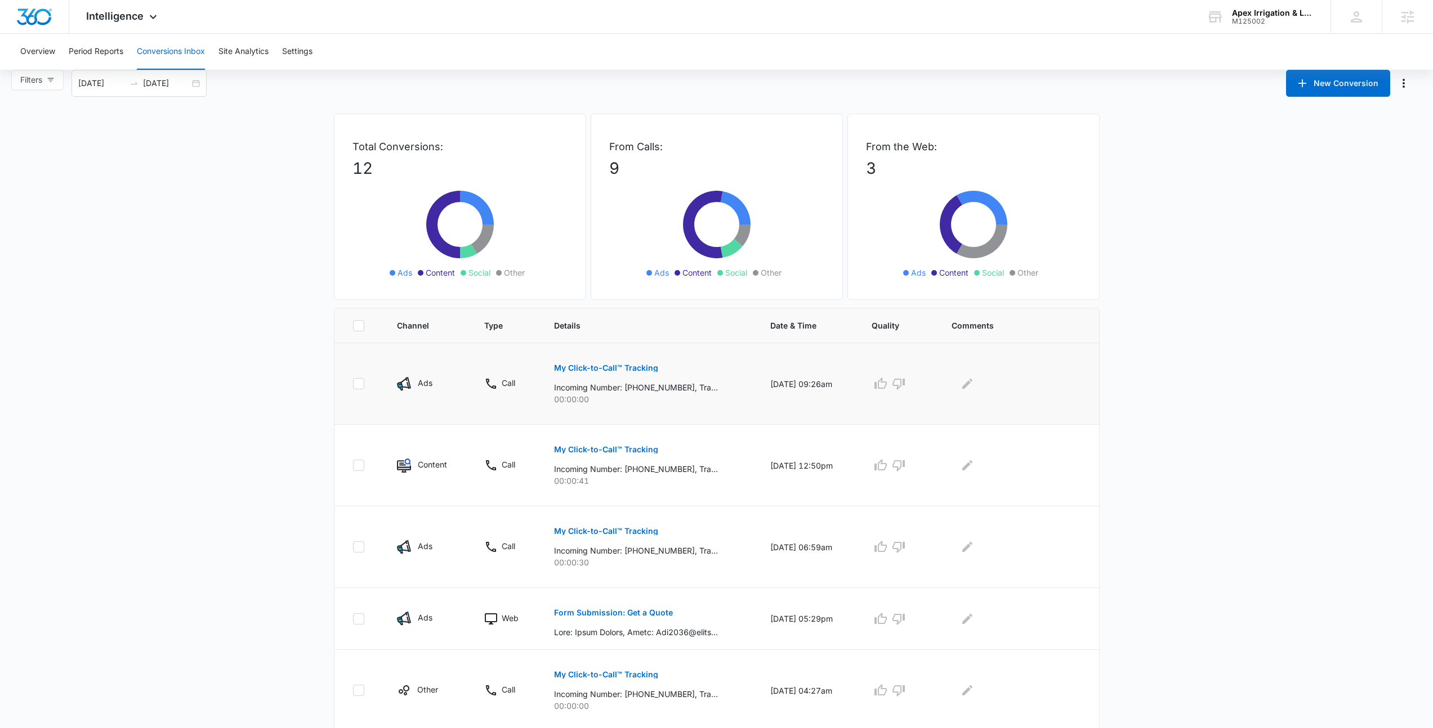
scroll to position [81, 0]
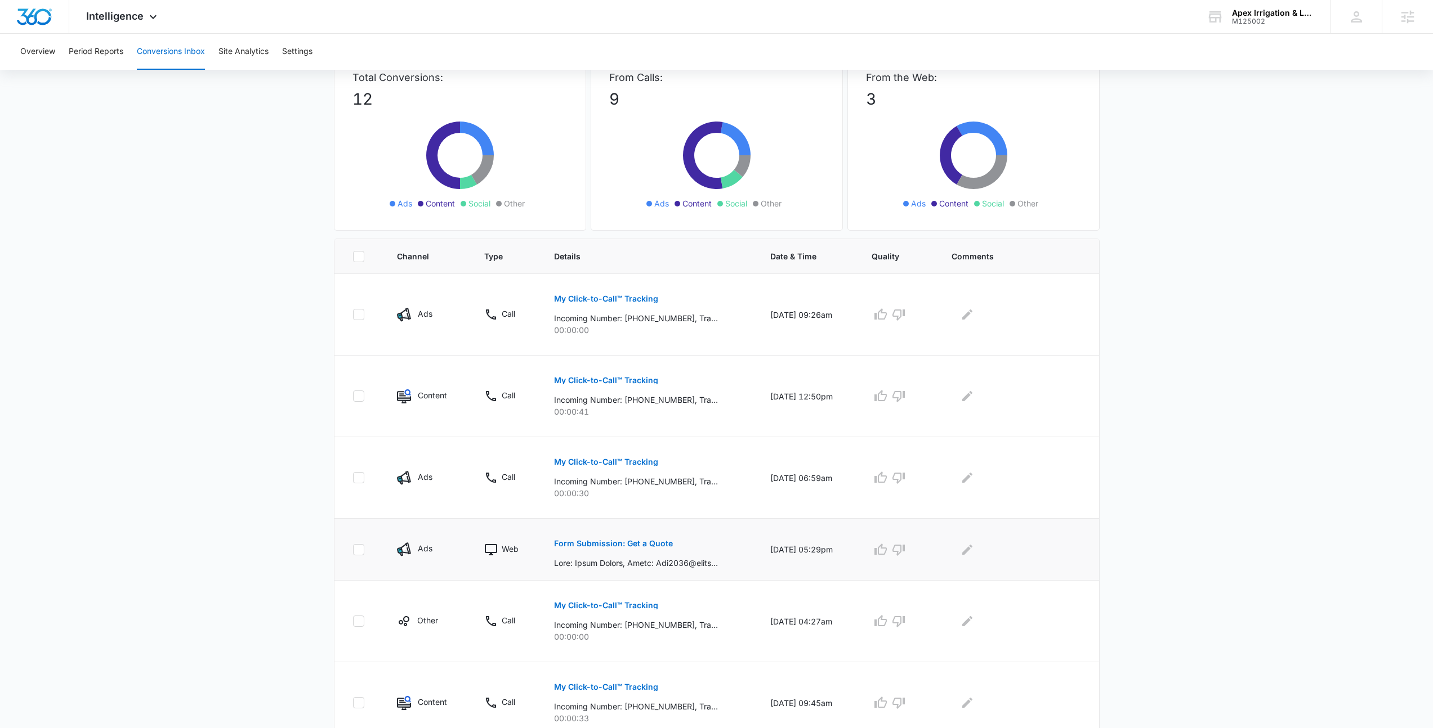
click at [638, 546] on p "Form Submission: Get a Quote" at bounding box center [613, 544] width 119 height 8
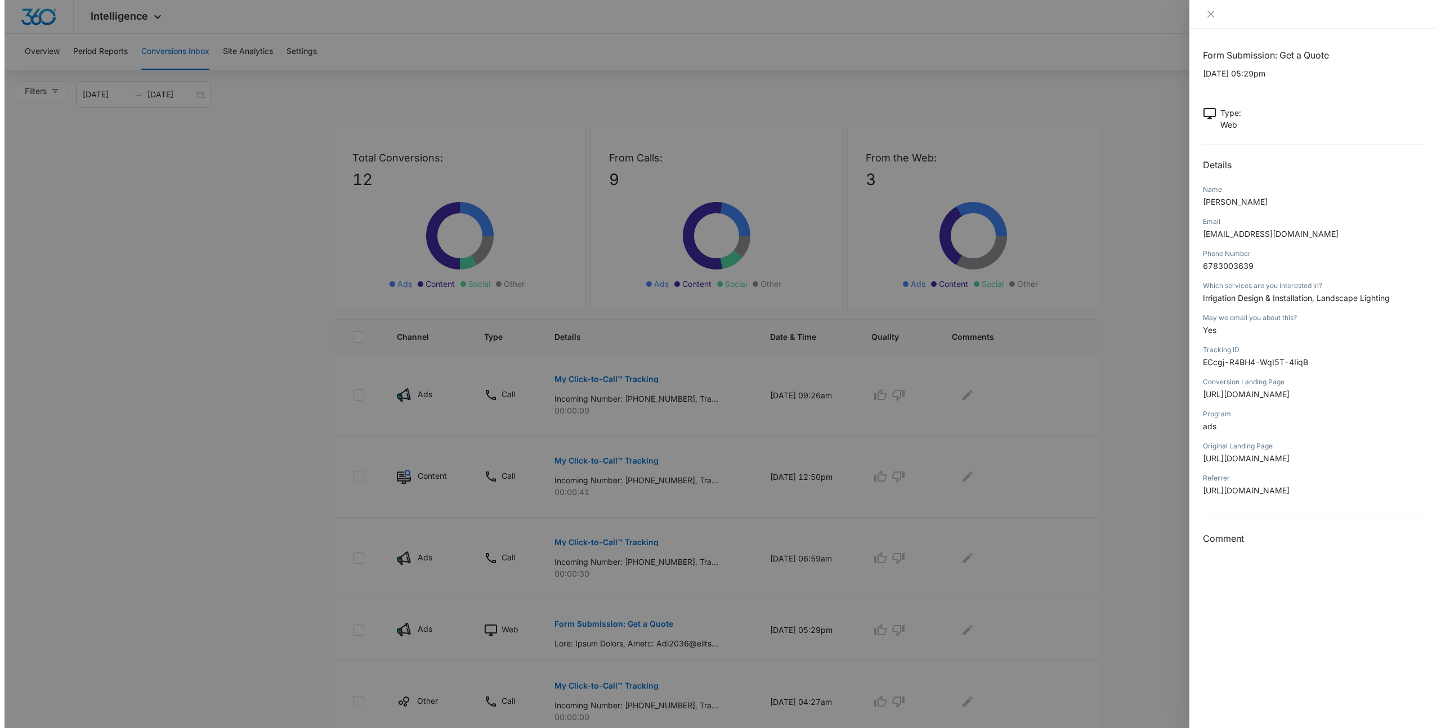
scroll to position [0, 0]
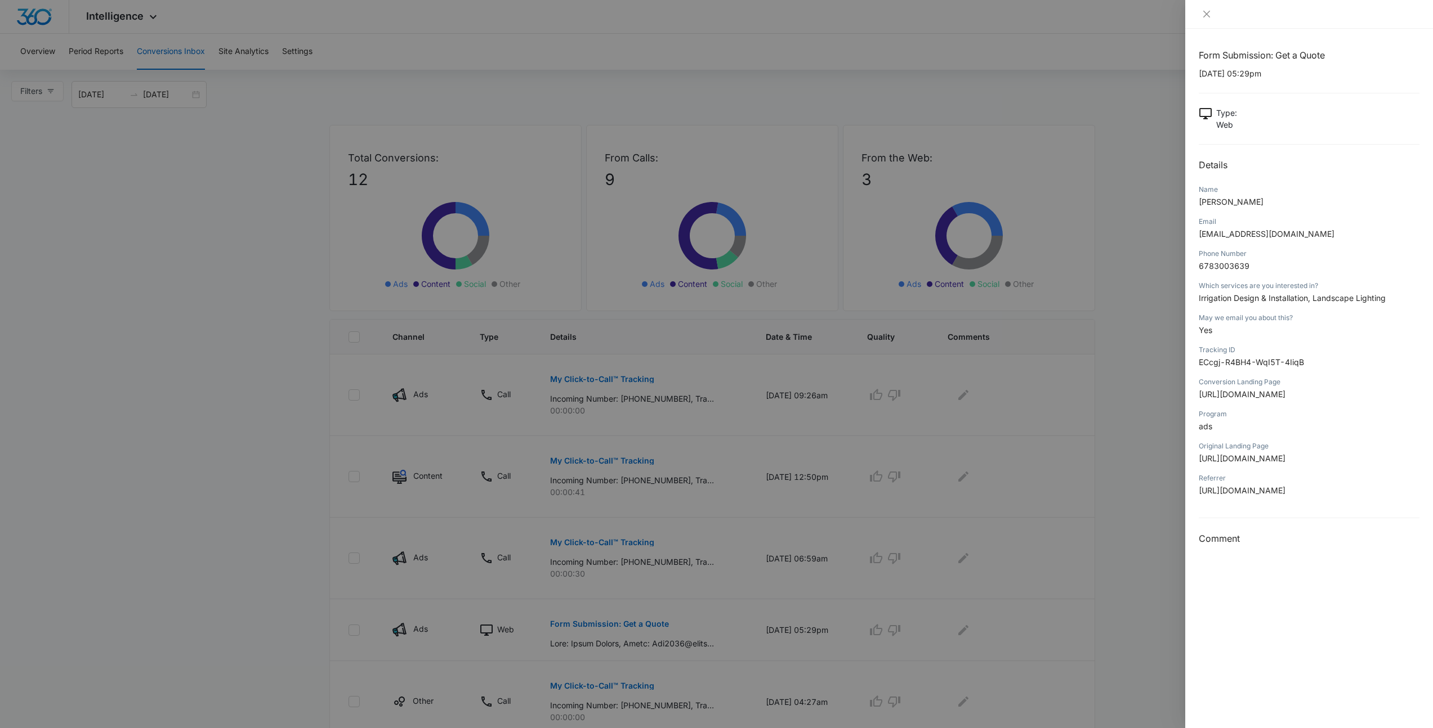
click at [989, 477] on div at bounding box center [716, 364] width 1433 height 728
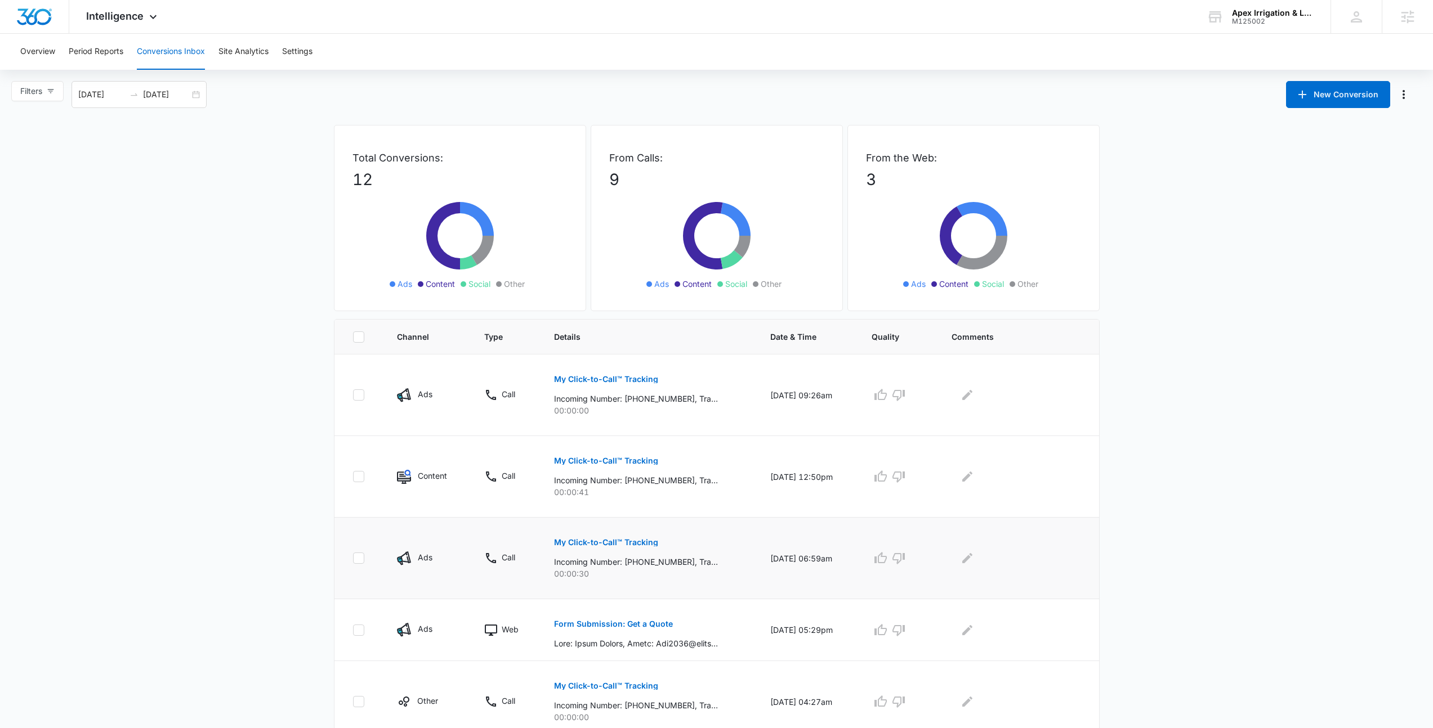
click at [596, 540] on p "My Click-to-Call™ Tracking" at bounding box center [606, 543] width 104 height 8
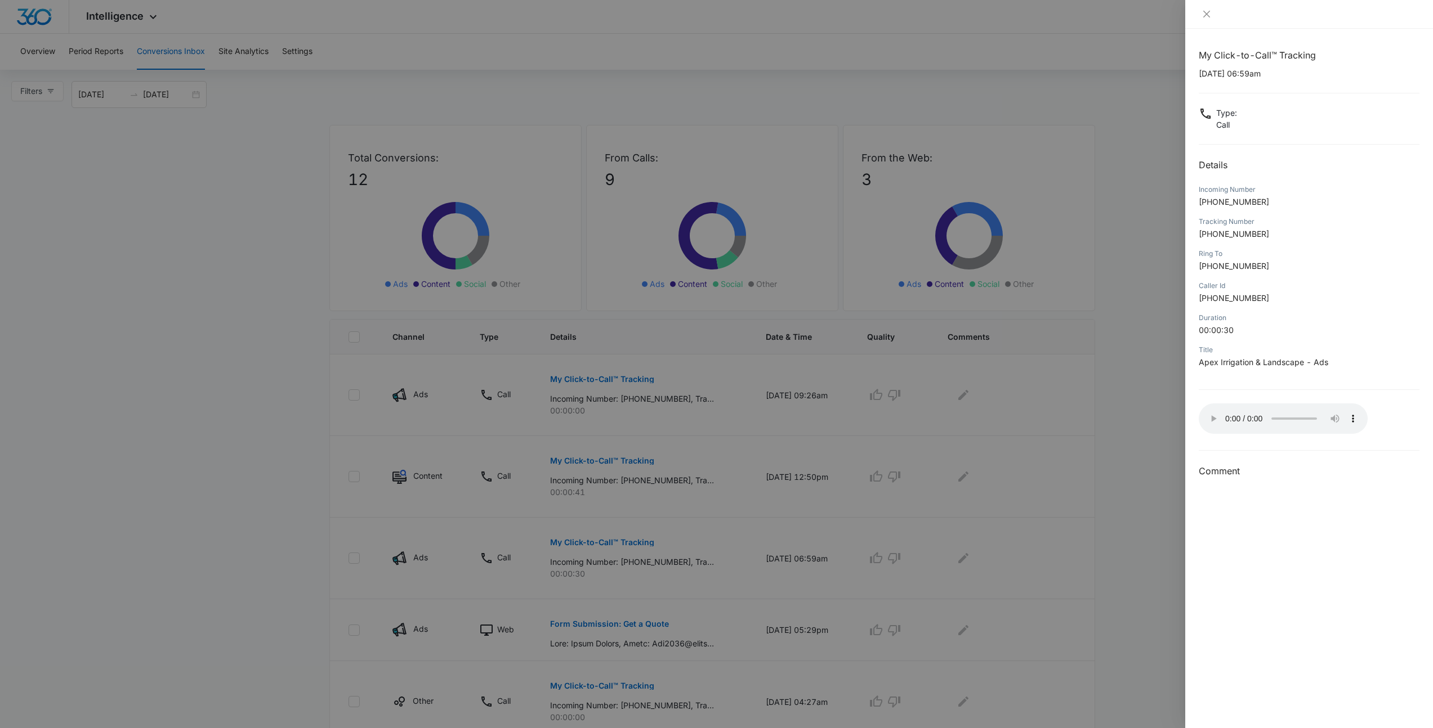
click at [551, 480] on div at bounding box center [716, 364] width 1433 height 728
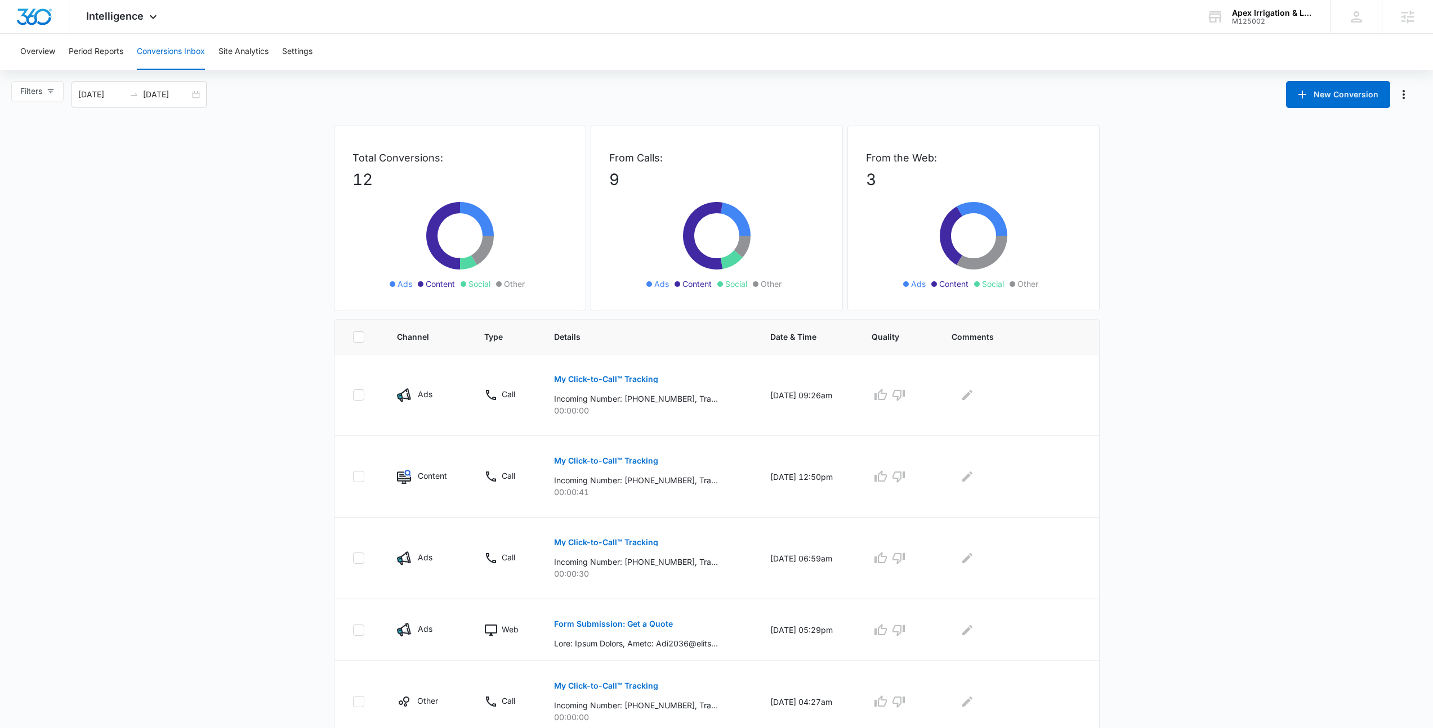
click at [203, 191] on main "Filters [DATE] [DATE] New Conversion Total Conversions: 12 Ads Content Social O…" at bounding box center [716, 614] width 1433 height 1066
click at [189, 189] on main "Filters [DATE] [DATE] New Conversion Total Conversions: 12 Ads Content Social O…" at bounding box center [716, 614] width 1433 height 1066
click at [226, 49] on button "Site Analytics" at bounding box center [243, 52] width 50 height 36
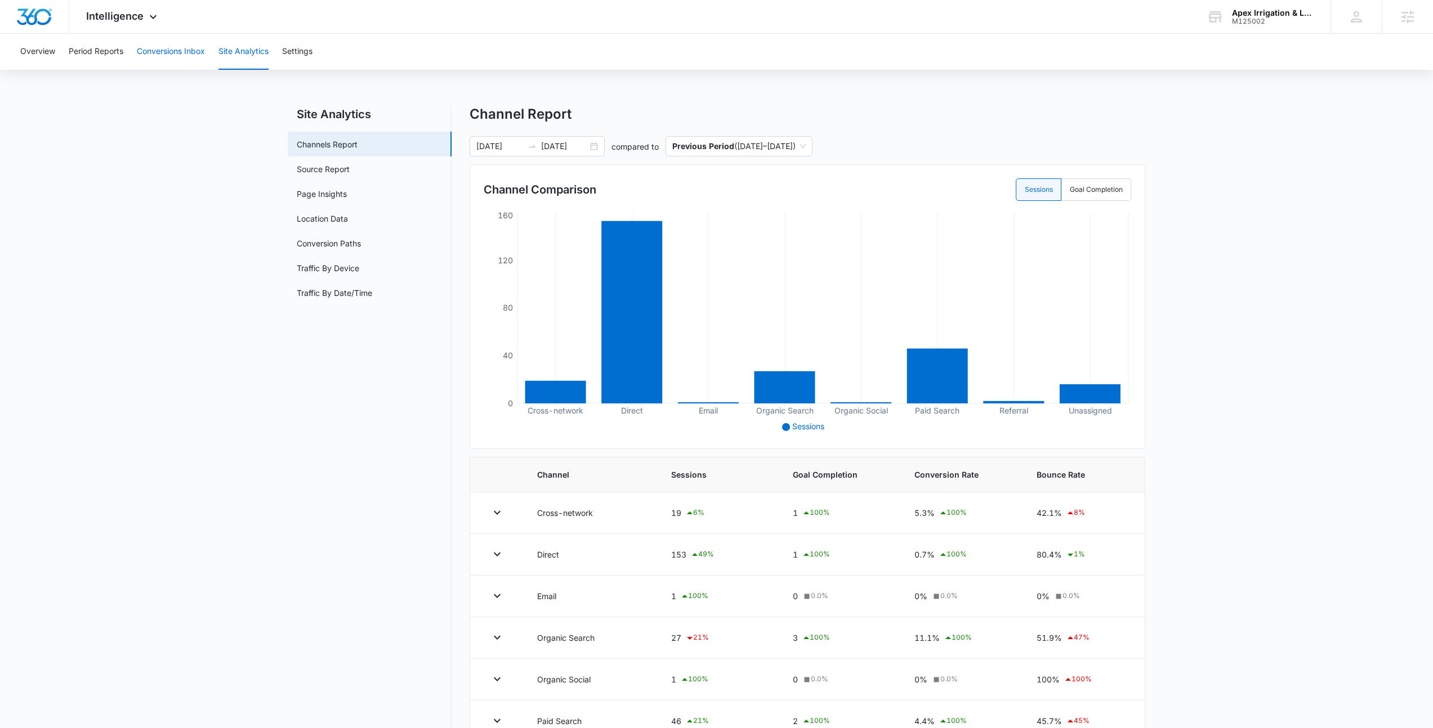
click at [164, 51] on button "Conversions Inbox" at bounding box center [171, 52] width 68 height 36
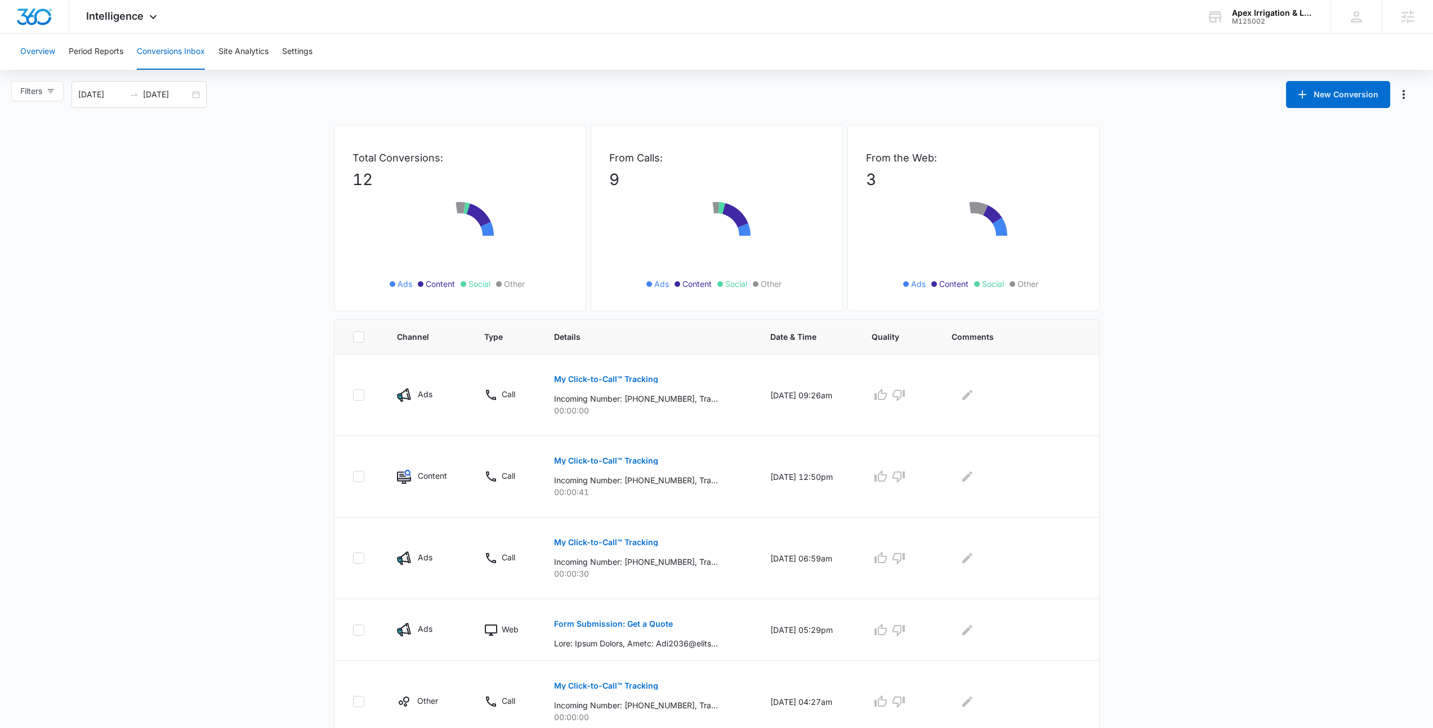
click at [42, 54] on button "Overview" at bounding box center [37, 52] width 35 height 36
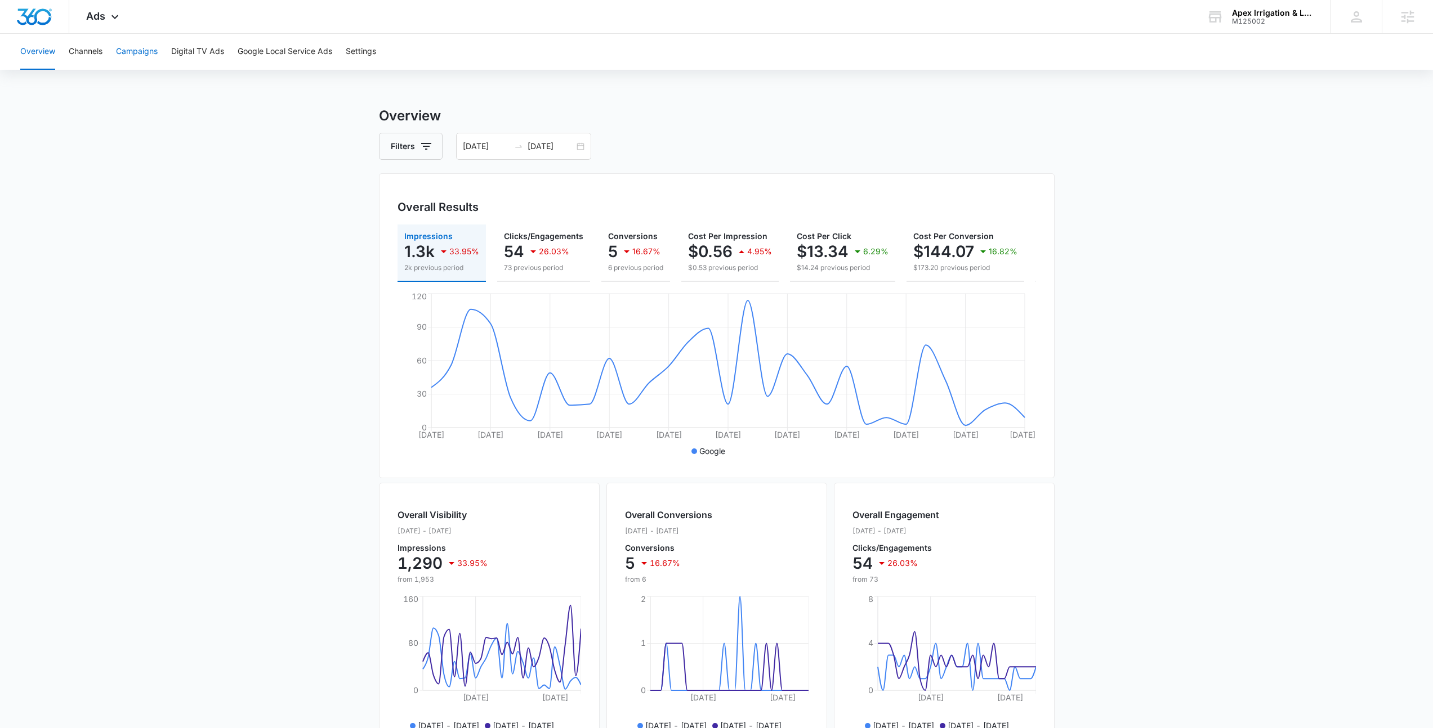
click at [150, 56] on button "Campaigns" at bounding box center [137, 52] width 42 height 36
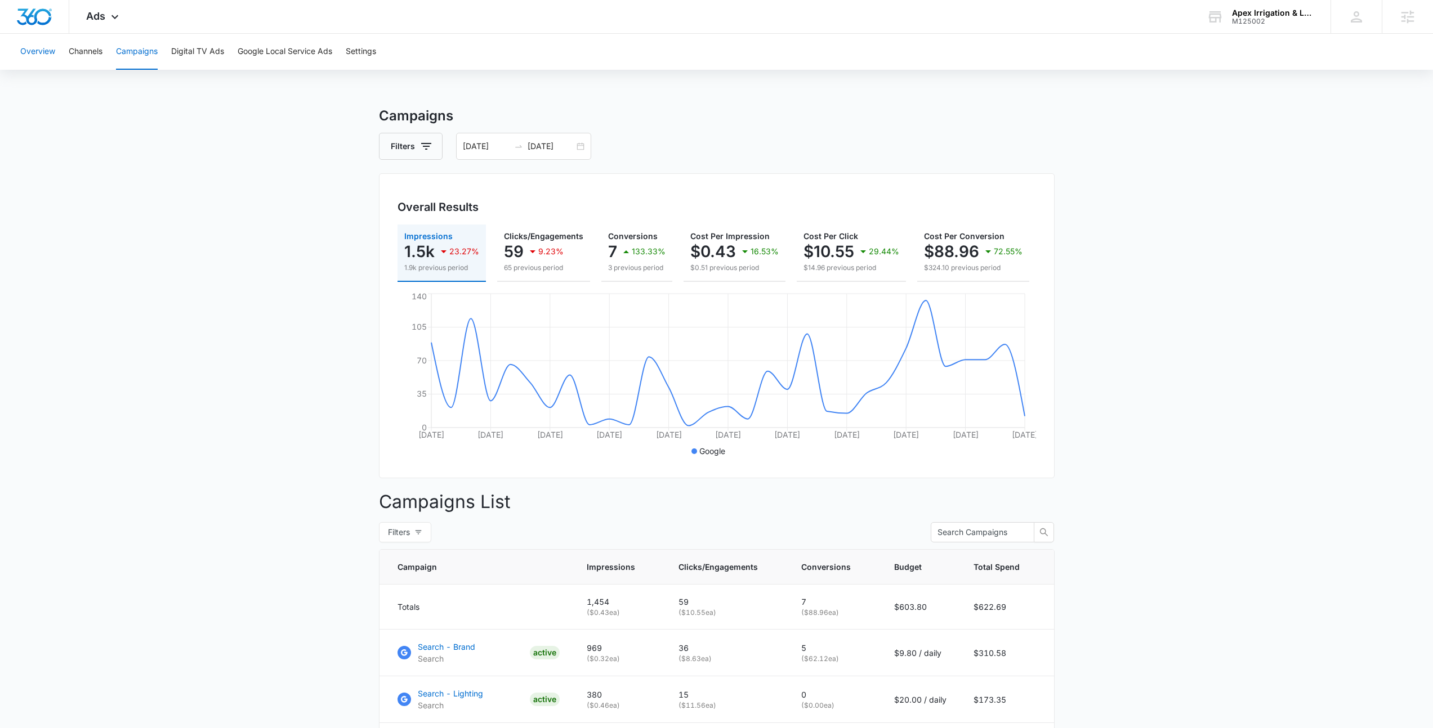
click at [47, 53] on button "Overview" at bounding box center [37, 52] width 35 height 36
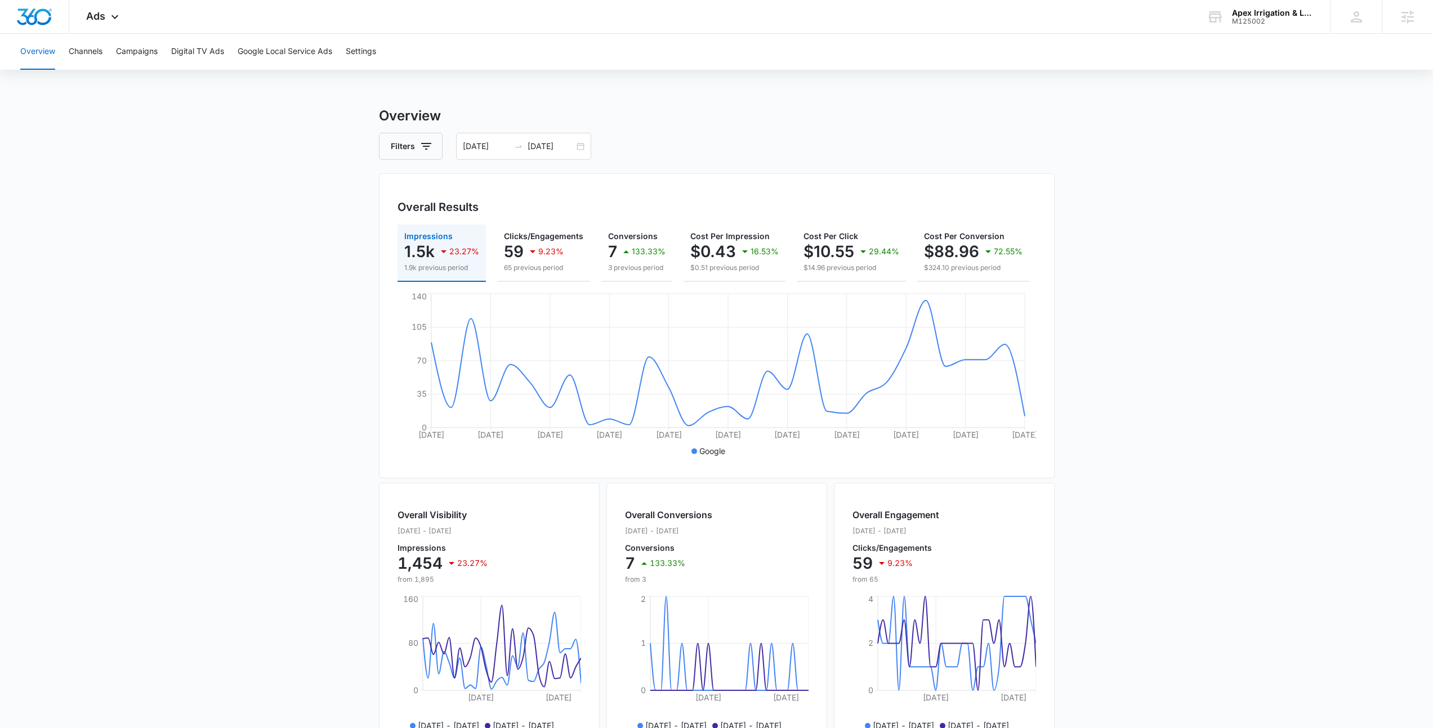
click at [707, 137] on div "Filters [DATE] [DATE]" at bounding box center [717, 146] width 676 height 27
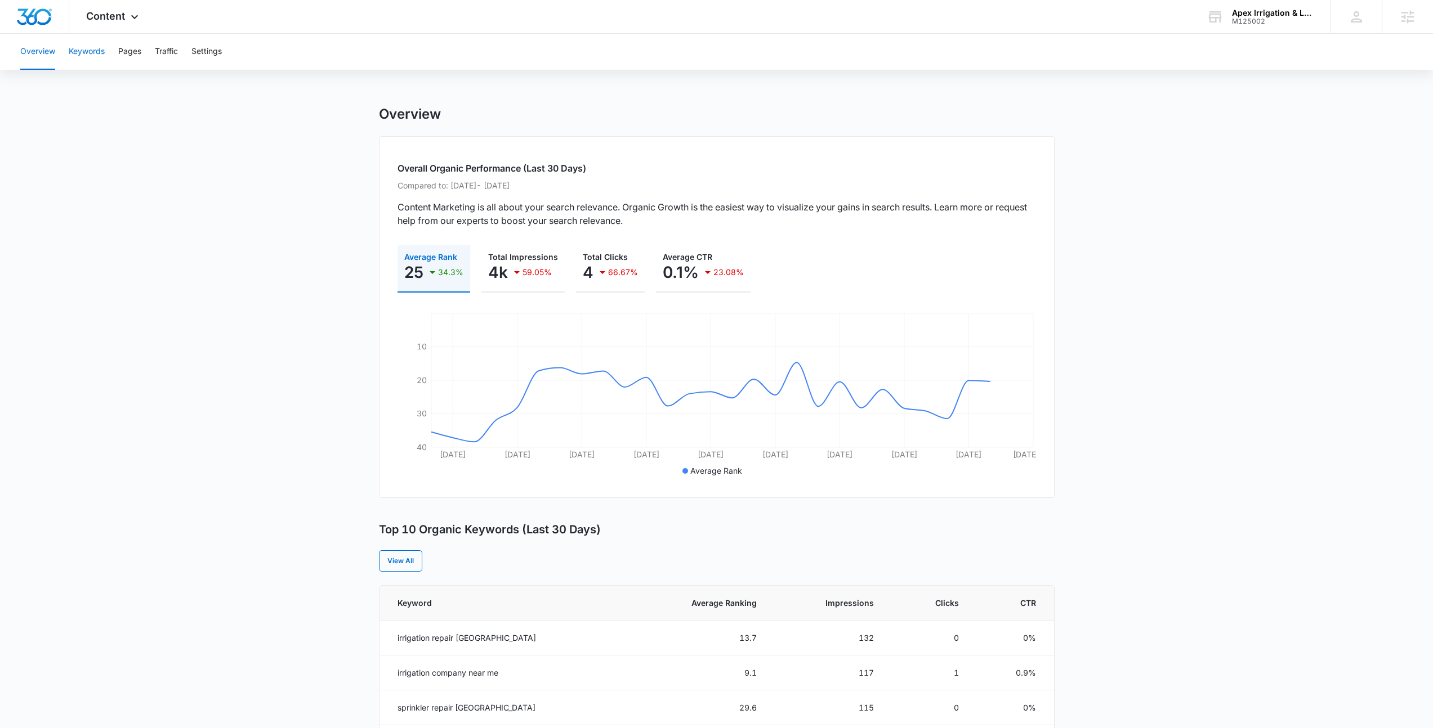
click at [91, 59] on button "Keywords" at bounding box center [87, 52] width 36 height 36
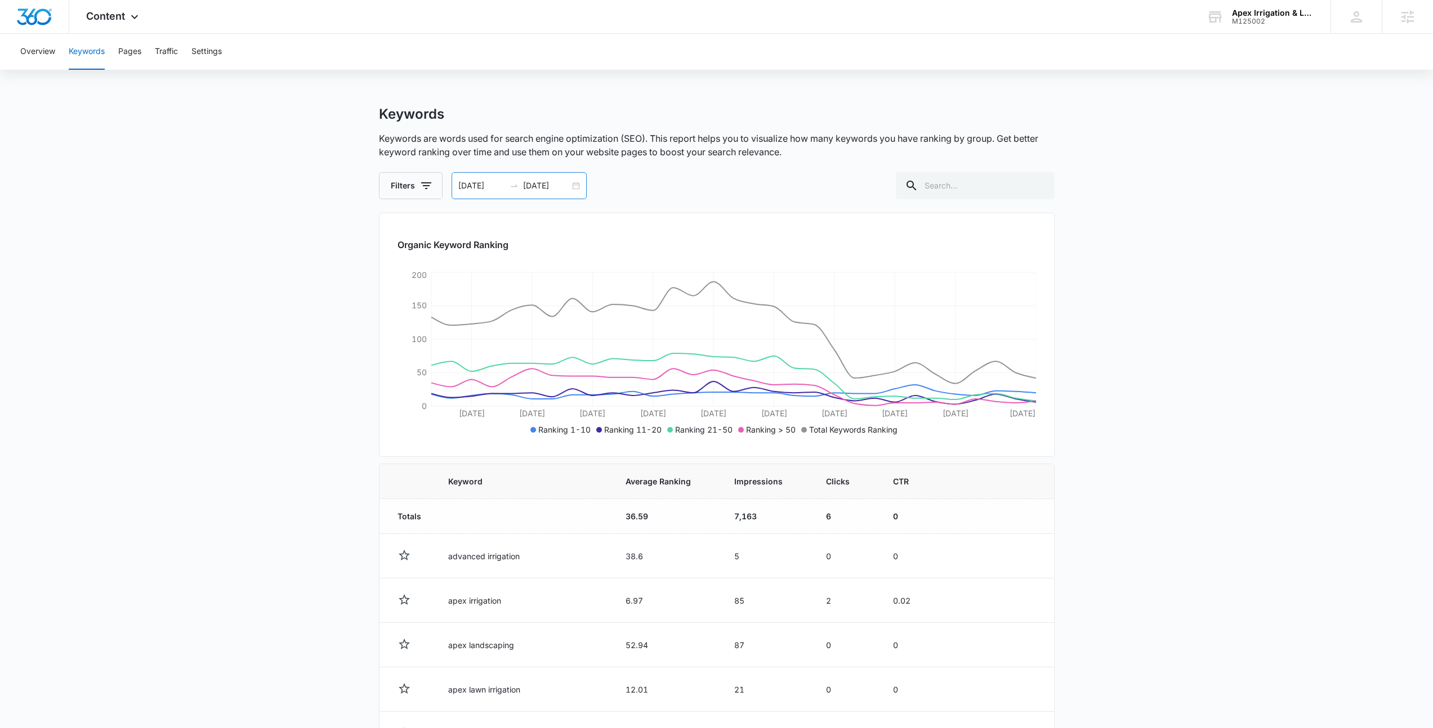
click at [576, 187] on div "[DATE] [DATE]" at bounding box center [518, 185] width 135 height 27
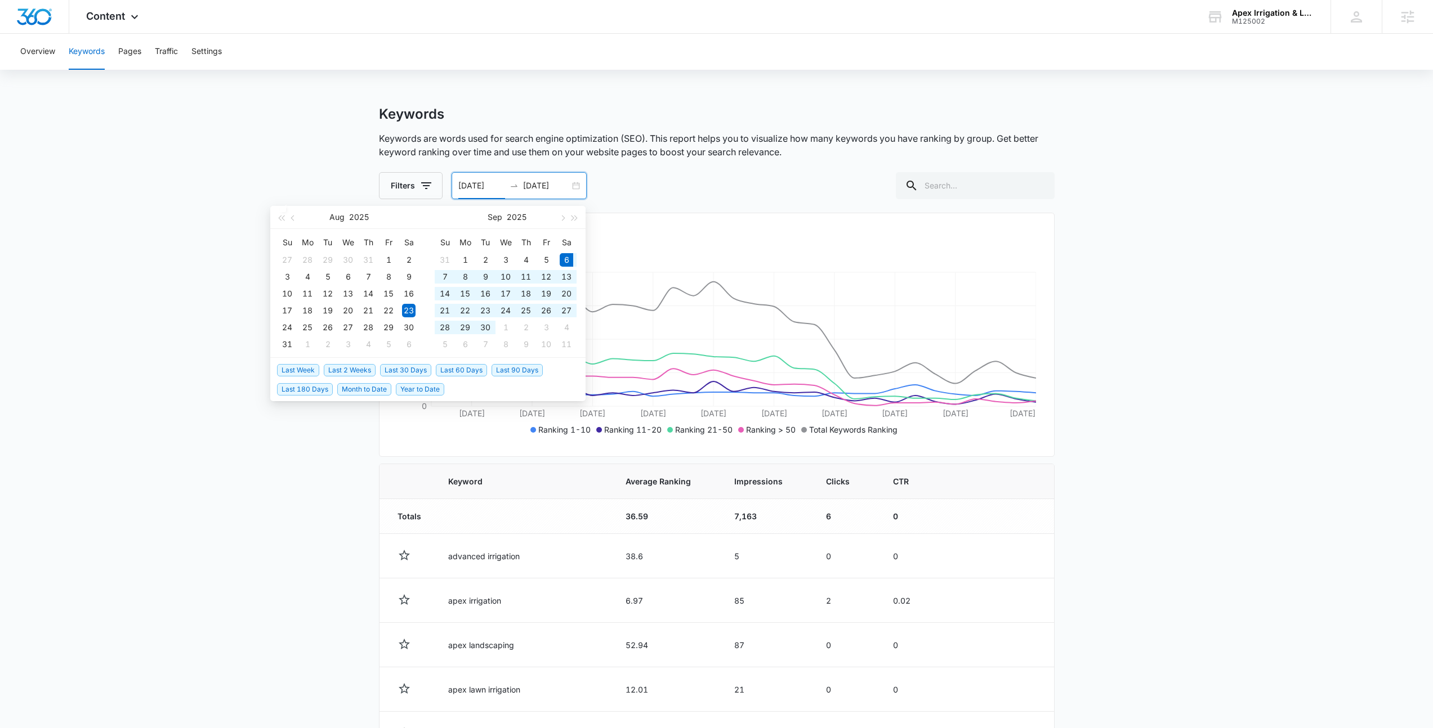
click at [406, 368] on span "Last 30 Days" at bounding box center [405, 370] width 51 height 12
type input "[DATE]"
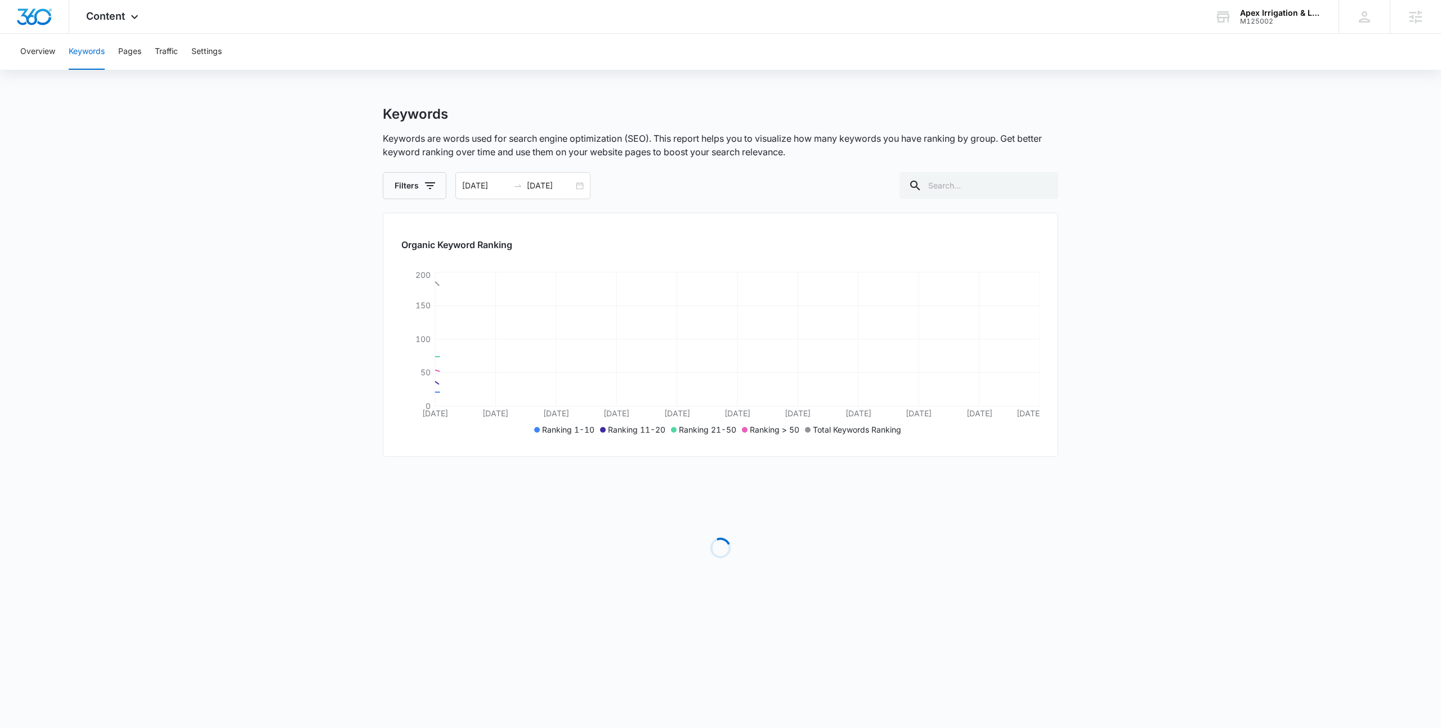
click at [804, 119] on div "Keywords" at bounding box center [721, 114] width 676 height 17
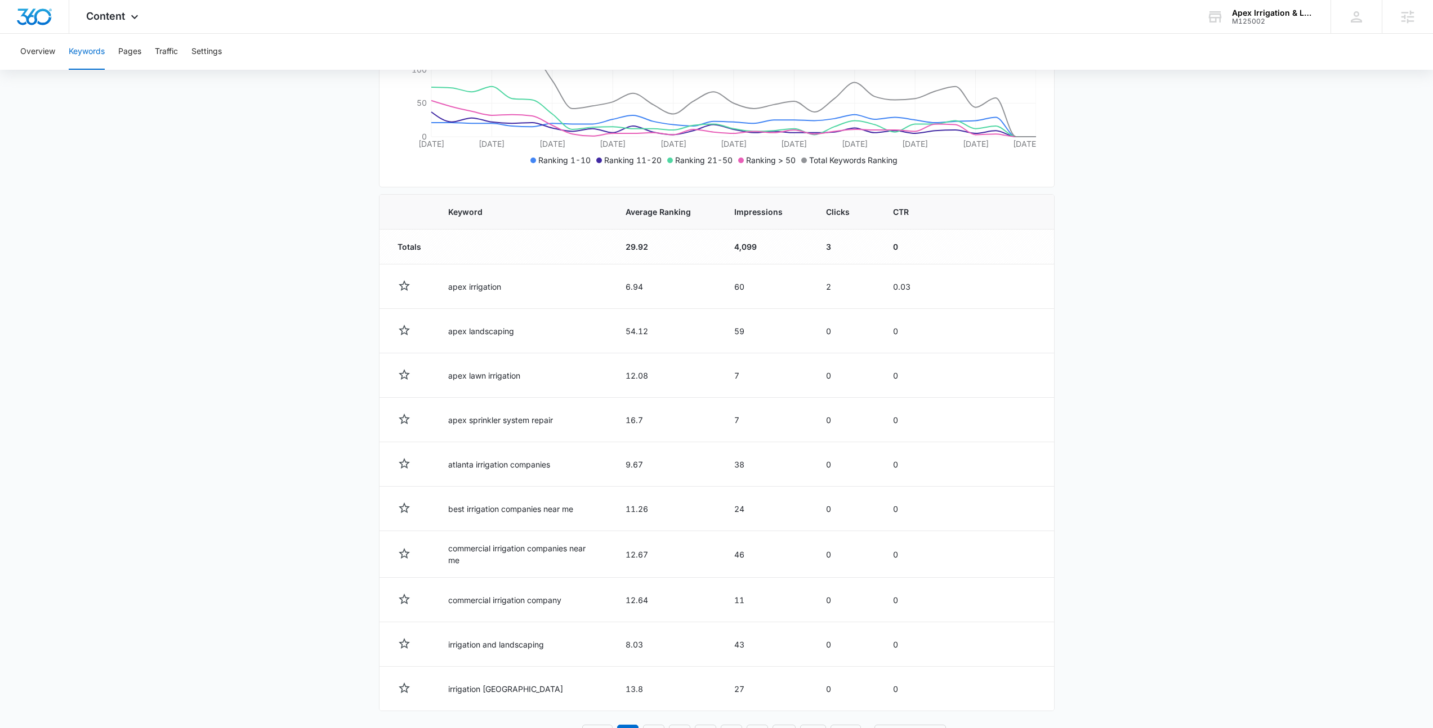
scroll to position [312, 0]
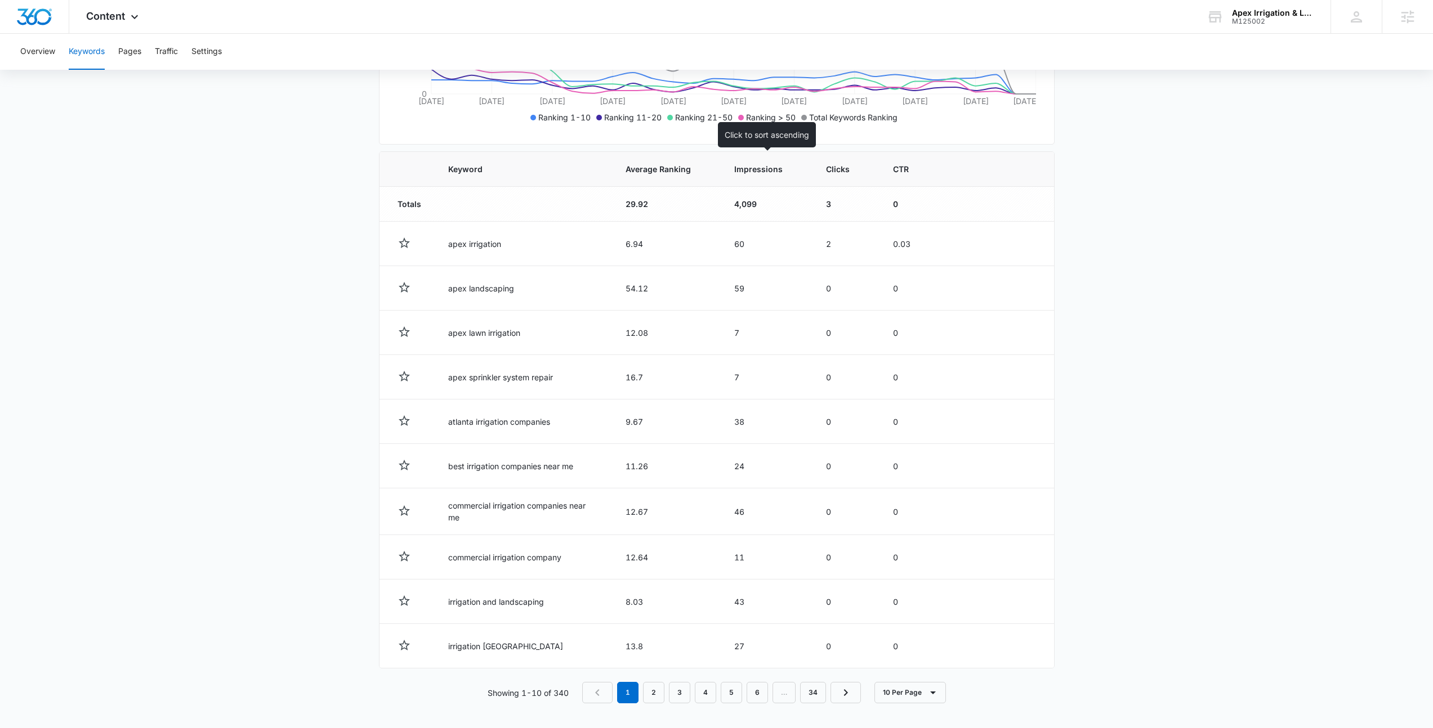
click at [761, 178] on th "Impressions" at bounding box center [767, 169] width 92 height 35
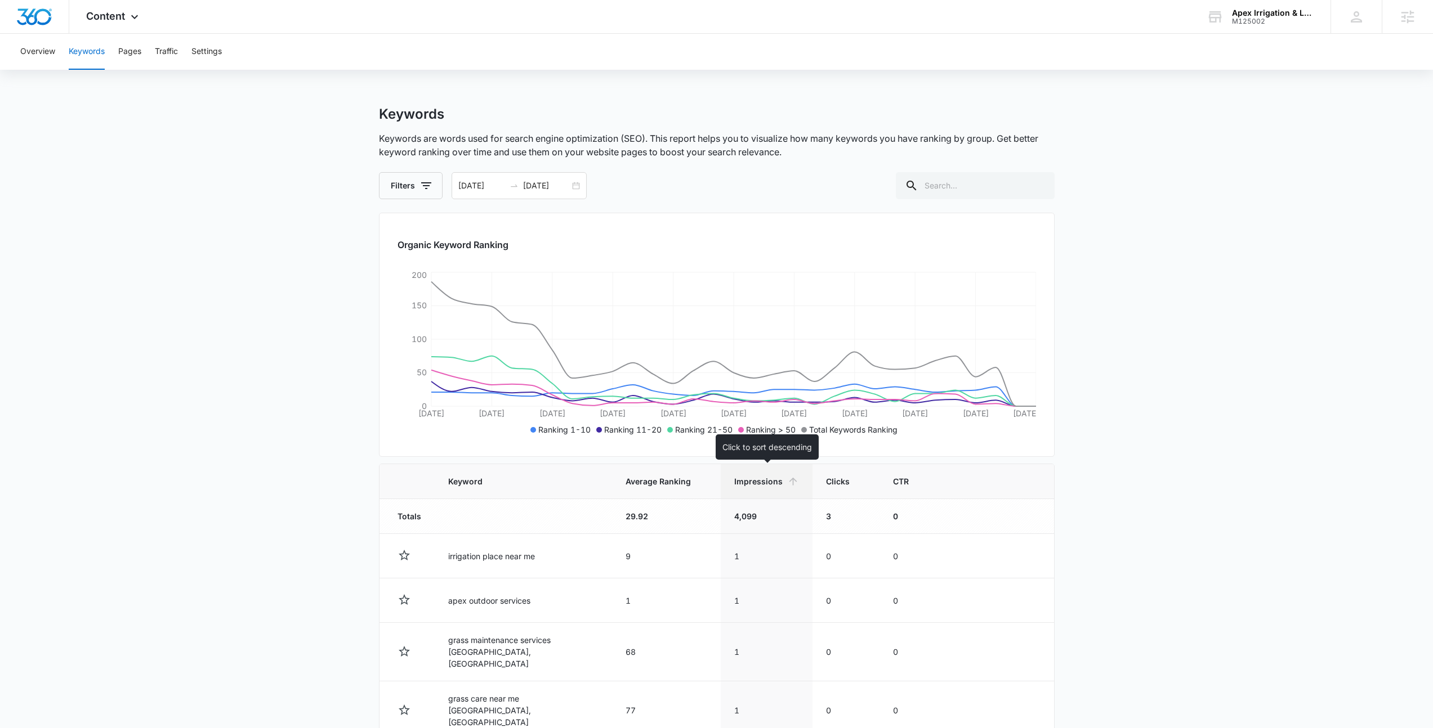
click at [767, 479] on span "Impressions" at bounding box center [758, 482] width 48 height 12
